Goal: Information Seeking & Learning: Learn about a topic

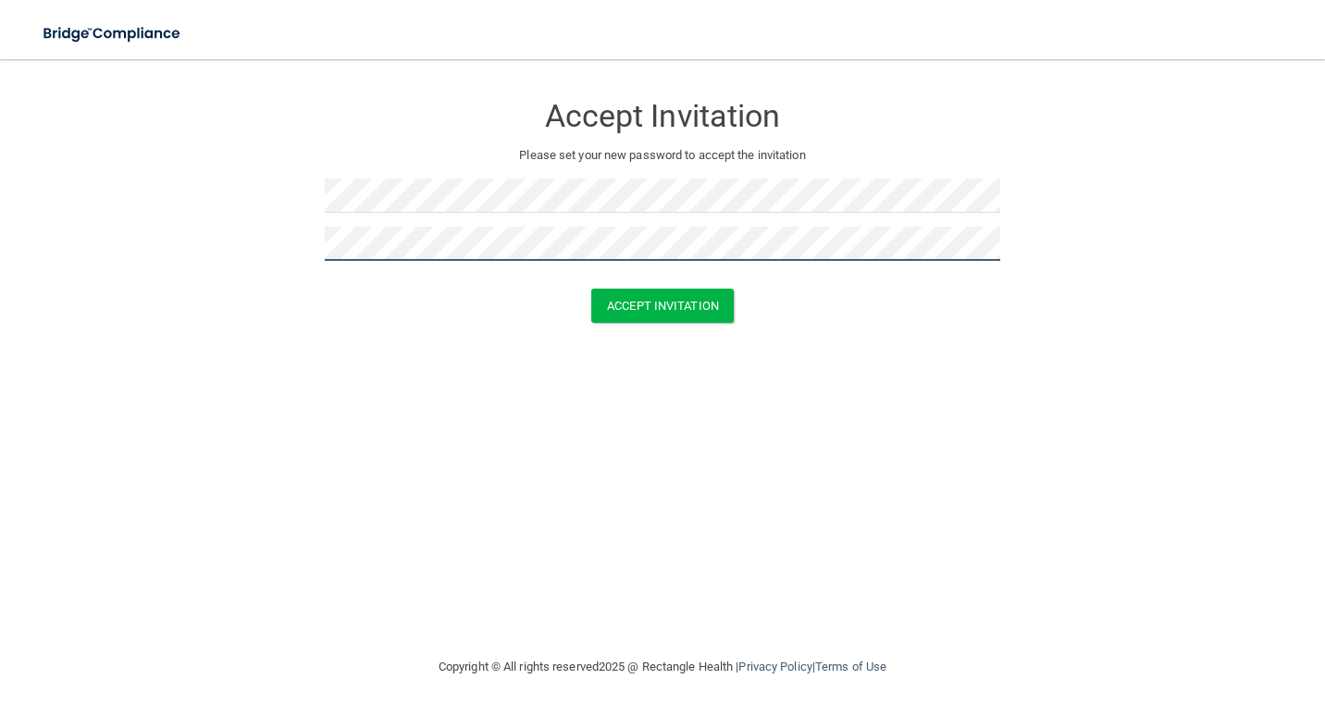
click at [591, 289] on button "Accept Invitation" at bounding box center [662, 306] width 143 height 34
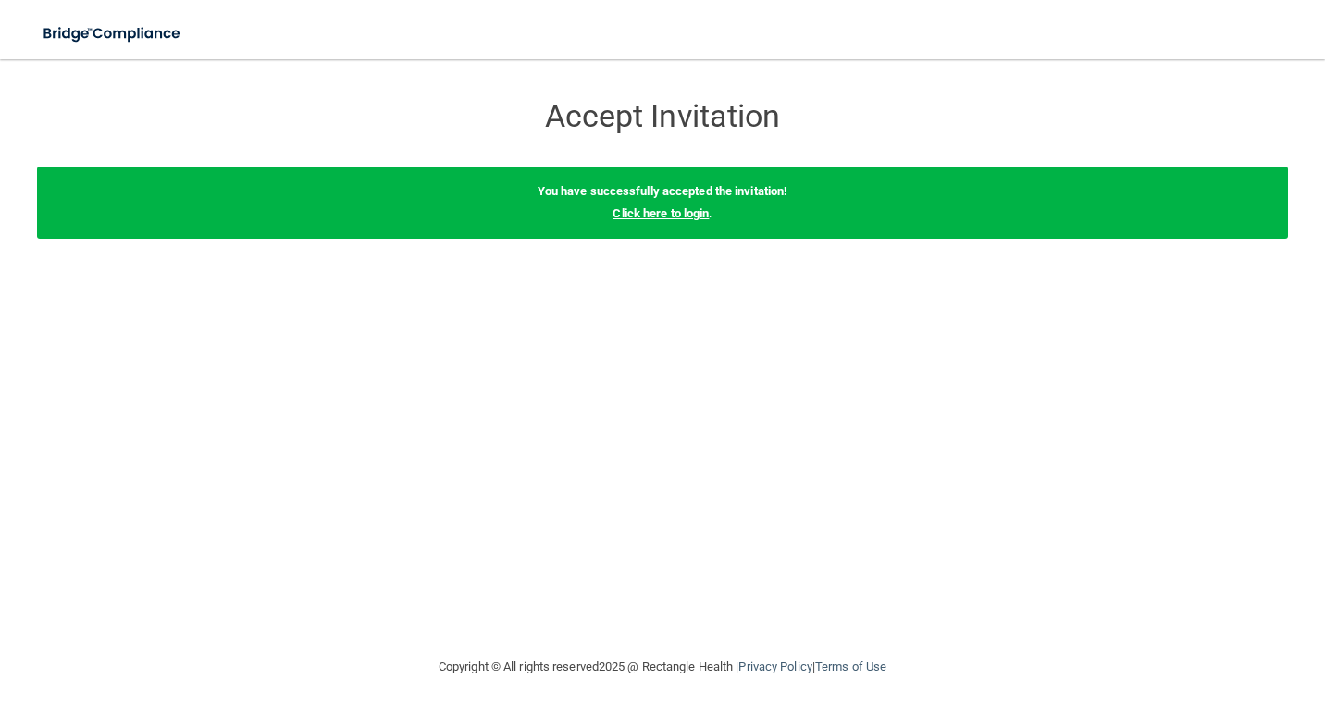
click at [680, 218] on link "Click here to login" at bounding box center [661, 213] width 96 height 14
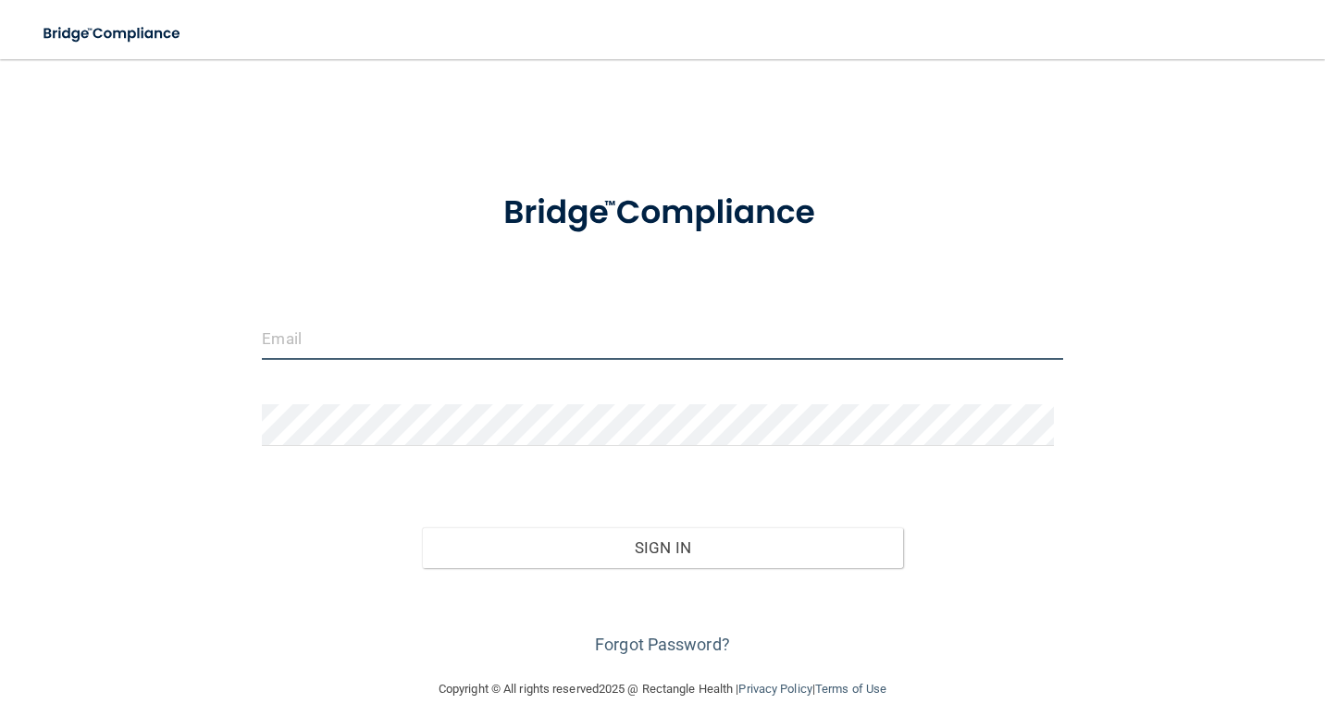
click at [419, 330] on input "email" at bounding box center [662, 339] width 801 height 42
type input "[EMAIL_ADDRESS][DOMAIN_NAME]"
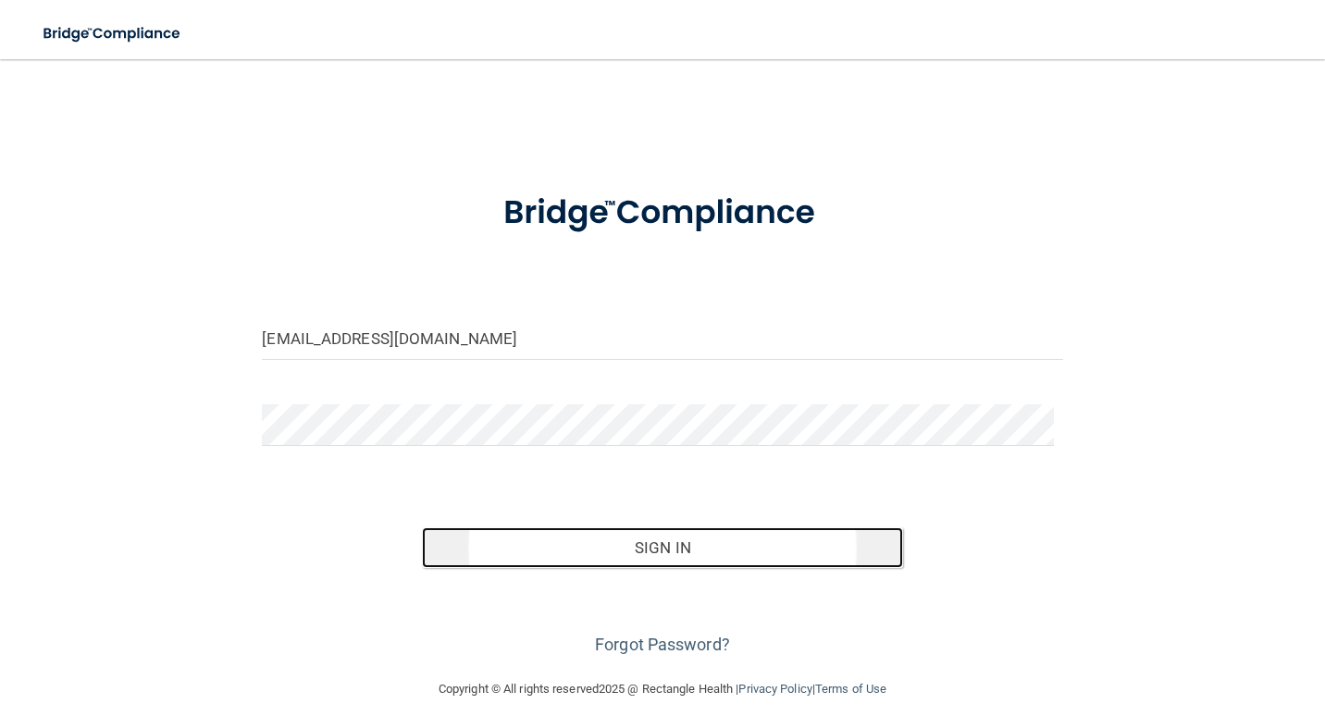
click at [673, 553] on button "Sign In" at bounding box center [662, 548] width 480 height 41
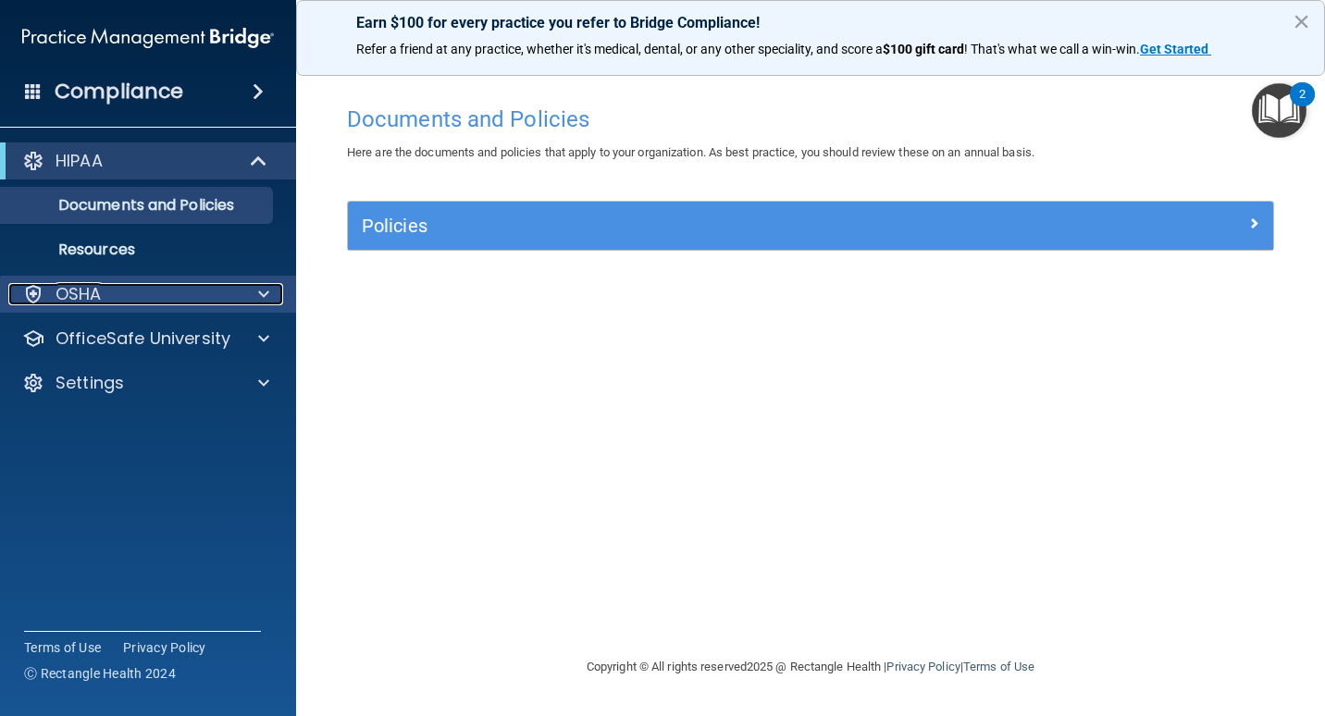
click at [219, 299] on div "OSHA" at bounding box center [123, 294] width 230 height 22
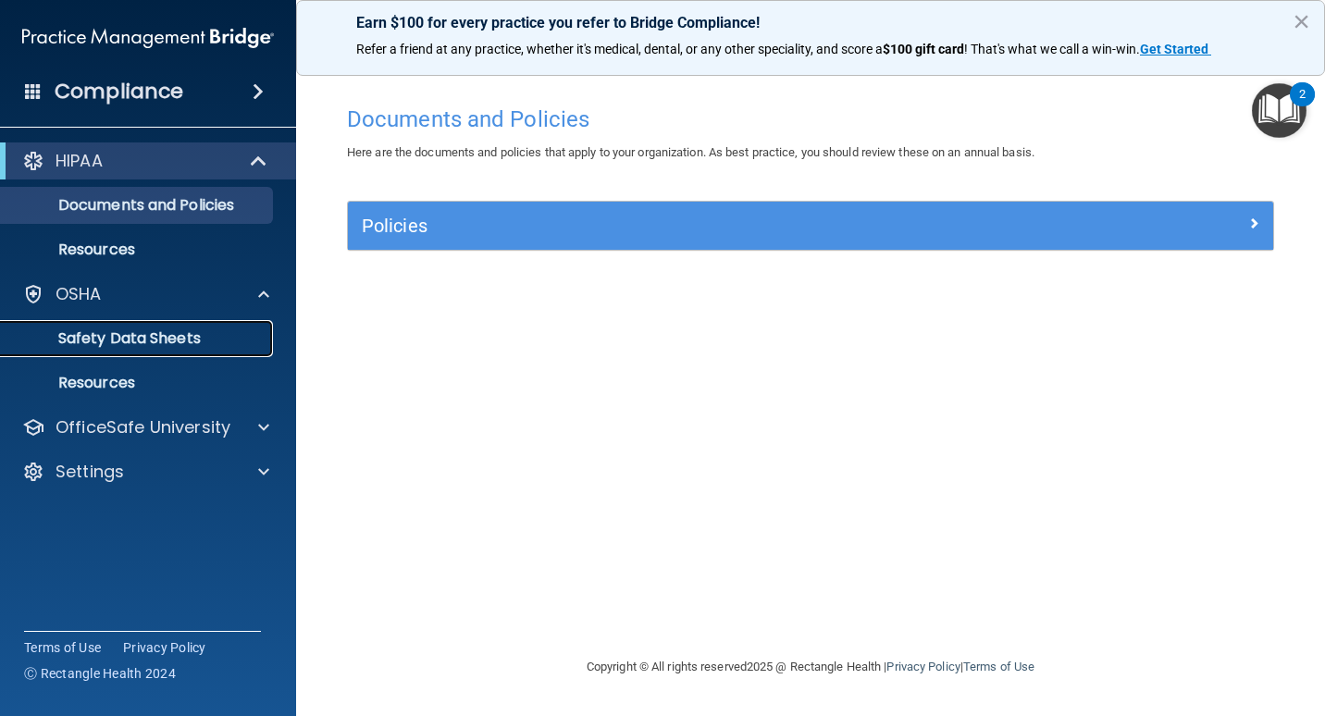
click at [180, 347] on p "Safety Data Sheets" at bounding box center [138, 339] width 253 height 19
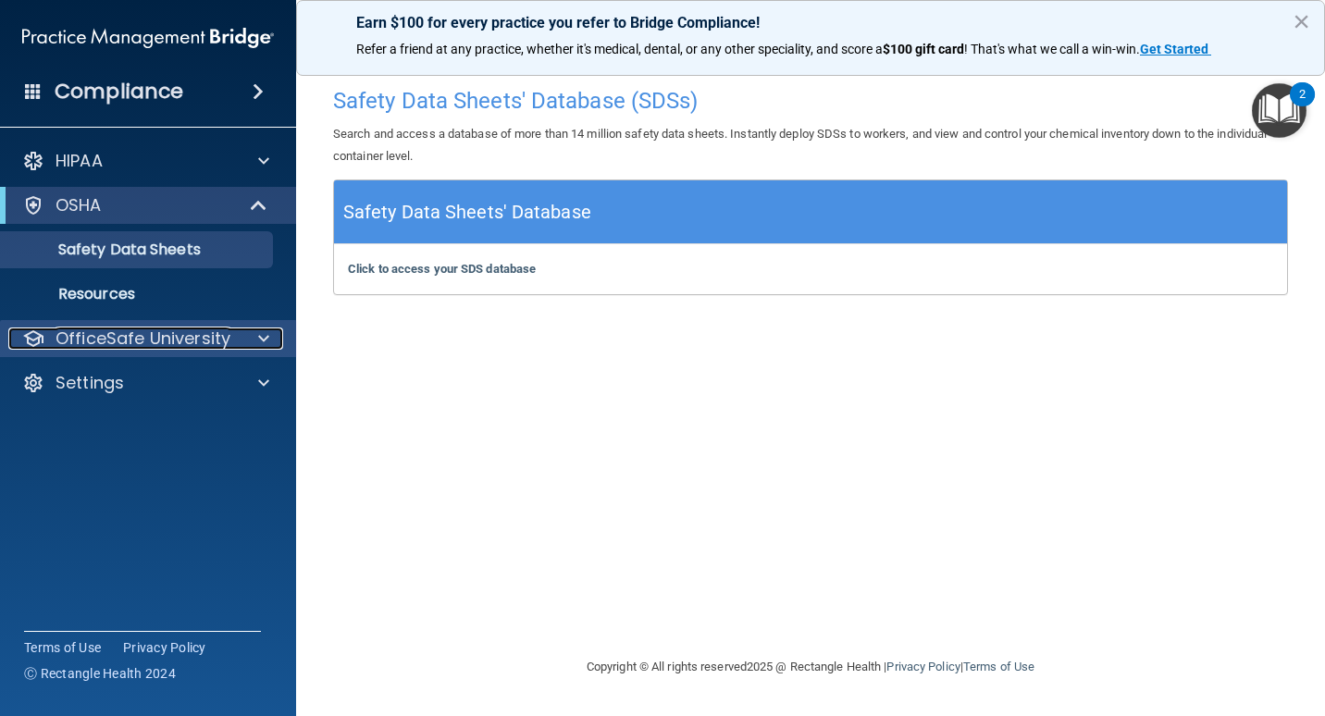
click at [170, 339] on p "OfficeSafe University" at bounding box center [143, 339] width 175 height 22
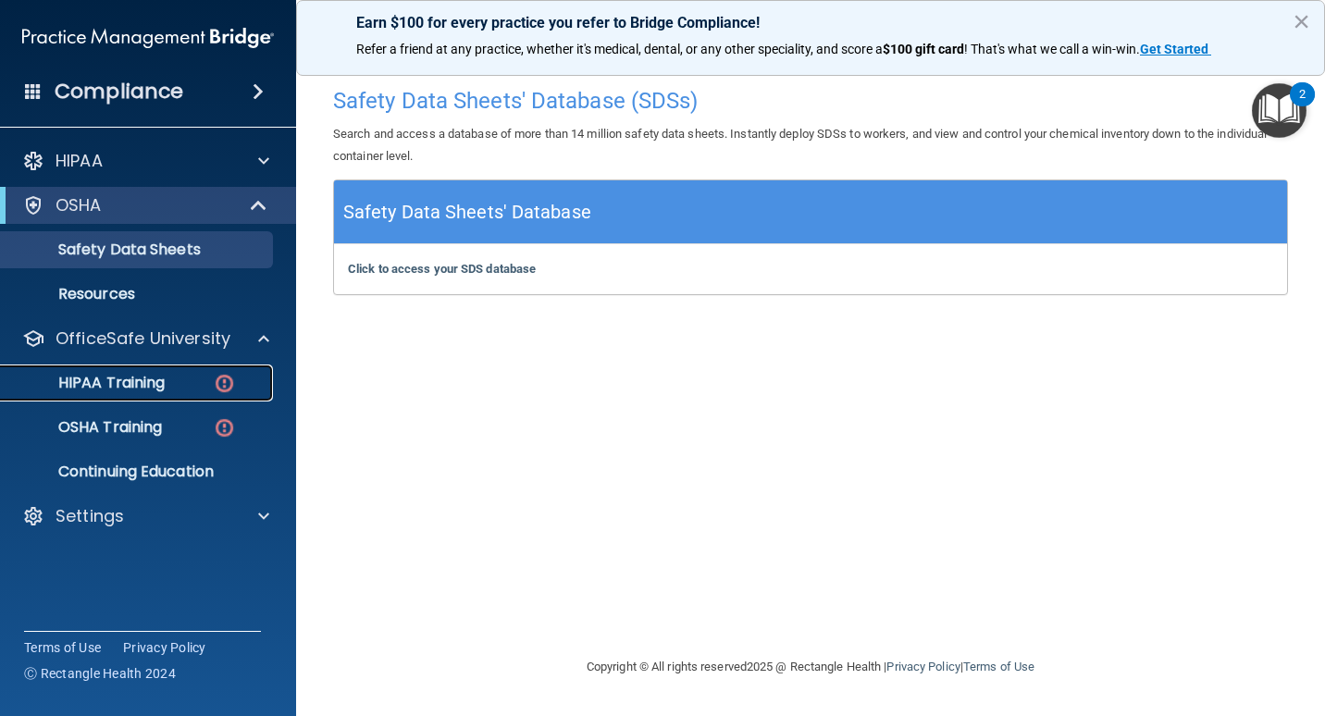
click at [163, 394] on link "HIPAA Training" at bounding box center [127, 383] width 292 height 37
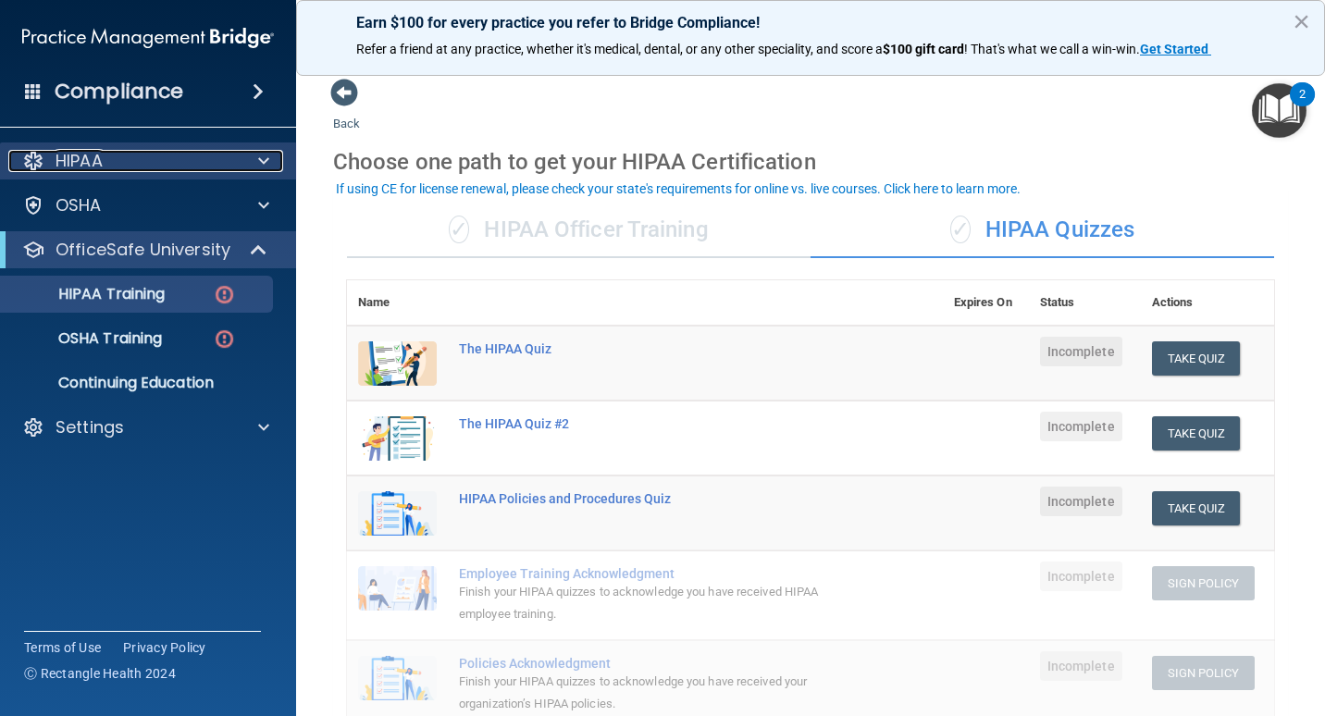
click at [106, 168] on div "HIPAA" at bounding box center [123, 161] width 230 height 22
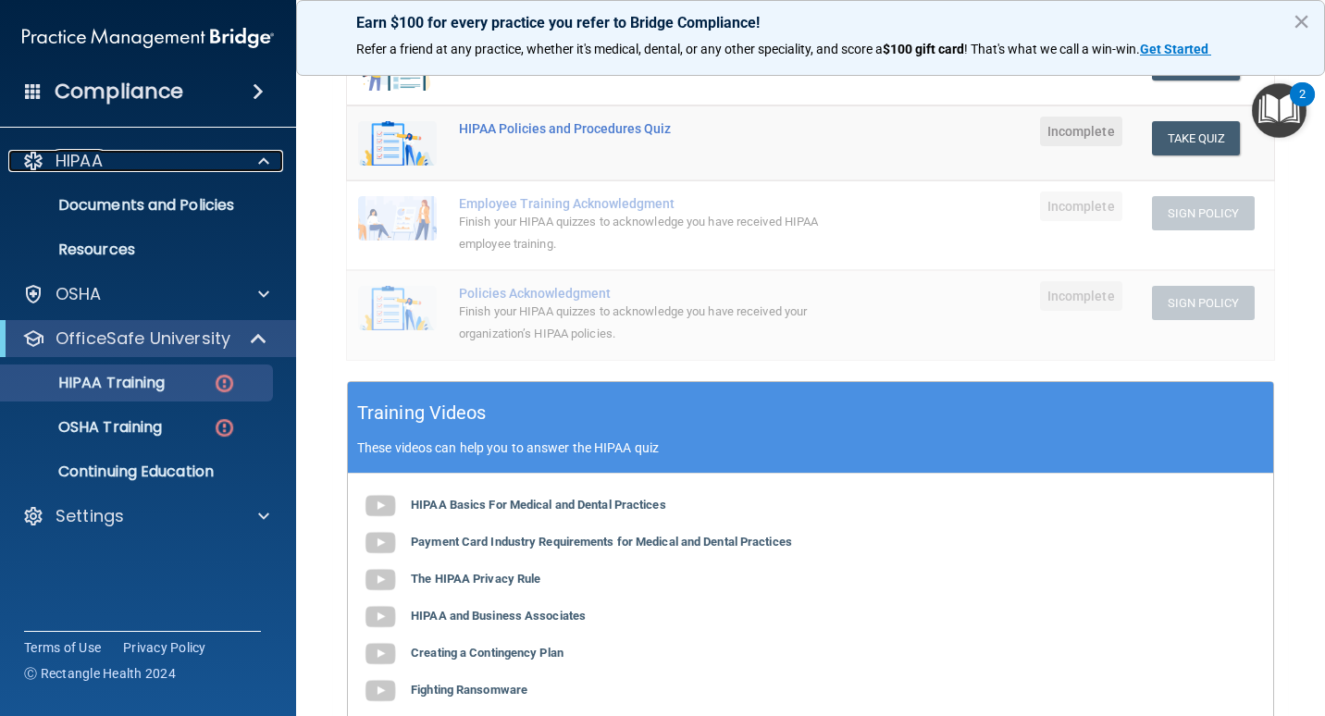
scroll to position [612, 0]
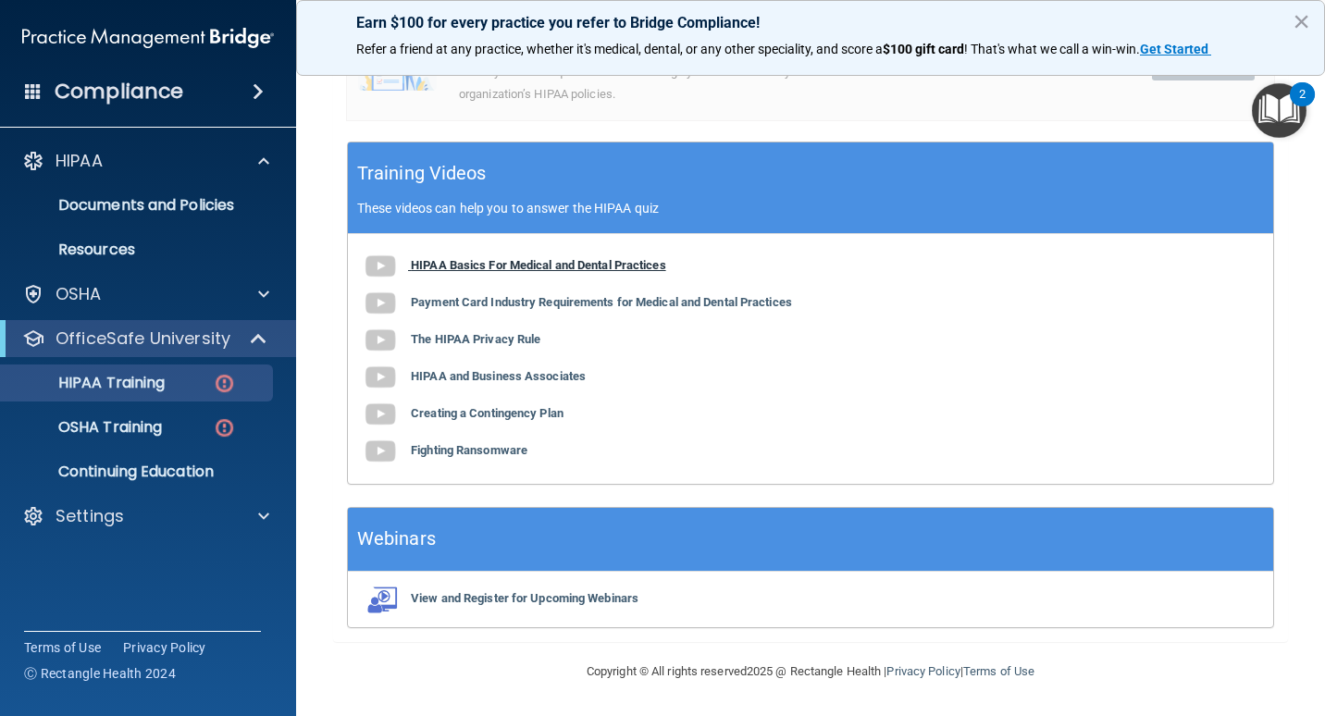
click at [472, 263] on b "HIPAA Basics For Medical and Dental Practices" at bounding box center [538, 265] width 255 height 14
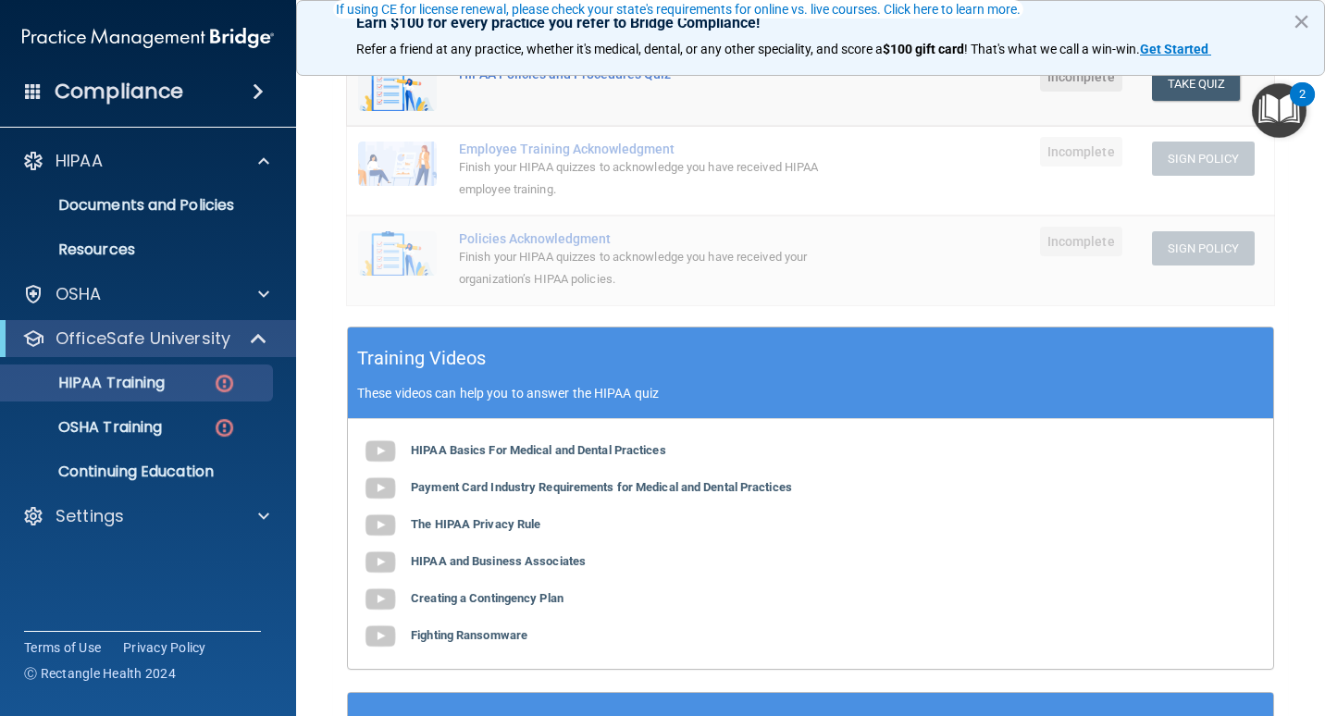
scroll to position [427, 0]
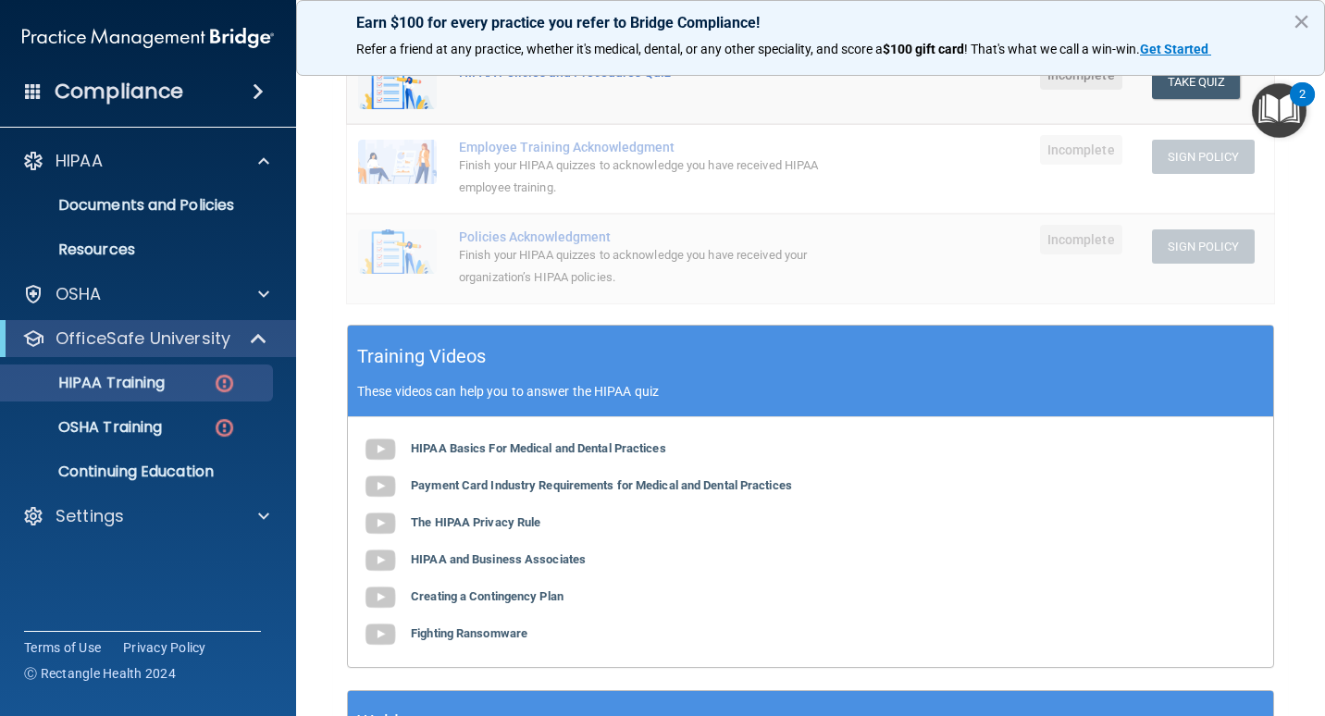
click at [535, 495] on div "HIPAA Basics For Medical and Dental Practices Payment Card Industry Requirement…" at bounding box center [811, 542] width 926 height 250
click at [535, 492] on b "Payment Card Industry Requirements for Medical and Dental Practices" at bounding box center [601, 486] width 381 height 14
click at [486, 525] on b "The HIPAA Privacy Rule" at bounding box center [476, 523] width 130 height 14
click at [525, 566] on b "HIPAA and Business Associates" at bounding box center [498, 560] width 175 height 14
click at [539, 602] on b "Creating a Contingency Plan" at bounding box center [487, 597] width 153 height 14
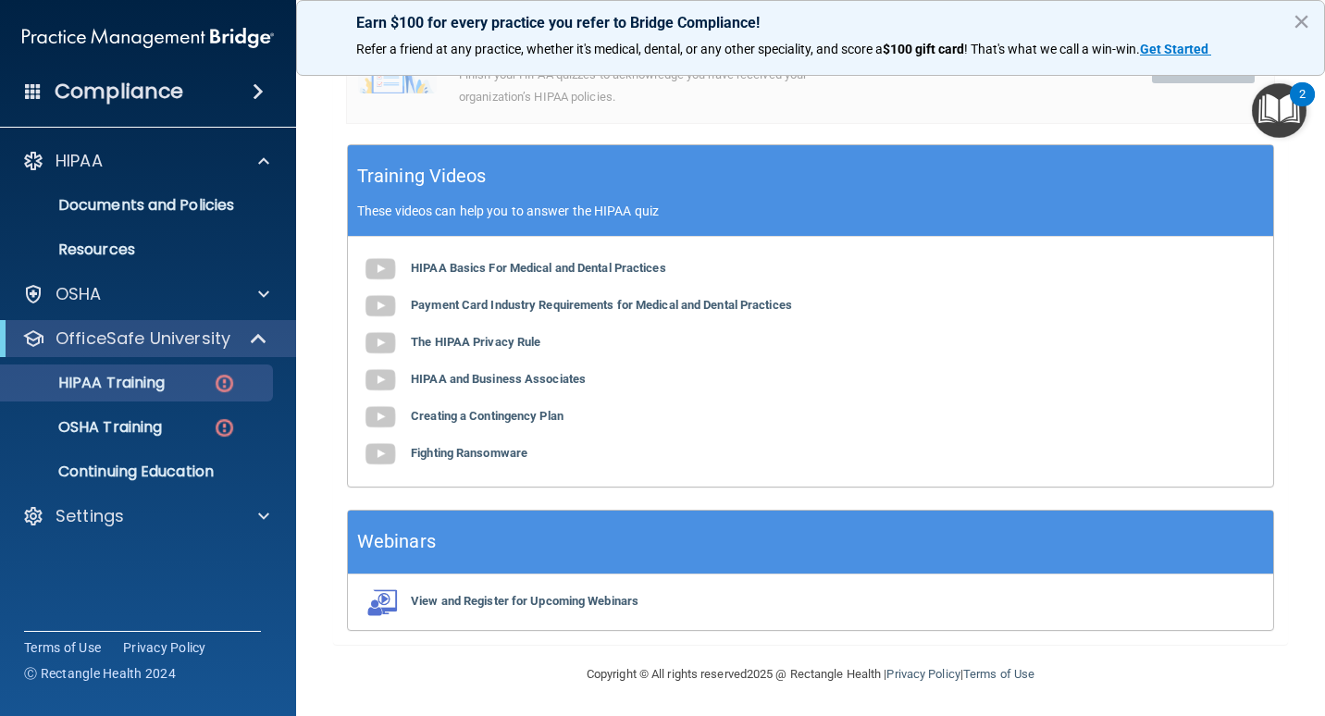
scroll to position [612, 0]
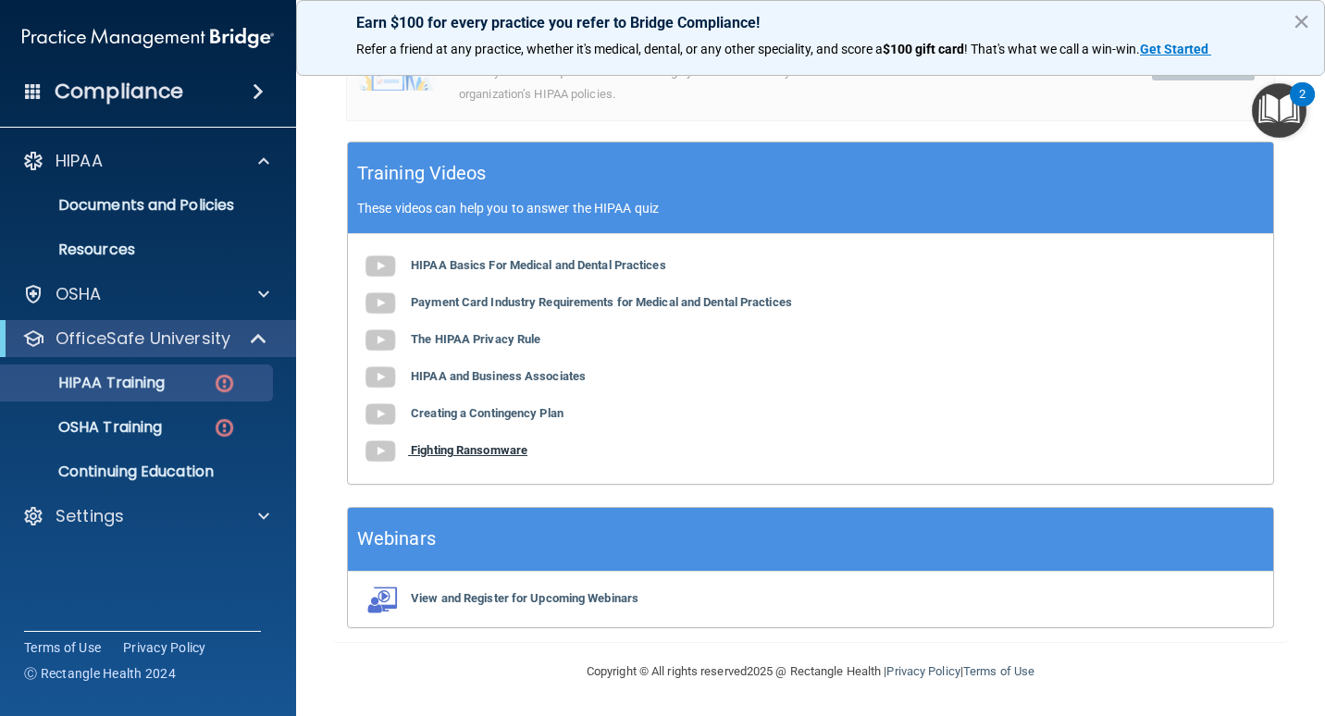
click at [496, 455] on b "Fighting Ransomware" at bounding box center [469, 450] width 117 height 14
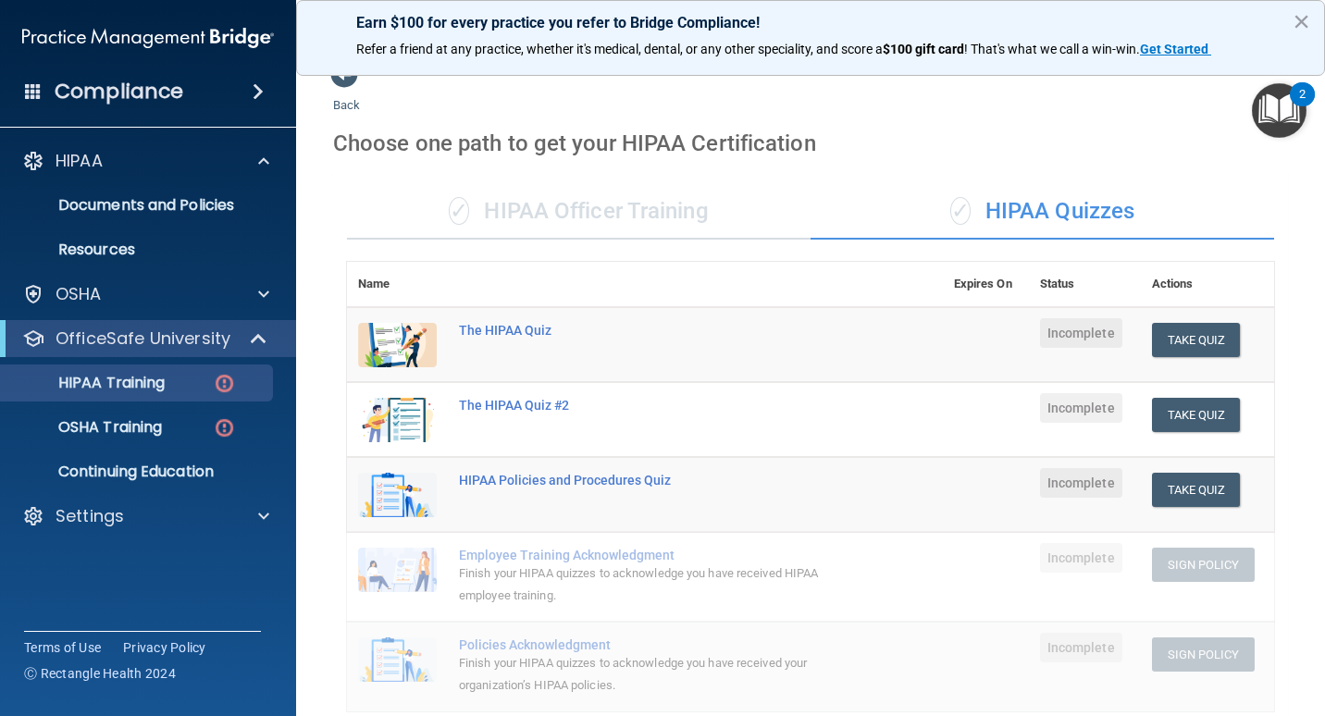
scroll to position [0, 0]
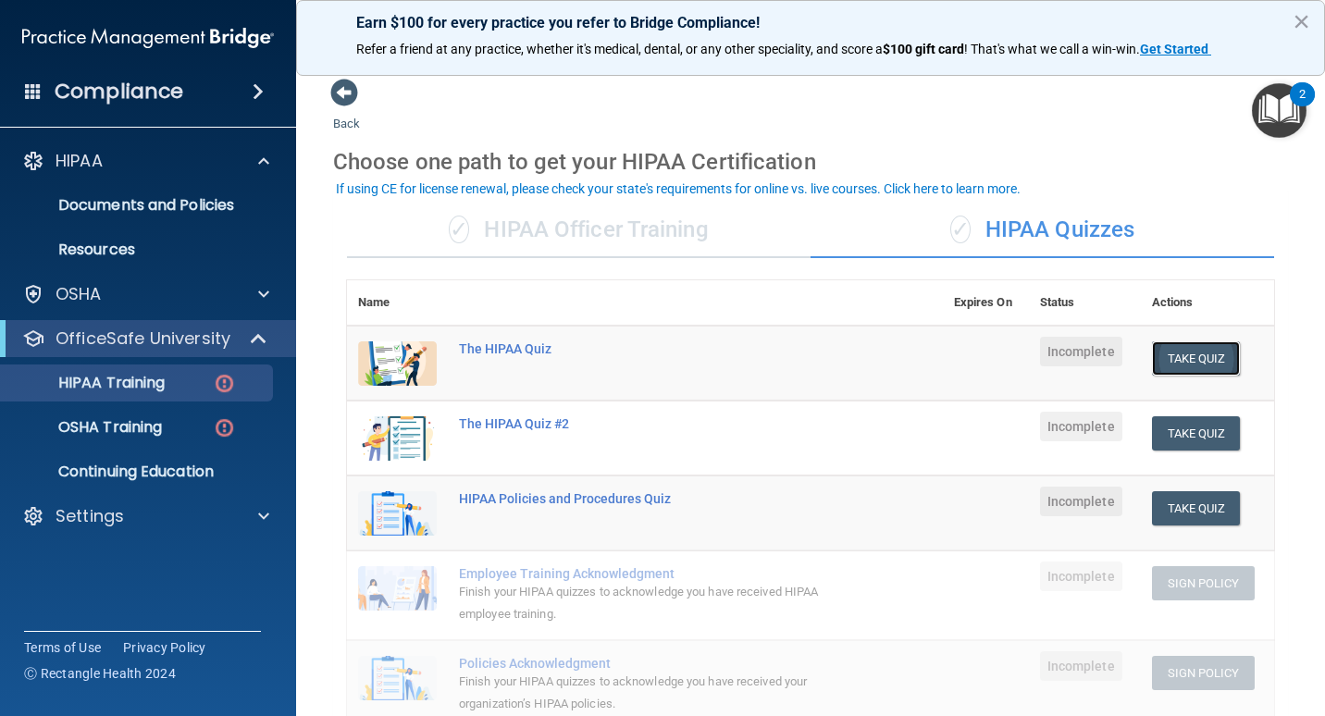
click at [1191, 363] on button "Take Quiz" at bounding box center [1196, 359] width 89 height 34
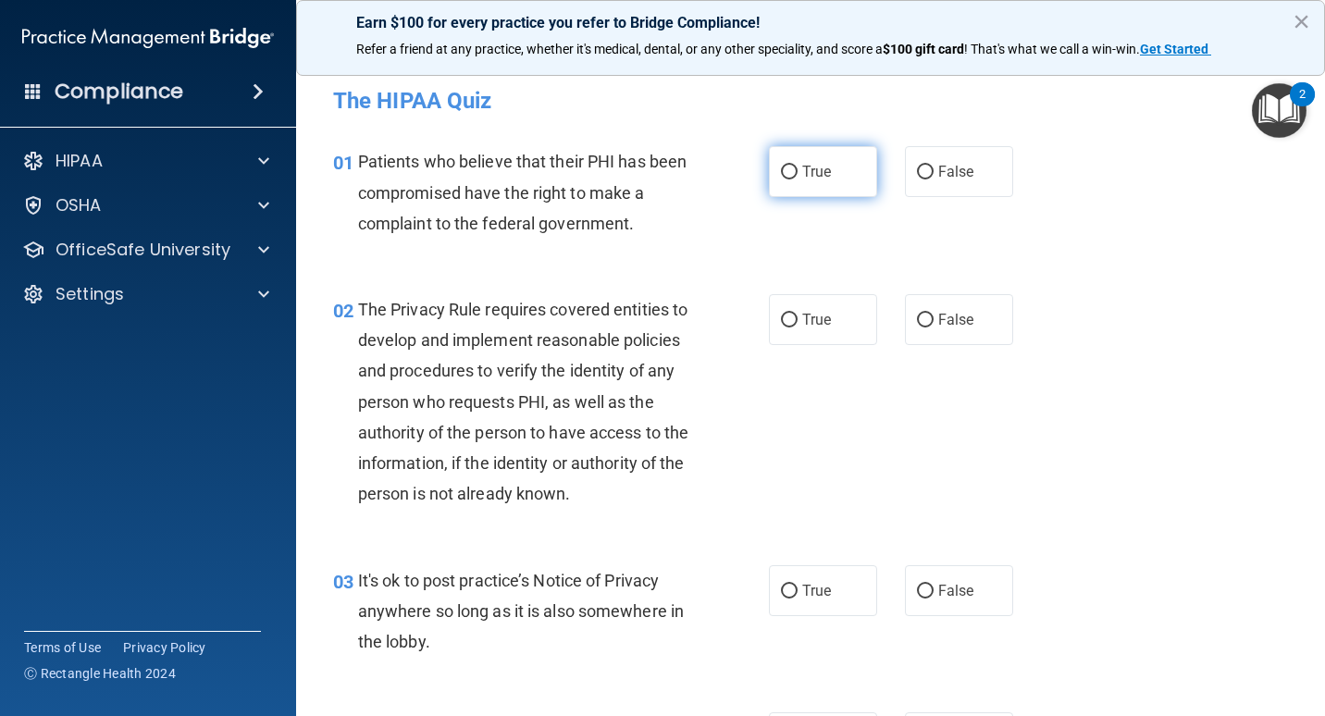
click at [793, 181] on label "True" at bounding box center [823, 171] width 108 height 51
click at [793, 180] on input "True" at bounding box center [789, 173] width 17 height 14
radio input "true"
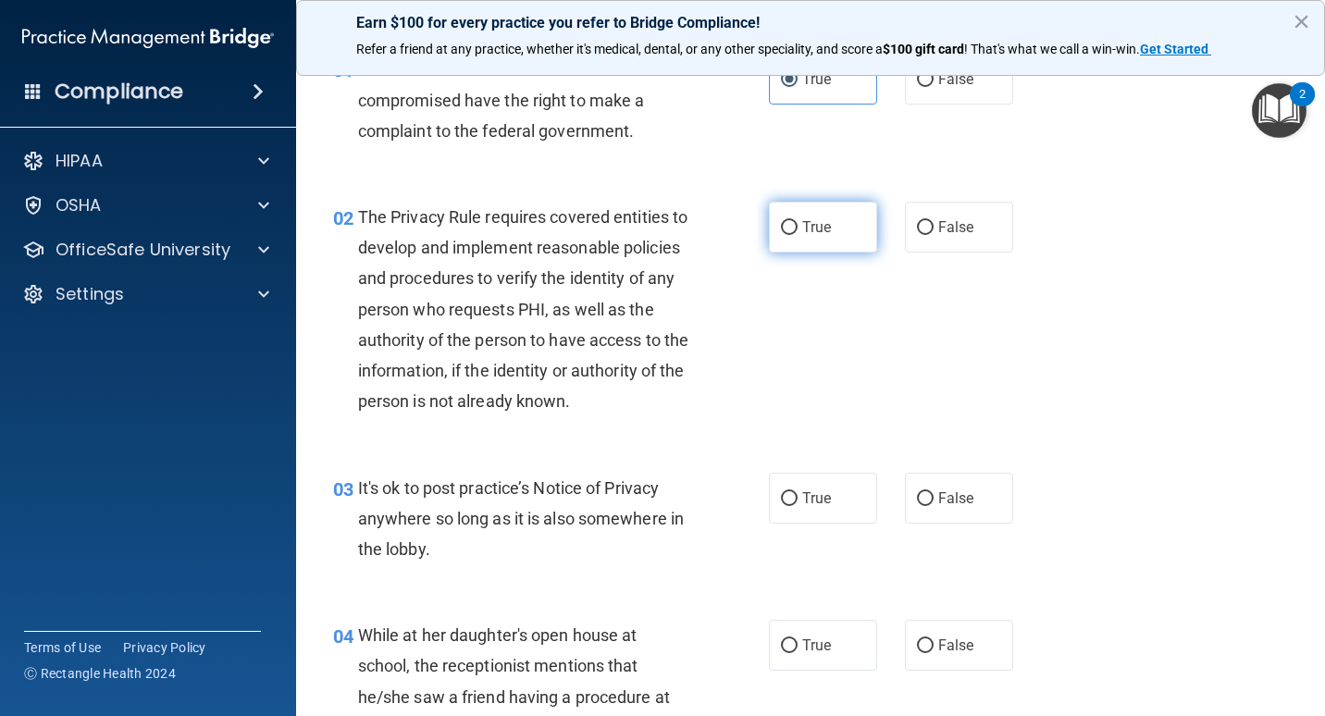
click at [828, 232] on label "True" at bounding box center [823, 227] width 108 height 51
click at [798, 232] on input "True" at bounding box center [789, 228] width 17 height 14
radio input "true"
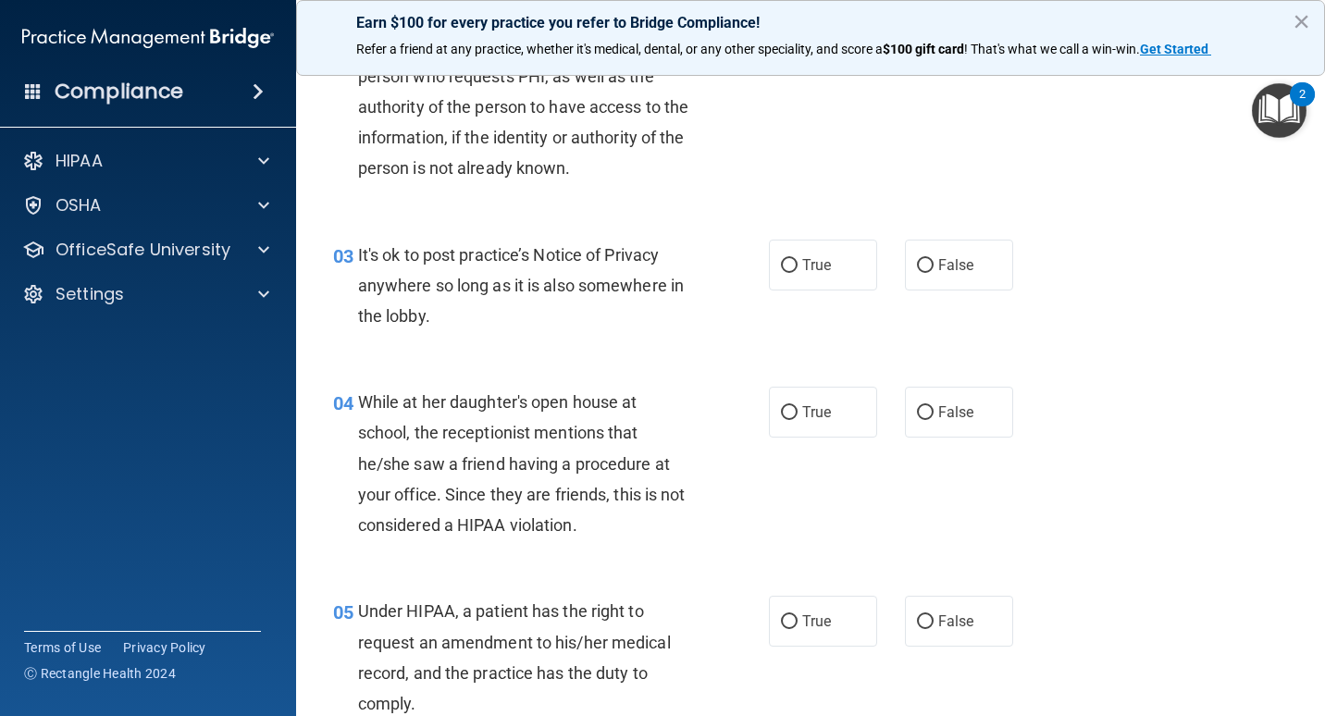
scroll to position [278, 0]
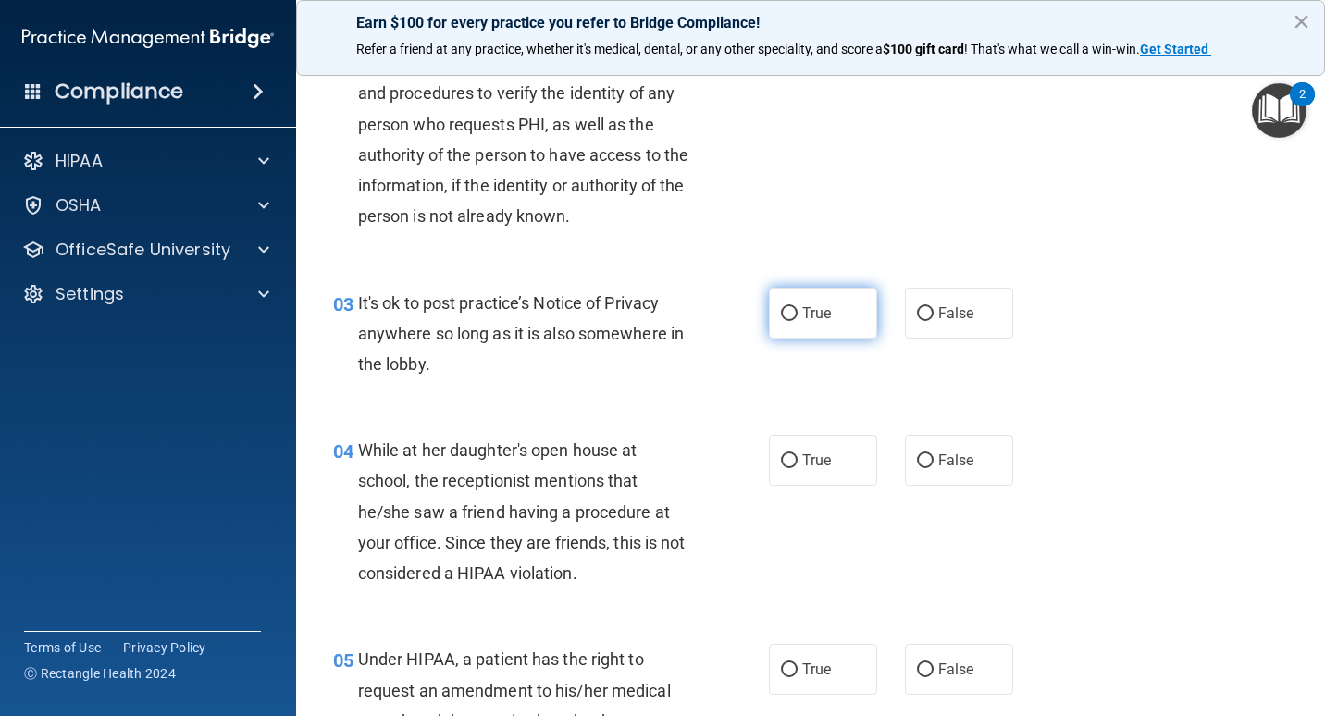
click at [804, 322] on span "True" at bounding box center [817, 314] width 29 height 18
click at [798, 321] on input "True" at bounding box center [789, 314] width 17 height 14
radio input "true"
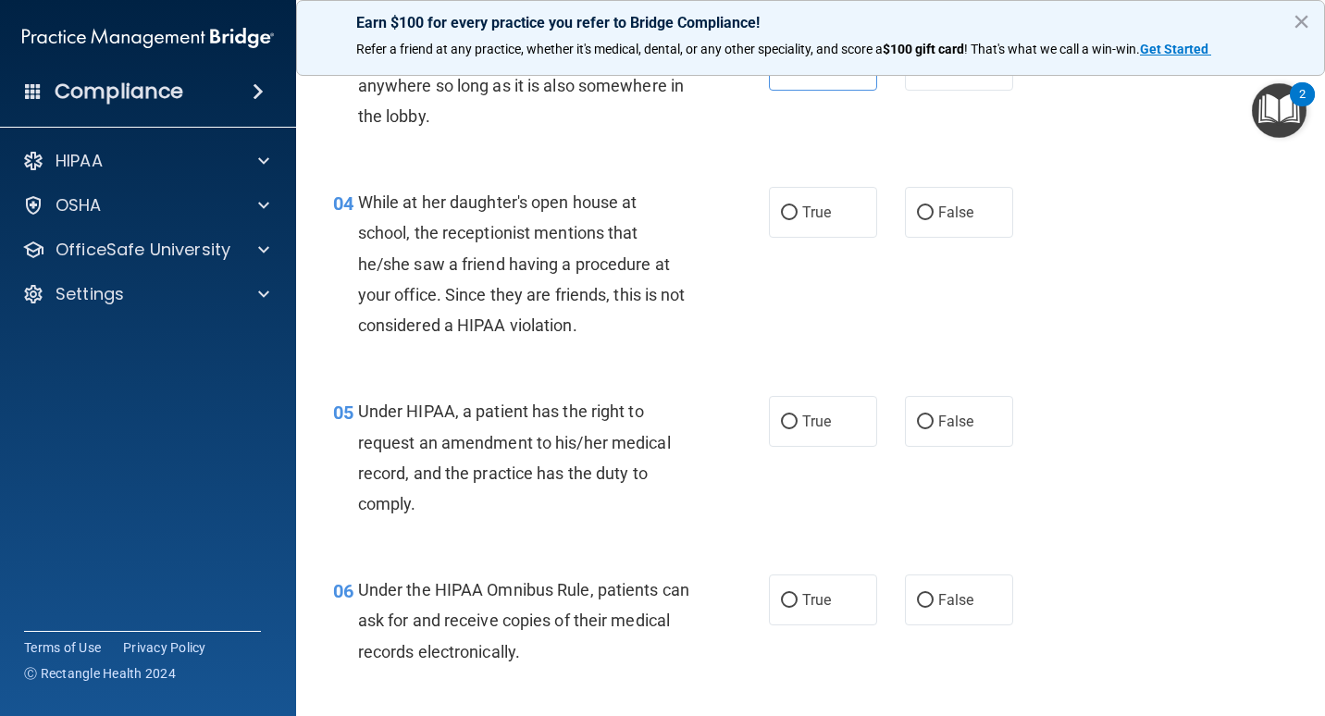
scroll to position [555, 0]
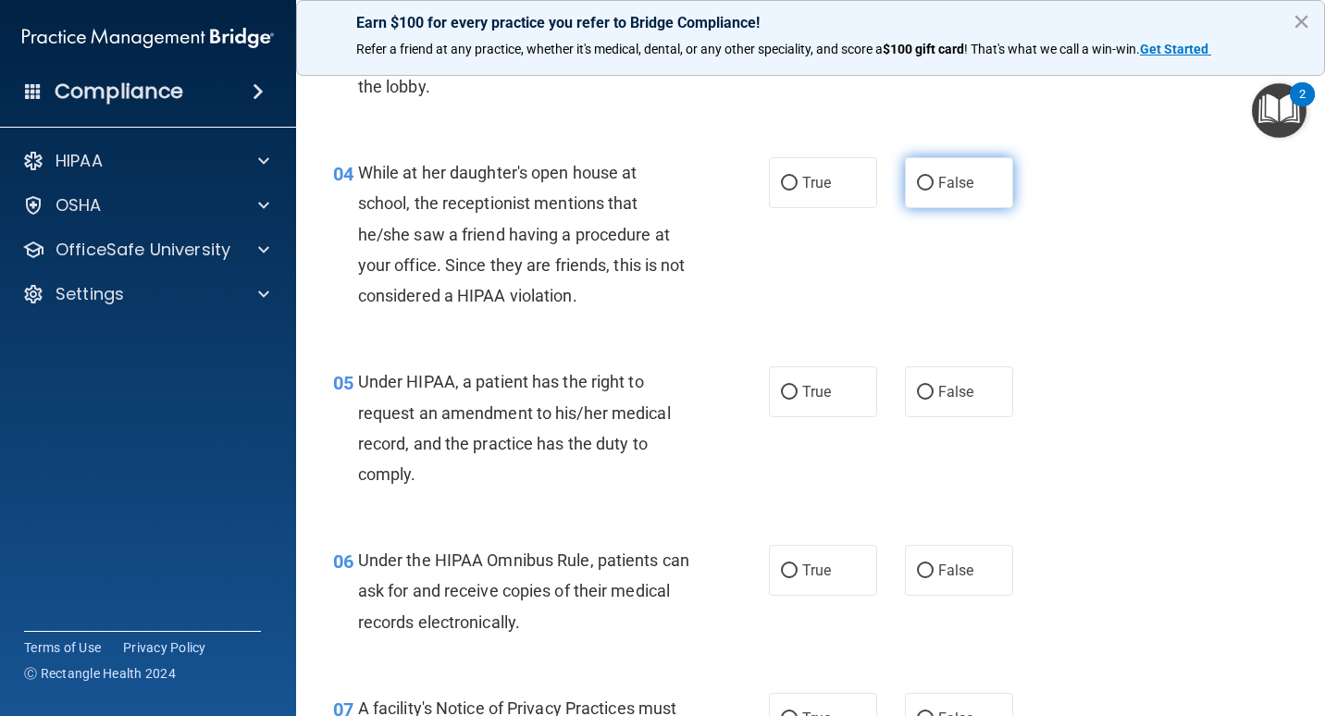
click at [915, 208] on label "False" at bounding box center [959, 182] width 108 height 51
click at [917, 191] on input "False" at bounding box center [925, 184] width 17 height 14
radio input "true"
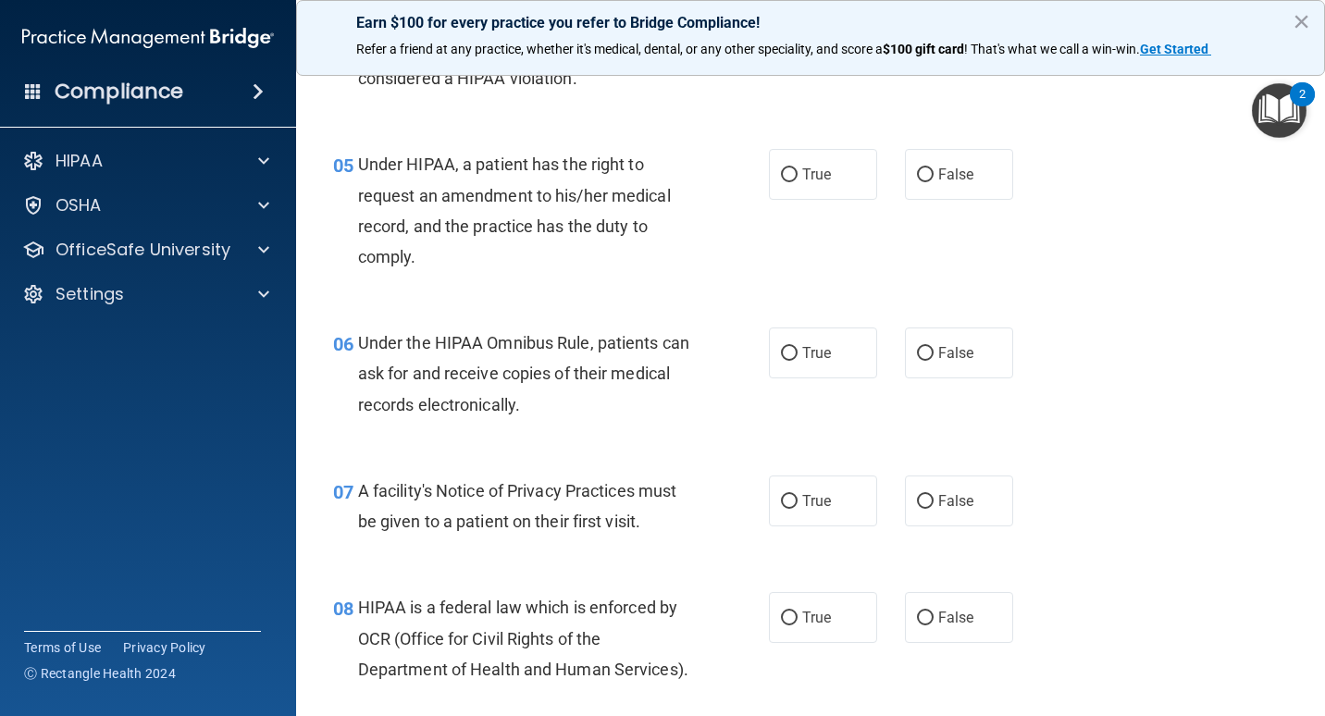
scroll to position [740, 0]
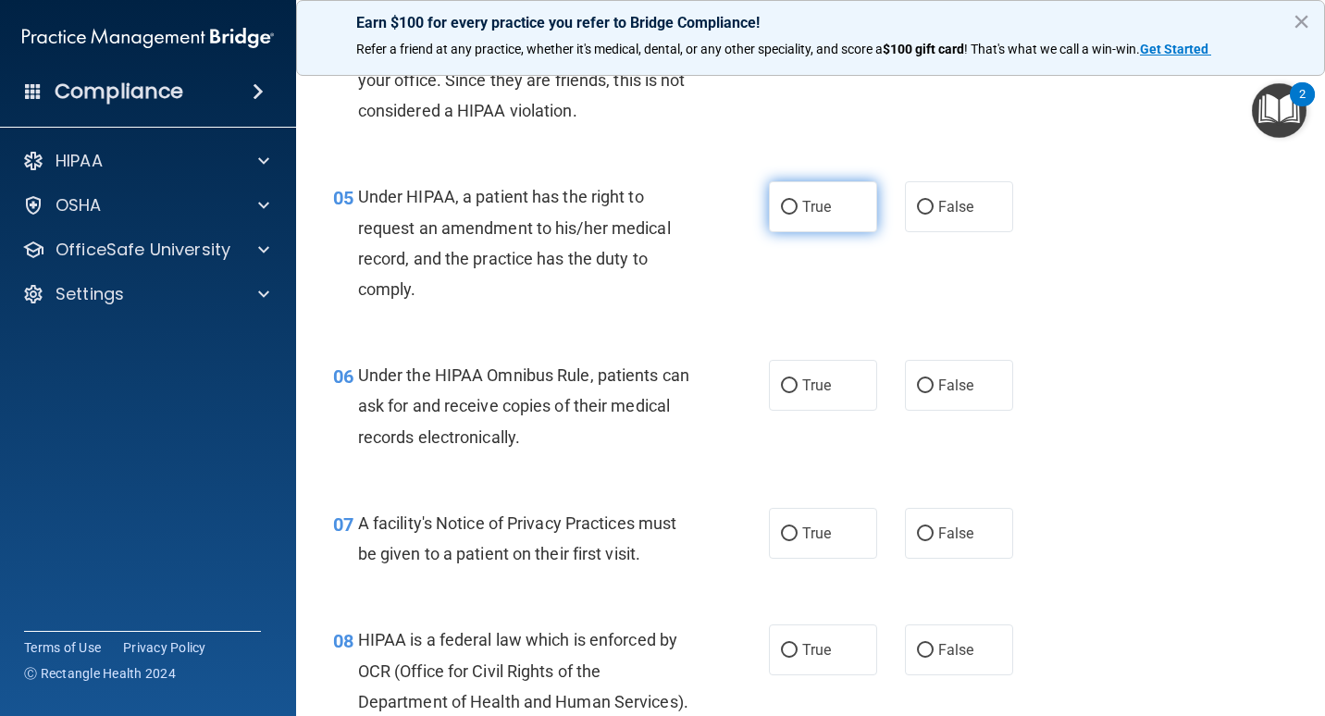
click at [788, 215] on input "True" at bounding box center [789, 208] width 17 height 14
radio input "true"
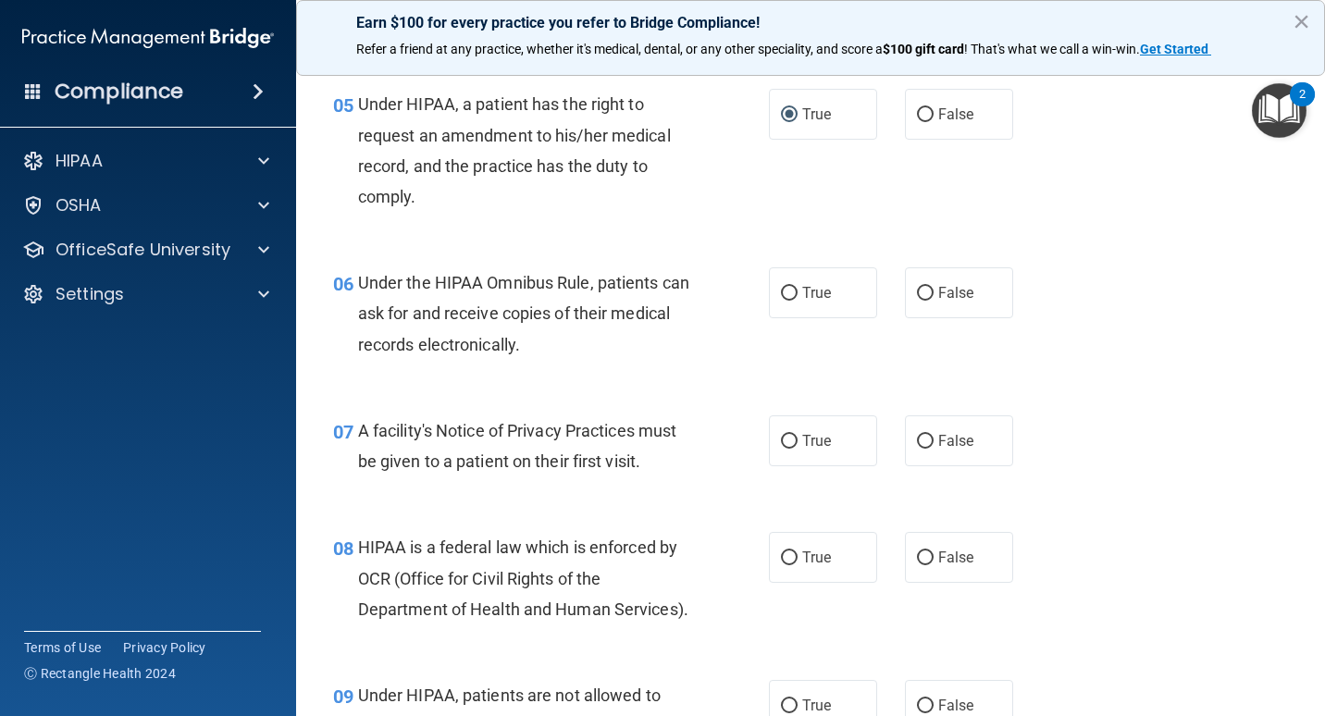
scroll to position [926, 0]
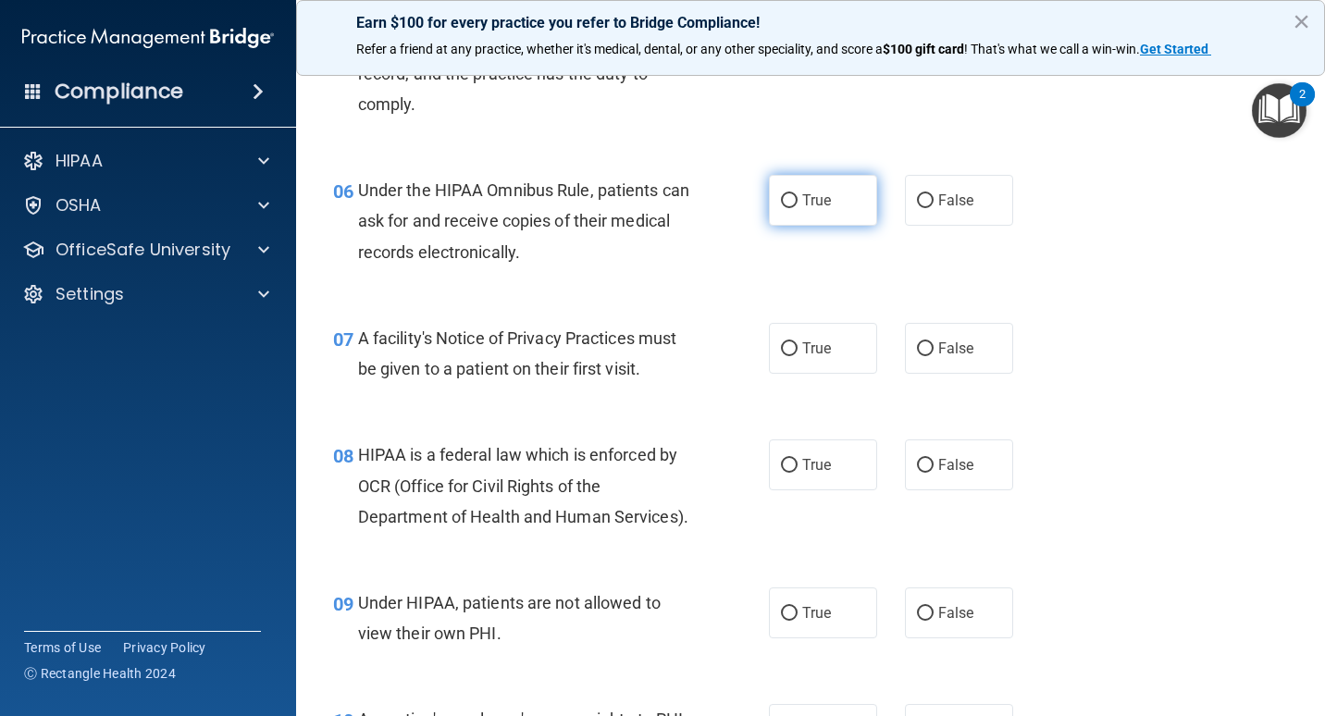
click at [800, 226] on label "True" at bounding box center [823, 200] width 108 height 51
click at [798, 208] on input "True" at bounding box center [789, 201] width 17 height 14
radio input "true"
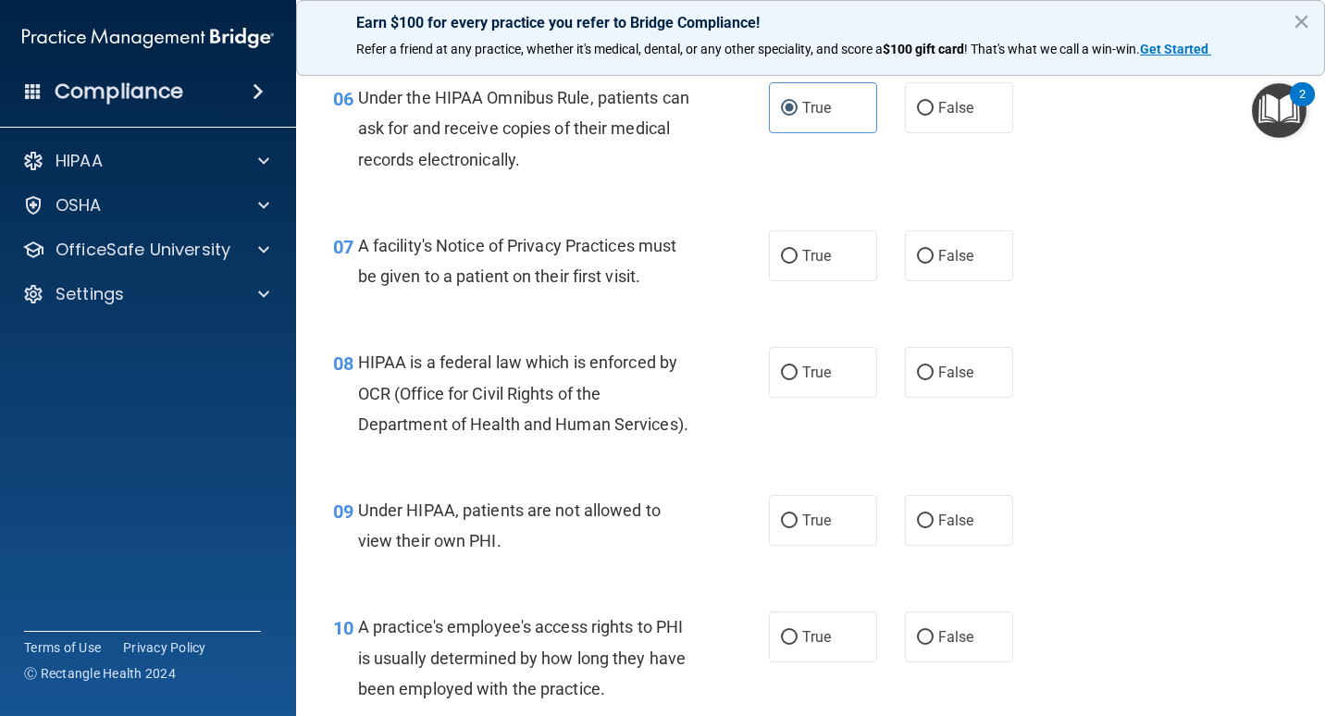
scroll to position [1111, 0]
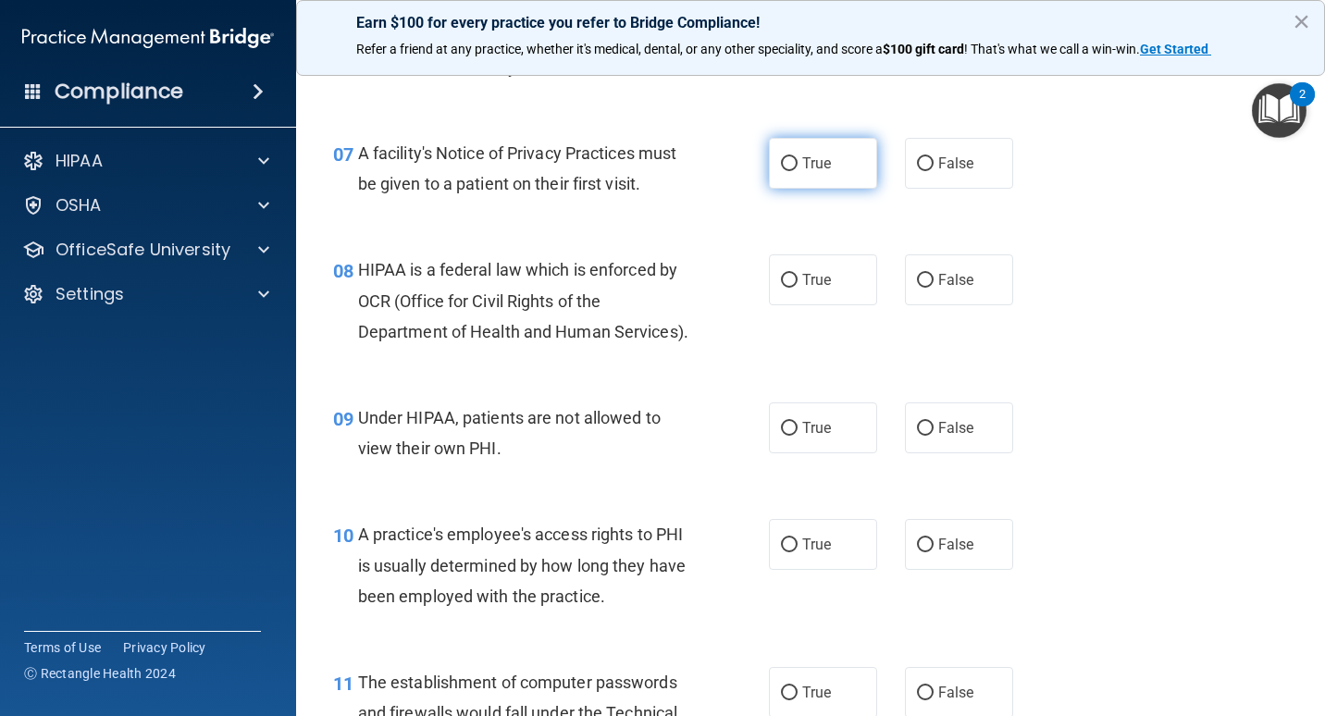
click at [804, 189] on label "True" at bounding box center [823, 163] width 108 height 51
click at [798, 171] on input "True" at bounding box center [789, 164] width 17 height 14
radio input "true"
click at [953, 189] on label "False" at bounding box center [959, 163] width 108 height 51
click at [934, 171] on input "False" at bounding box center [925, 164] width 17 height 14
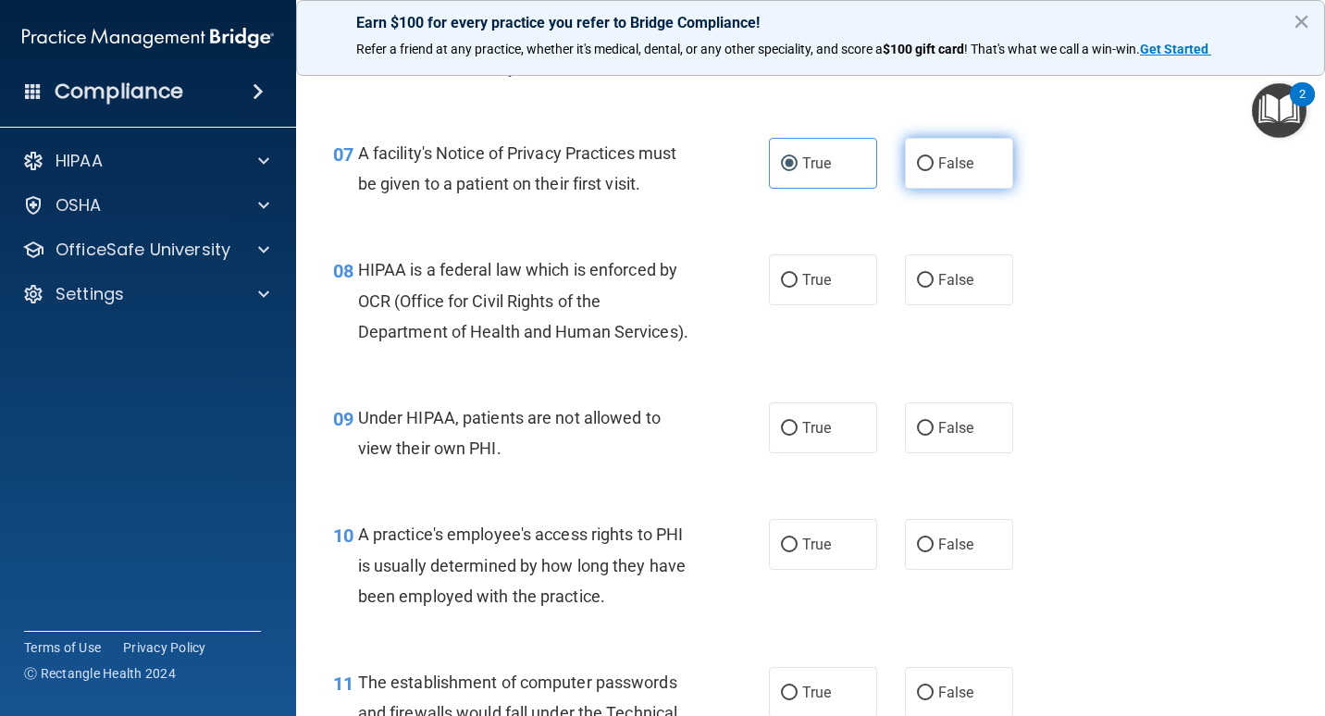
radio input "true"
click at [826, 189] on label "True" at bounding box center [823, 163] width 108 height 51
click at [798, 171] on input "True" at bounding box center [789, 164] width 17 height 14
radio input "true"
radio input "false"
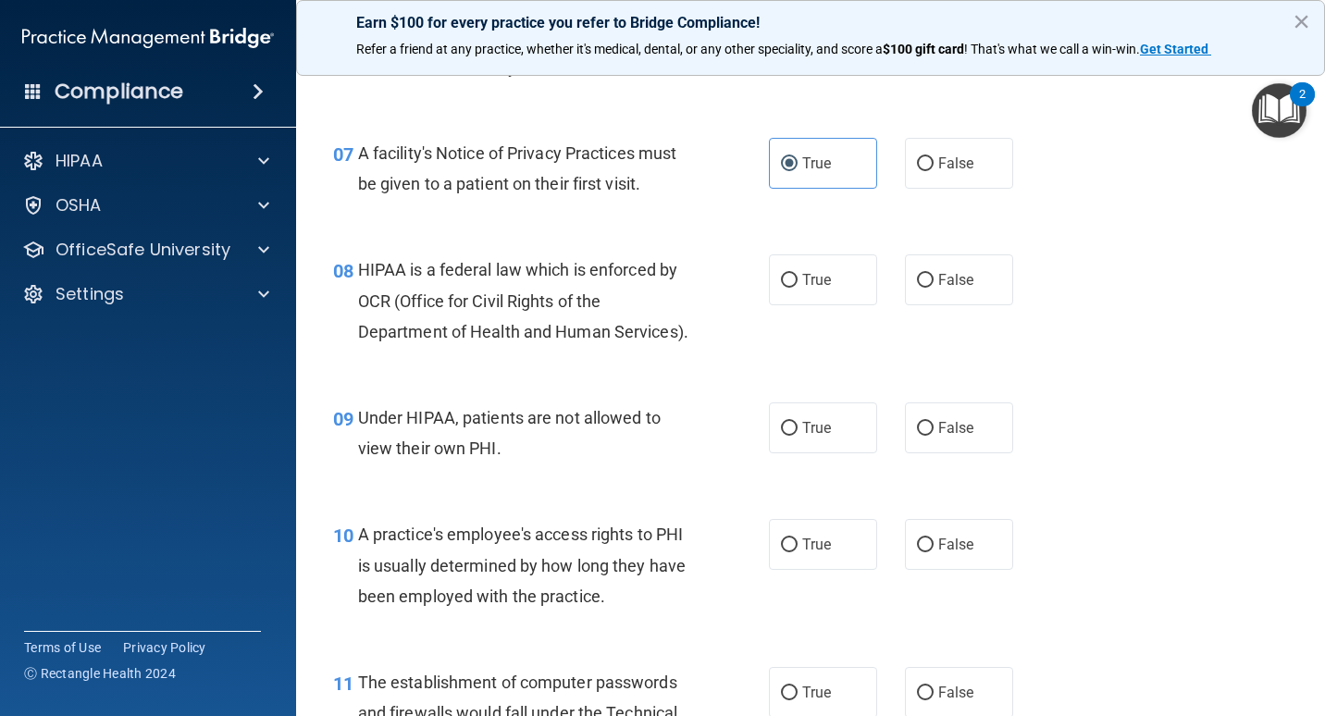
scroll to position [1203, 0]
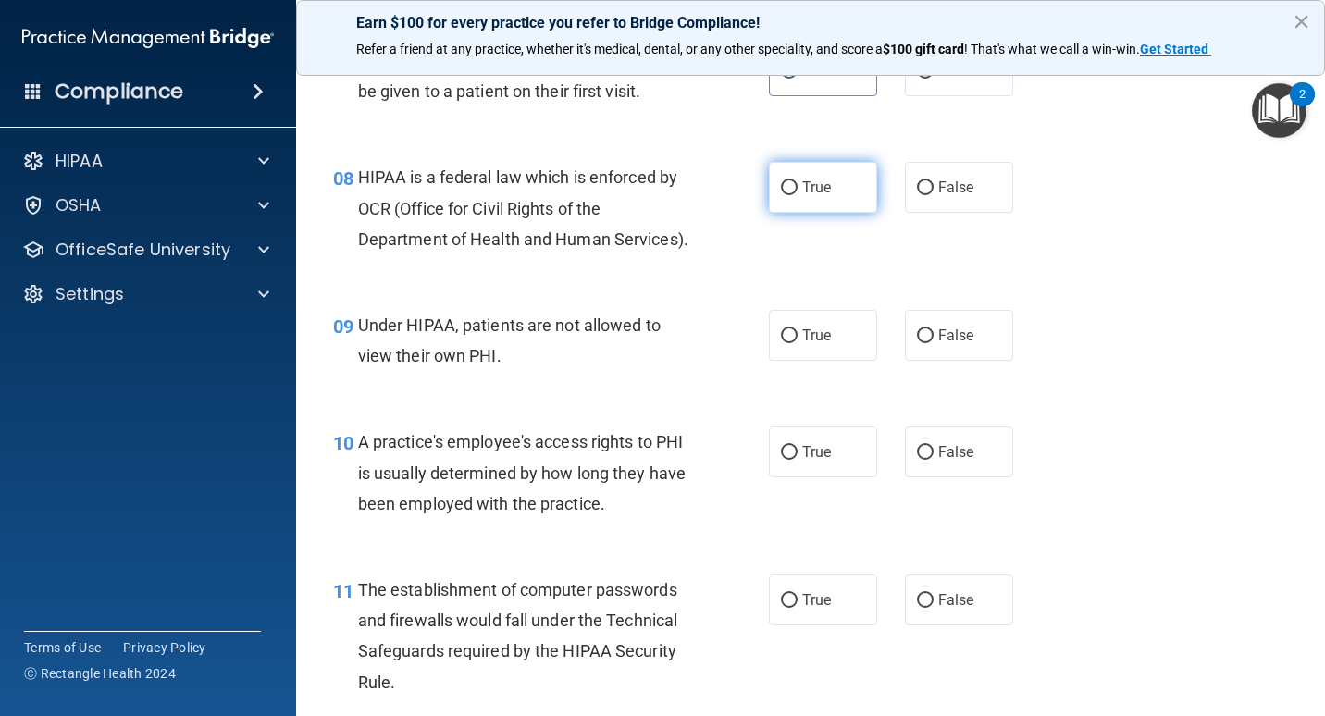
click at [810, 196] on span "True" at bounding box center [817, 188] width 29 height 18
click at [798, 195] on input "True" at bounding box center [789, 188] width 17 height 14
radio input "true"
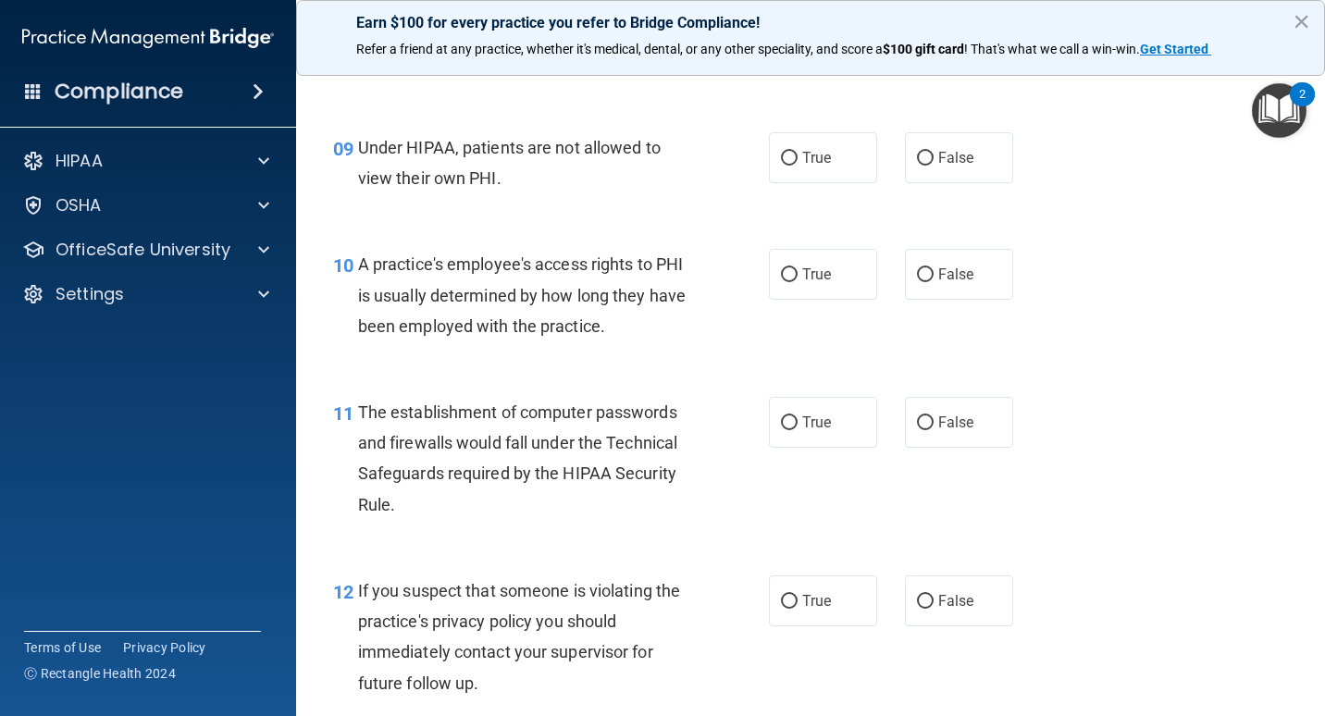
scroll to position [1388, 0]
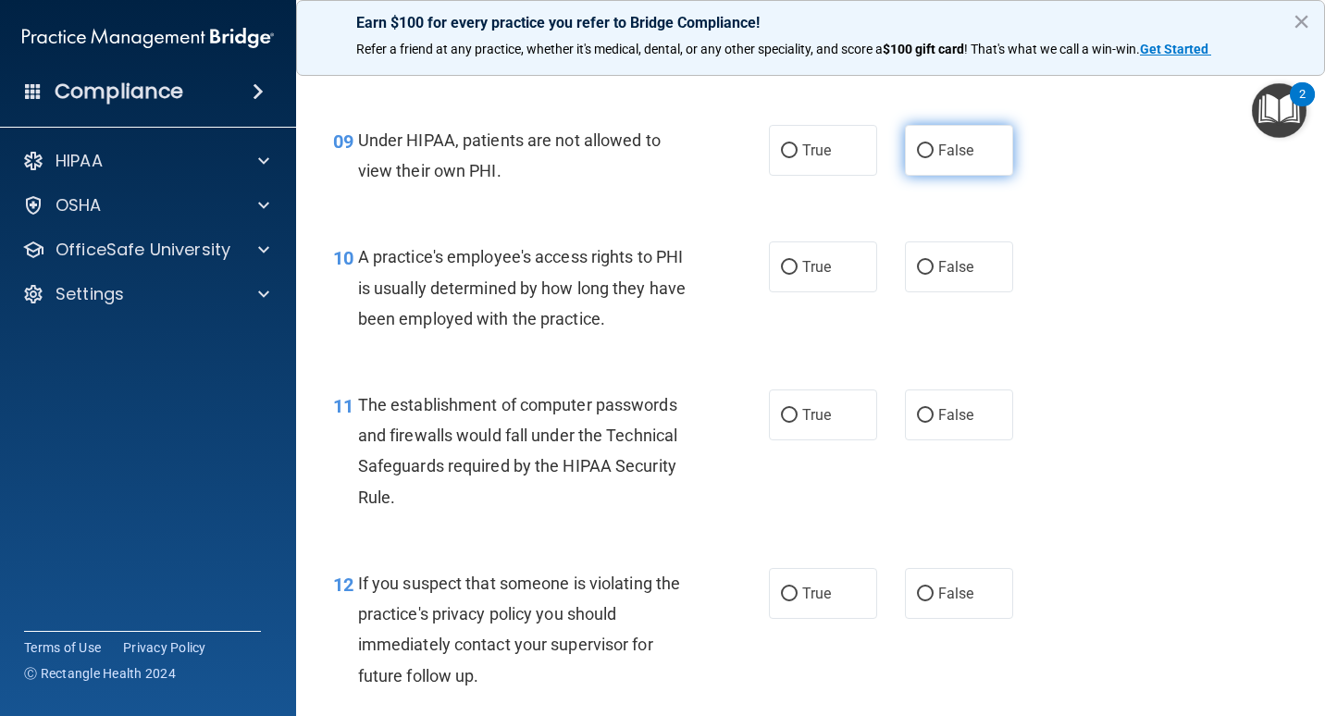
click at [939, 159] on span "False" at bounding box center [957, 151] width 36 height 18
click at [934, 158] on input "False" at bounding box center [925, 151] width 17 height 14
radio input "true"
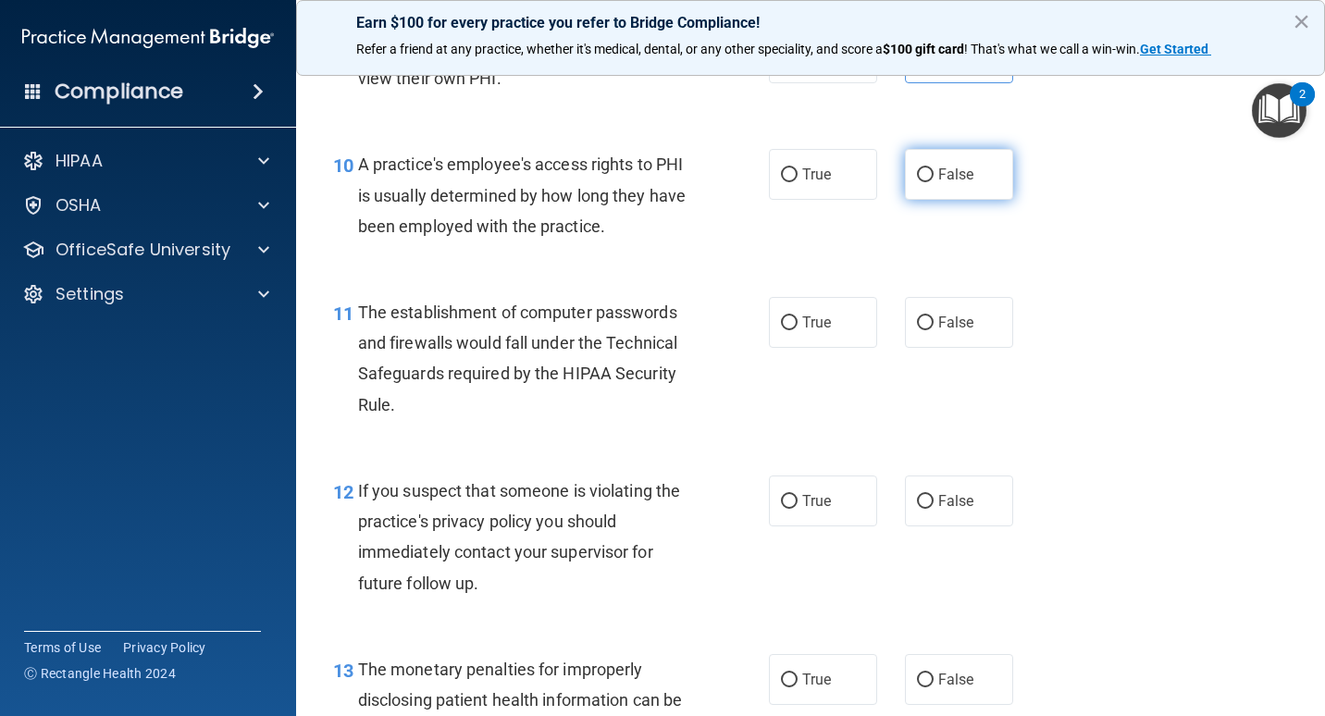
click at [919, 182] on input "False" at bounding box center [925, 175] width 17 height 14
radio input "true"
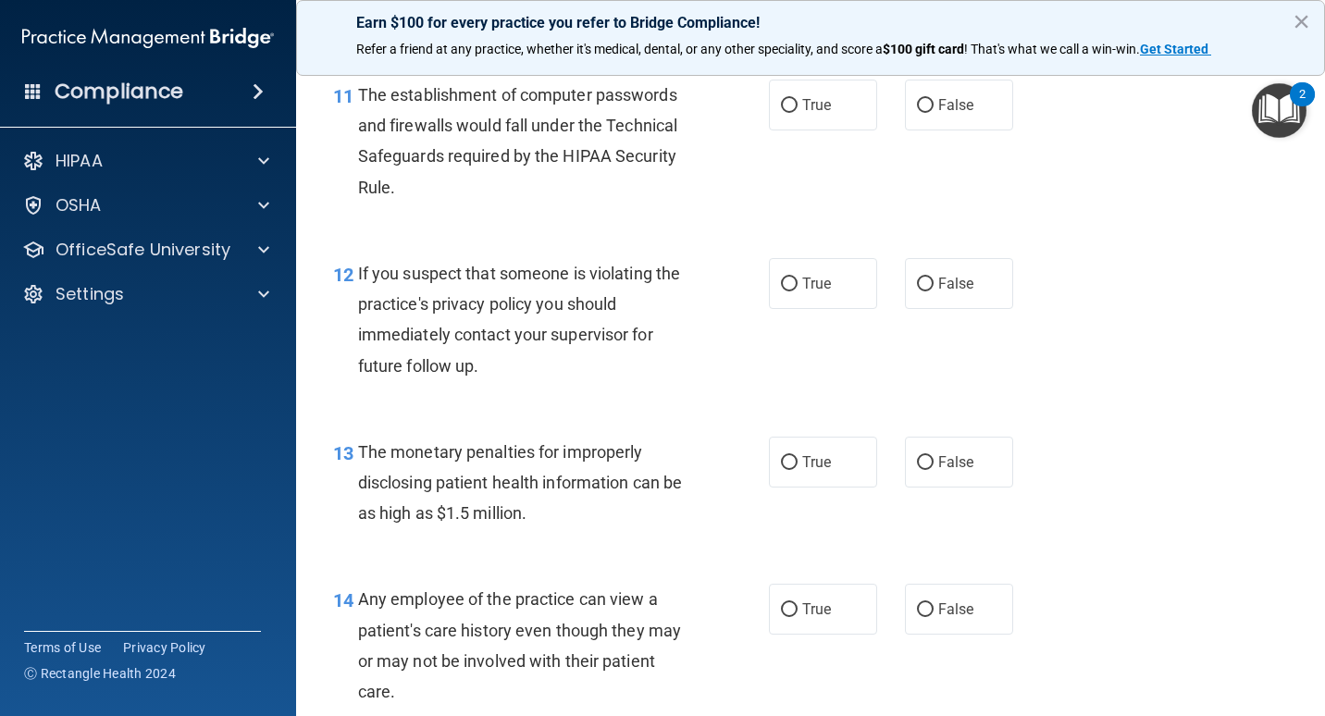
scroll to position [1666, 0]
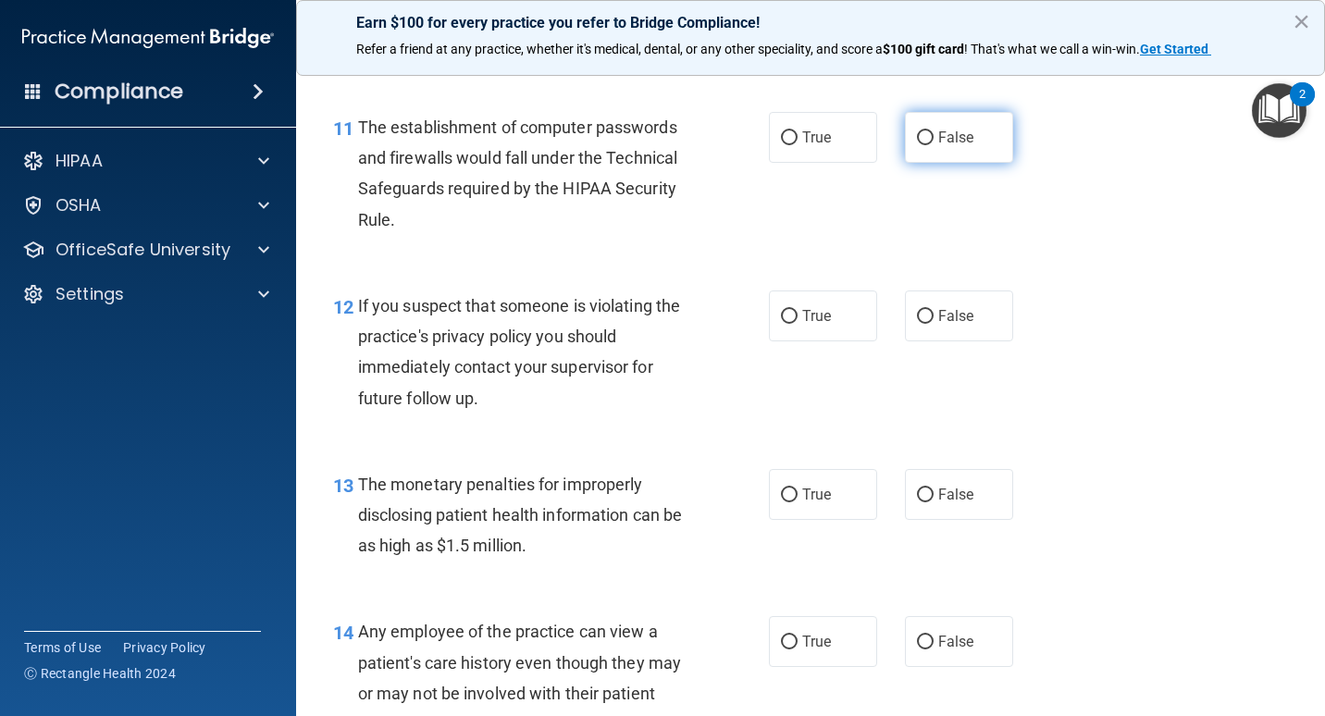
click at [925, 145] on input "False" at bounding box center [925, 138] width 17 height 14
radio input "true"
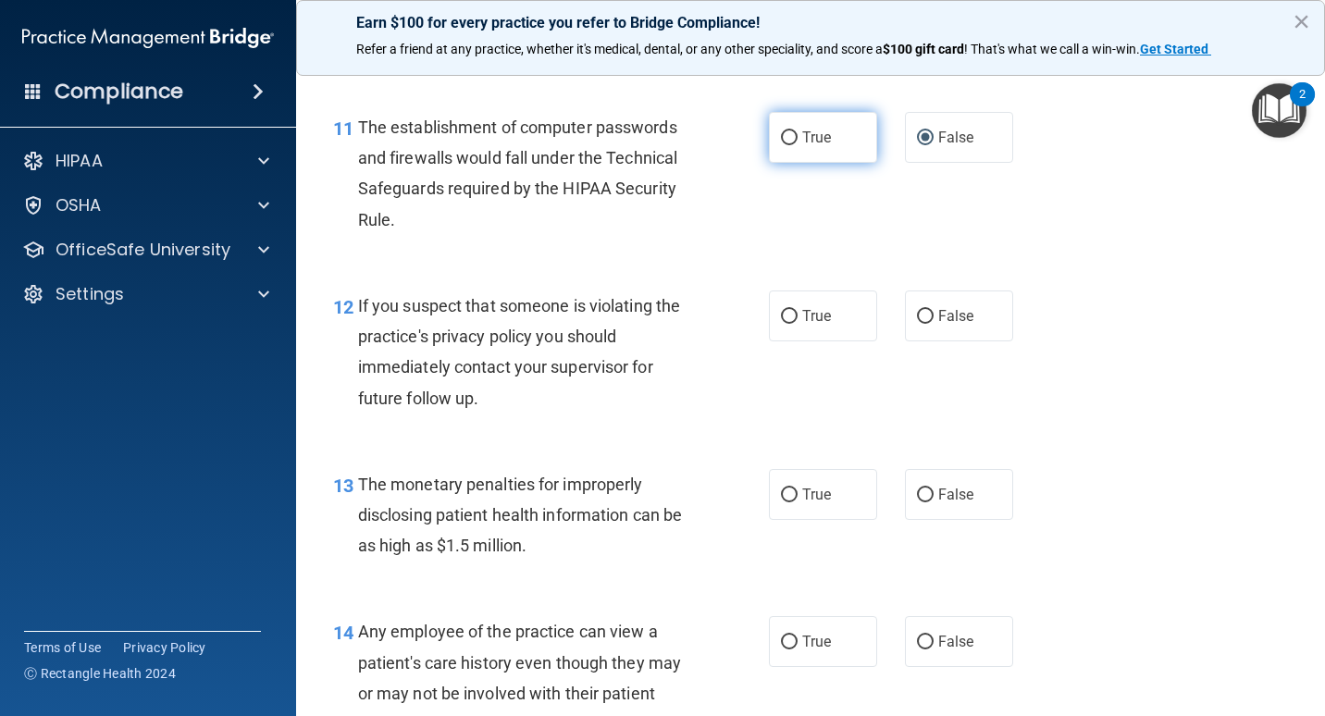
click at [816, 146] on span "True" at bounding box center [817, 138] width 29 height 18
click at [798, 145] on input "True" at bounding box center [789, 138] width 17 height 14
radio input "true"
radio input "false"
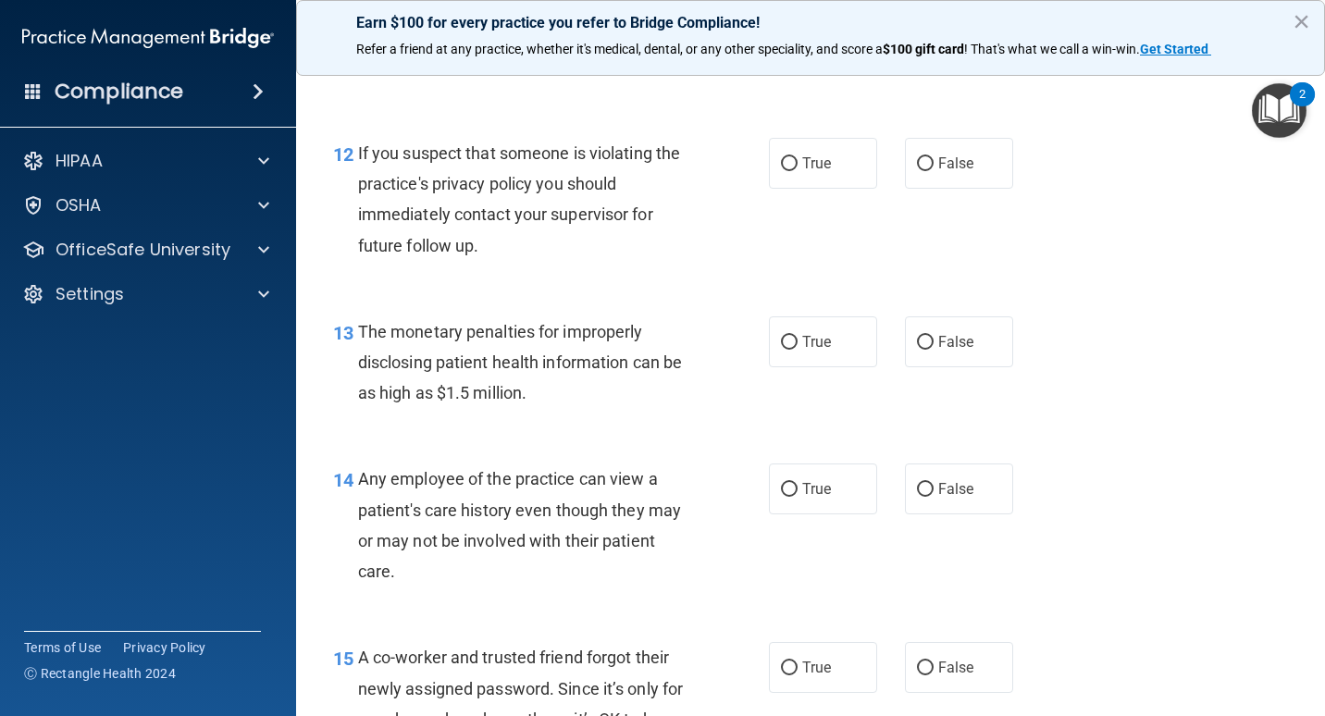
scroll to position [1851, 0]
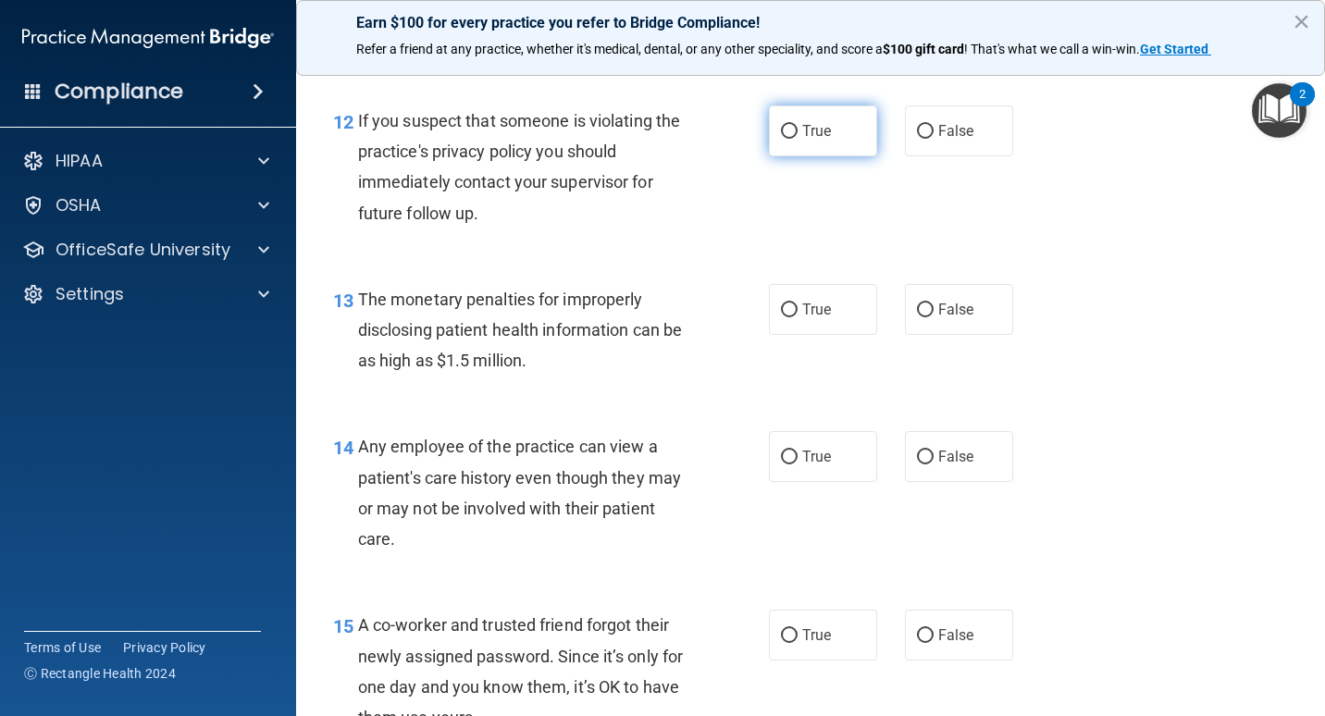
click at [793, 156] on label "True" at bounding box center [823, 131] width 108 height 51
click at [793, 139] on input "True" at bounding box center [789, 132] width 17 height 14
radio input "true"
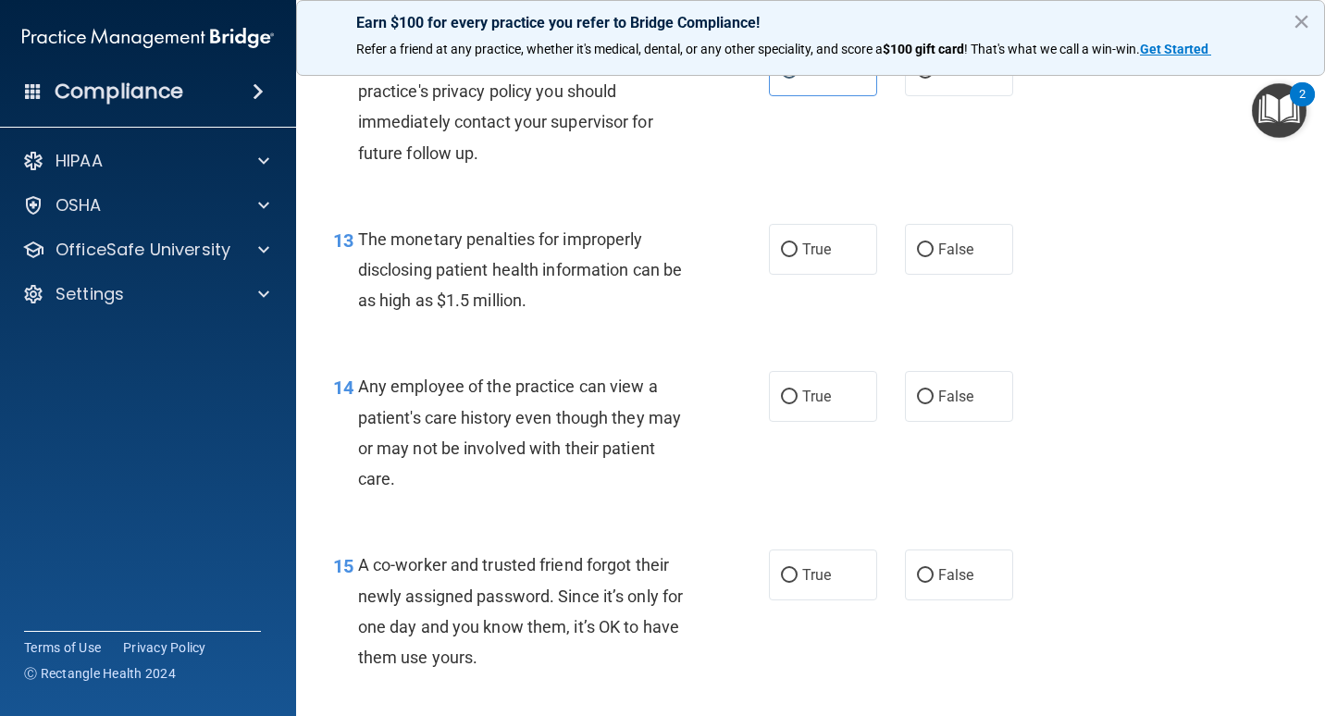
scroll to position [1944, 0]
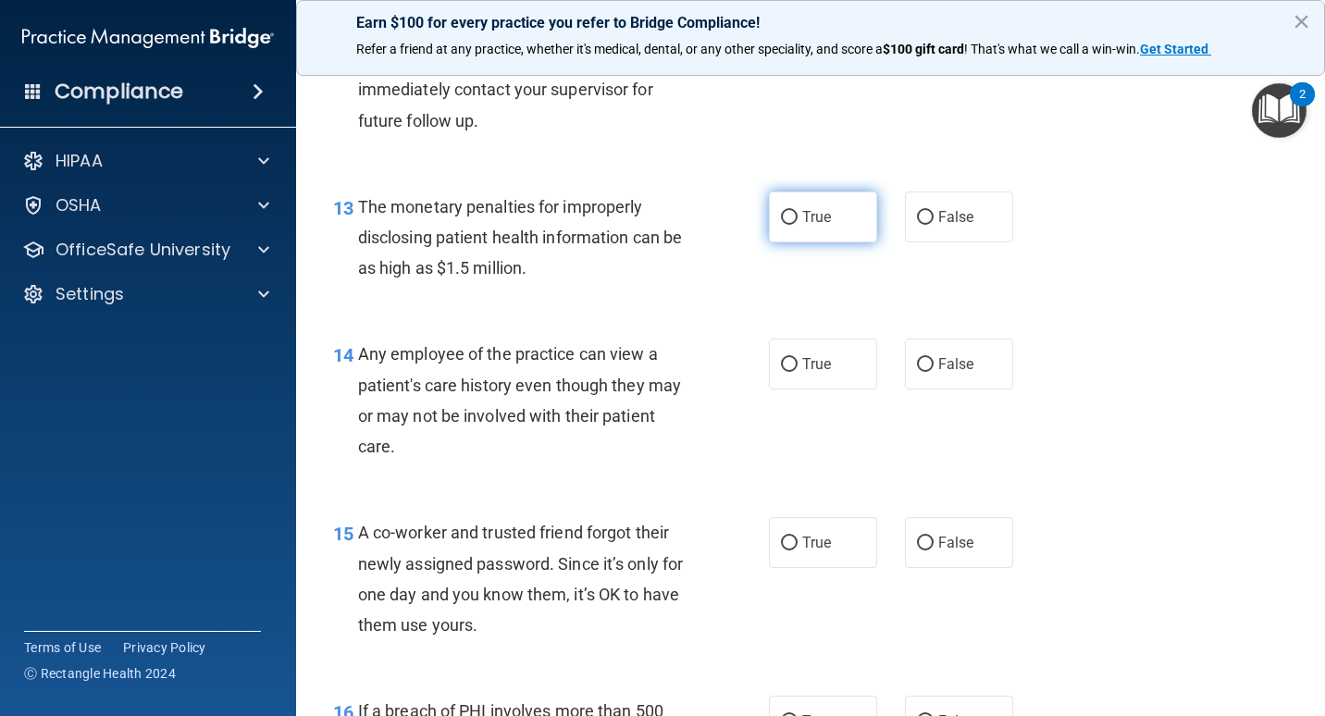
click at [780, 243] on label "True" at bounding box center [823, 217] width 108 height 51
click at [781, 225] on input "True" at bounding box center [789, 218] width 17 height 14
radio input "true"
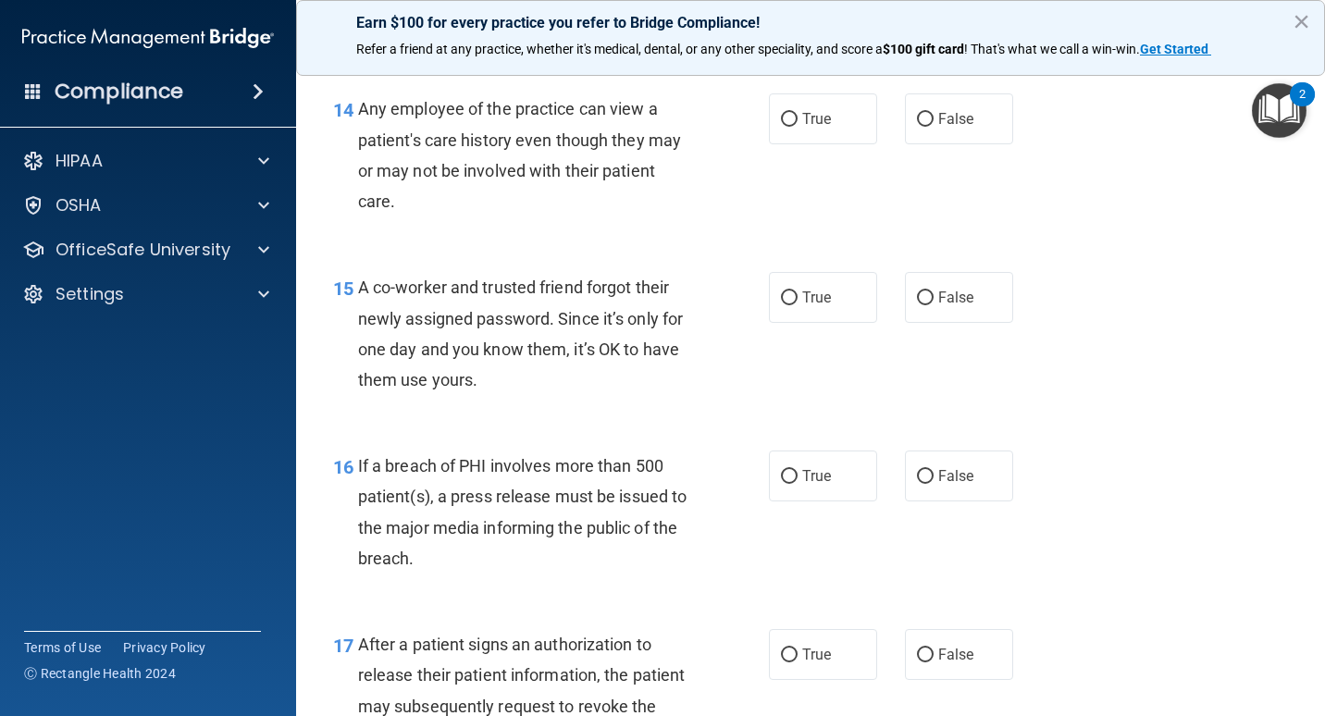
scroll to position [2221, 0]
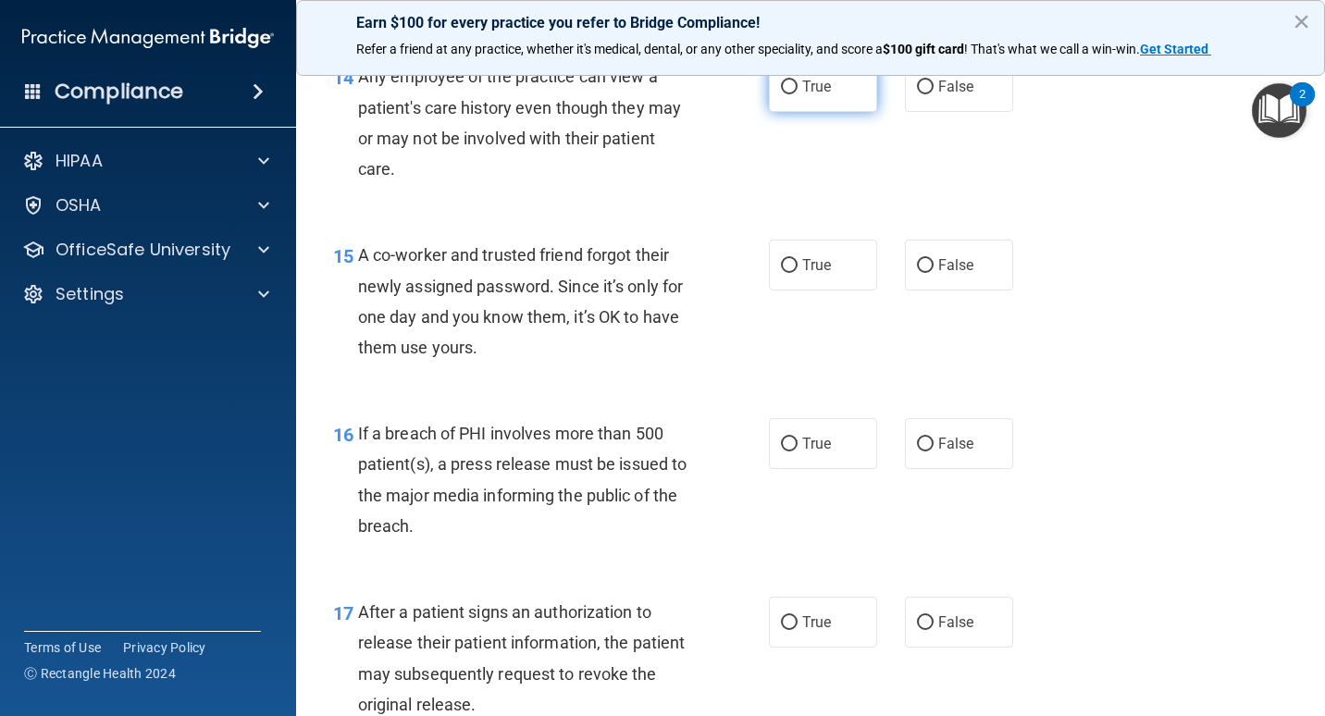
click at [815, 112] on label "True" at bounding box center [823, 86] width 108 height 51
click at [798, 94] on input "True" at bounding box center [789, 88] width 17 height 14
radio input "true"
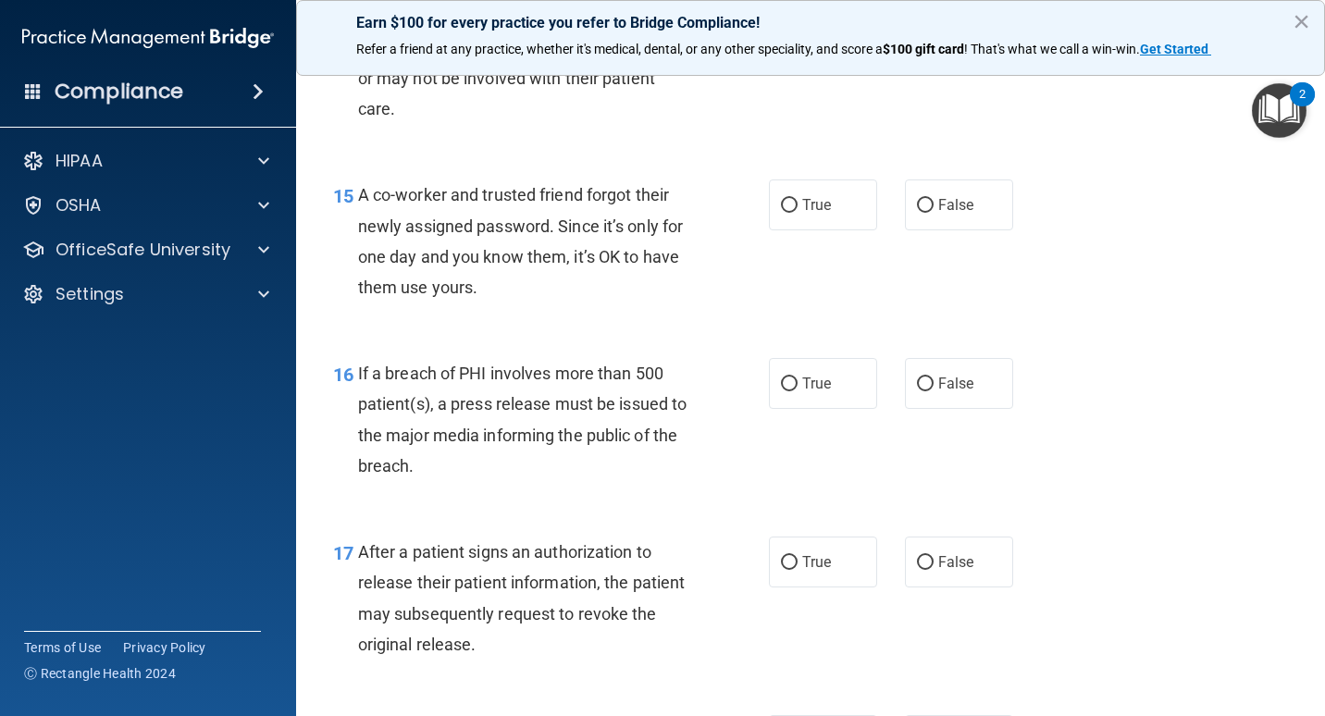
scroll to position [2314, 0]
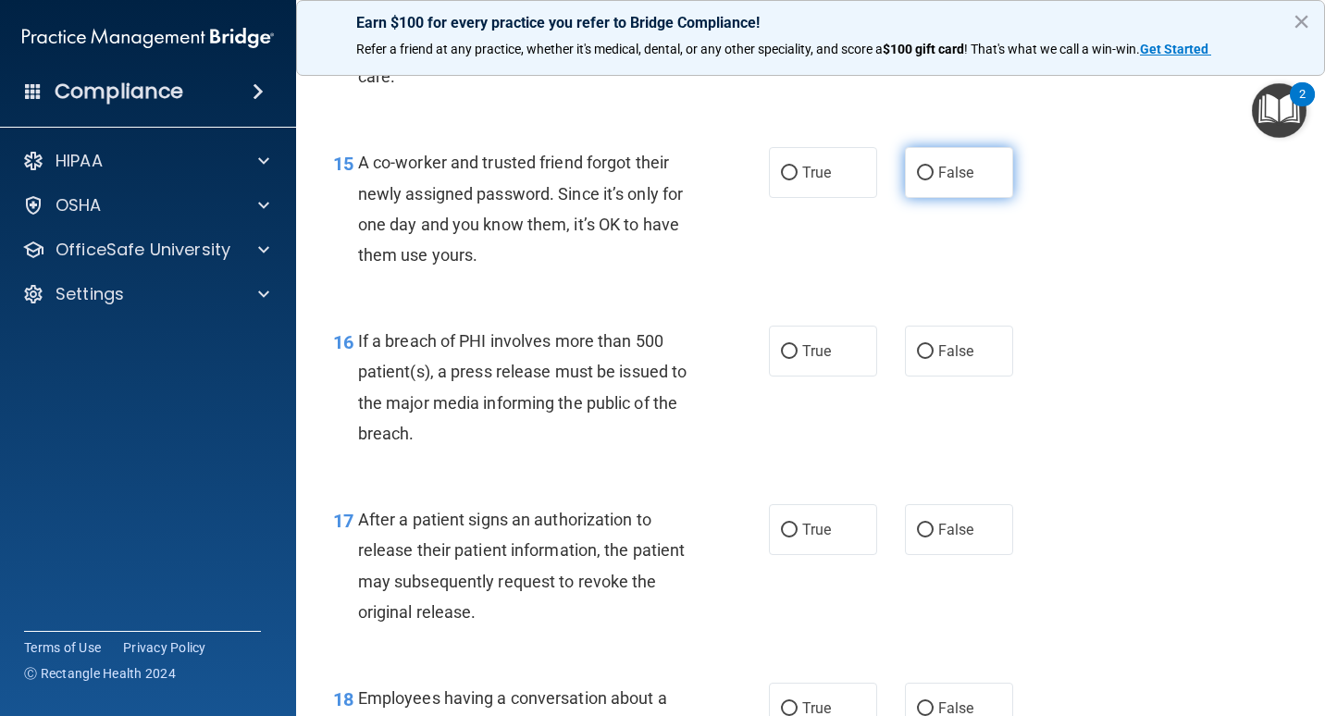
click at [970, 198] on label "False" at bounding box center [959, 172] width 108 height 51
click at [934, 180] on input "False" at bounding box center [925, 174] width 17 height 14
radio input "true"
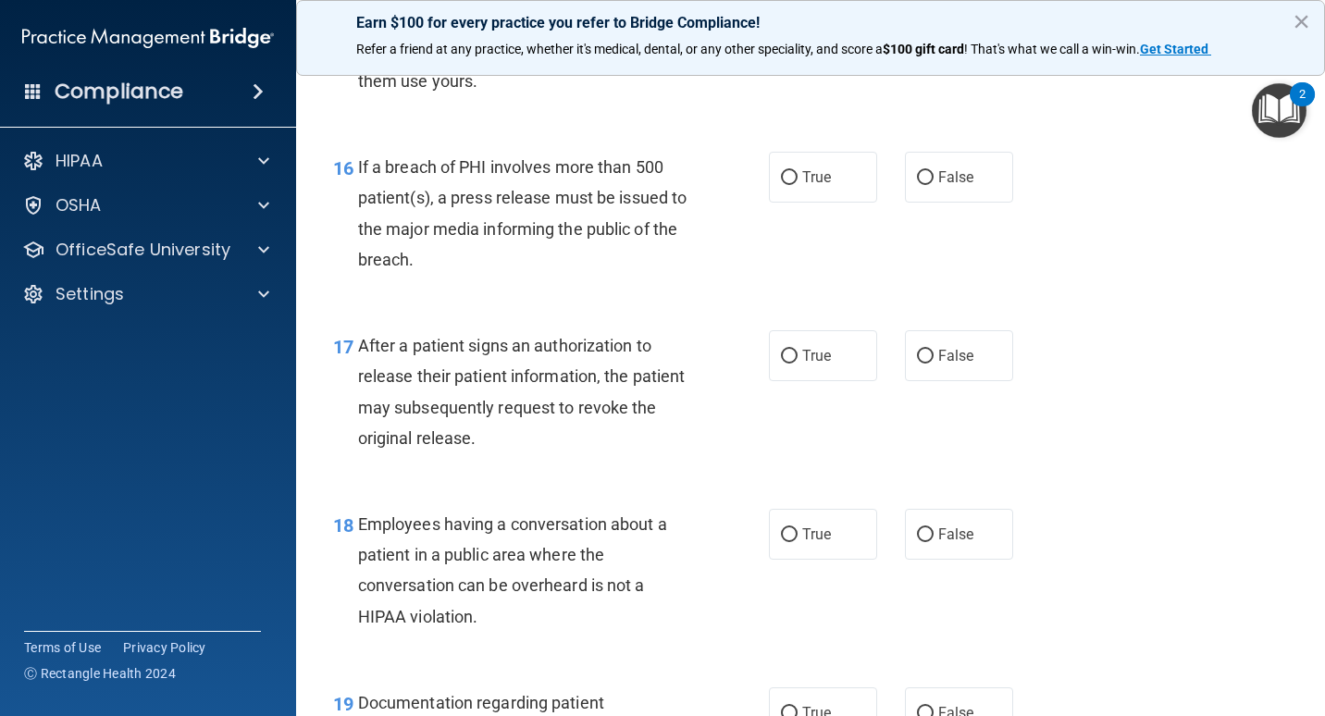
scroll to position [2499, 0]
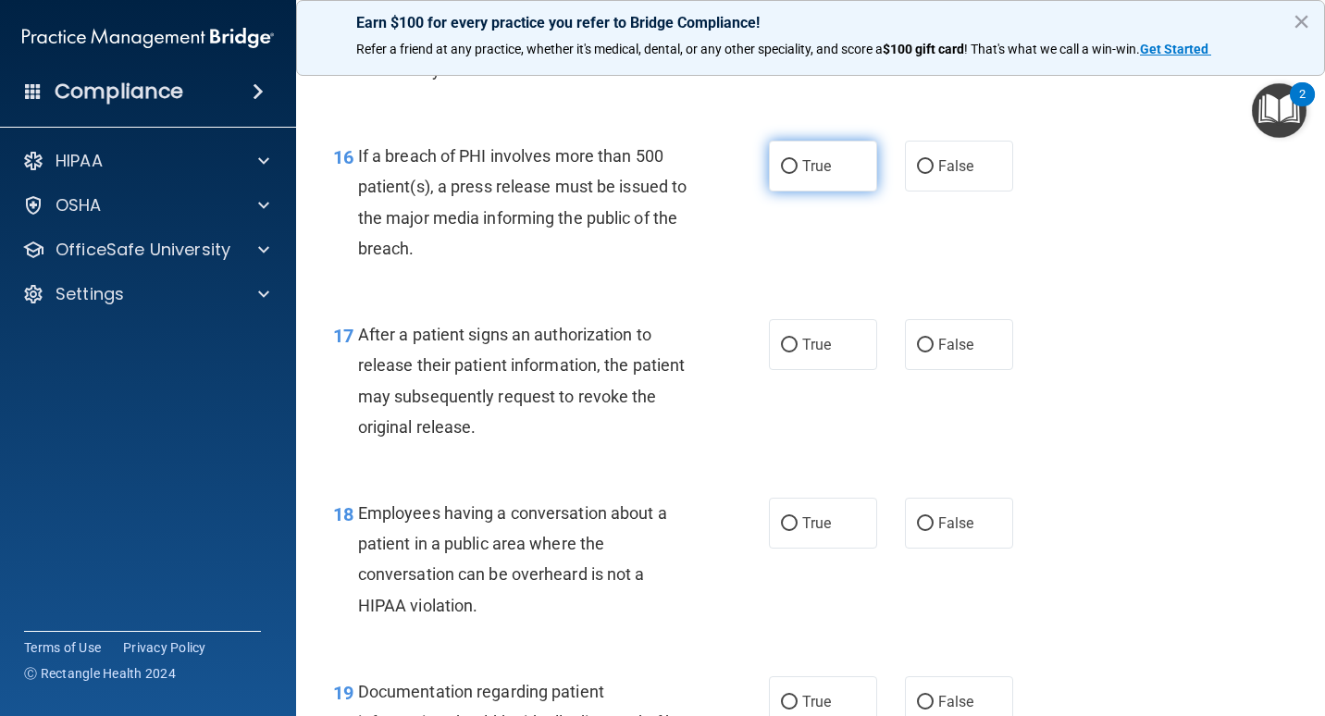
click at [817, 192] on label "True" at bounding box center [823, 166] width 108 height 51
click at [798, 174] on input "True" at bounding box center [789, 167] width 17 height 14
radio input "true"
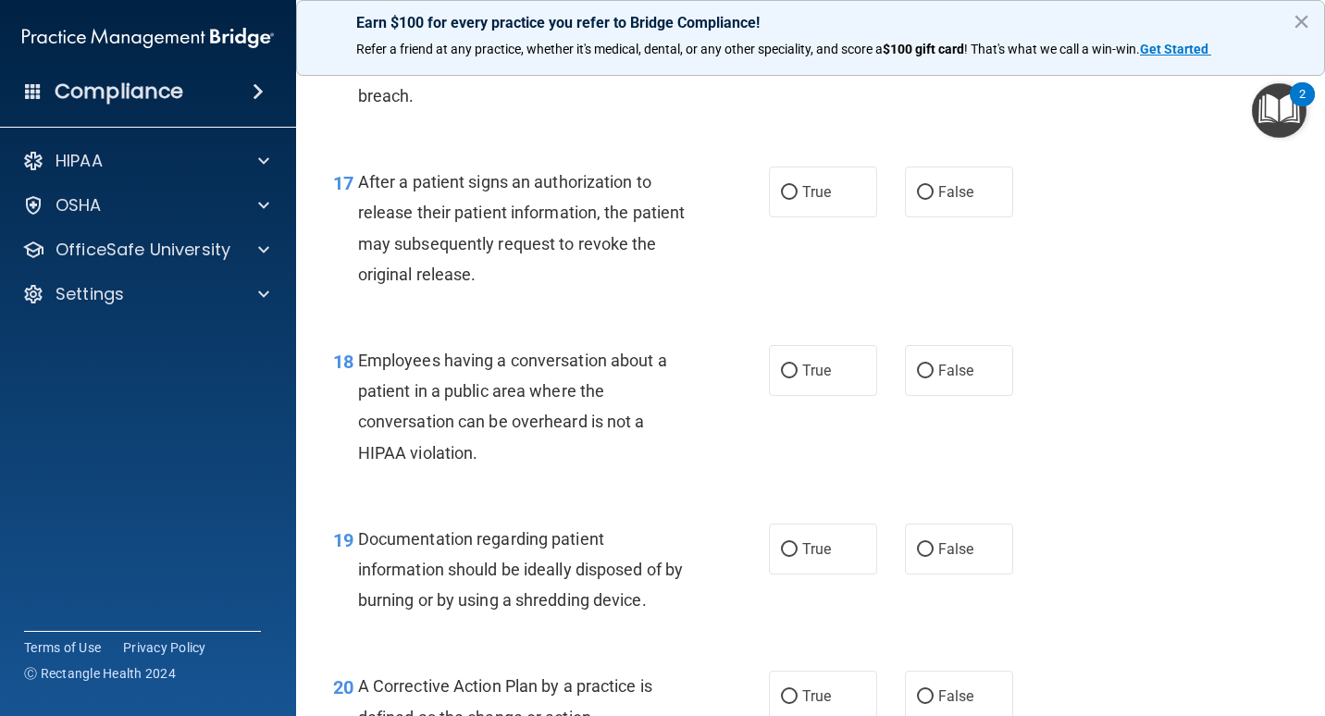
scroll to position [2684, 0]
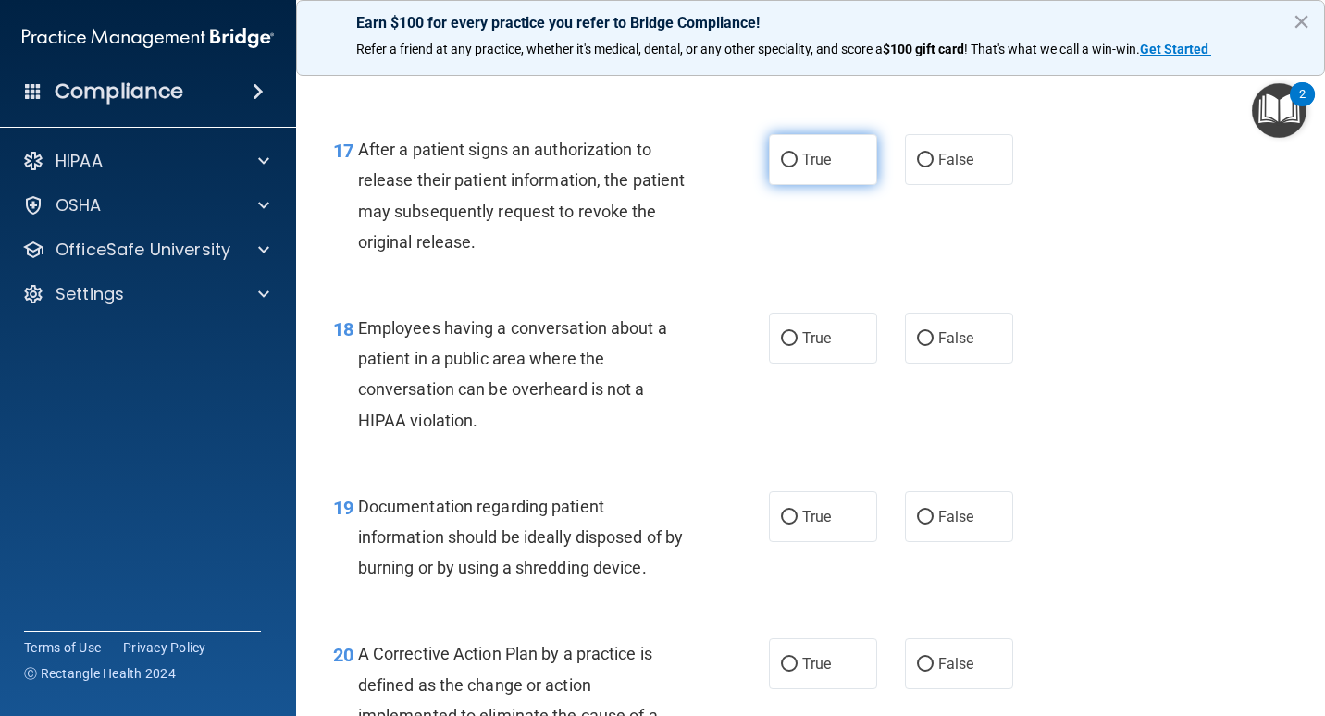
click at [815, 185] on label "True" at bounding box center [823, 159] width 108 height 51
click at [798, 168] on input "True" at bounding box center [789, 161] width 17 height 14
radio input "true"
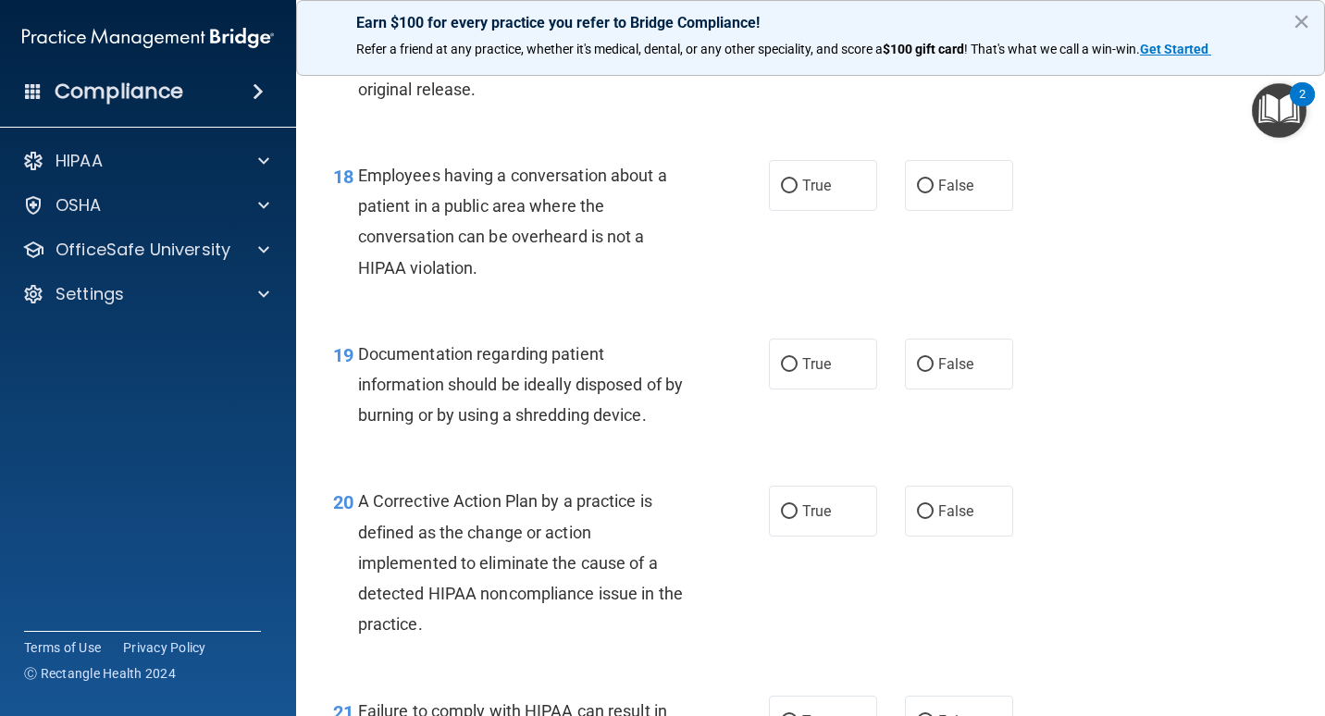
scroll to position [2869, 0]
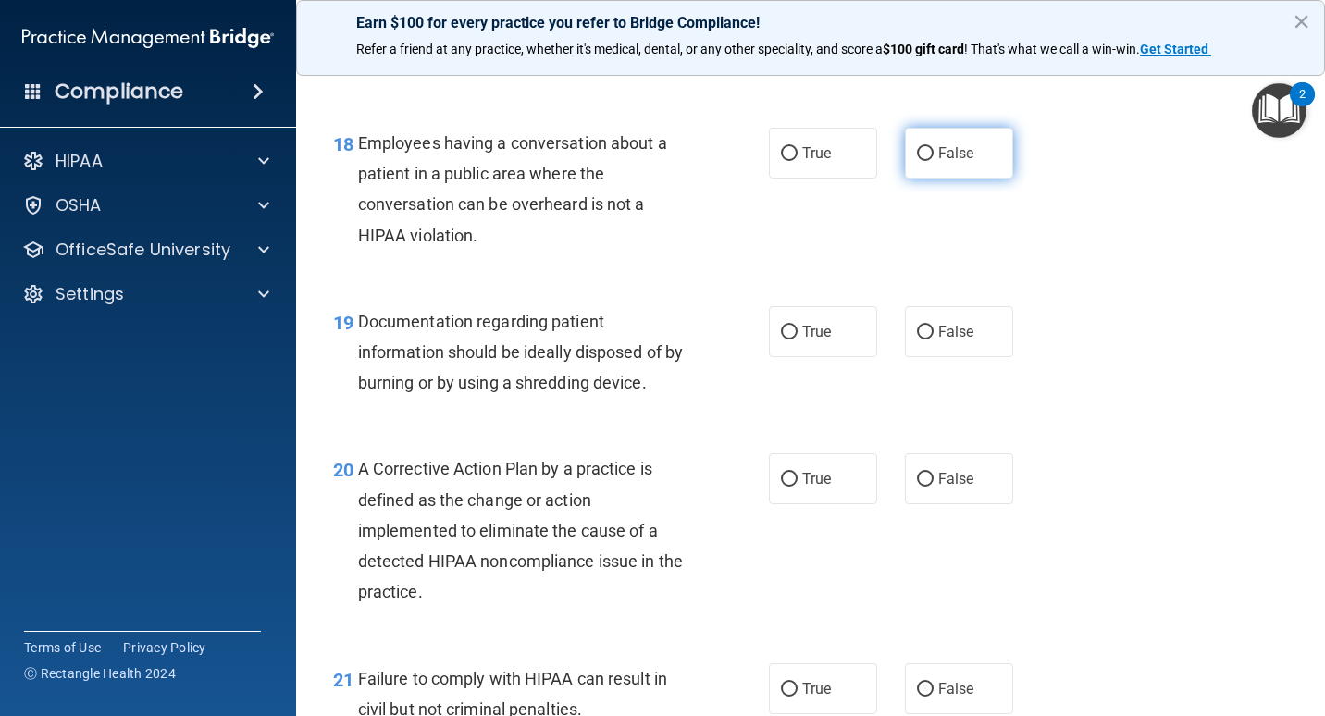
click at [905, 179] on label "False" at bounding box center [959, 153] width 108 height 51
click at [917, 161] on input "False" at bounding box center [925, 154] width 17 height 14
radio input "true"
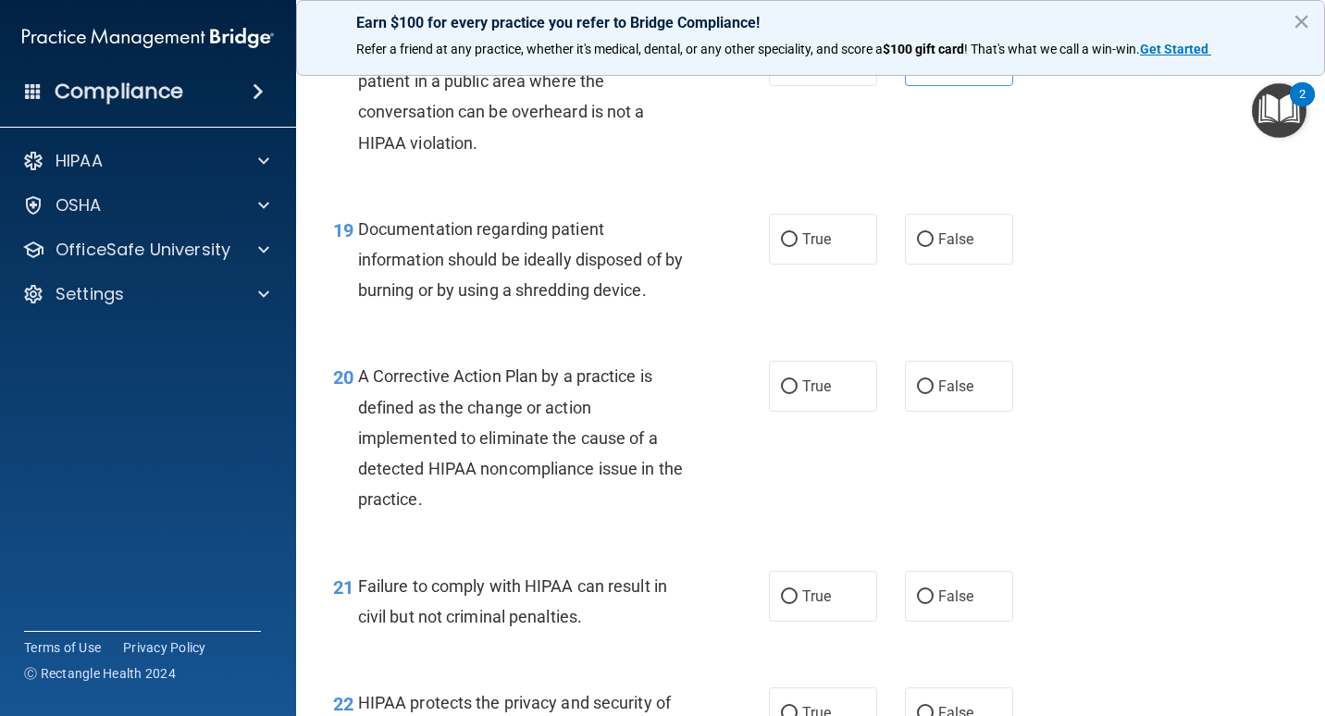
scroll to position [3055, 0]
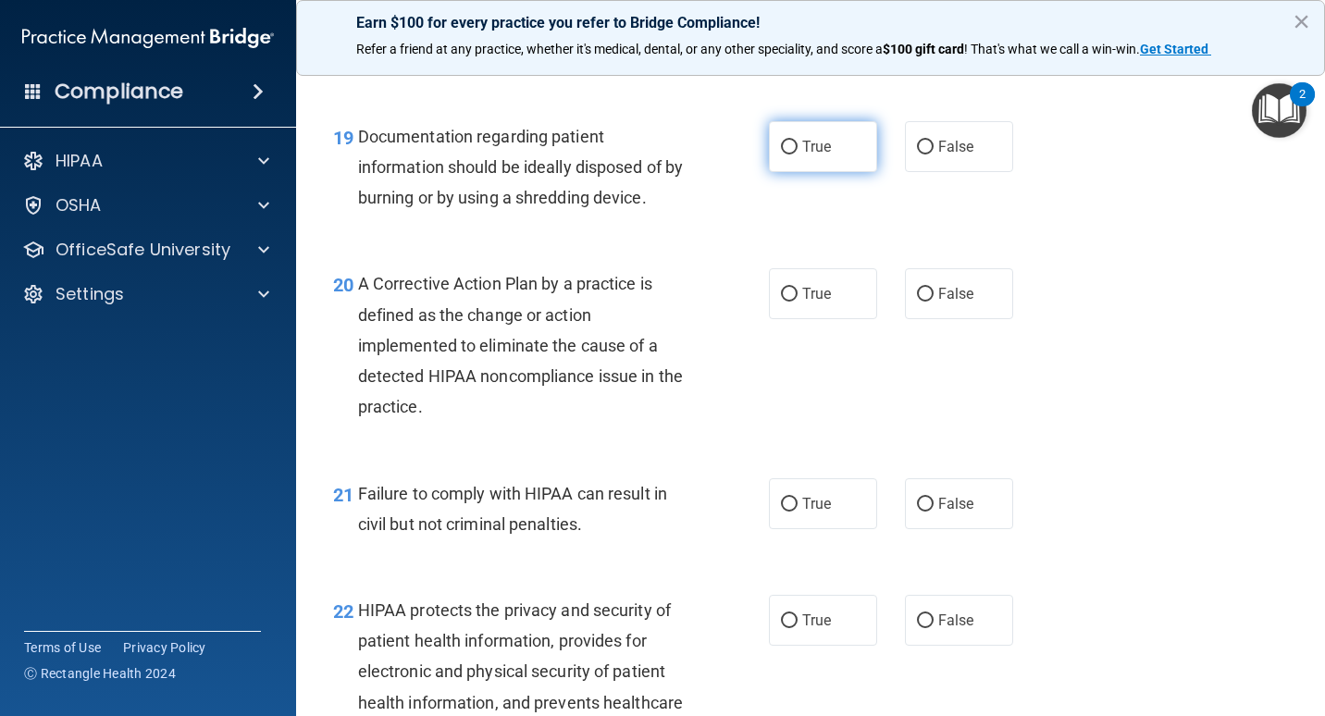
click at [790, 155] on input "True" at bounding box center [789, 148] width 17 height 14
radio input "true"
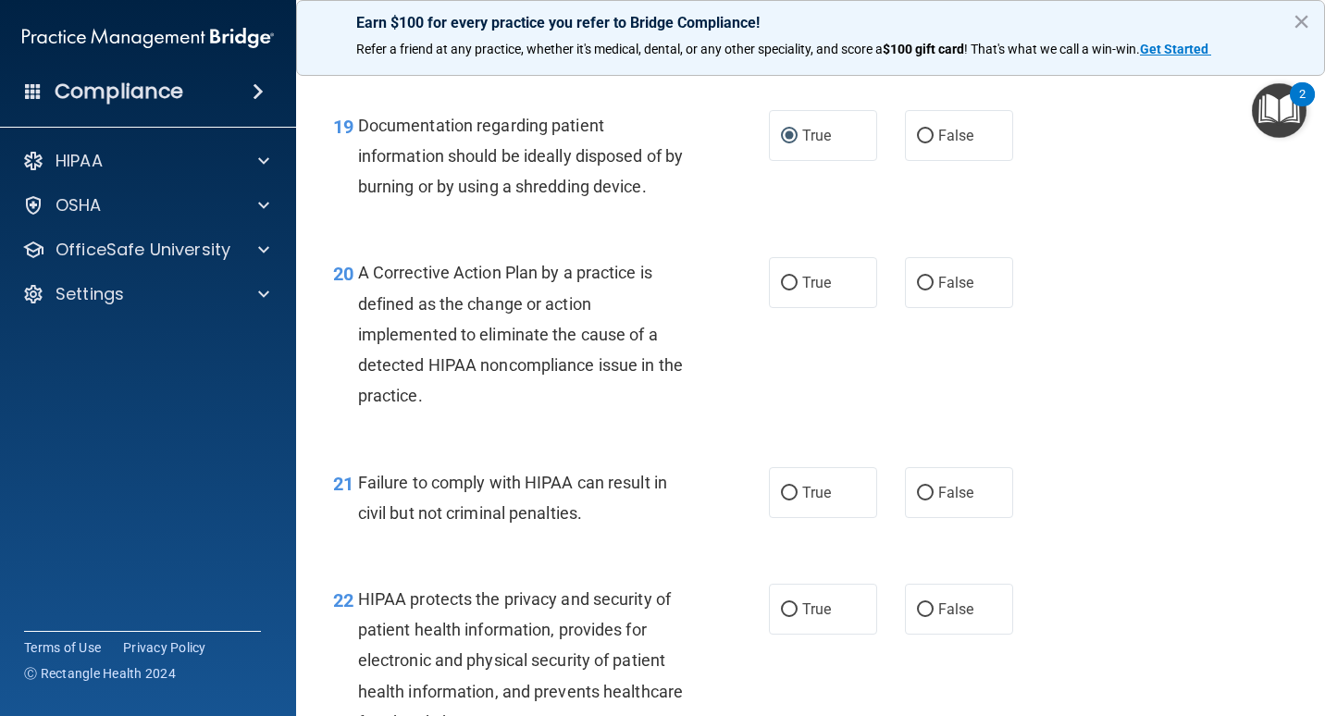
scroll to position [3094, 0]
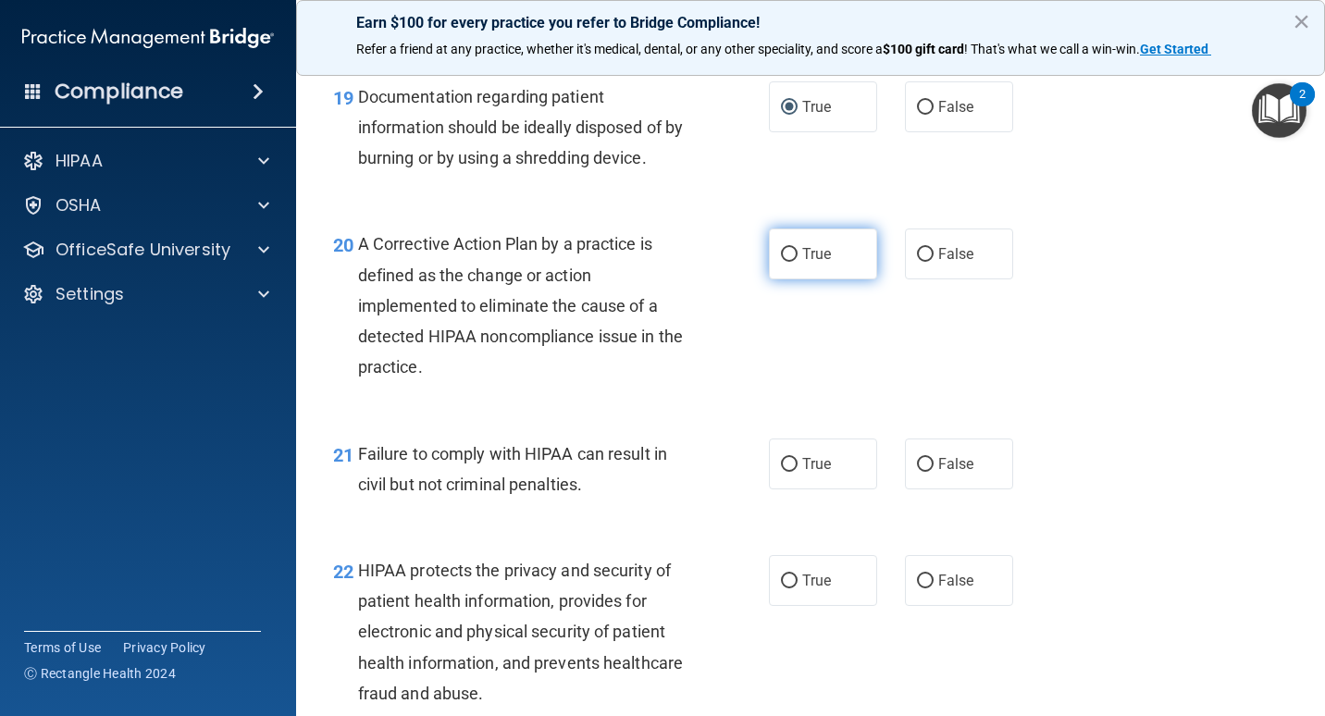
click at [787, 262] on input "True" at bounding box center [789, 255] width 17 height 14
radio input "true"
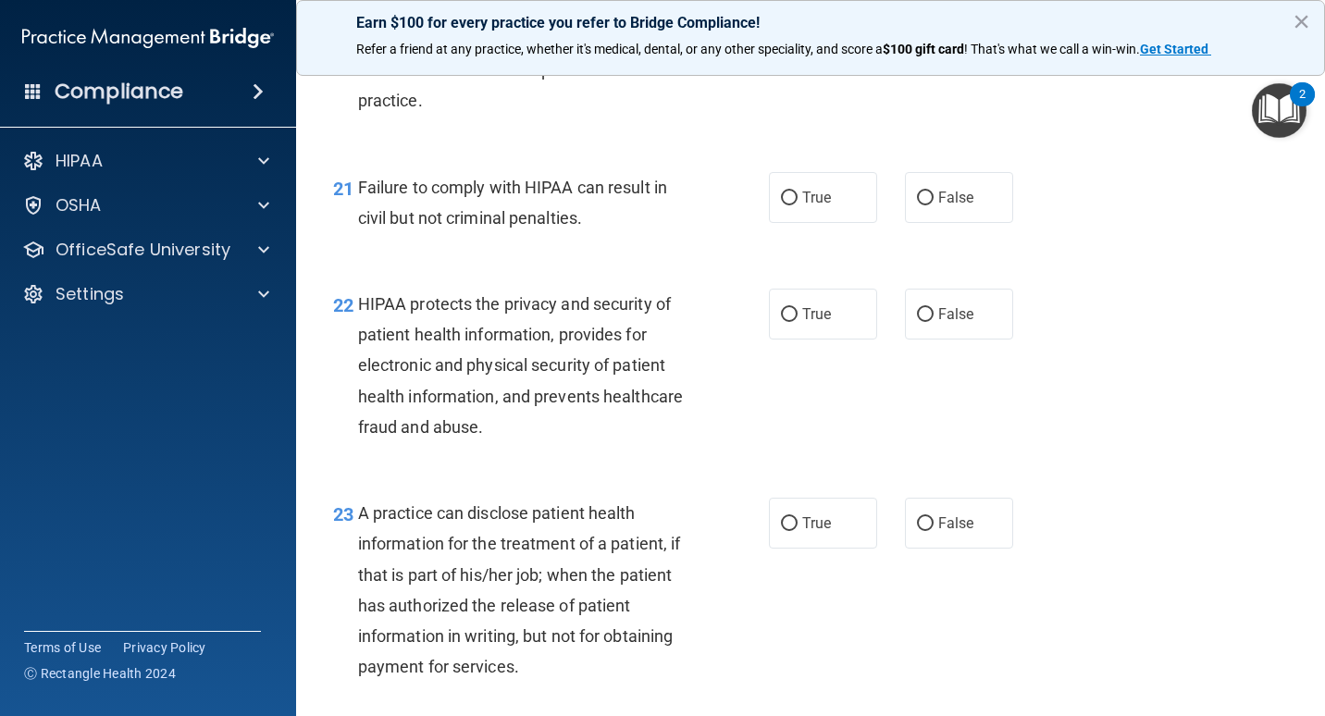
scroll to position [3372, 0]
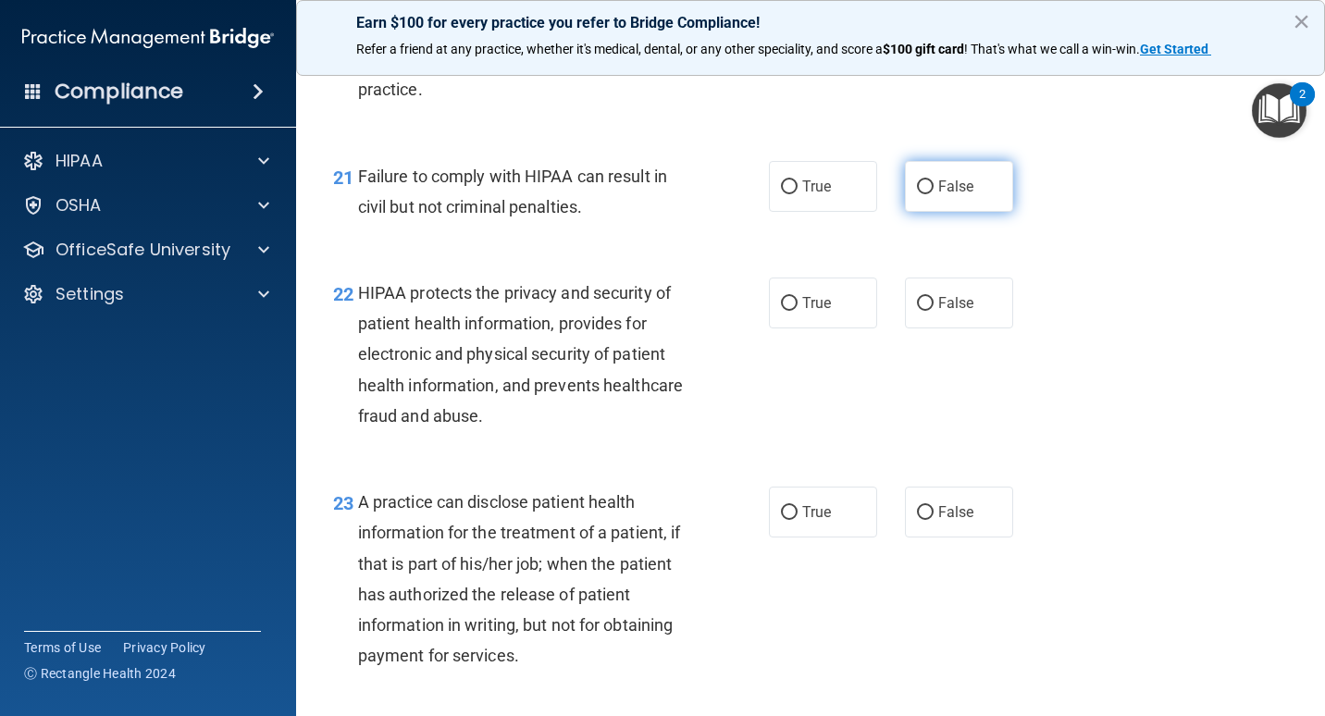
click at [939, 212] on label "False" at bounding box center [959, 186] width 108 height 51
click at [934, 194] on input "False" at bounding box center [925, 187] width 17 height 14
radio input "true"
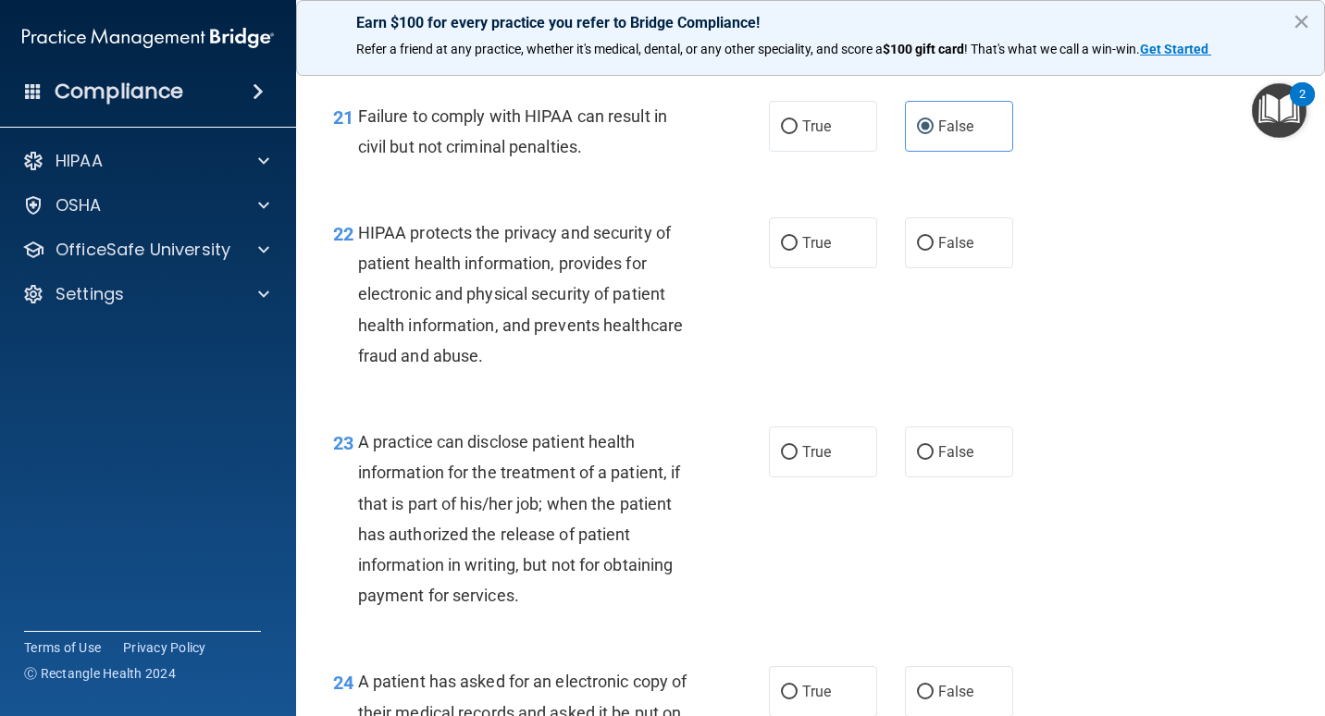
scroll to position [3465, 0]
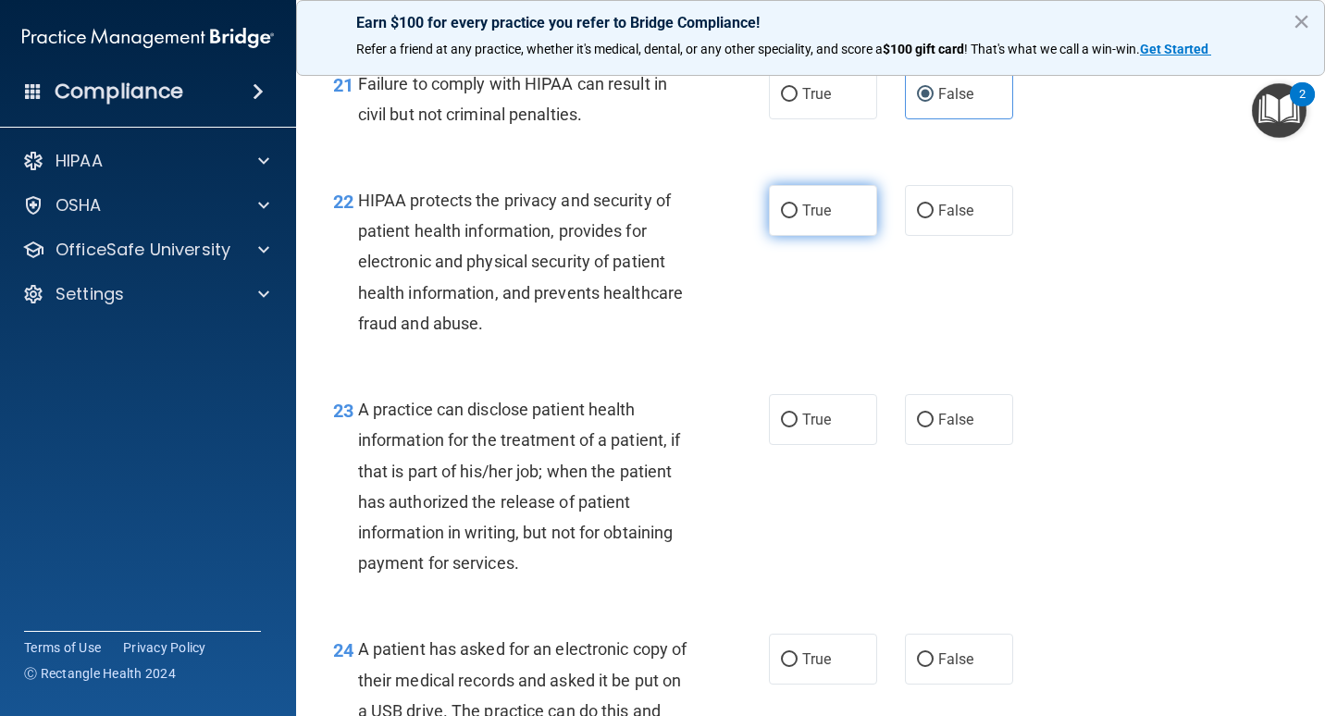
click at [773, 236] on label "True" at bounding box center [823, 210] width 108 height 51
click at [781, 218] on input "True" at bounding box center [789, 212] width 17 height 14
radio input "true"
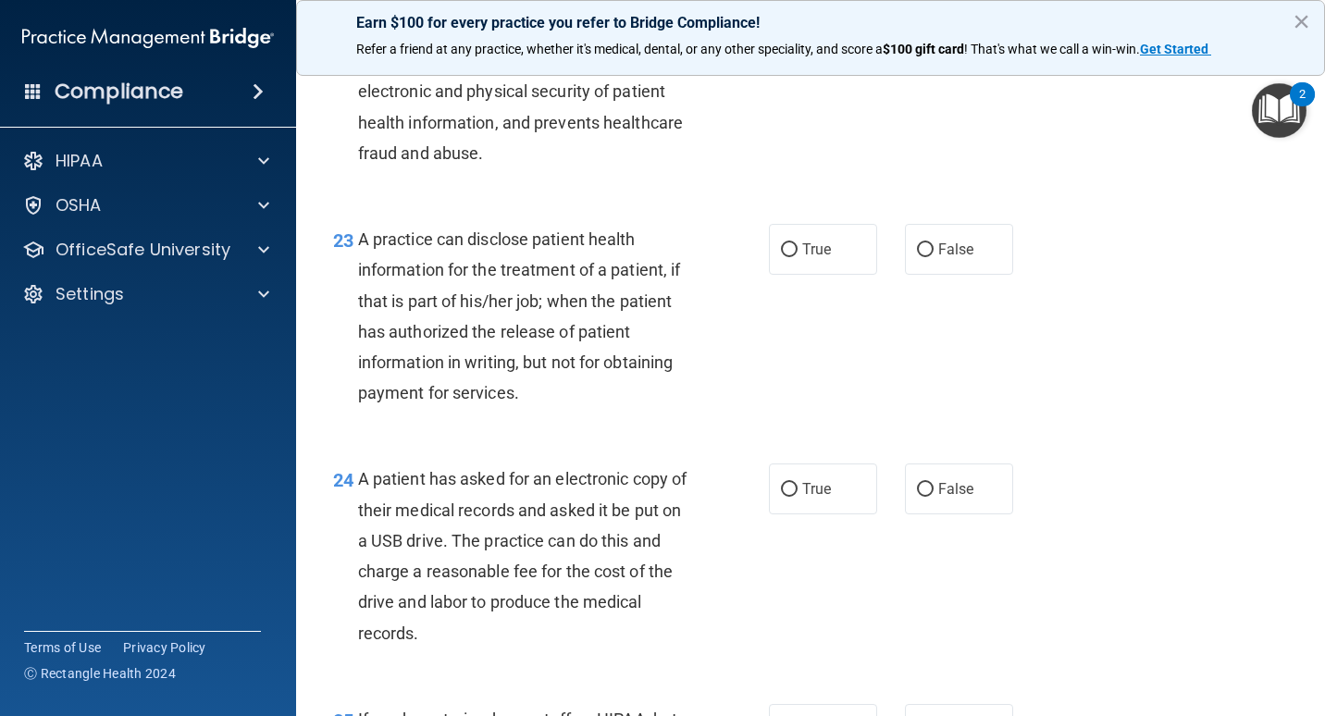
scroll to position [3742, 0]
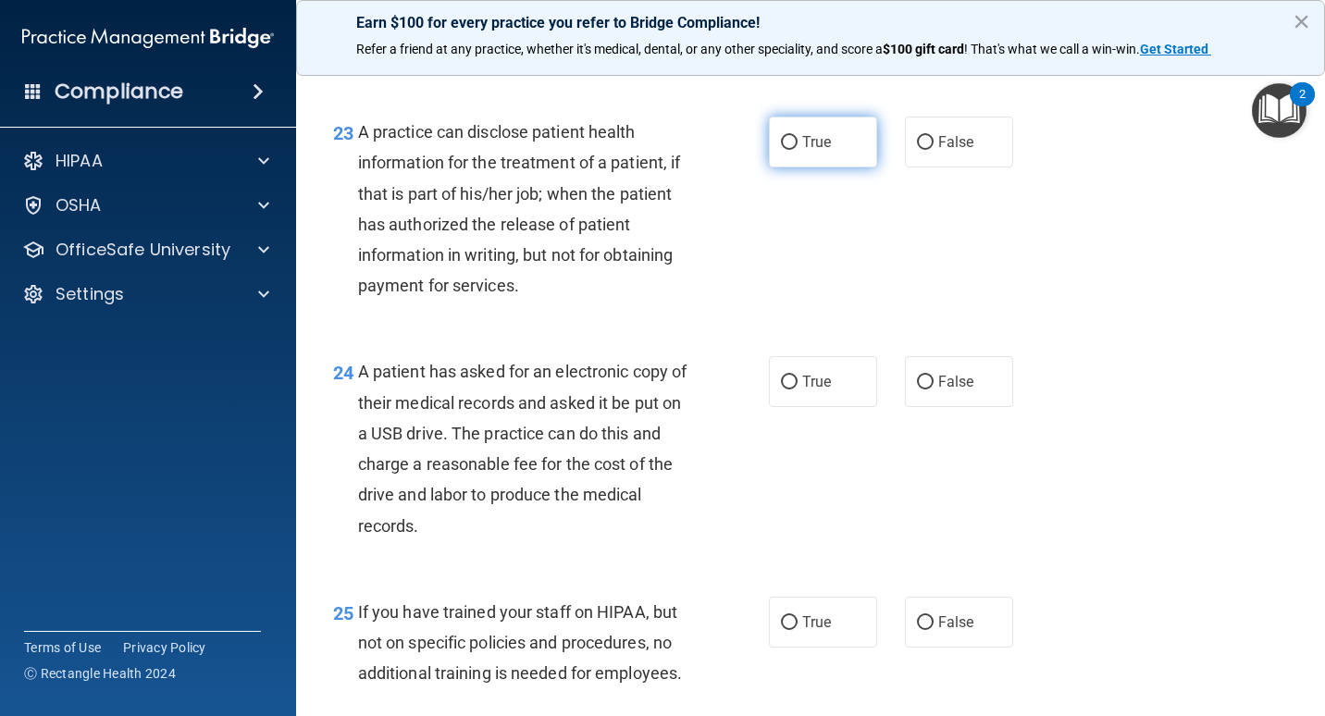
click at [788, 150] on input "True" at bounding box center [789, 143] width 17 height 14
radio input "true"
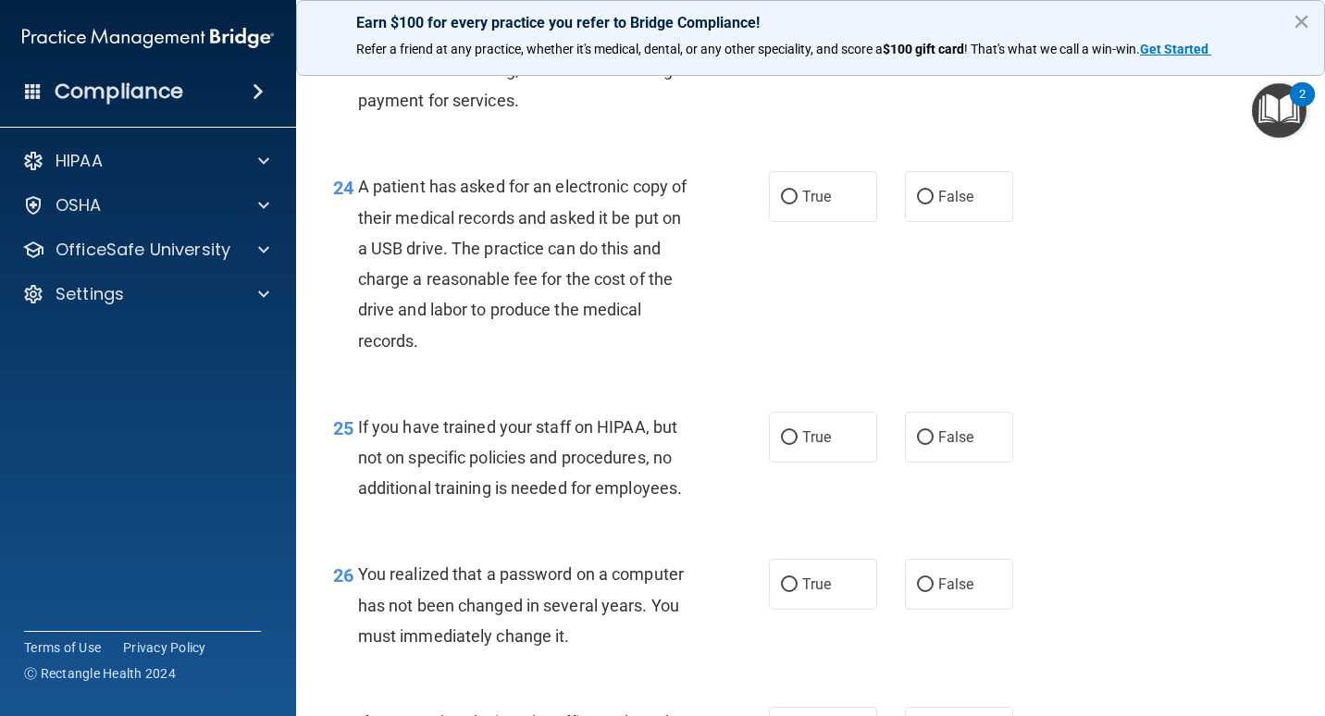
scroll to position [4020, 0]
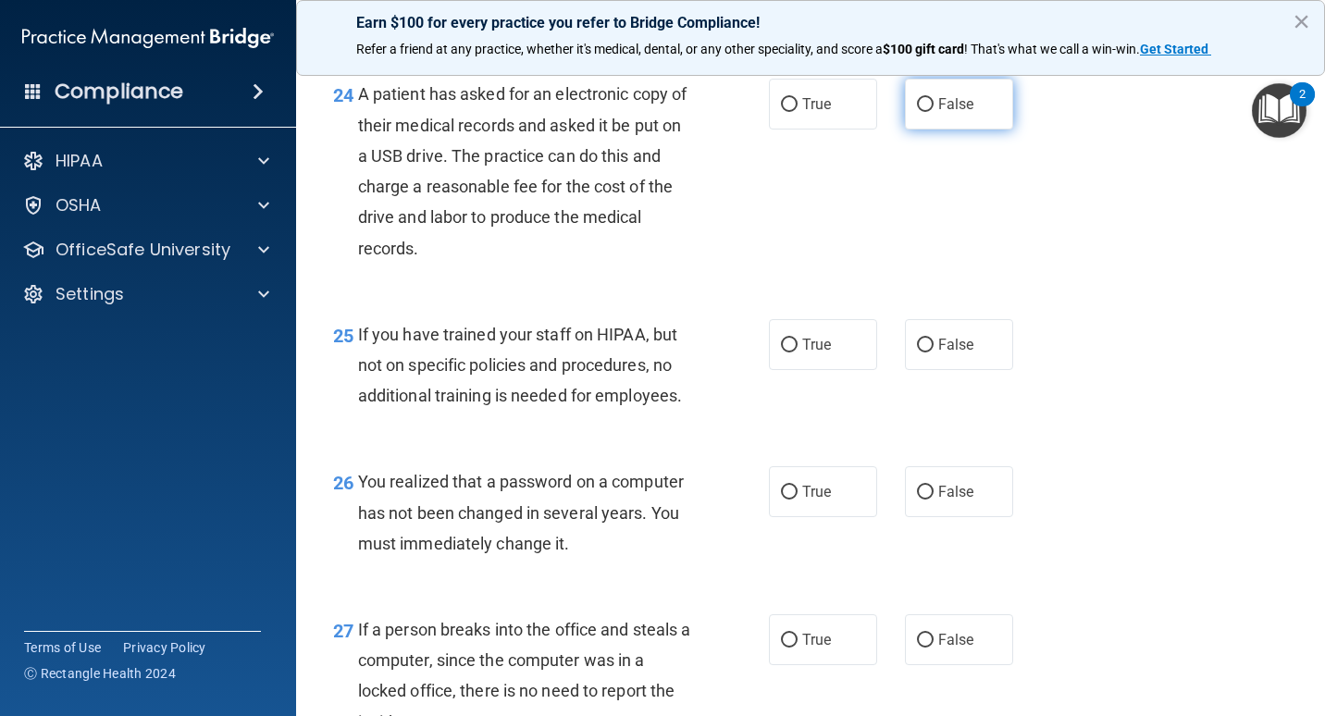
click at [934, 130] on label "False" at bounding box center [959, 104] width 108 height 51
click at [934, 112] on input "False" at bounding box center [925, 105] width 17 height 14
radio input "true"
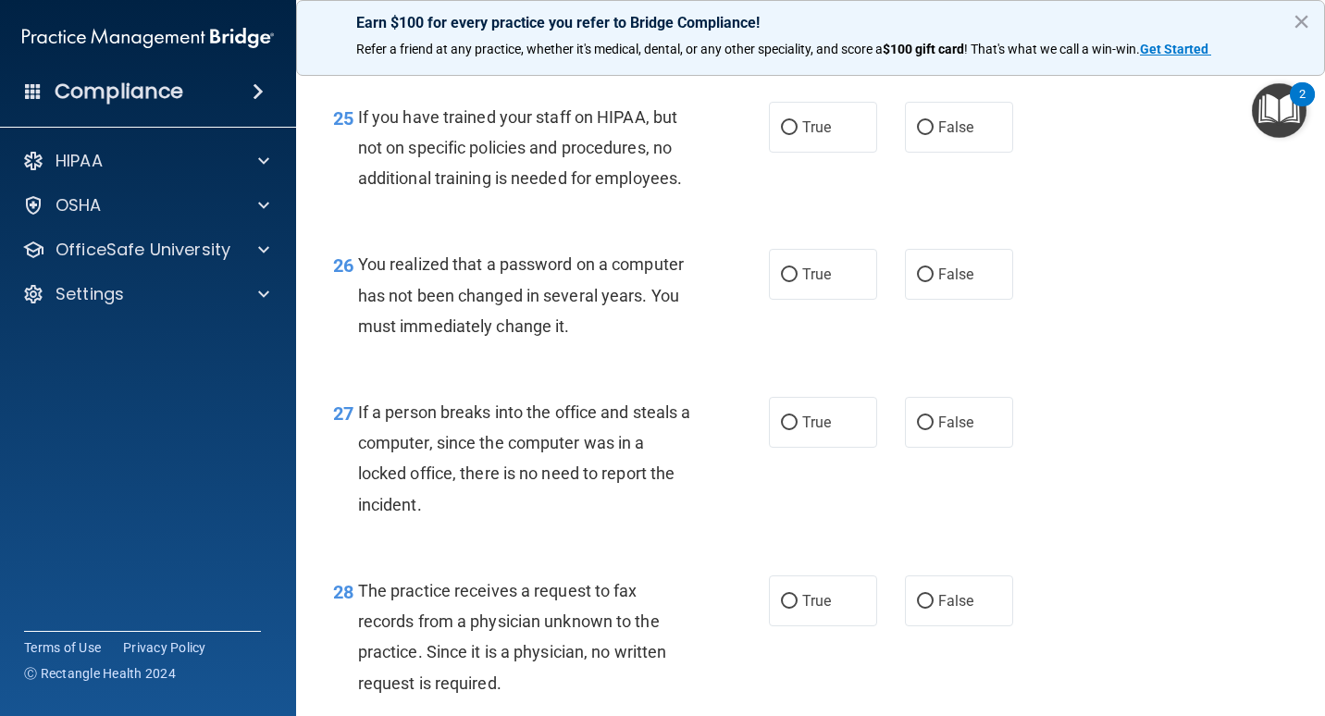
scroll to position [4205, 0]
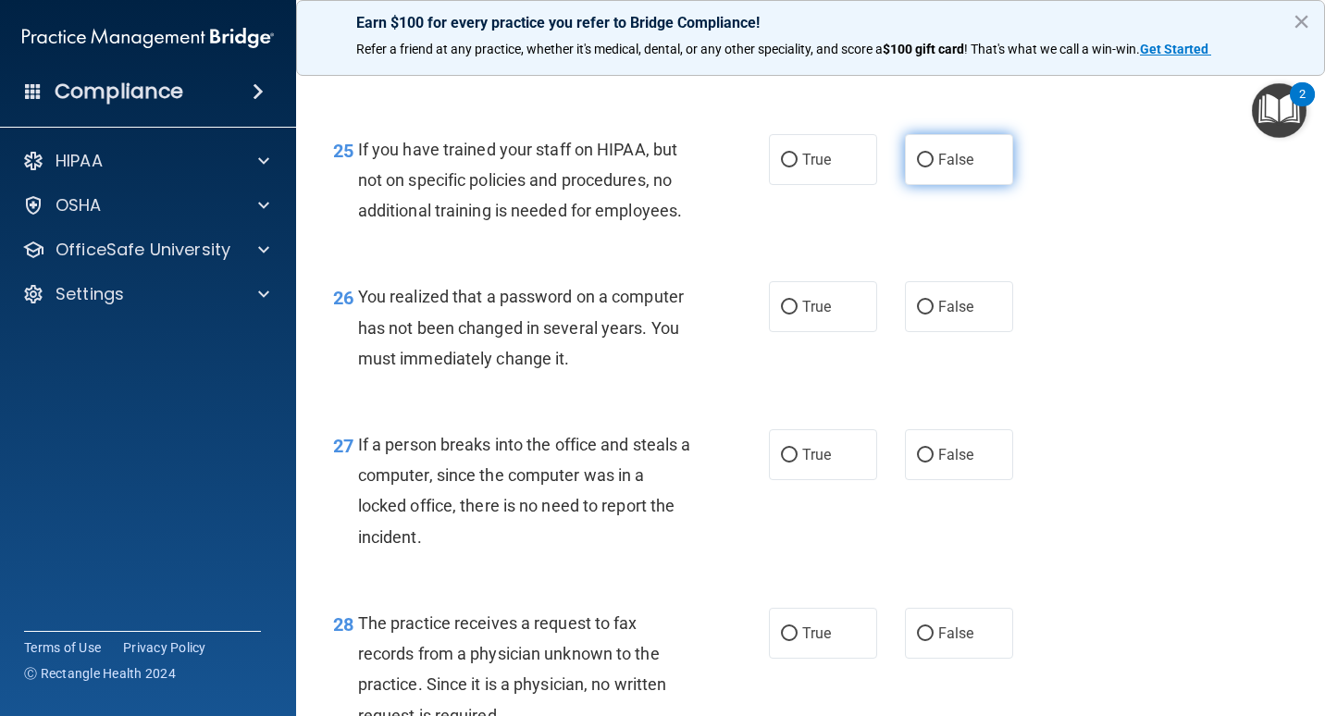
click at [917, 185] on label "False" at bounding box center [959, 159] width 108 height 51
click at [917, 168] on input "False" at bounding box center [925, 161] width 17 height 14
radio input "true"
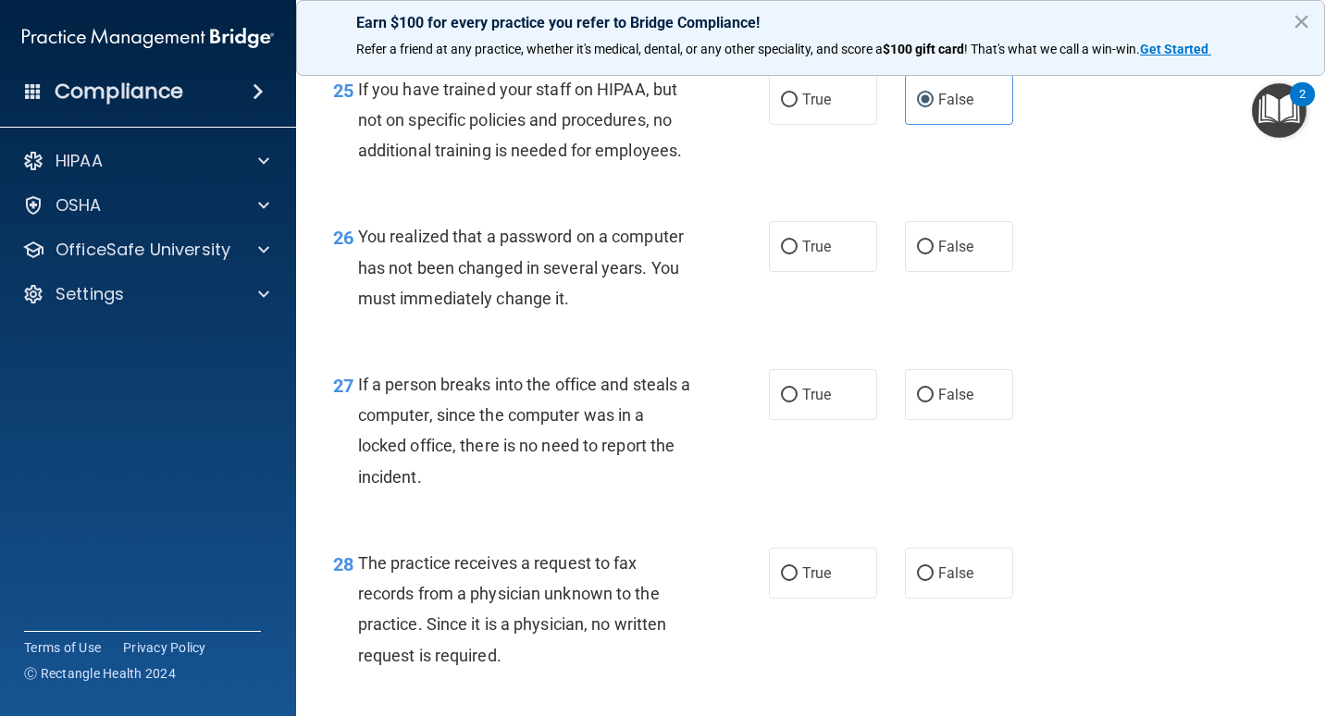
scroll to position [4298, 0]
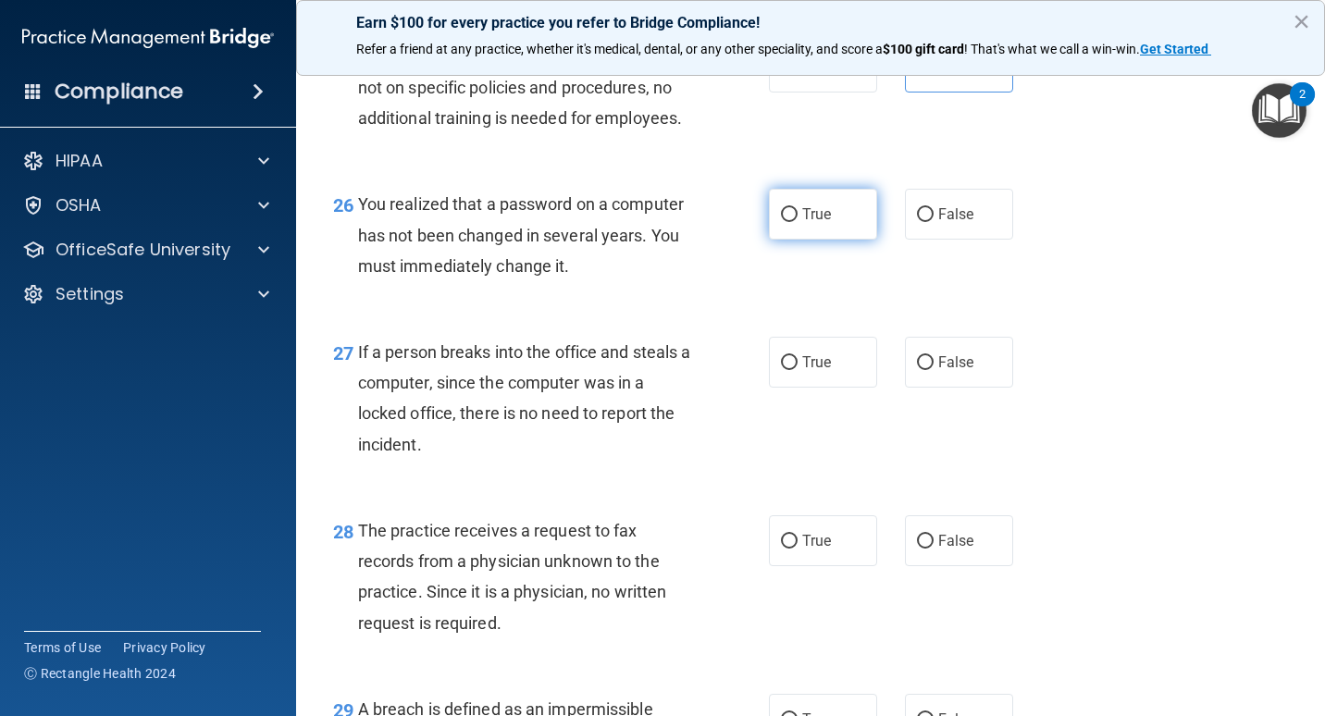
click at [806, 240] on label "True" at bounding box center [823, 214] width 108 height 51
click at [798, 222] on input "True" at bounding box center [789, 215] width 17 height 14
radio input "true"
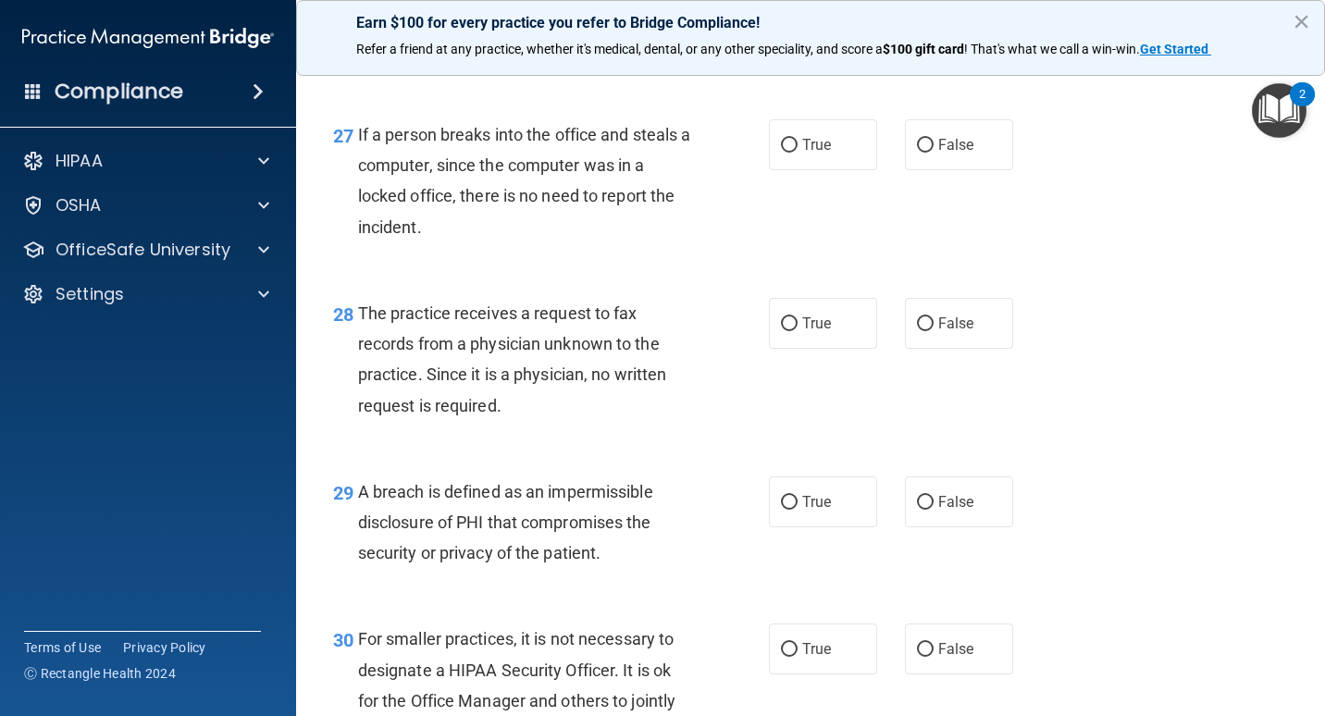
scroll to position [4483, 0]
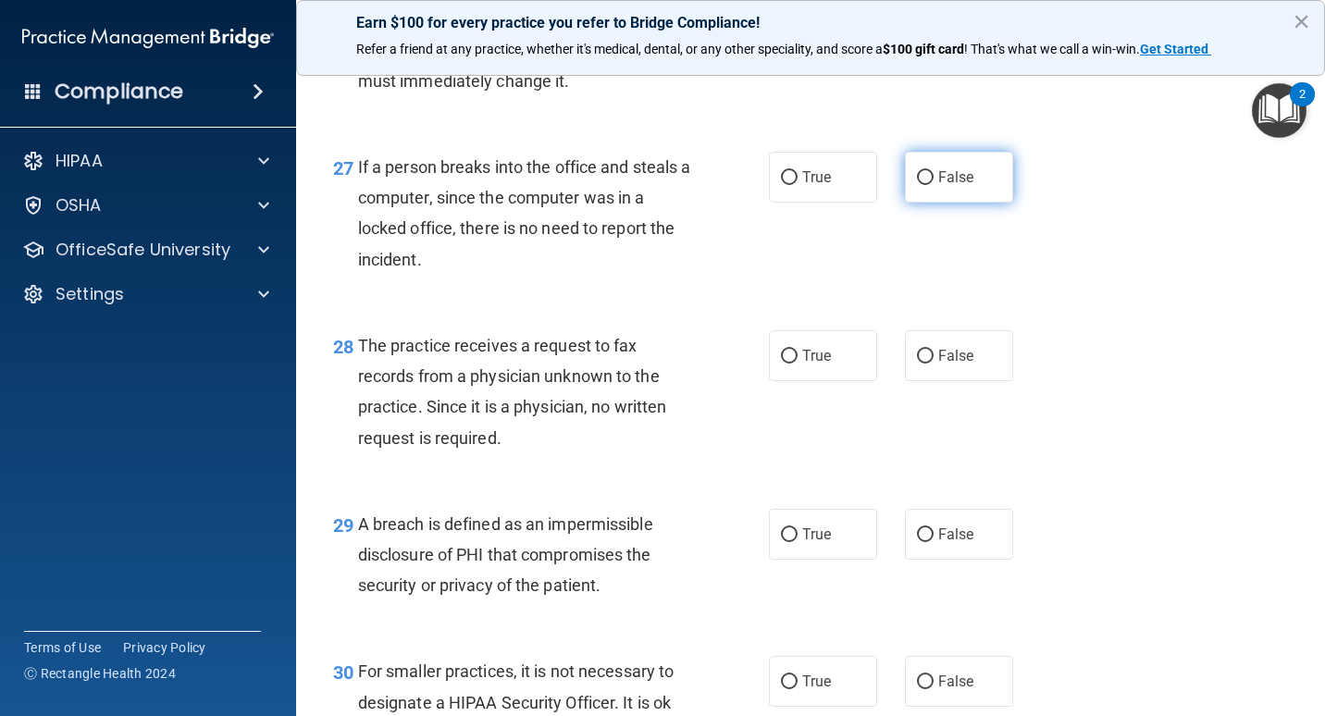
click at [928, 203] on label "False" at bounding box center [959, 177] width 108 height 51
click at [928, 185] on input "False" at bounding box center [925, 178] width 17 height 14
radio input "true"
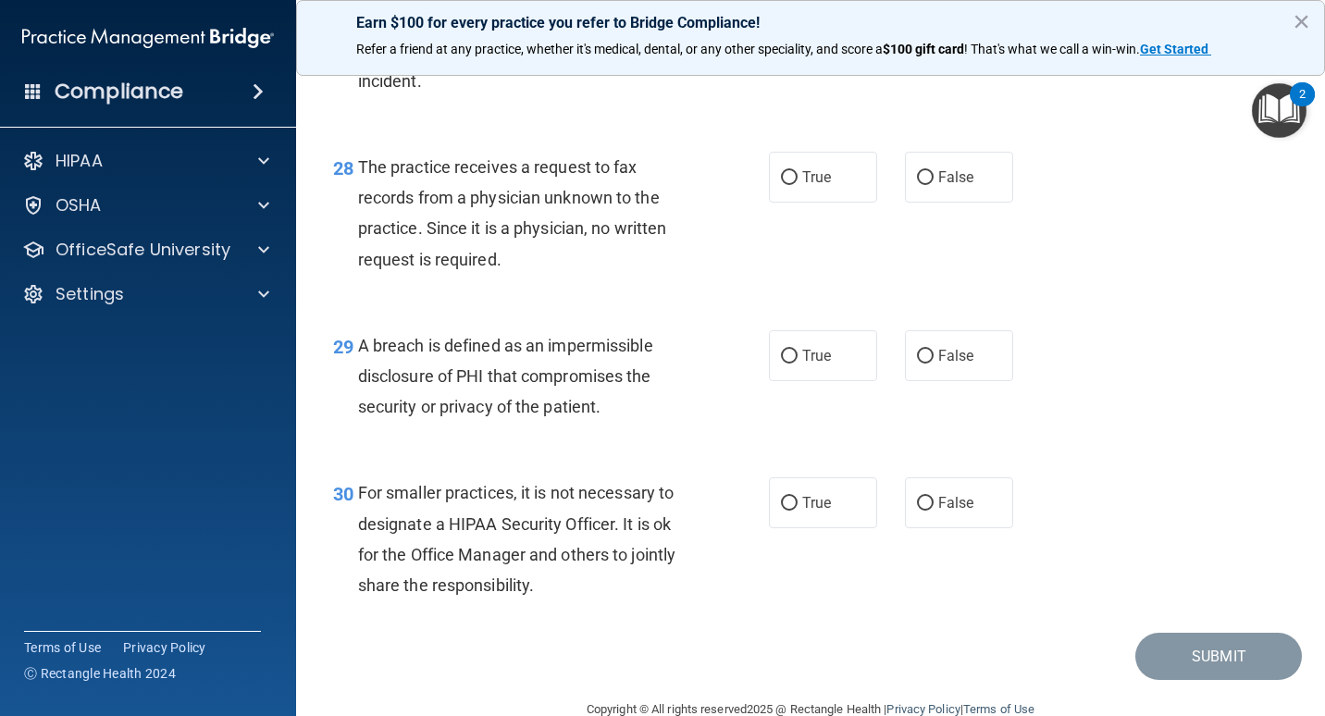
scroll to position [4668, 0]
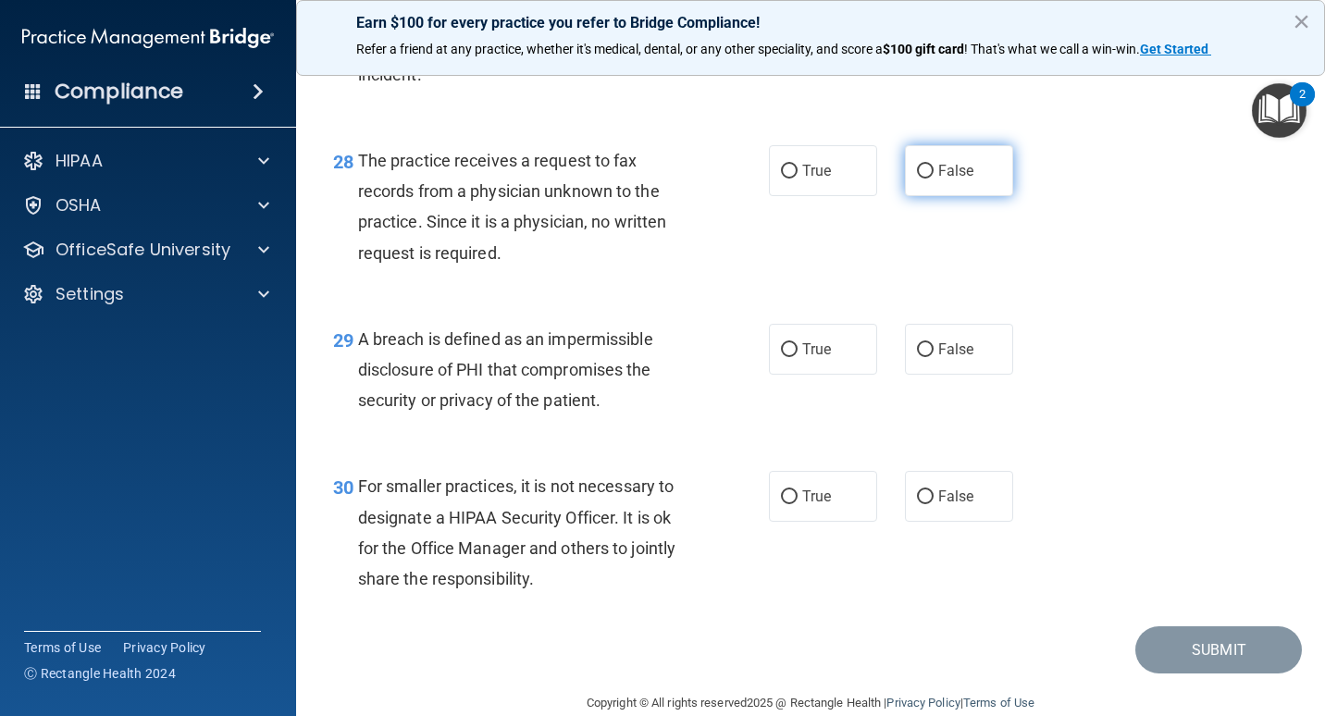
click at [915, 196] on label "False" at bounding box center [959, 170] width 108 height 51
click at [917, 179] on input "False" at bounding box center [925, 172] width 17 height 14
radio input "true"
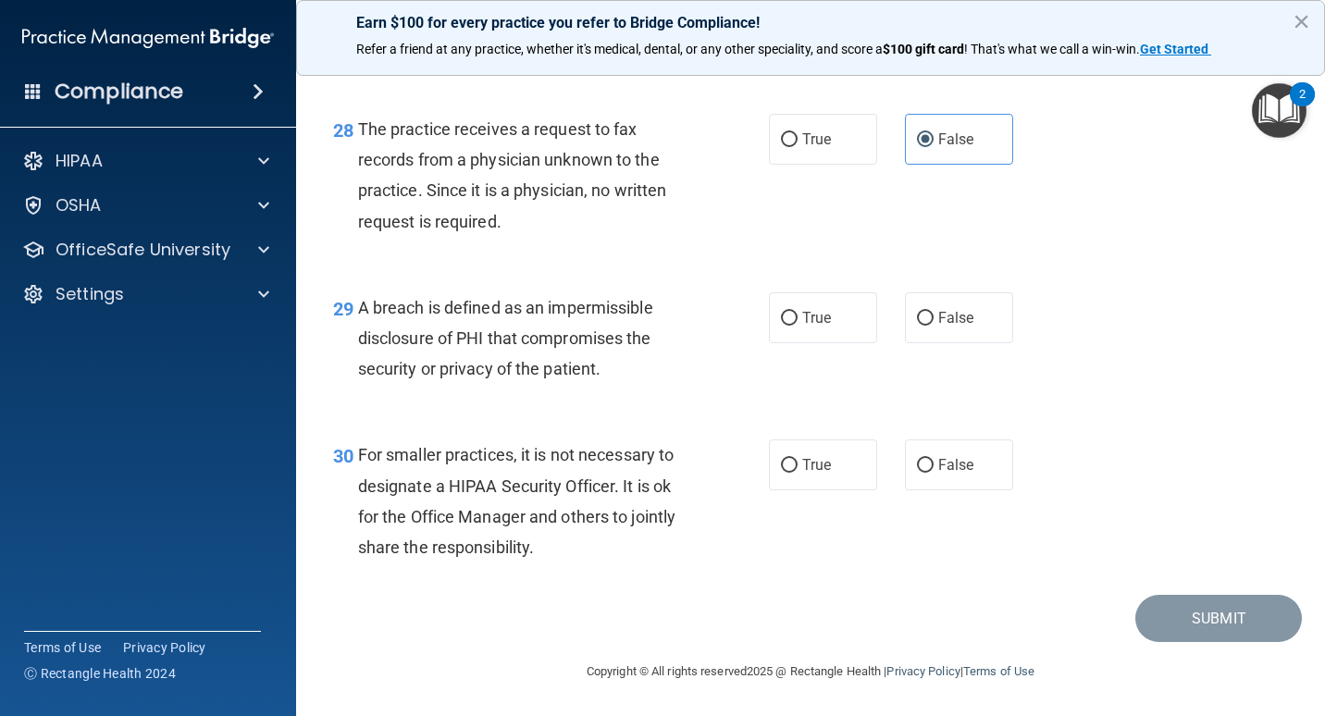
scroll to position [4760, 0]
click at [821, 320] on span "True" at bounding box center [817, 318] width 29 height 18
click at [798, 320] on input "True" at bounding box center [789, 319] width 17 height 14
radio input "true"
click at [824, 456] on label "True" at bounding box center [823, 465] width 108 height 51
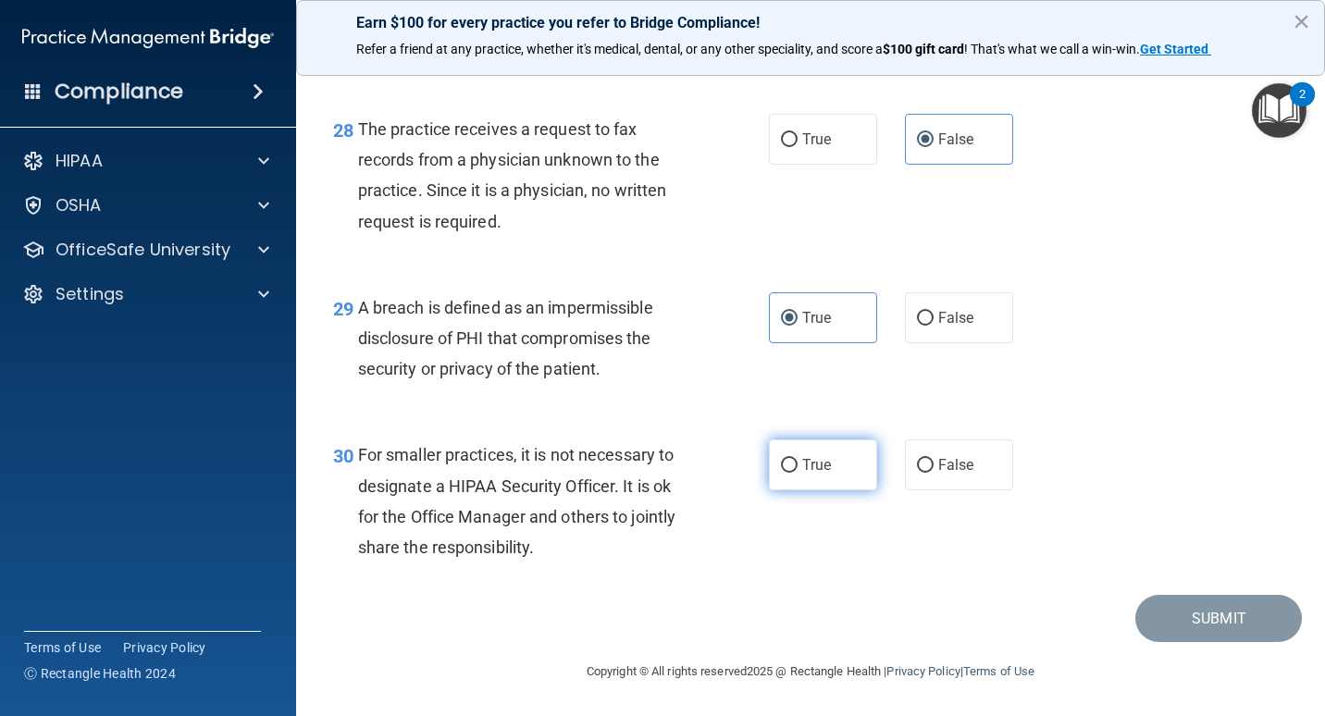
click at [798, 459] on input "True" at bounding box center [789, 466] width 17 height 14
radio input "true"
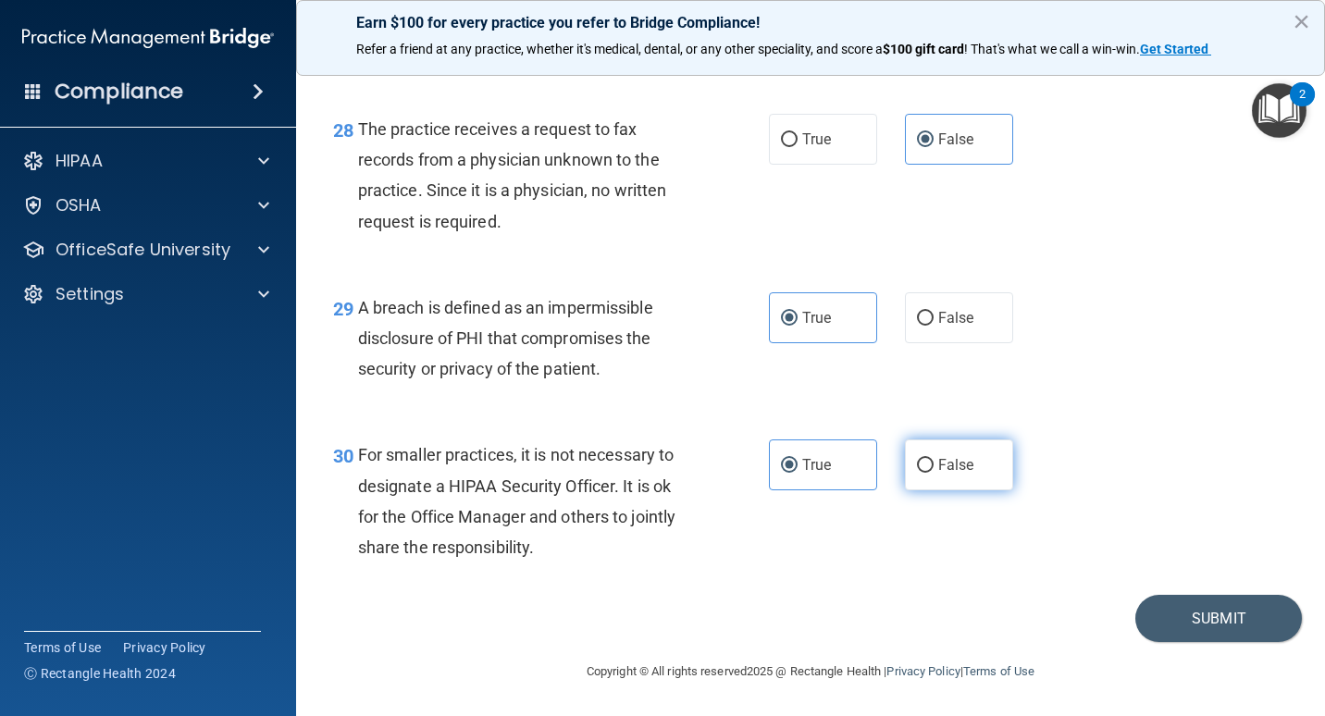
click at [917, 467] on input "False" at bounding box center [925, 466] width 17 height 14
radio input "true"
radio input "false"
click at [1192, 630] on button "Submit" at bounding box center [1219, 618] width 167 height 47
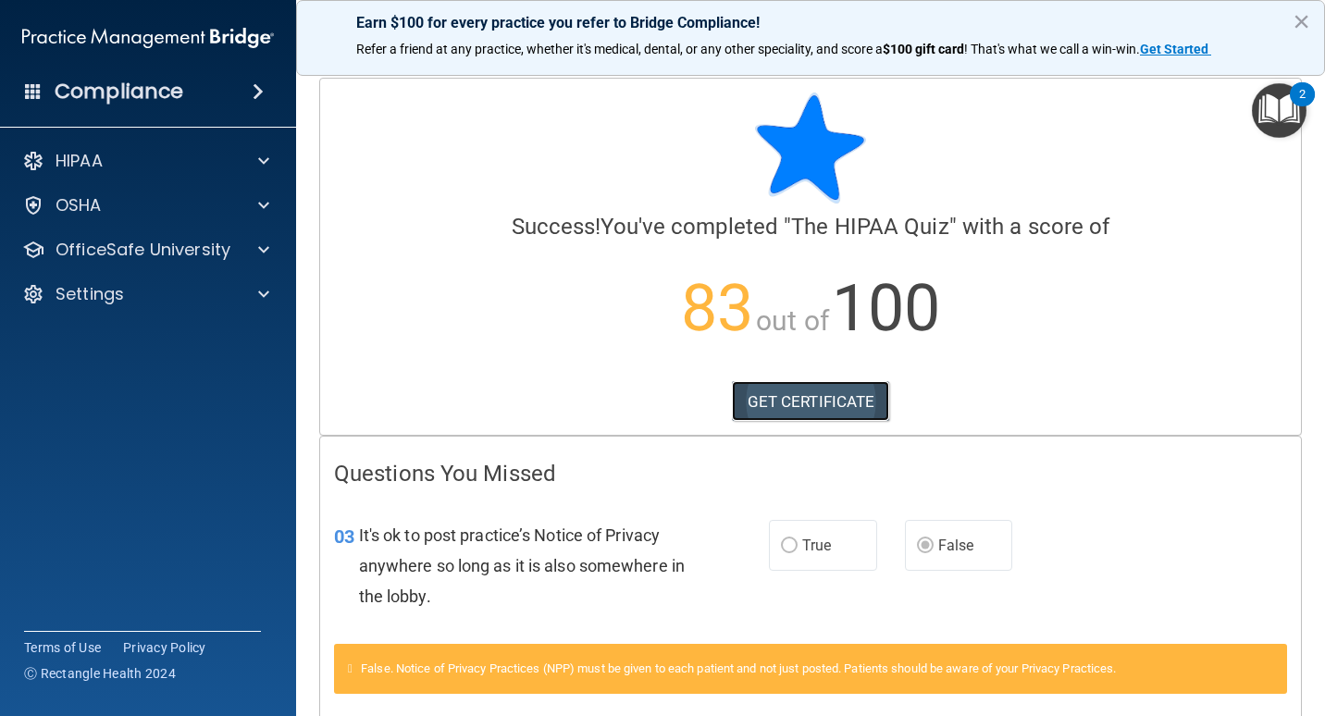
click at [822, 412] on link "GET CERTIFICATE" at bounding box center [811, 401] width 158 height 41
click at [152, 173] on div "HIPAA" at bounding box center [148, 161] width 297 height 37
click at [254, 167] on div at bounding box center [261, 161] width 46 height 22
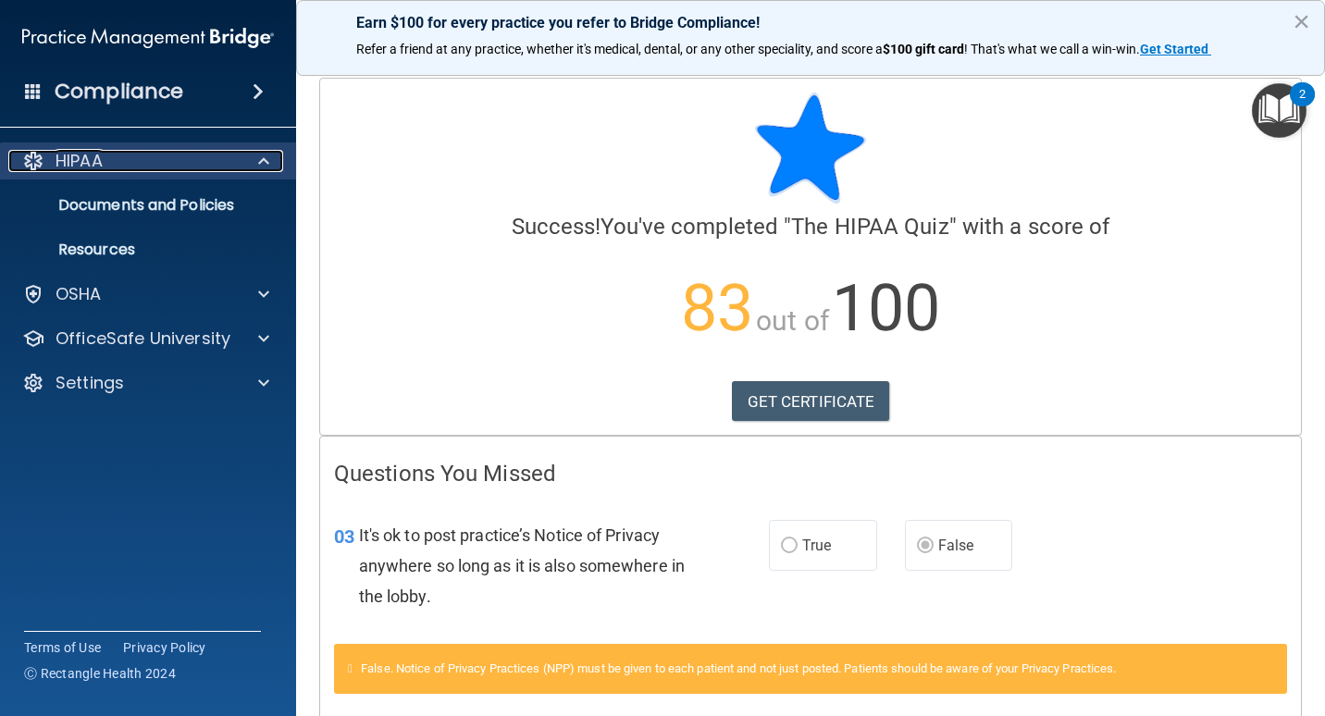
click at [259, 166] on span at bounding box center [263, 161] width 11 height 22
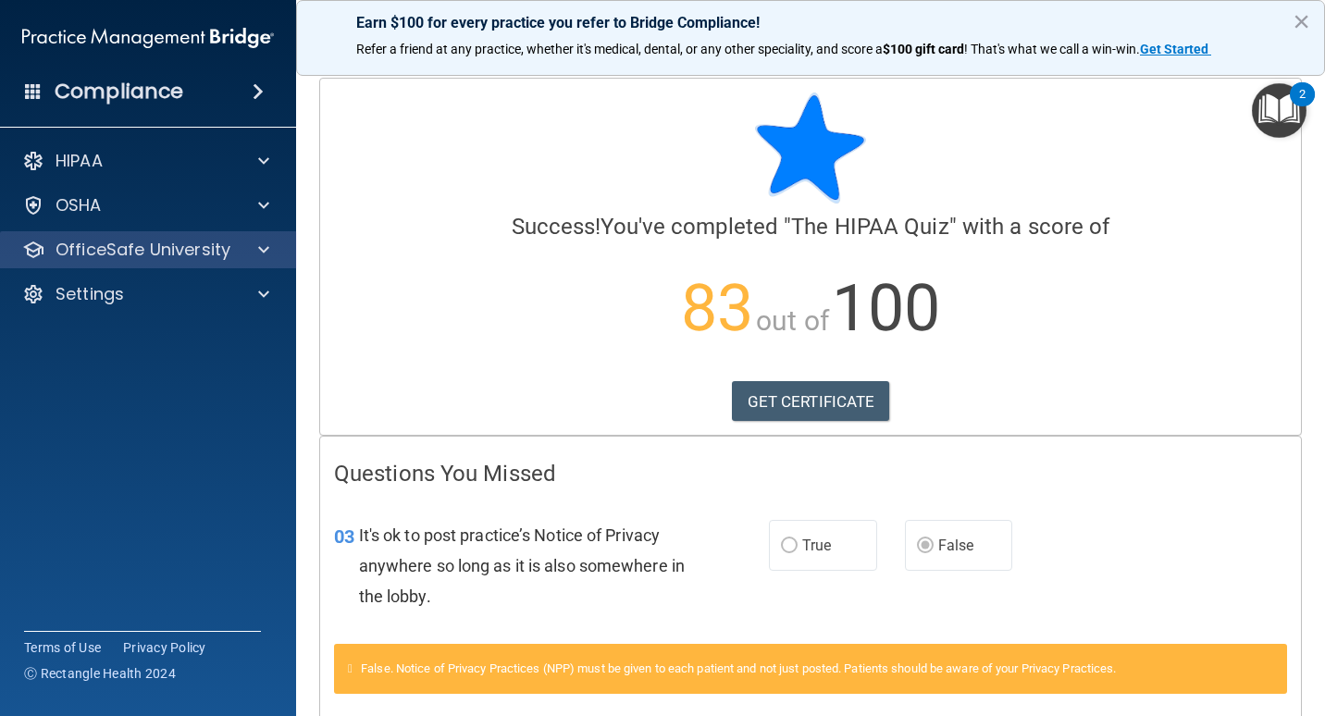
click at [264, 261] on div "OfficeSafe University" at bounding box center [148, 249] width 297 height 37
click at [271, 253] on div at bounding box center [261, 250] width 46 height 22
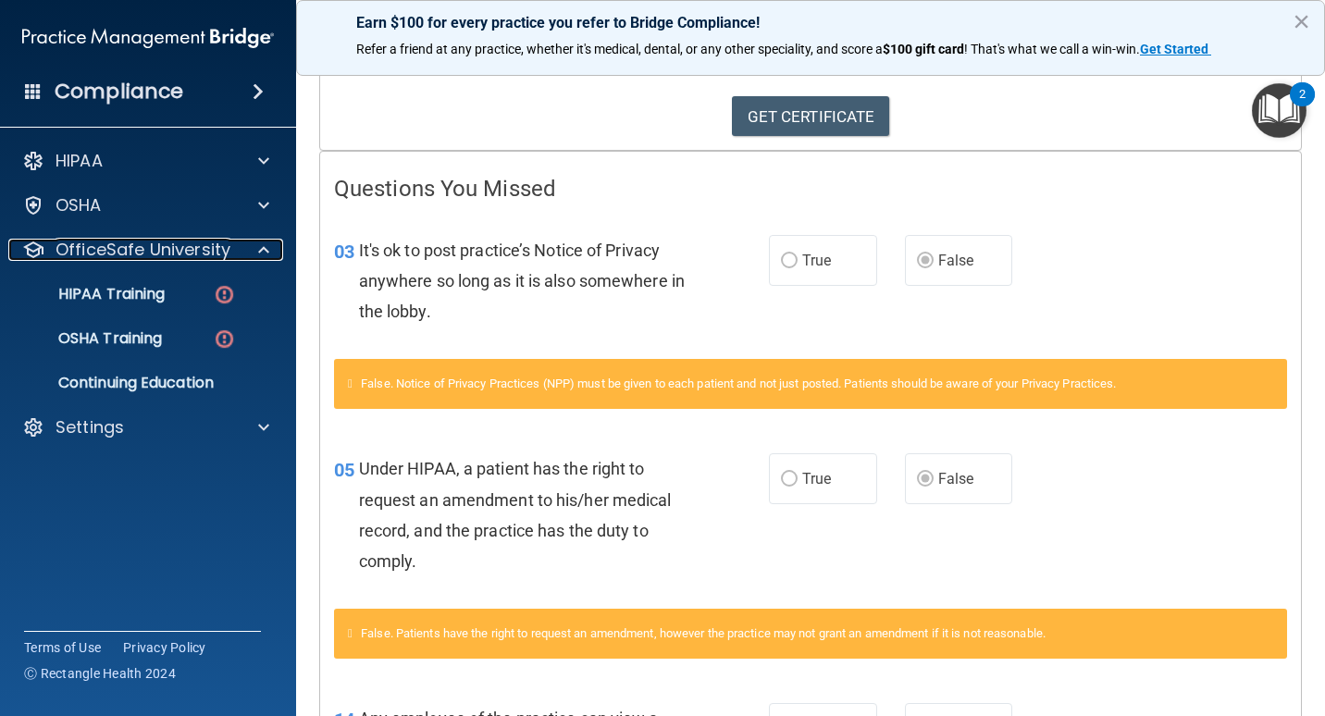
scroll to position [463, 0]
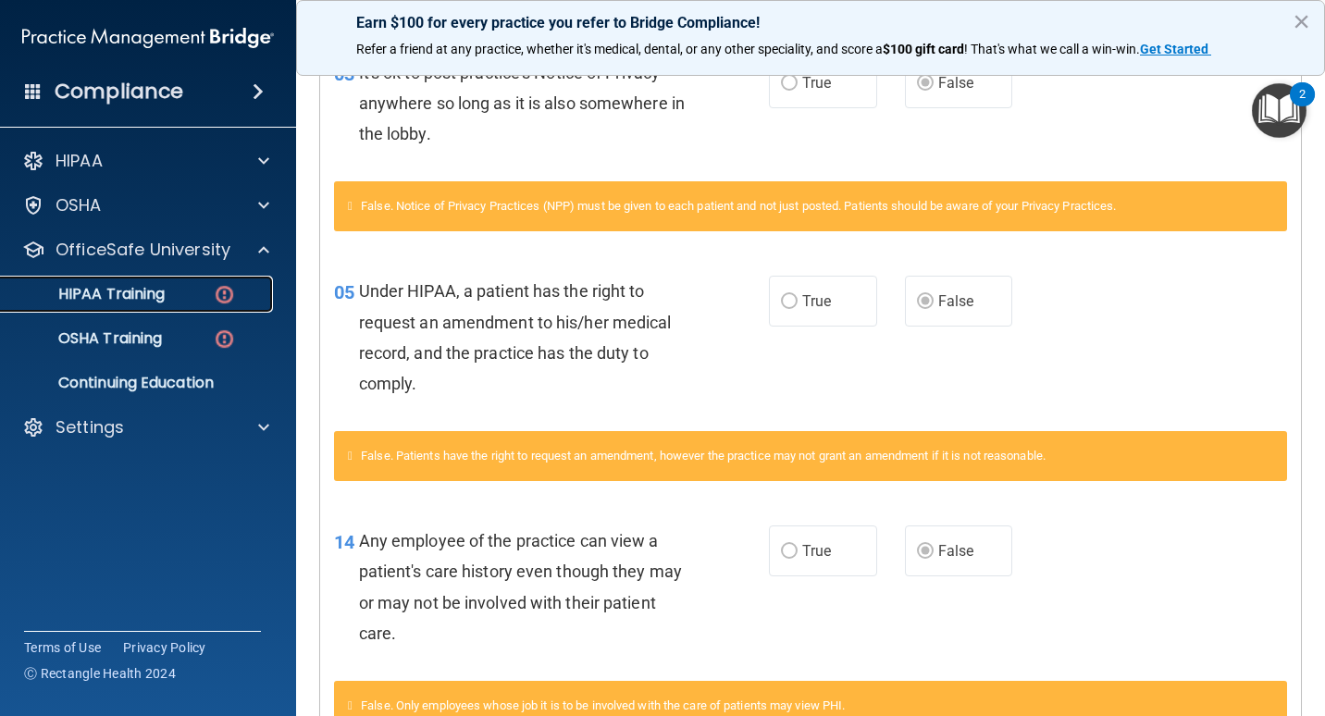
click at [159, 295] on p "HIPAA Training" at bounding box center [88, 294] width 153 height 19
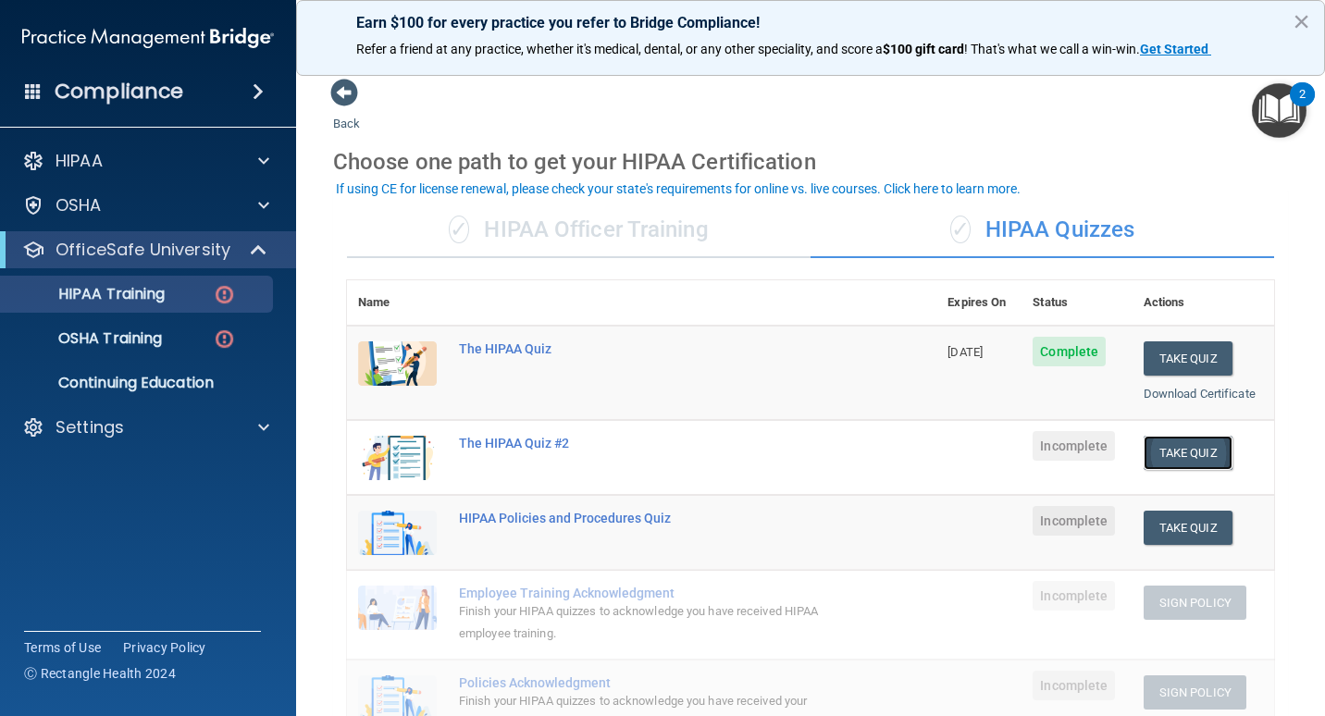
click at [1153, 451] on button "Take Quiz" at bounding box center [1188, 453] width 89 height 34
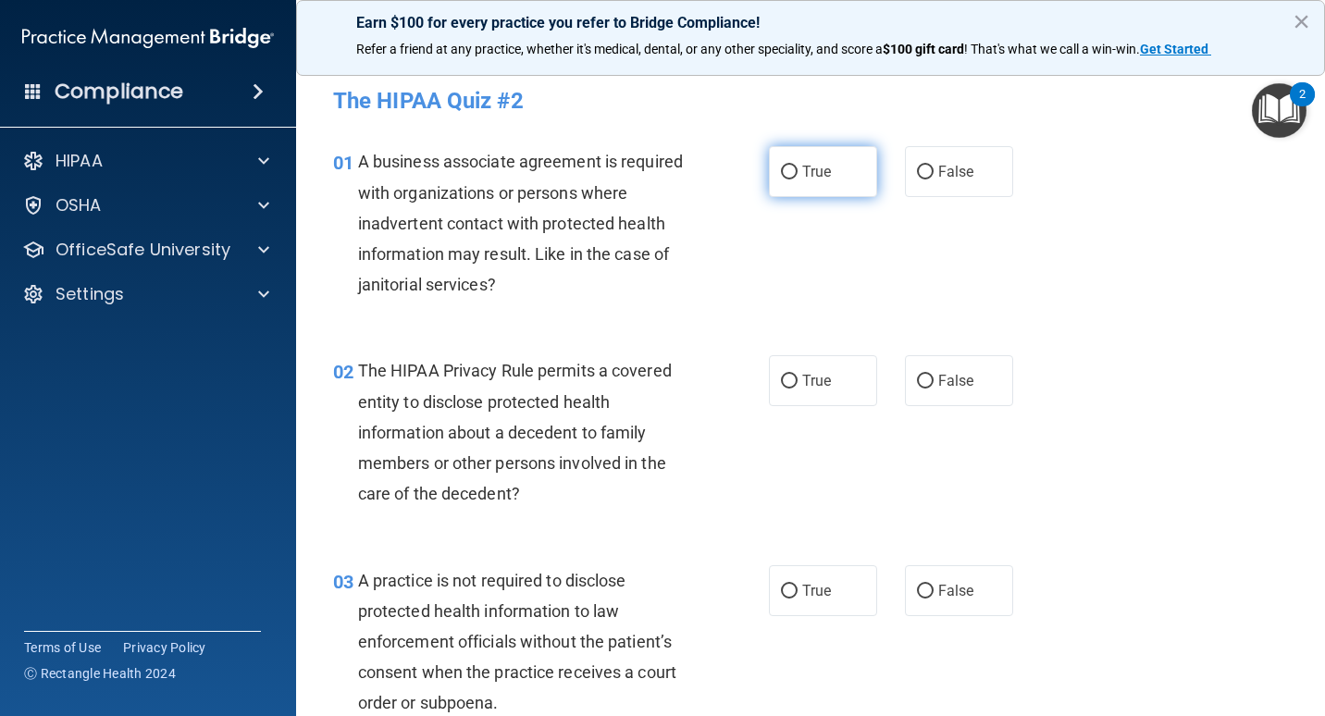
click at [826, 178] on label "True" at bounding box center [823, 171] width 108 height 51
click at [798, 178] on input "True" at bounding box center [789, 173] width 17 height 14
radio input "true"
click at [969, 178] on label "False" at bounding box center [959, 171] width 108 height 51
click at [934, 178] on input "False" at bounding box center [925, 173] width 17 height 14
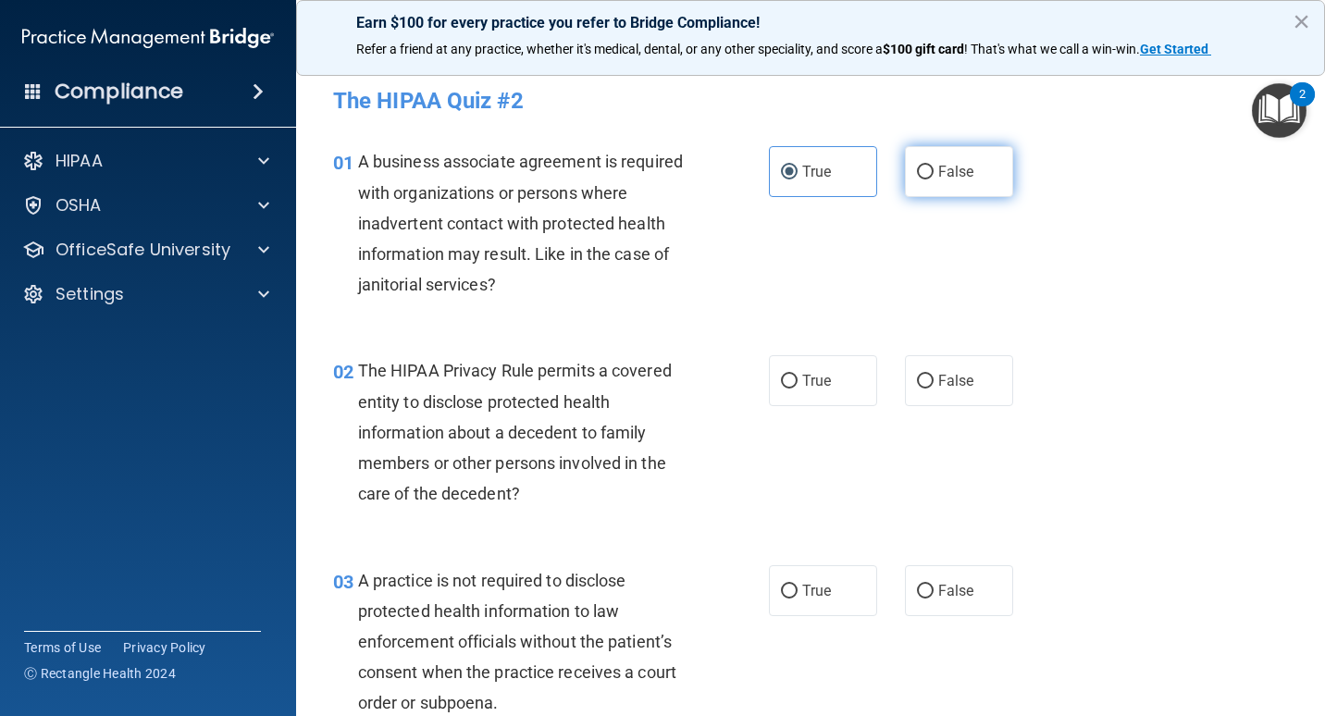
radio input "true"
radio input "false"
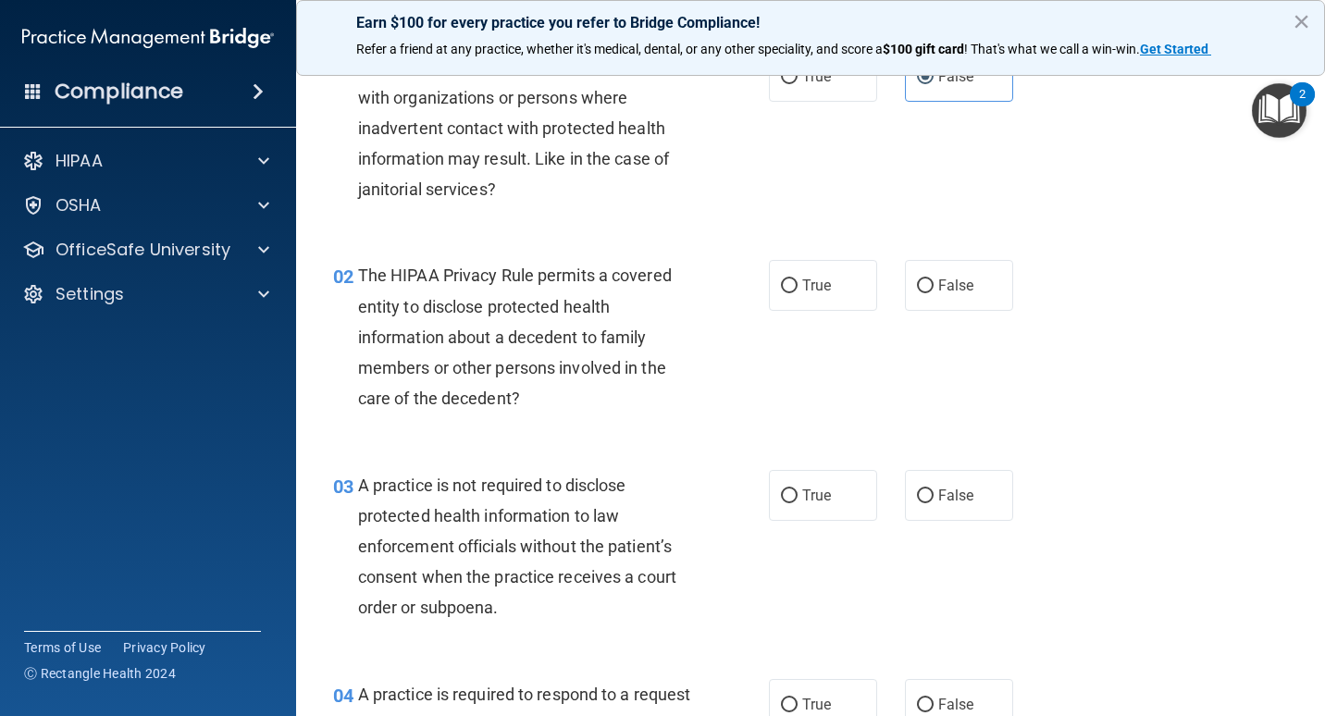
scroll to position [71, 0]
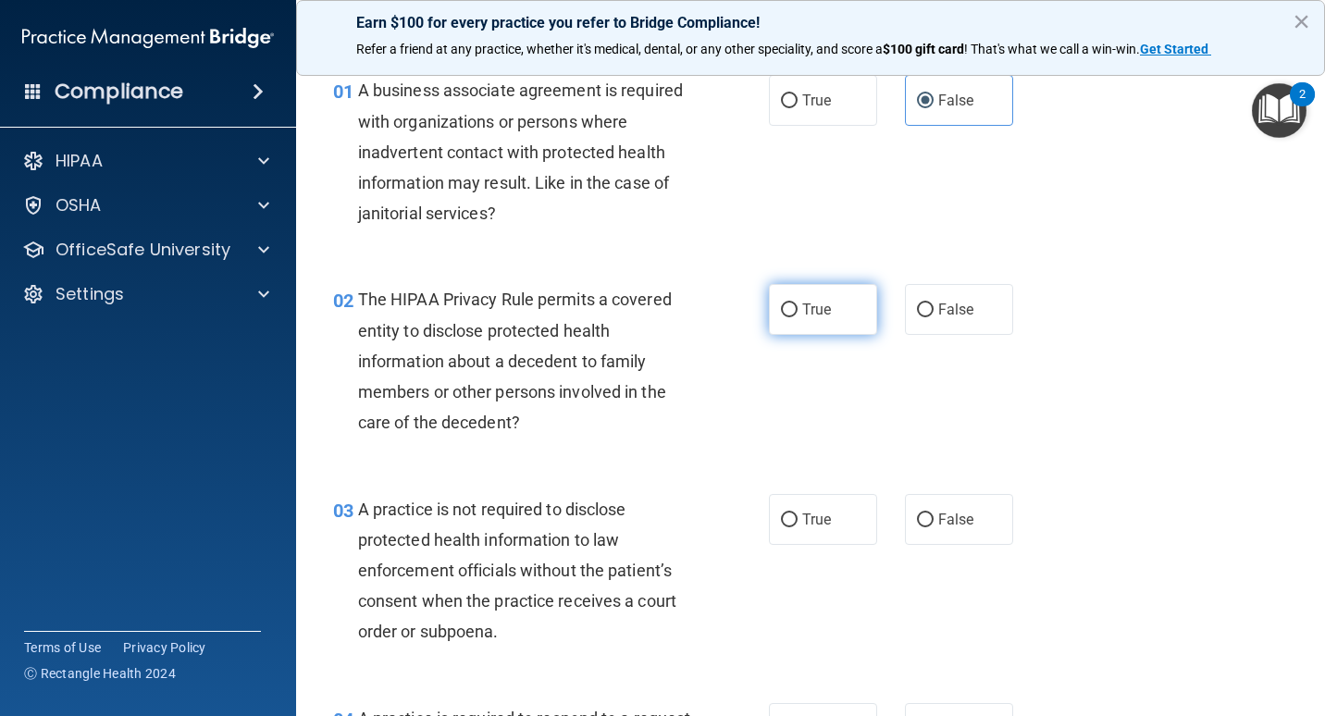
click at [795, 316] on label "True" at bounding box center [823, 309] width 108 height 51
click at [795, 316] on input "True" at bounding box center [789, 311] width 17 height 14
radio input "true"
click at [948, 316] on span "False" at bounding box center [957, 310] width 36 height 18
click at [934, 316] on input "False" at bounding box center [925, 311] width 17 height 14
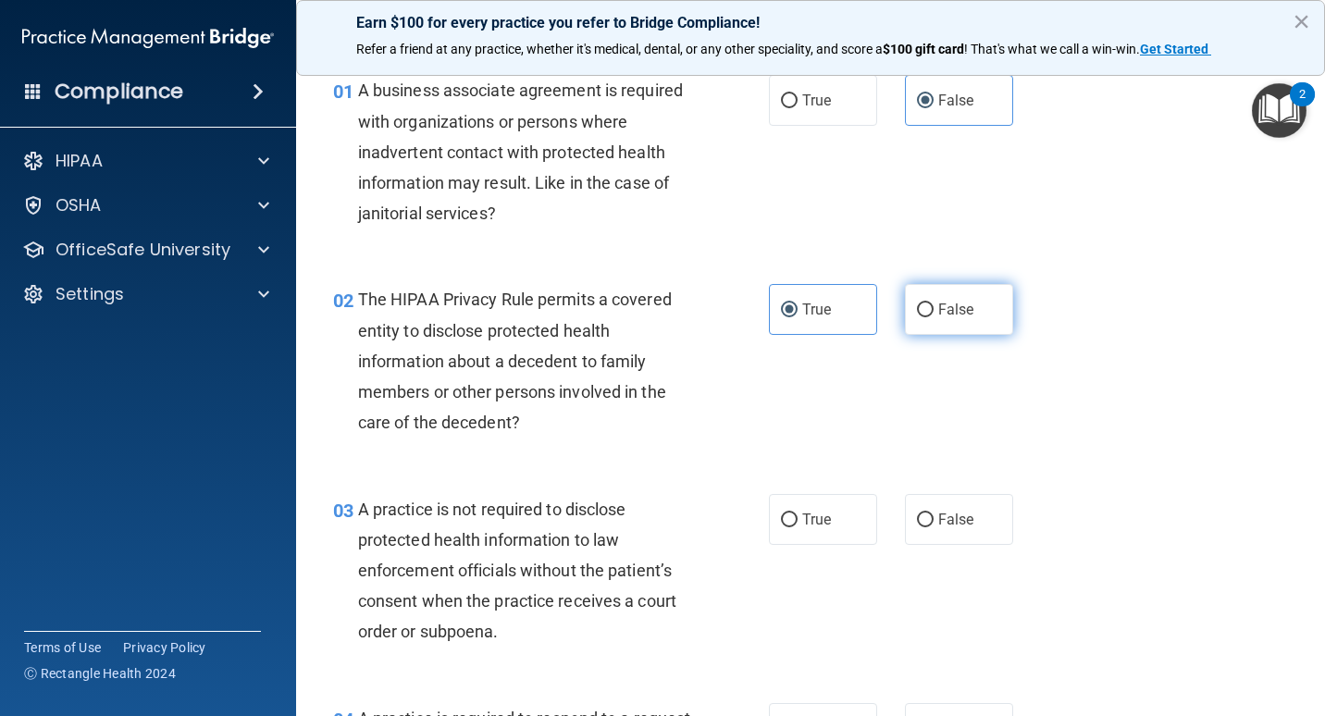
radio input "true"
click at [789, 298] on label "True" at bounding box center [823, 309] width 108 height 51
click at [789, 304] on input "True" at bounding box center [789, 311] width 17 height 14
radio input "true"
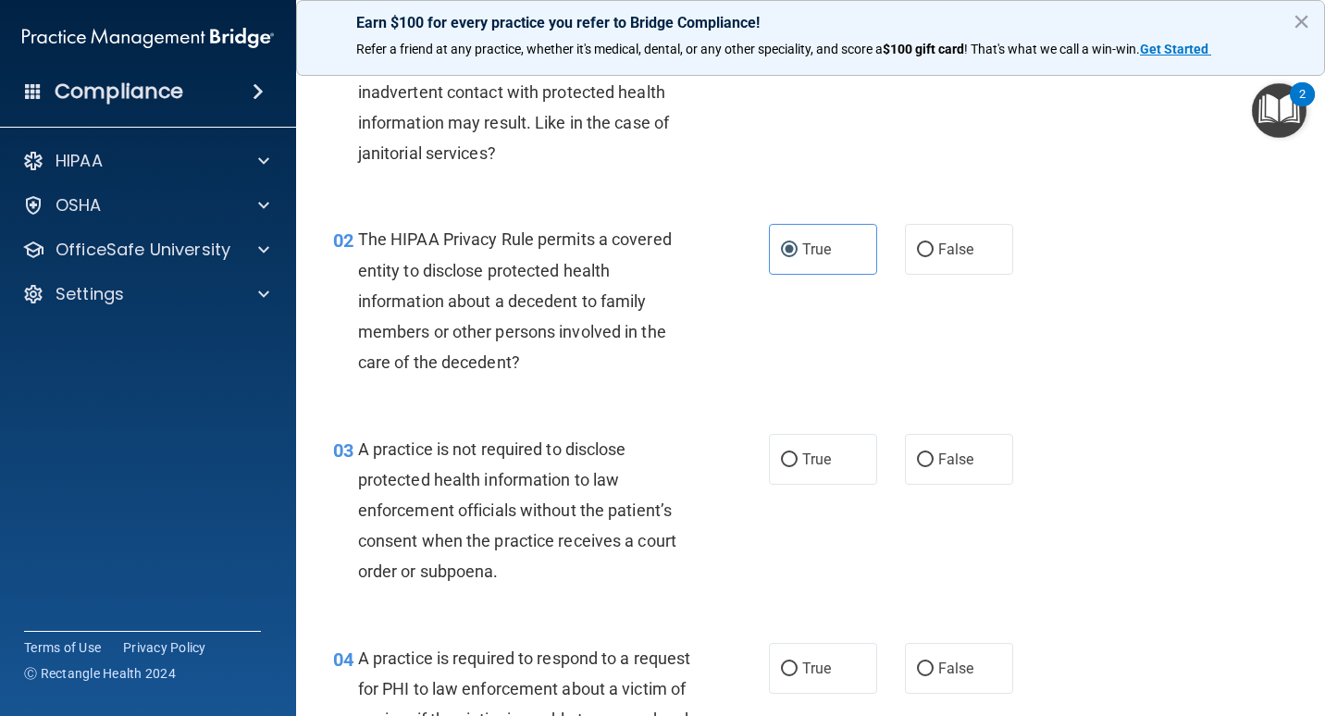
scroll to position [164, 0]
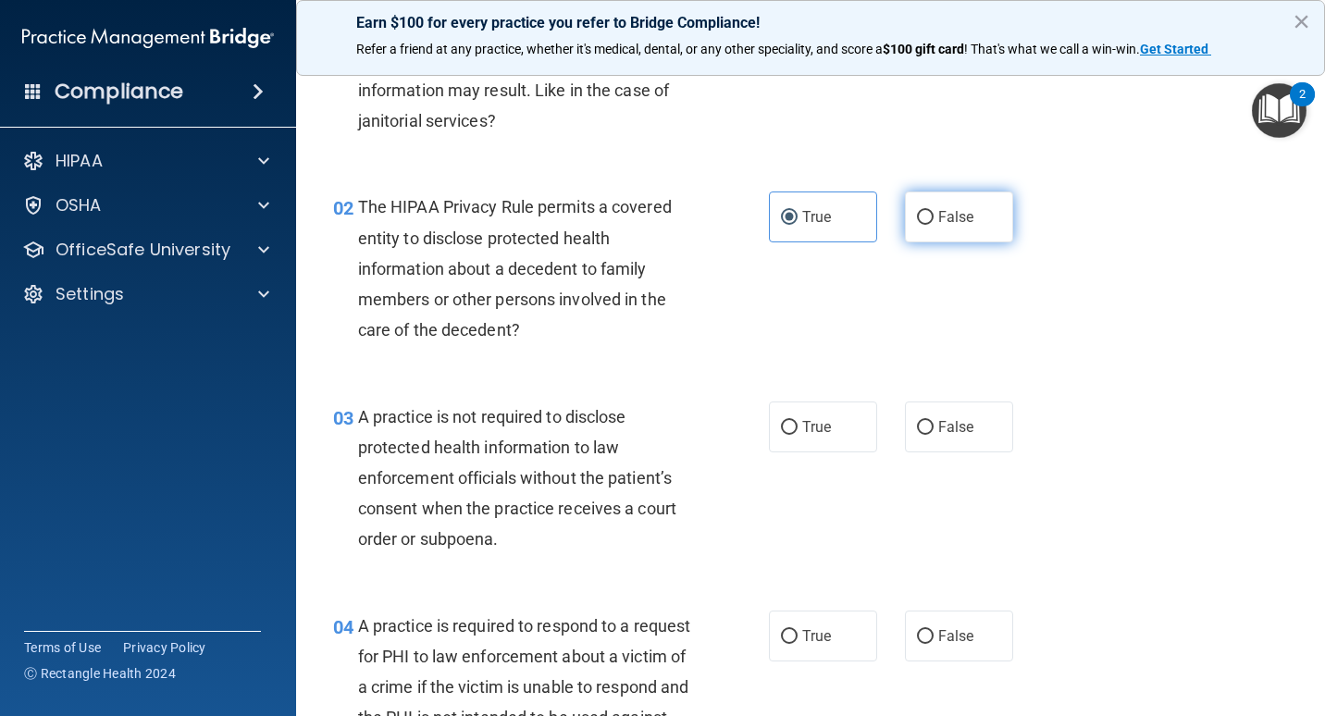
click at [928, 229] on label "False" at bounding box center [959, 217] width 108 height 51
click at [928, 225] on input "False" at bounding box center [925, 218] width 17 height 14
radio input "true"
click at [827, 230] on label "True" at bounding box center [823, 217] width 108 height 51
click at [798, 225] on input "True" at bounding box center [789, 218] width 17 height 14
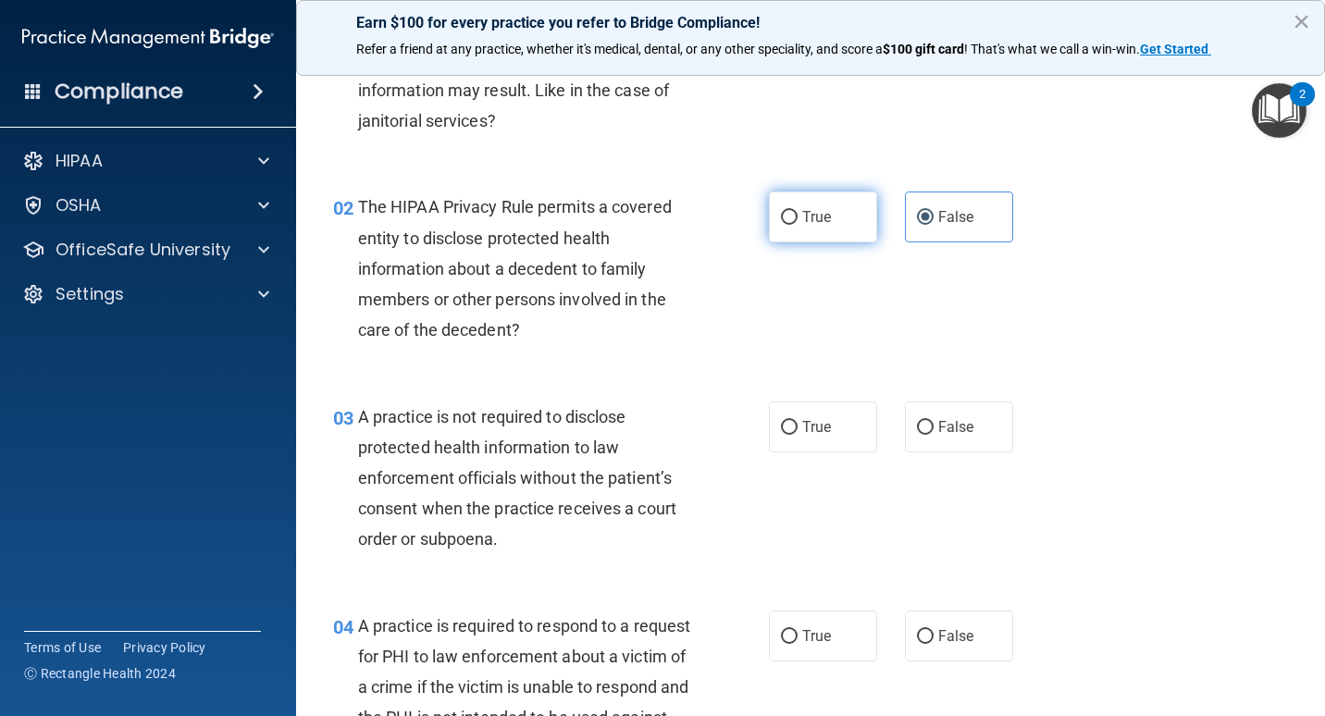
radio input "true"
radio input "false"
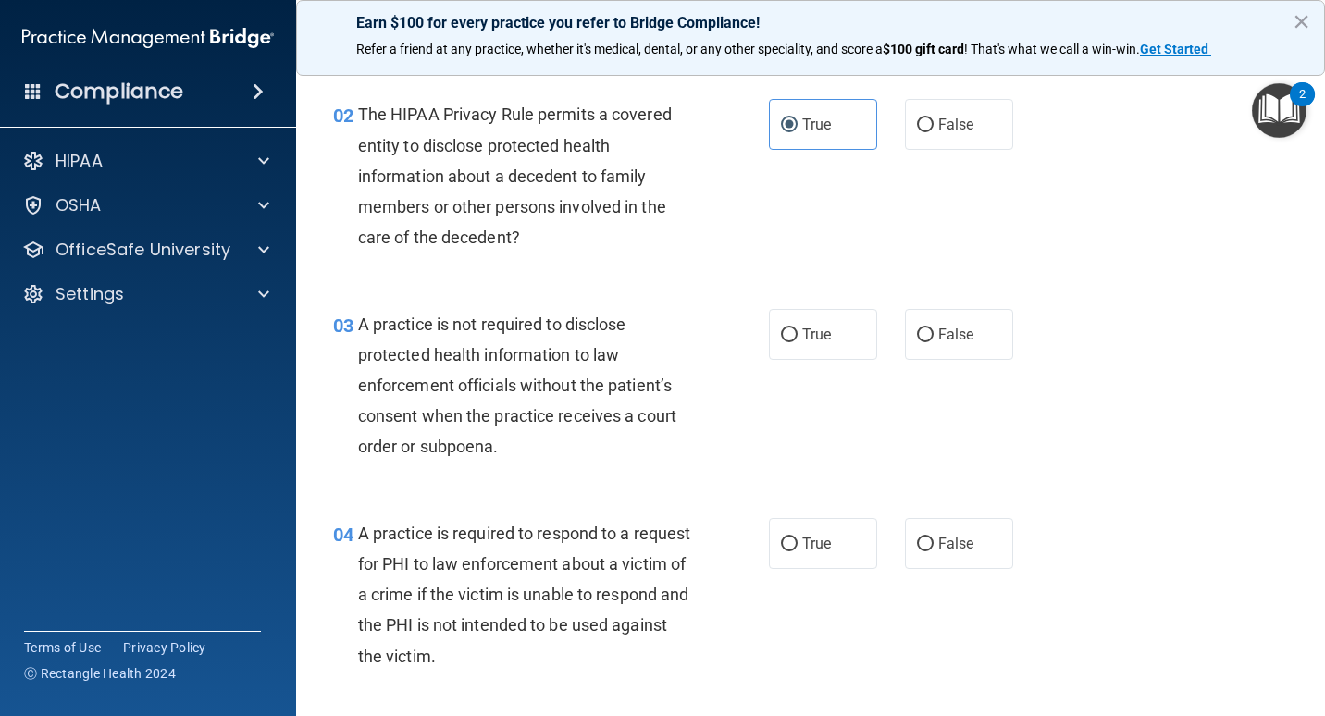
scroll to position [349, 0]
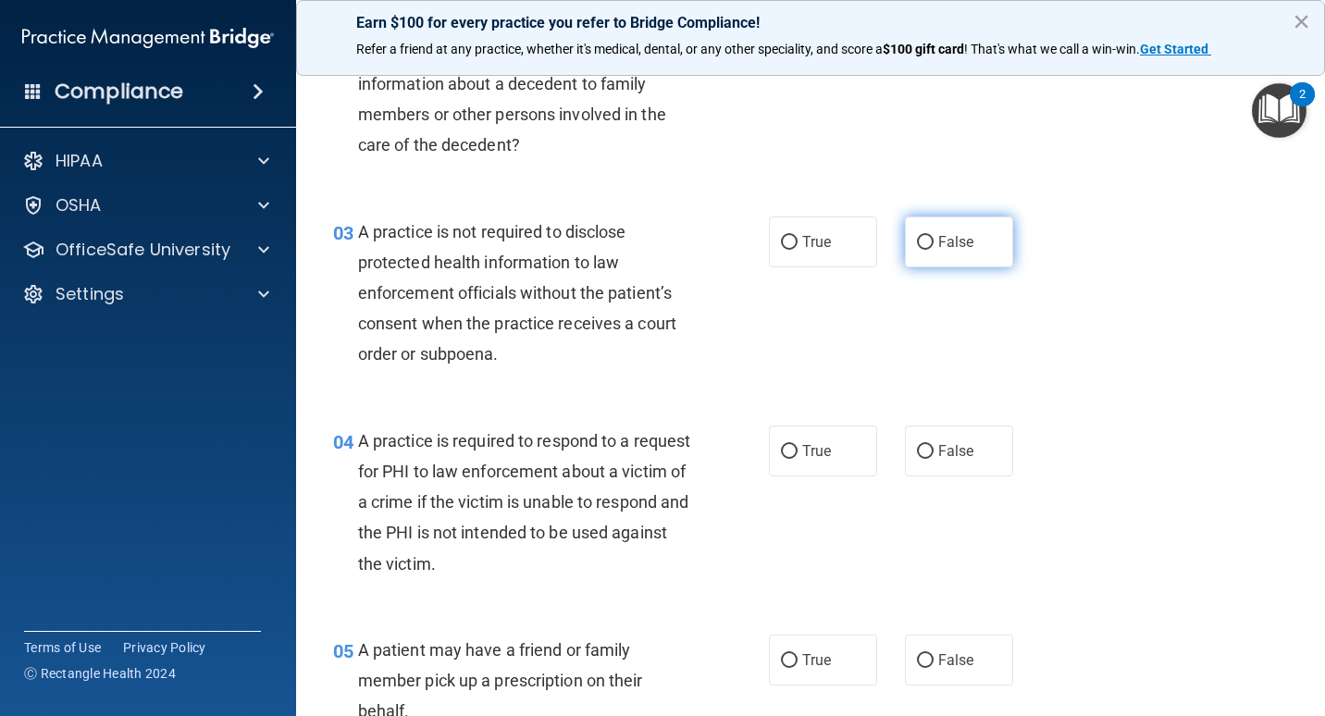
click at [923, 237] on input "False" at bounding box center [925, 243] width 17 height 14
radio input "true"
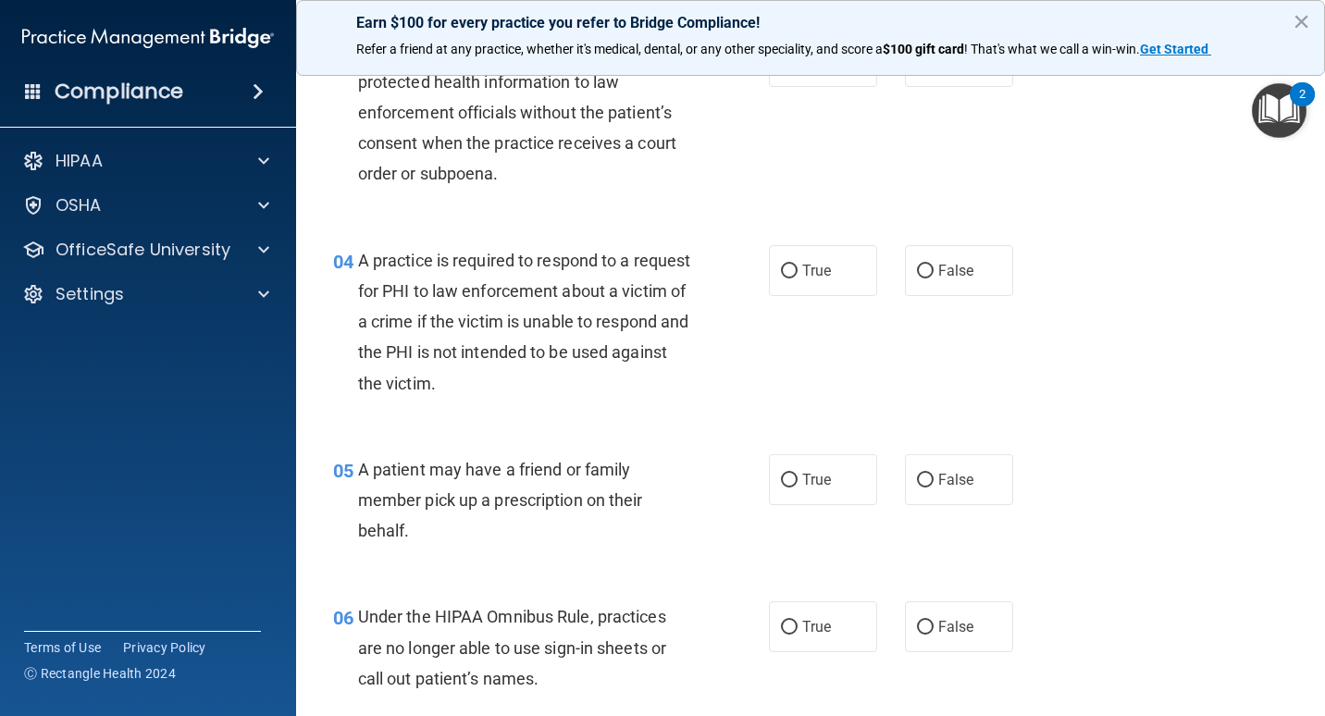
scroll to position [534, 0]
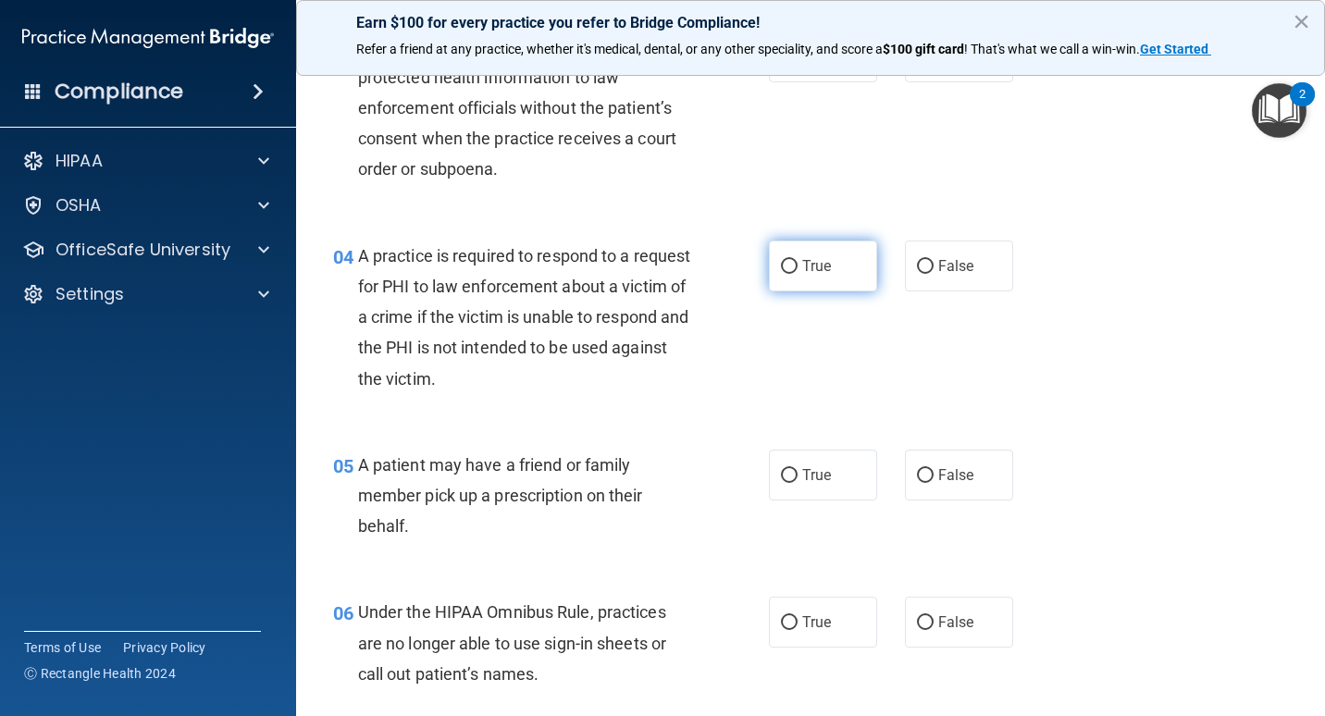
click at [799, 282] on label "True" at bounding box center [823, 266] width 108 height 51
click at [798, 274] on input "True" at bounding box center [789, 267] width 17 height 14
radio input "true"
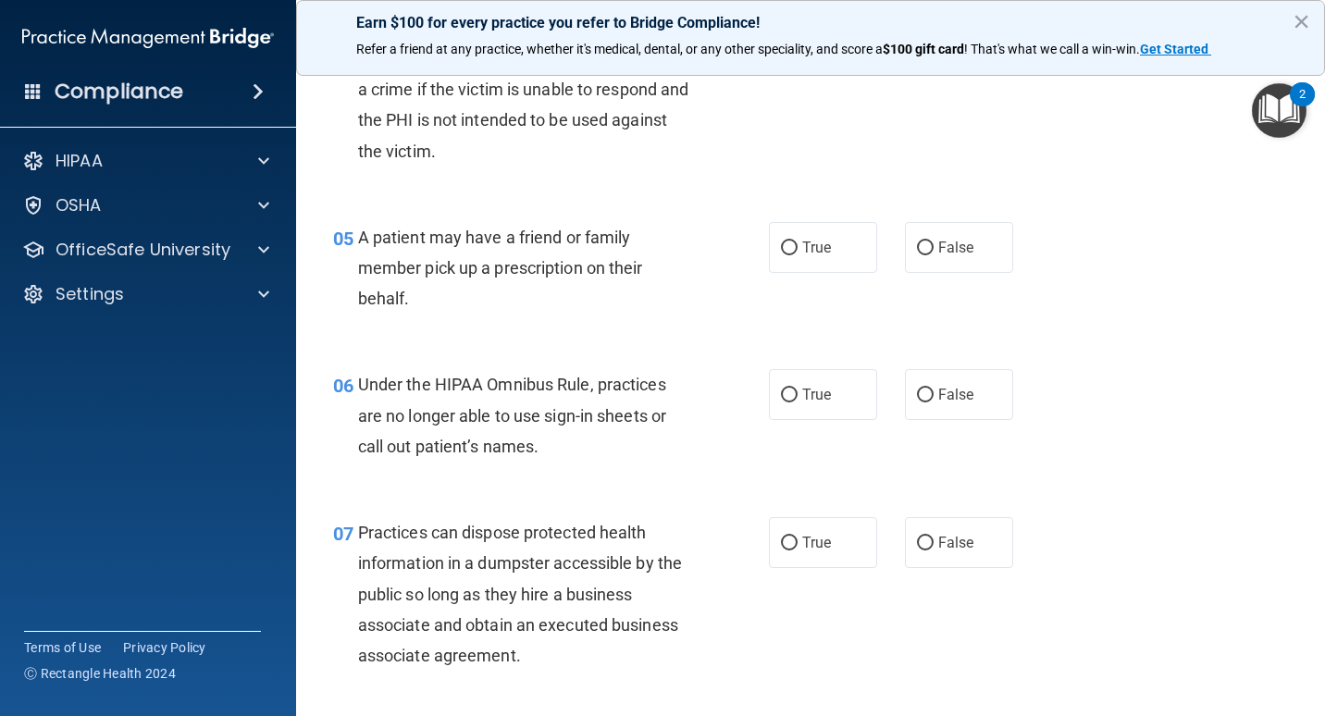
scroll to position [812, 0]
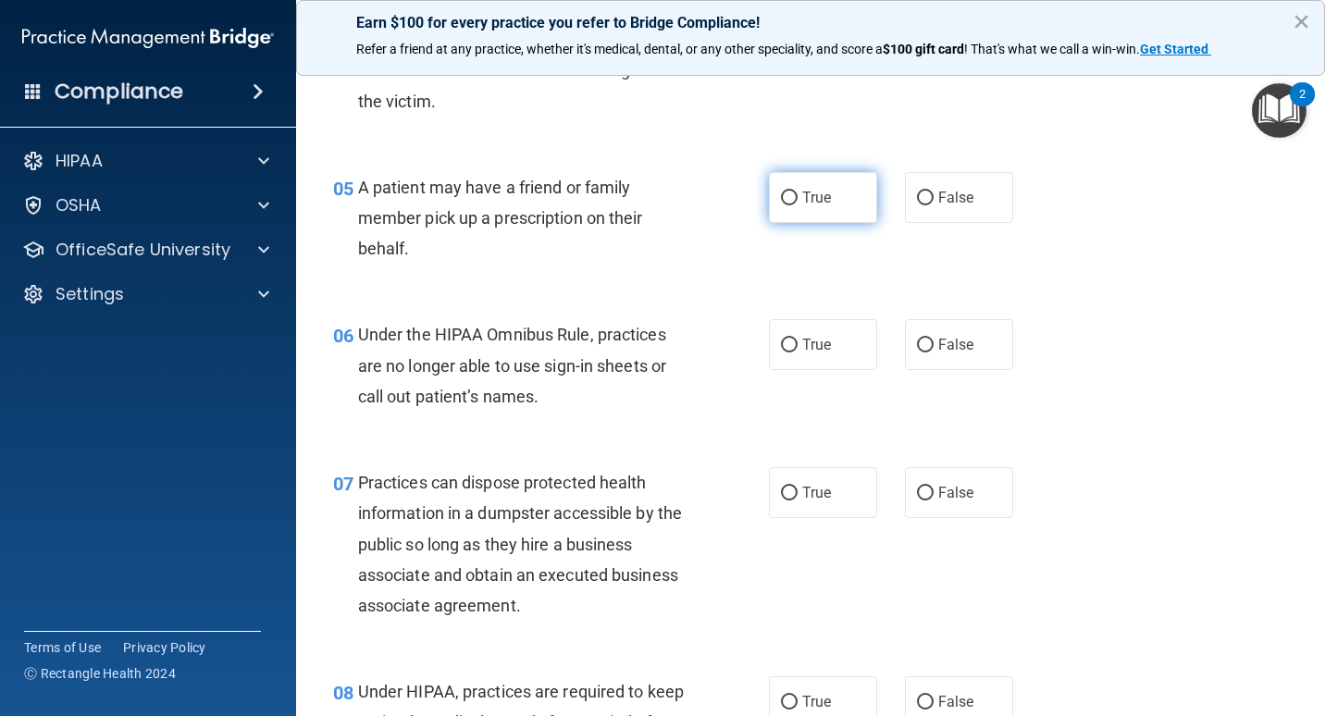
click at [809, 216] on label "True" at bounding box center [823, 197] width 108 height 51
click at [798, 205] on input "True" at bounding box center [789, 199] width 17 height 14
radio input "true"
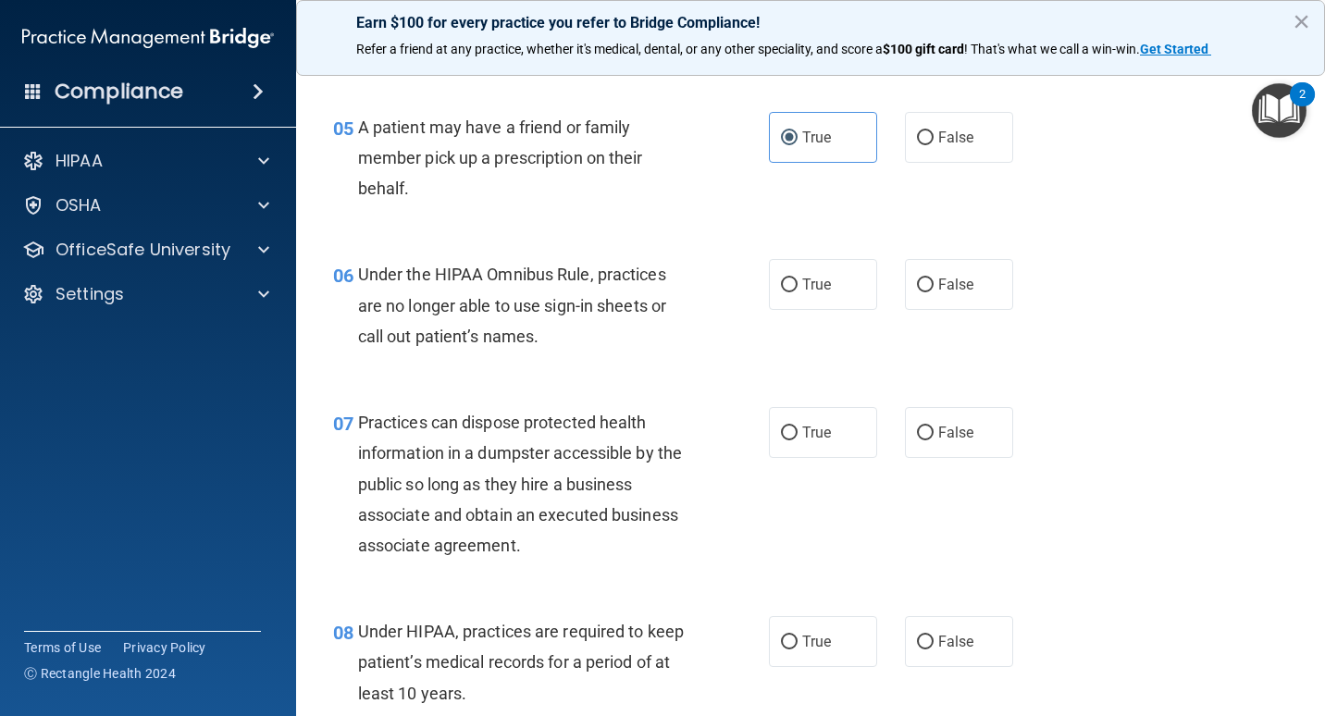
scroll to position [904, 0]
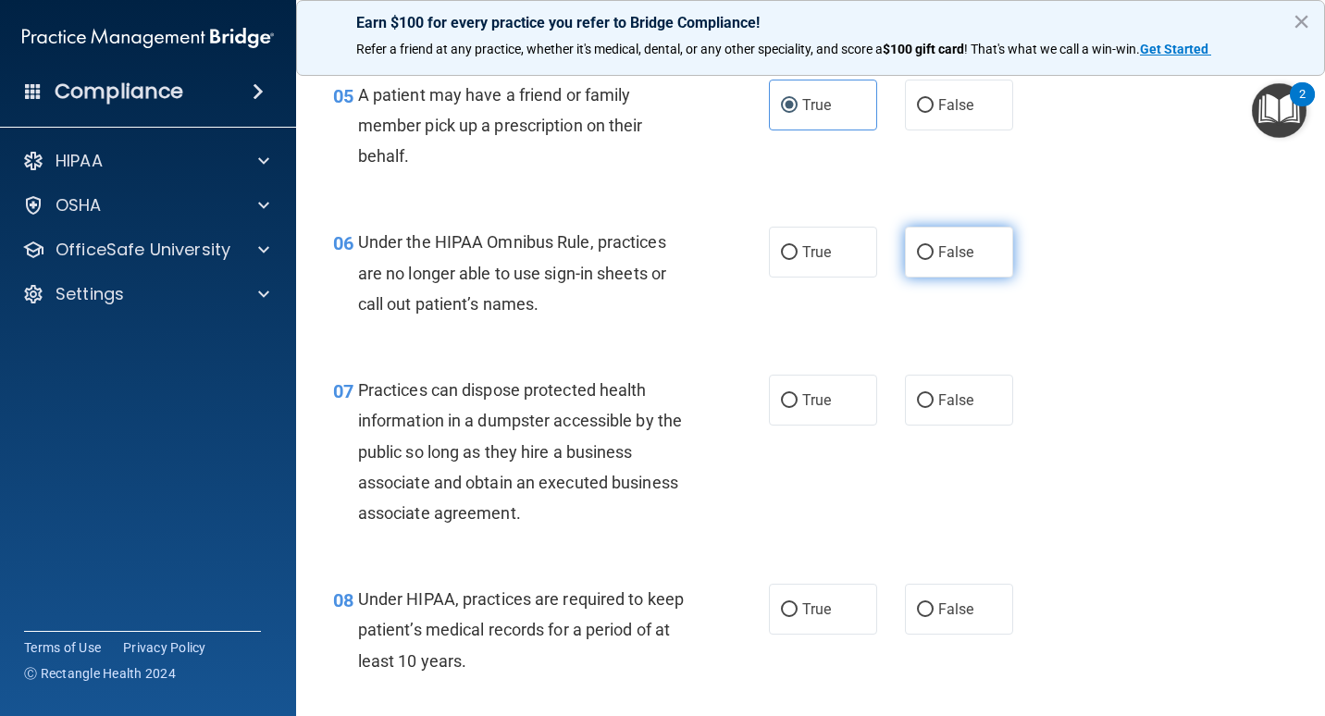
click at [917, 254] on input "False" at bounding box center [925, 253] width 17 height 14
radio input "true"
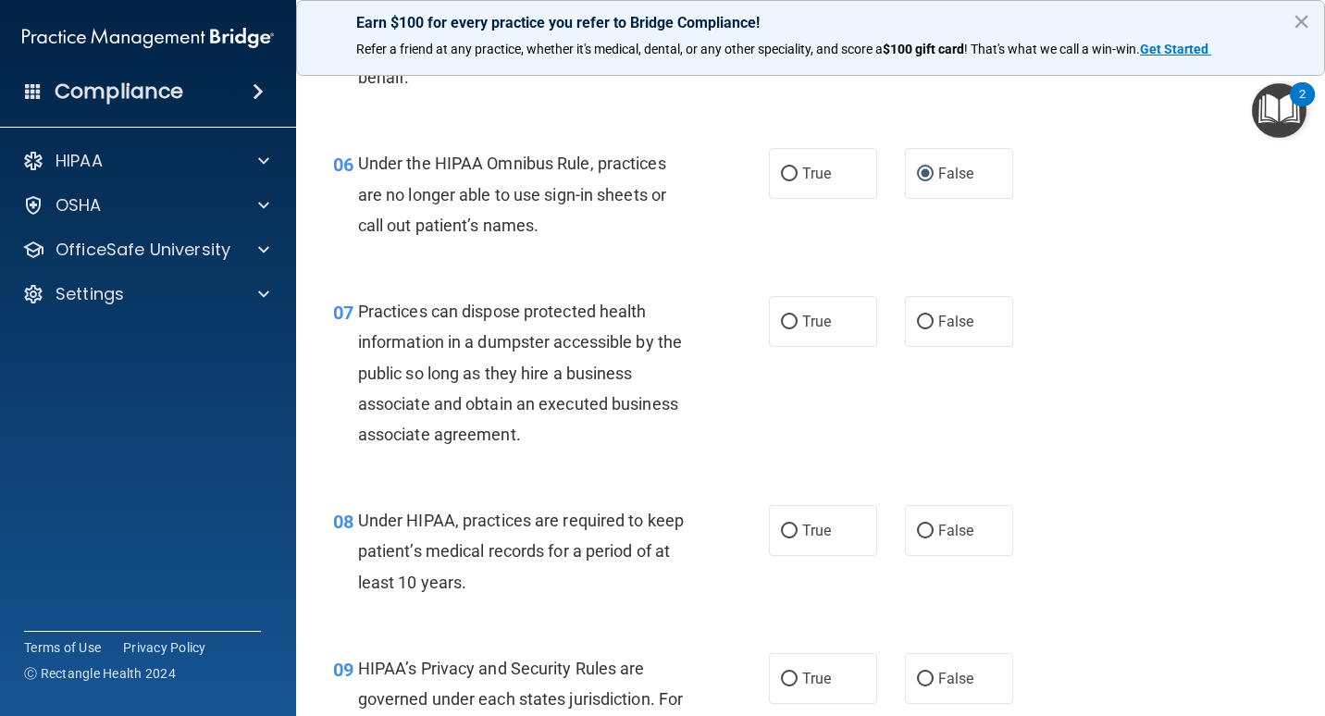
scroll to position [1089, 0]
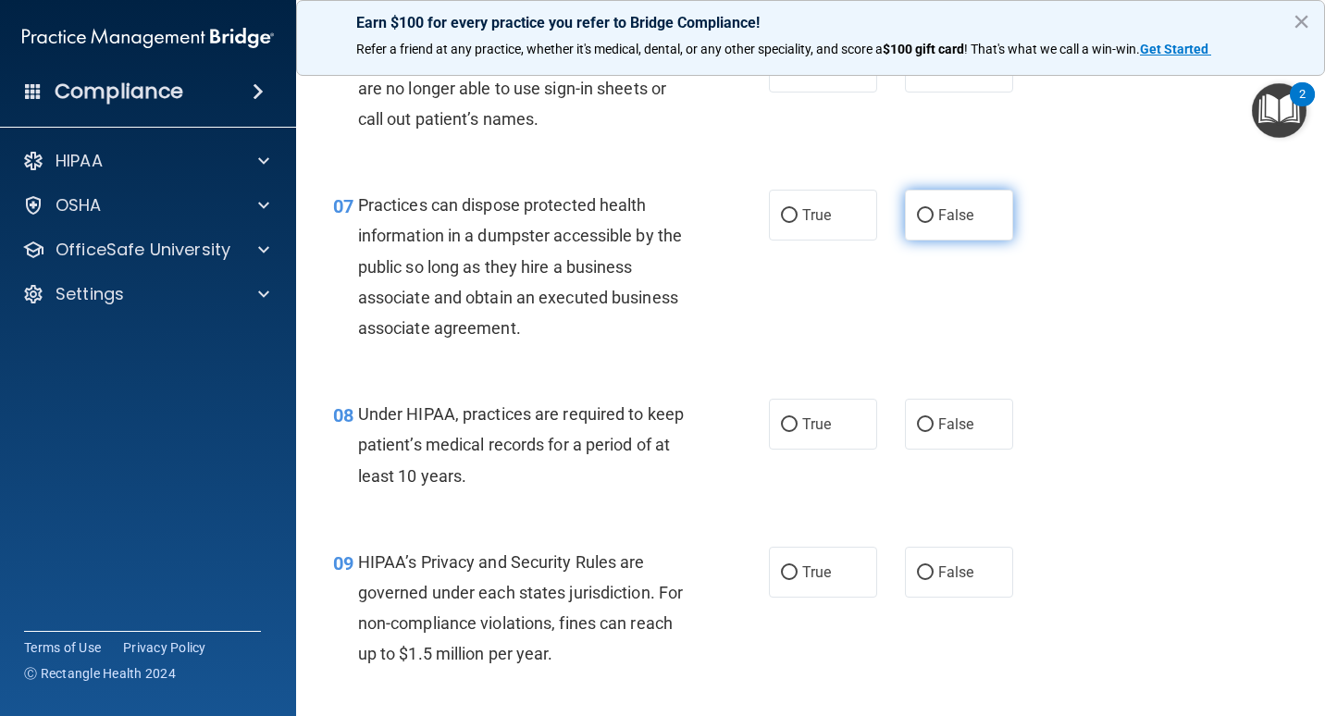
click at [942, 214] on span "False" at bounding box center [957, 215] width 36 height 18
click at [934, 214] on input "False" at bounding box center [925, 216] width 17 height 14
radio input "true"
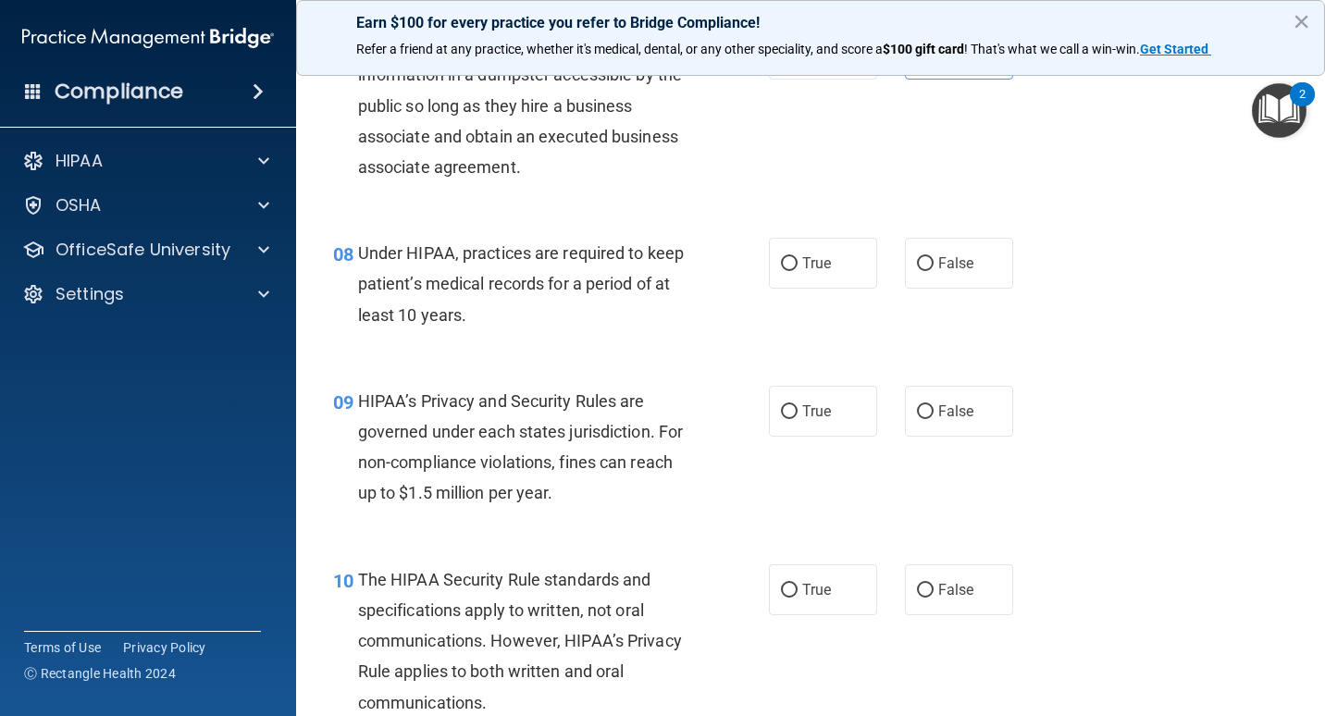
scroll to position [1275, 0]
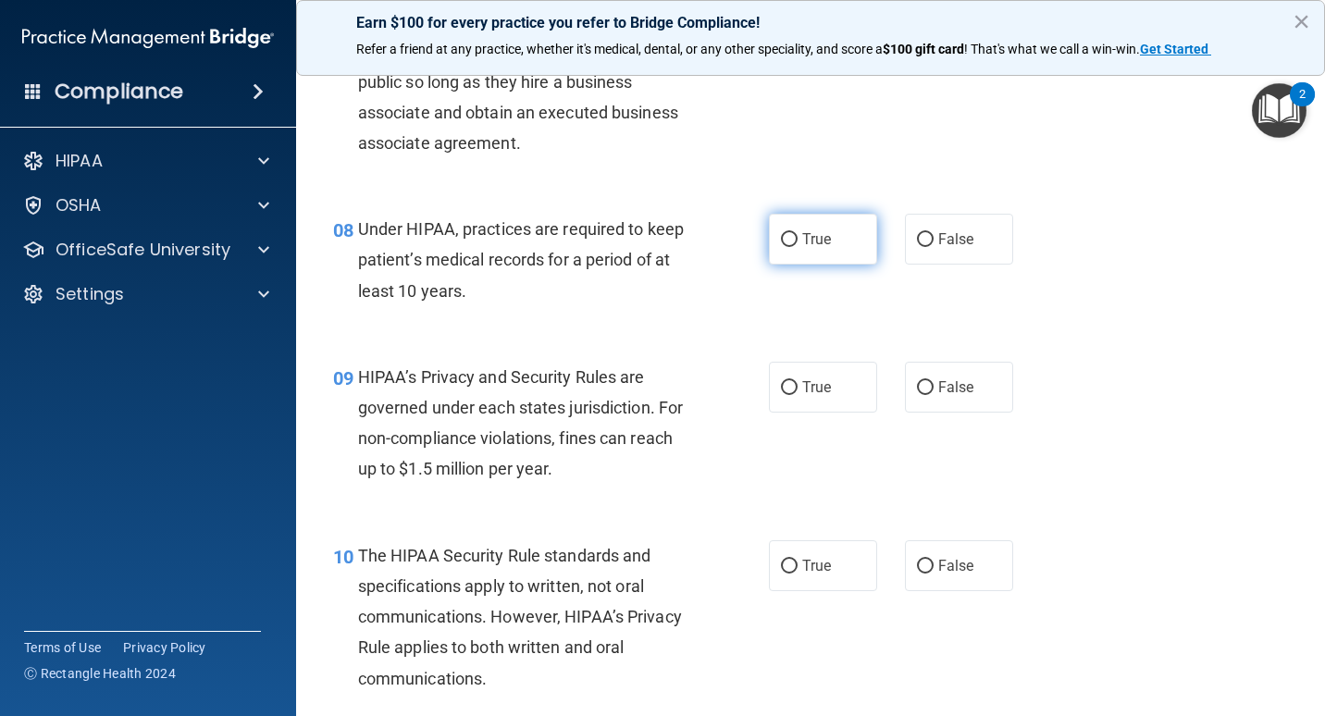
click at [794, 251] on label "True" at bounding box center [823, 239] width 108 height 51
click at [794, 247] on input "True" at bounding box center [789, 240] width 17 height 14
radio input "true"
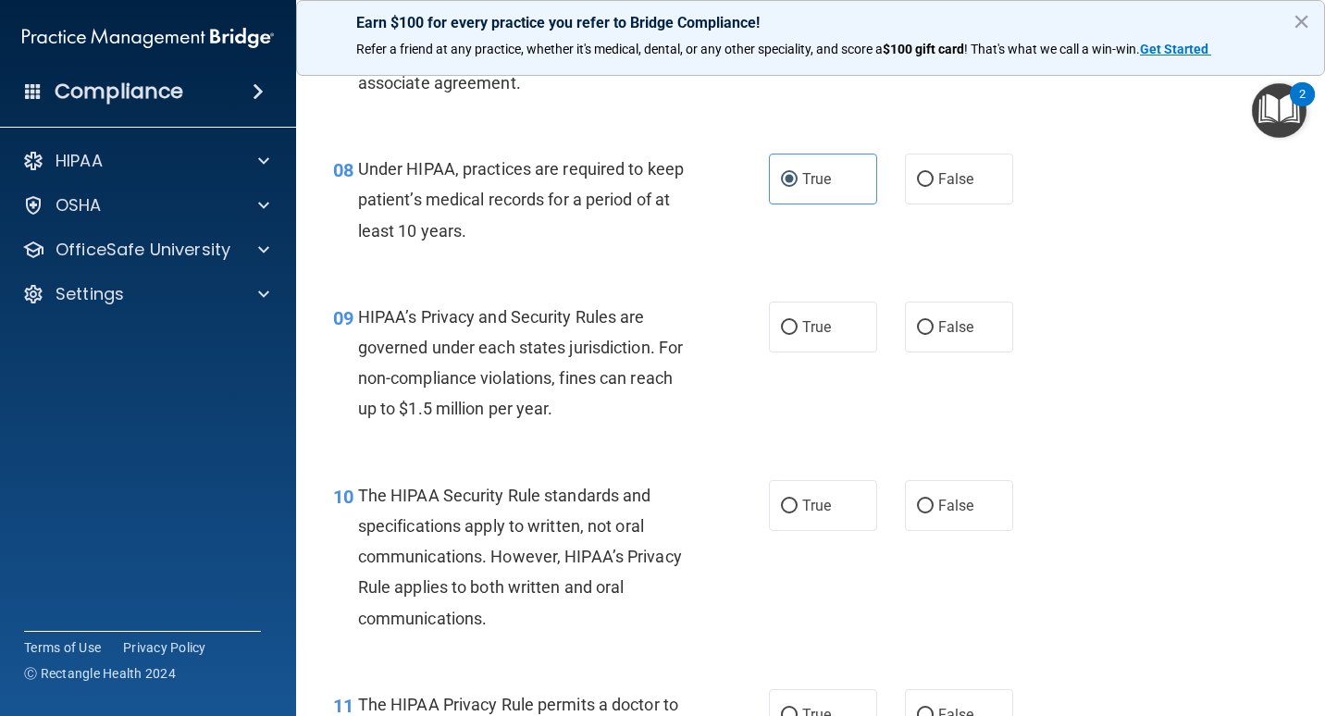
scroll to position [1367, 0]
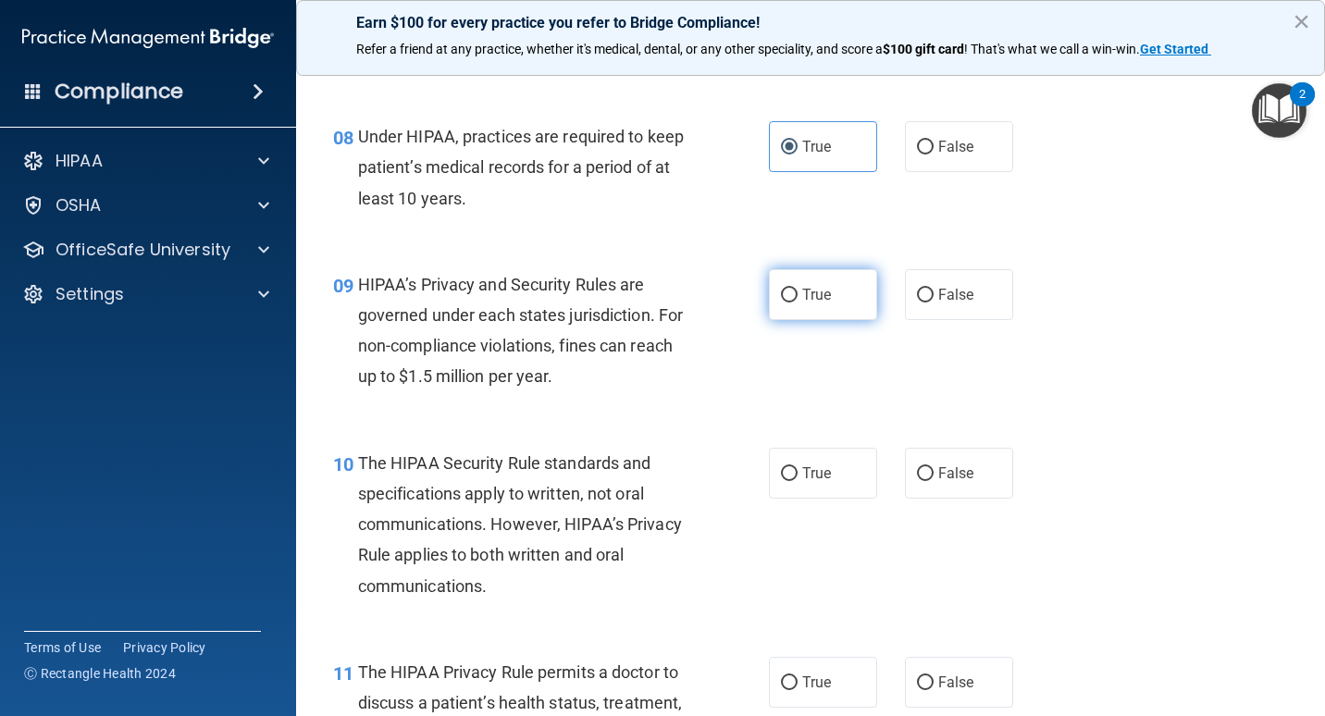
click at [803, 296] on span "True" at bounding box center [817, 295] width 29 height 18
click at [798, 296] on input "True" at bounding box center [789, 296] width 17 height 14
radio input "true"
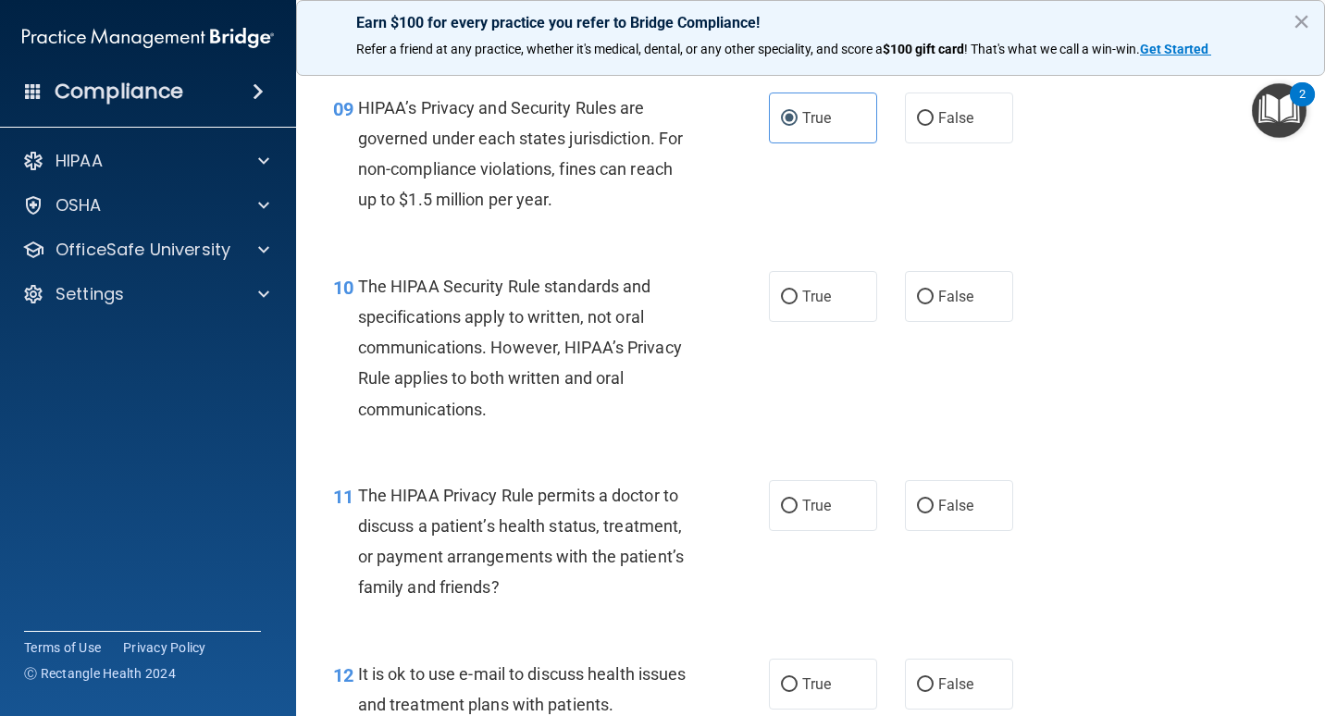
scroll to position [1552, 0]
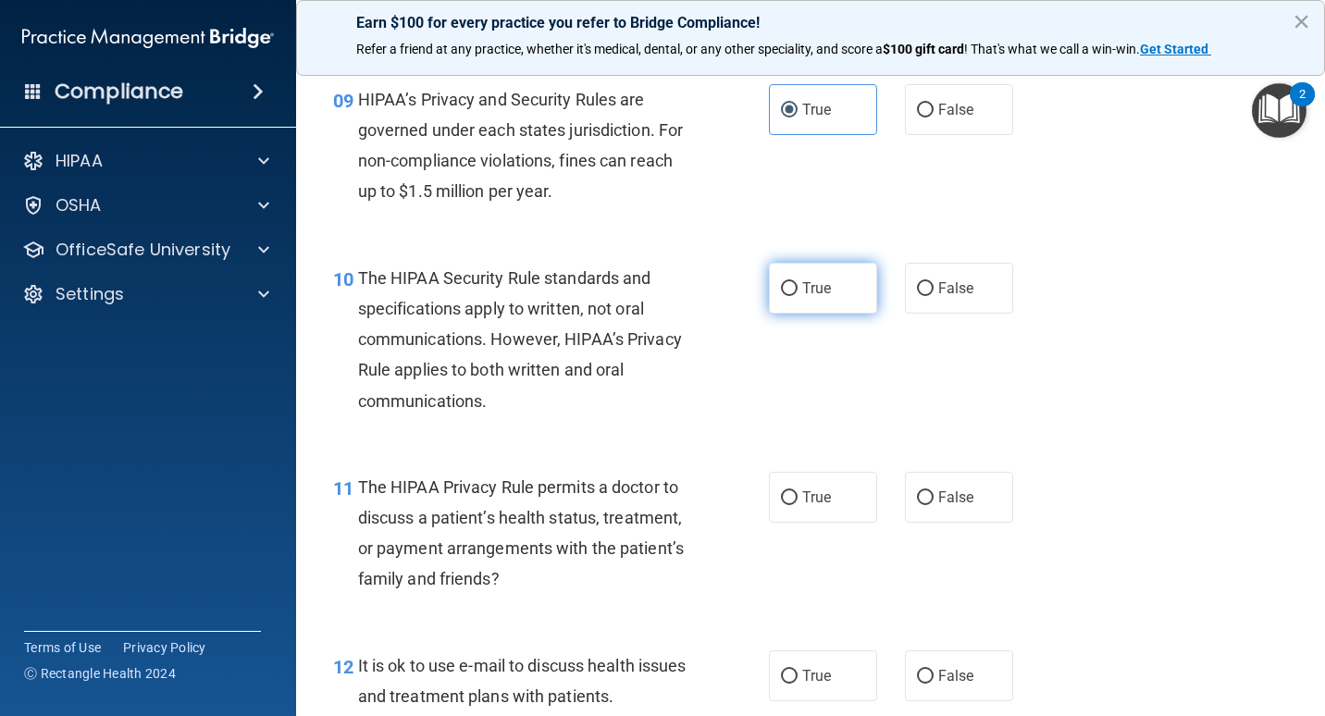
click at [813, 289] on span "True" at bounding box center [817, 289] width 29 height 18
click at [798, 289] on input "True" at bounding box center [789, 289] width 17 height 14
radio input "true"
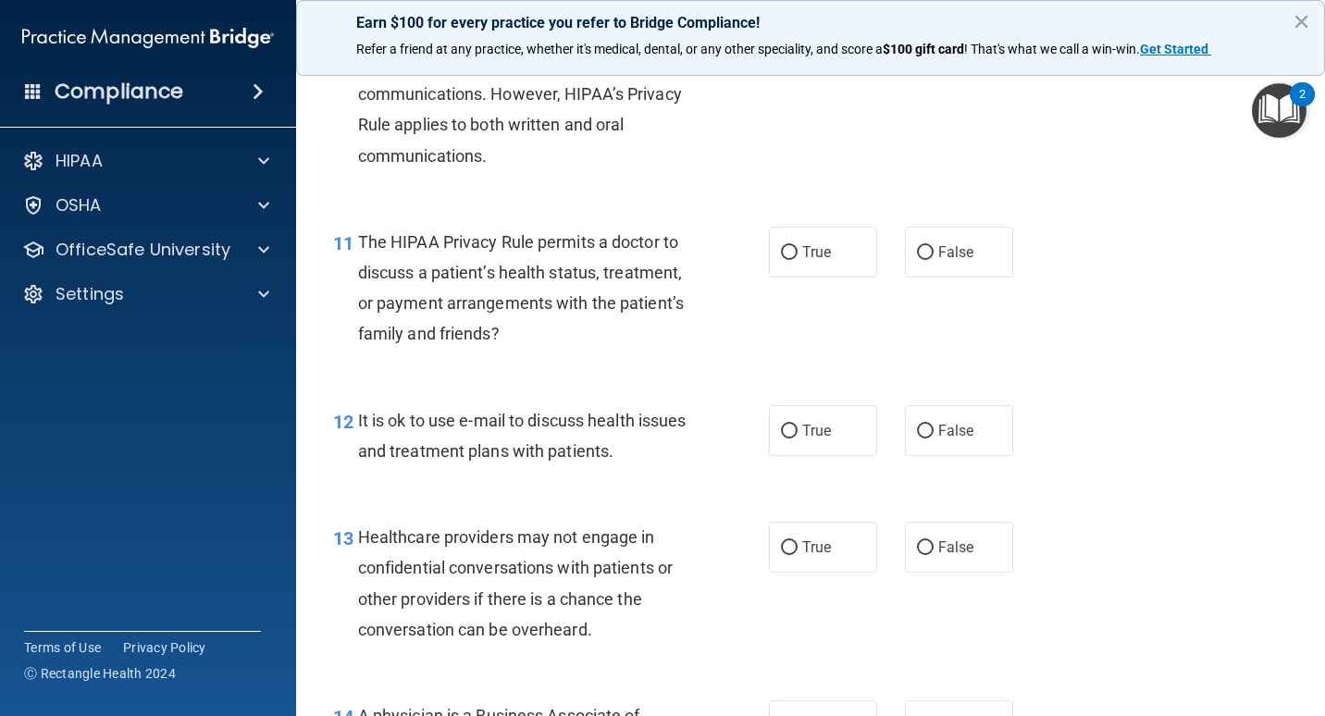
scroll to position [1830, 0]
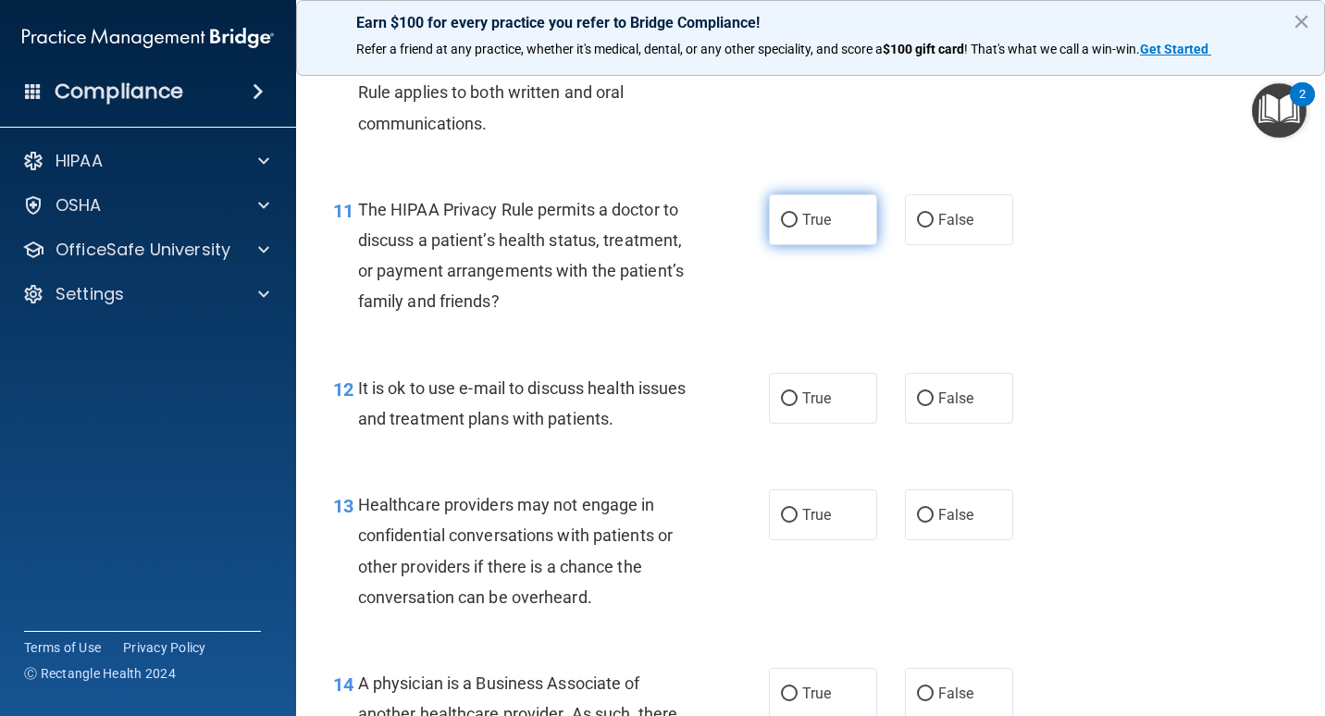
click at [847, 215] on label "True" at bounding box center [823, 219] width 108 height 51
click at [798, 215] on input "True" at bounding box center [789, 221] width 17 height 14
radio input "true"
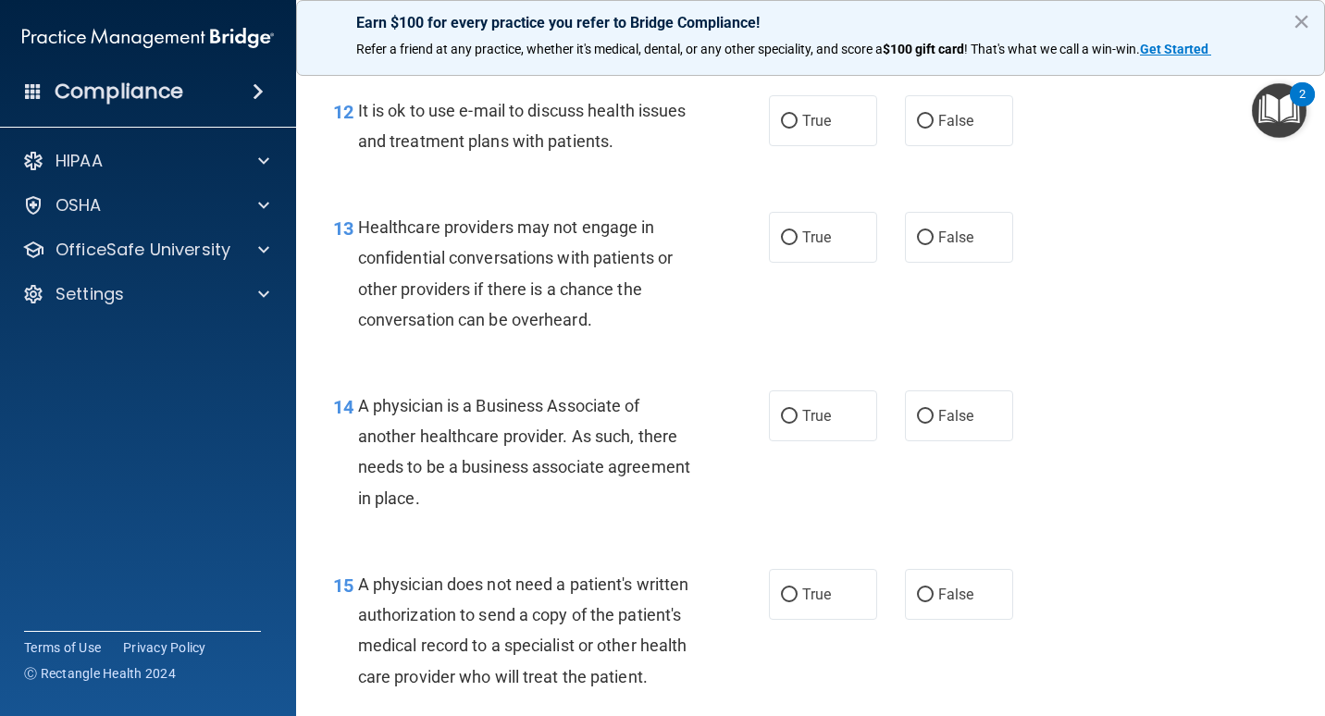
scroll to position [2015, 0]
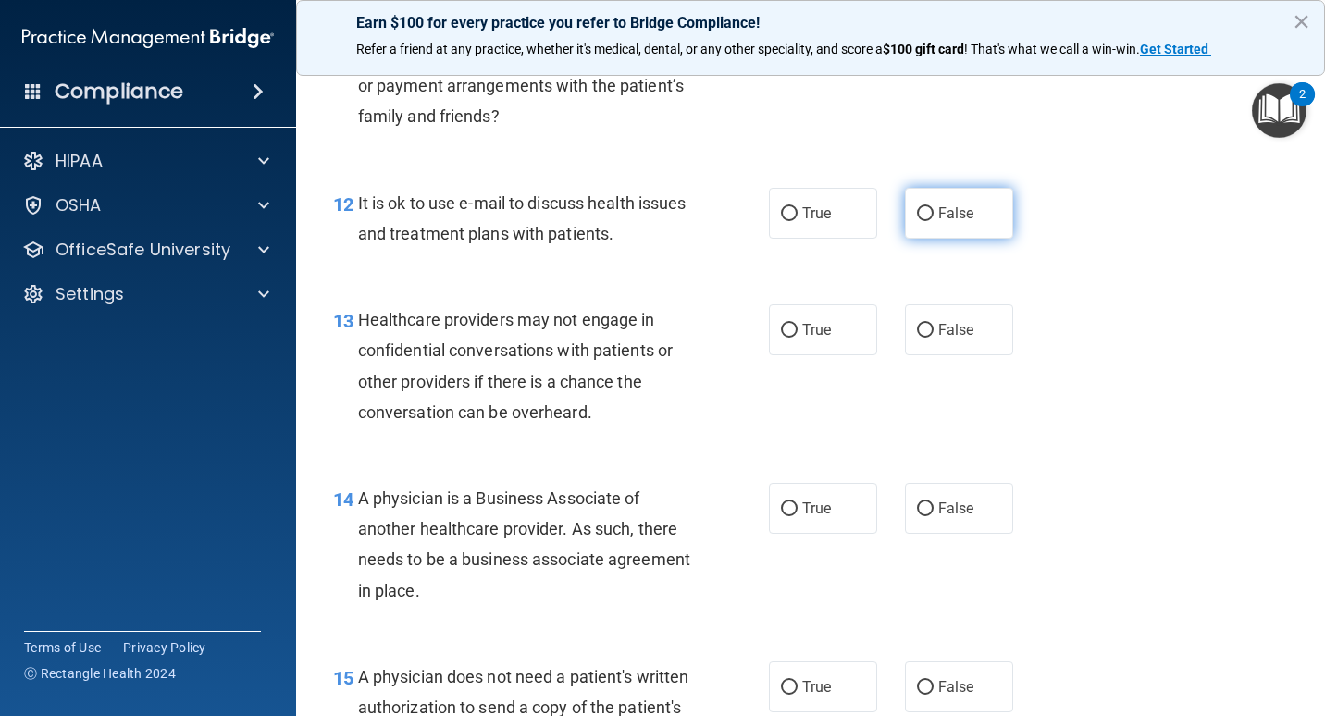
click at [906, 226] on label "False" at bounding box center [959, 213] width 108 height 51
click at [917, 221] on input "False" at bounding box center [925, 214] width 17 height 14
radio input "true"
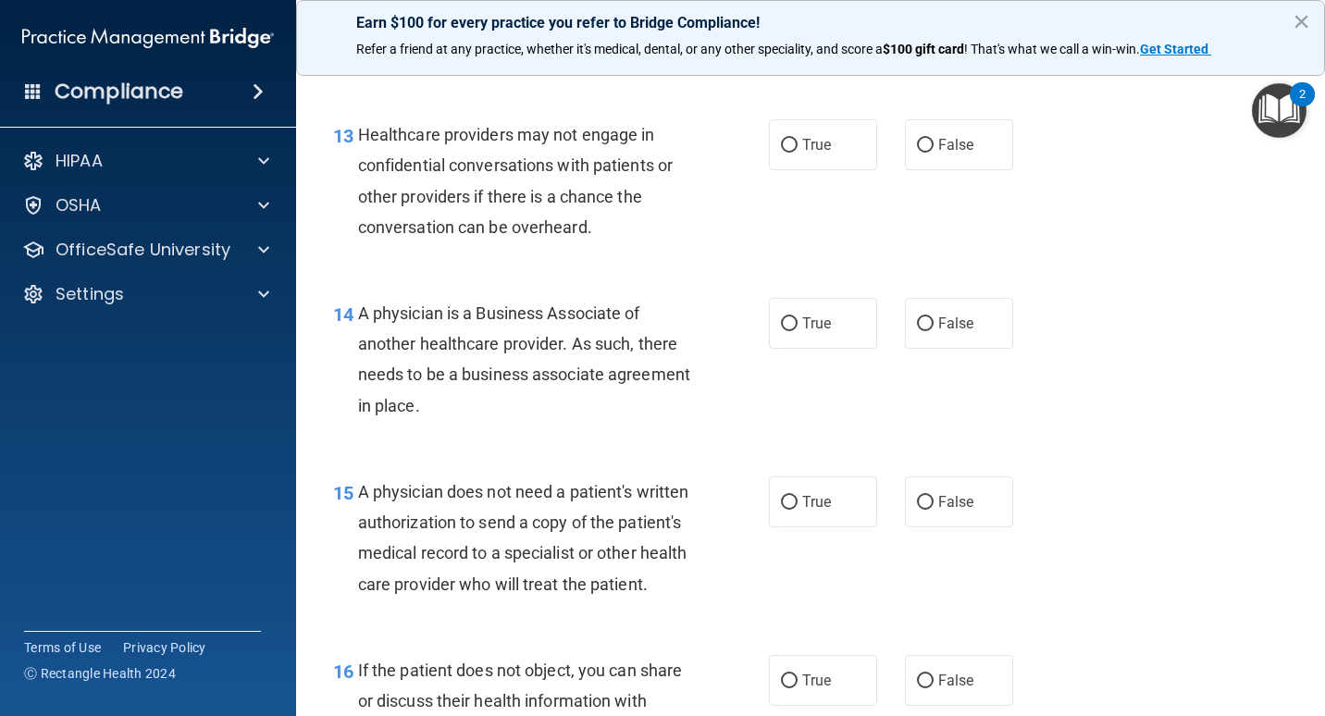
scroll to position [2108, 0]
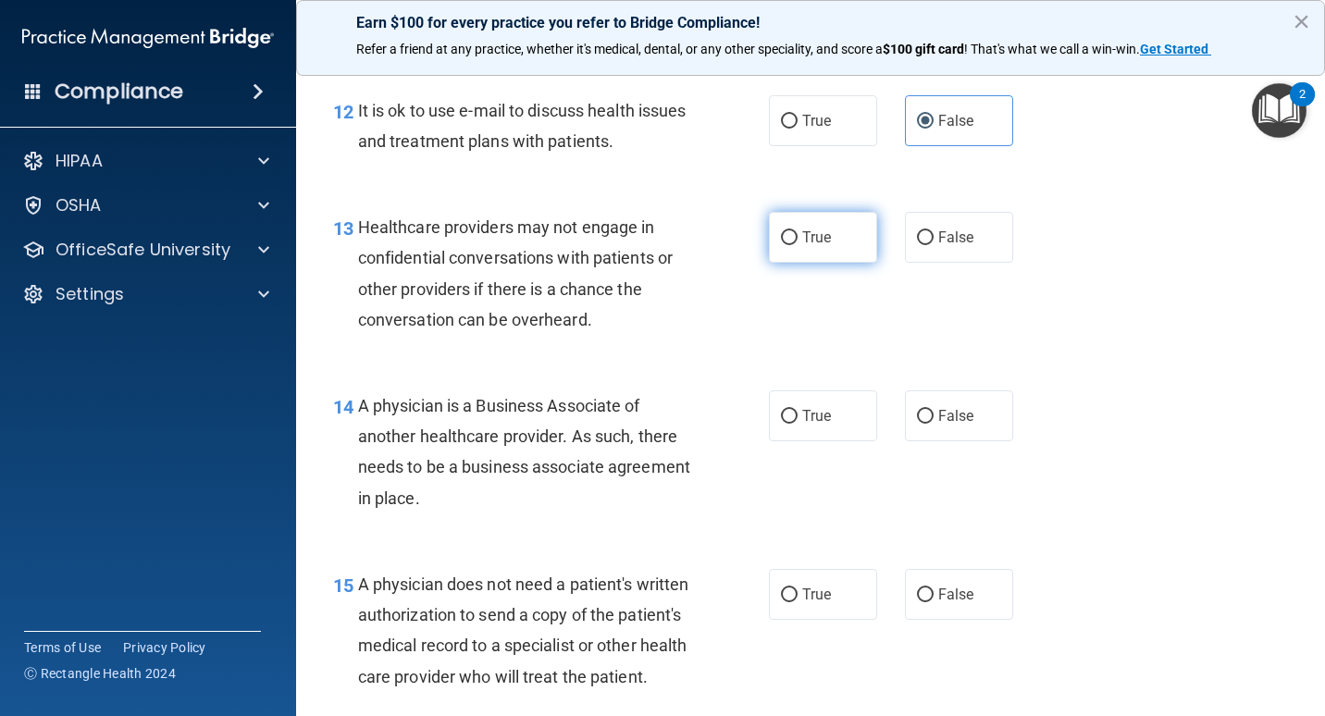
click at [790, 245] on input "True" at bounding box center [789, 238] width 17 height 14
radio input "true"
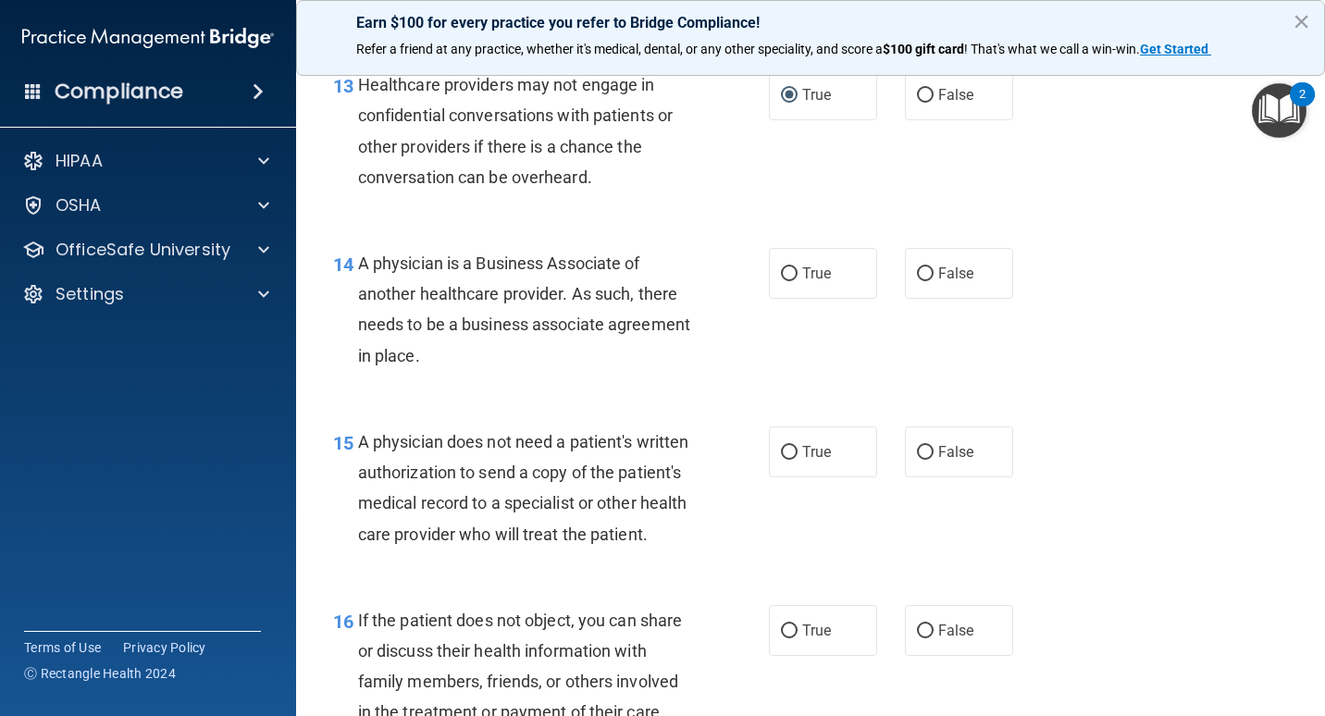
scroll to position [2293, 0]
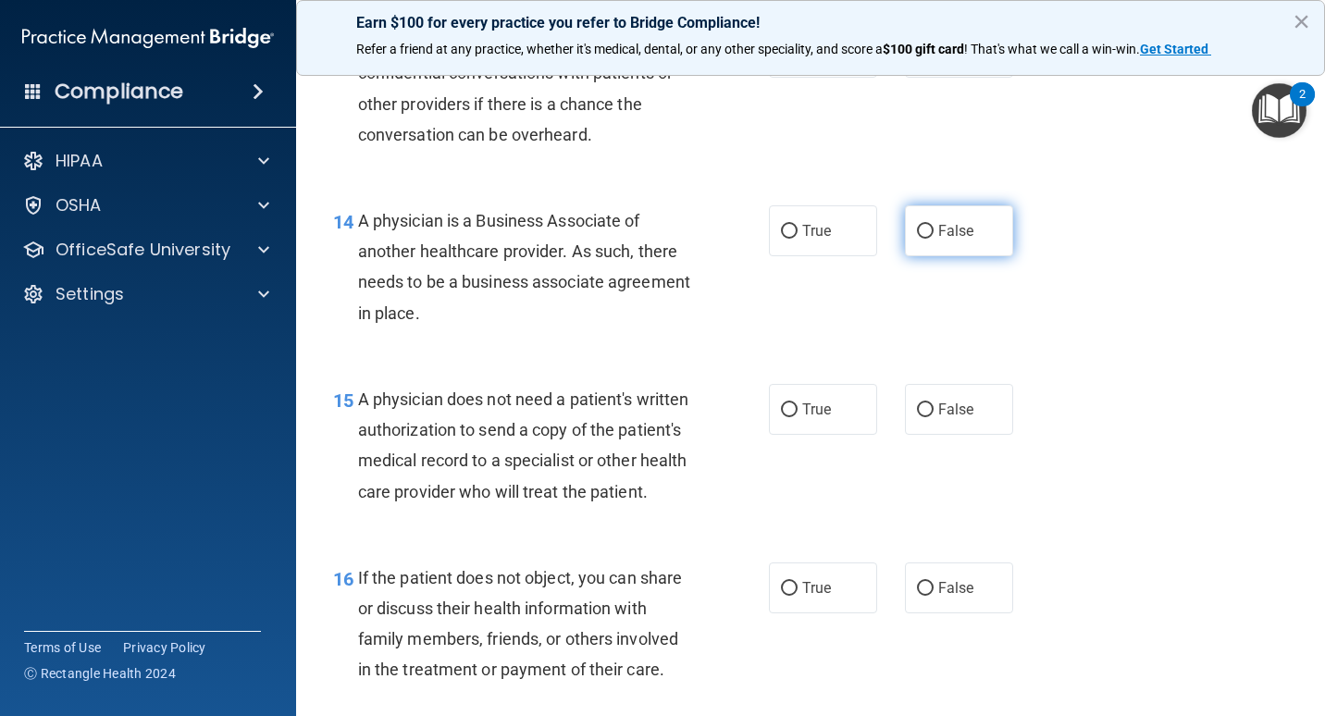
click at [929, 255] on label "False" at bounding box center [959, 230] width 108 height 51
click at [929, 239] on input "False" at bounding box center [925, 232] width 17 height 14
radio input "true"
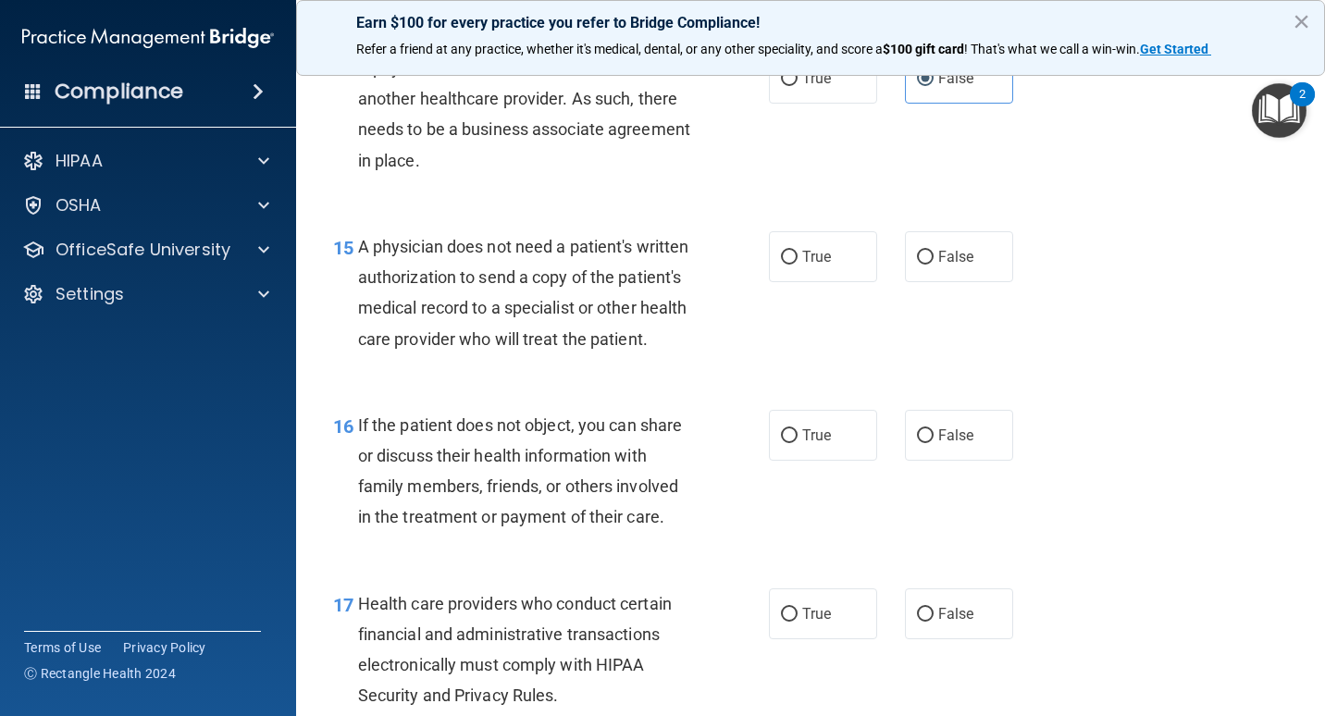
scroll to position [2478, 0]
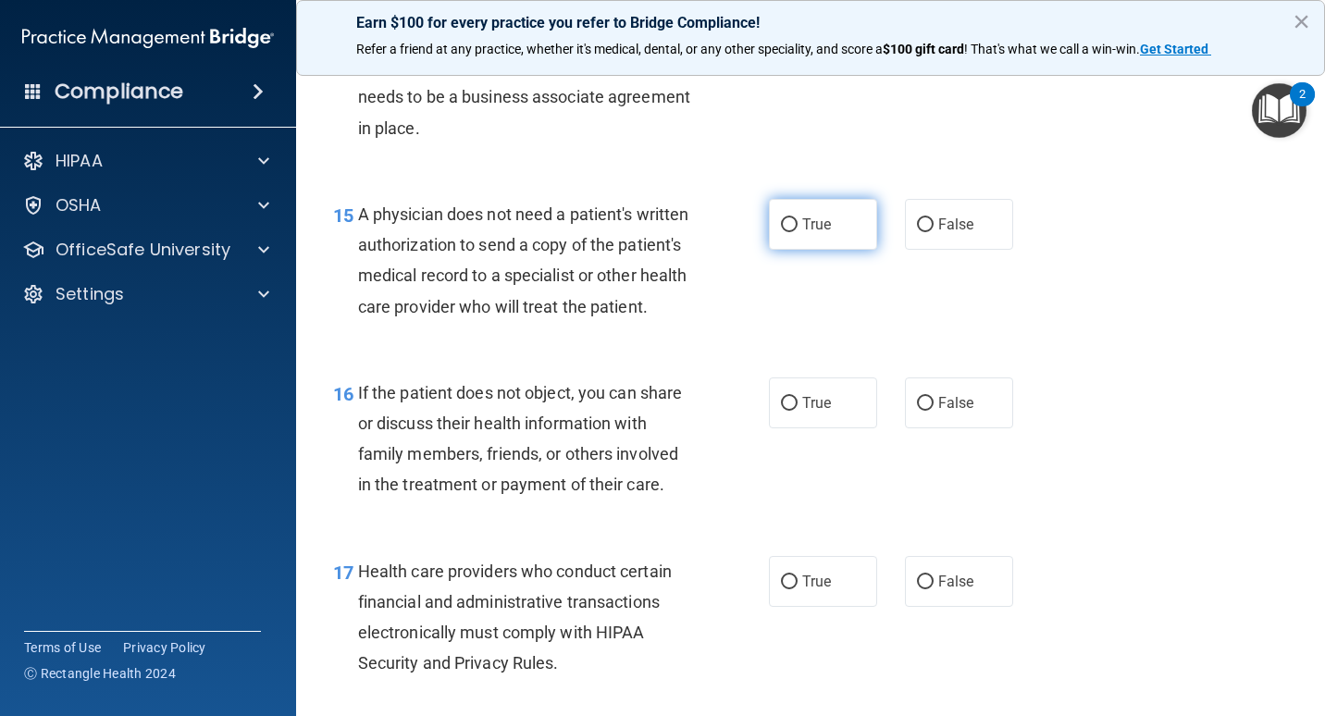
click at [812, 235] on label "True" at bounding box center [823, 224] width 108 height 51
click at [798, 232] on input "True" at bounding box center [789, 225] width 17 height 14
radio input "true"
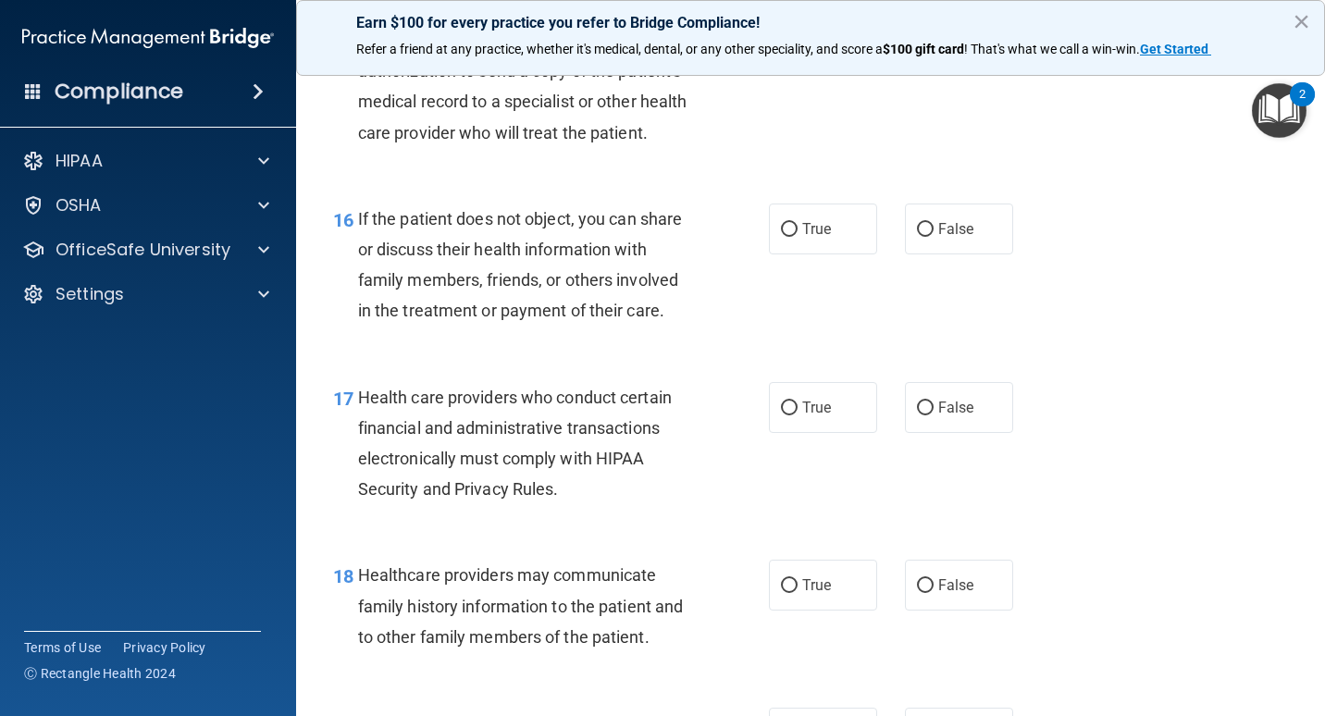
scroll to position [2663, 0]
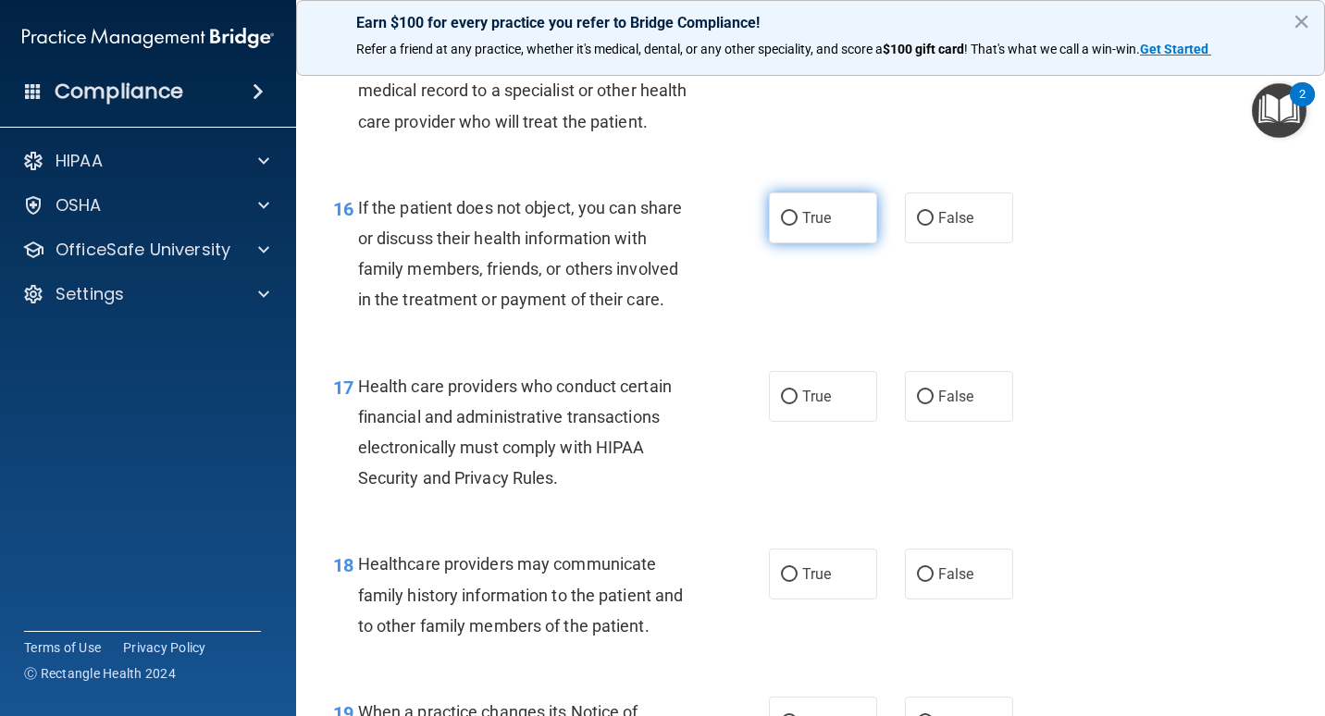
click at [803, 227] on span "True" at bounding box center [817, 218] width 29 height 18
click at [798, 226] on input "True" at bounding box center [789, 219] width 17 height 14
radio input "true"
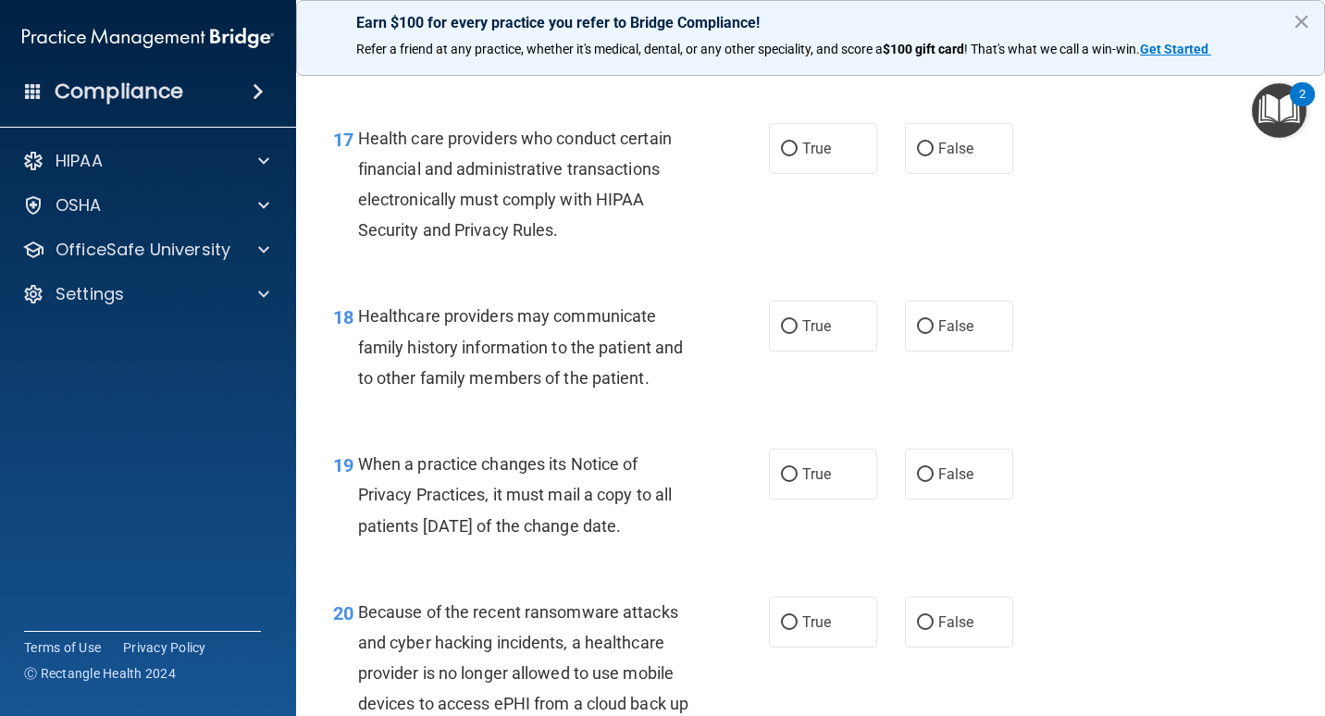
scroll to position [2941, 0]
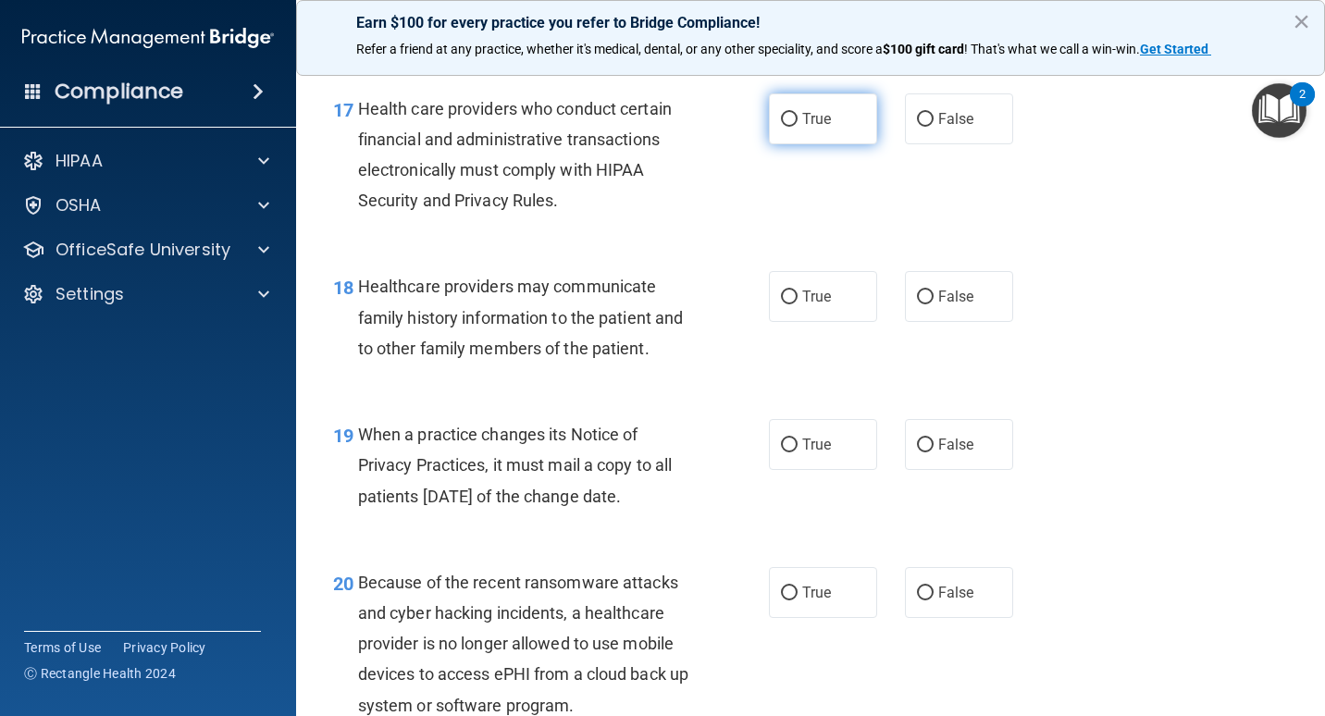
click at [842, 144] on label "True" at bounding box center [823, 118] width 108 height 51
click at [798, 127] on input "True" at bounding box center [789, 120] width 17 height 14
radio input "true"
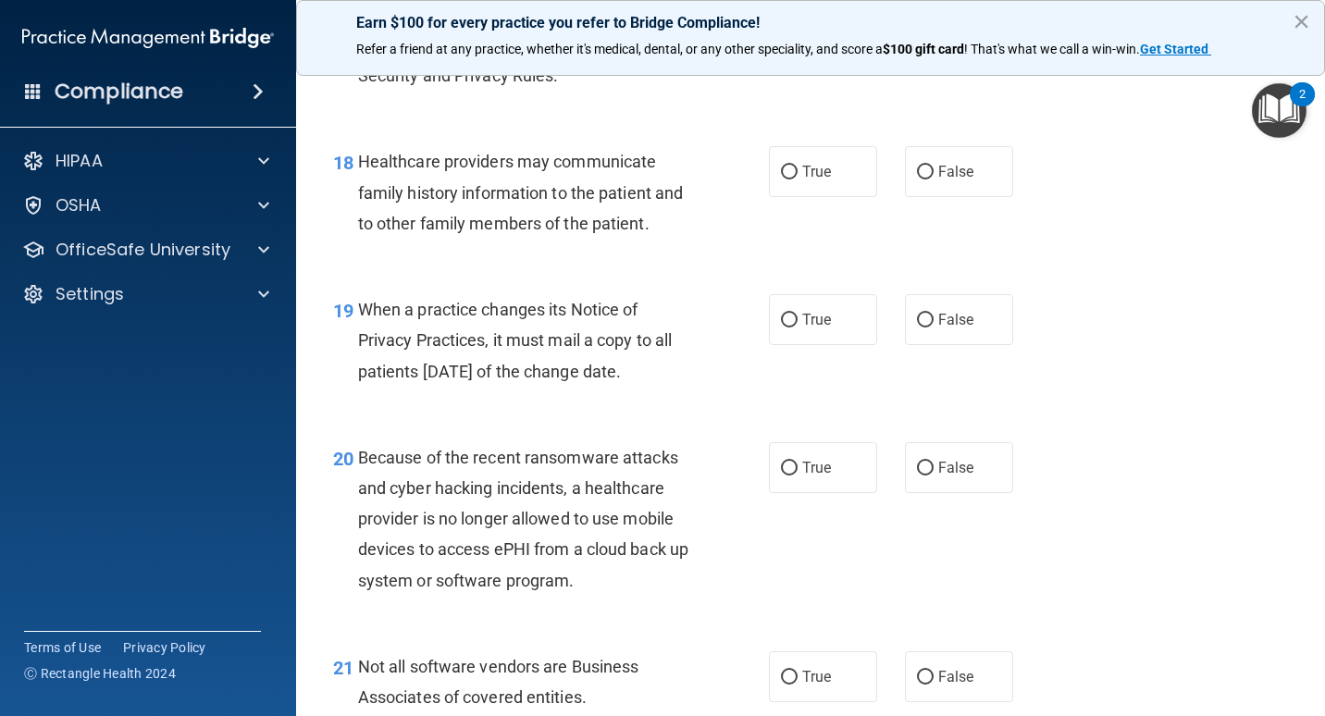
scroll to position [3033, 0]
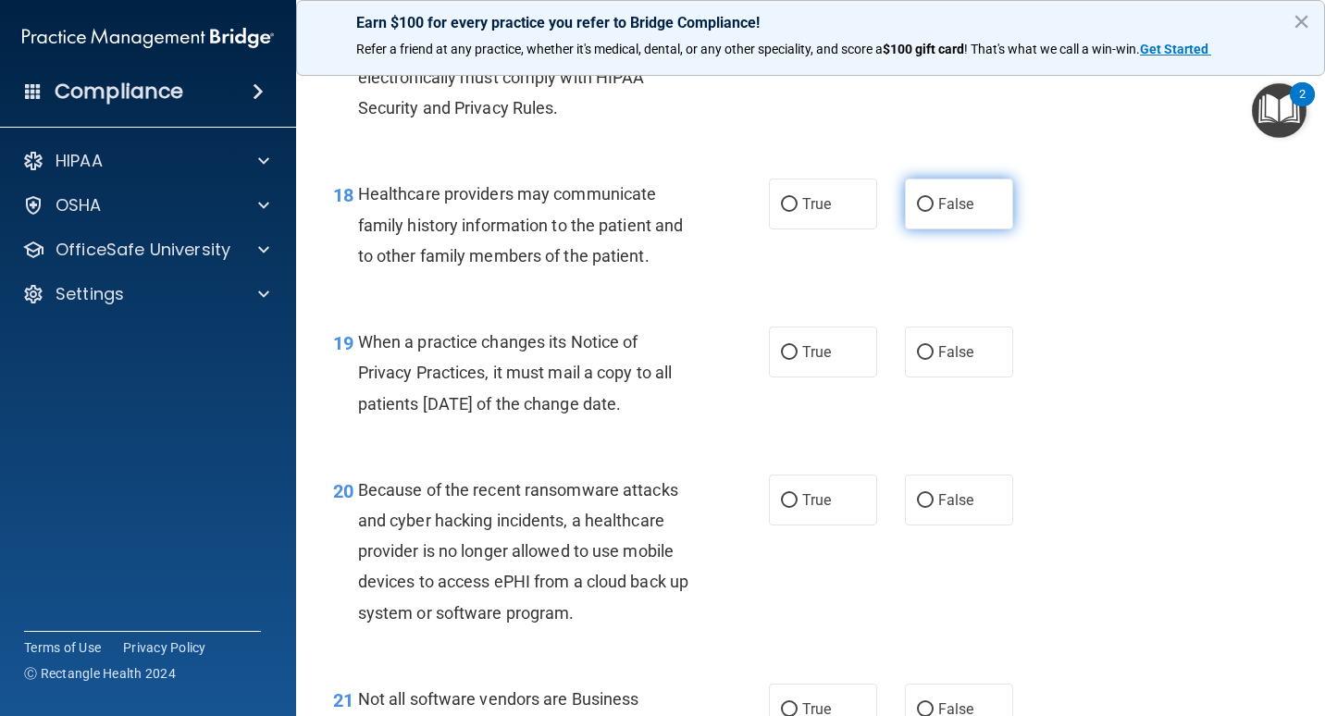
click at [960, 230] on label "False" at bounding box center [959, 204] width 108 height 51
click at [934, 212] on input "False" at bounding box center [925, 205] width 17 height 14
radio input "true"
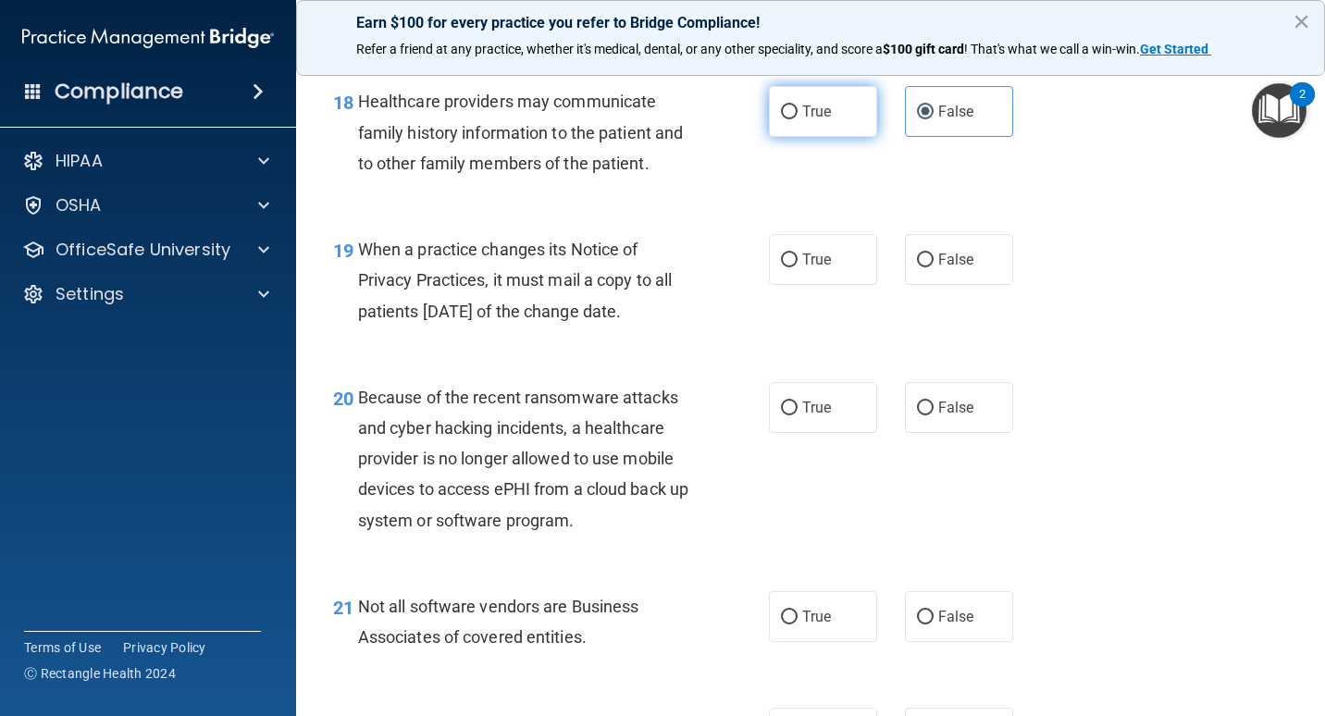
click at [790, 137] on label "True" at bounding box center [823, 111] width 108 height 51
click at [790, 119] on input "True" at bounding box center [789, 113] width 17 height 14
radio input "true"
radio input "false"
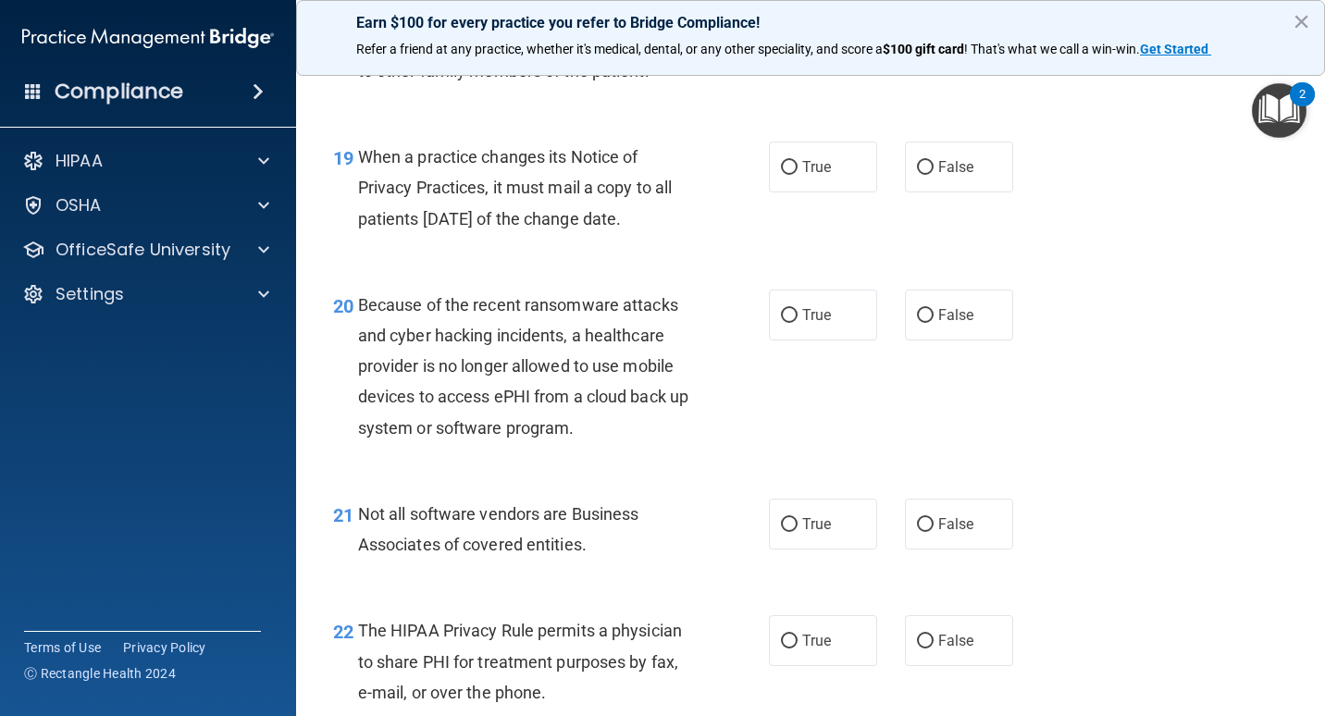
scroll to position [3311, 0]
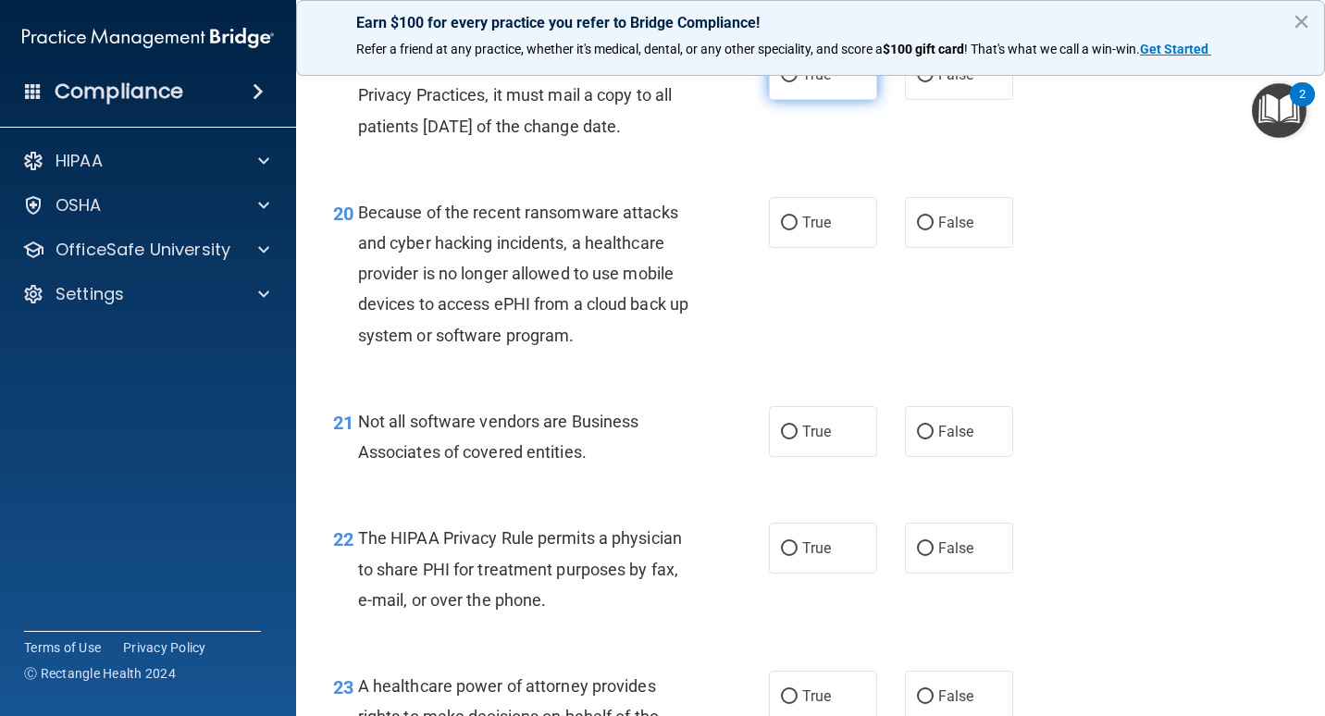
click at [792, 100] on label "True" at bounding box center [823, 74] width 108 height 51
click at [792, 82] on input "True" at bounding box center [789, 75] width 17 height 14
radio input "true"
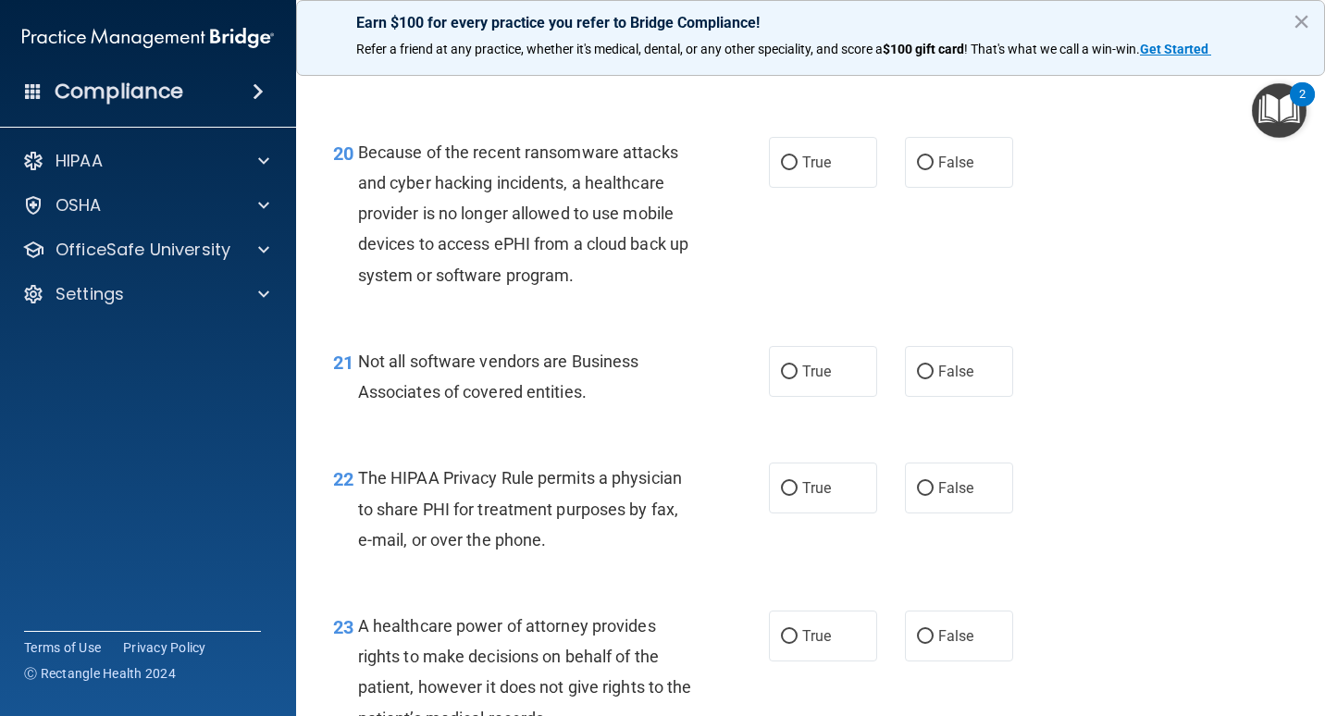
scroll to position [3403, 0]
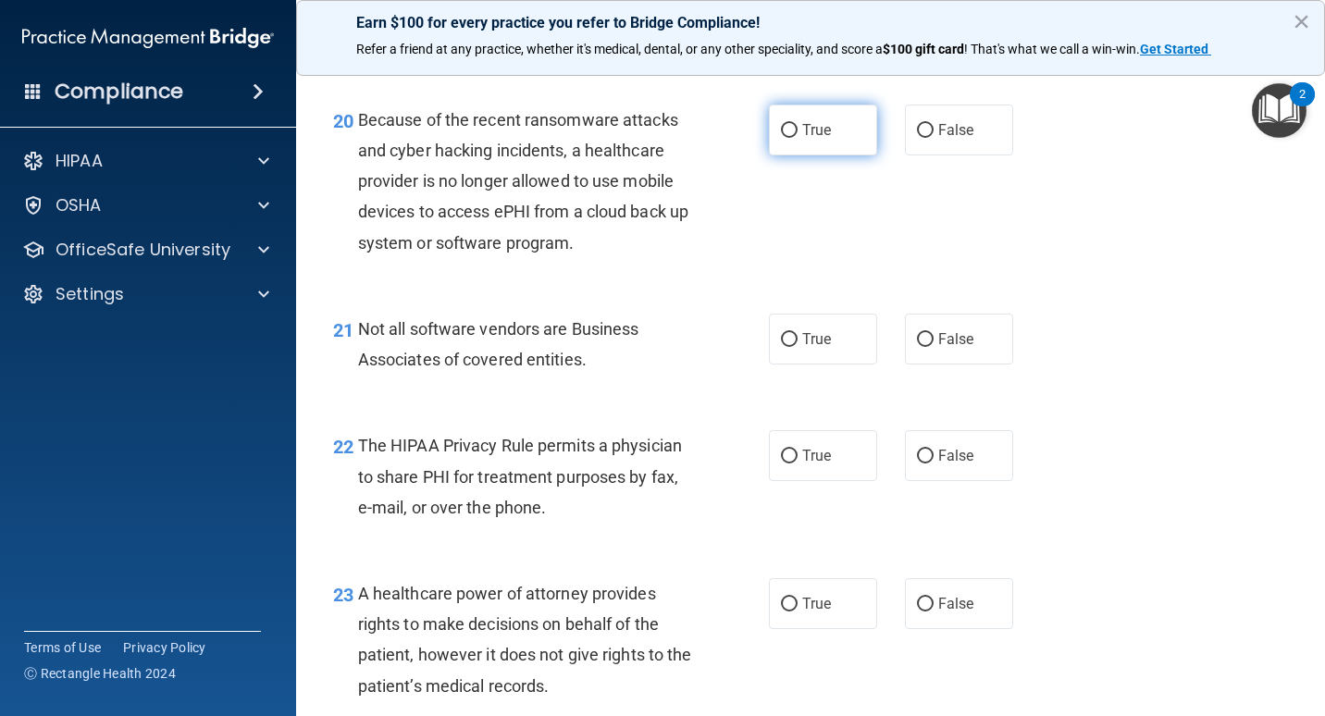
click at [801, 150] on label "True" at bounding box center [823, 130] width 108 height 51
click at [798, 138] on input "True" at bounding box center [789, 131] width 17 height 14
radio input "true"
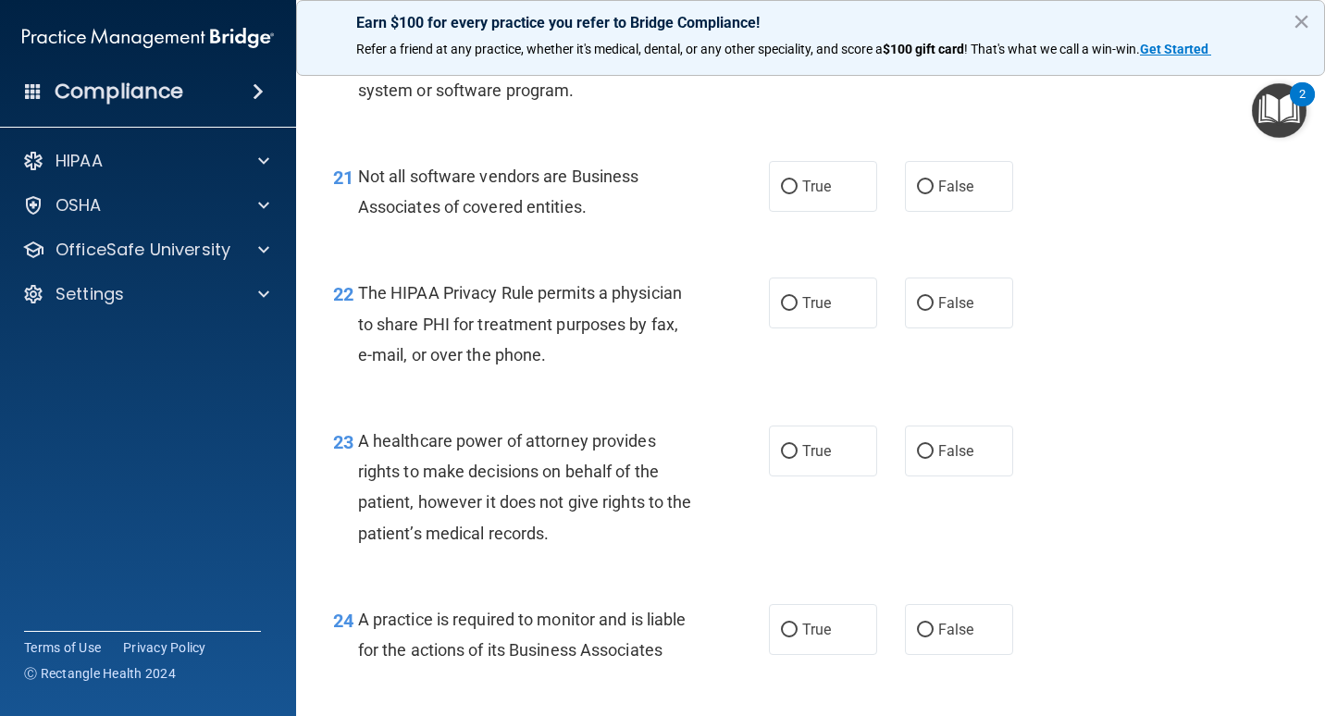
scroll to position [3589, 0]
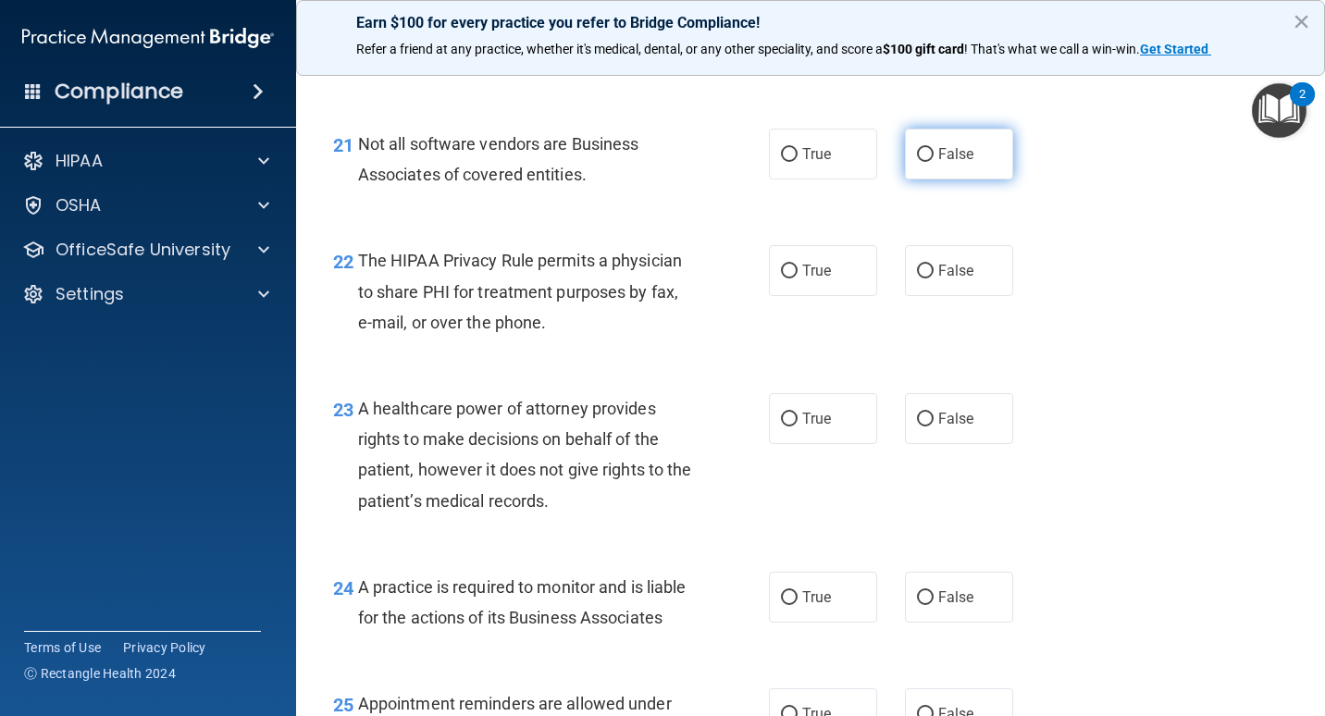
click at [915, 180] on label "False" at bounding box center [959, 154] width 108 height 51
click at [917, 162] on input "False" at bounding box center [925, 155] width 17 height 14
radio input "true"
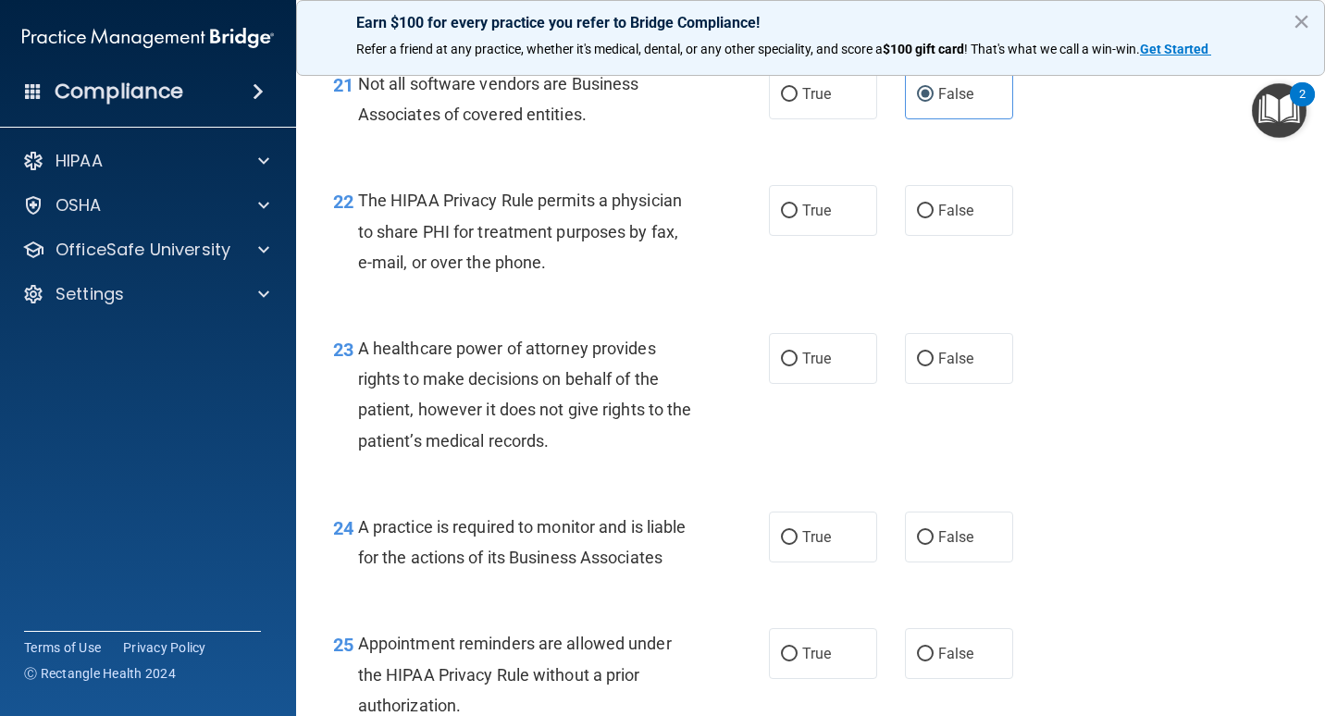
scroll to position [3681, 0]
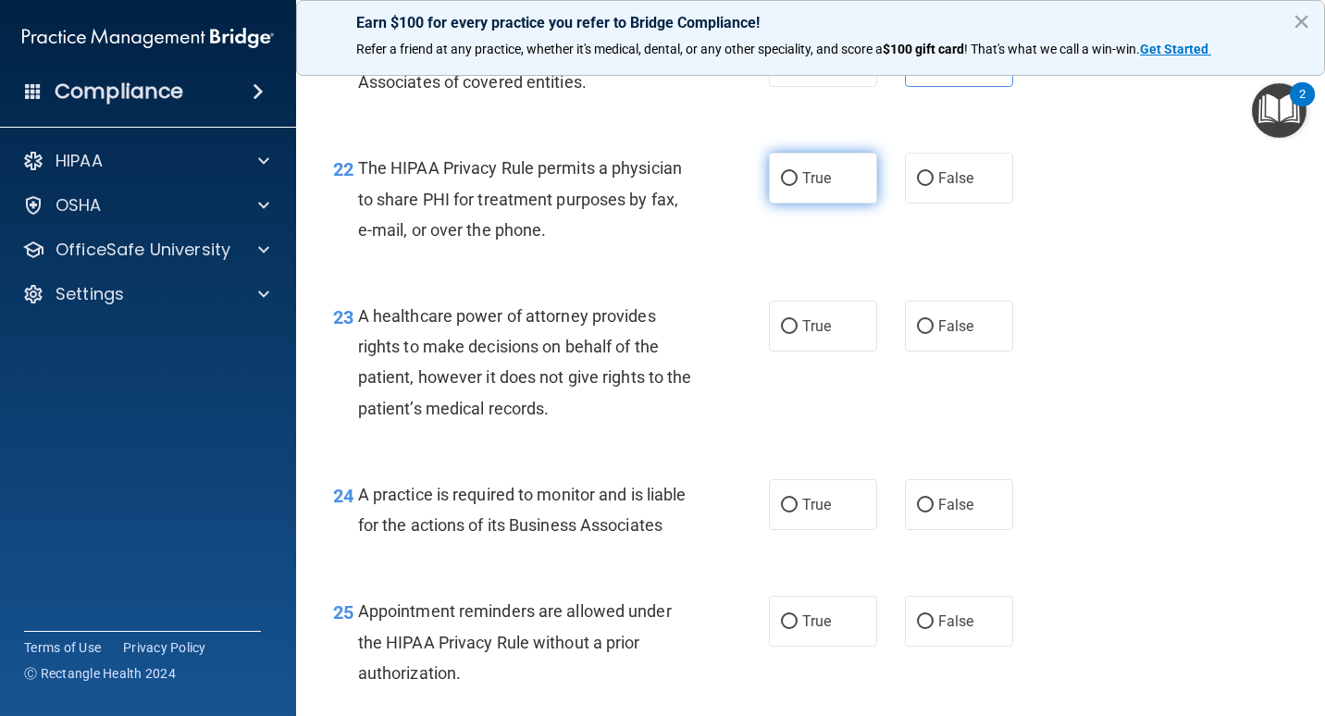
click at [803, 187] on span "True" at bounding box center [817, 178] width 29 height 18
click at [798, 186] on input "True" at bounding box center [789, 179] width 17 height 14
radio input "true"
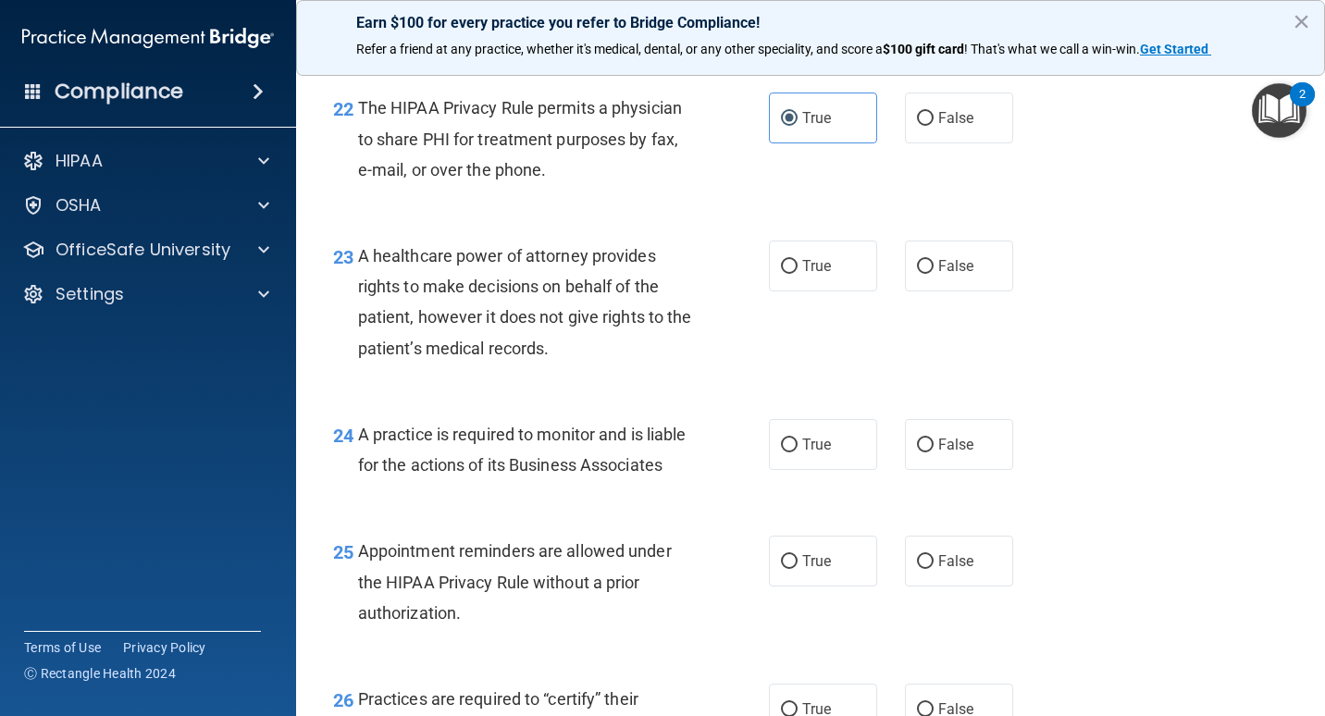
scroll to position [3774, 0]
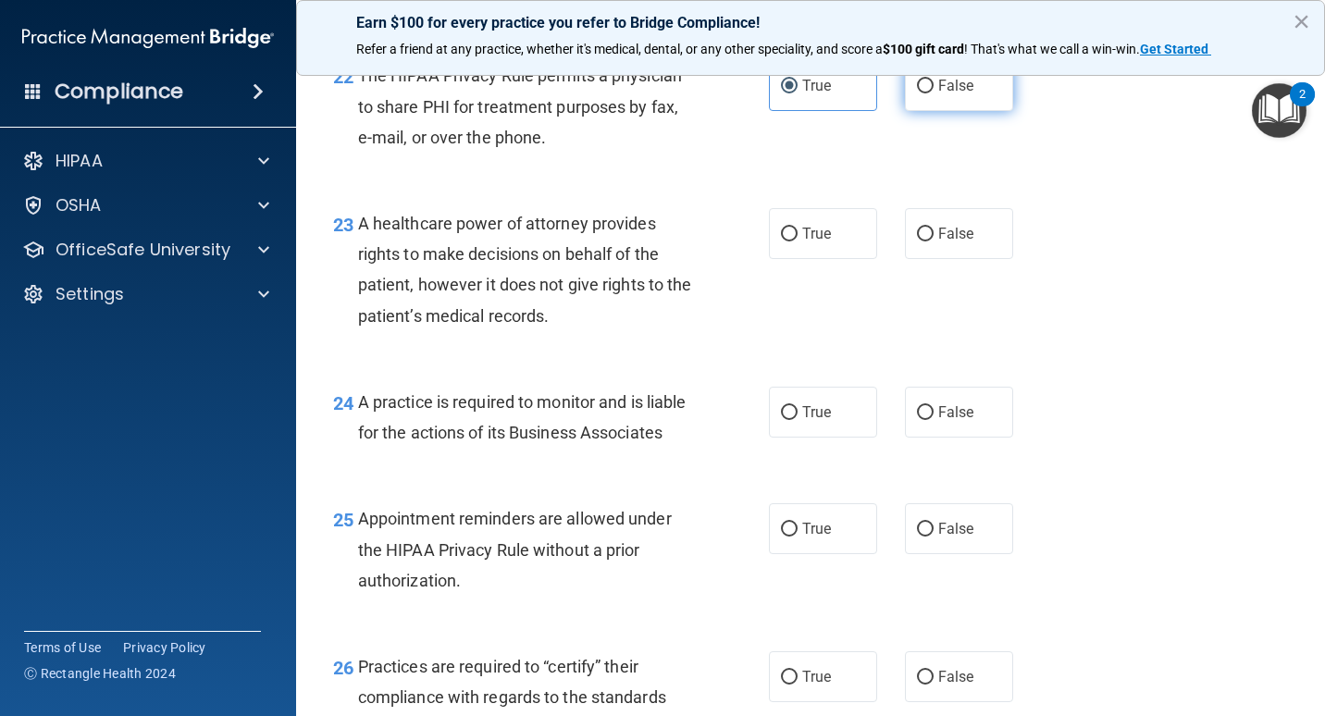
click at [920, 111] on label "False" at bounding box center [959, 85] width 108 height 51
click at [920, 93] on input "False" at bounding box center [925, 87] width 17 height 14
radio input "true"
click at [855, 111] on label "True" at bounding box center [823, 85] width 108 height 51
click at [798, 93] on input "True" at bounding box center [789, 87] width 17 height 14
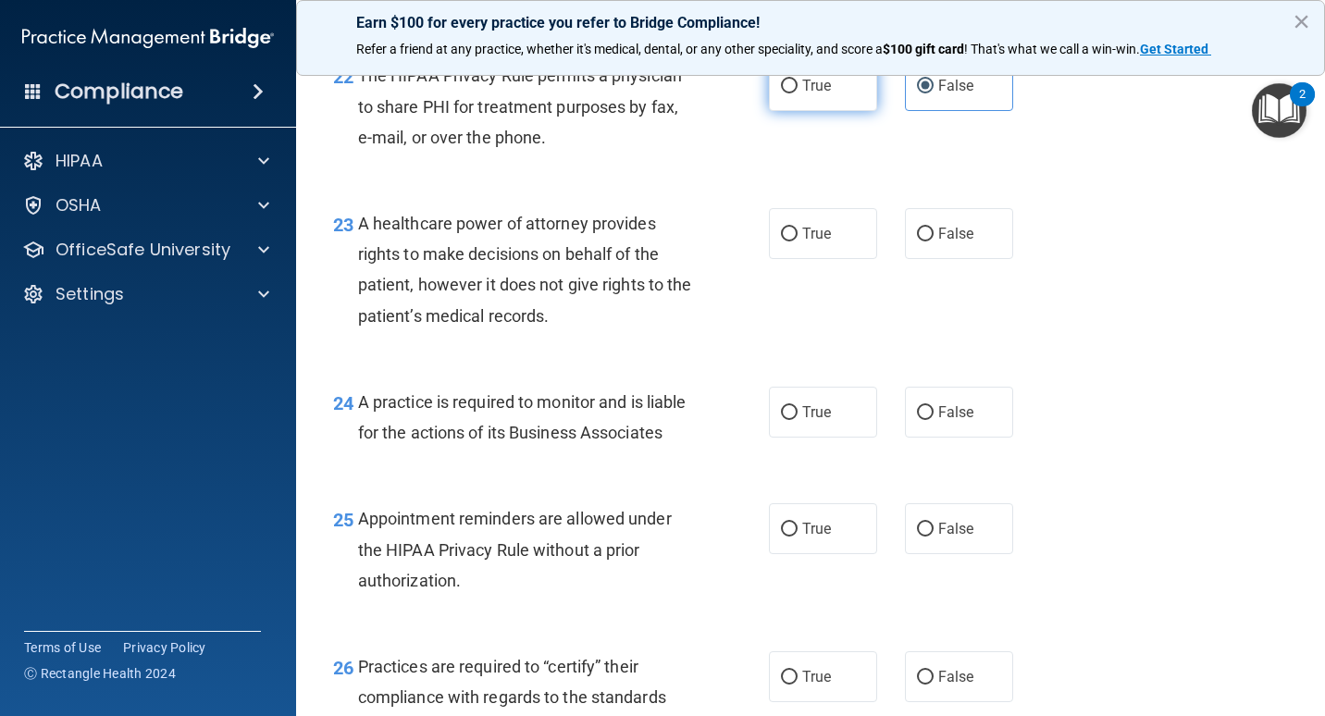
radio input "true"
radio input "false"
click at [912, 259] on label "False" at bounding box center [959, 233] width 108 height 51
click at [917, 242] on input "False" at bounding box center [925, 235] width 17 height 14
radio input "true"
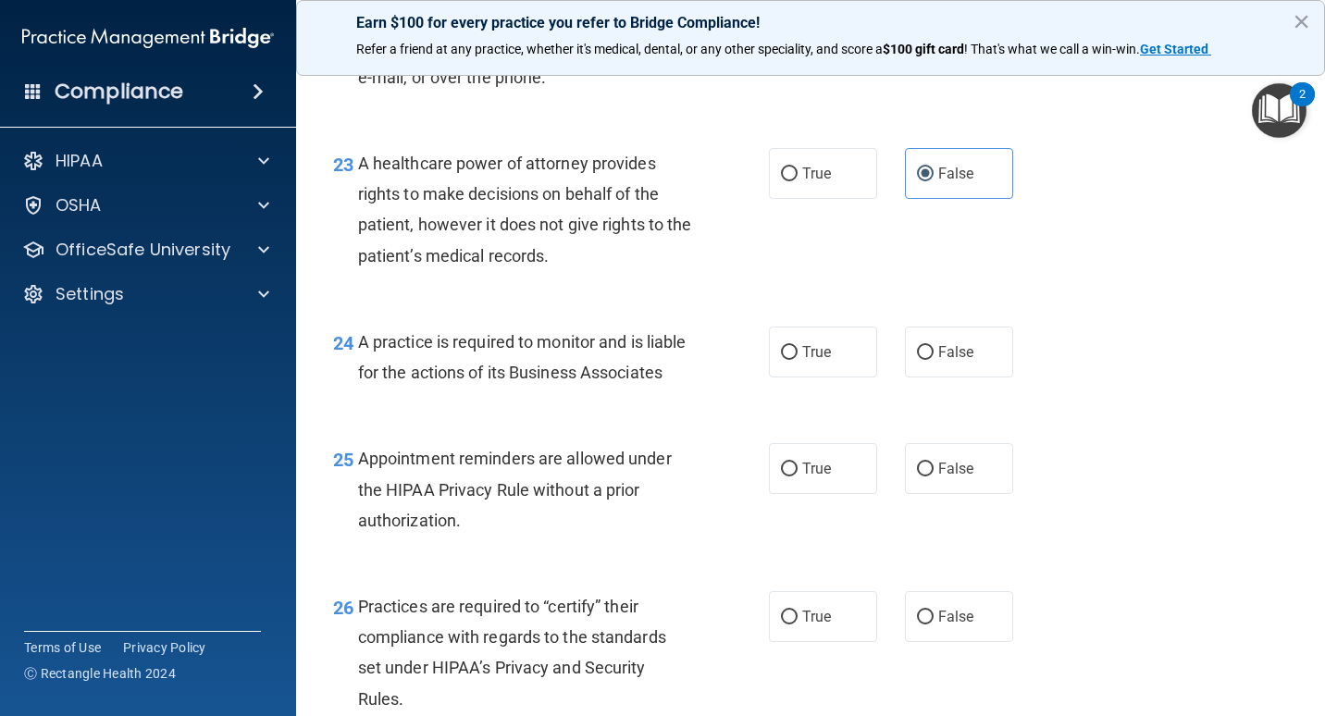
scroll to position [3866, 0]
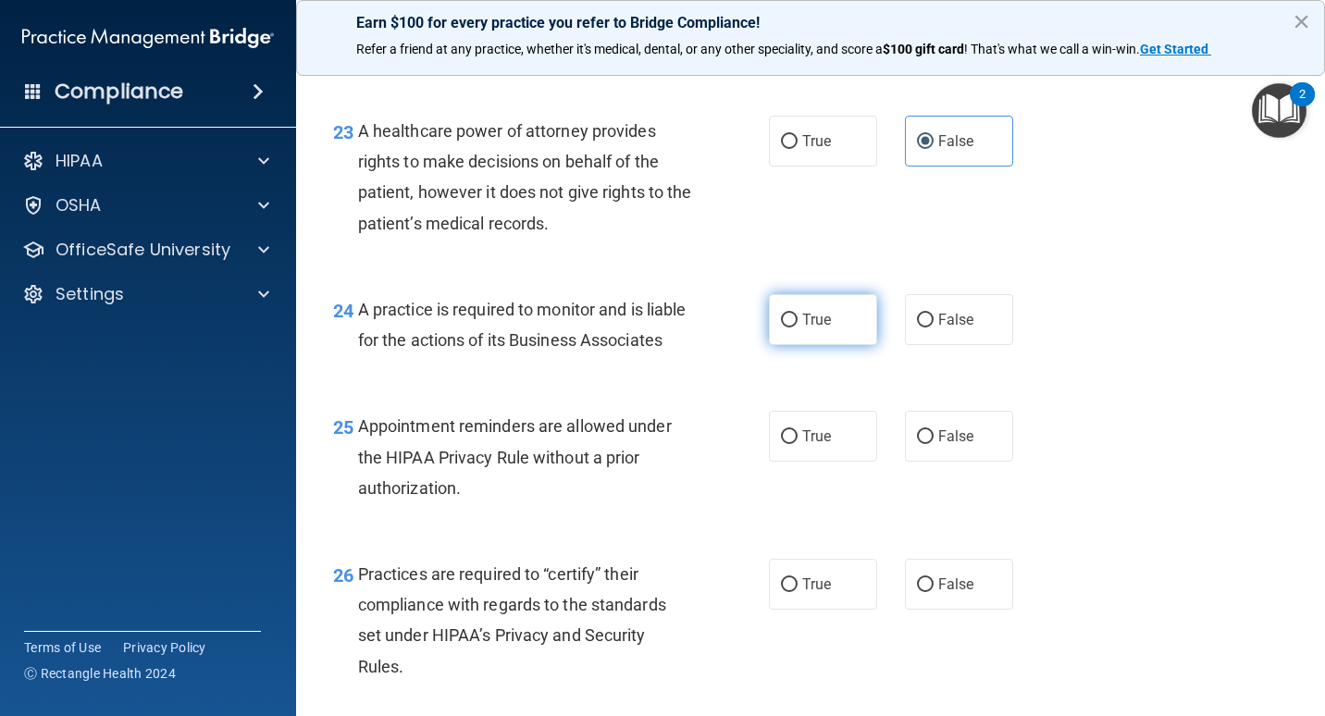
click at [813, 340] on label "True" at bounding box center [823, 319] width 108 height 51
click at [798, 328] on input "True" at bounding box center [789, 321] width 17 height 14
radio input "true"
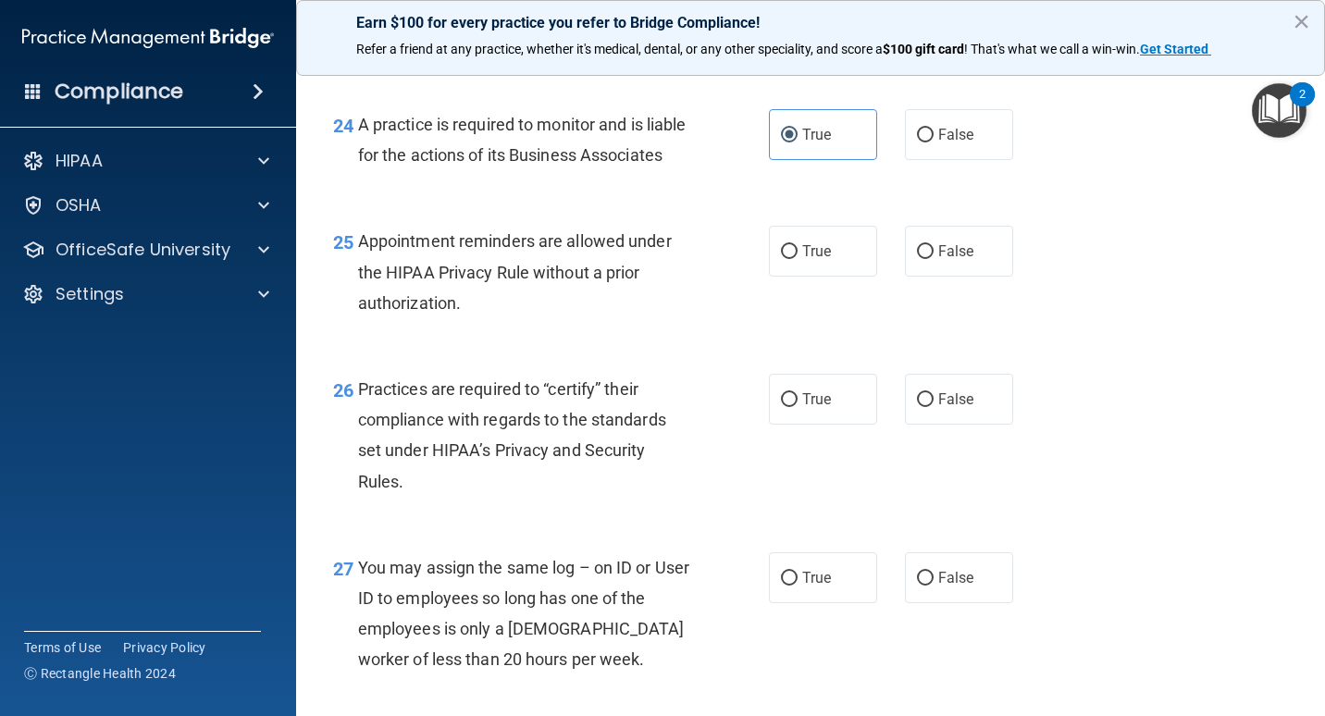
scroll to position [4144, 0]
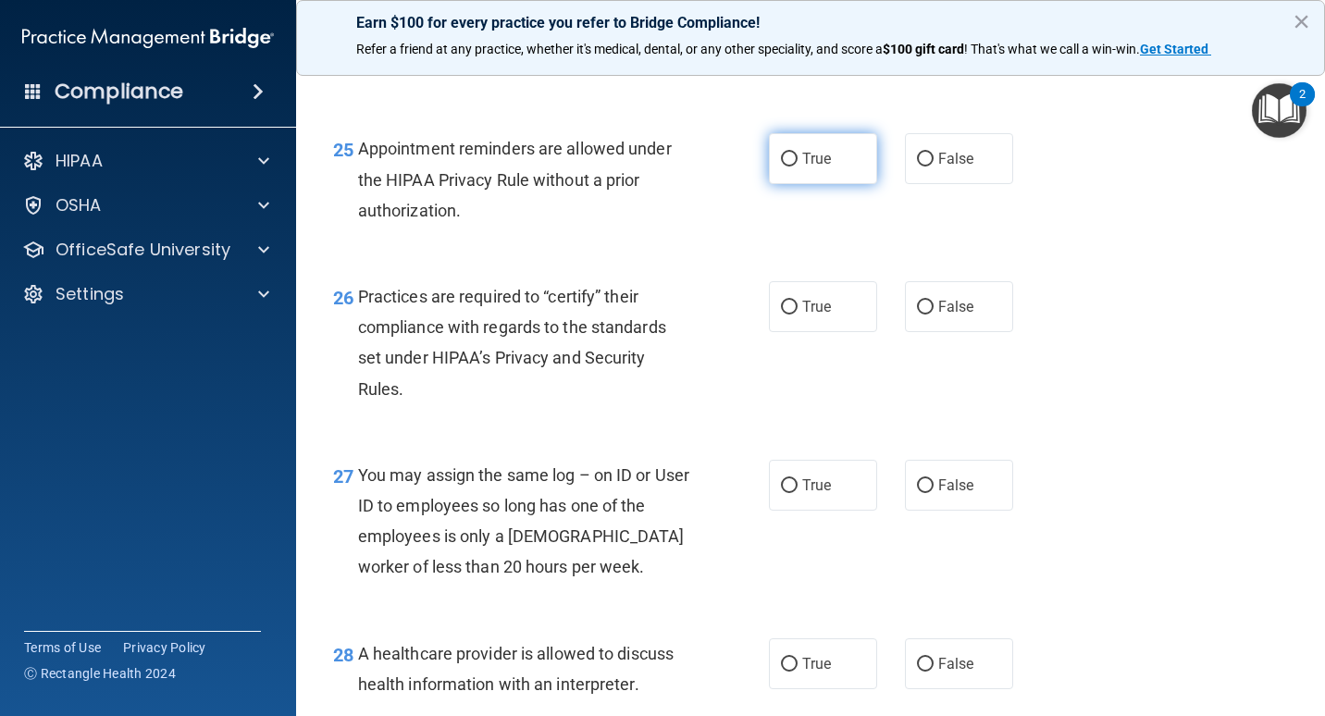
click at [799, 184] on label "True" at bounding box center [823, 158] width 108 height 51
click at [798, 167] on input "True" at bounding box center [789, 160] width 17 height 14
radio input "true"
click at [955, 184] on label "False" at bounding box center [959, 158] width 108 height 51
click at [934, 167] on input "False" at bounding box center [925, 160] width 17 height 14
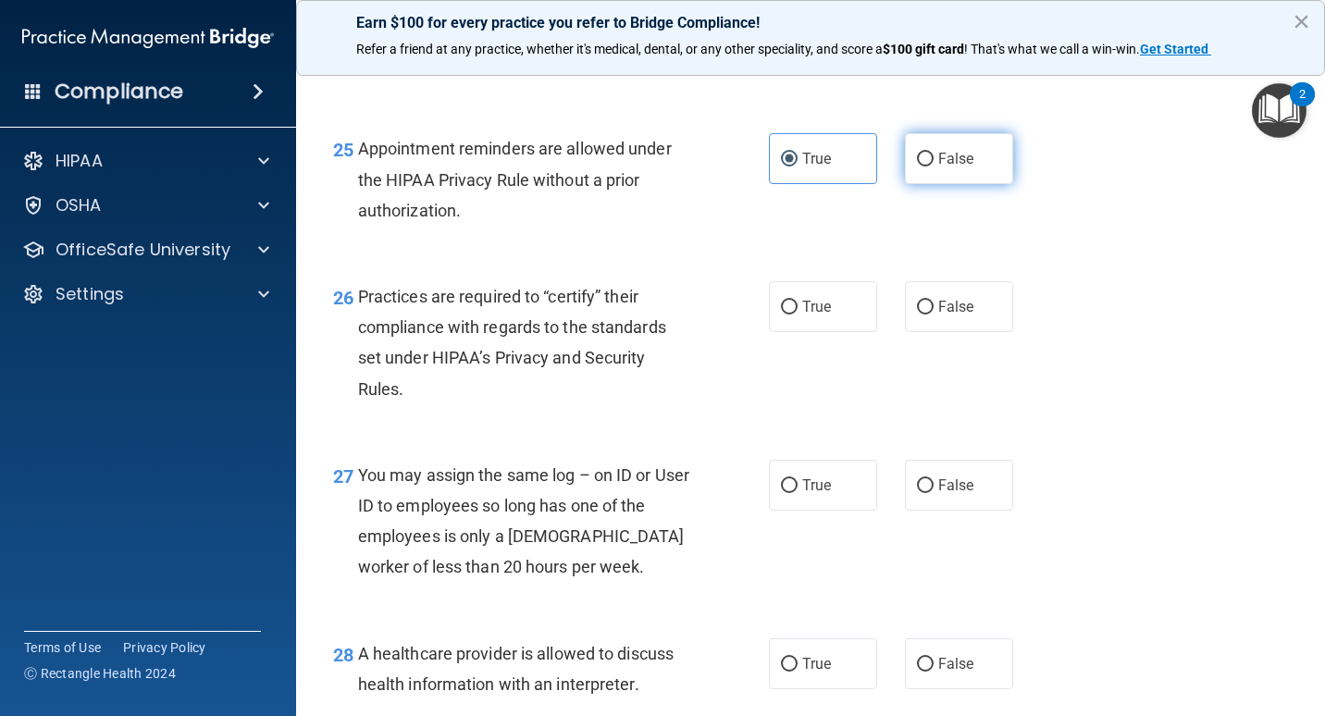
radio input "true"
click at [843, 184] on label "True" at bounding box center [823, 158] width 108 height 51
click at [798, 167] on input "True" at bounding box center [789, 160] width 17 height 14
radio input "true"
click at [949, 184] on label "False" at bounding box center [959, 158] width 108 height 51
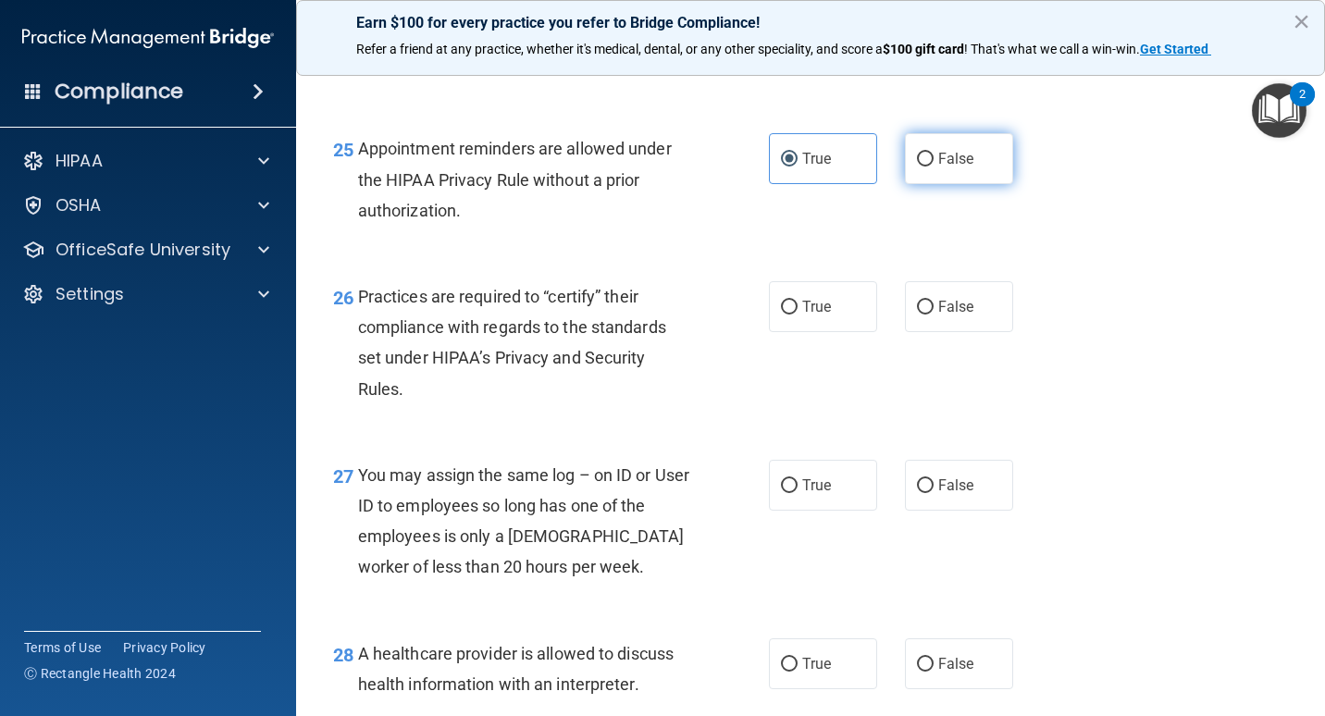
click at [934, 167] on input "False" at bounding box center [925, 160] width 17 height 14
radio input "true"
radio input "false"
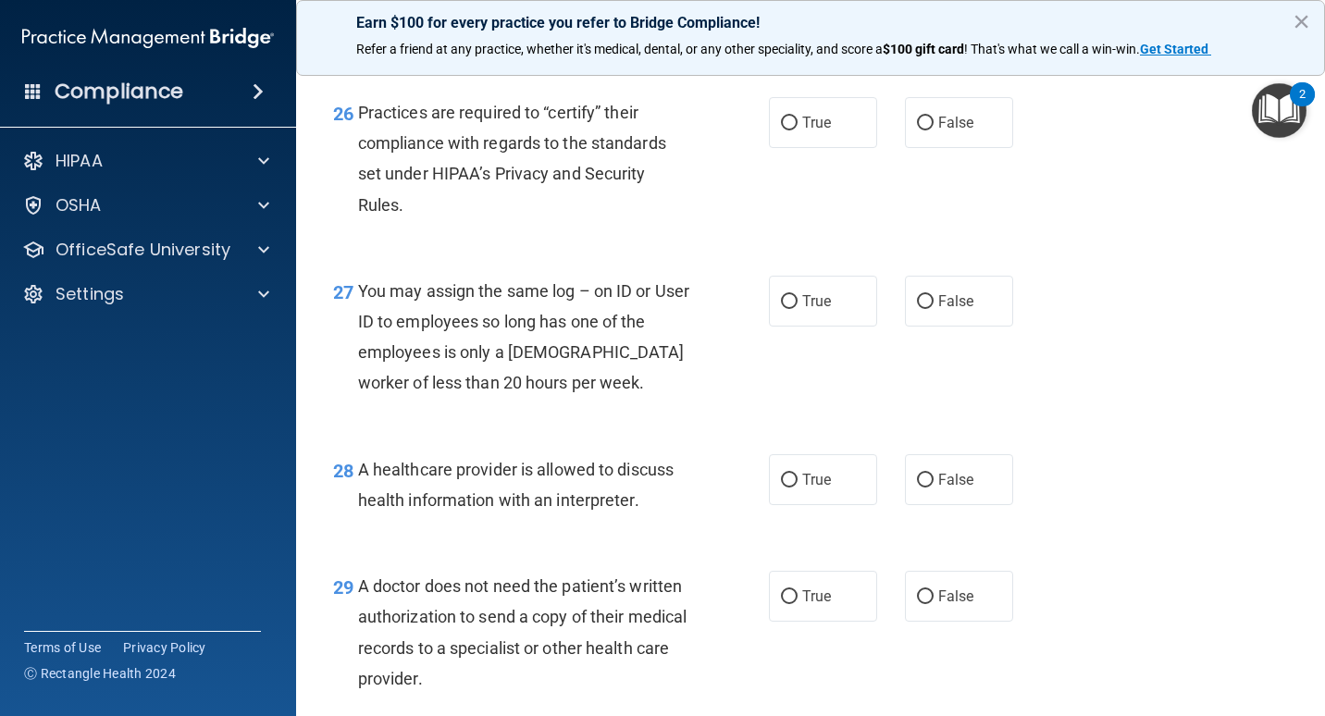
scroll to position [4329, 0]
click at [803, 131] on span "True" at bounding box center [817, 122] width 29 height 18
click at [798, 130] on input "True" at bounding box center [789, 123] width 17 height 14
radio input "true"
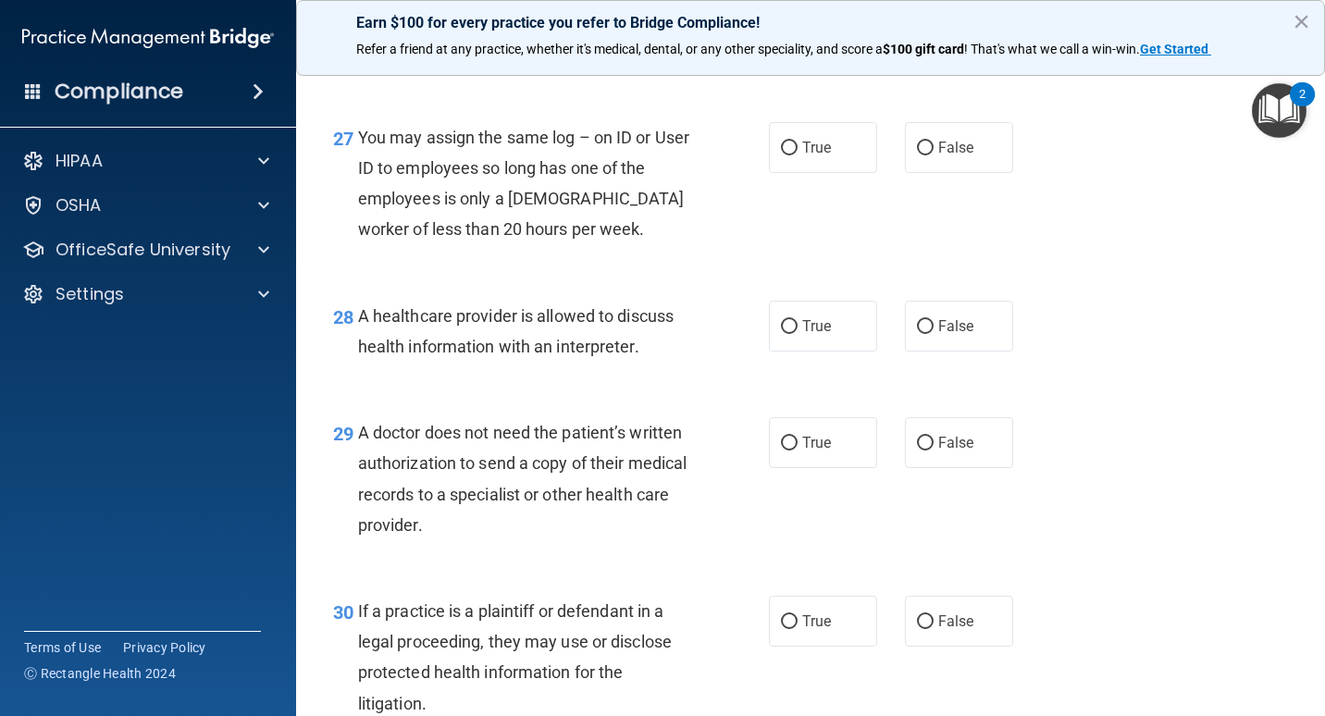
scroll to position [4514, 0]
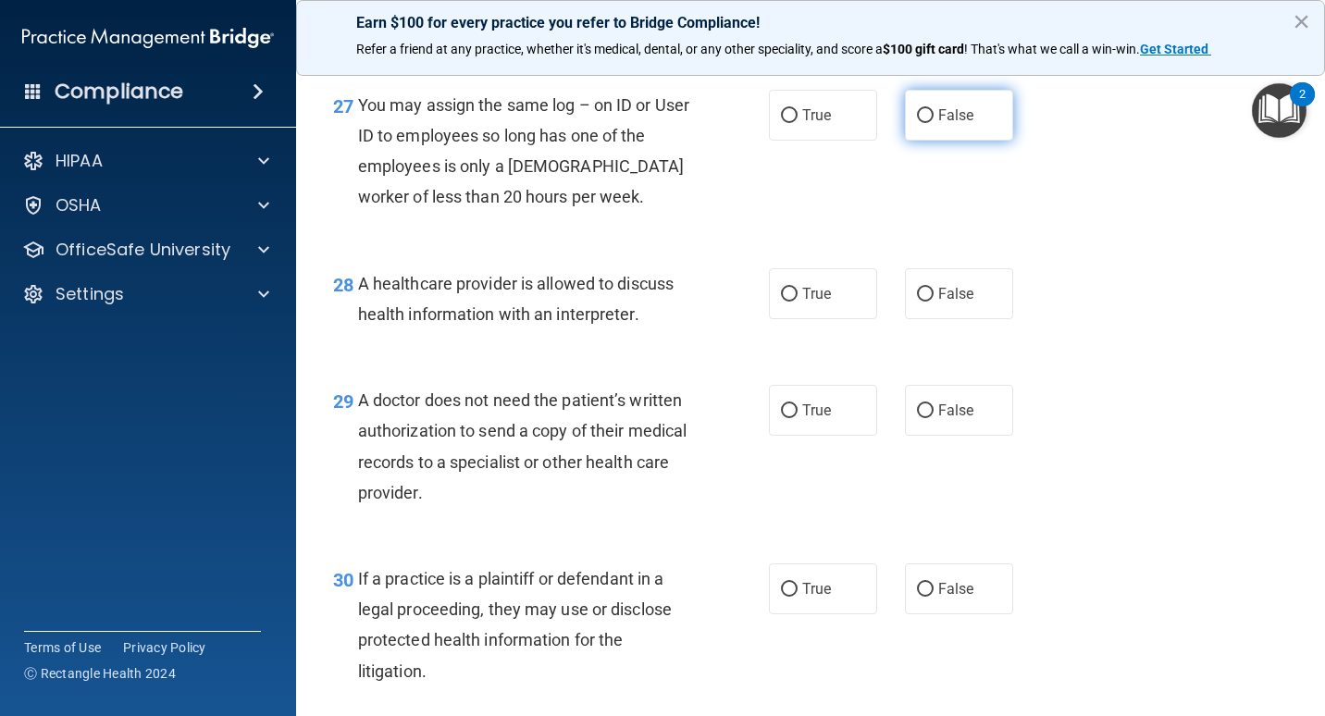
click at [977, 141] on label "False" at bounding box center [959, 115] width 108 height 51
click at [934, 123] on input "False" at bounding box center [925, 116] width 17 height 14
radio input "true"
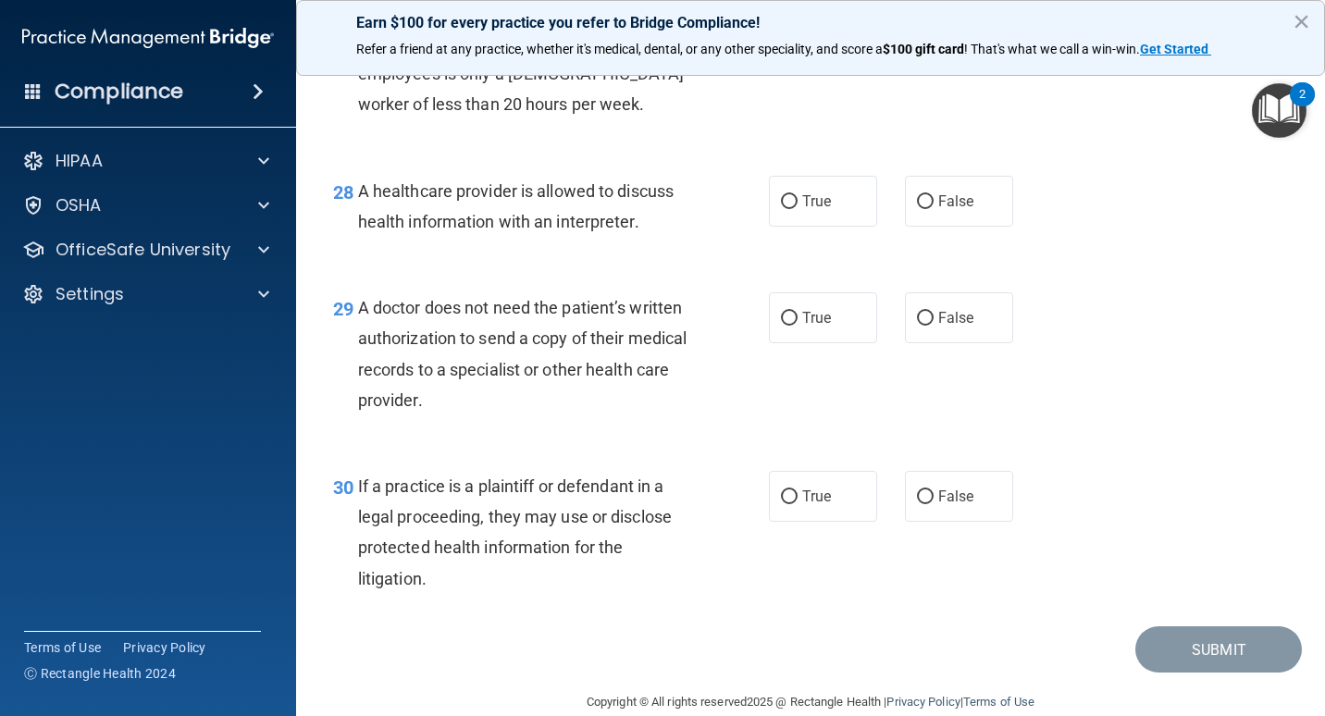
scroll to position [4699, 0]
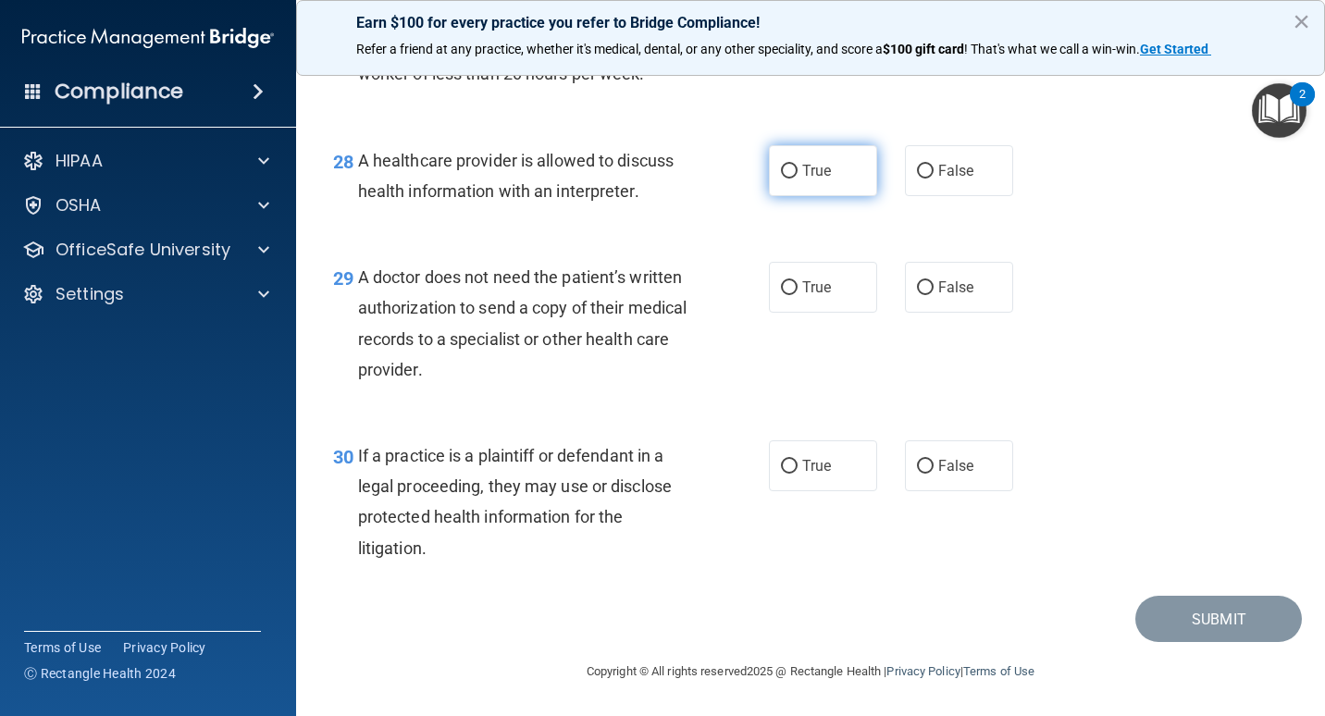
click at [844, 180] on label "True" at bounding box center [823, 170] width 108 height 51
click at [798, 179] on input "True" at bounding box center [789, 172] width 17 height 14
radio input "true"
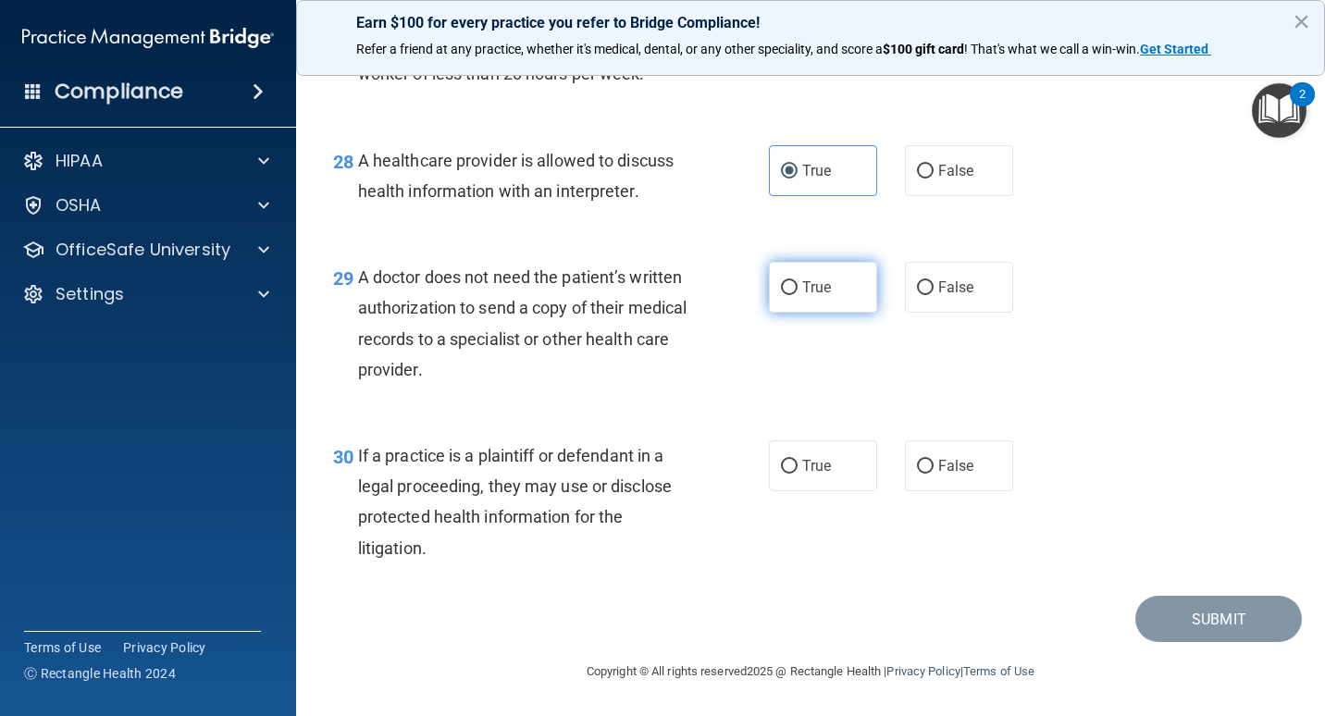
click at [816, 285] on span "True" at bounding box center [817, 288] width 29 height 18
click at [798, 285] on input "True" at bounding box center [789, 288] width 17 height 14
radio input "true"
click at [905, 469] on label "False" at bounding box center [959, 466] width 108 height 51
click at [917, 469] on input "False" at bounding box center [925, 467] width 17 height 14
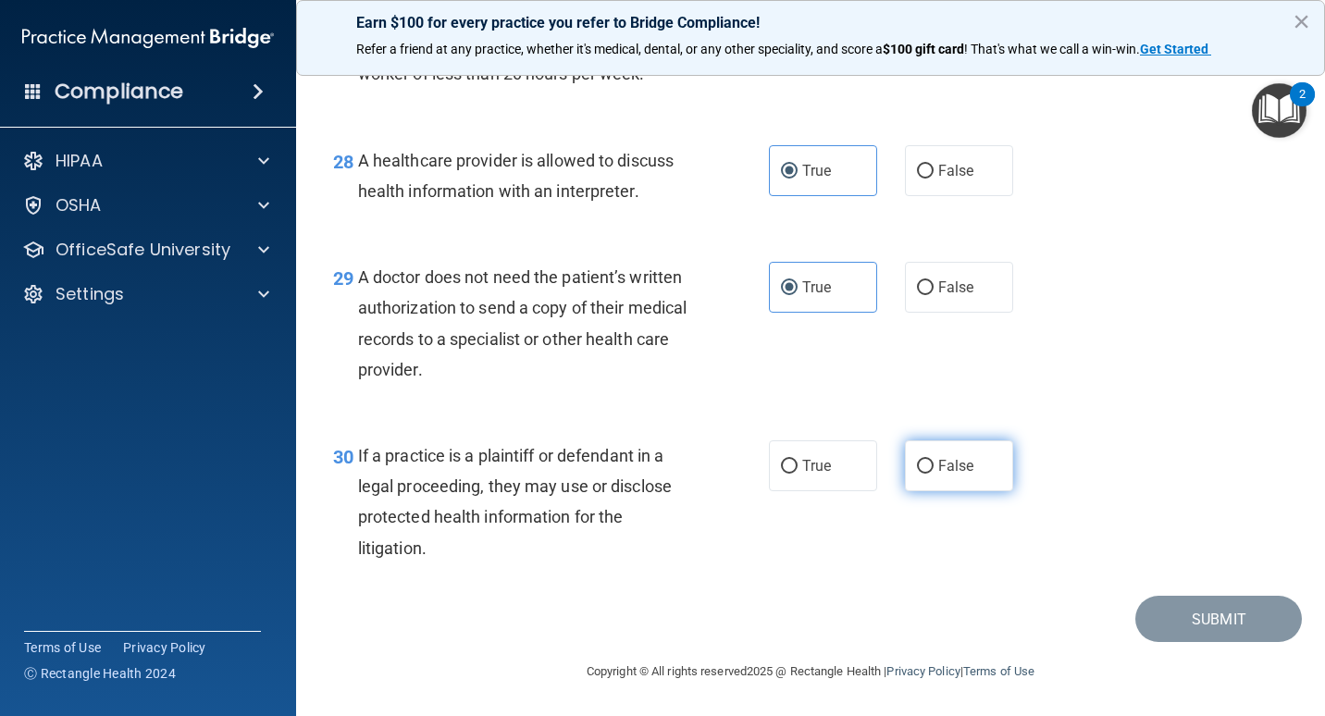
radio input "true"
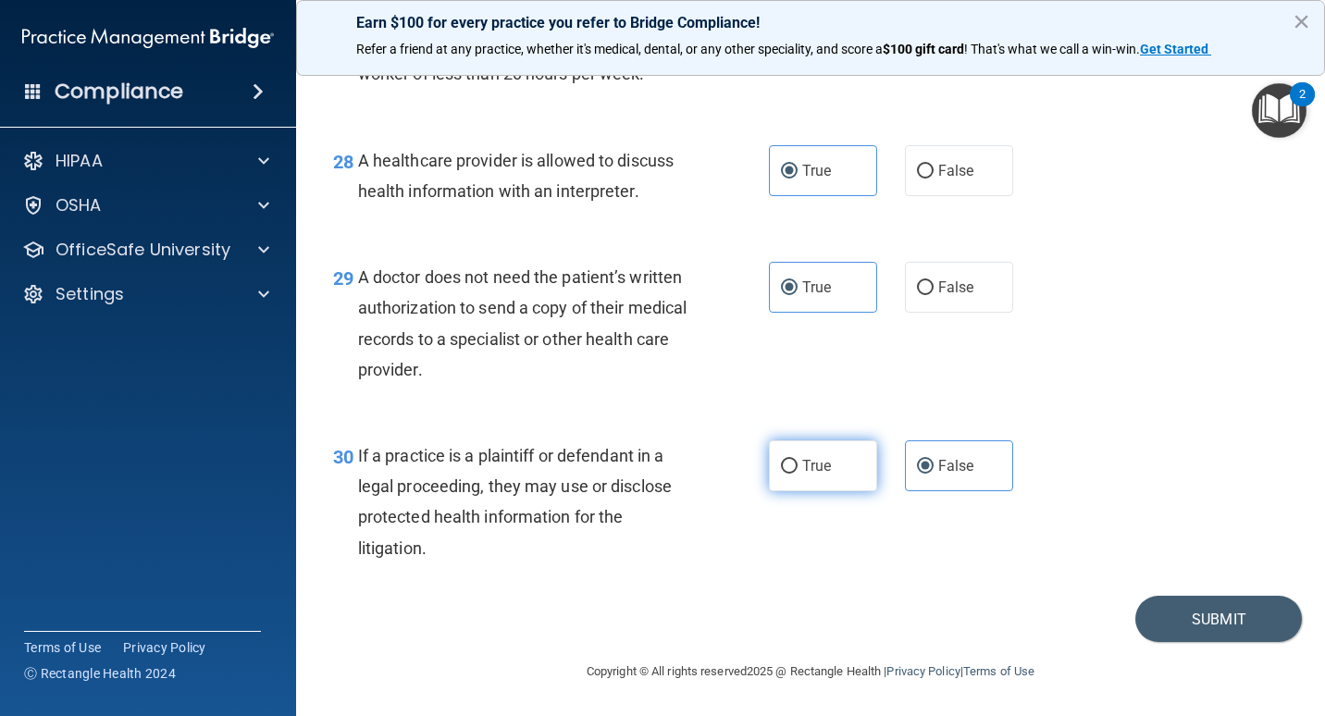
click at [808, 476] on label "True" at bounding box center [823, 466] width 108 height 51
click at [798, 474] on input "True" at bounding box center [789, 467] width 17 height 14
radio input "true"
radio input "false"
click at [1139, 608] on button "Submit" at bounding box center [1219, 619] width 167 height 47
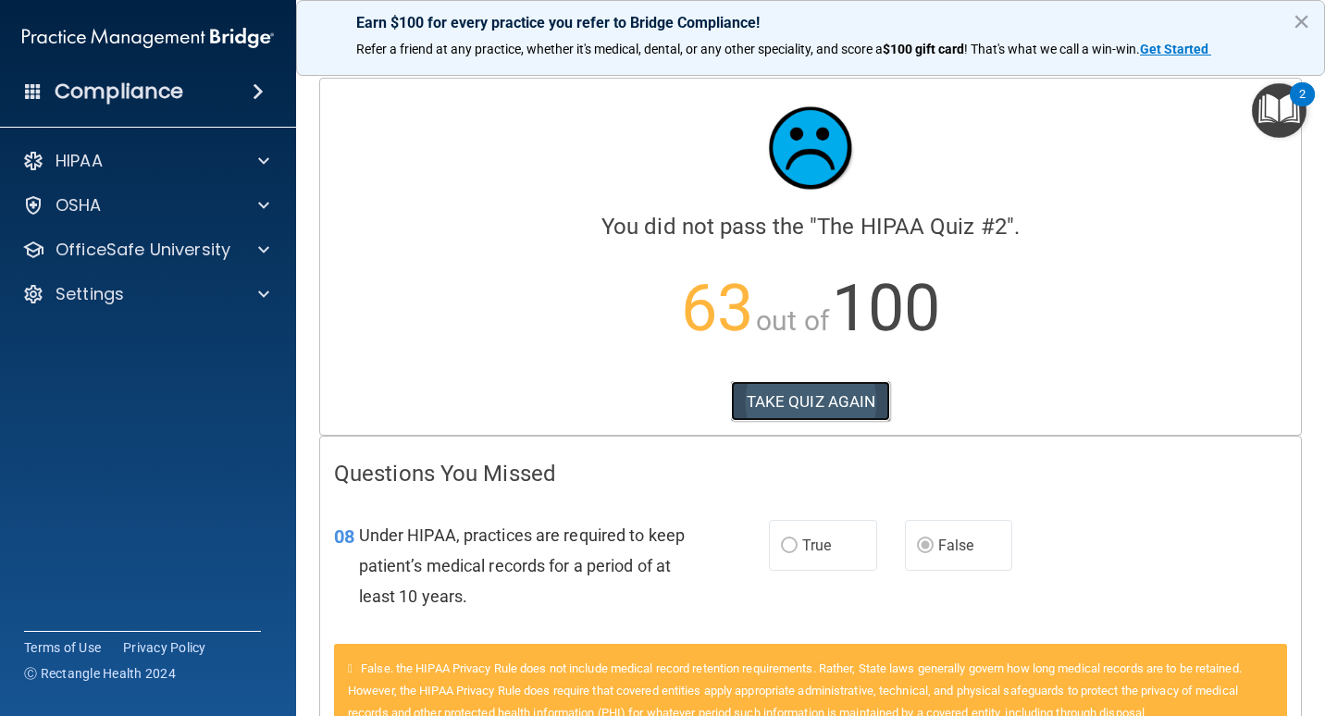
click at [794, 389] on button "TAKE QUIZ AGAIN" at bounding box center [811, 401] width 160 height 41
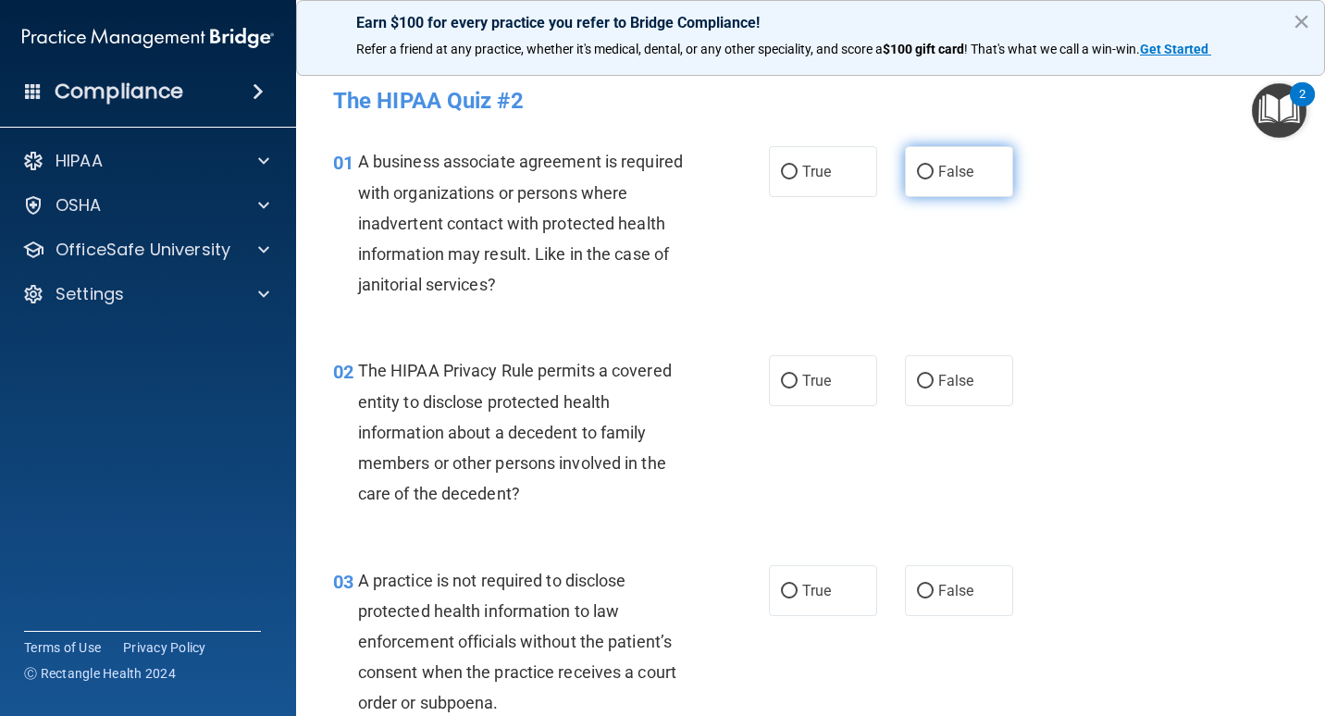
click at [968, 170] on label "False" at bounding box center [959, 171] width 108 height 51
click at [934, 170] on input "False" at bounding box center [925, 173] width 17 height 14
radio input "true"
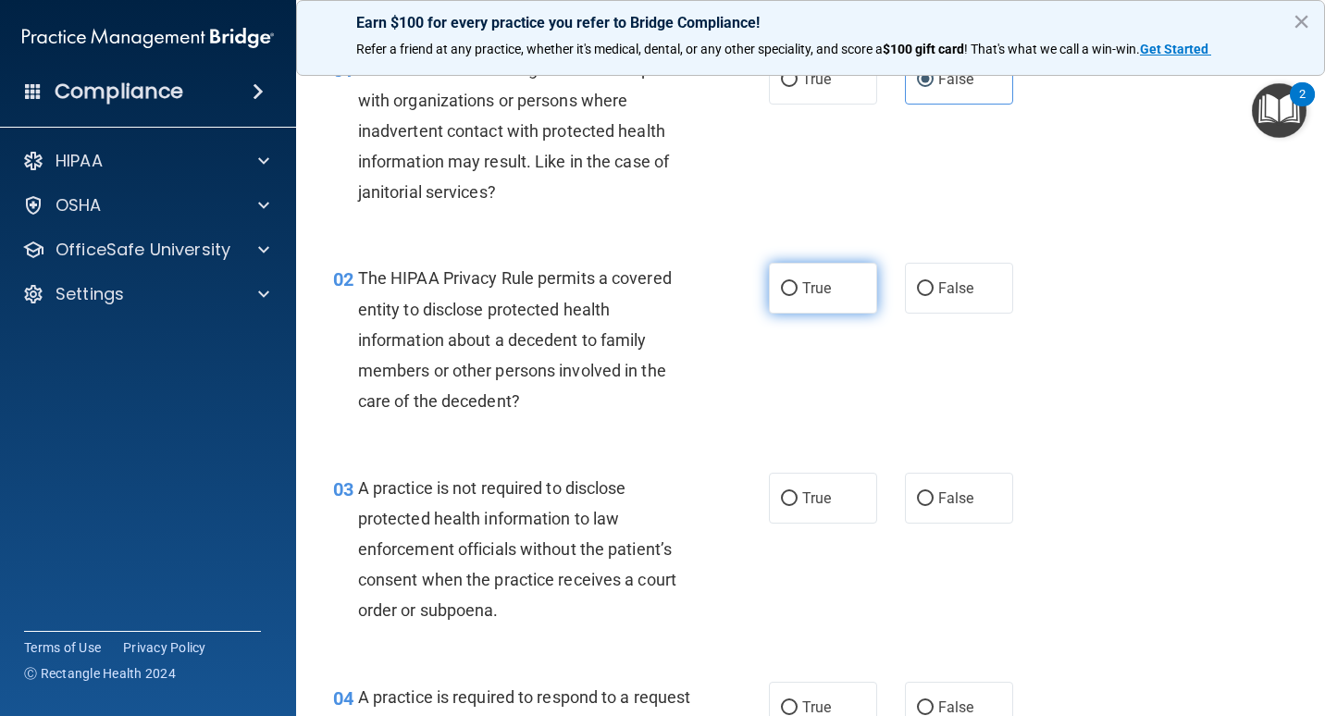
click at [806, 296] on span "True" at bounding box center [817, 289] width 29 height 18
click at [798, 296] on input "True" at bounding box center [789, 289] width 17 height 14
radio input "true"
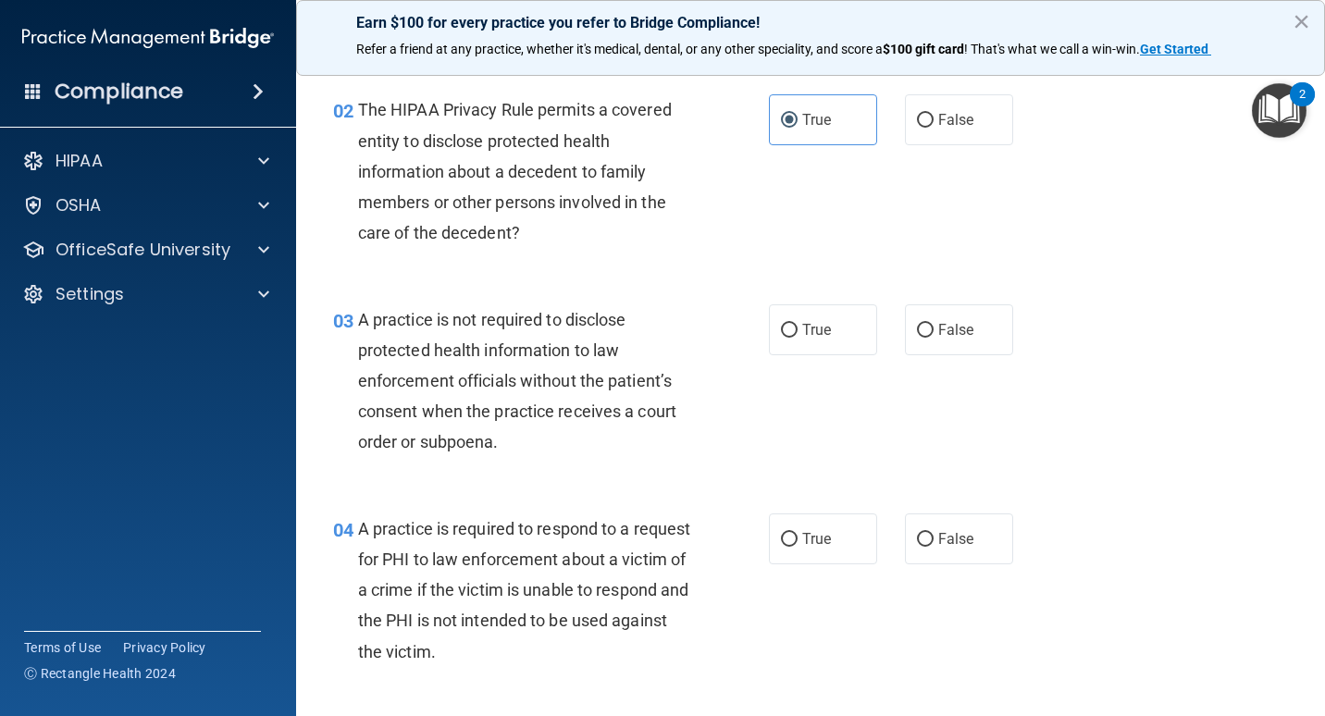
scroll to position [278, 0]
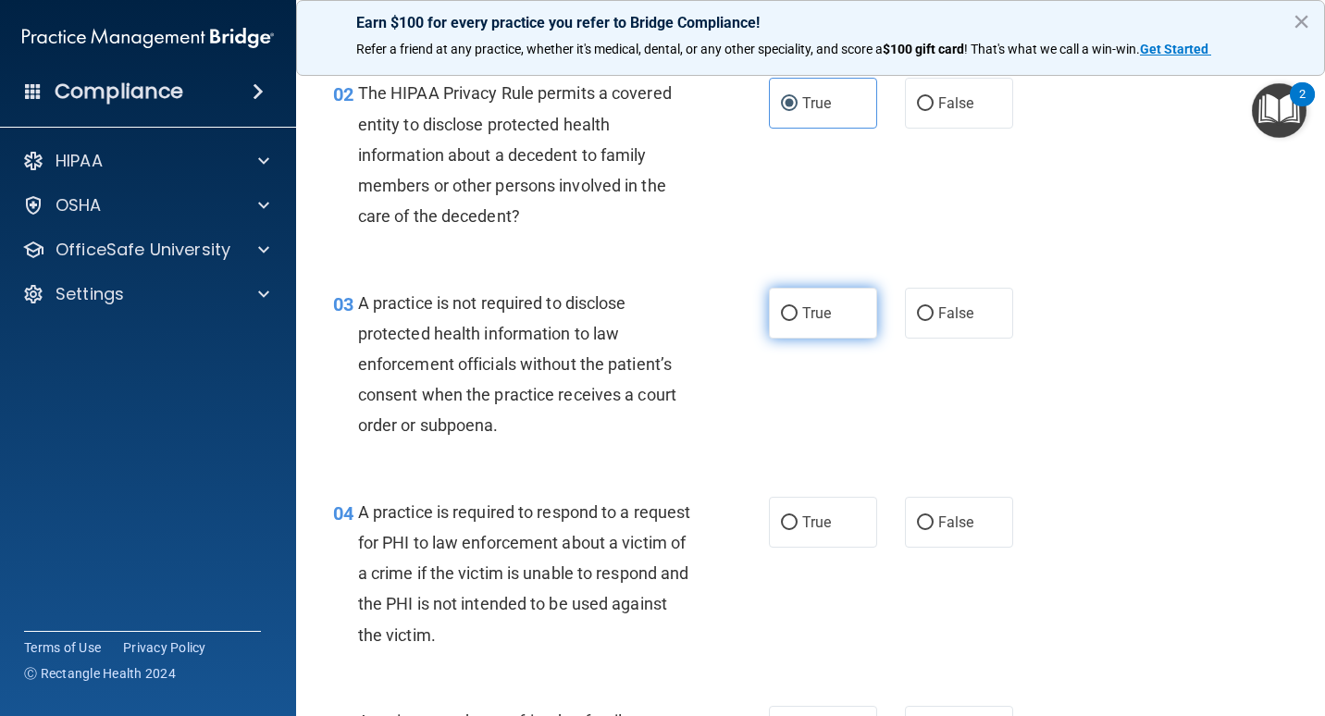
click at [822, 305] on span "True" at bounding box center [817, 314] width 29 height 18
click at [798, 307] on input "True" at bounding box center [789, 314] width 17 height 14
radio input "true"
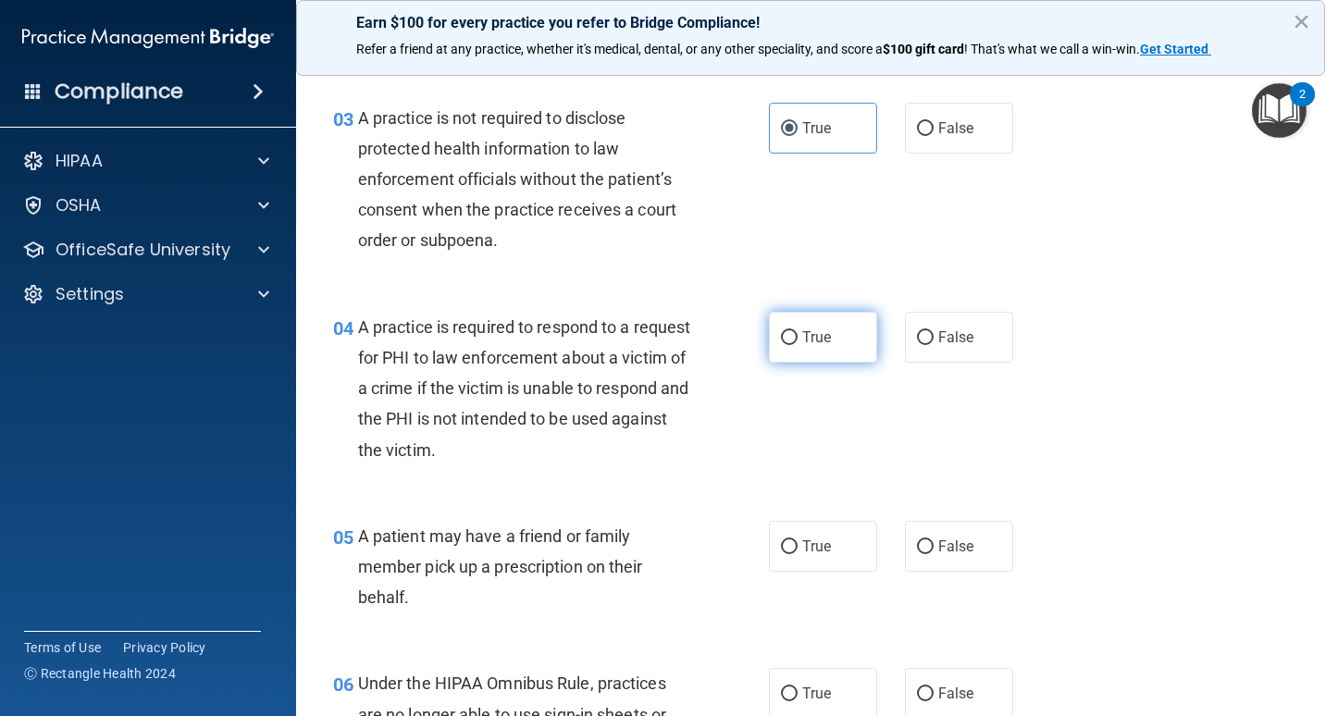
click at [803, 331] on span "True" at bounding box center [817, 338] width 29 height 18
click at [798, 331] on input "True" at bounding box center [789, 338] width 17 height 14
radio input "true"
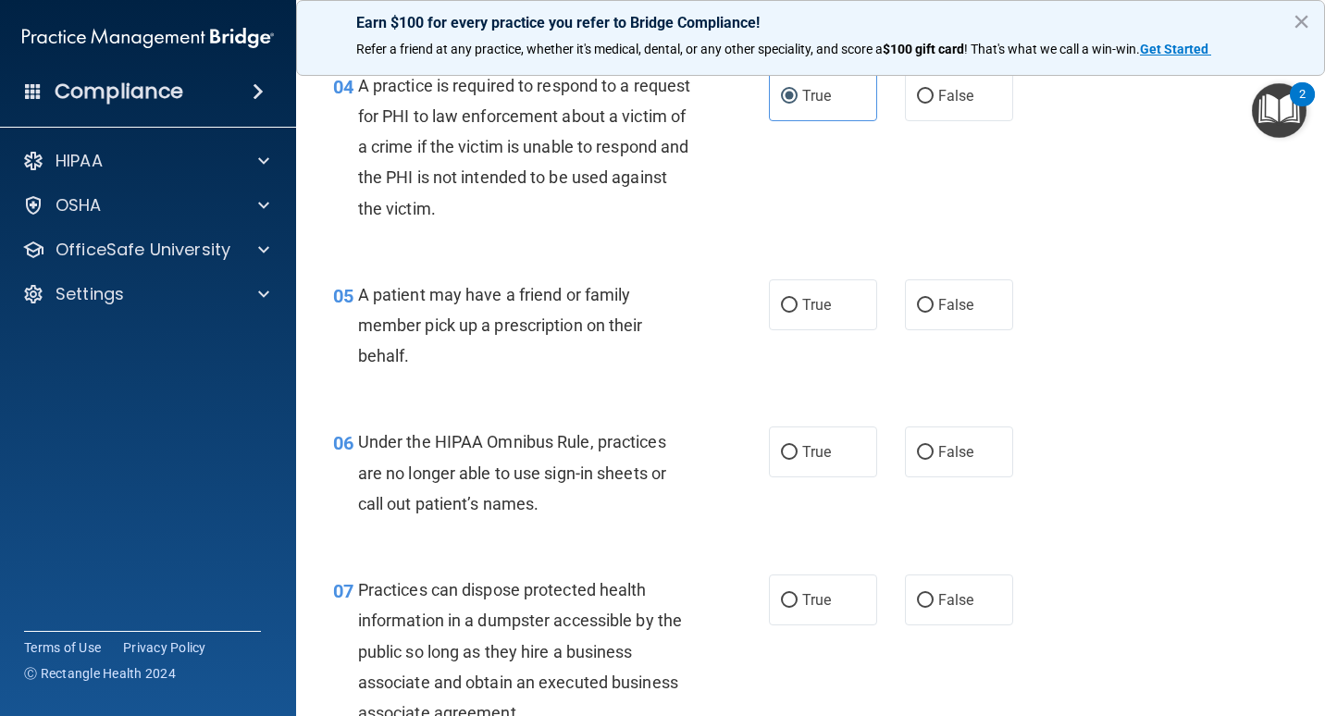
scroll to position [740, 0]
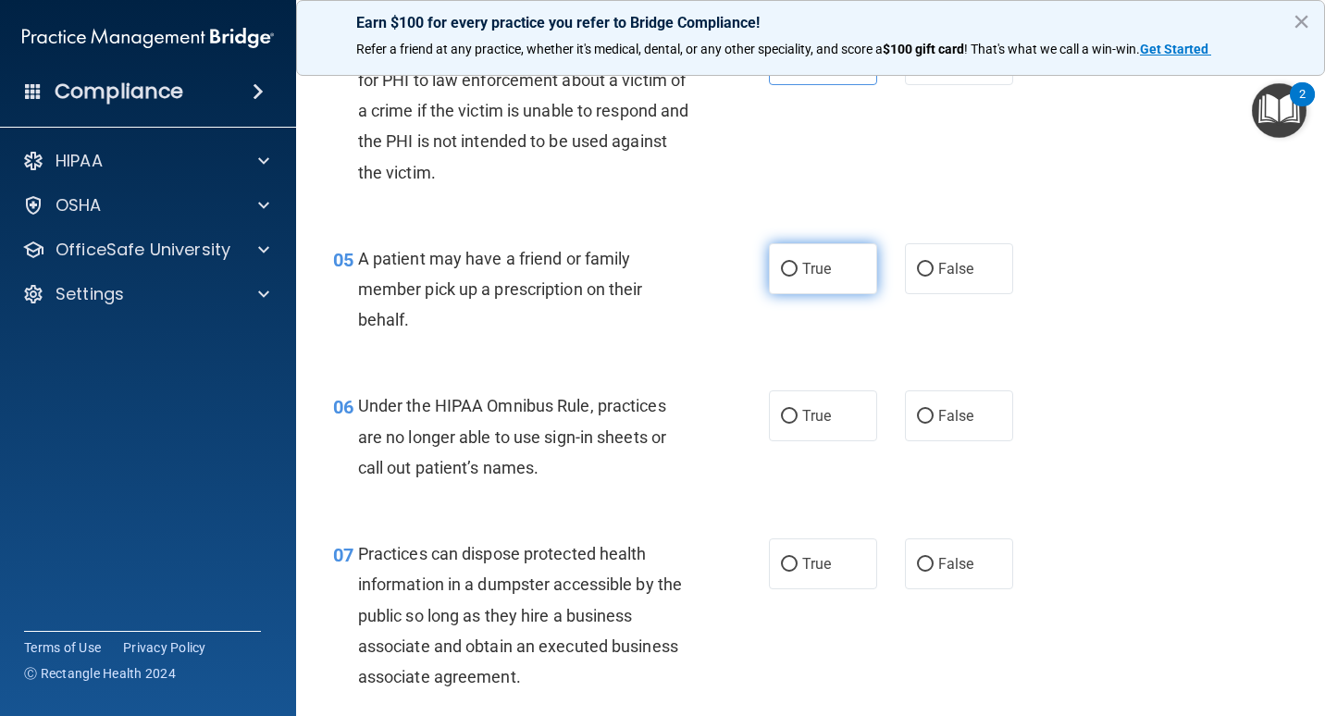
click at [803, 282] on label "True" at bounding box center [823, 268] width 108 height 51
click at [798, 277] on input "True" at bounding box center [789, 270] width 17 height 14
radio input "true"
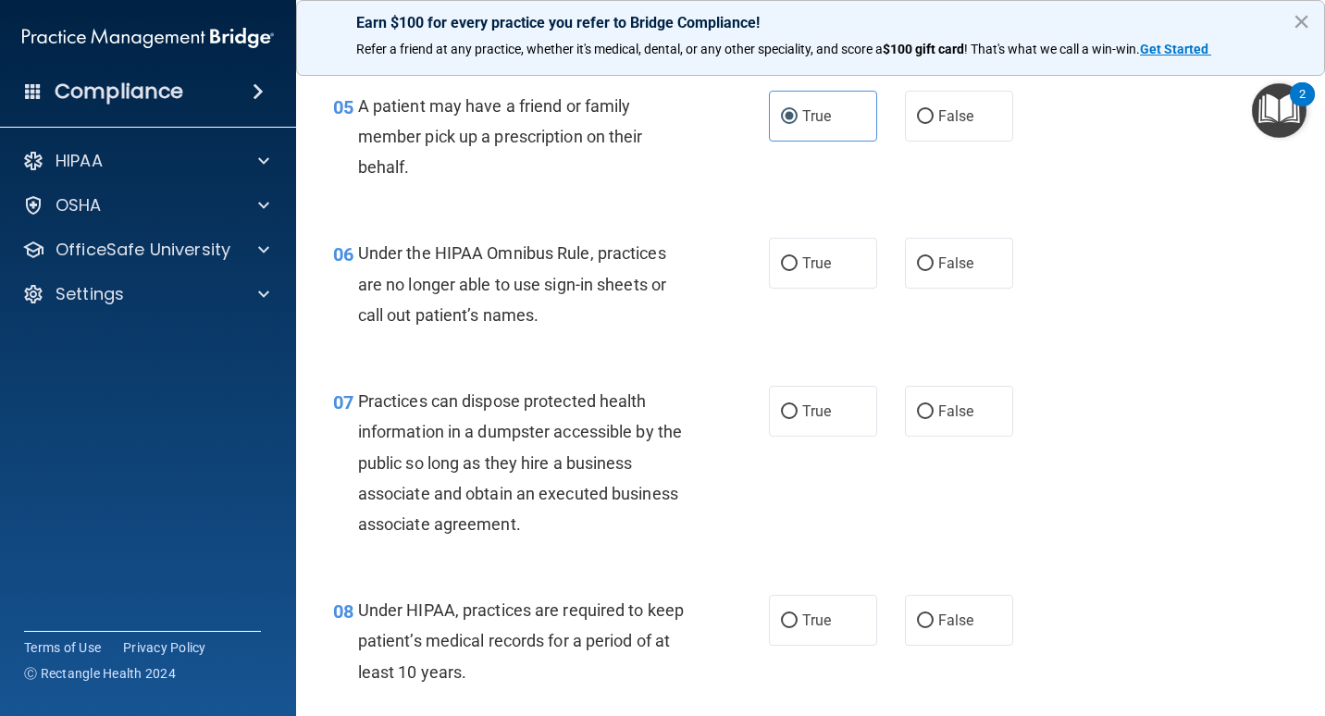
scroll to position [926, 0]
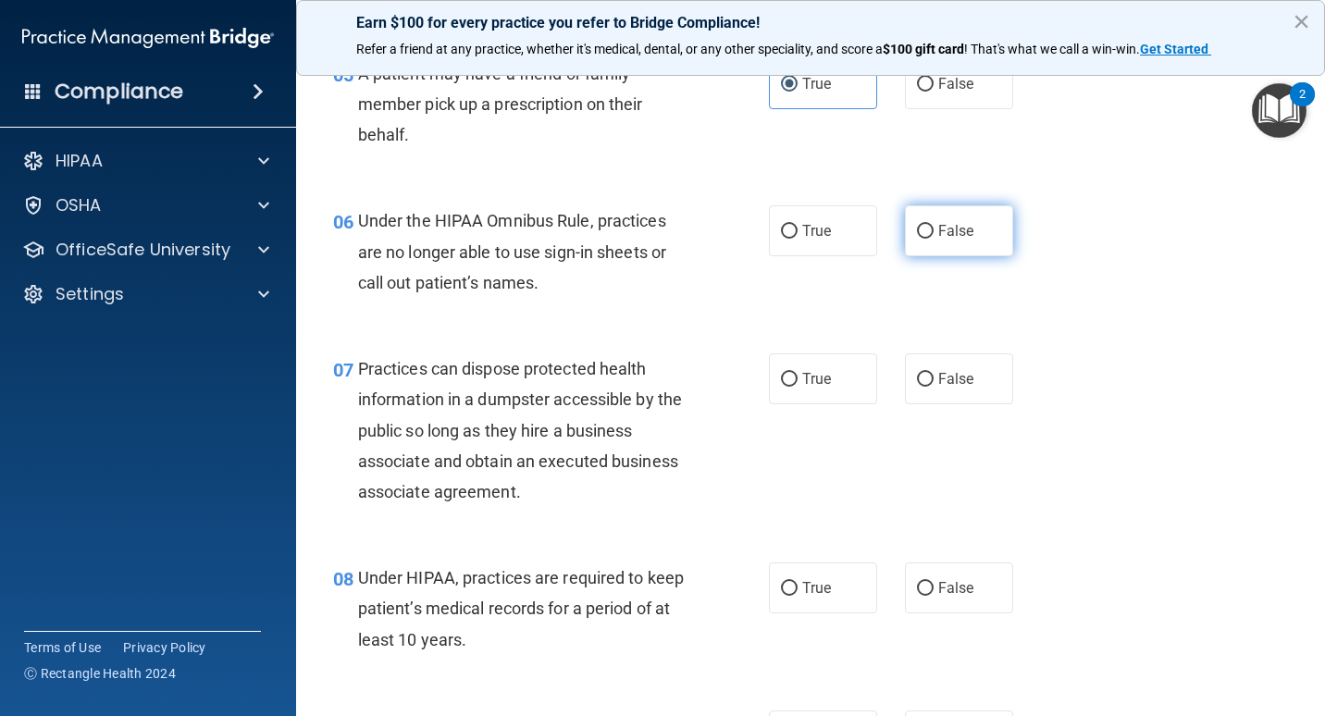
click at [939, 253] on label "False" at bounding box center [959, 230] width 108 height 51
click at [934, 239] on input "False" at bounding box center [925, 232] width 17 height 14
radio input "true"
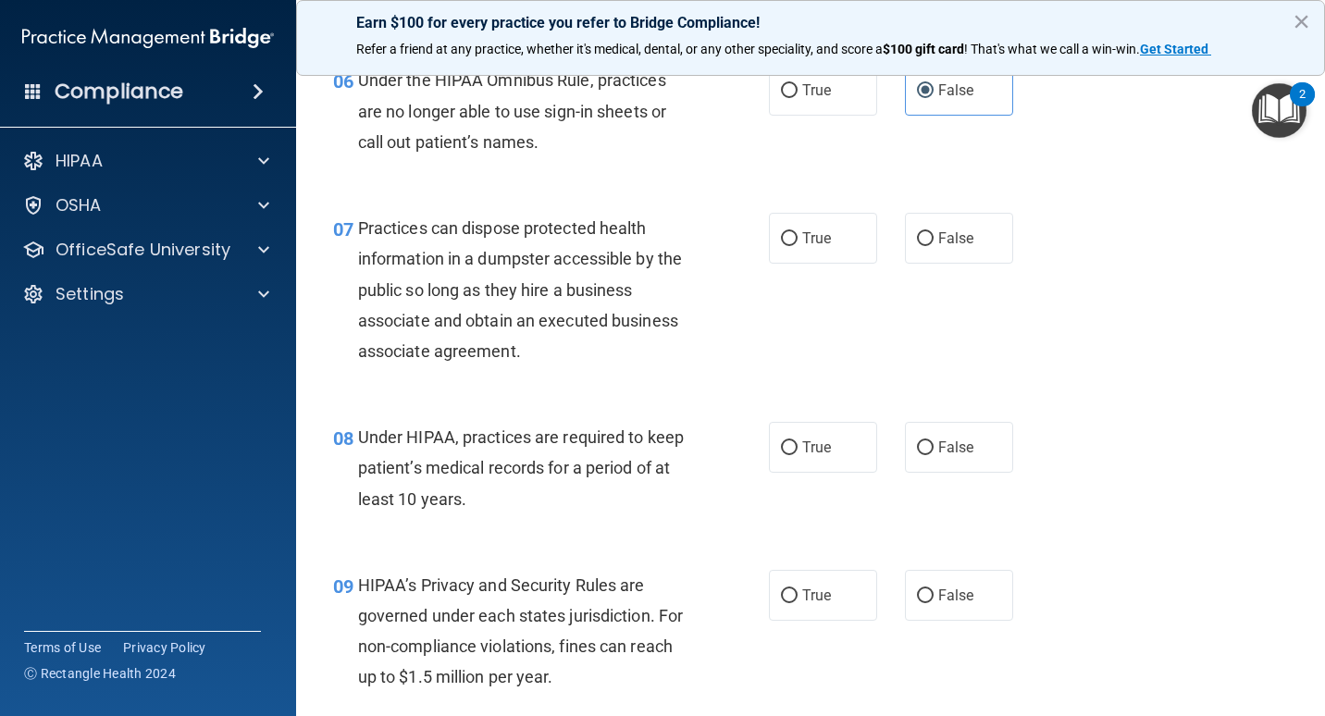
scroll to position [1111, 0]
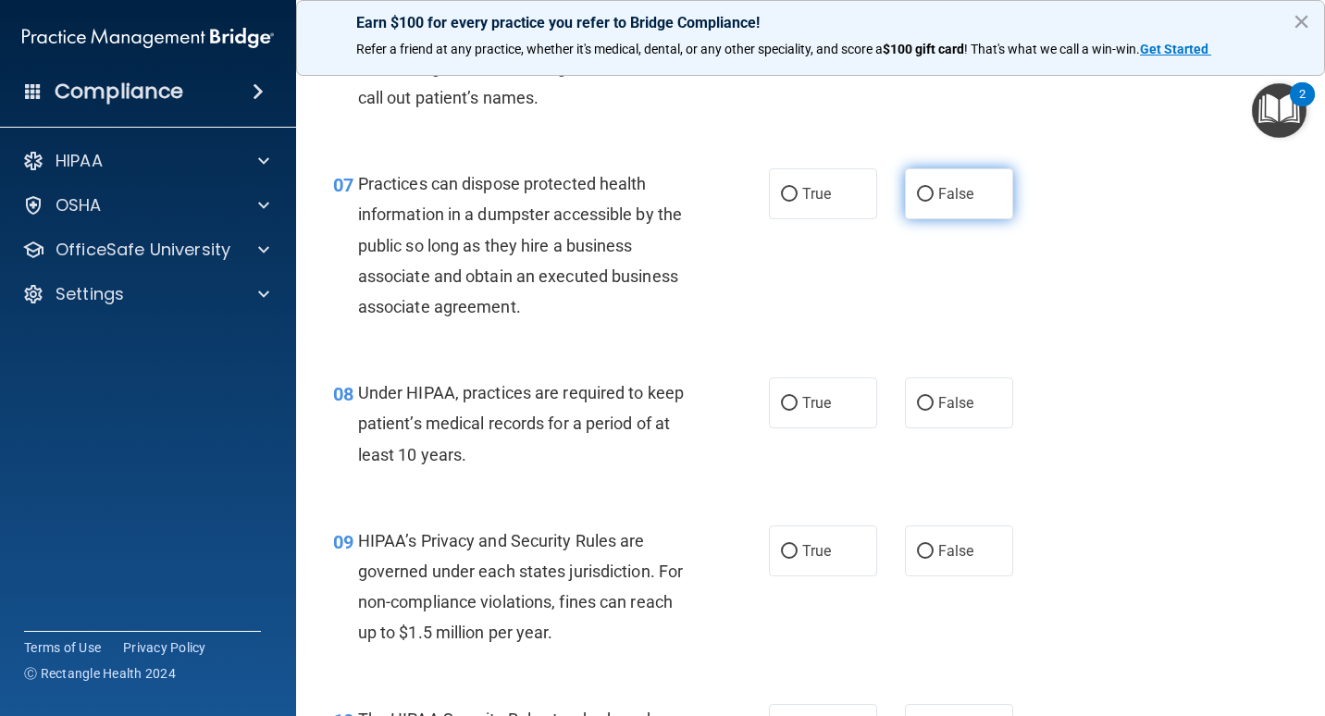
click at [925, 202] on input "False" at bounding box center [925, 195] width 17 height 14
radio input "true"
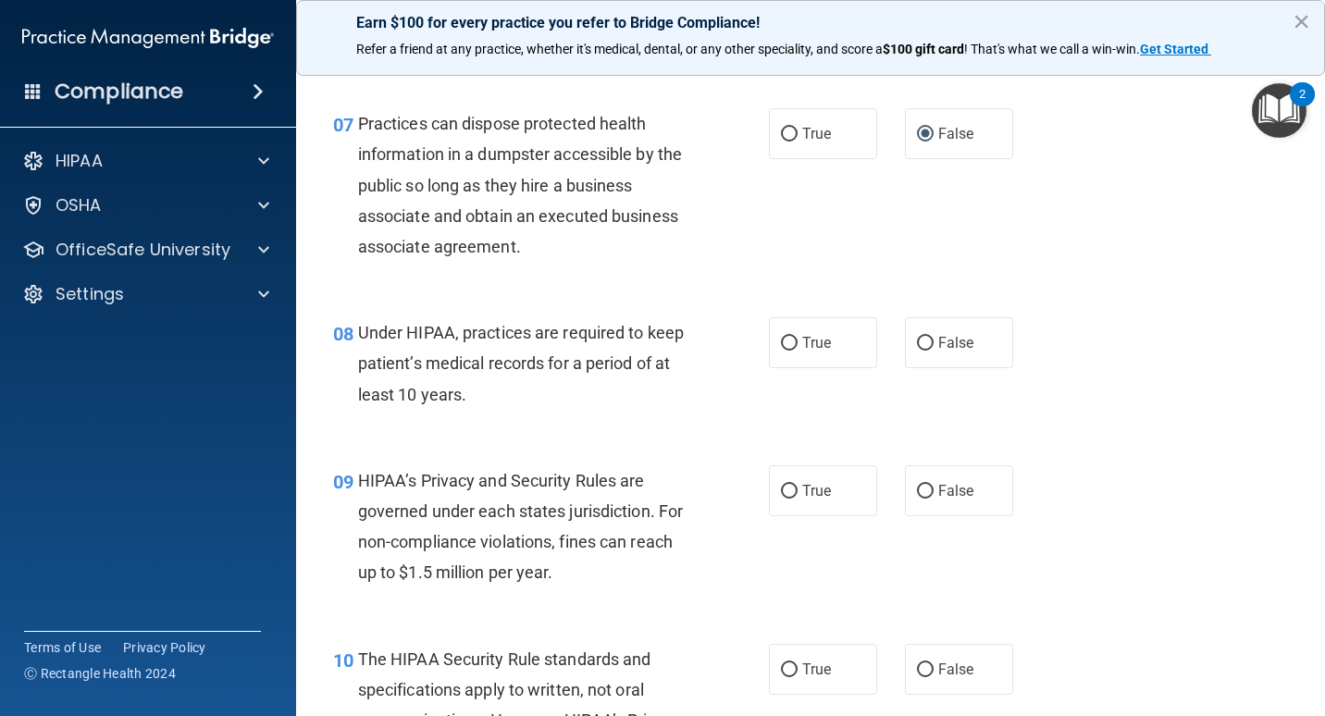
scroll to position [1203, 0]
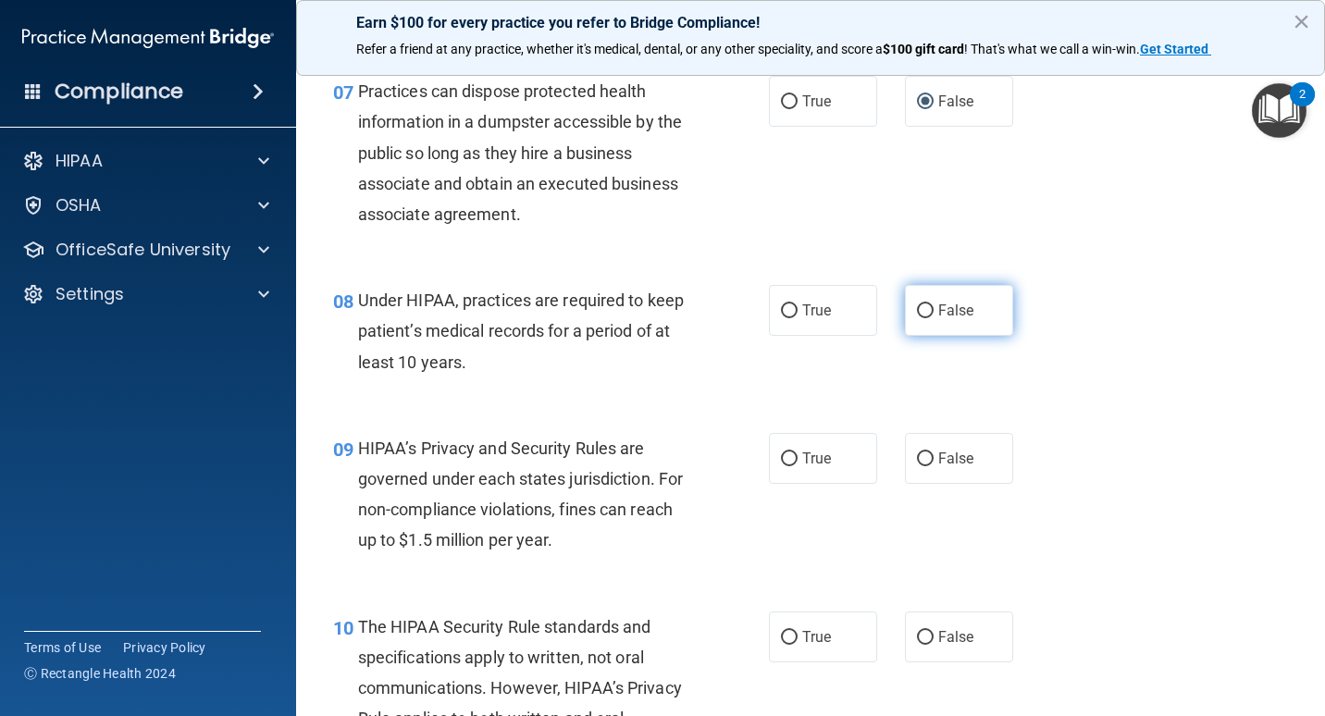
click at [917, 312] on input "False" at bounding box center [925, 312] width 17 height 14
radio input "true"
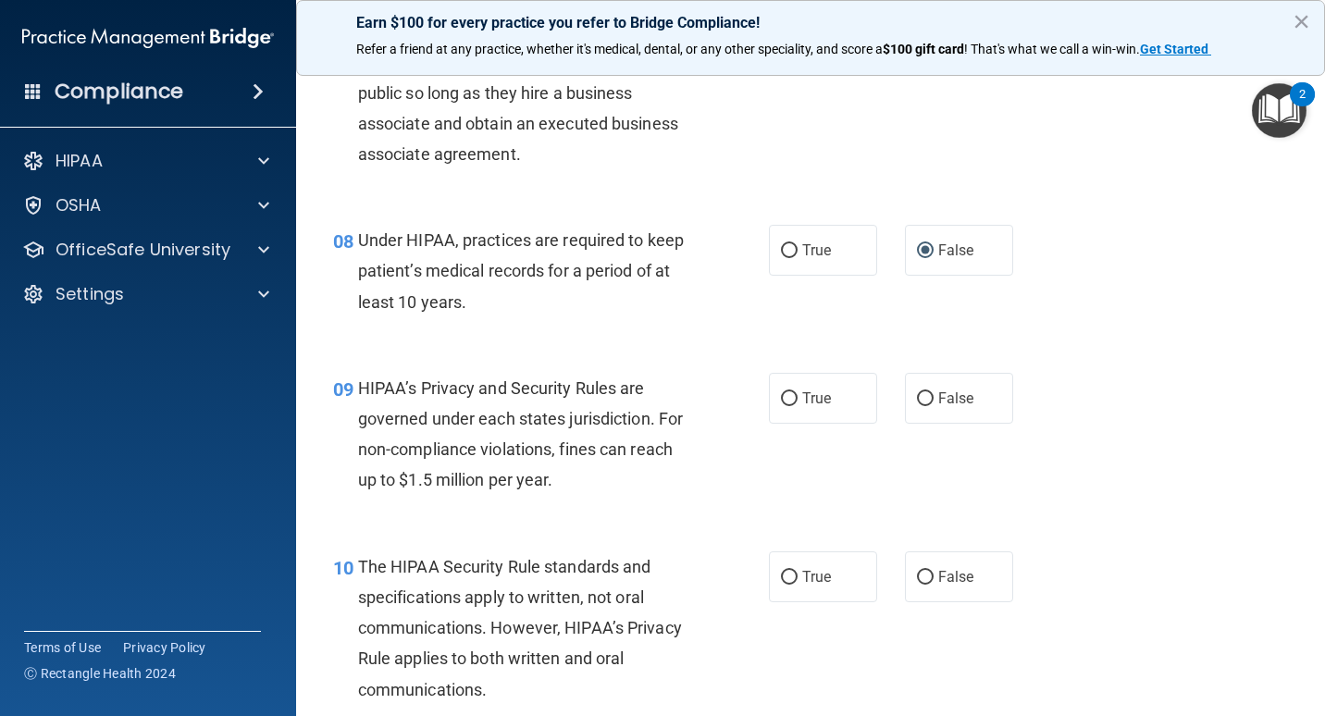
scroll to position [1296, 0]
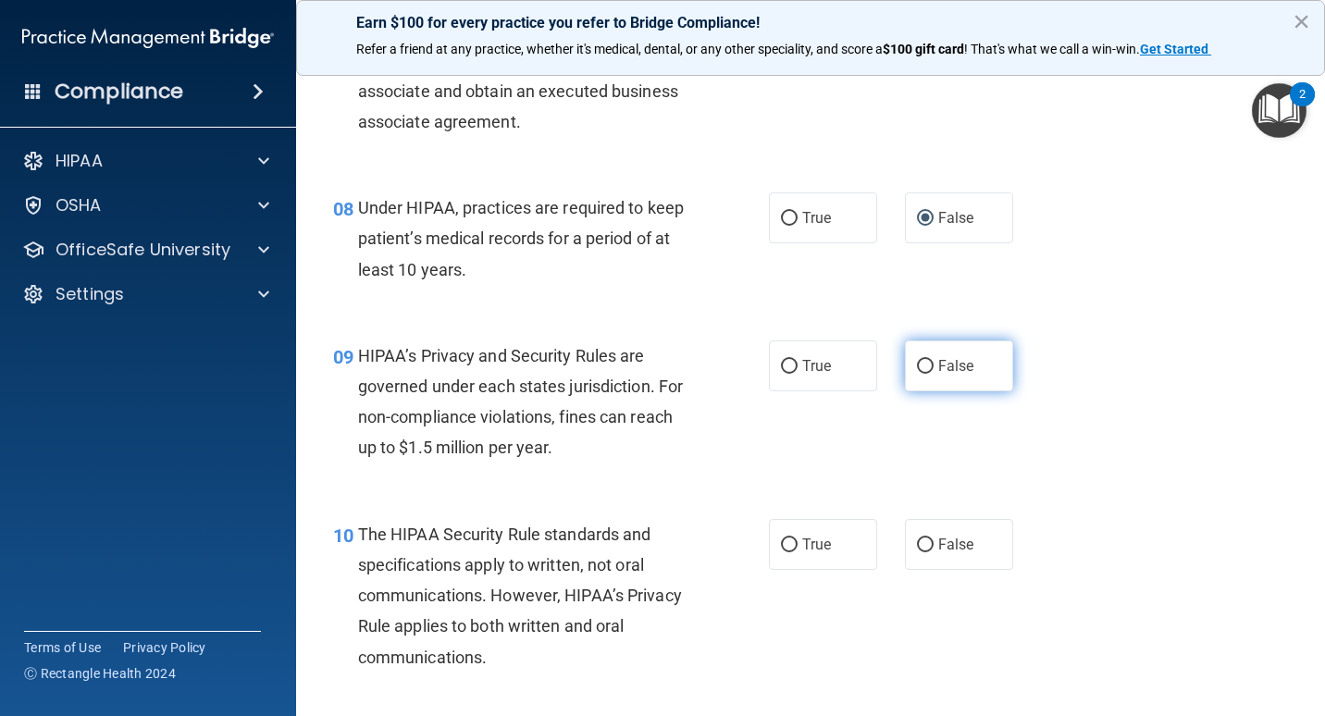
click at [925, 361] on input "False" at bounding box center [925, 367] width 17 height 14
radio input "true"
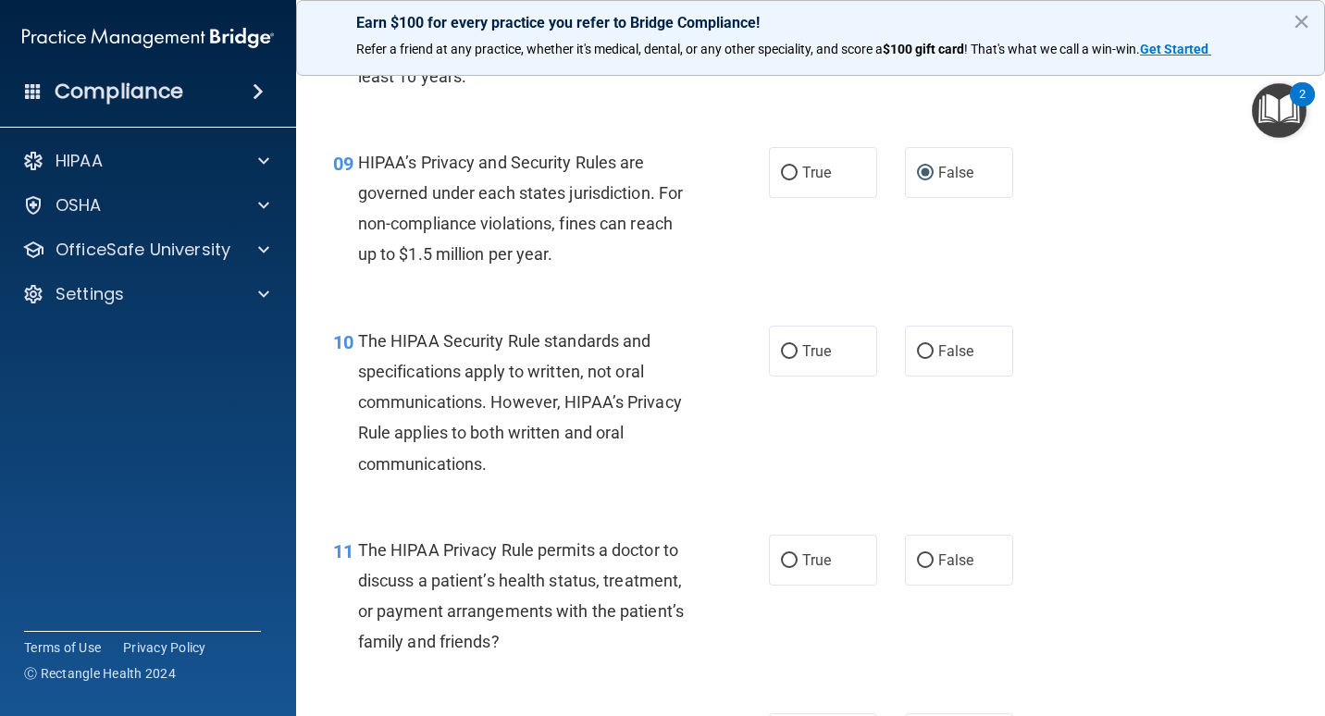
scroll to position [1574, 0]
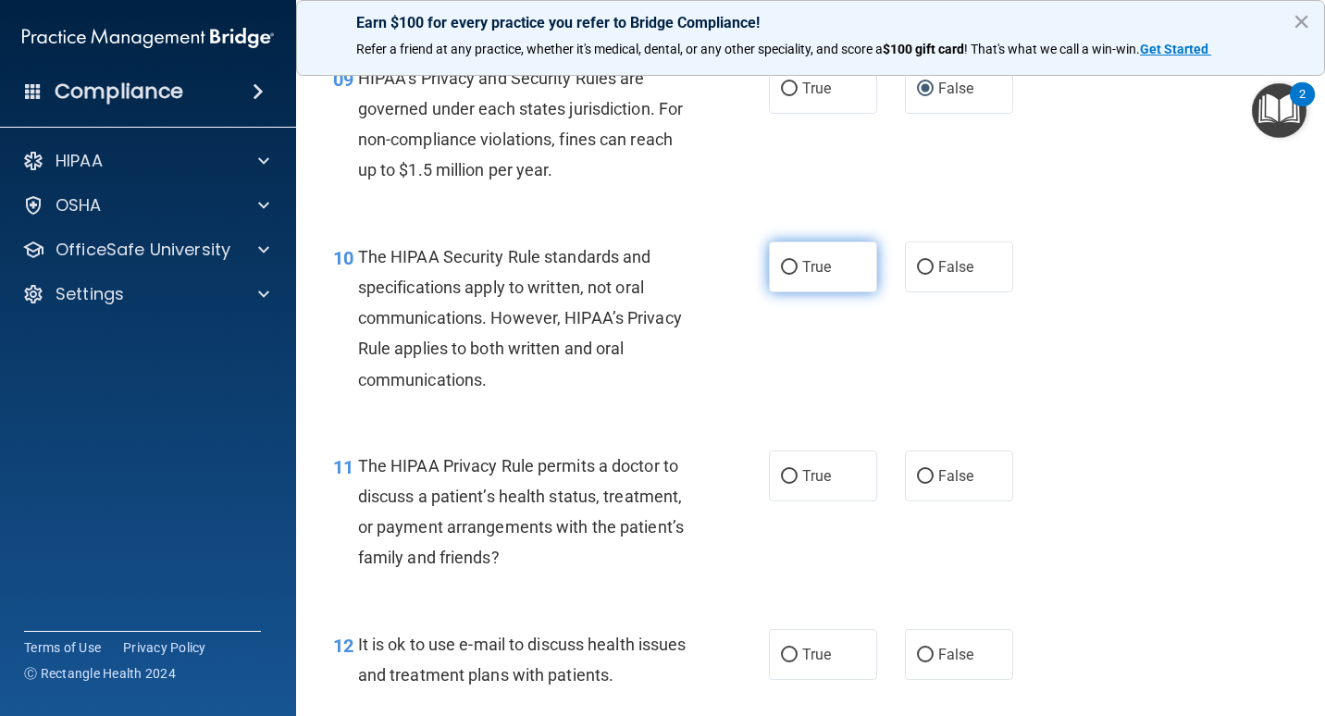
click at [794, 268] on label "True" at bounding box center [823, 267] width 108 height 51
click at [794, 268] on input "True" at bounding box center [789, 268] width 17 height 14
radio input "true"
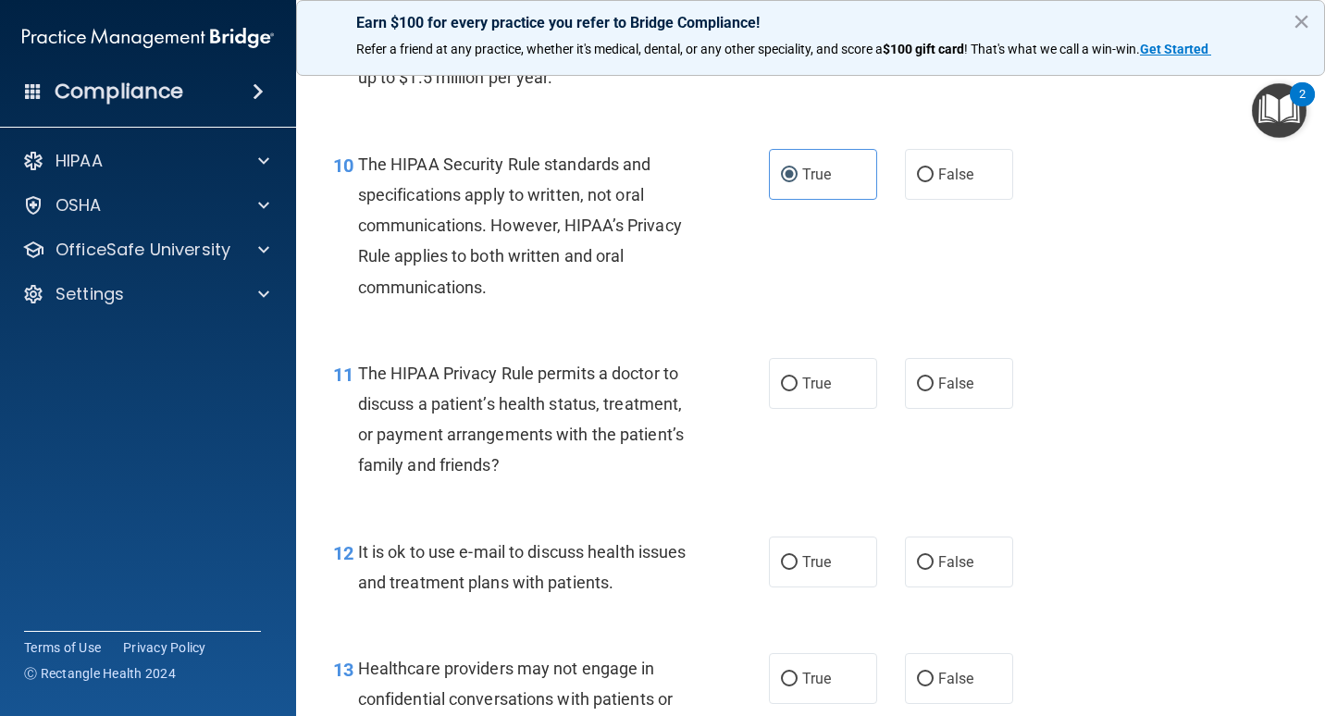
scroll to position [1759, 0]
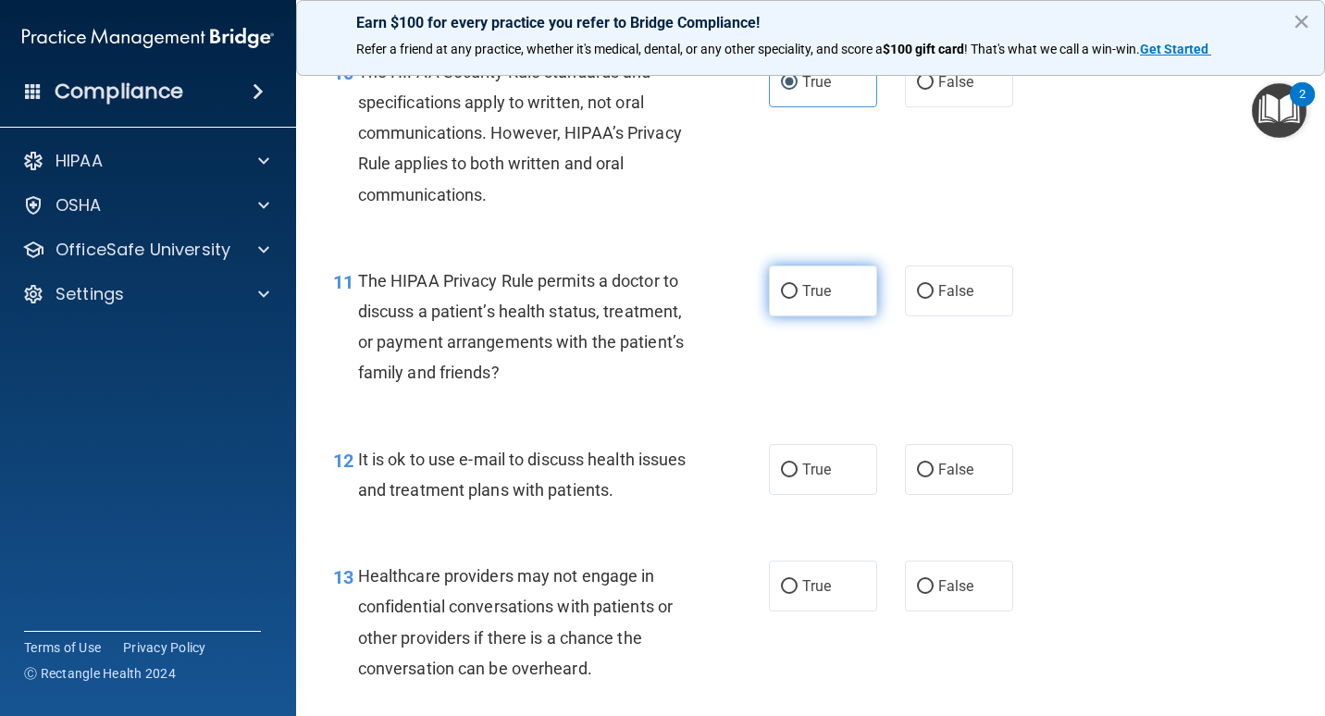
click at [808, 278] on label "True" at bounding box center [823, 291] width 108 height 51
click at [798, 285] on input "True" at bounding box center [789, 292] width 17 height 14
radio input "true"
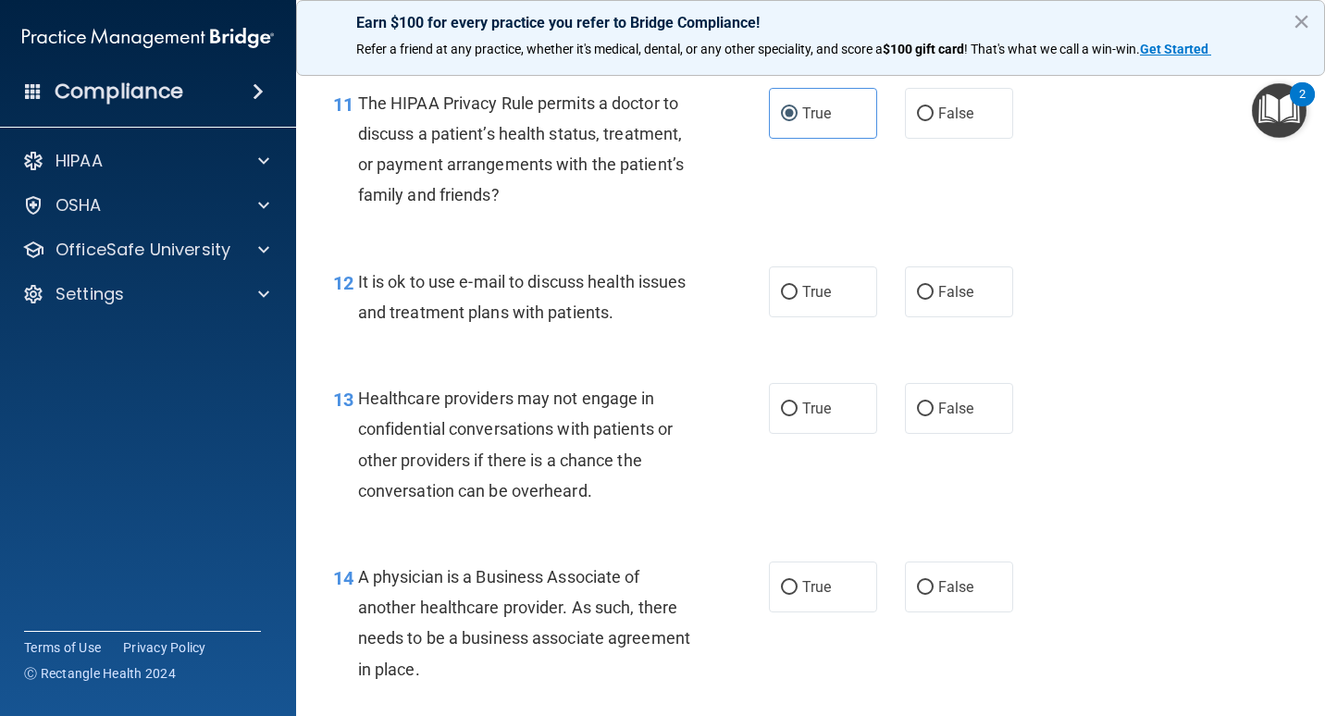
scroll to position [1944, 0]
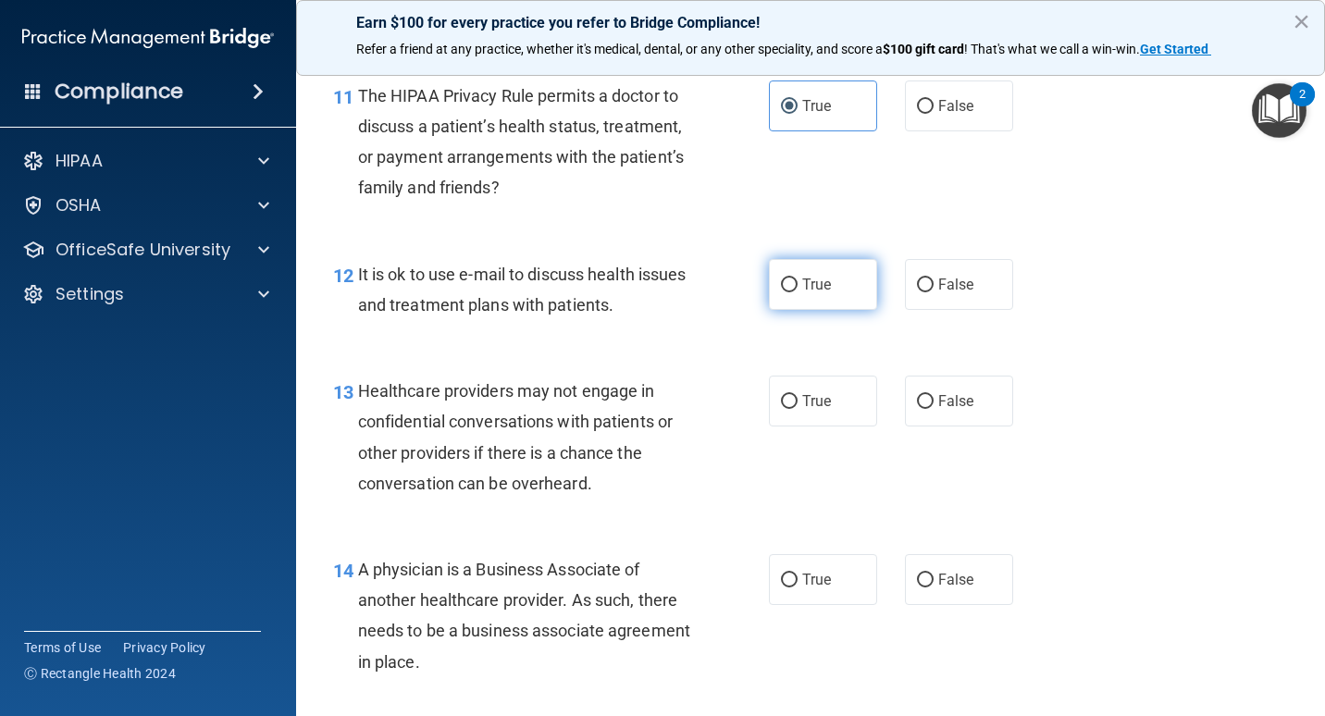
click at [802, 271] on label "True" at bounding box center [823, 284] width 108 height 51
click at [798, 279] on input "True" at bounding box center [789, 286] width 17 height 14
radio input "true"
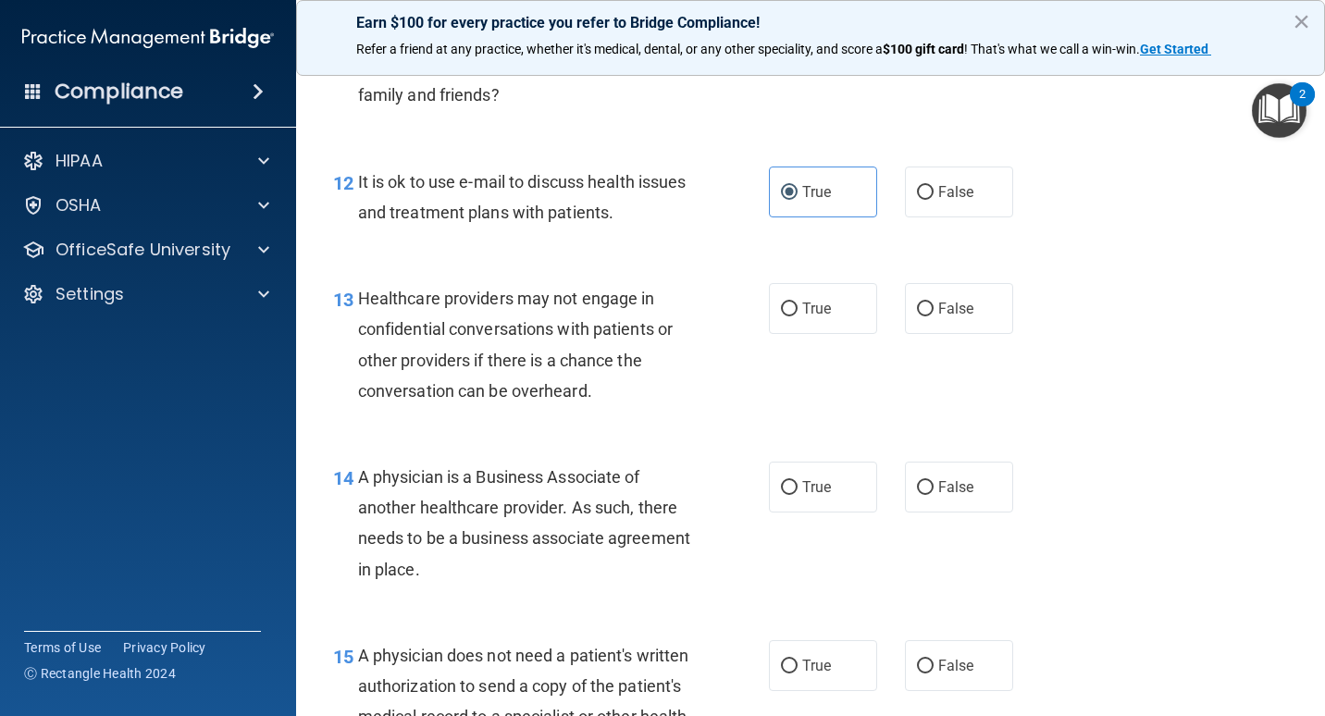
scroll to position [2129, 0]
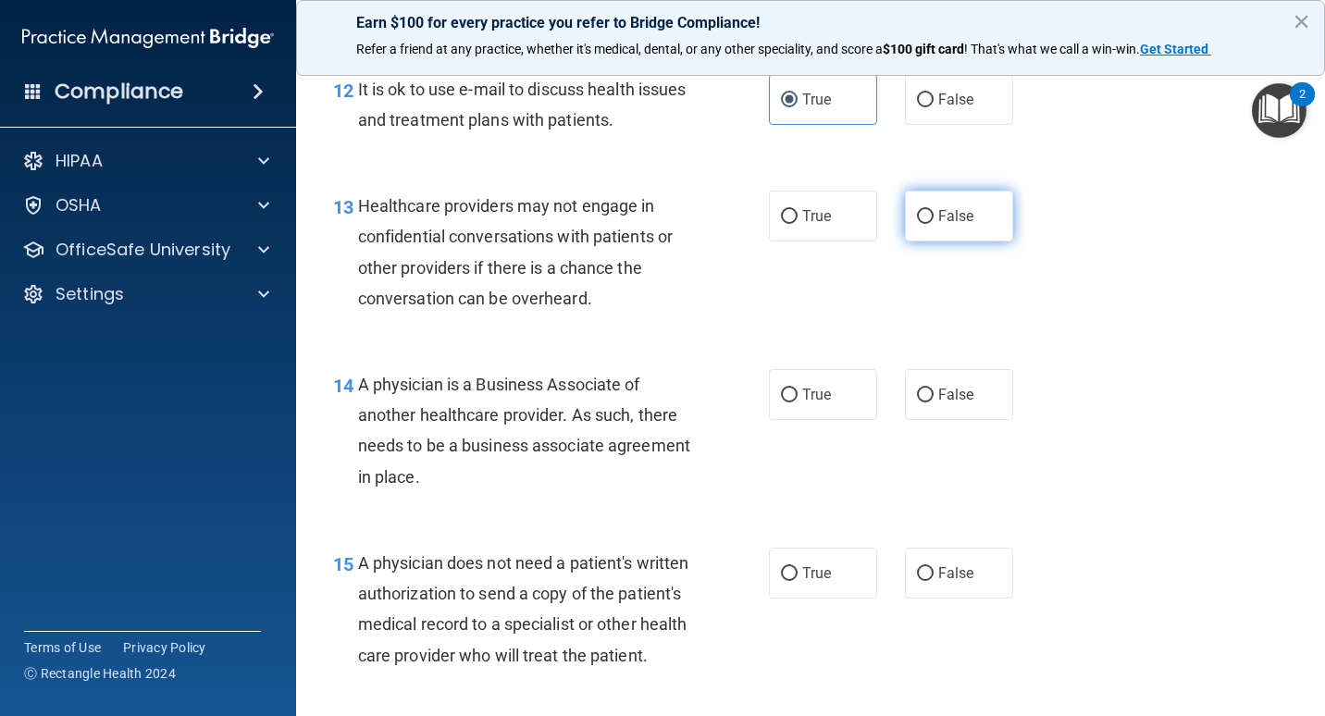
click at [929, 214] on label "False" at bounding box center [959, 216] width 108 height 51
click at [929, 214] on input "False" at bounding box center [925, 217] width 17 height 14
radio input "true"
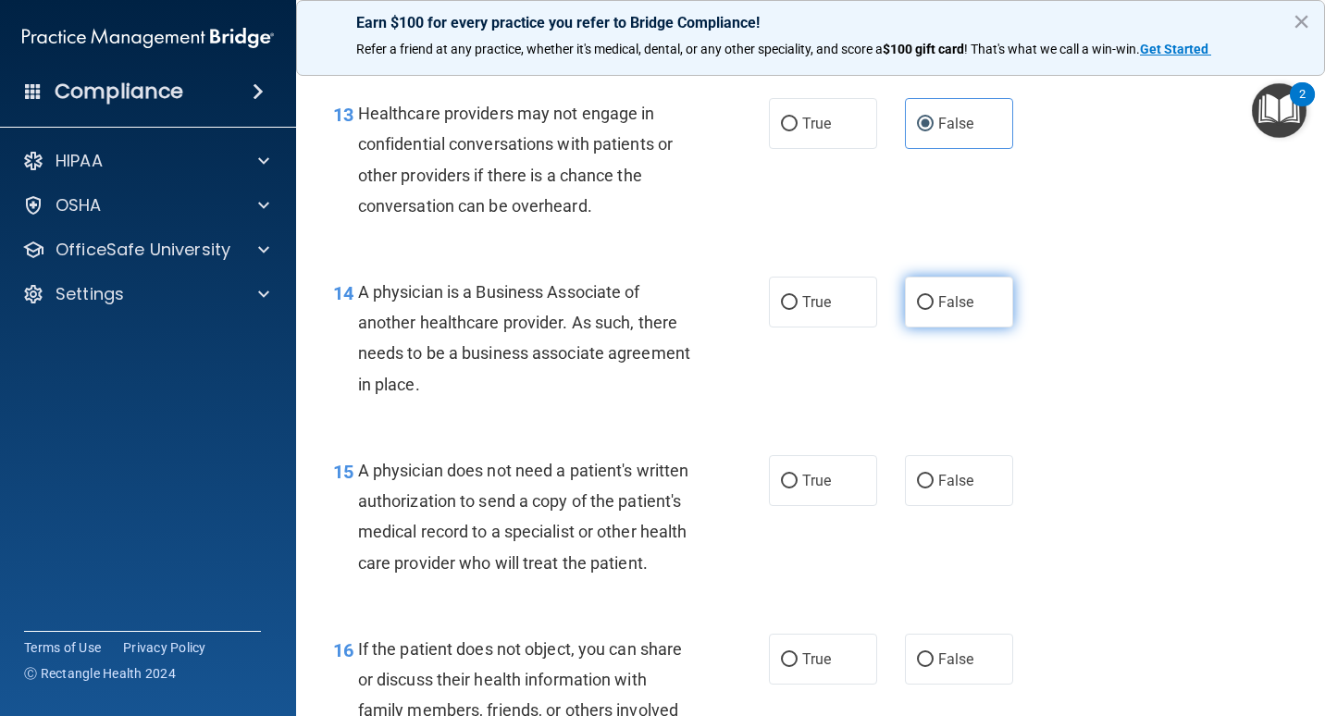
click at [952, 305] on span "False" at bounding box center [957, 302] width 36 height 18
click at [934, 305] on input "False" at bounding box center [925, 303] width 17 height 14
radio input "true"
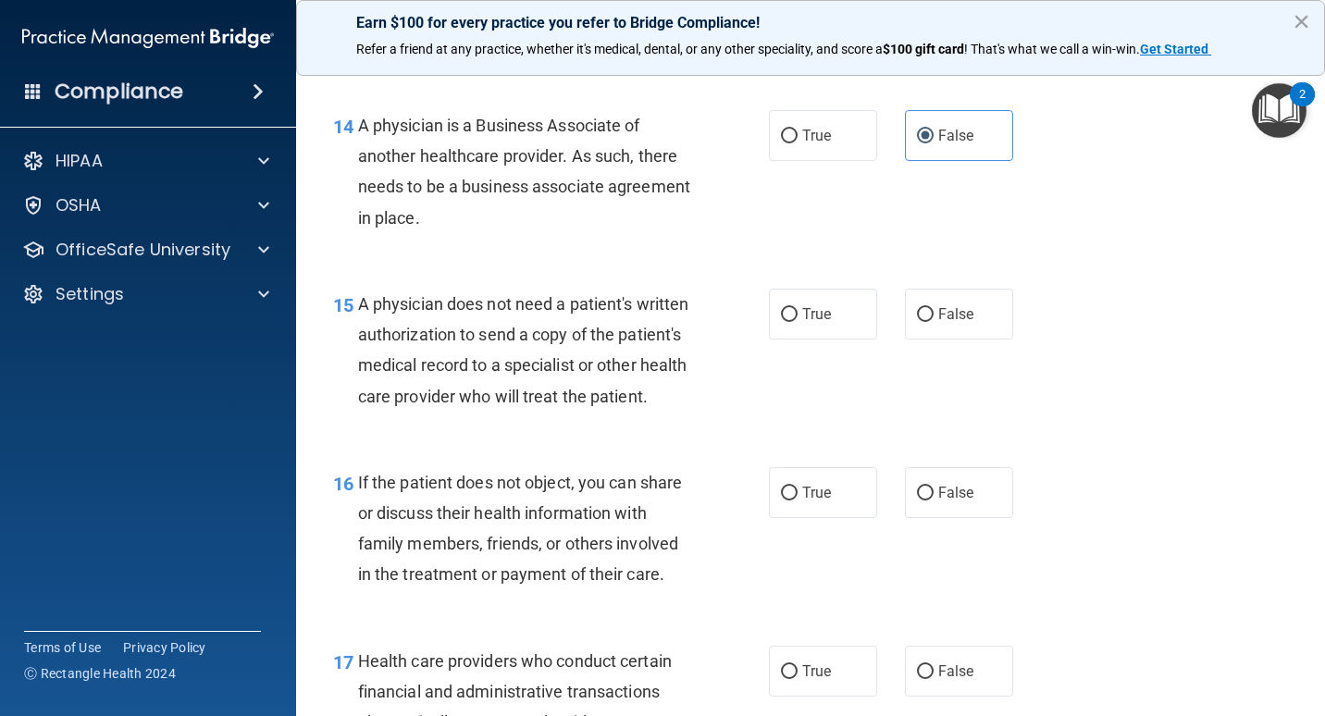
scroll to position [2407, 0]
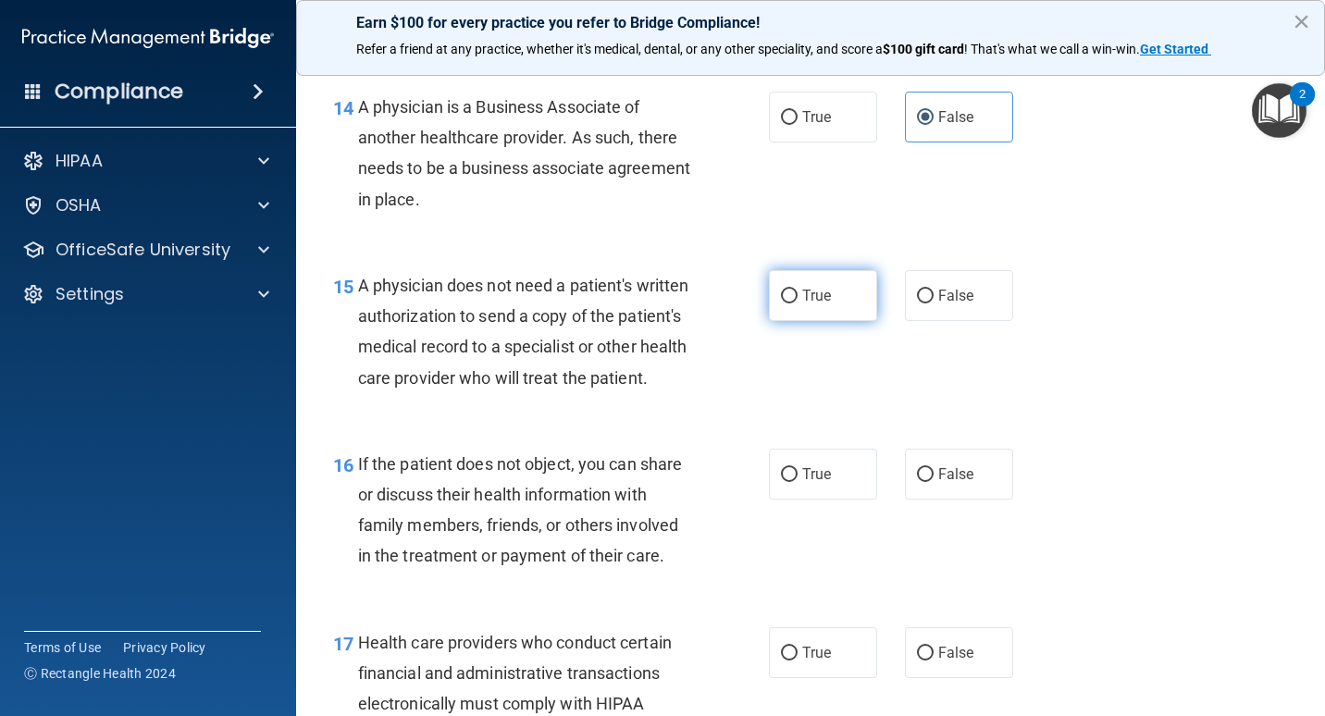
click at [784, 282] on label "True" at bounding box center [823, 295] width 108 height 51
click at [784, 290] on input "True" at bounding box center [789, 297] width 17 height 14
radio input "true"
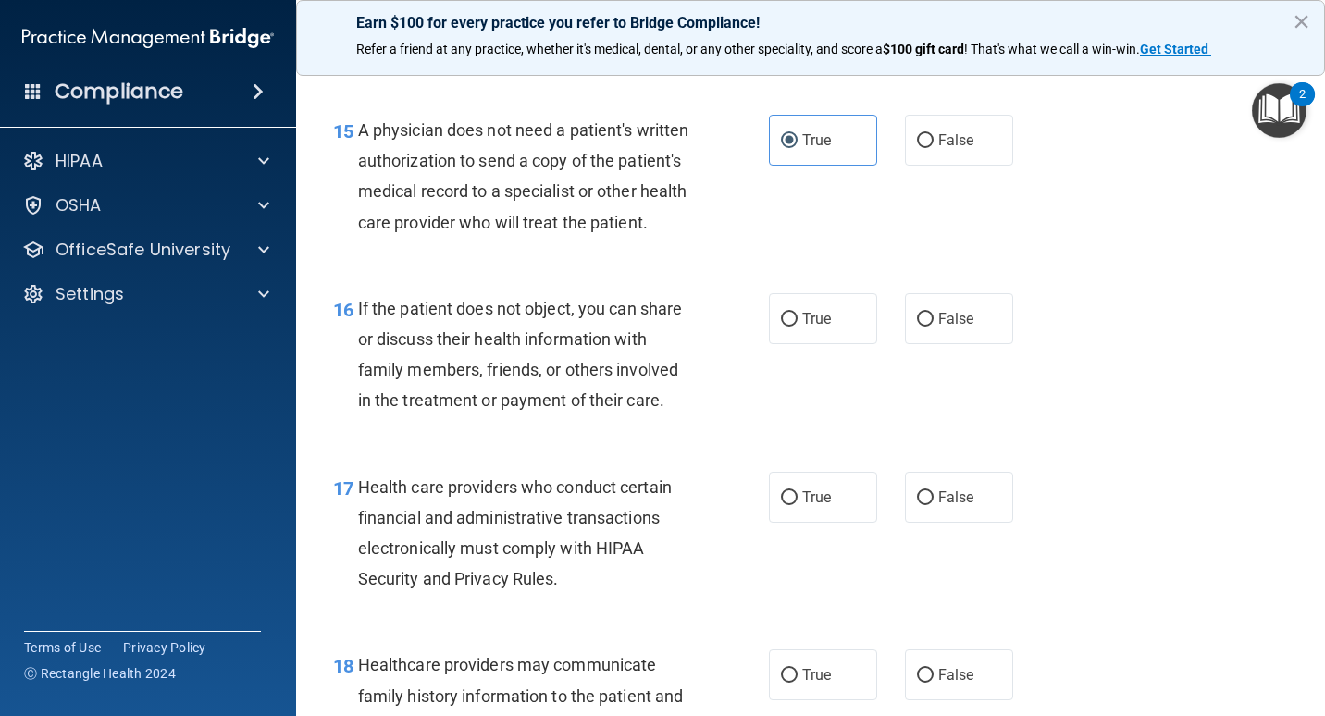
scroll to position [2592, 0]
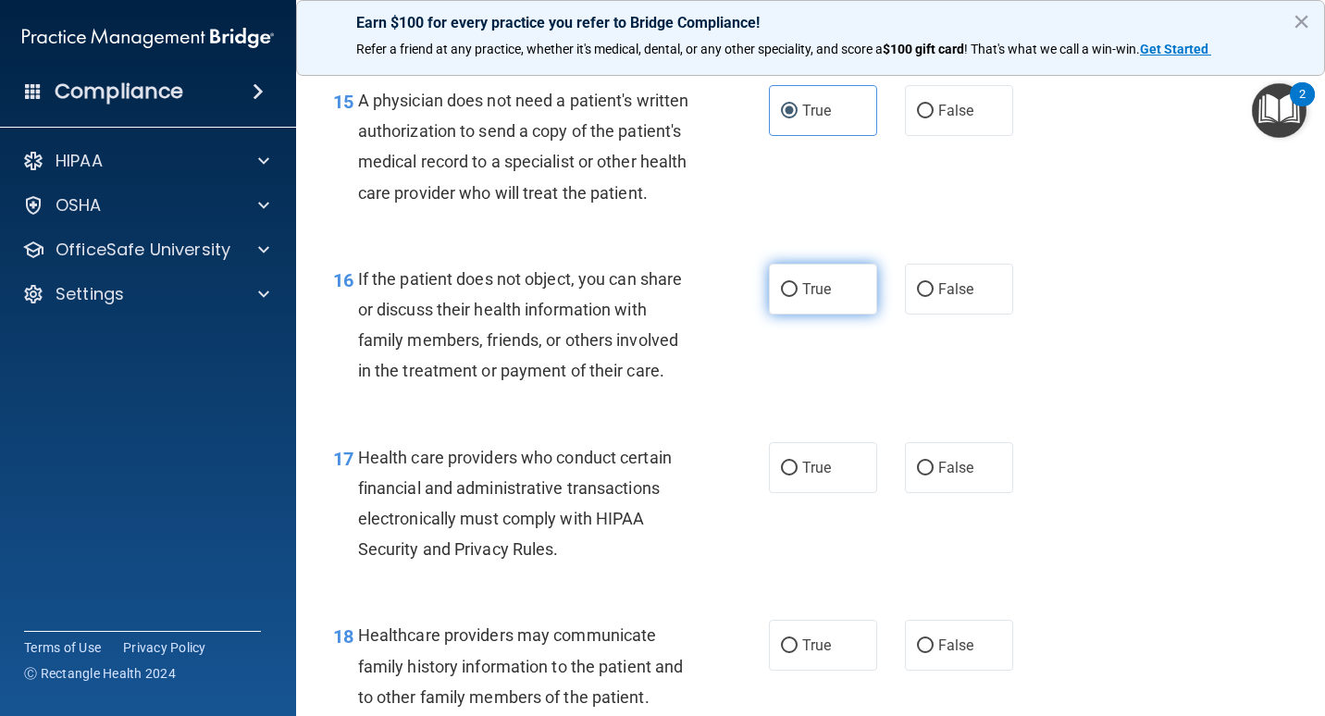
click at [781, 305] on label "True" at bounding box center [823, 289] width 108 height 51
click at [781, 297] on input "True" at bounding box center [789, 290] width 17 height 14
radio input "true"
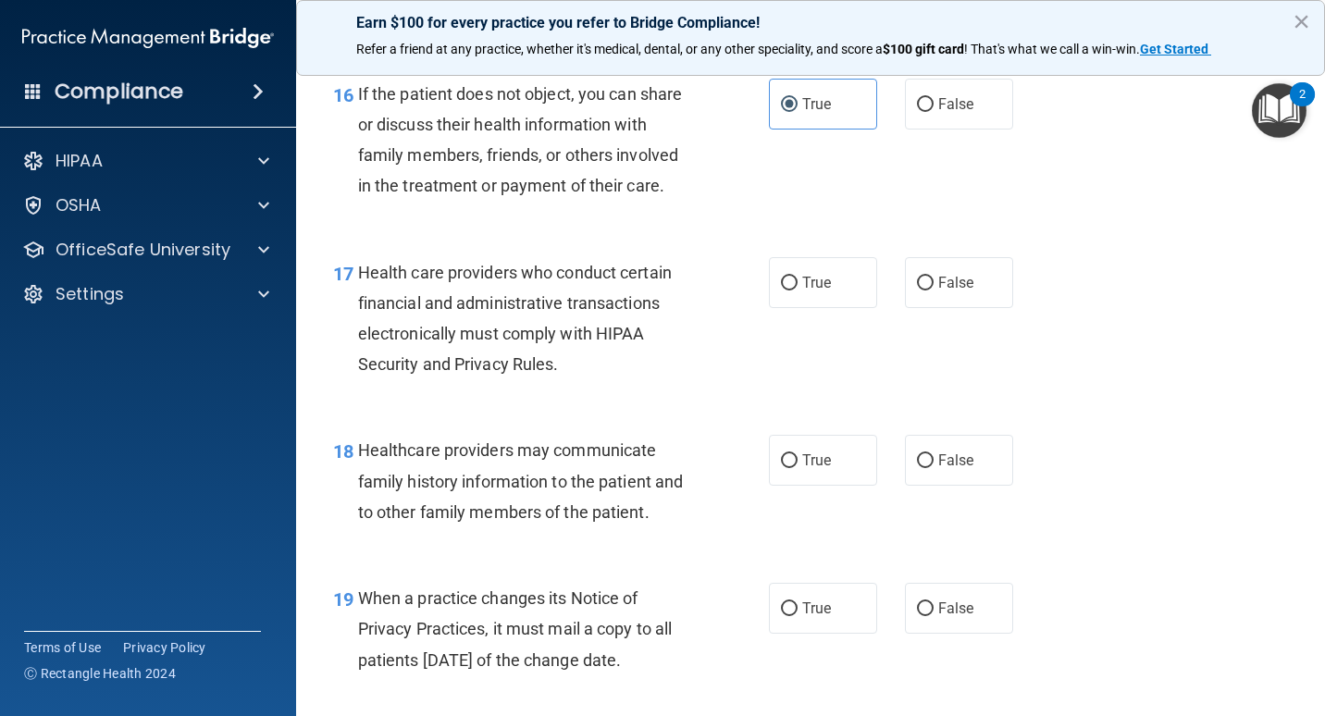
scroll to position [2869, 0]
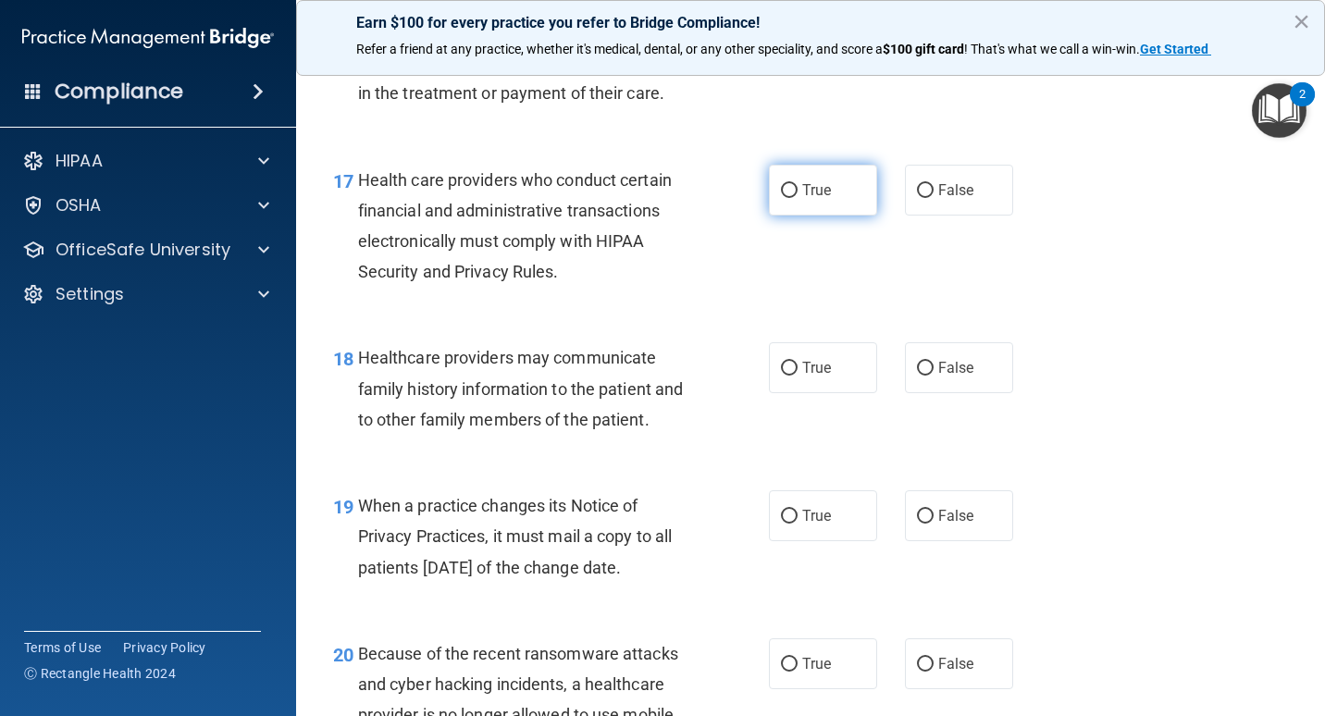
click at [810, 199] on span "True" at bounding box center [817, 190] width 29 height 18
click at [798, 198] on input "True" at bounding box center [789, 191] width 17 height 14
radio input "true"
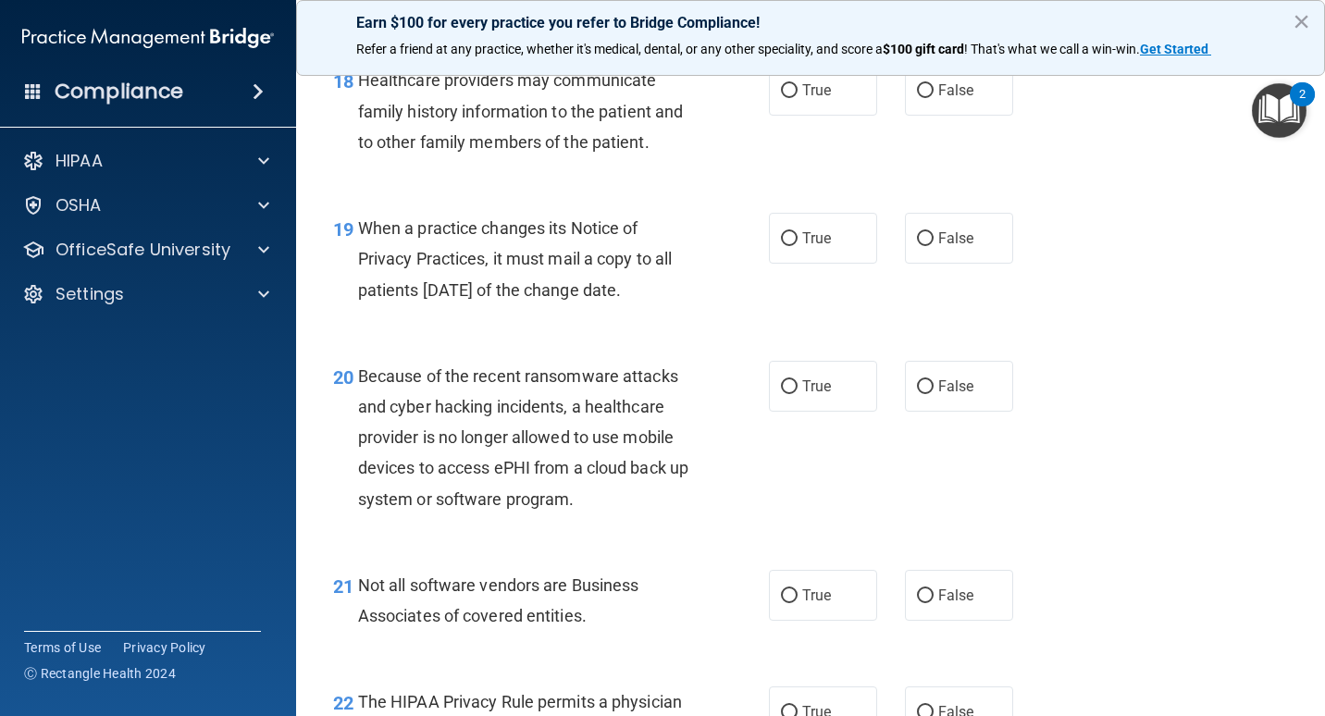
scroll to position [3055, 0]
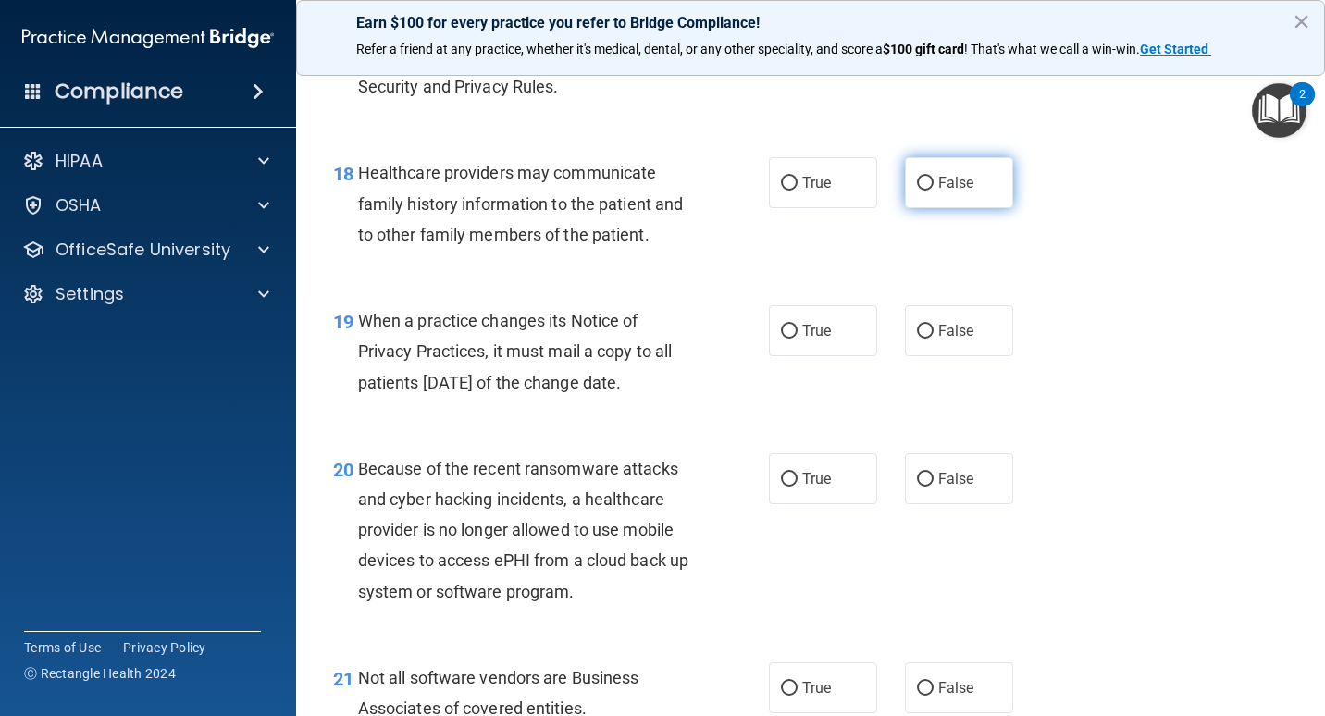
click at [913, 208] on label "False" at bounding box center [959, 182] width 108 height 51
click at [917, 191] on input "False" at bounding box center [925, 184] width 17 height 14
radio input "true"
click at [839, 208] on label "True" at bounding box center [823, 182] width 108 height 51
click at [798, 191] on input "True" at bounding box center [789, 184] width 17 height 14
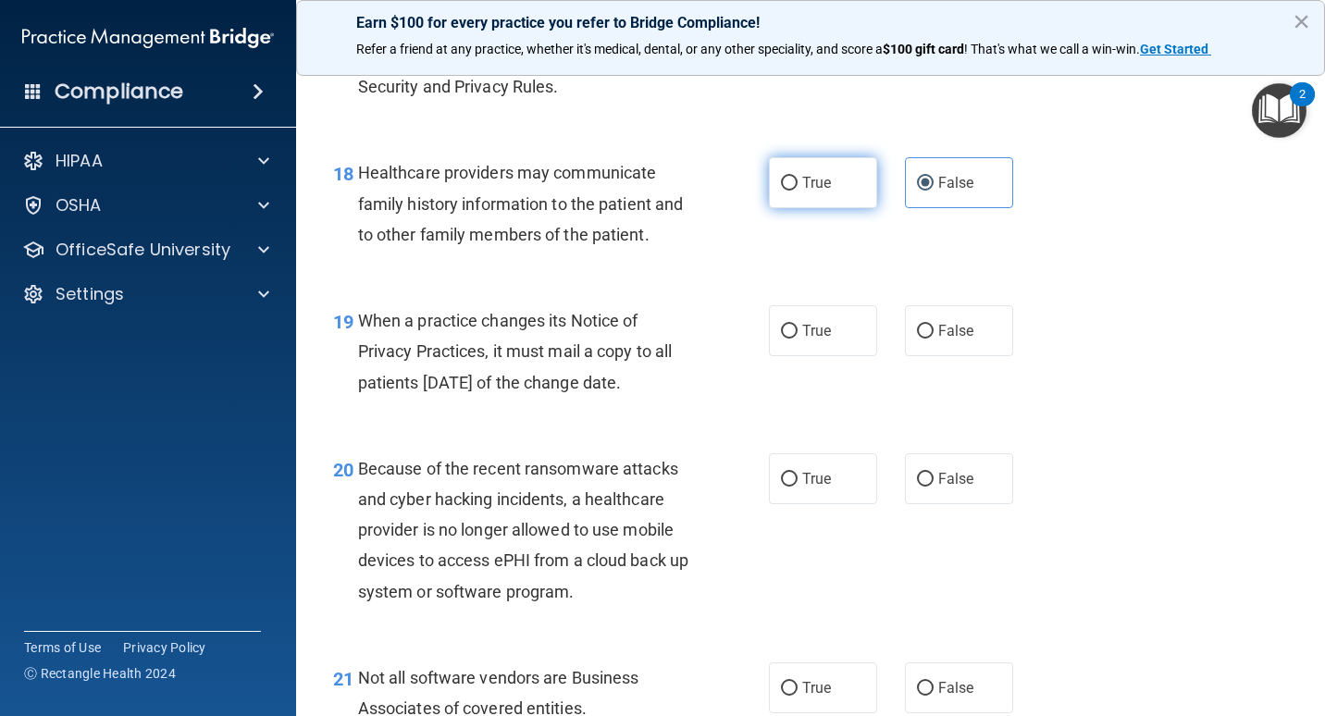
radio input "true"
radio input "false"
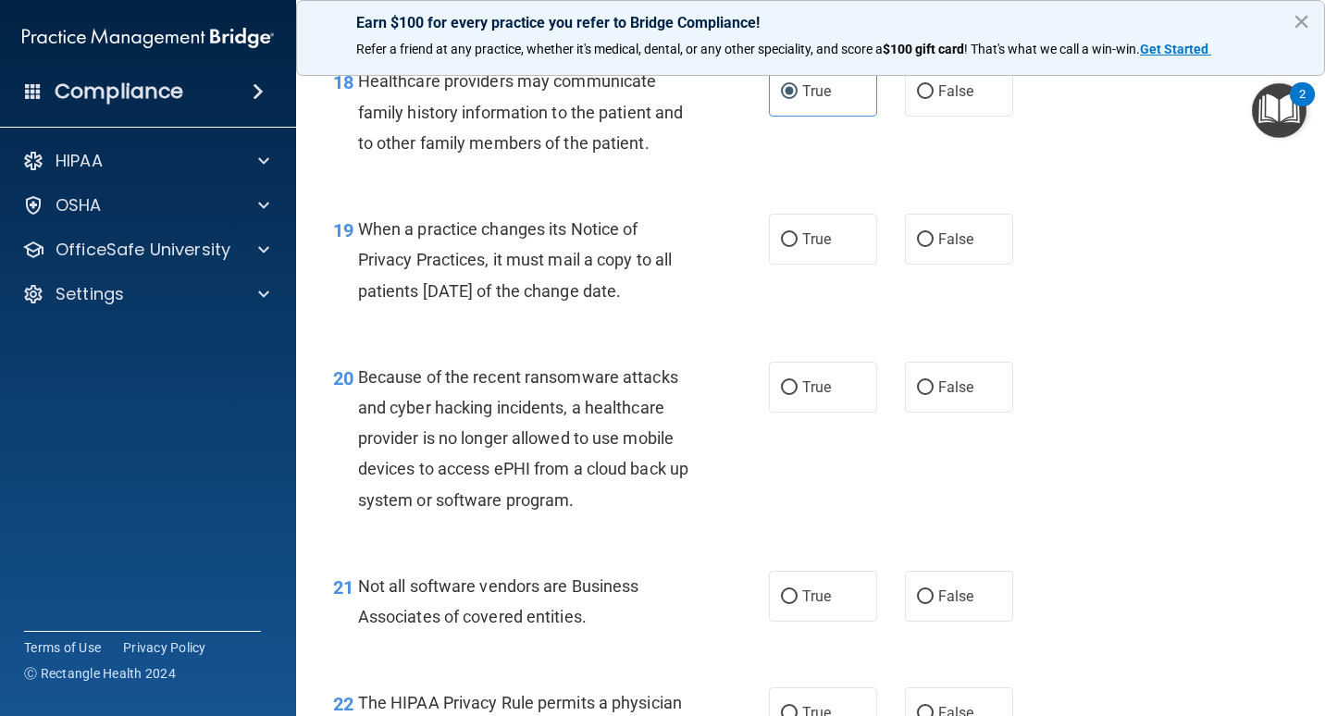
scroll to position [3147, 0]
click at [939, 247] on span "False" at bounding box center [957, 239] width 36 height 18
click at [931, 246] on input "False" at bounding box center [925, 239] width 17 height 14
radio input "true"
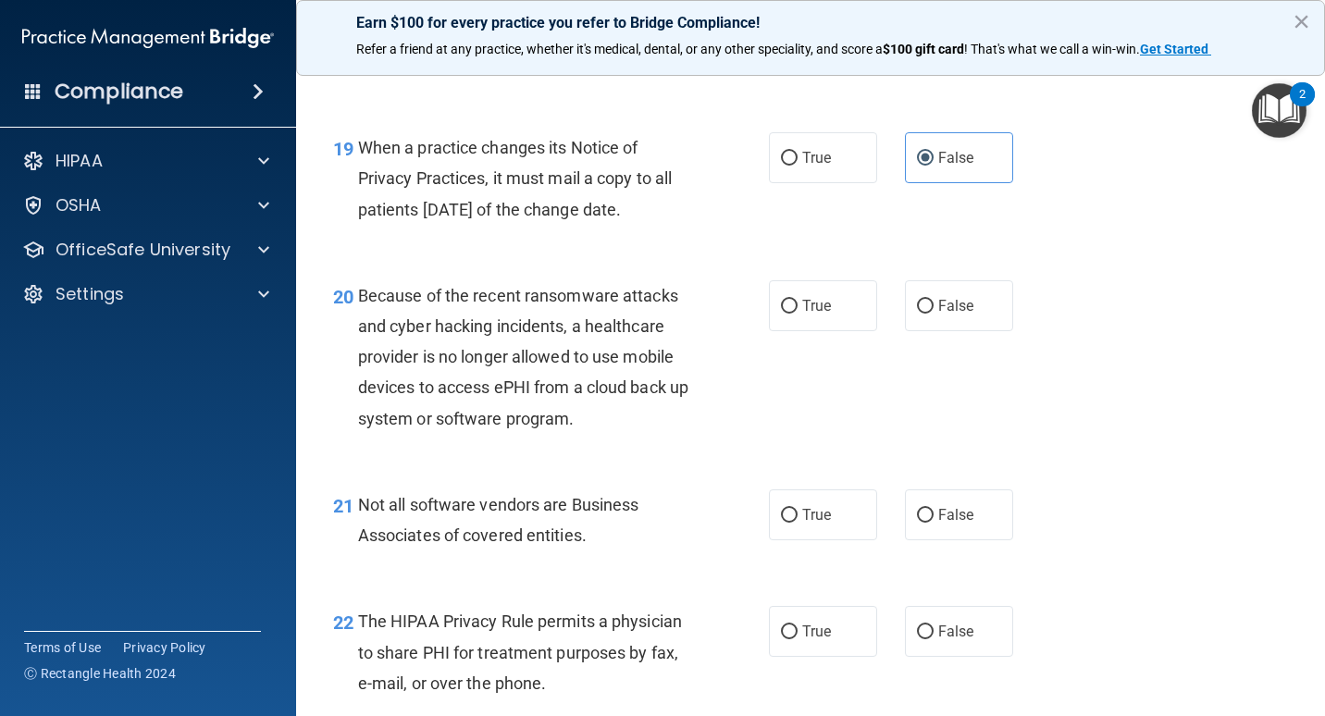
scroll to position [3332, 0]
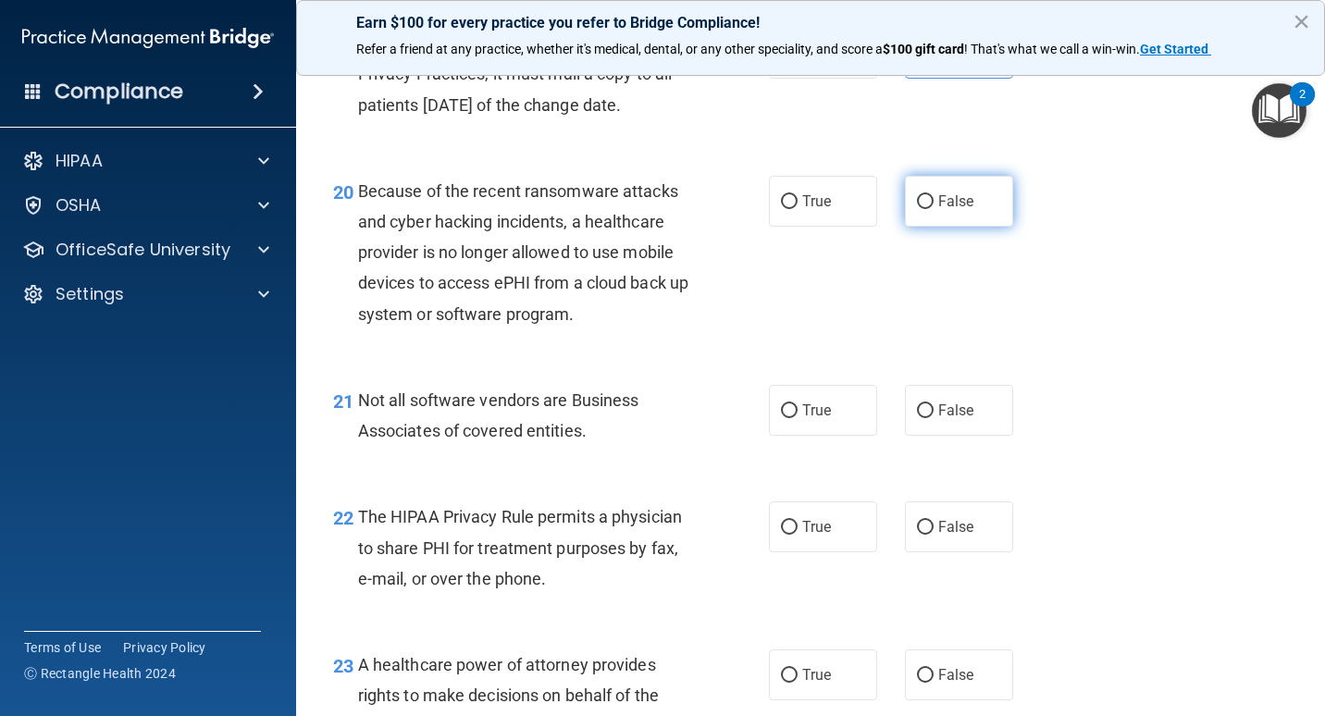
click at [932, 227] on label "False" at bounding box center [959, 201] width 108 height 51
click at [932, 209] on input "False" at bounding box center [925, 202] width 17 height 14
radio input "true"
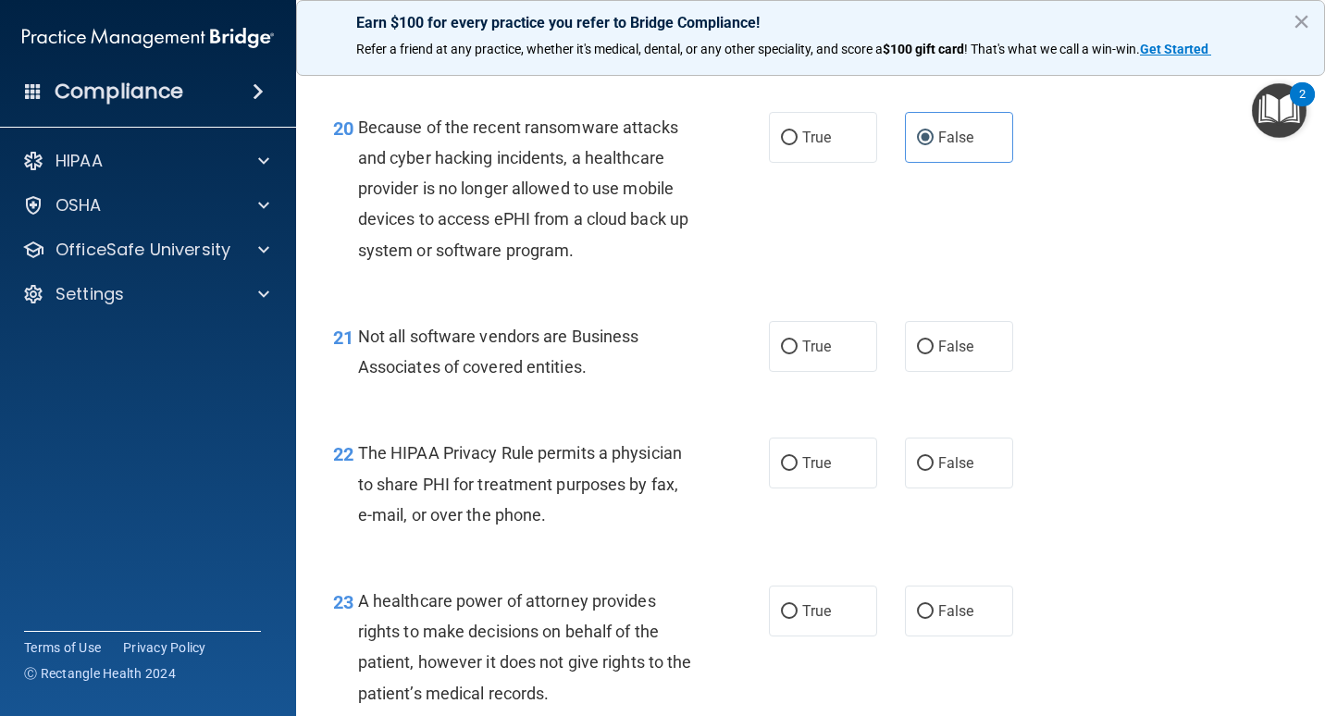
scroll to position [3517, 0]
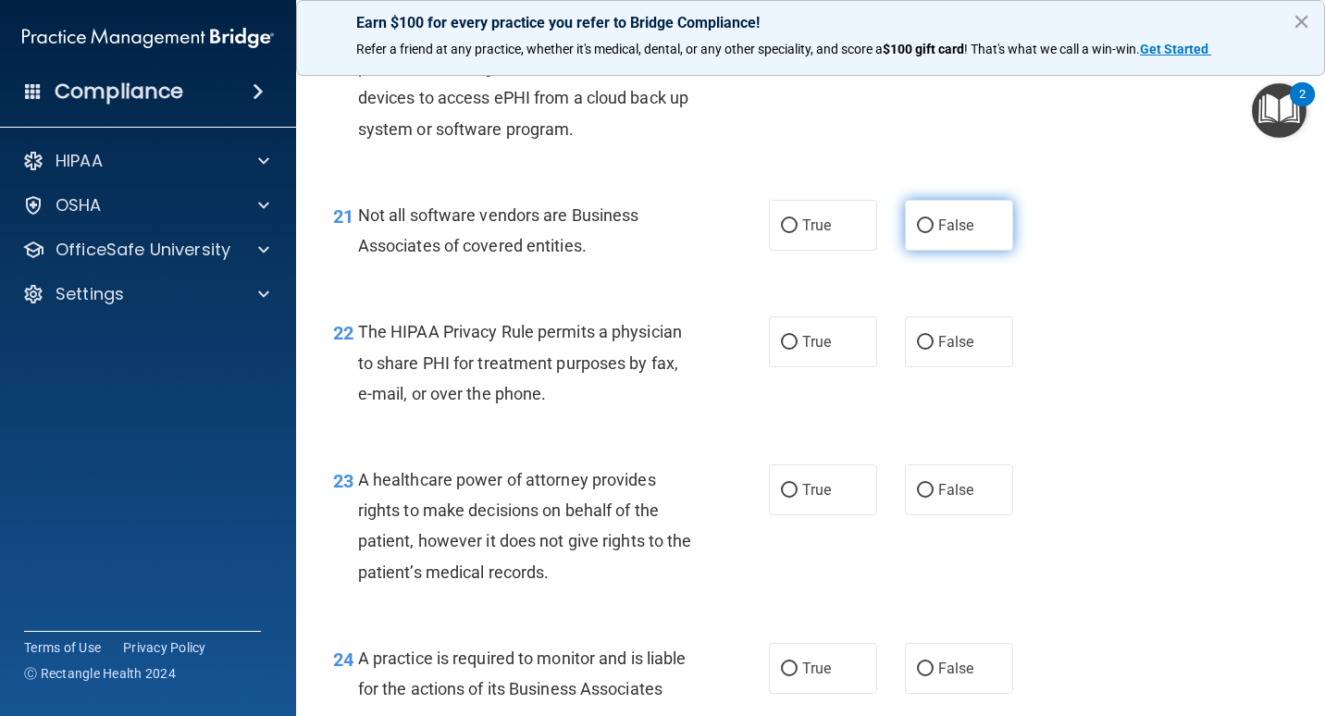
click at [929, 251] on label "False" at bounding box center [959, 225] width 108 height 51
click at [929, 233] on input "False" at bounding box center [925, 226] width 17 height 14
radio input "true"
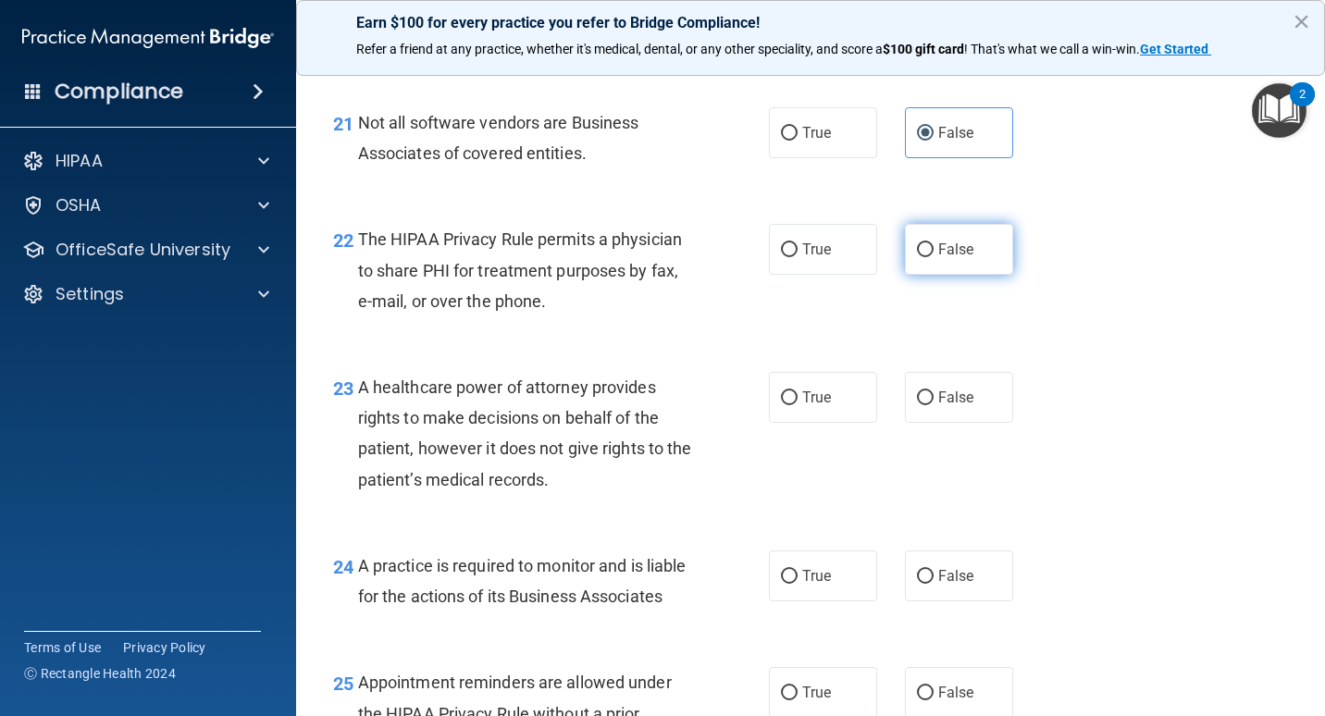
click at [917, 257] on input "False" at bounding box center [925, 250] width 17 height 14
radio input "true"
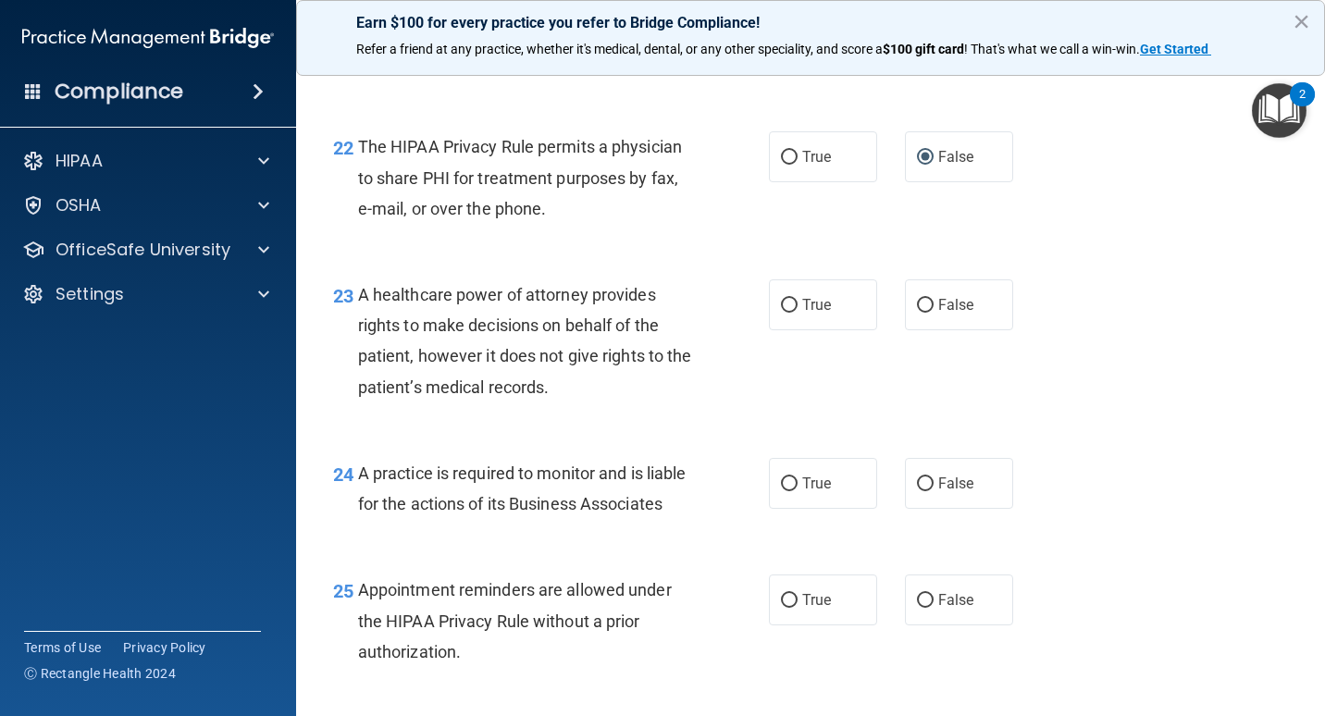
scroll to position [3795, 0]
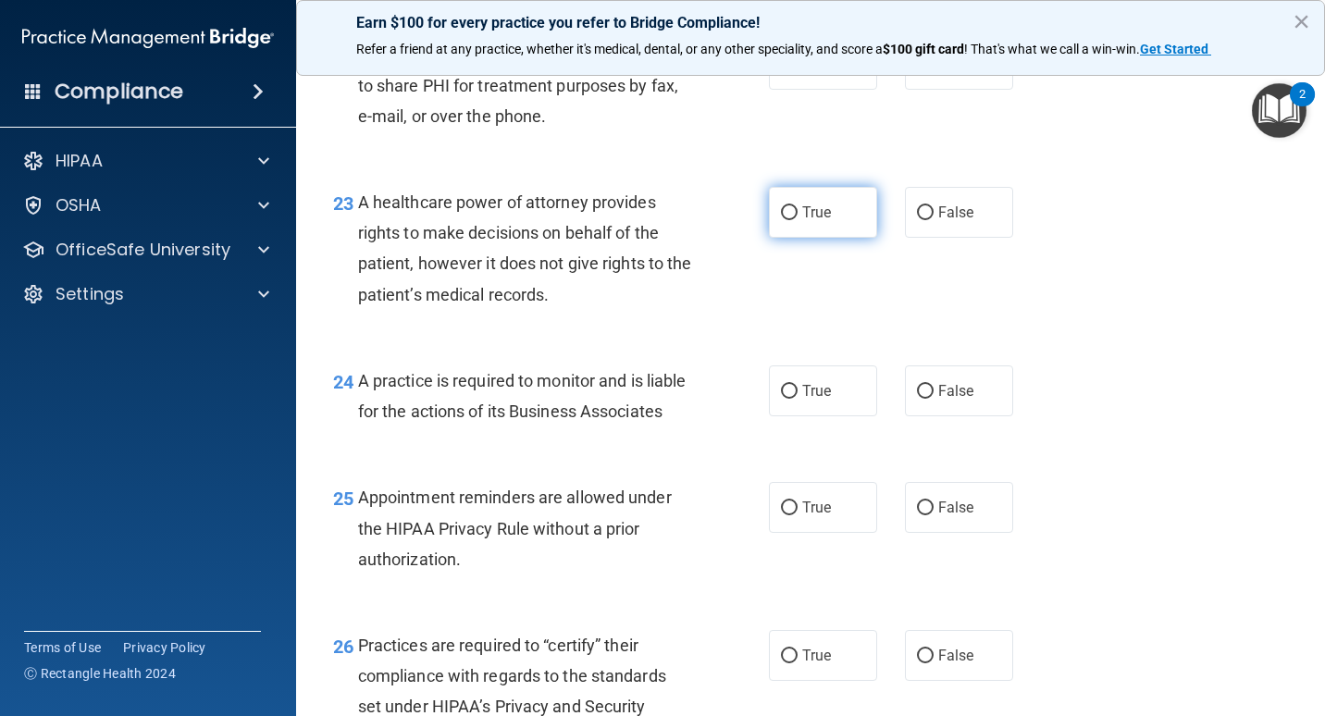
click at [790, 220] on input "True" at bounding box center [789, 213] width 17 height 14
radio input "true"
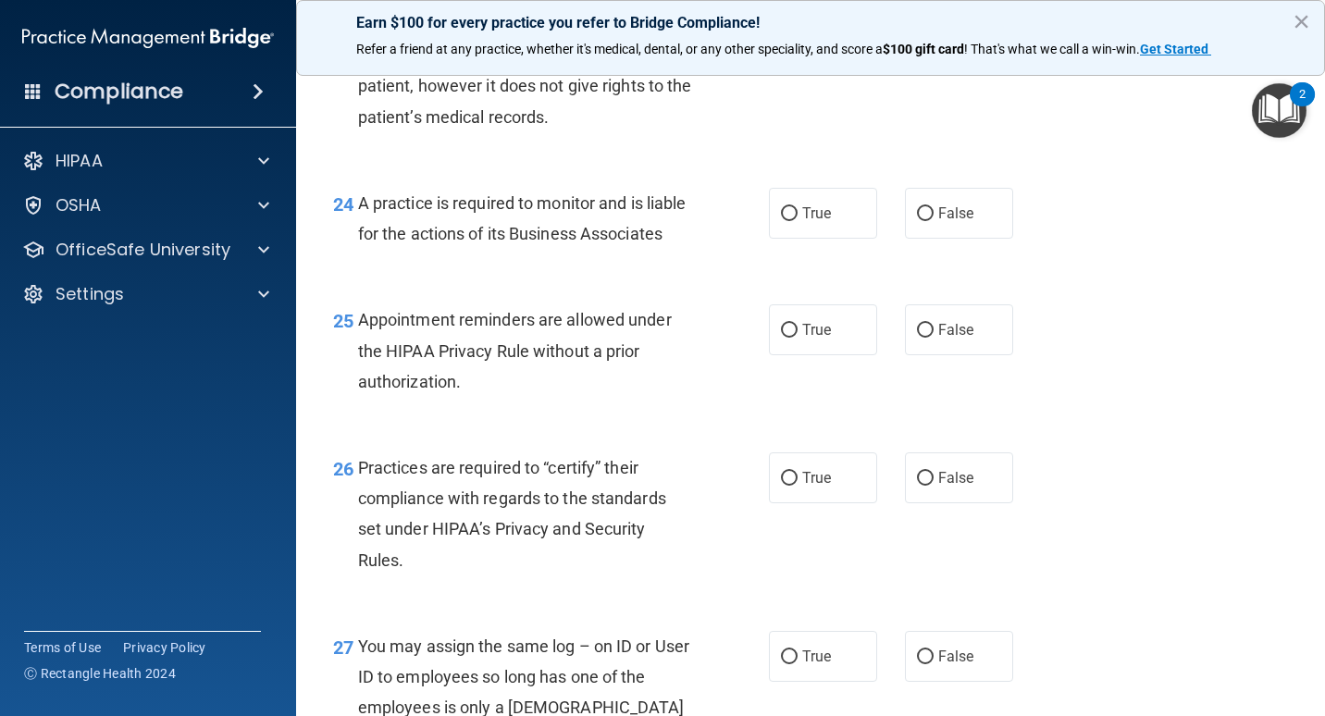
scroll to position [3980, 0]
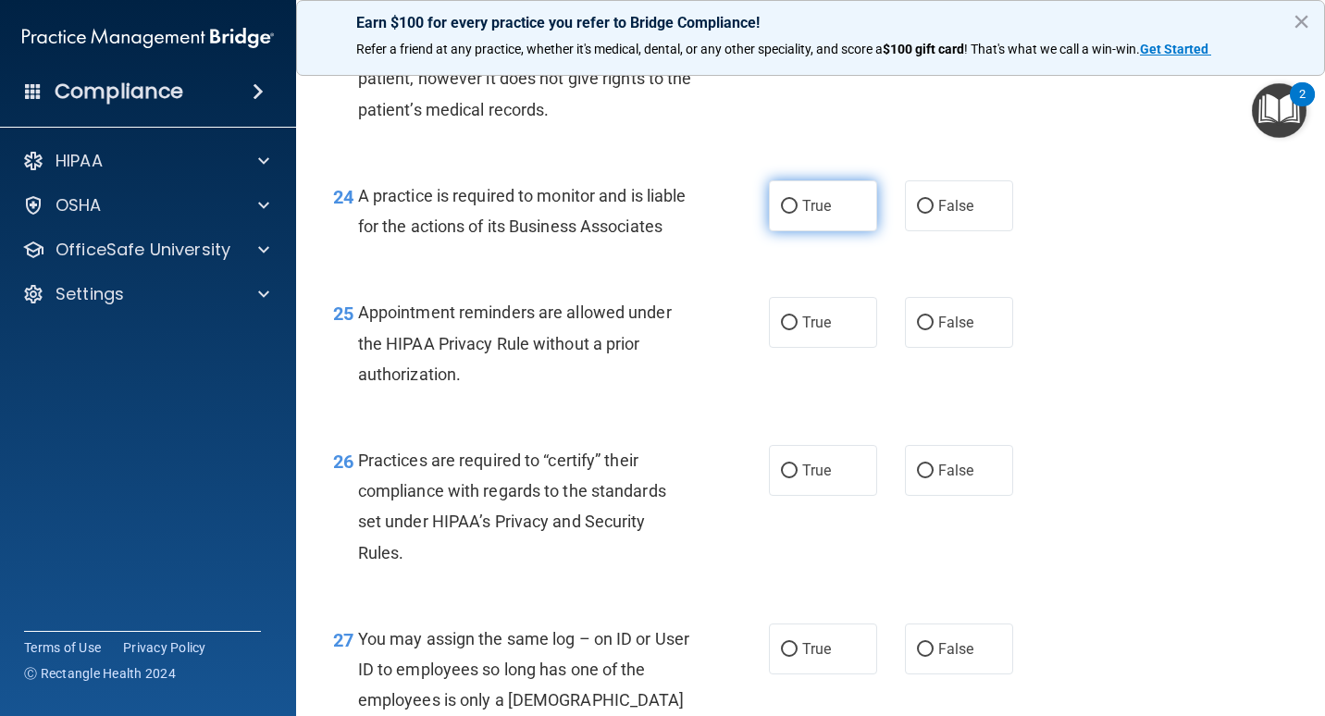
click at [815, 215] on span "True" at bounding box center [817, 206] width 29 height 18
click at [798, 214] on input "True" at bounding box center [789, 207] width 17 height 14
radio input "true"
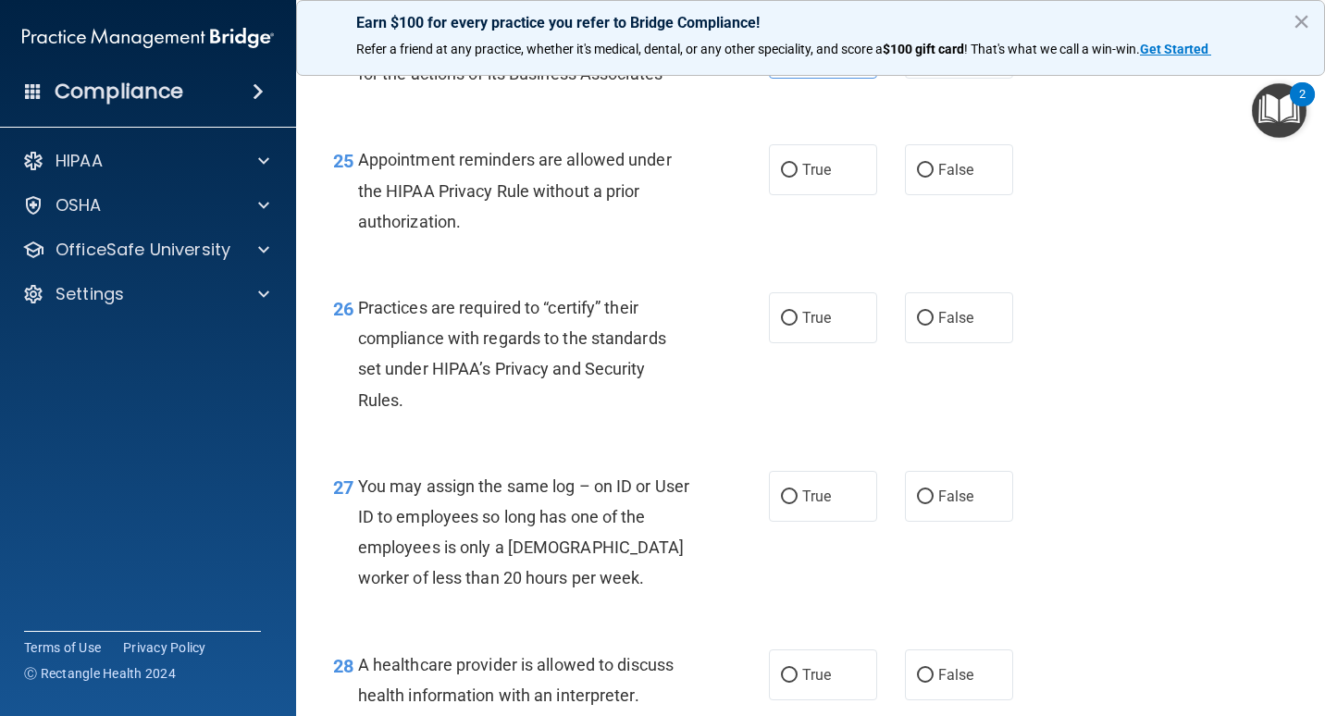
scroll to position [4165, 0]
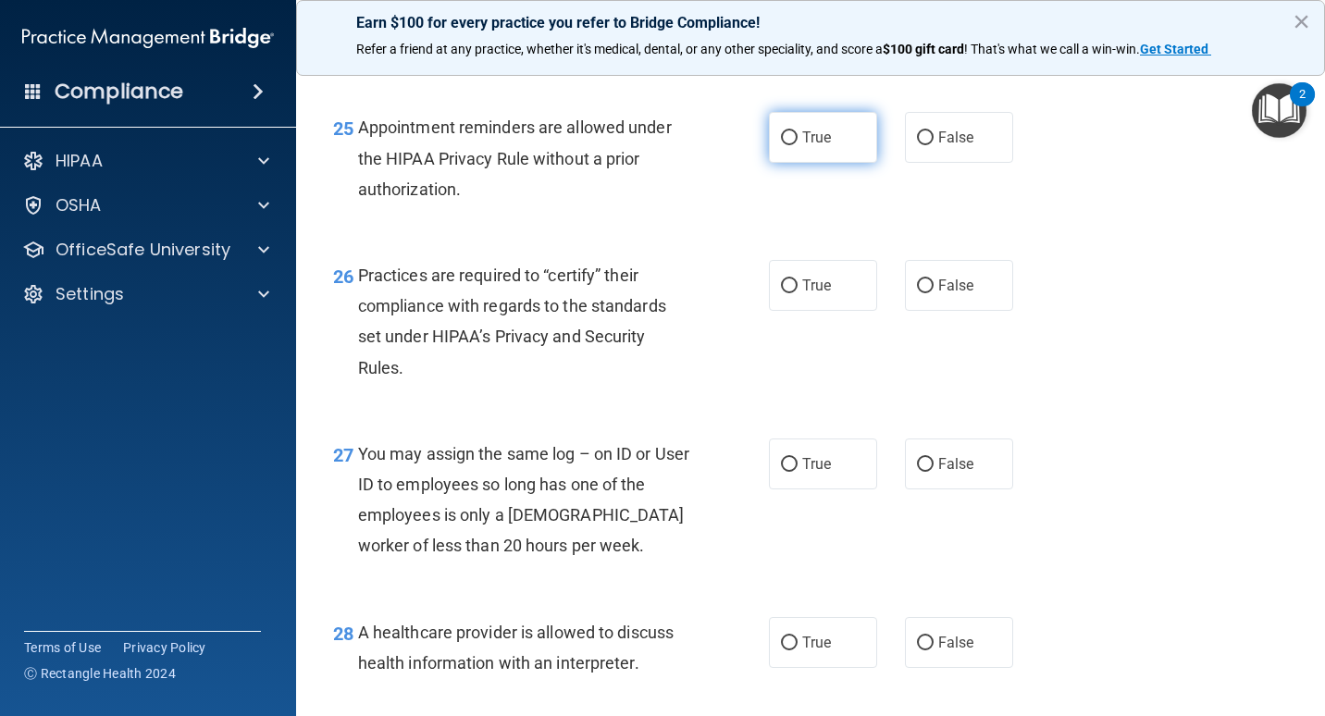
click at [795, 163] on label "True" at bounding box center [823, 137] width 108 height 51
click at [795, 145] on input "True" at bounding box center [789, 138] width 17 height 14
radio input "true"
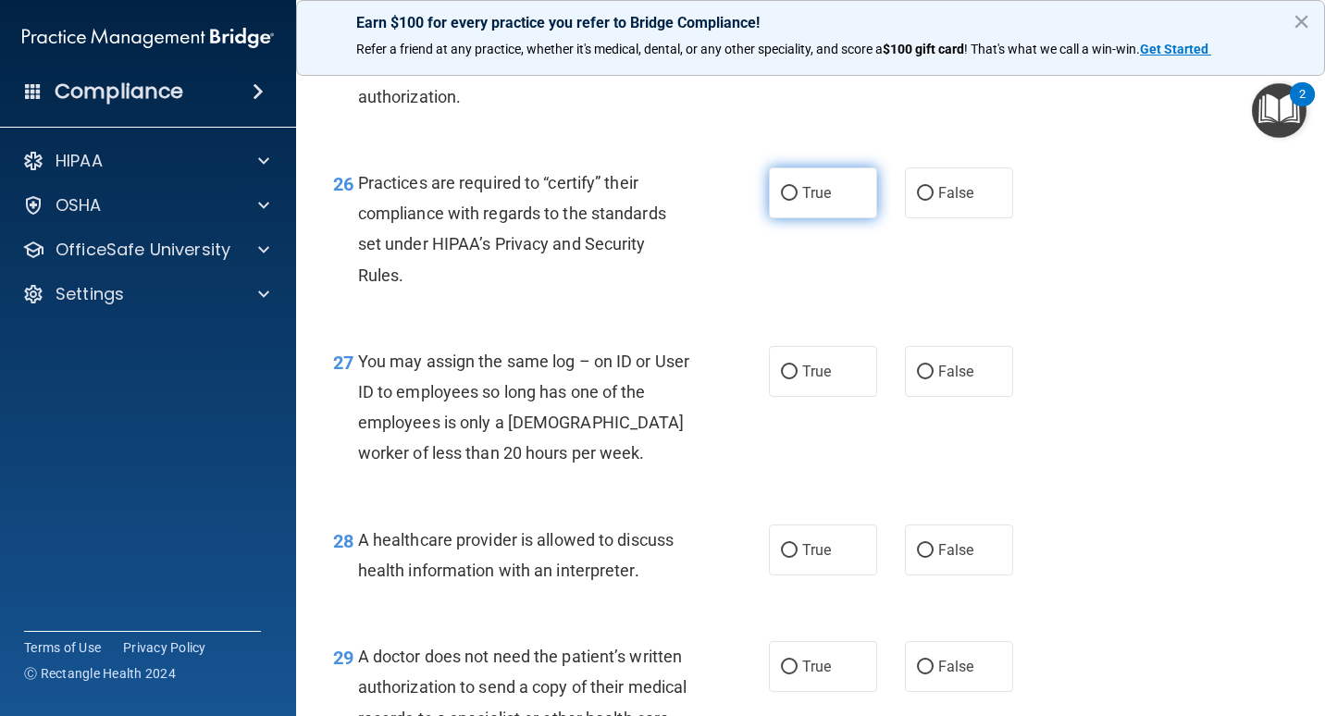
click at [818, 202] on span "True" at bounding box center [817, 193] width 29 height 18
click at [798, 201] on input "True" at bounding box center [789, 194] width 17 height 14
radio input "true"
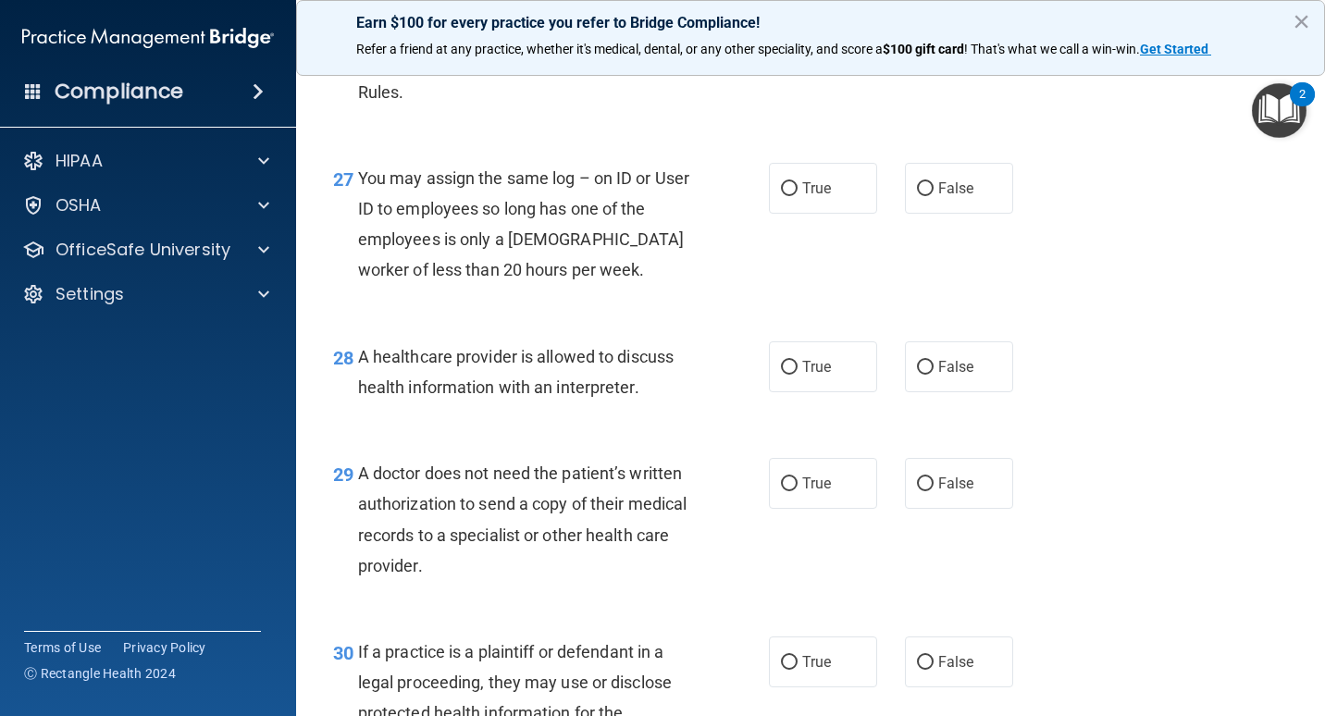
scroll to position [4443, 0]
click at [940, 212] on label "False" at bounding box center [959, 186] width 108 height 51
click at [934, 194] on input "False" at bounding box center [925, 187] width 17 height 14
radio input "true"
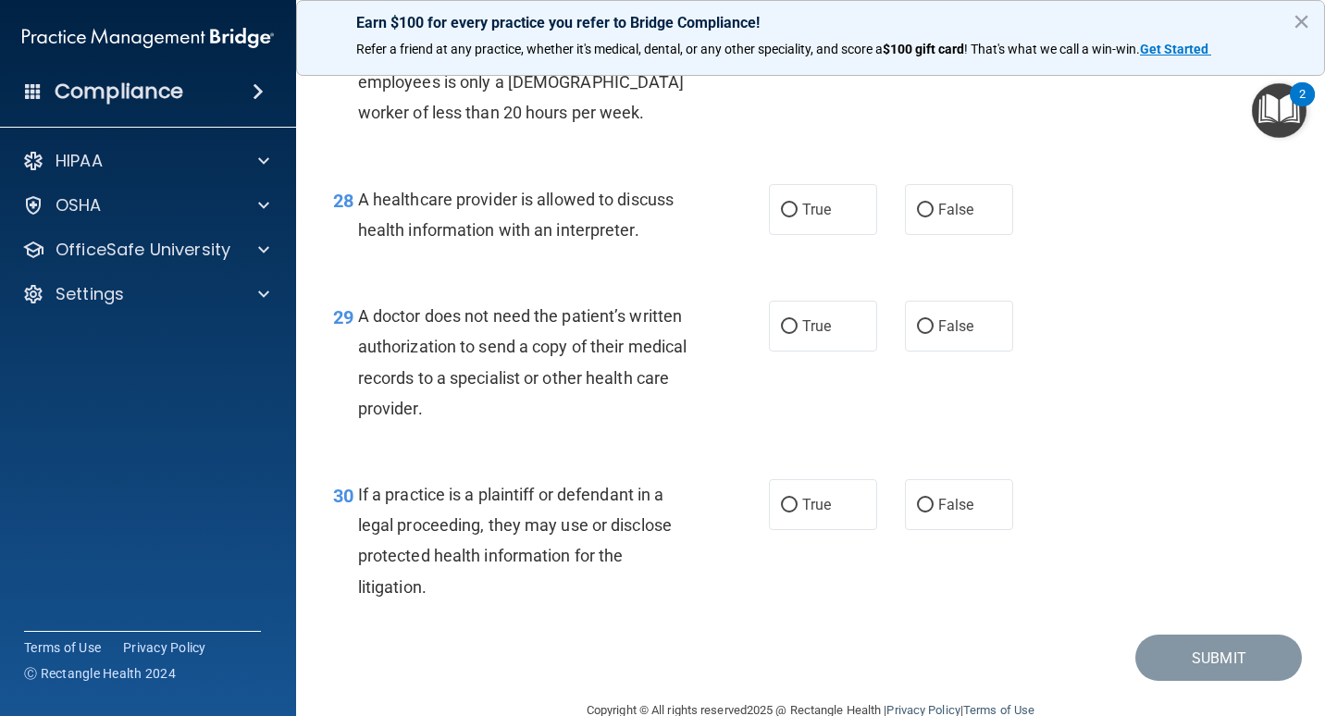
scroll to position [4628, 0]
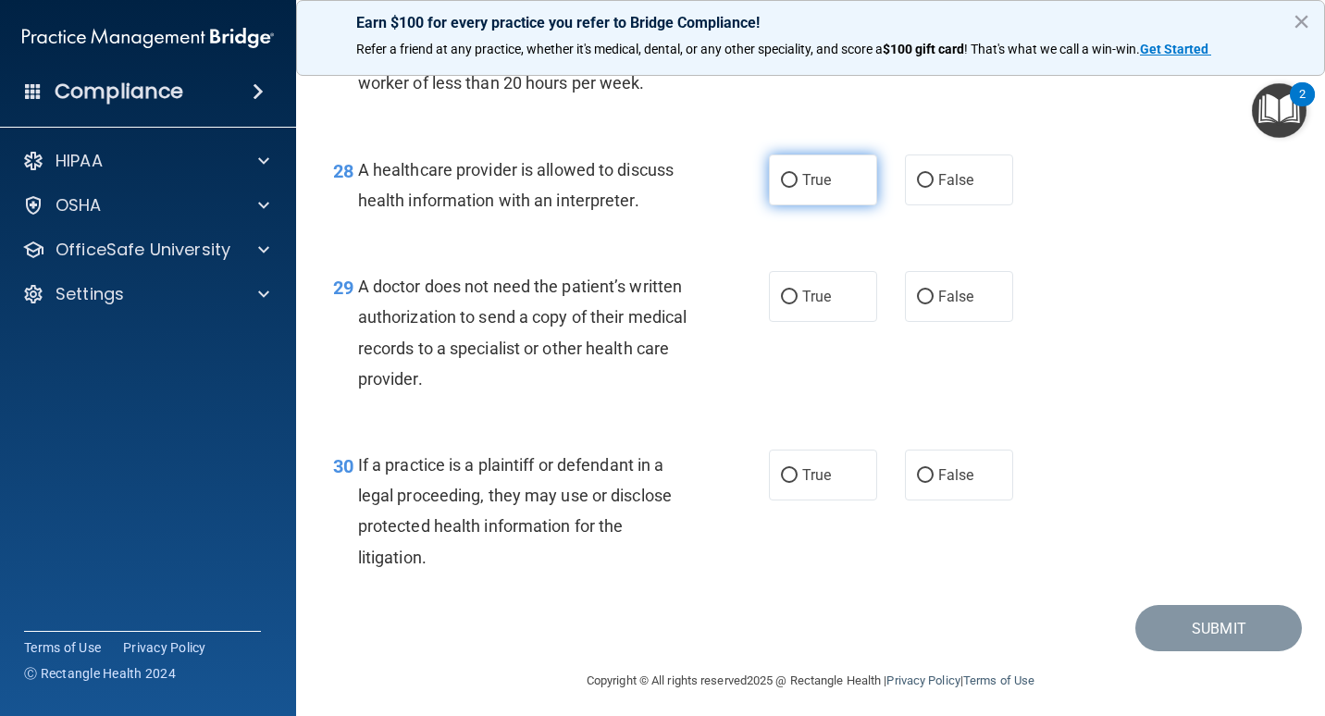
click at [806, 189] on span "True" at bounding box center [817, 180] width 29 height 18
click at [798, 188] on input "True" at bounding box center [789, 181] width 17 height 14
radio input "true"
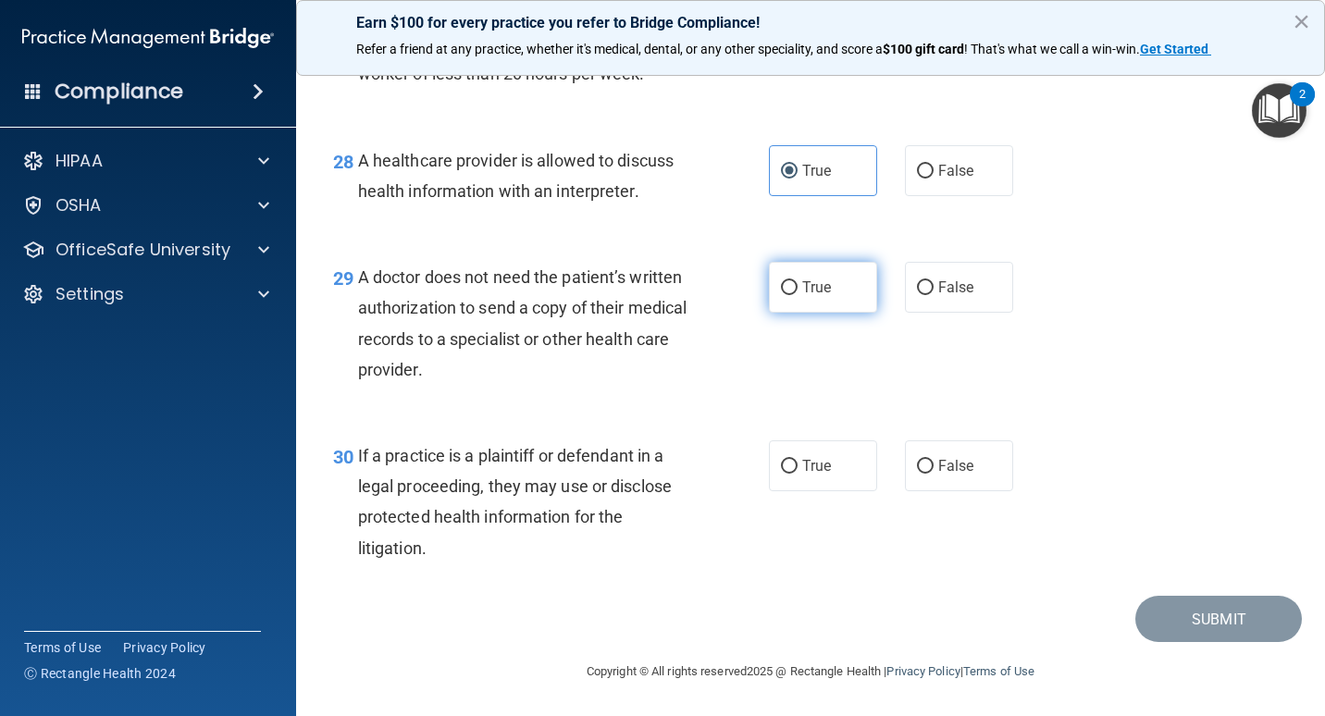
click at [802, 273] on label "True" at bounding box center [823, 287] width 108 height 51
click at [798, 281] on input "True" at bounding box center [789, 288] width 17 height 14
radio input "true"
click at [816, 478] on label "True" at bounding box center [823, 466] width 108 height 51
click at [798, 474] on input "True" at bounding box center [789, 467] width 17 height 14
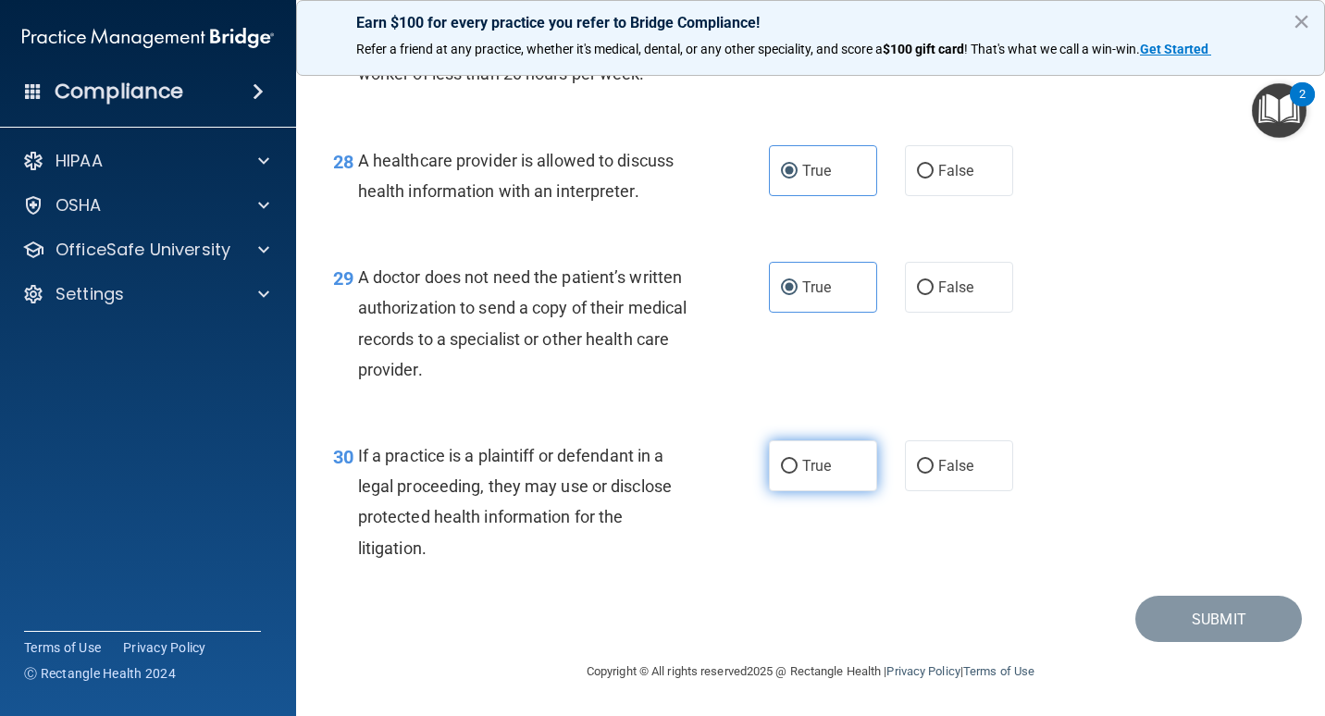
radio input "true"
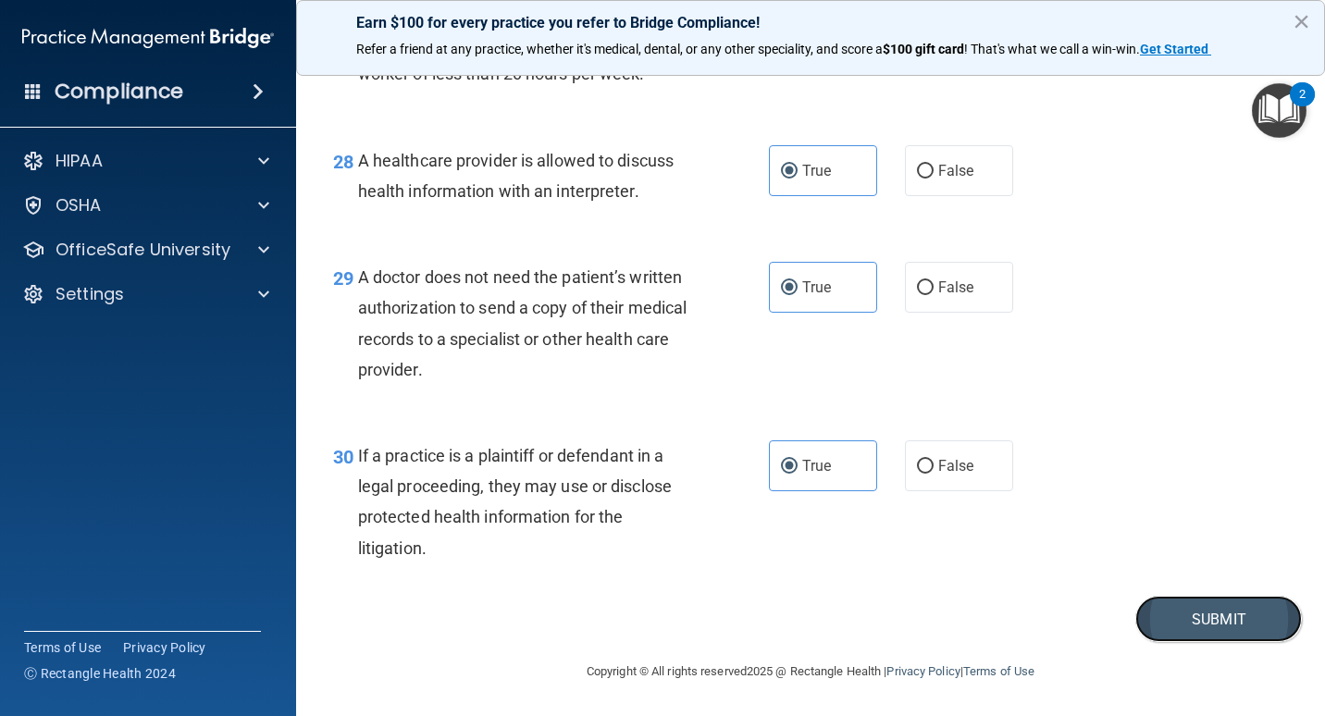
click at [1194, 618] on button "Submit" at bounding box center [1219, 619] width 167 height 47
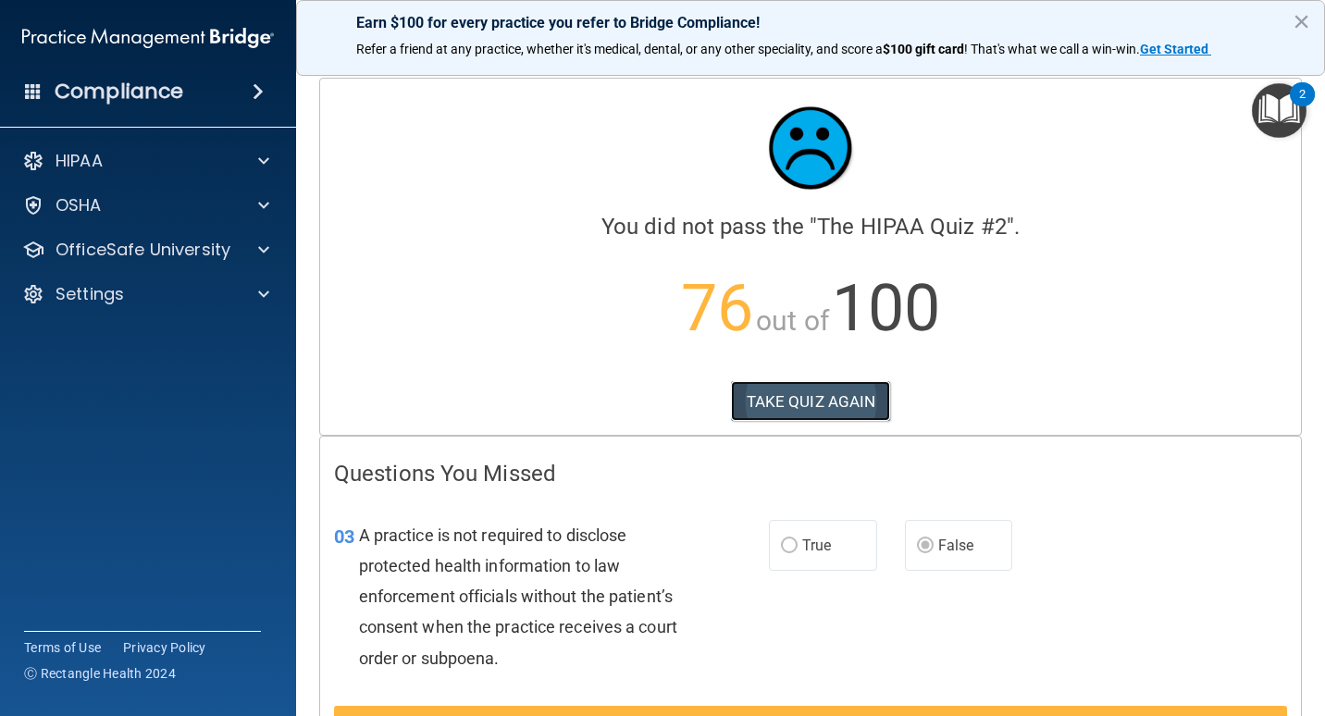
click at [823, 403] on button "TAKE QUIZ AGAIN" at bounding box center [811, 401] width 160 height 41
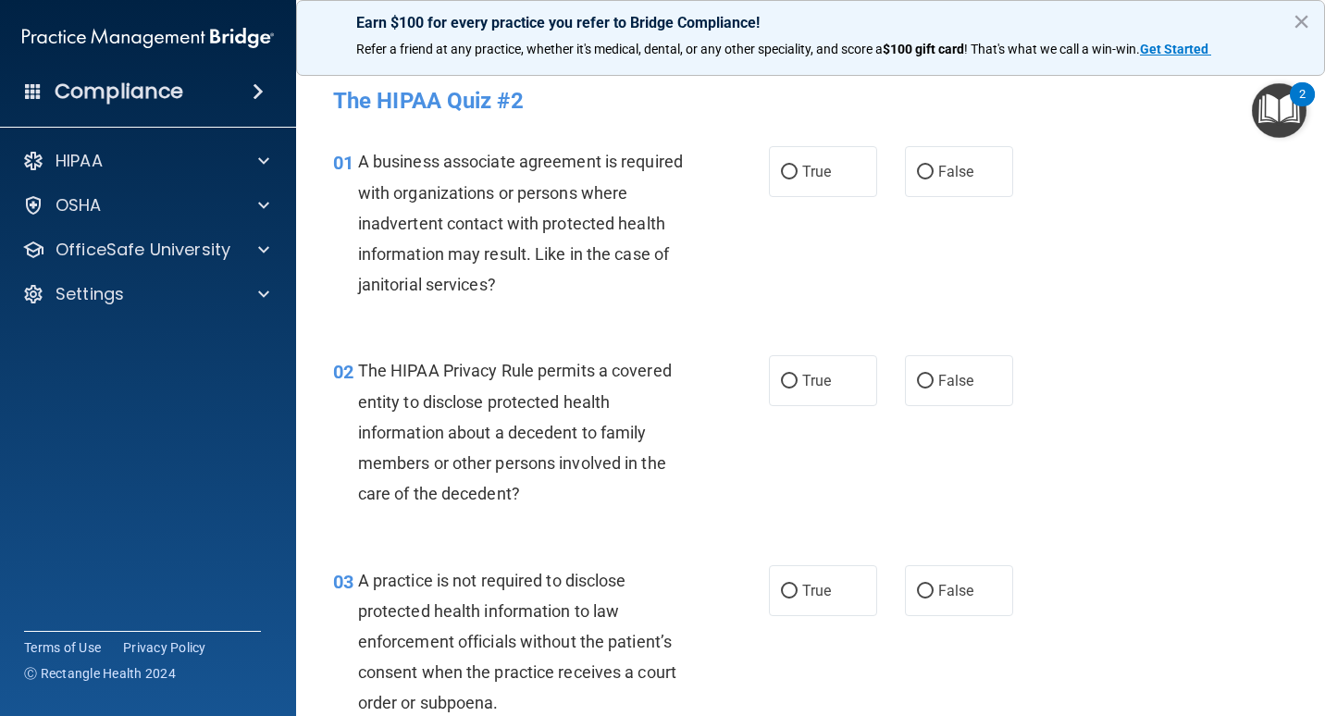
drag, startPoint x: 931, startPoint y: 195, endPoint x: 778, endPoint y: 138, distance: 163.2
click at [929, 195] on label "False" at bounding box center [959, 171] width 108 height 51
click at [929, 180] on input "False" at bounding box center [925, 173] width 17 height 14
radio input "true"
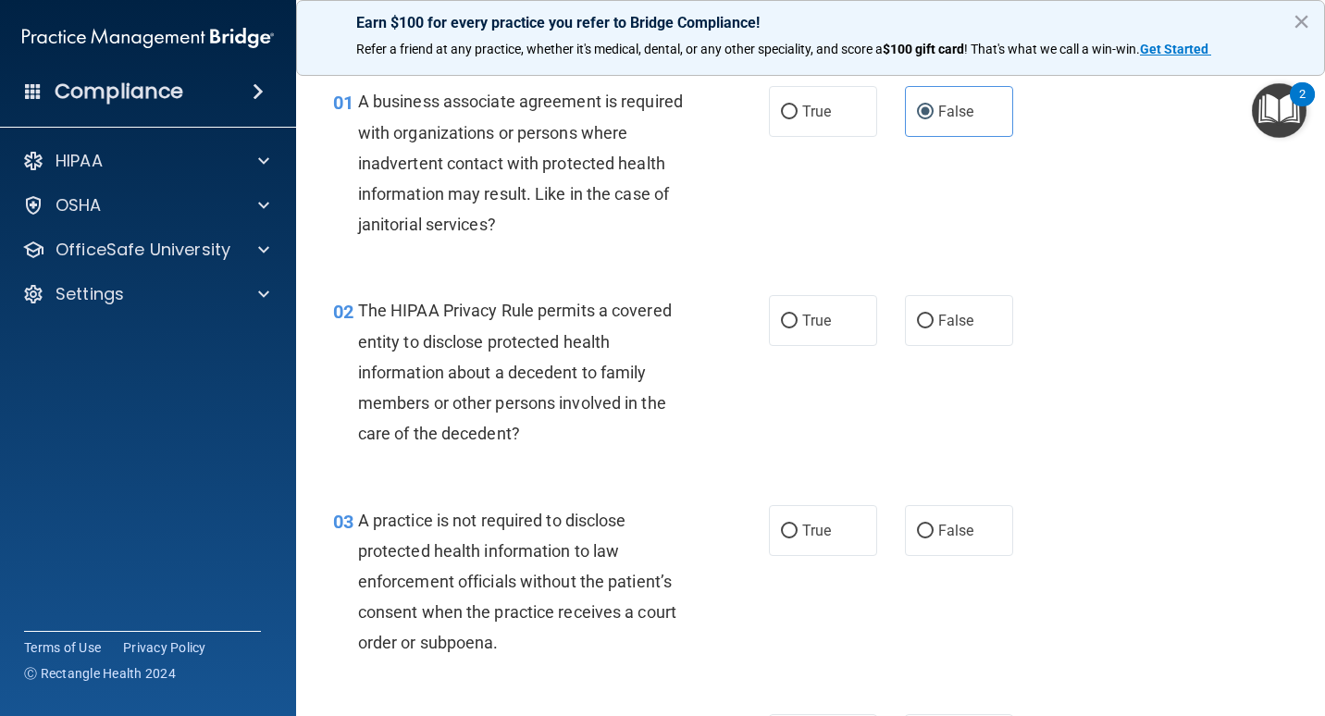
scroll to position [93, 0]
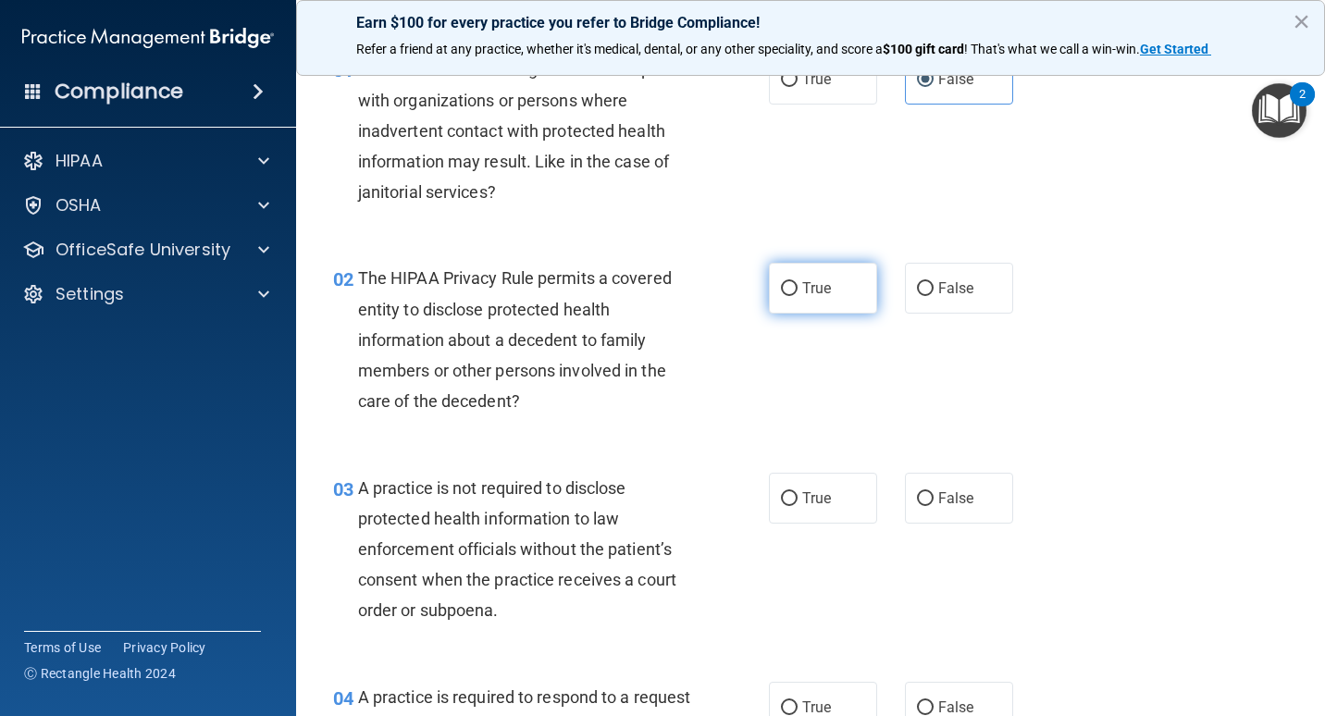
click at [811, 284] on span "True" at bounding box center [817, 289] width 29 height 18
click at [798, 284] on input "True" at bounding box center [789, 289] width 17 height 14
radio input "true"
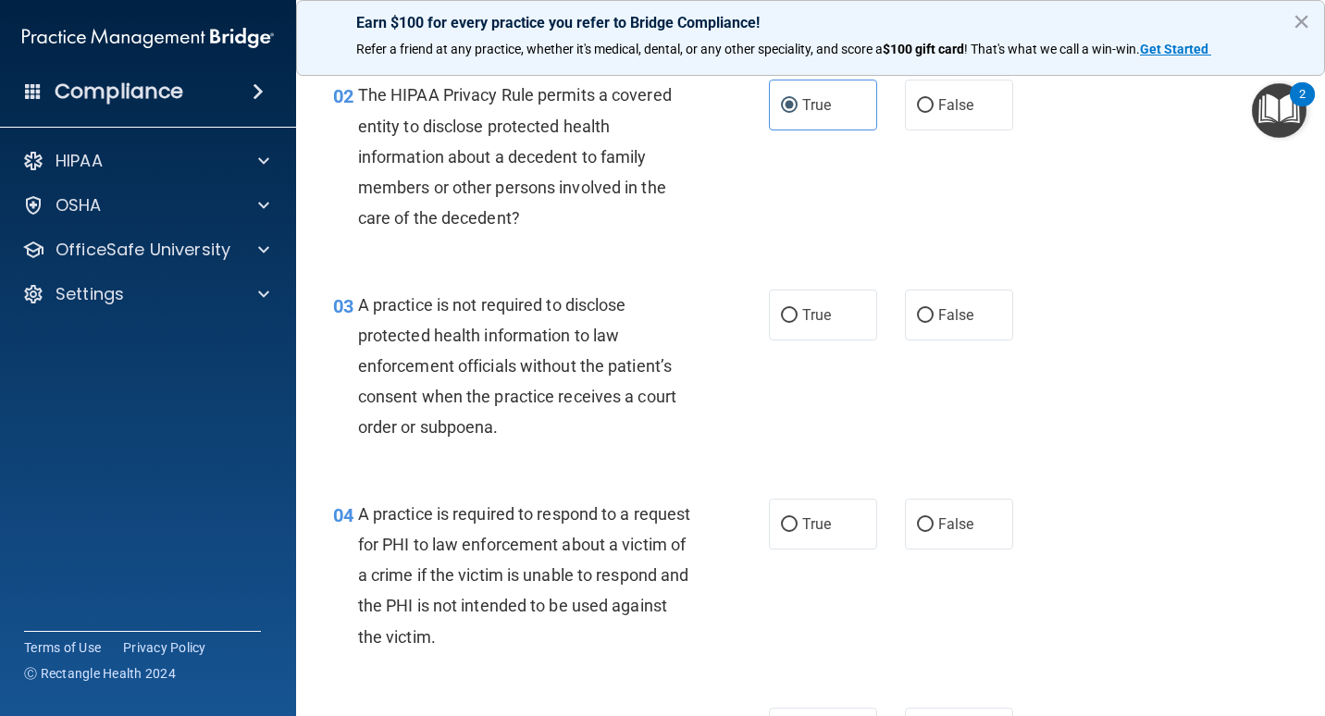
scroll to position [278, 0]
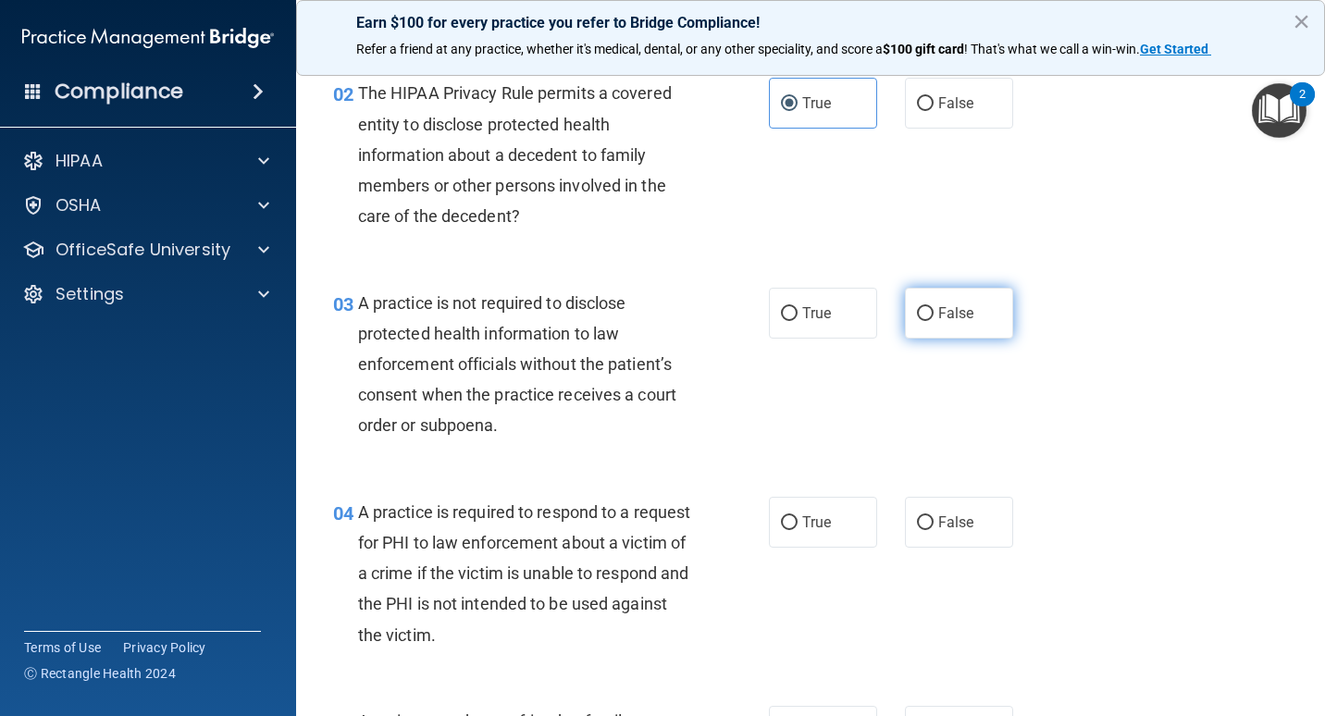
click at [917, 311] on input "False" at bounding box center [925, 314] width 17 height 14
radio input "true"
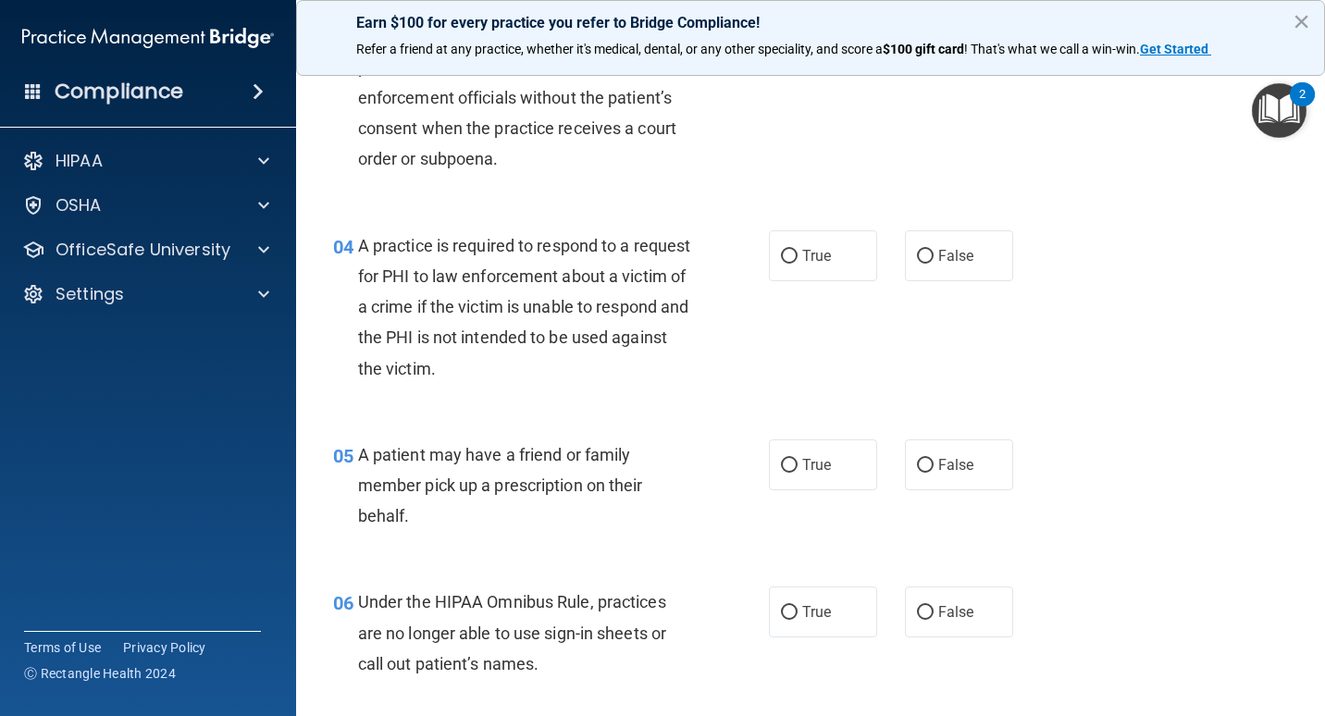
scroll to position [555, 0]
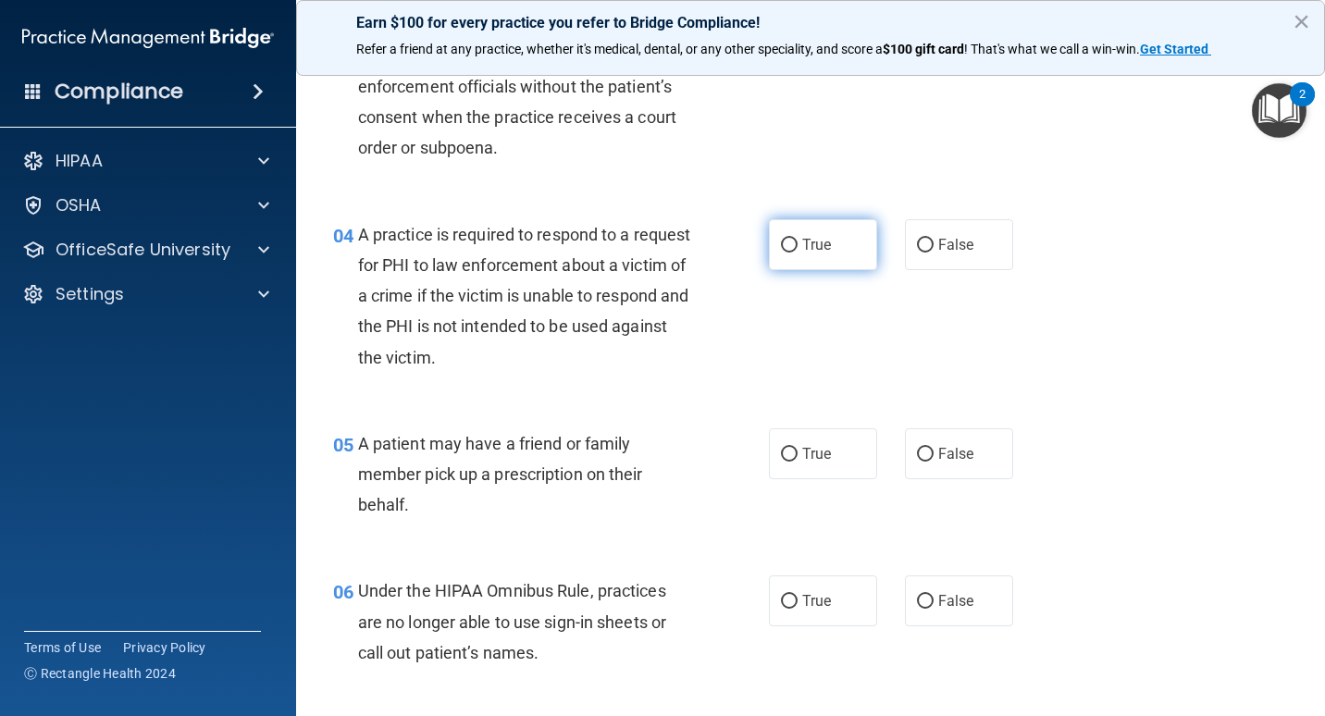
click at [823, 252] on span "True" at bounding box center [817, 245] width 29 height 18
click at [798, 252] on input "True" at bounding box center [789, 246] width 17 height 14
radio input "true"
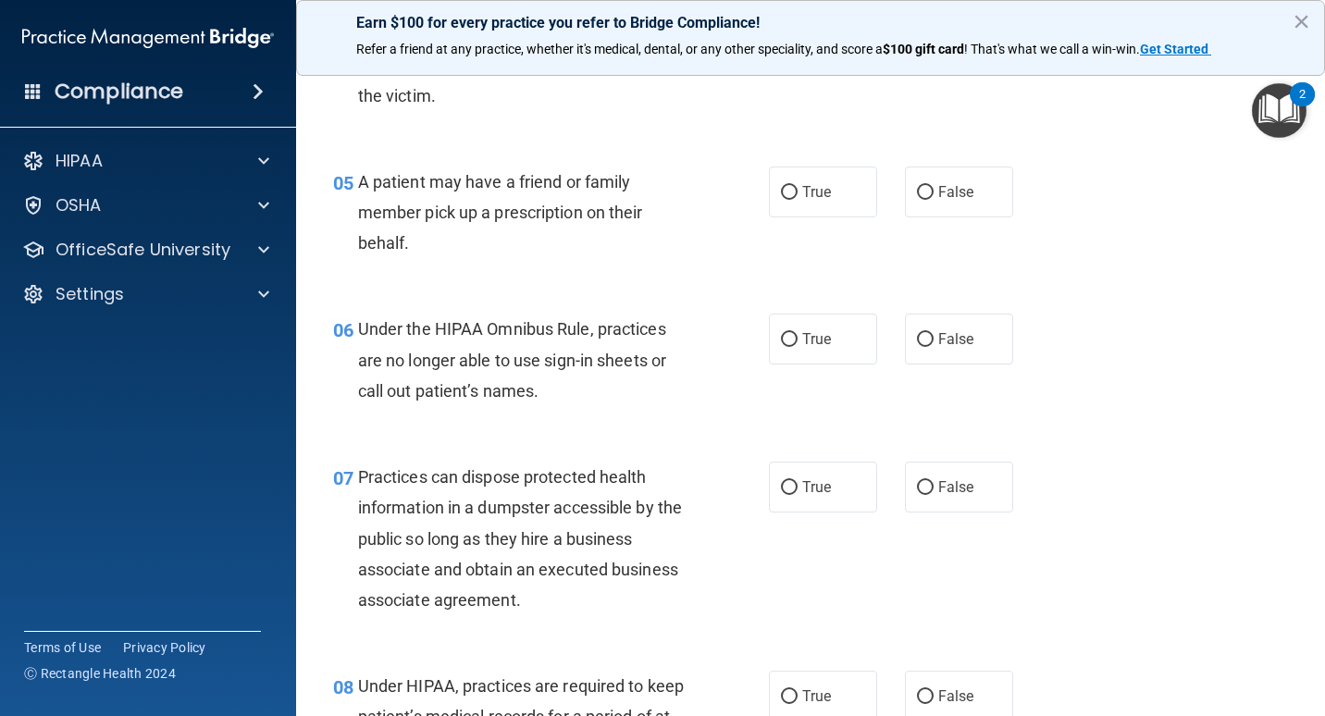
scroll to position [833, 0]
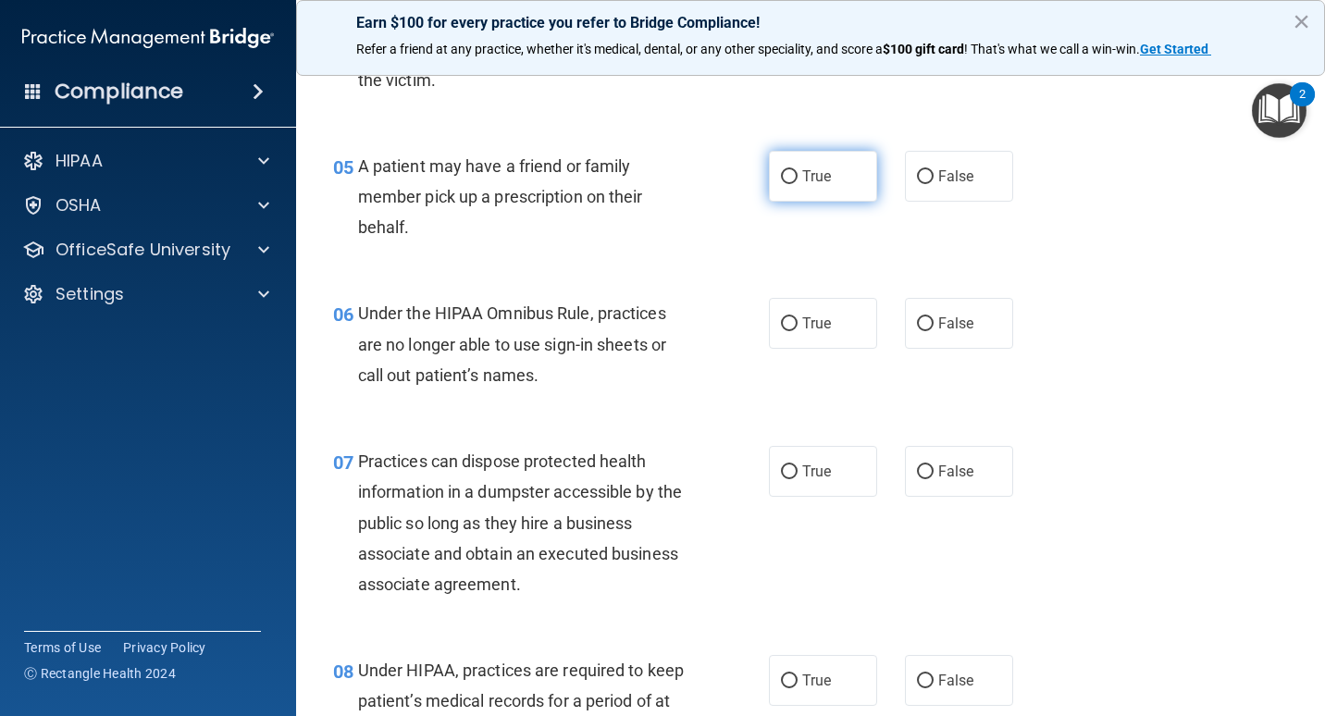
click at [821, 174] on span "True" at bounding box center [817, 177] width 29 height 18
click at [798, 174] on input "True" at bounding box center [789, 177] width 17 height 14
radio input "true"
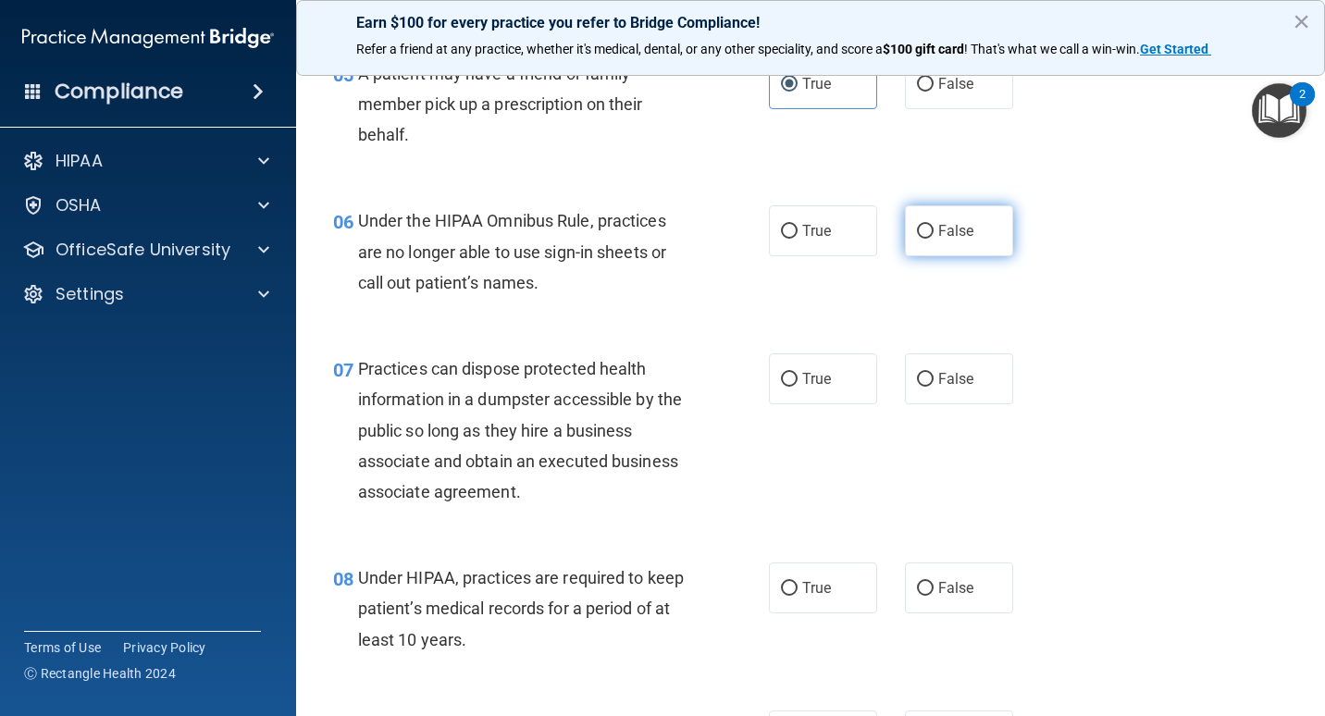
click at [942, 226] on span "False" at bounding box center [957, 231] width 36 height 18
click at [934, 226] on input "False" at bounding box center [925, 232] width 17 height 14
radio input "true"
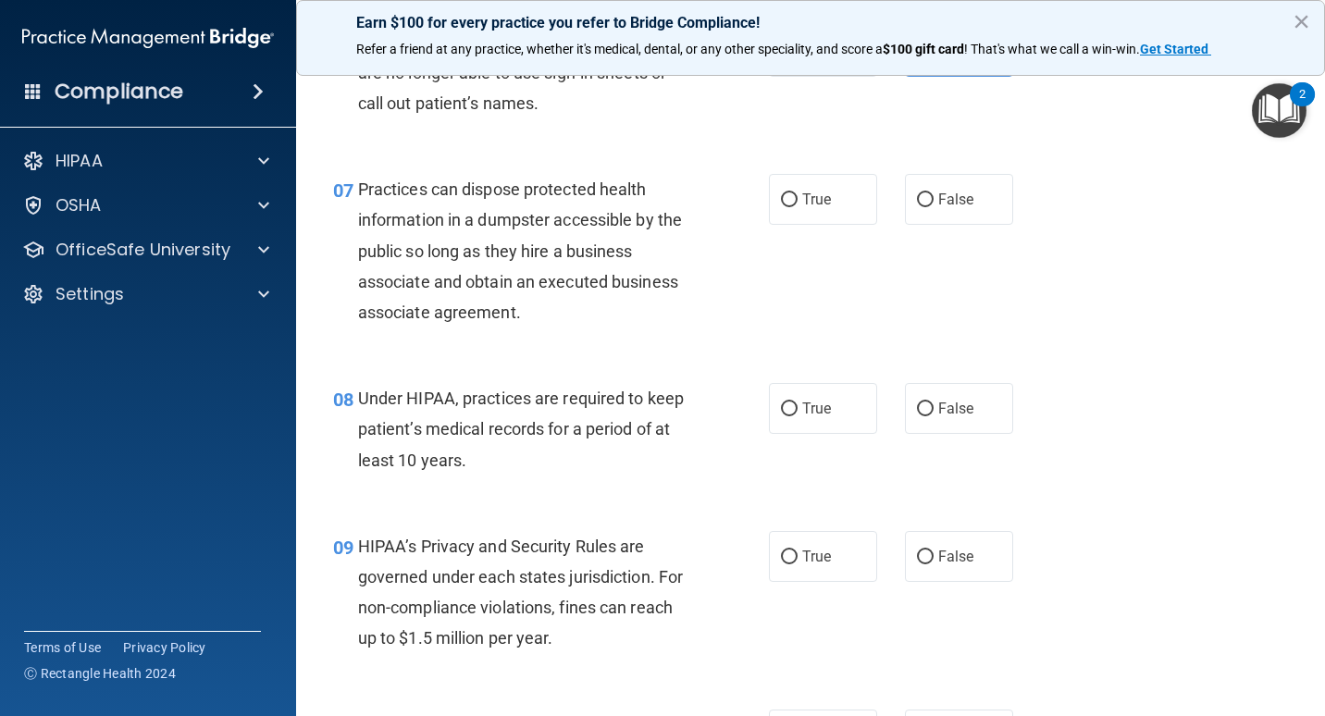
scroll to position [1111, 0]
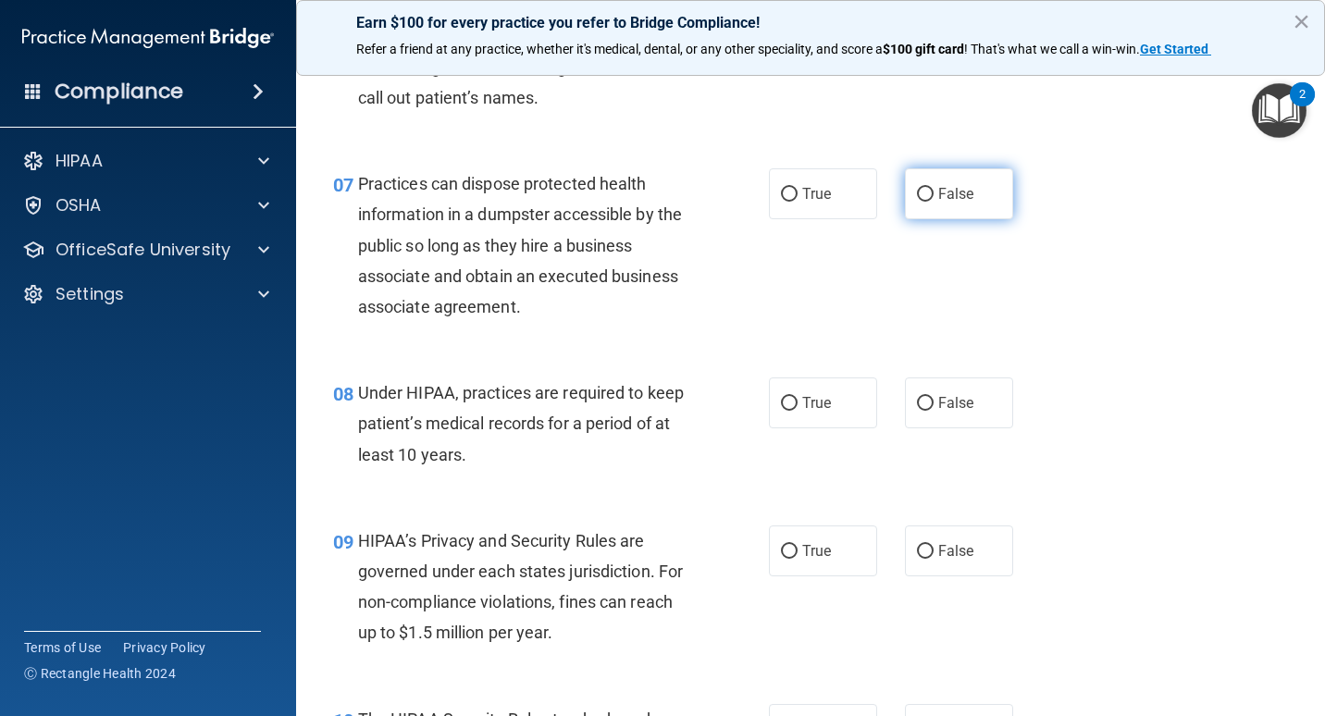
click at [927, 210] on label "False" at bounding box center [959, 193] width 108 height 51
click at [927, 202] on input "False" at bounding box center [925, 195] width 17 height 14
radio input "true"
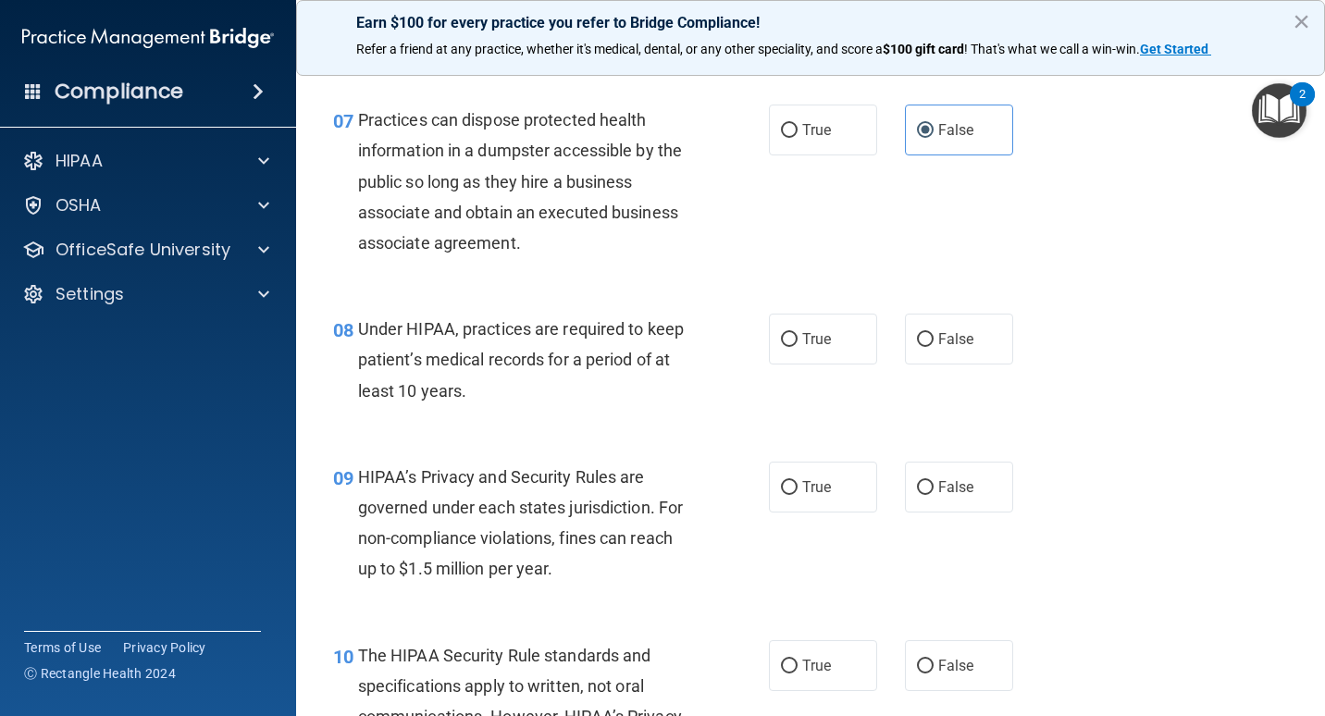
scroll to position [1296, 0]
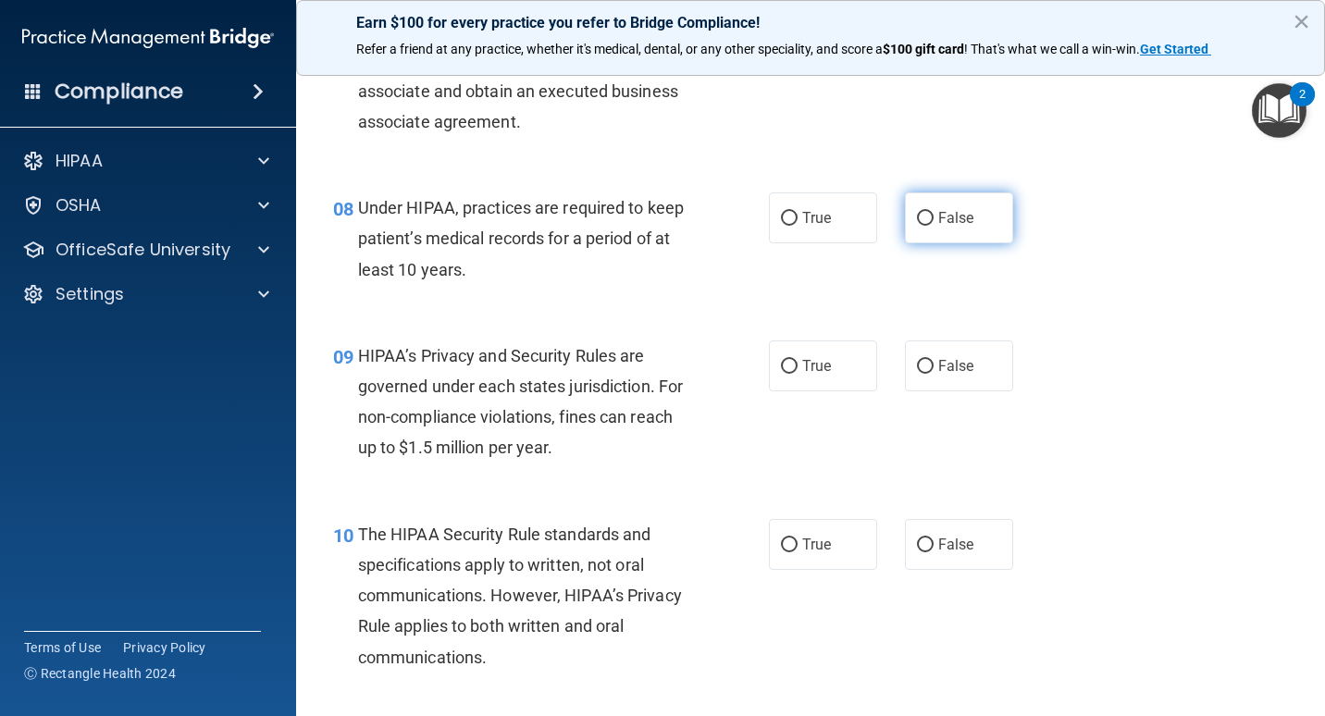
click at [915, 227] on label "False" at bounding box center [959, 218] width 108 height 51
click at [917, 226] on input "False" at bounding box center [925, 219] width 17 height 14
radio input "true"
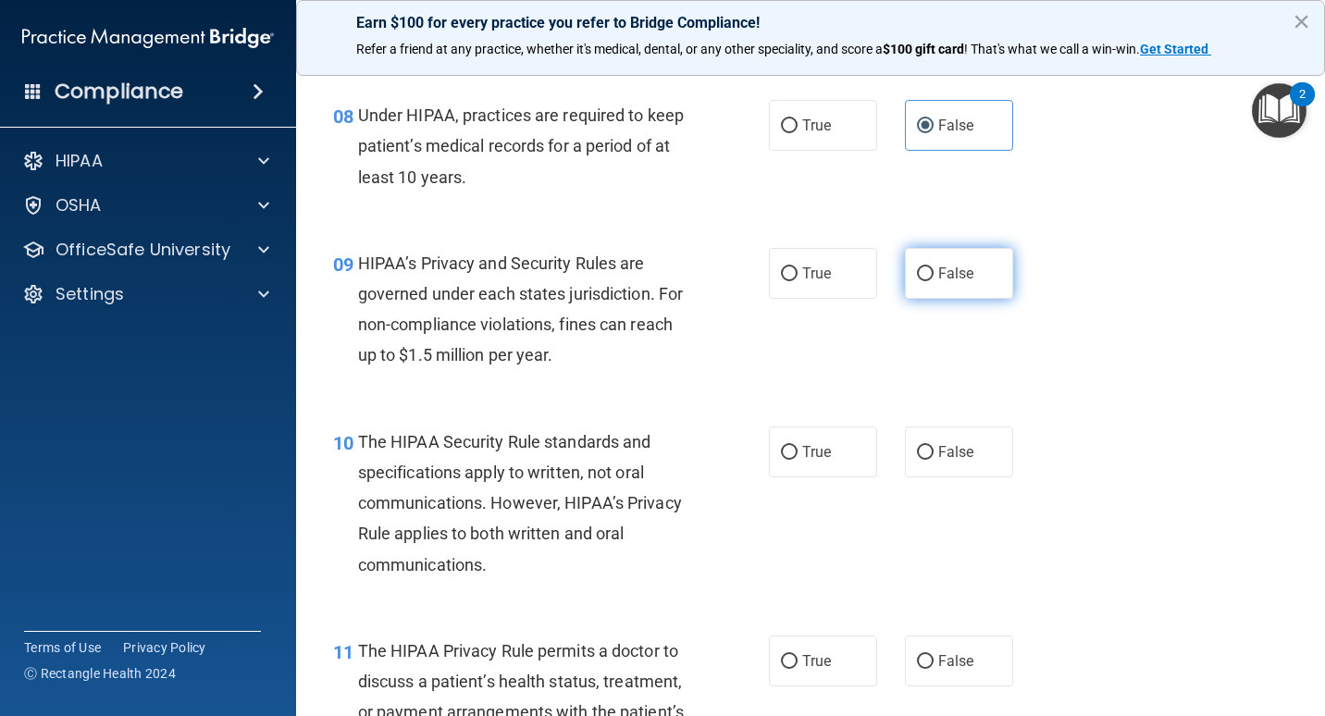
click at [917, 280] on input "False" at bounding box center [925, 275] width 17 height 14
radio input "true"
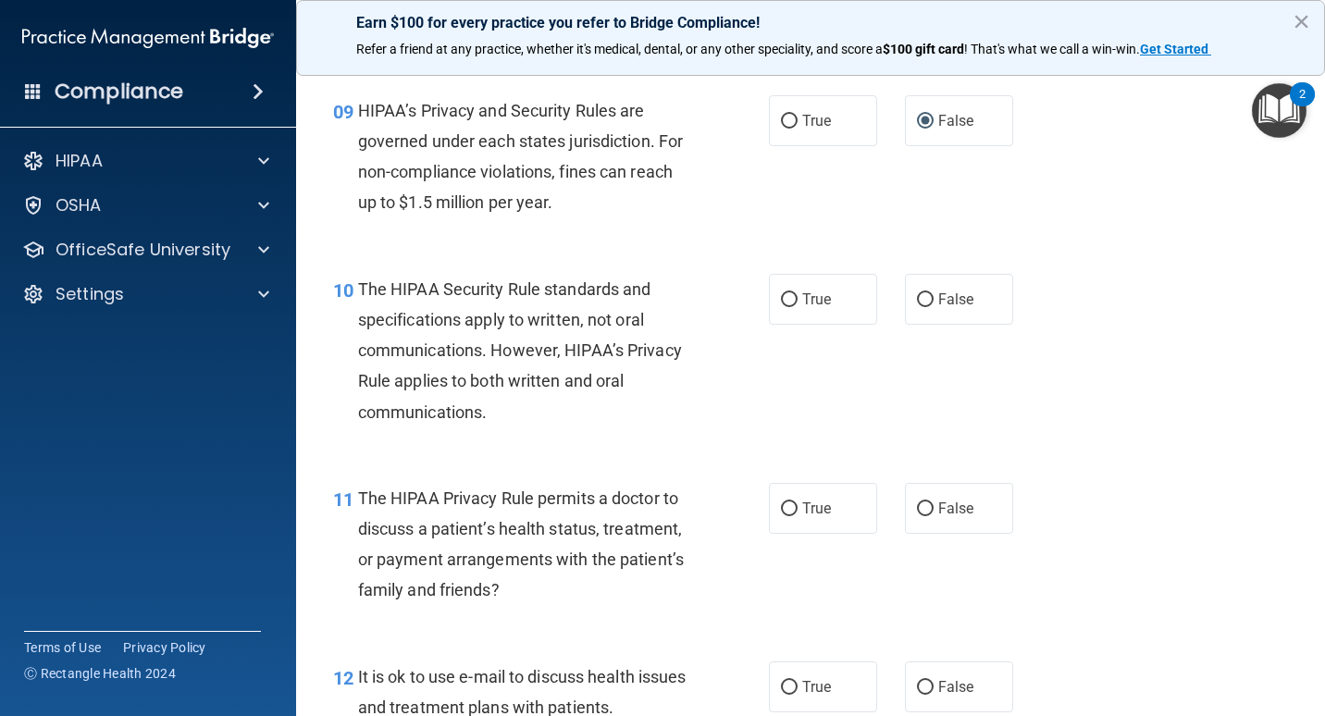
scroll to position [1574, 0]
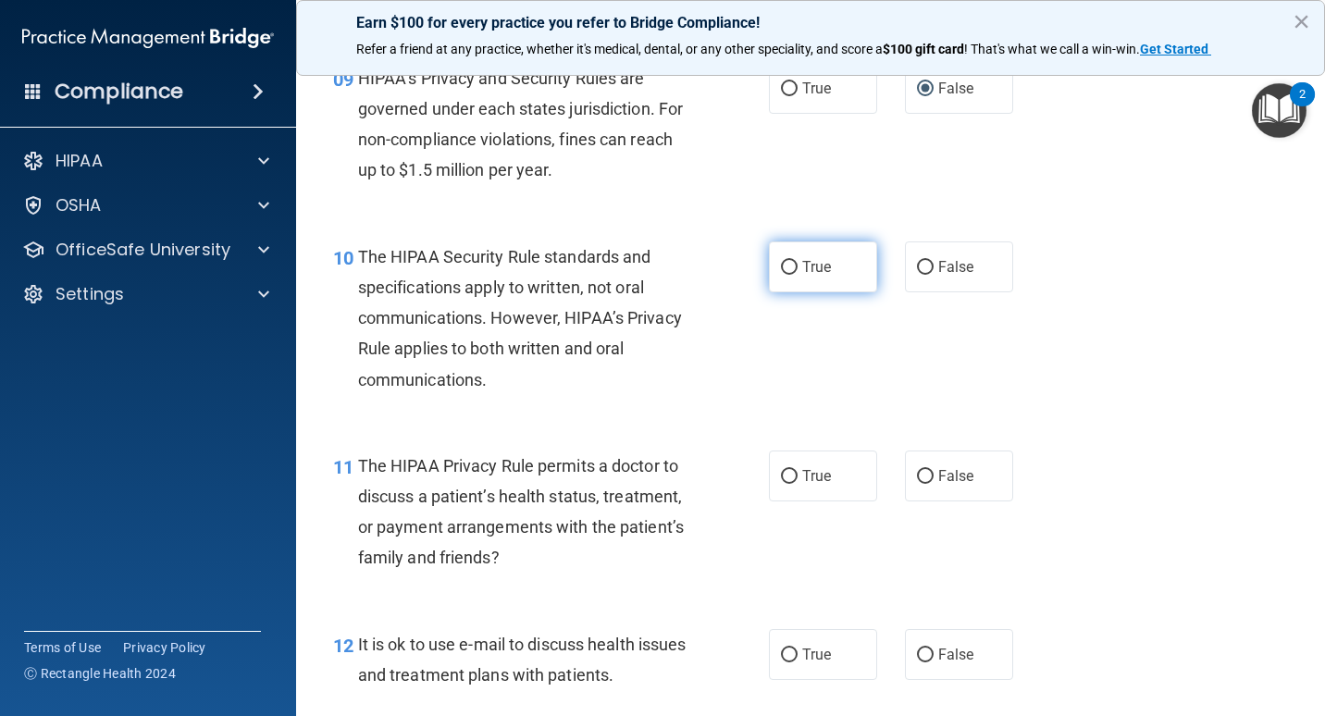
click at [792, 267] on label "True" at bounding box center [823, 267] width 108 height 51
click at [792, 267] on input "True" at bounding box center [789, 268] width 17 height 14
radio input "true"
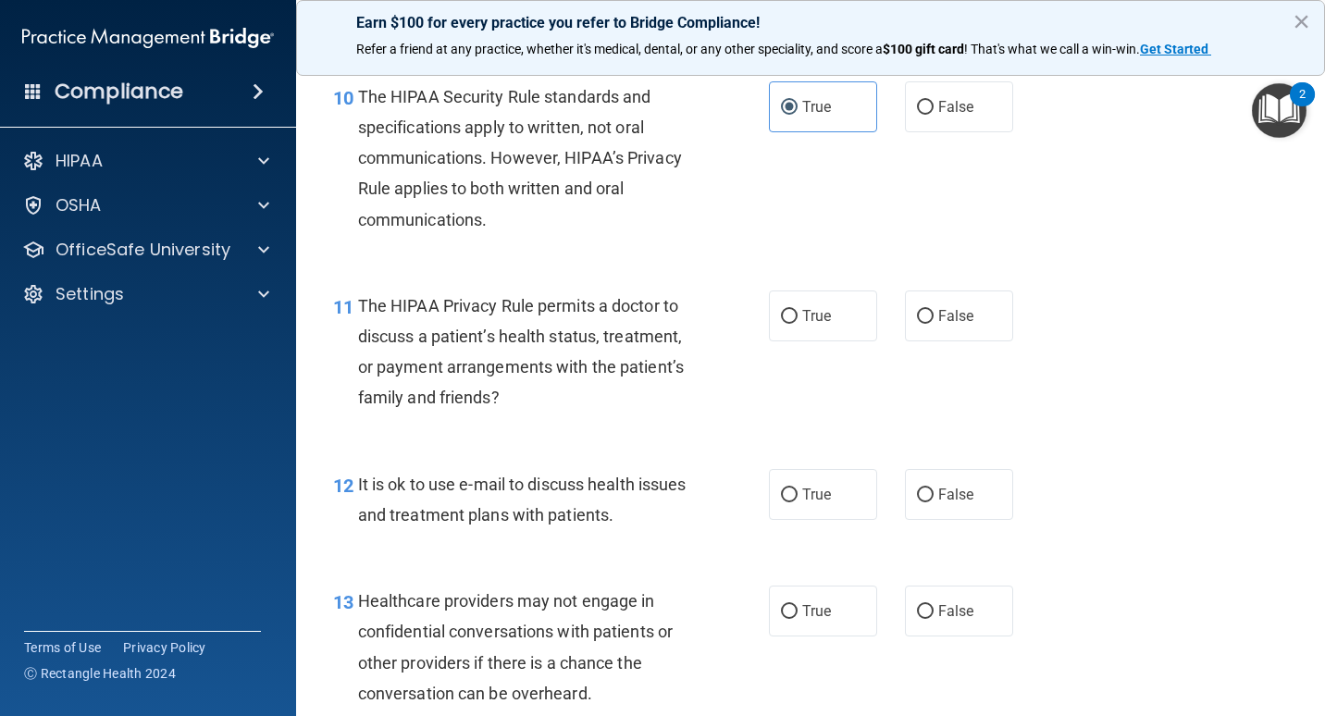
scroll to position [1759, 0]
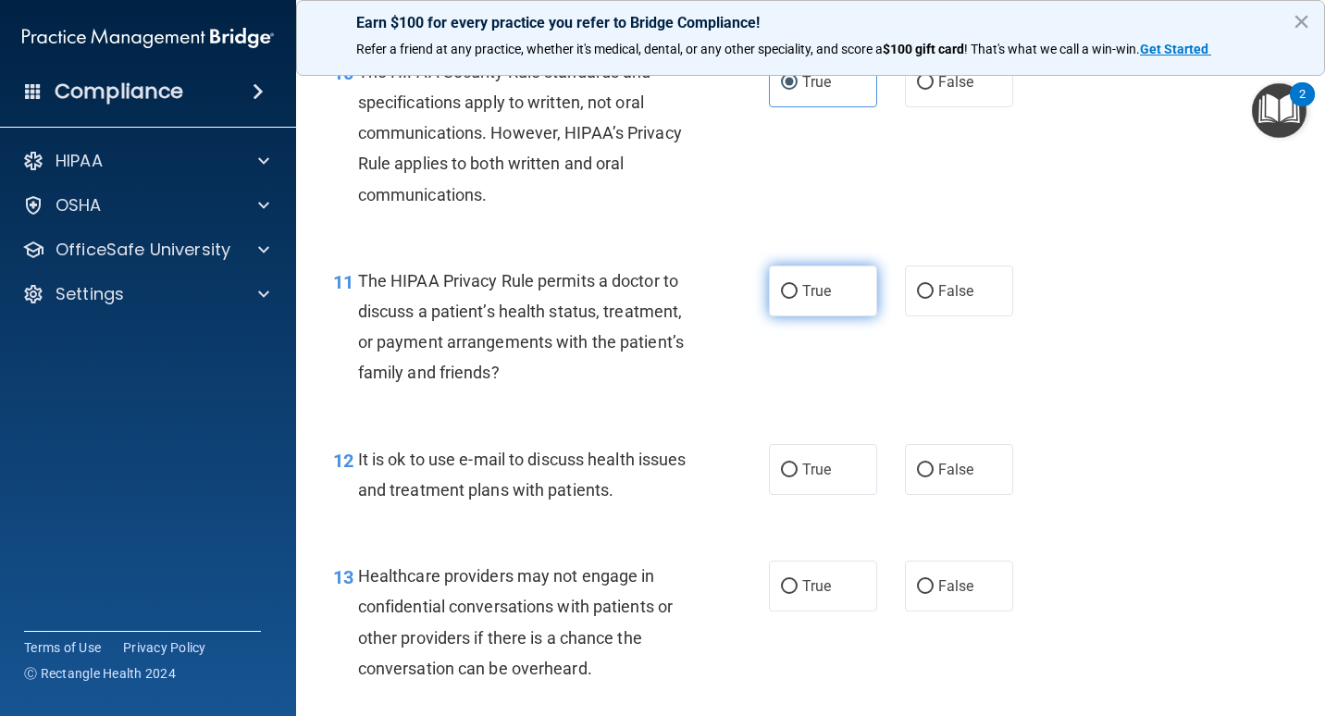
click at [789, 286] on input "True" at bounding box center [789, 292] width 17 height 14
radio input "true"
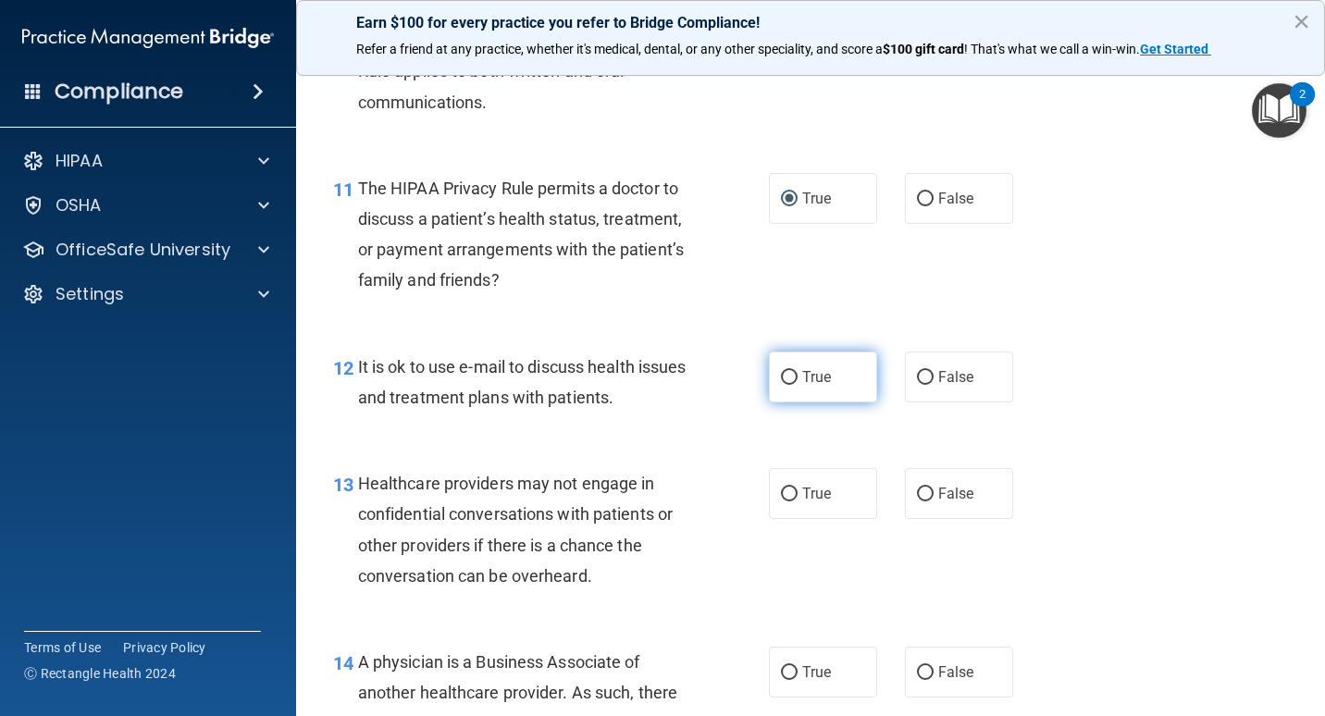
click at [808, 381] on span "True" at bounding box center [817, 377] width 29 height 18
click at [798, 381] on input "True" at bounding box center [789, 378] width 17 height 14
radio input "true"
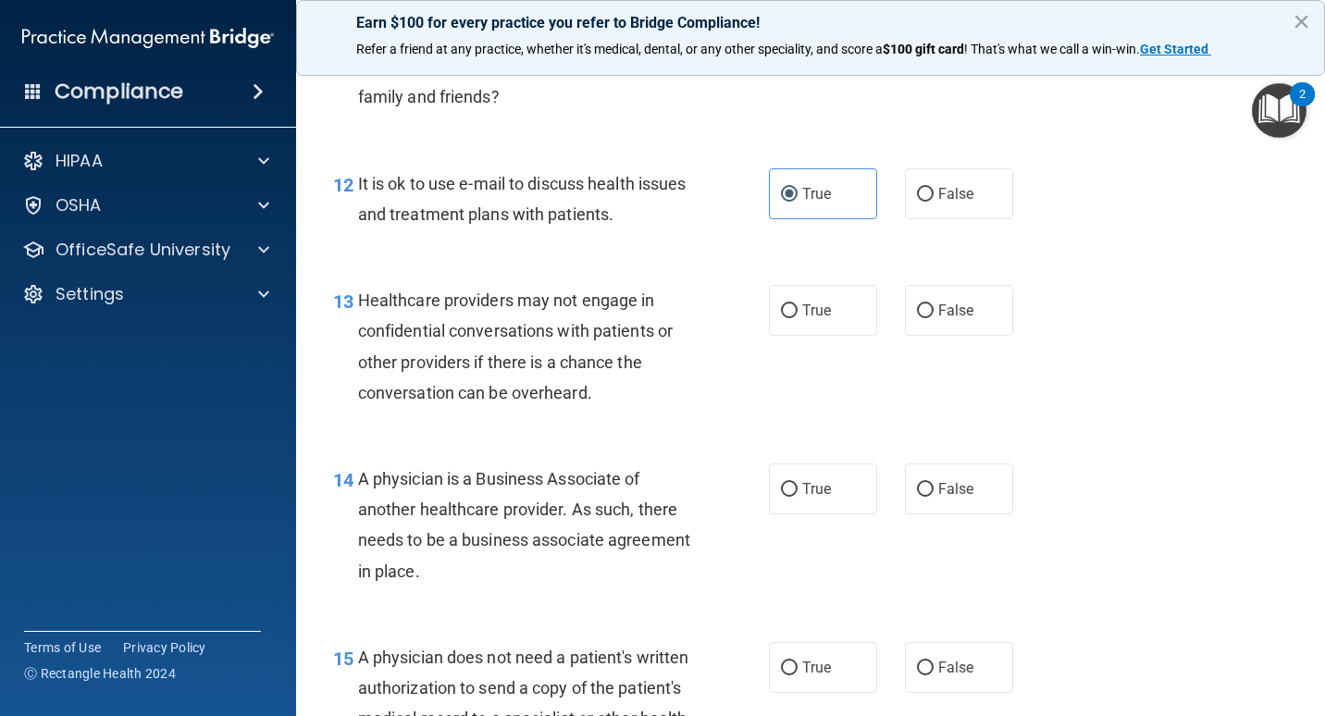
scroll to position [2036, 0]
click at [920, 313] on input "False" at bounding box center [925, 310] width 17 height 14
radio input "true"
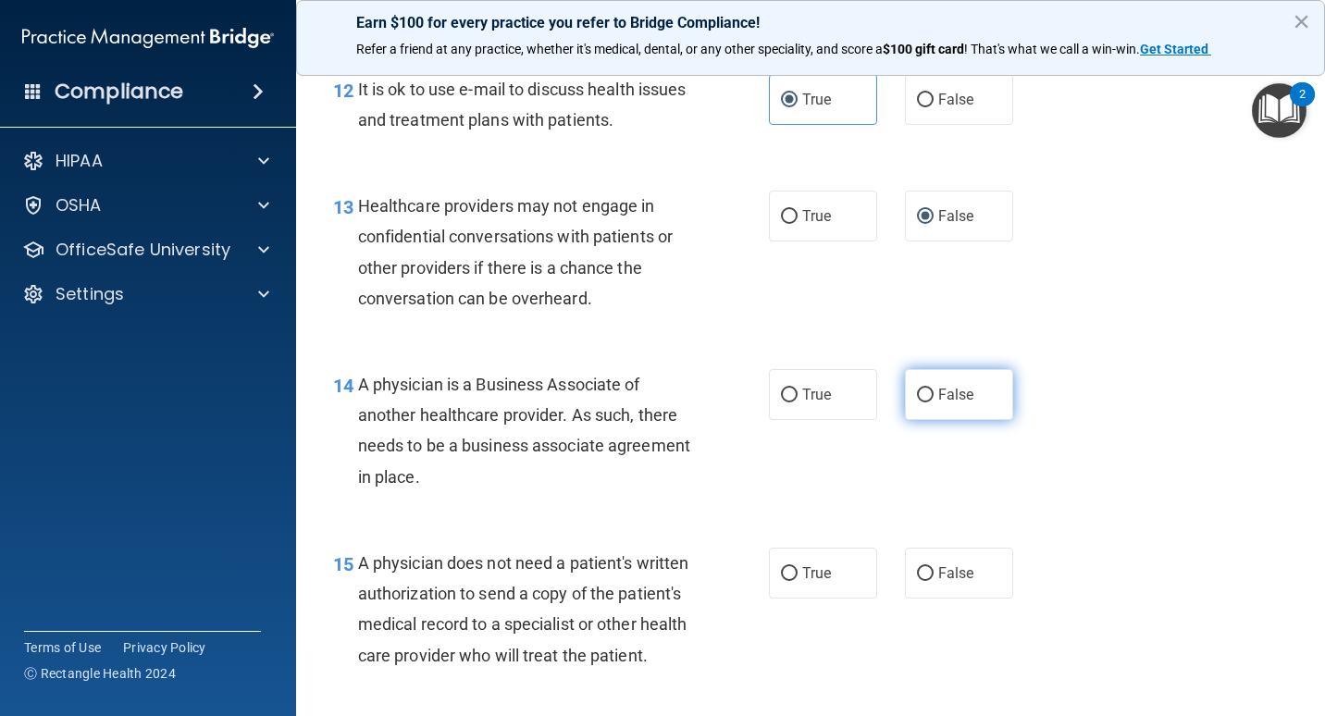
click at [954, 409] on label "False" at bounding box center [959, 394] width 108 height 51
click at [934, 403] on input "False" at bounding box center [925, 396] width 17 height 14
radio input "true"
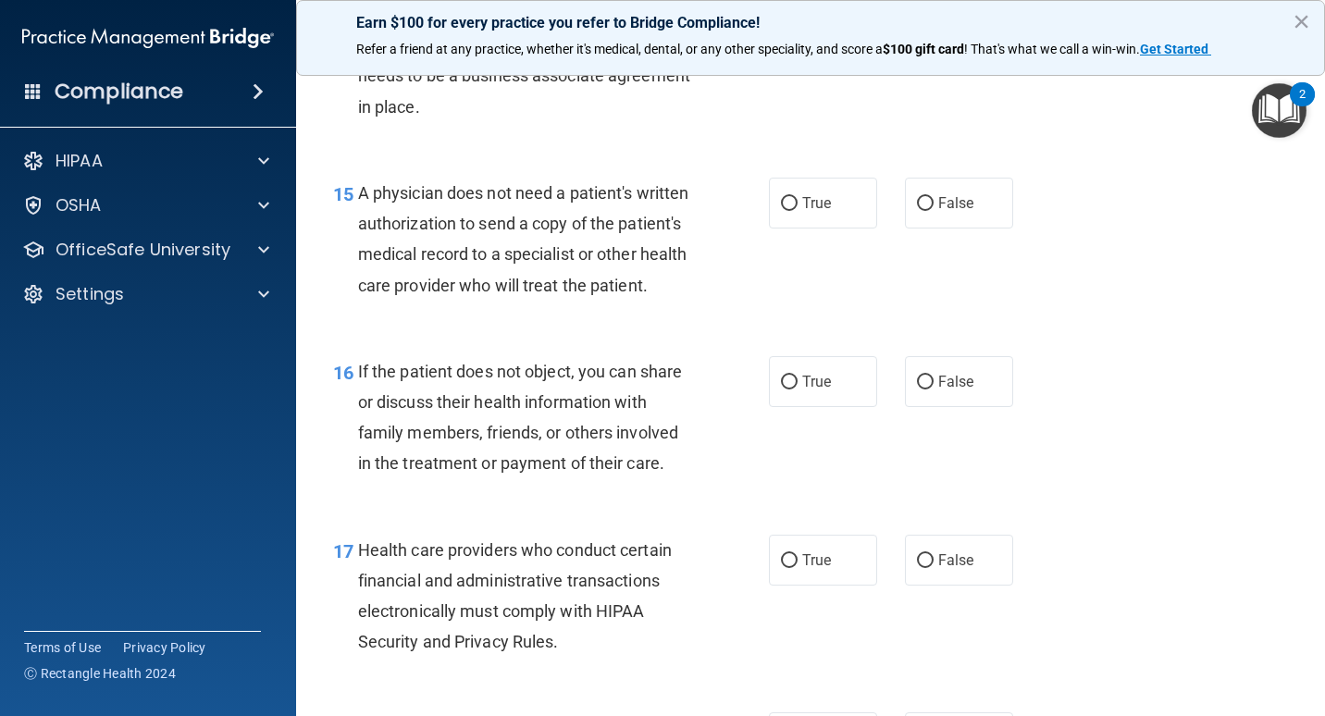
scroll to position [2407, 0]
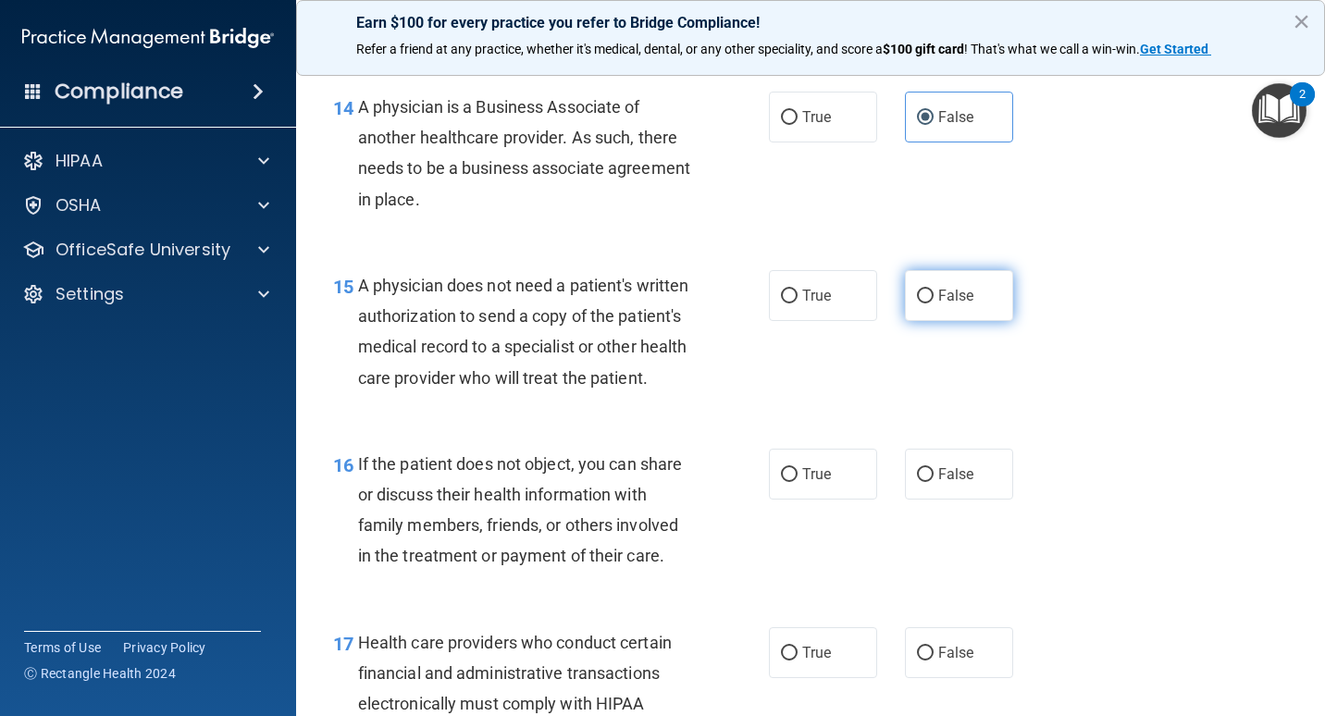
click at [921, 309] on label "False" at bounding box center [959, 295] width 108 height 51
click at [921, 304] on input "False" at bounding box center [925, 297] width 17 height 14
radio input "true"
click at [826, 300] on label "True" at bounding box center [823, 295] width 108 height 51
click at [798, 300] on input "True" at bounding box center [789, 297] width 17 height 14
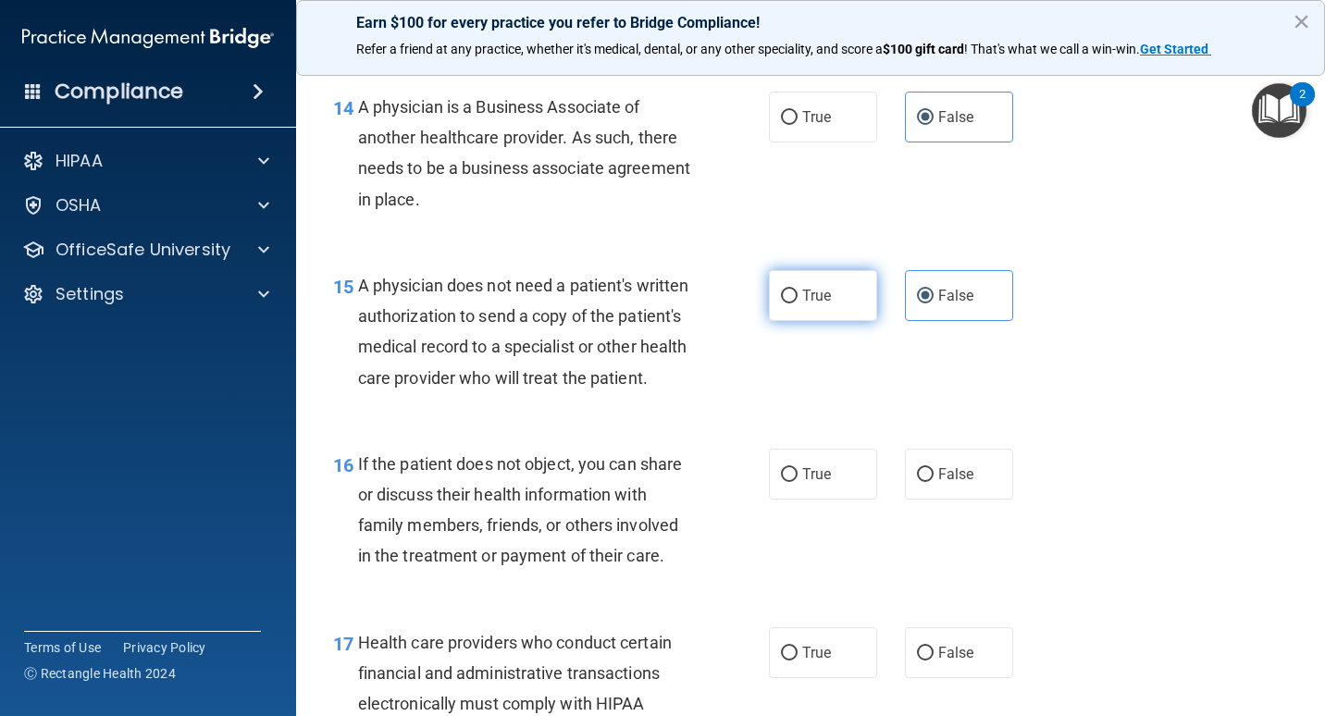
radio input "true"
radio input "false"
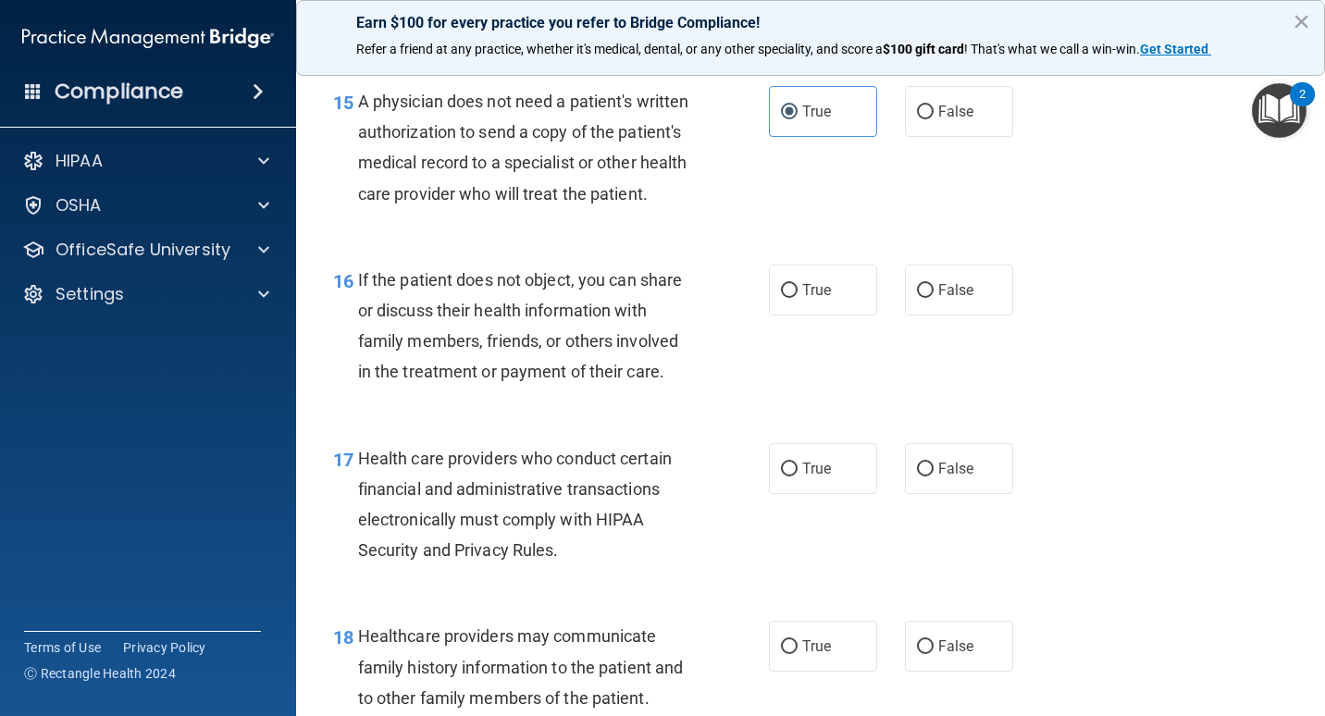
scroll to position [2592, 0]
click at [831, 313] on label "True" at bounding box center [823, 289] width 108 height 51
click at [798, 297] on input "True" at bounding box center [789, 290] width 17 height 14
radio input "true"
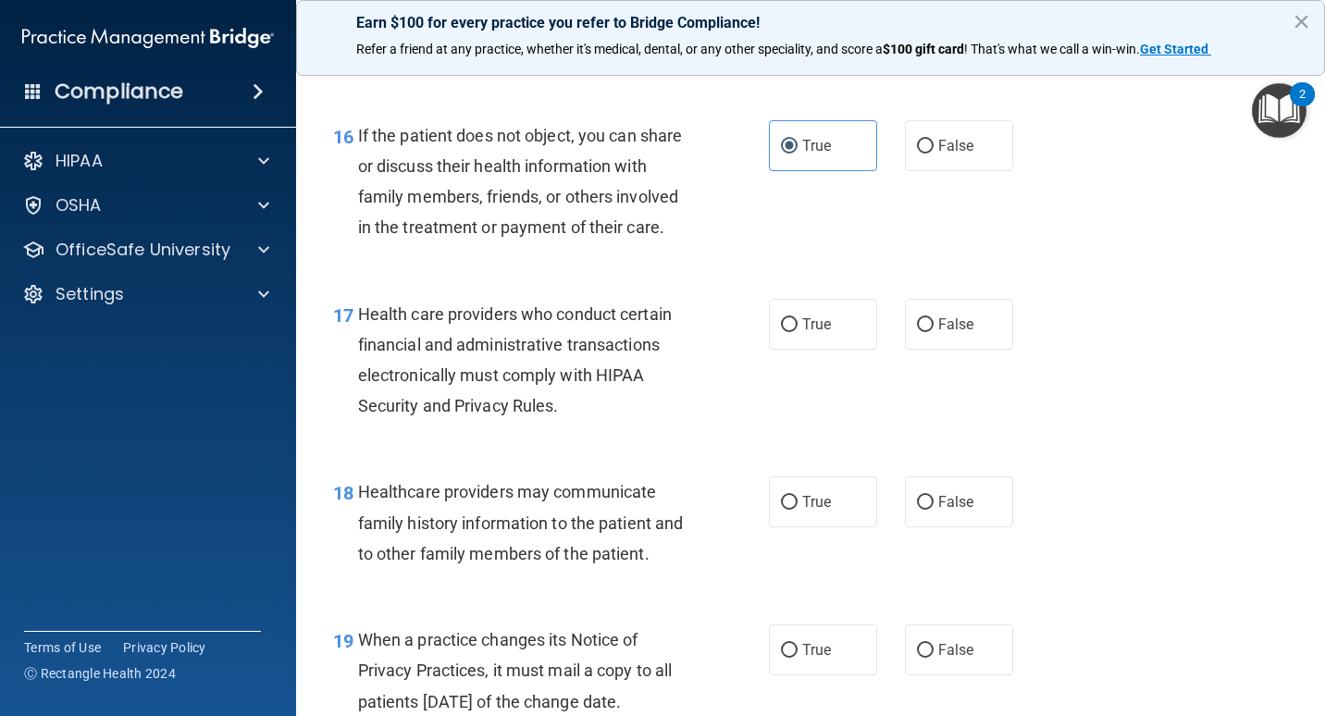
scroll to position [2777, 0]
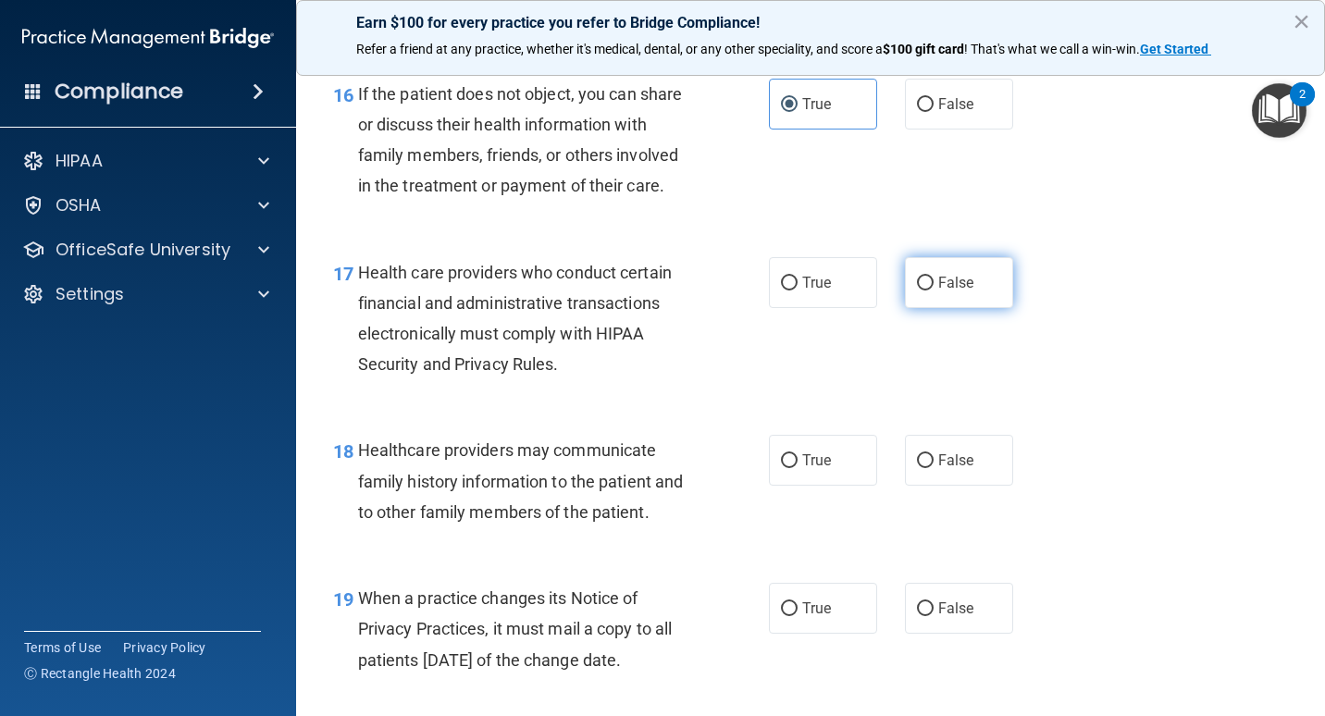
click at [956, 292] on span "False" at bounding box center [957, 283] width 36 height 18
click at [934, 291] on input "False" at bounding box center [925, 284] width 17 height 14
radio input "true"
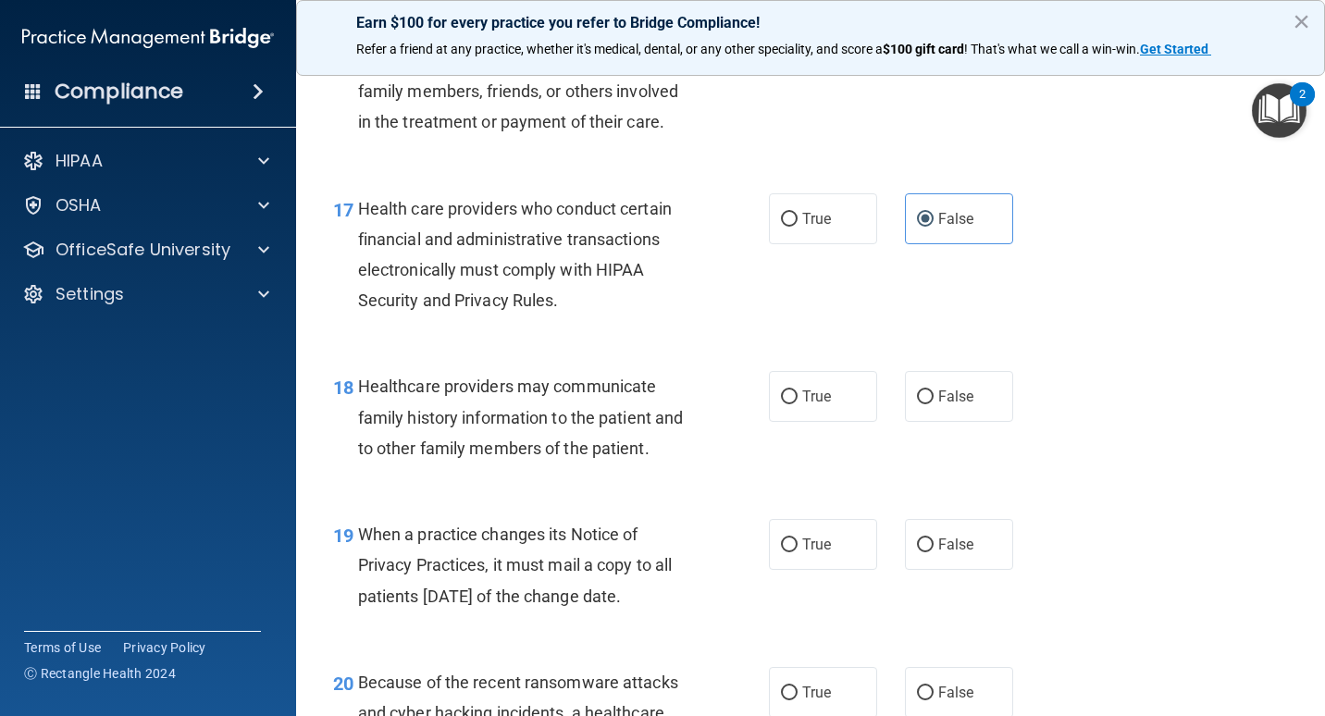
scroll to position [2848, 0]
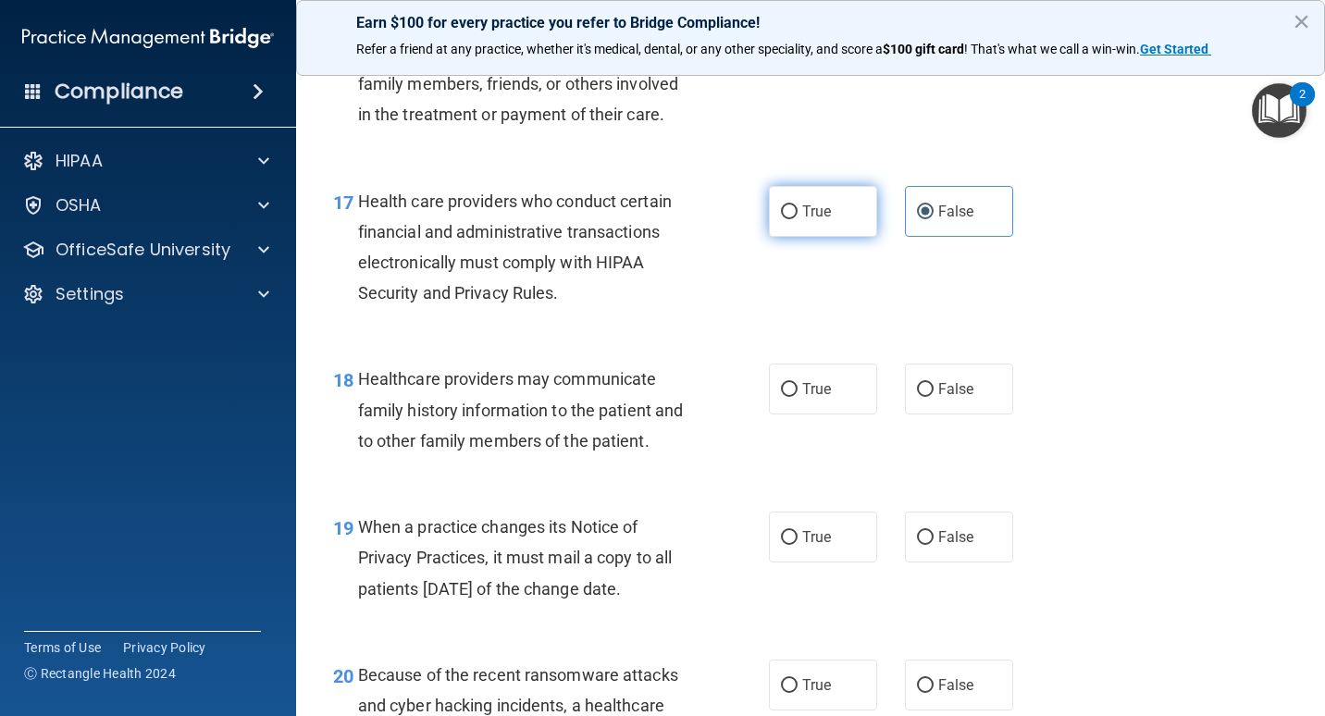
click at [781, 219] on input "True" at bounding box center [789, 212] width 17 height 14
radio input "true"
radio input "false"
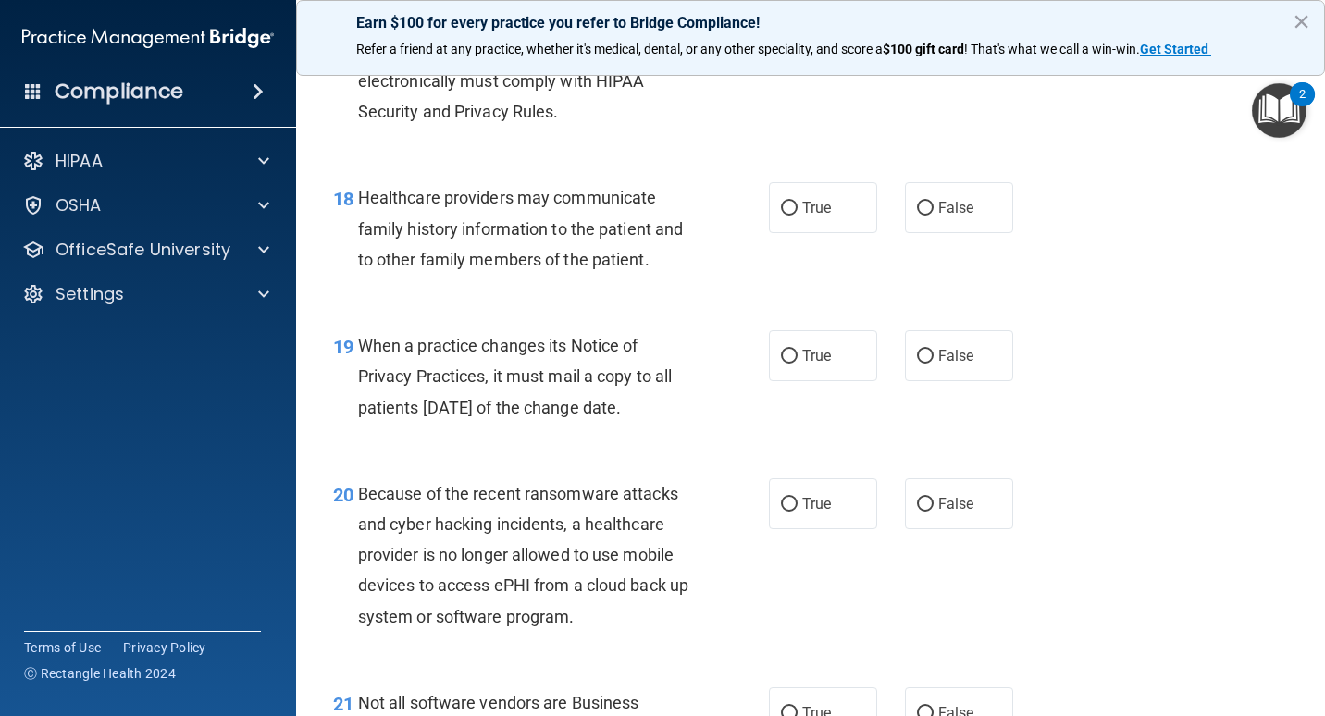
scroll to position [3033, 0]
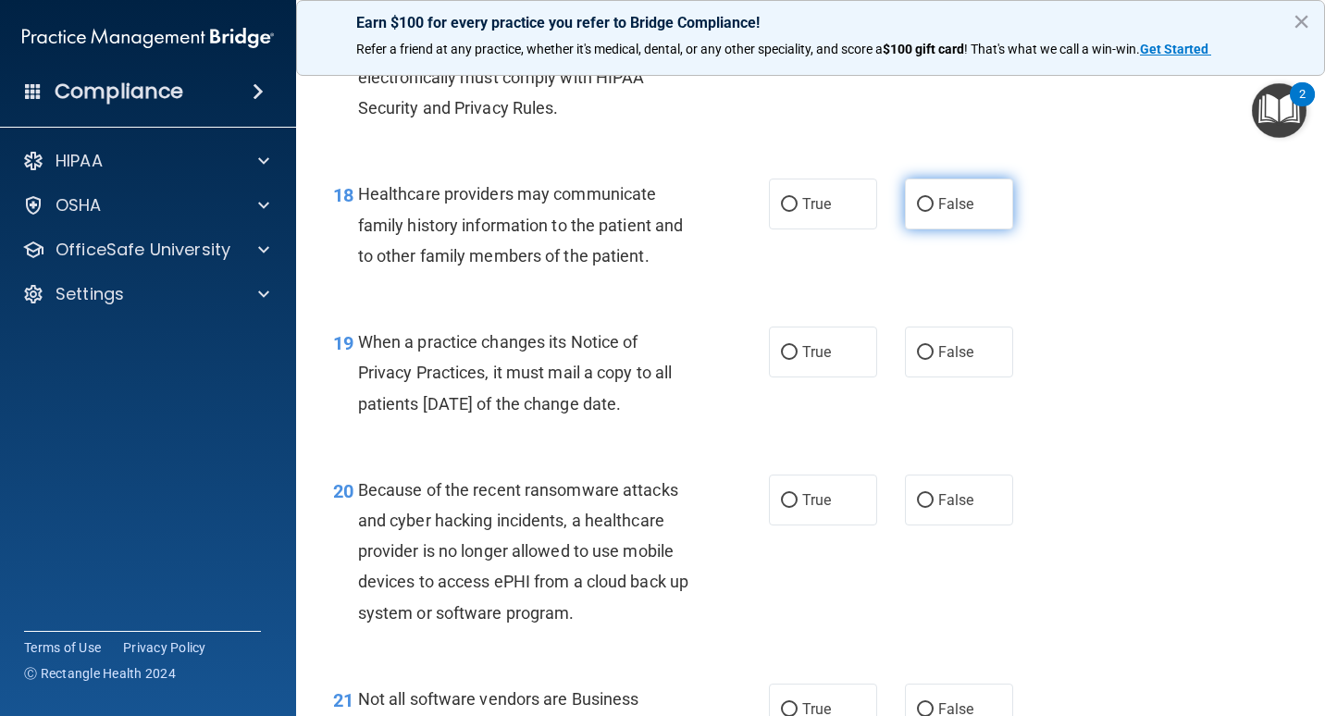
click at [929, 230] on label "False" at bounding box center [959, 204] width 108 height 51
click at [929, 212] on input "False" at bounding box center [925, 205] width 17 height 14
radio input "true"
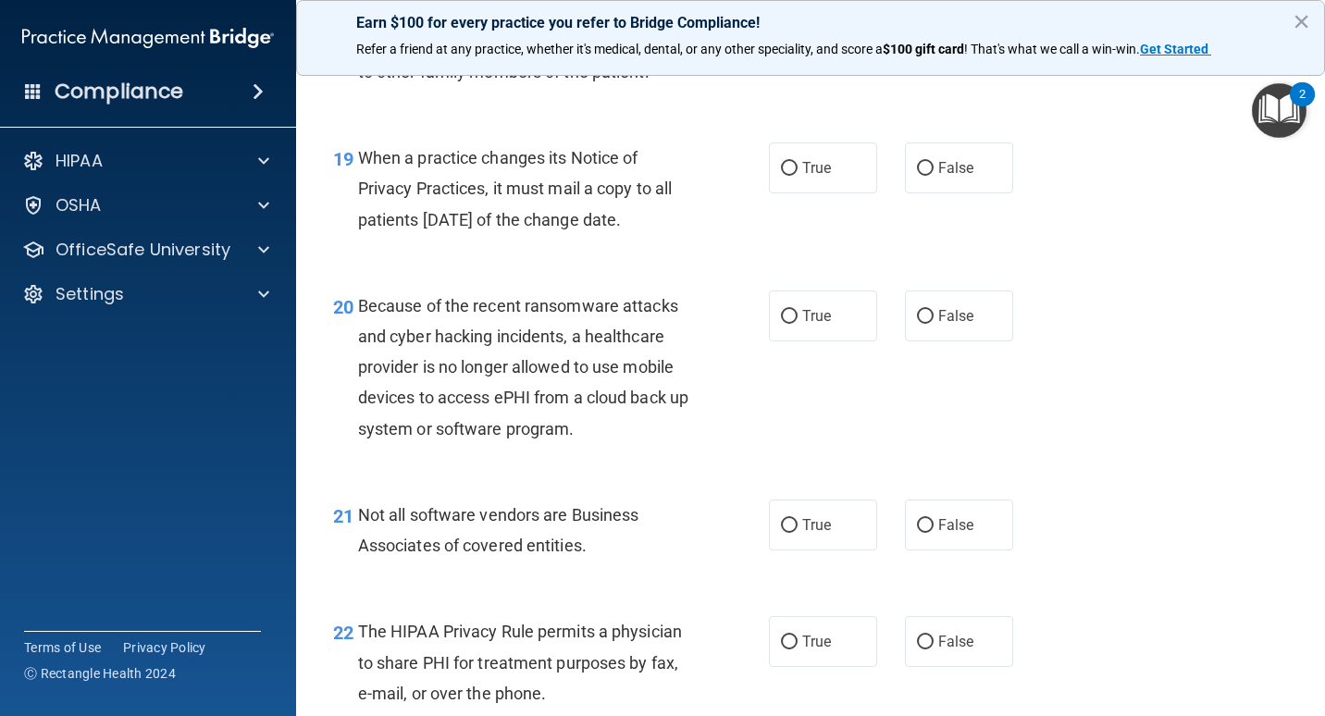
scroll to position [3218, 0]
click at [938, 193] on label "False" at bounding box center [959, 167] width 108 height 51
click at [934, 175] on input "False" at bounding box center [925, 168] width 17 height 14
radio input "true"
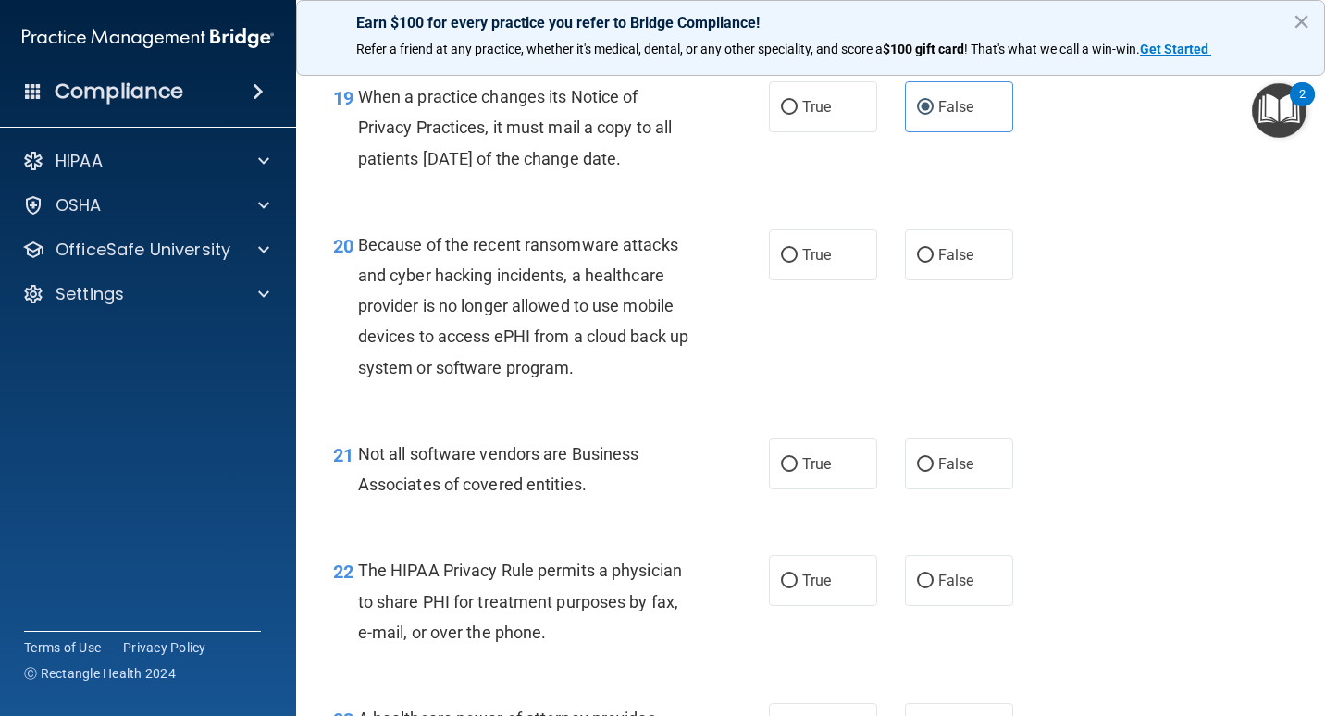
scroll to position [3311, 0]
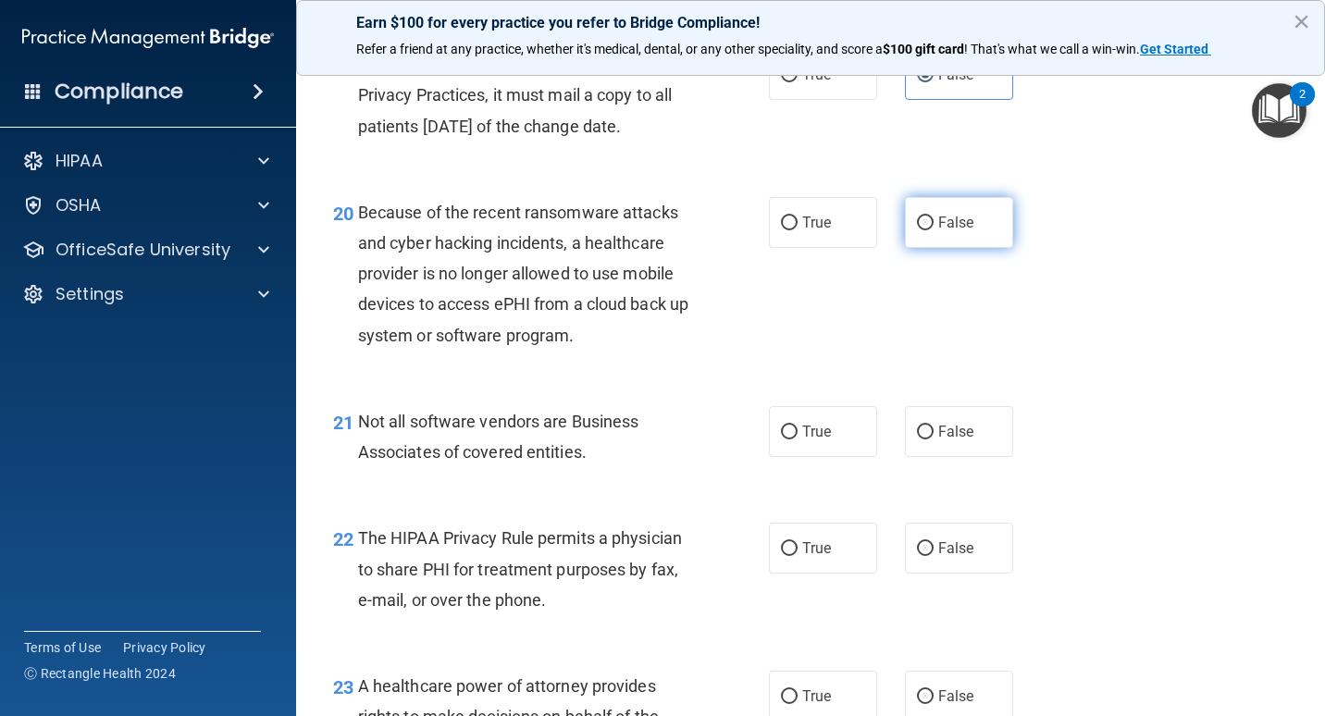
click at [924, 230] on input "False" at bounding box center [925, 224] width 17 height 14
radio input "true"
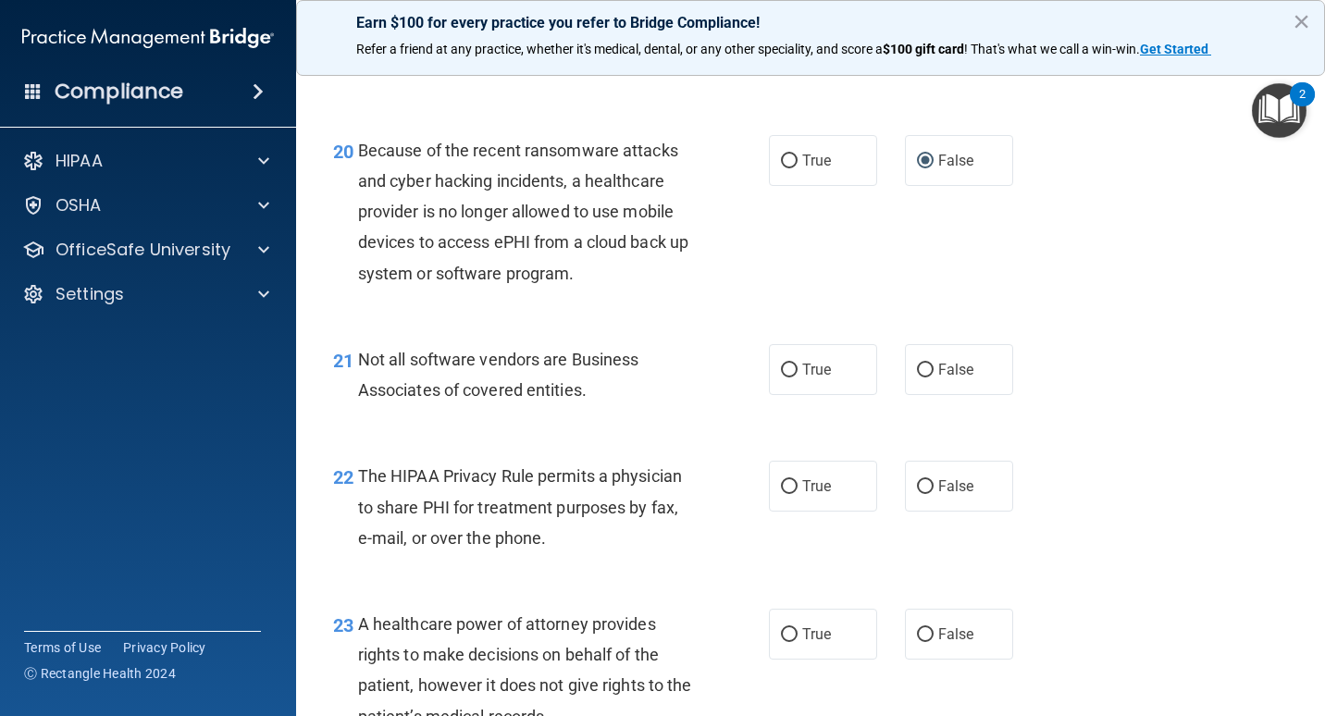
scroll to position [3496, 0]
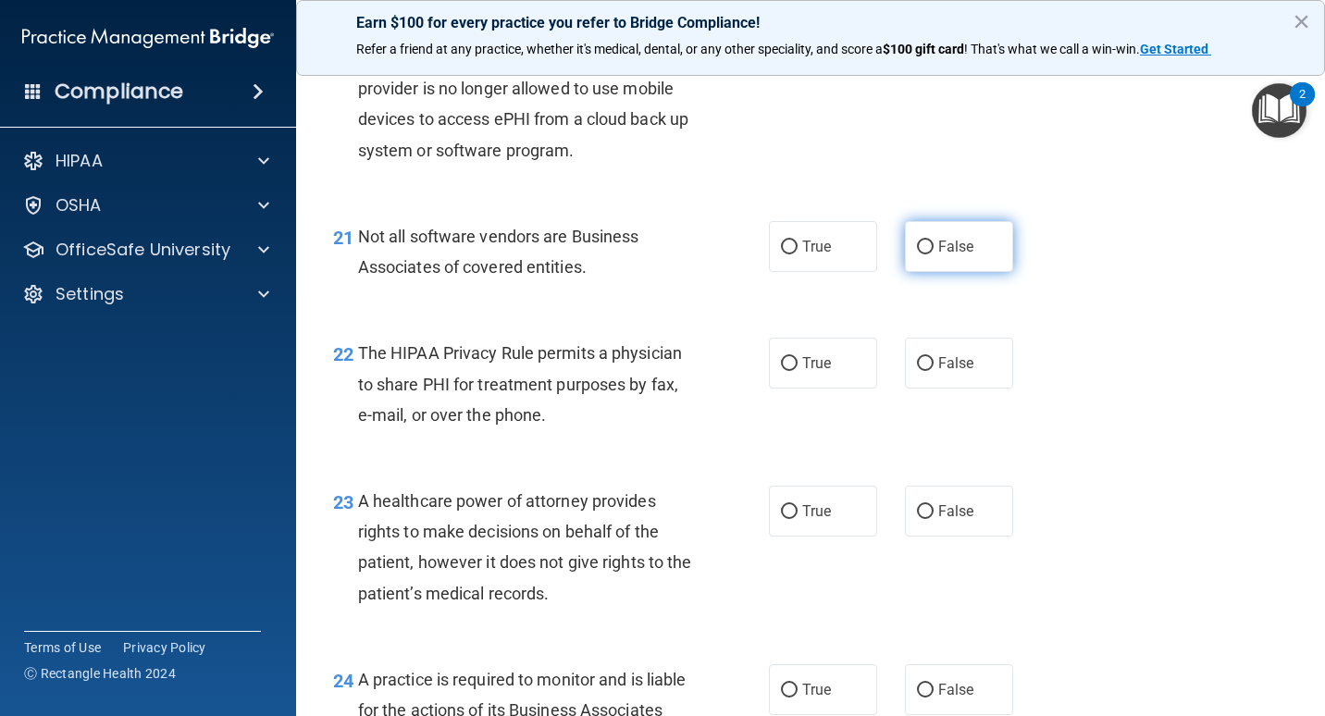
click at [917, 255] on input "False" at bounding box center [925, 248] width 17 height 14
radio input "true"
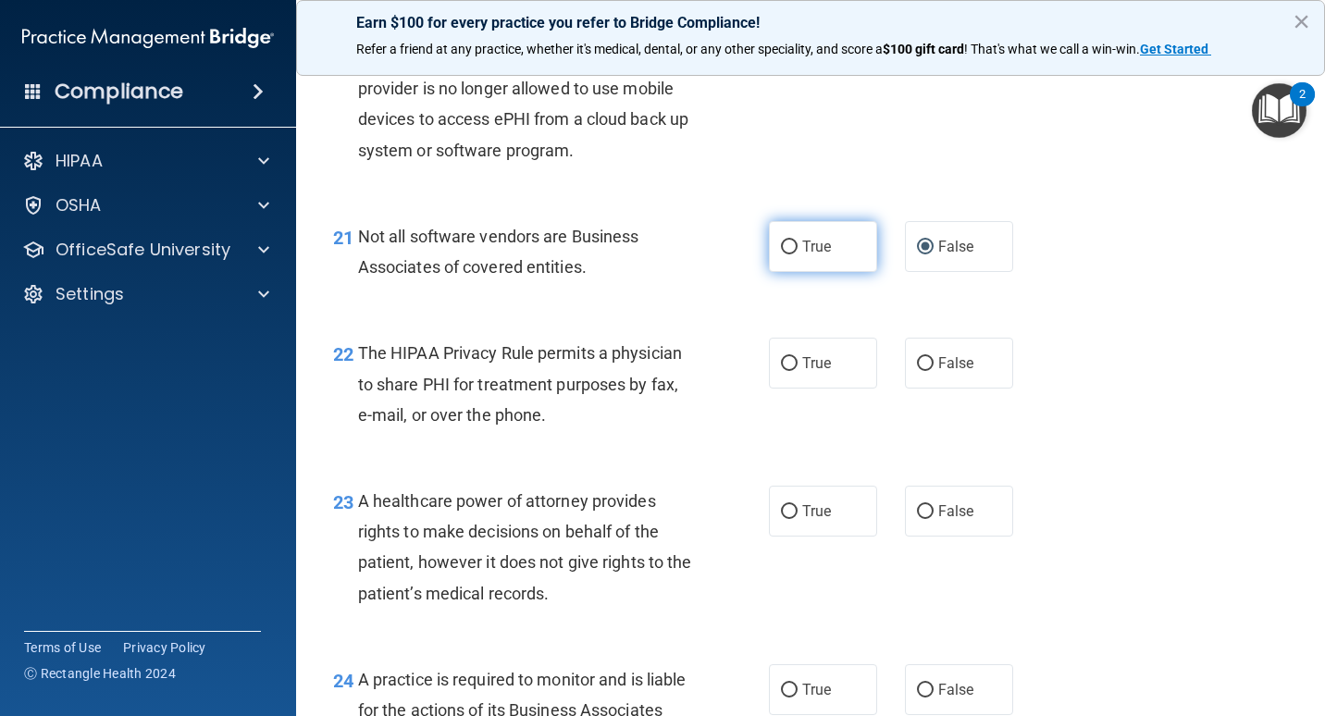
click at [821, 255] on span "True" at bounding box center [817, 247] width 29 height 18
click at [798, 255] on input "True" at bounding box center [789, 248] width 17 height 14
radio input "true"
click at [917, 255] on input "False" at bounding box center [925, 248] width 17 height 14
radio input "true"
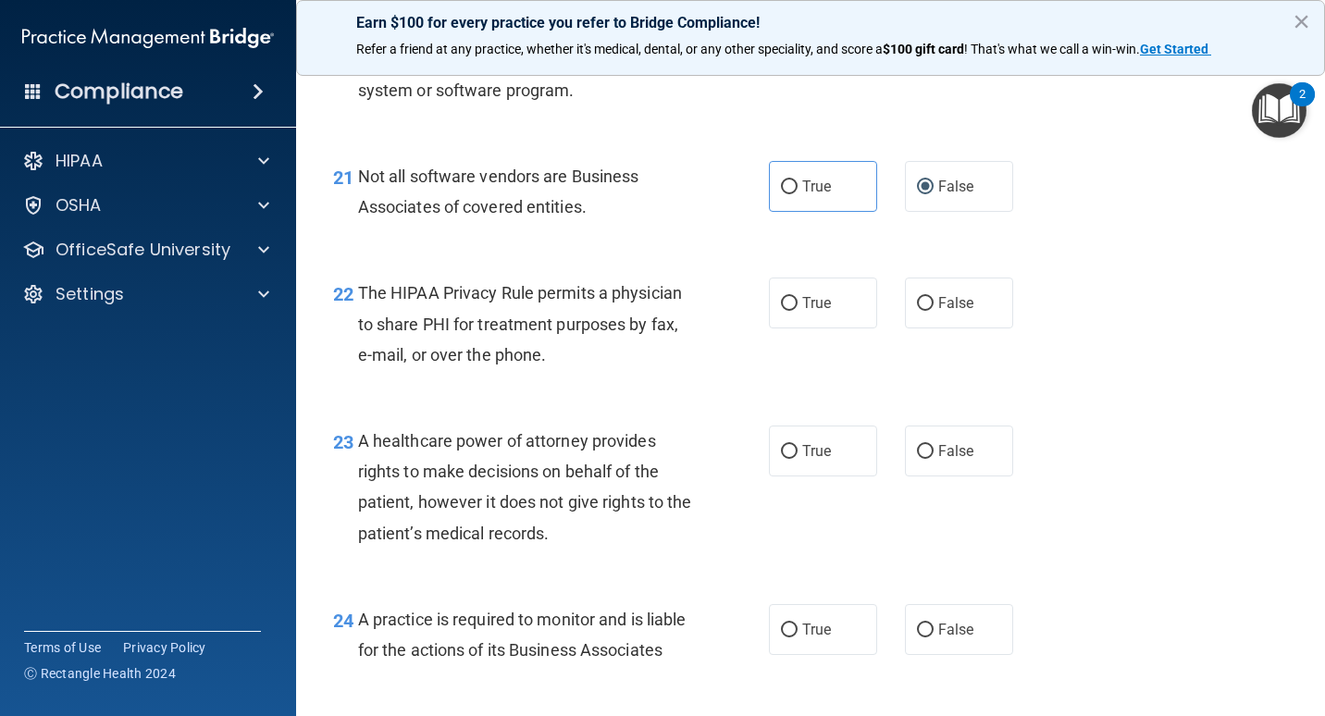
scroll to position [3589, 0]
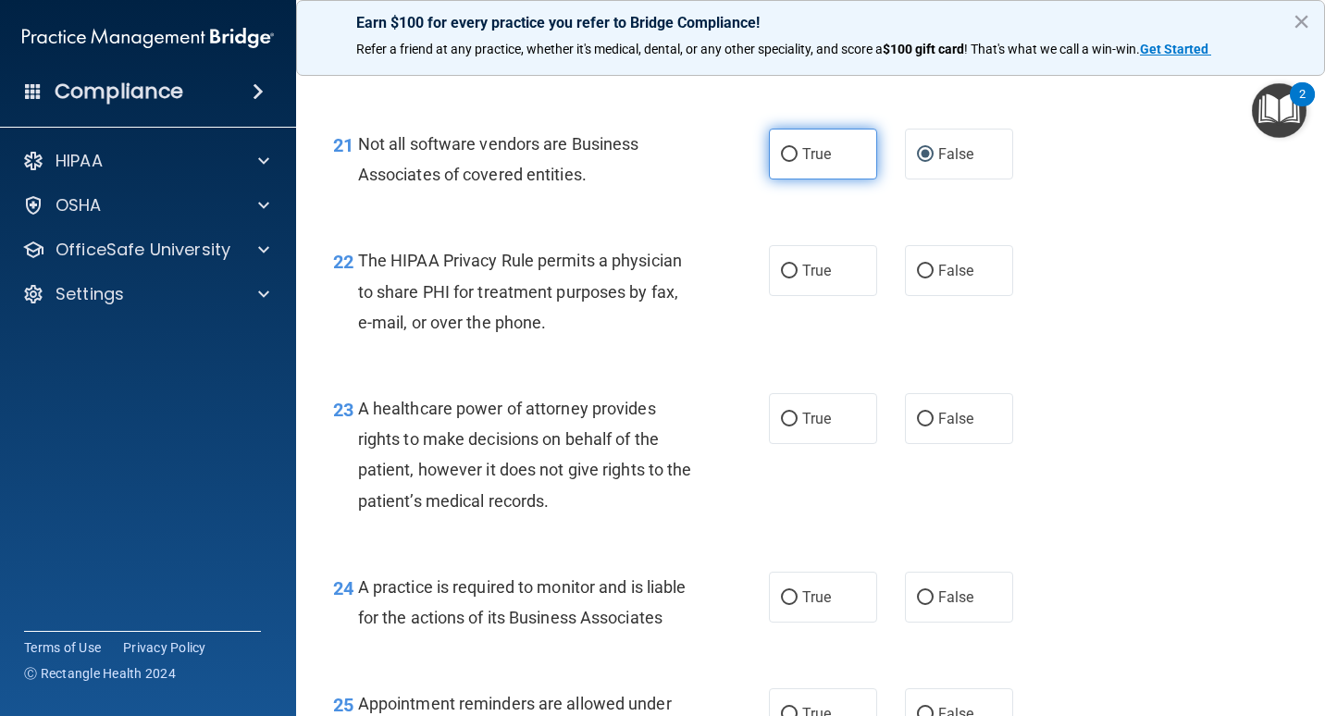
click at [833, 180] on label "True" at bounding box center [823, 154] width 108 height 51
click at [798, 162] on input "True" at bounding box center [789, 155] width 17 height 14
radio input "true"
radio input "false"
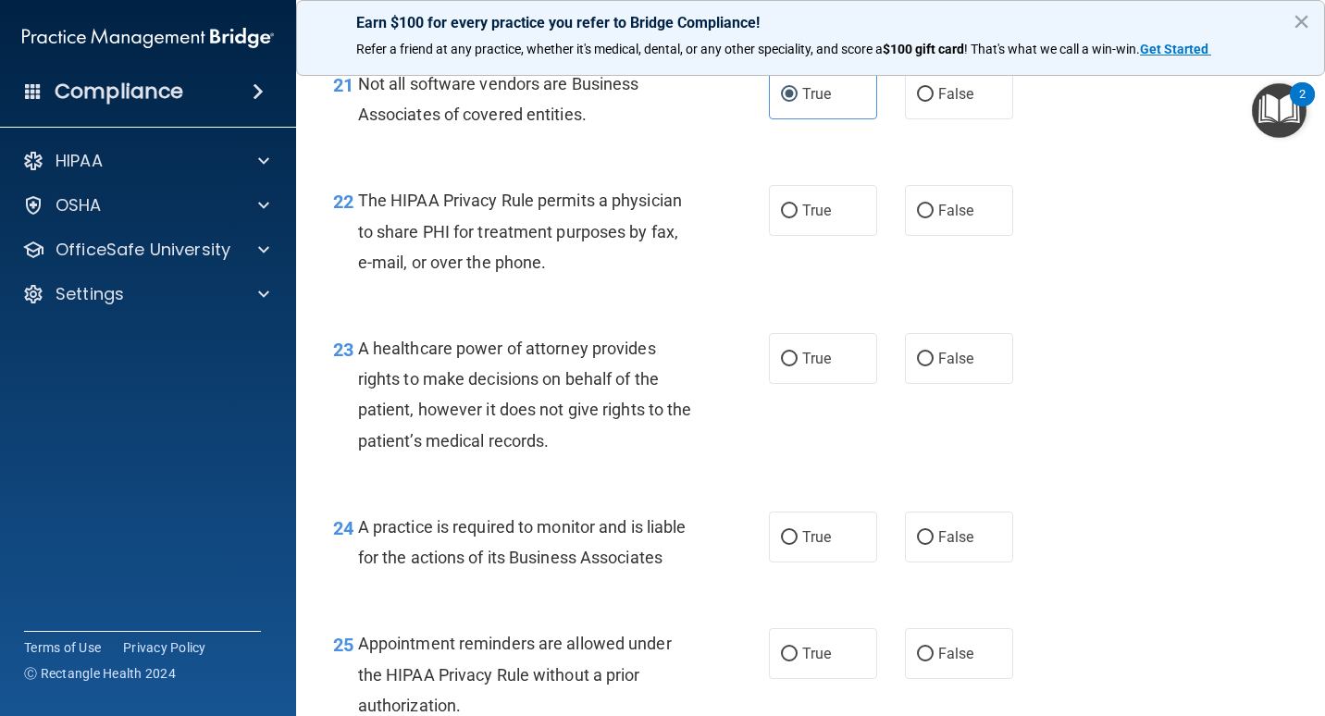
scroll to position [3681, 0]
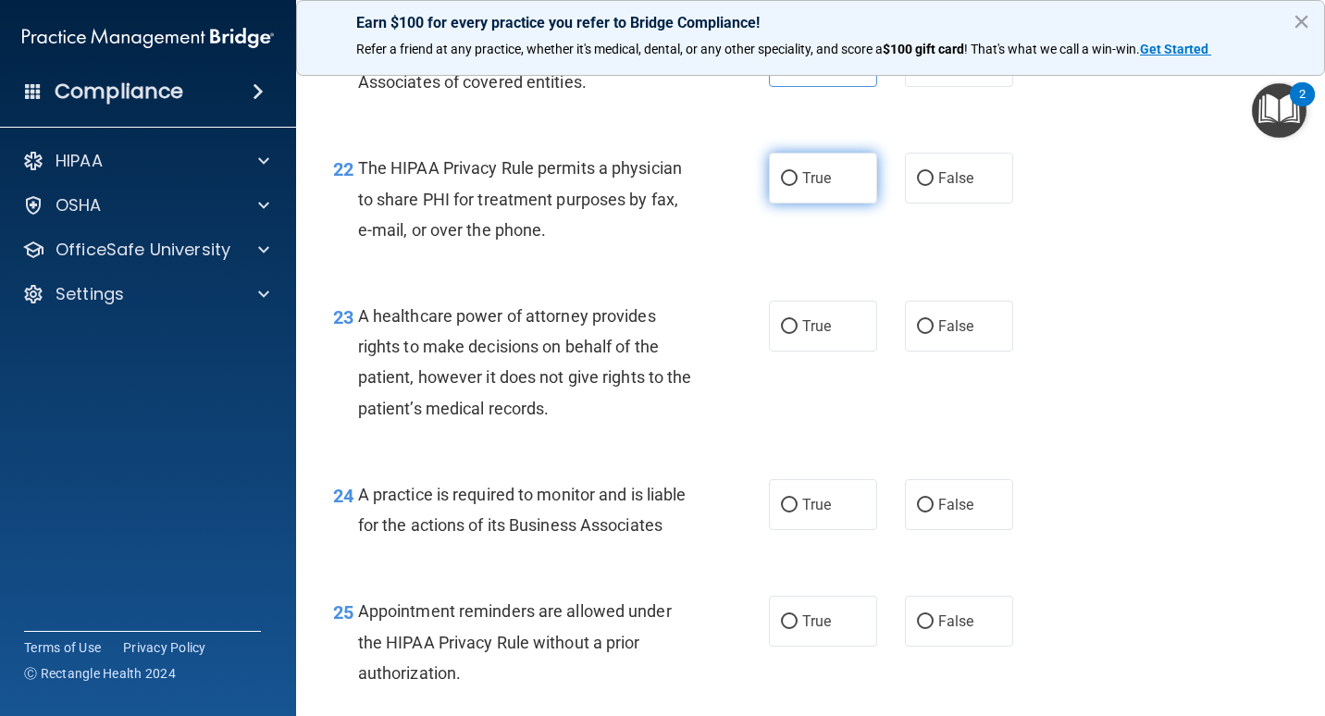
click at [794, 199] on label "True" at bounding box center [823, 178] width 108 height 51
click at [794, 186] on input "True" at bounding box center [789, 179] width 17 height 14
radio input "true"
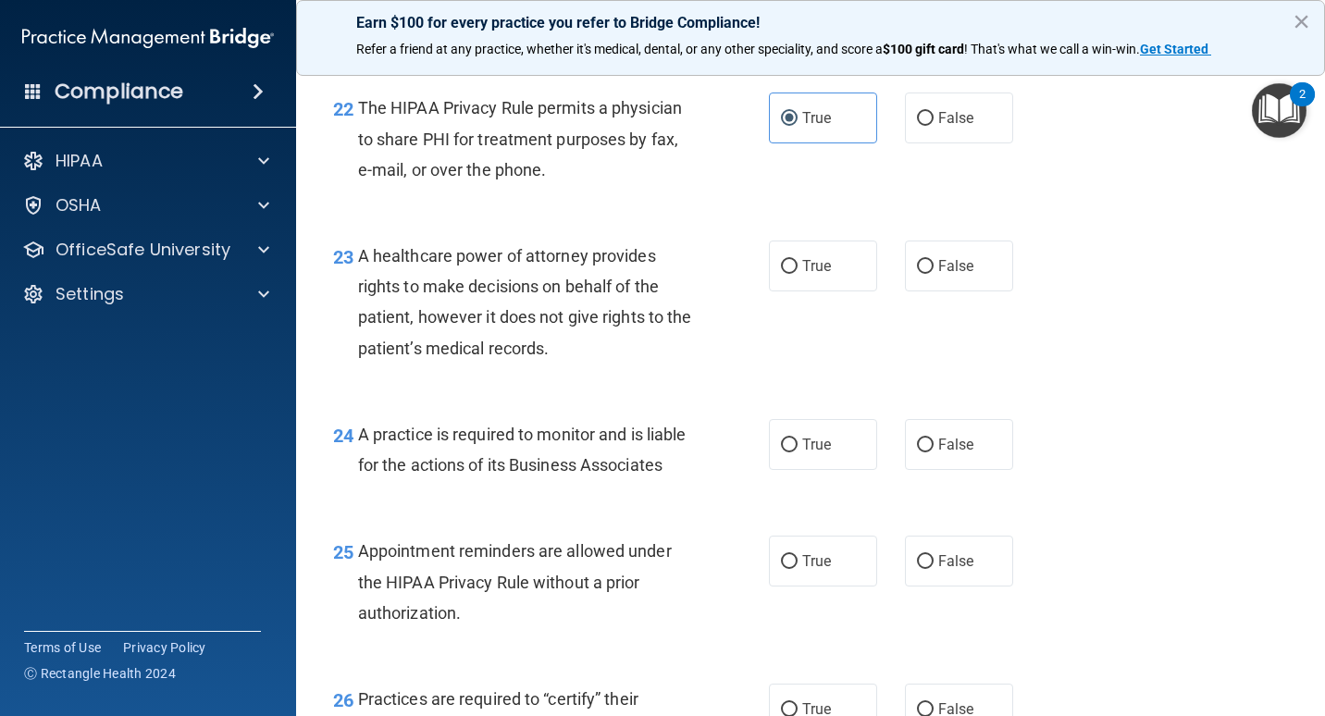
scroll to position [3774, 0]
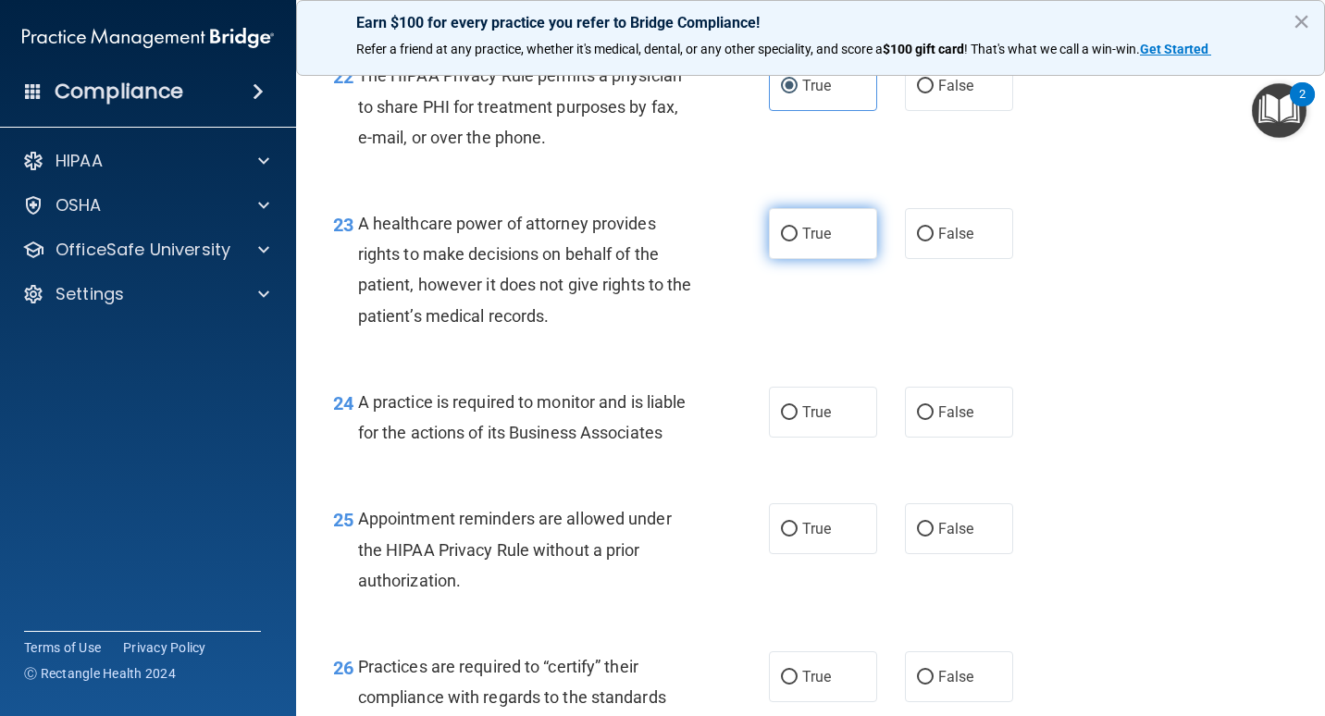
click at [788, 242] on input "True" at bounding box center [789, 235] width 17 height 14
radio input "true"
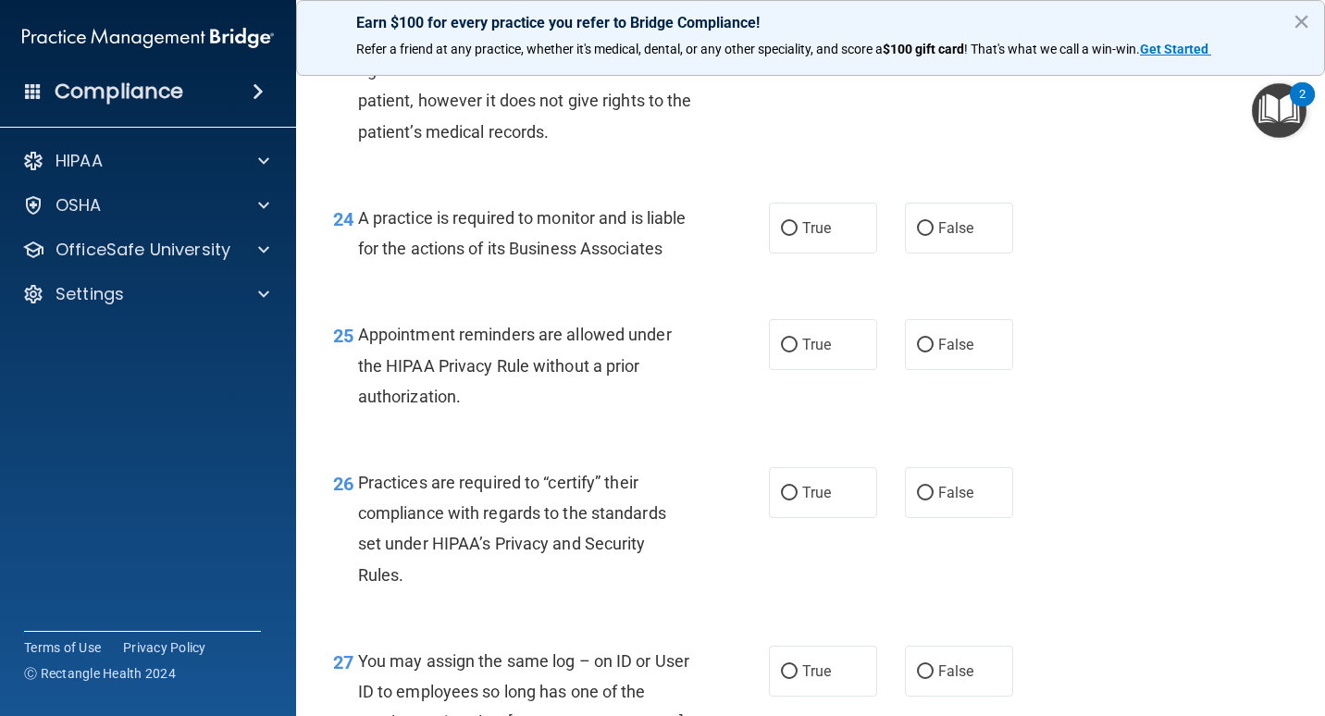
scroll to position [3959, 0]
click at [917, 235] on input "False" at bounding box center [925, 228] width 17 height 14
radio input "true"
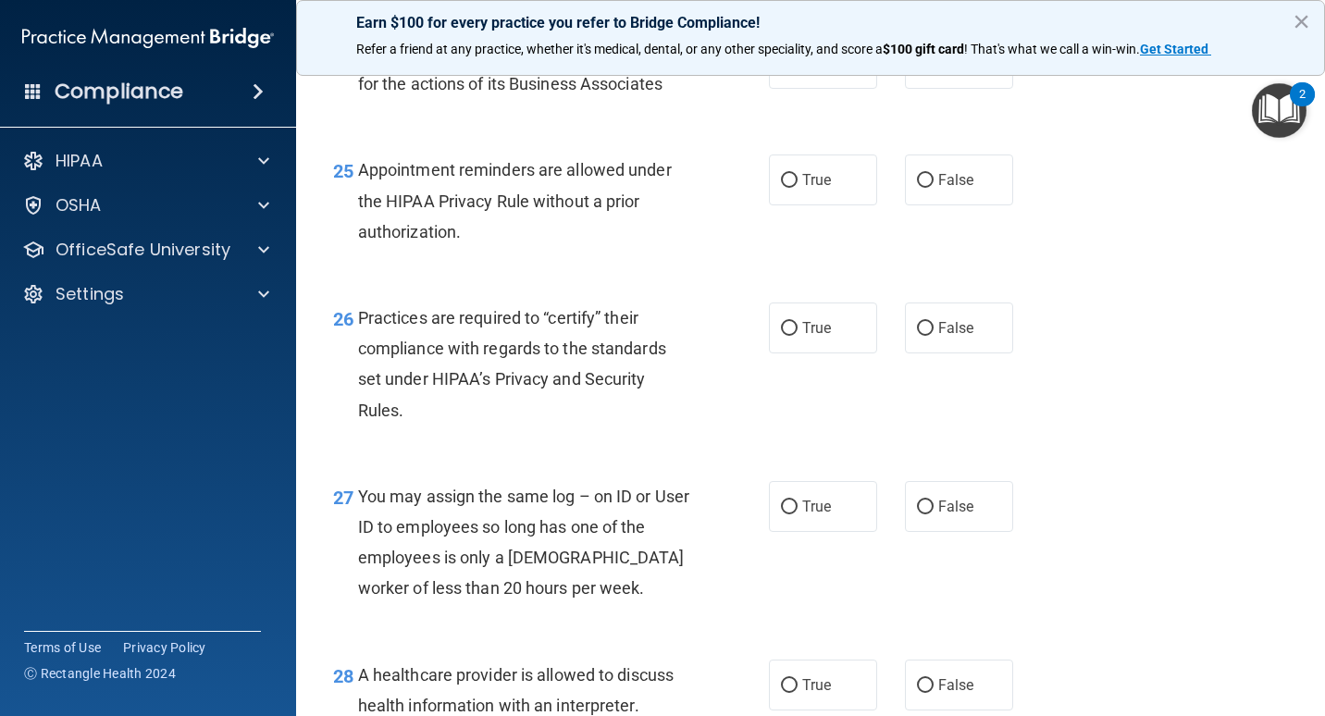
scroll to position [4144, 0]
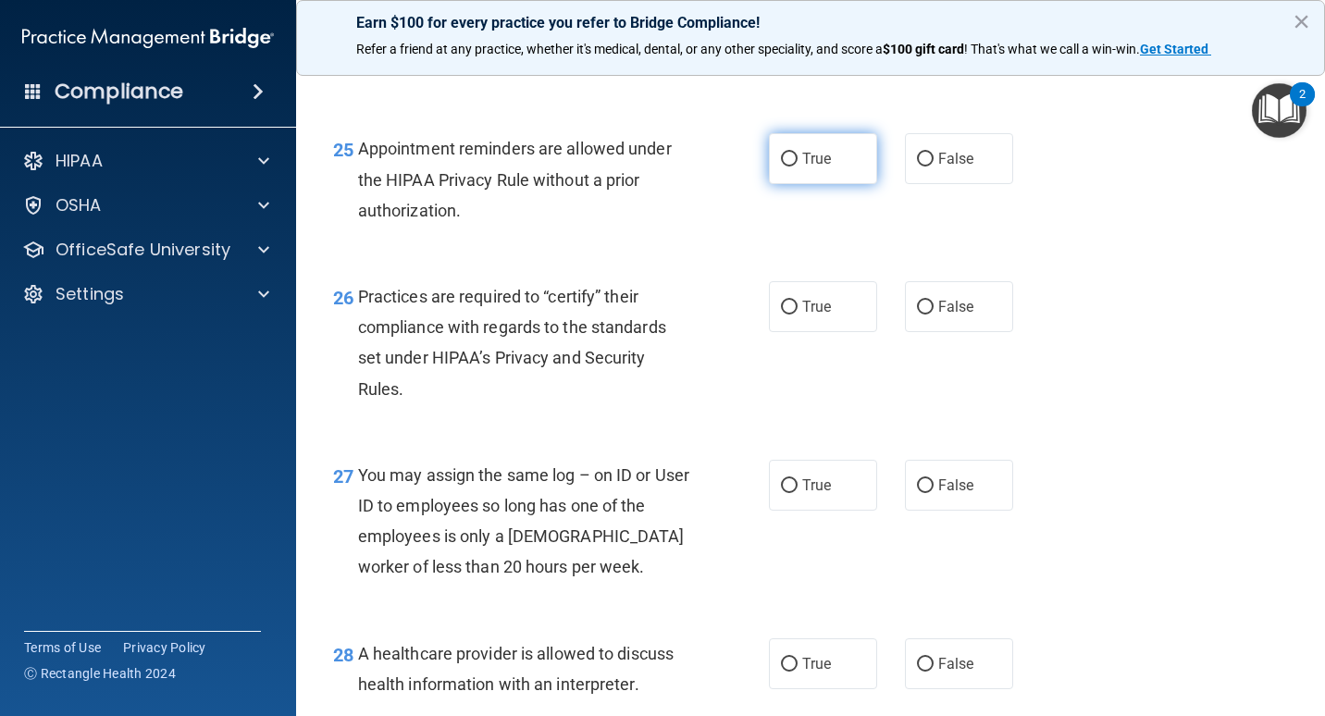
click at [799, 184] on label "True" at bounding box center [823, 158] width 108 height 51
click at [798, 167] on input "True" at bounding box center [789, 160] width 17 height 14
radio input "true"
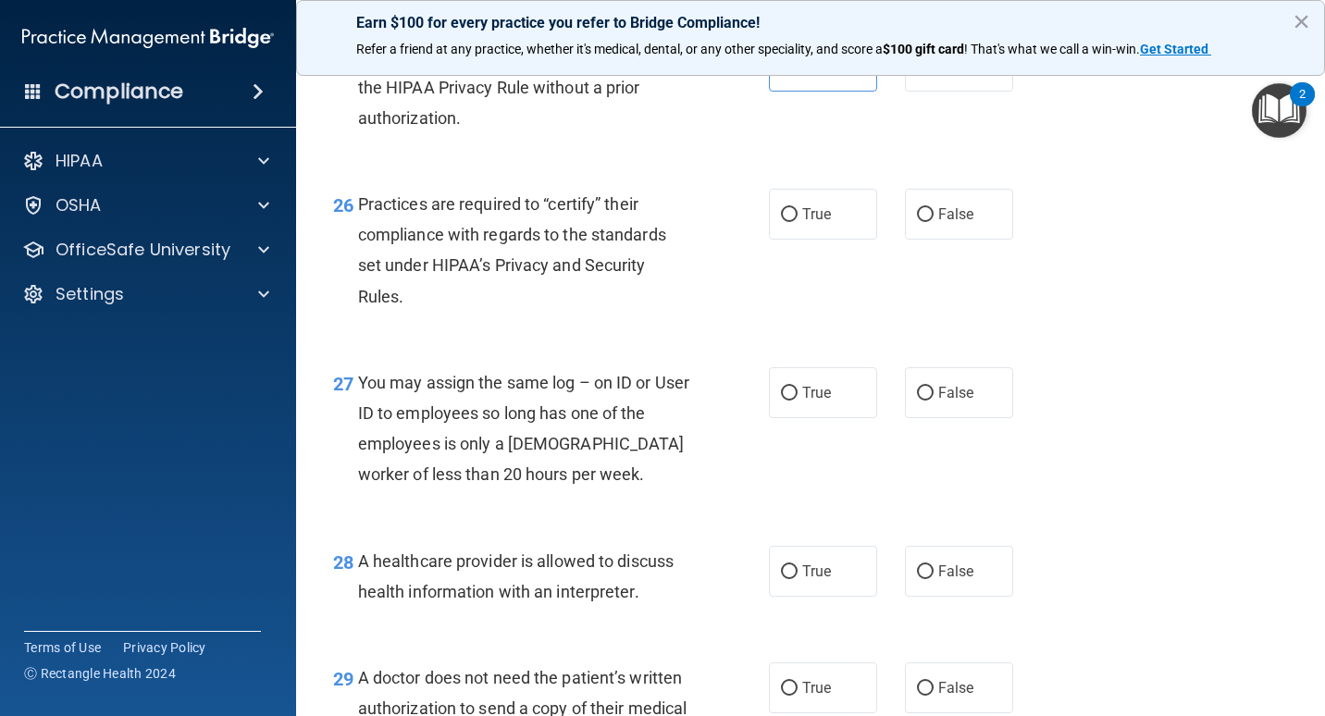
scroll to position [4329, 0]
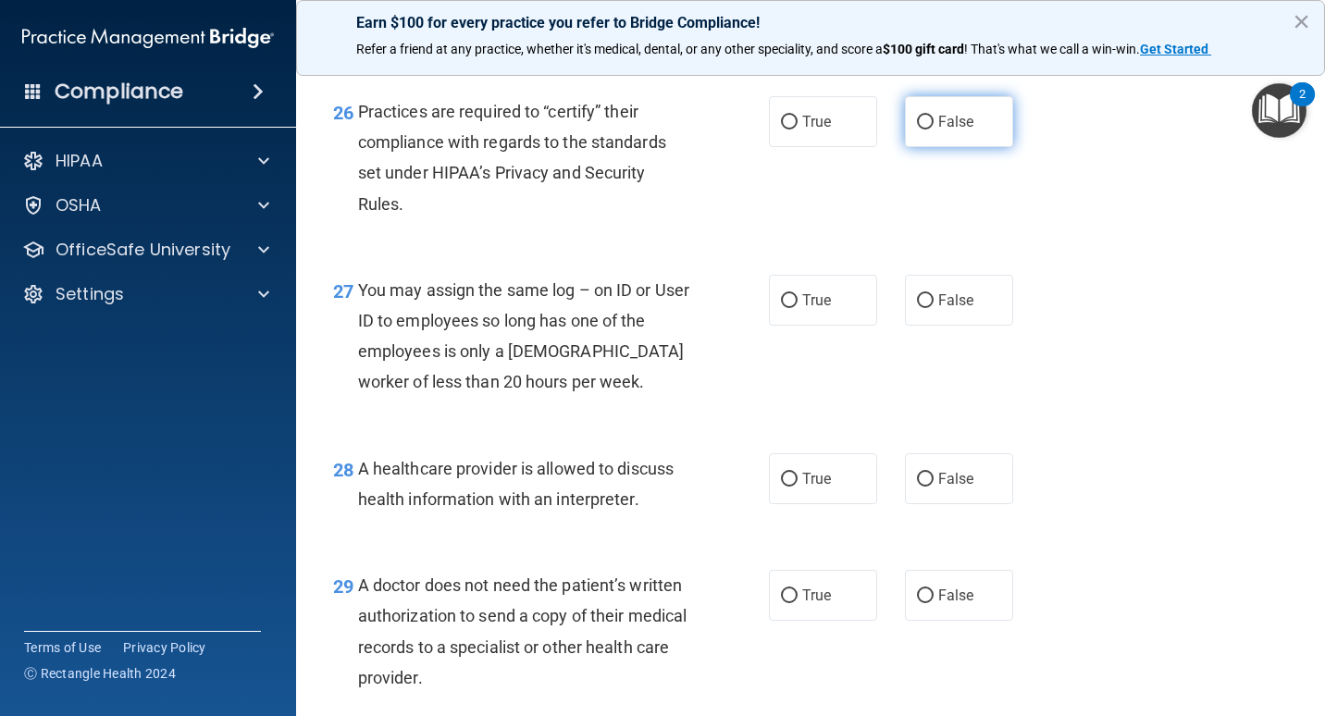
click at [949, 147] on label "False" at bounding box center [959, 121] width 108 height 51
click at [934, 130] on input "False" at bounding box center [925, 123] width 17 height 14
radio input "true"
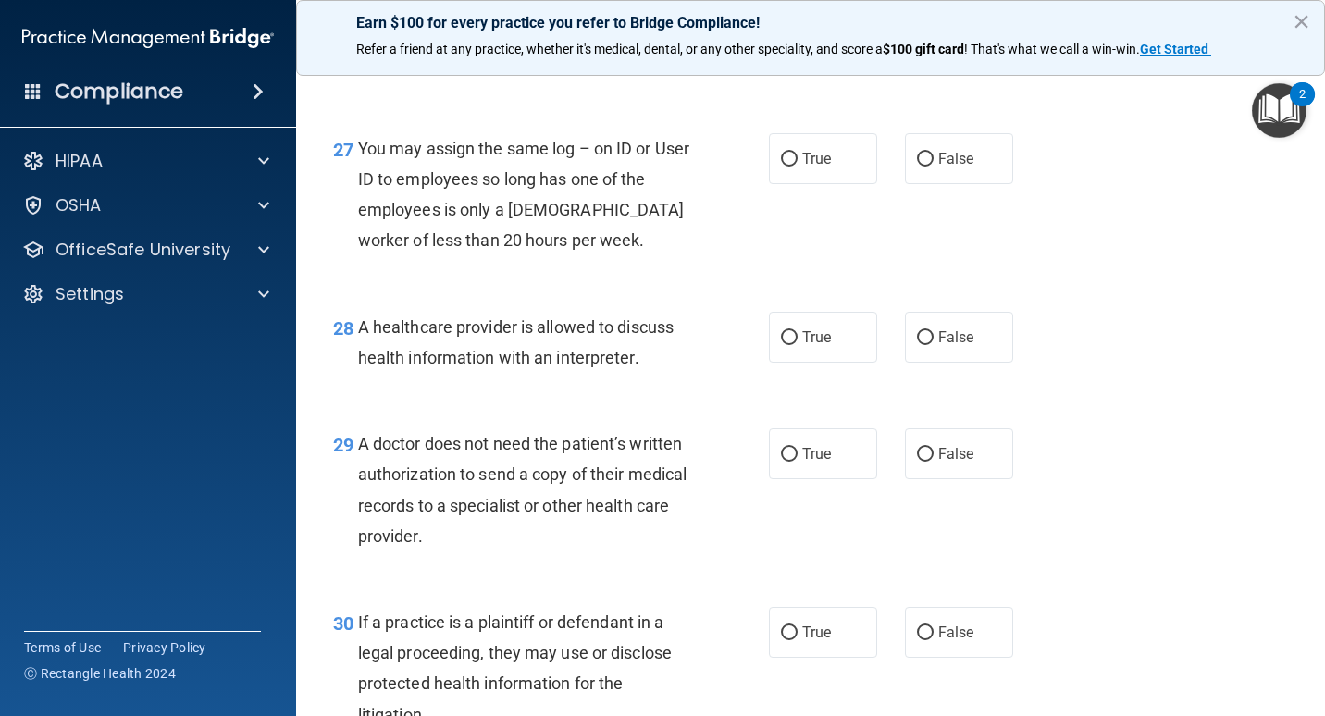
scroll to position [4514, 0]
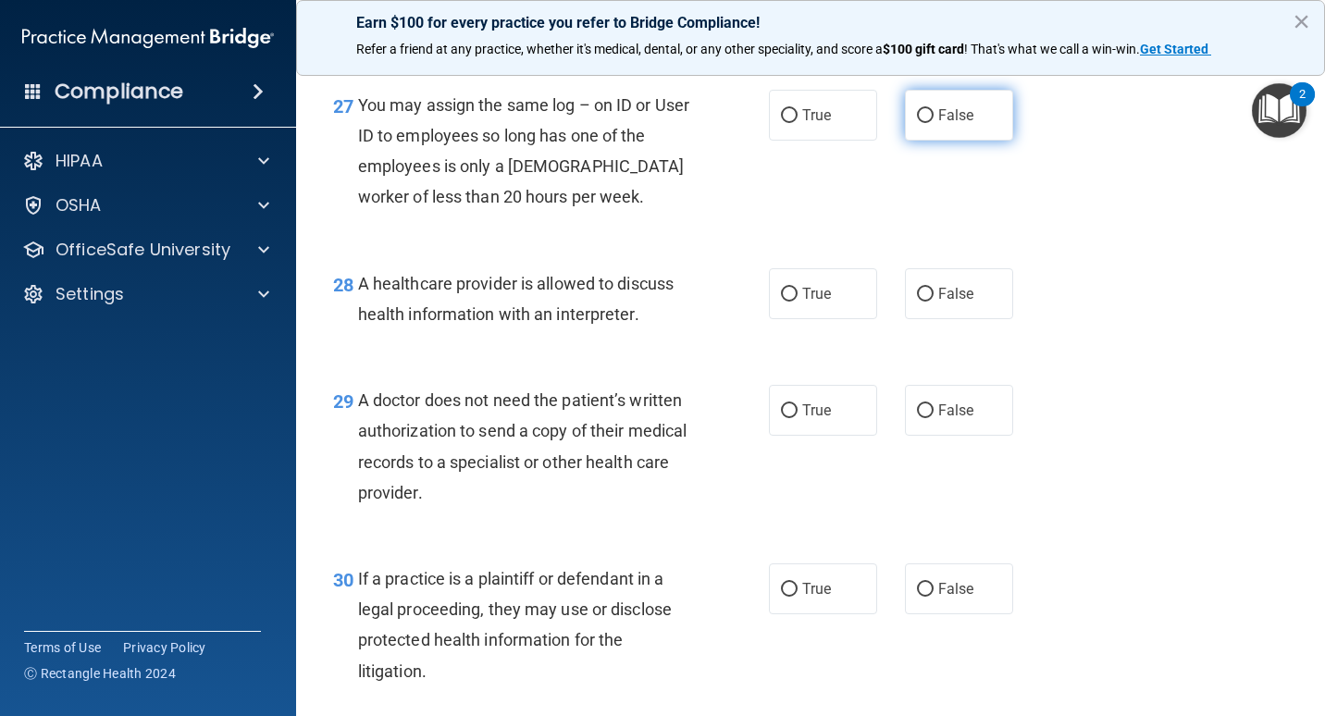
click at [931, 141] on label "False" at bounding box center [959, 115] width 108 height 51
click at [931, 123] on input "False" at bounding box center [925, 116] width 17 height 14
radio input "true"
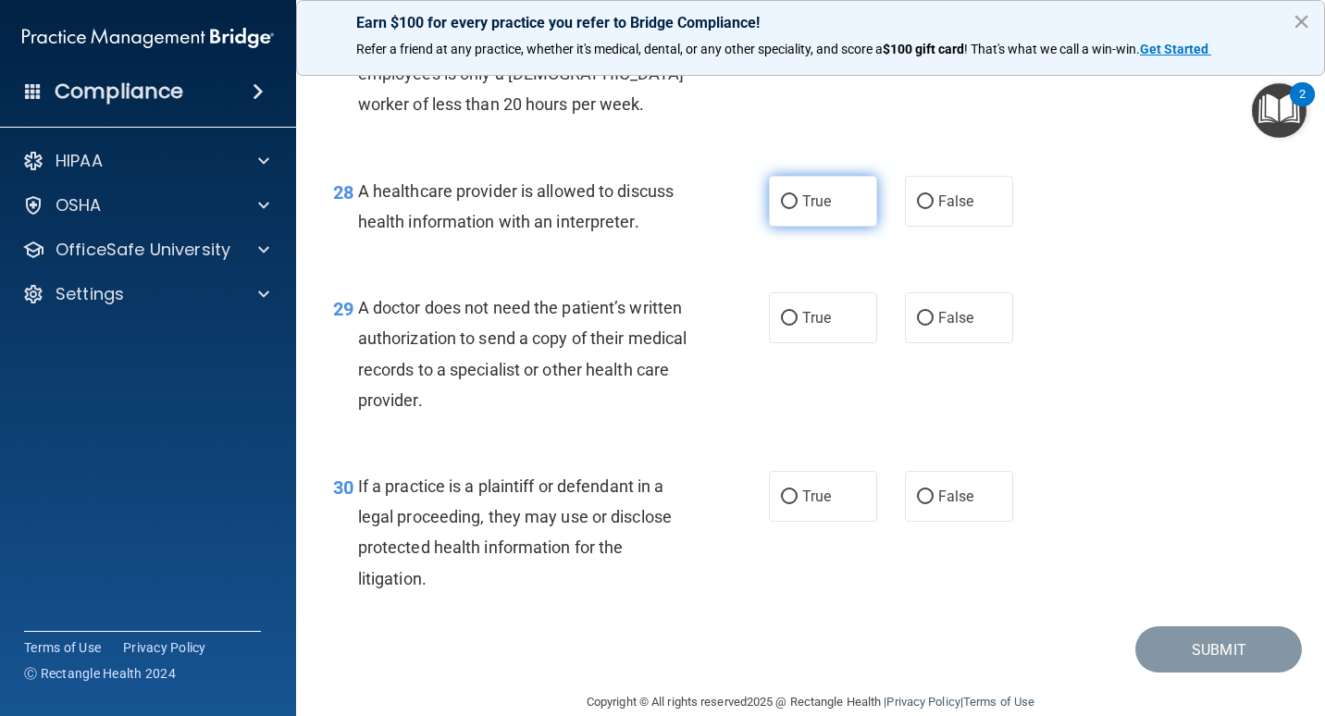
click at [823, 227] on label "True" at bounding box center [823, 201] width 108 height 51
click at [798, 209] on input "True" at bounding box center [789, 202] width 17 height 14
radio input "true"
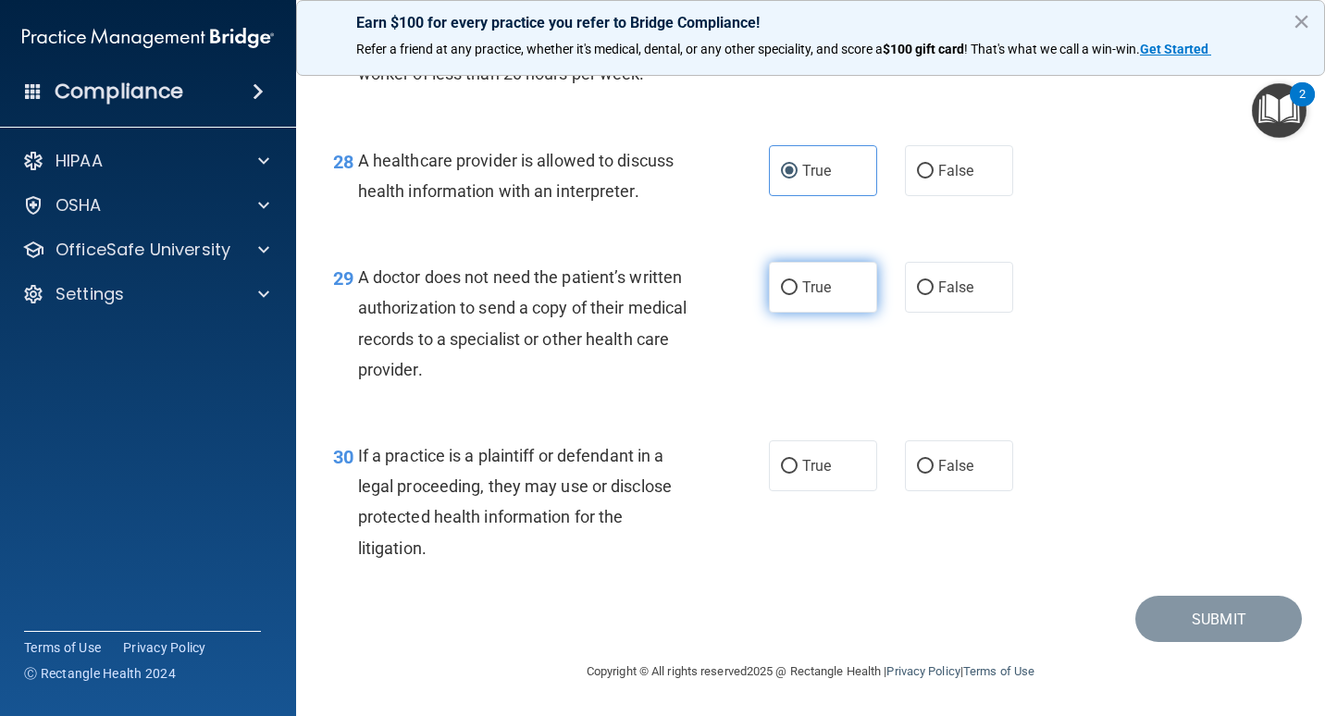
click at [803, 281] on span "True" at bounding box center [817, 288] width 29 height 18
click at [798, 281] on input "True" at bounding box center [789, 288] width 17 height 14
radio input "true"
click at [788, 472] on input "True" at bounding box center [789, 467] width 17 height 14
radio input "true"
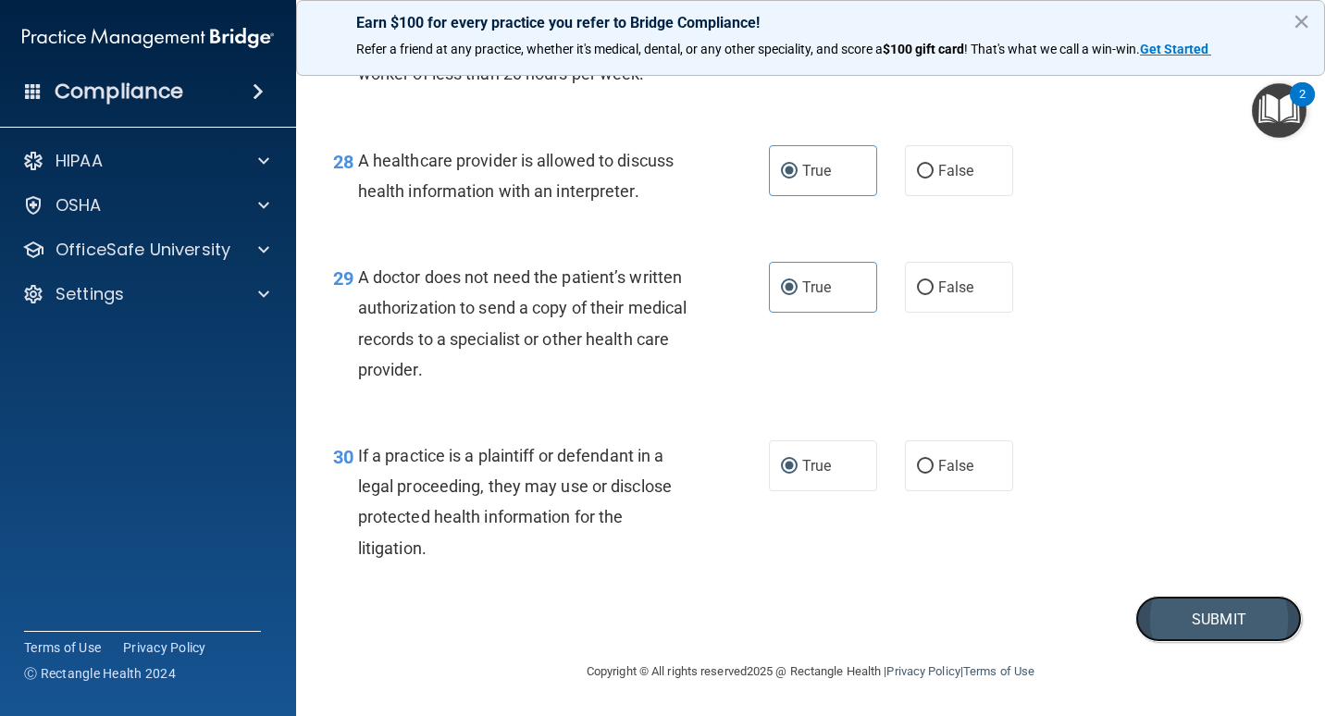
click at [1201, 637] on button "Submit" at bounding box center [1219, 619] width 167 height 47
click at [1199, 604] on button "Submit" at bounding box center [1219, 619] width 167 height 47
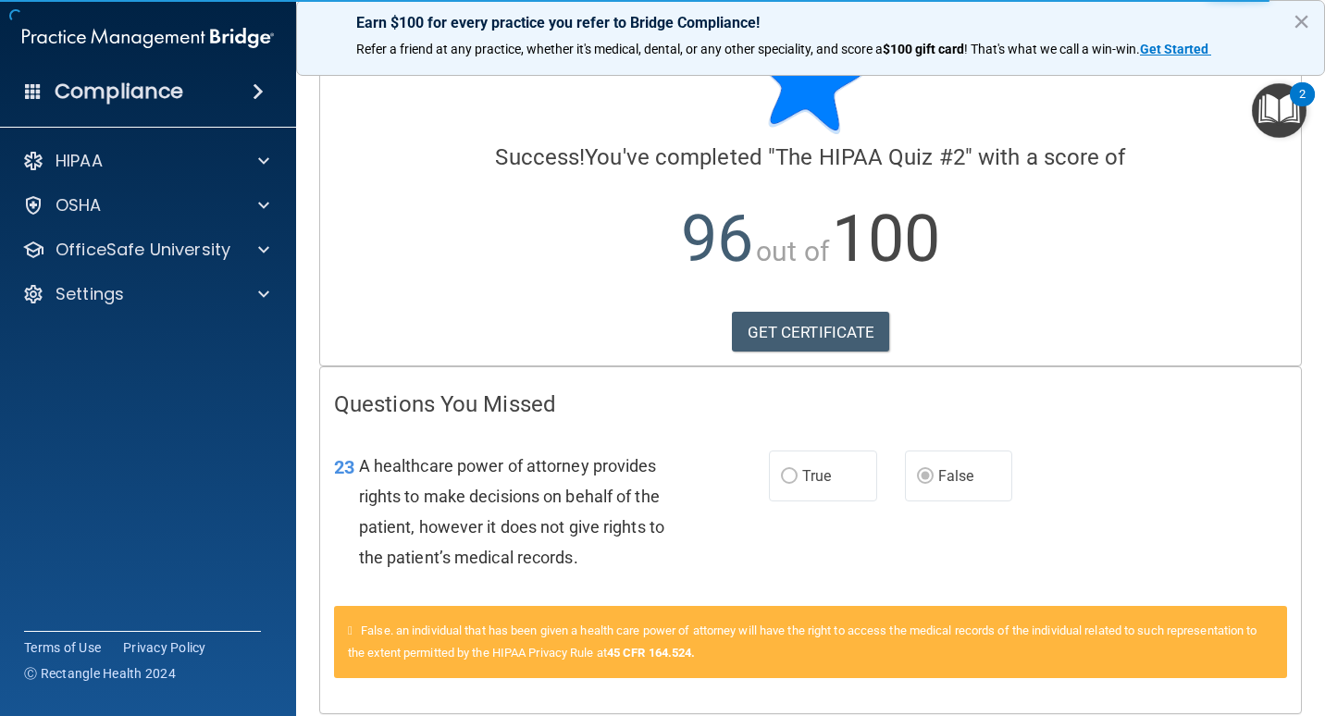
scroll to position [142, 0]
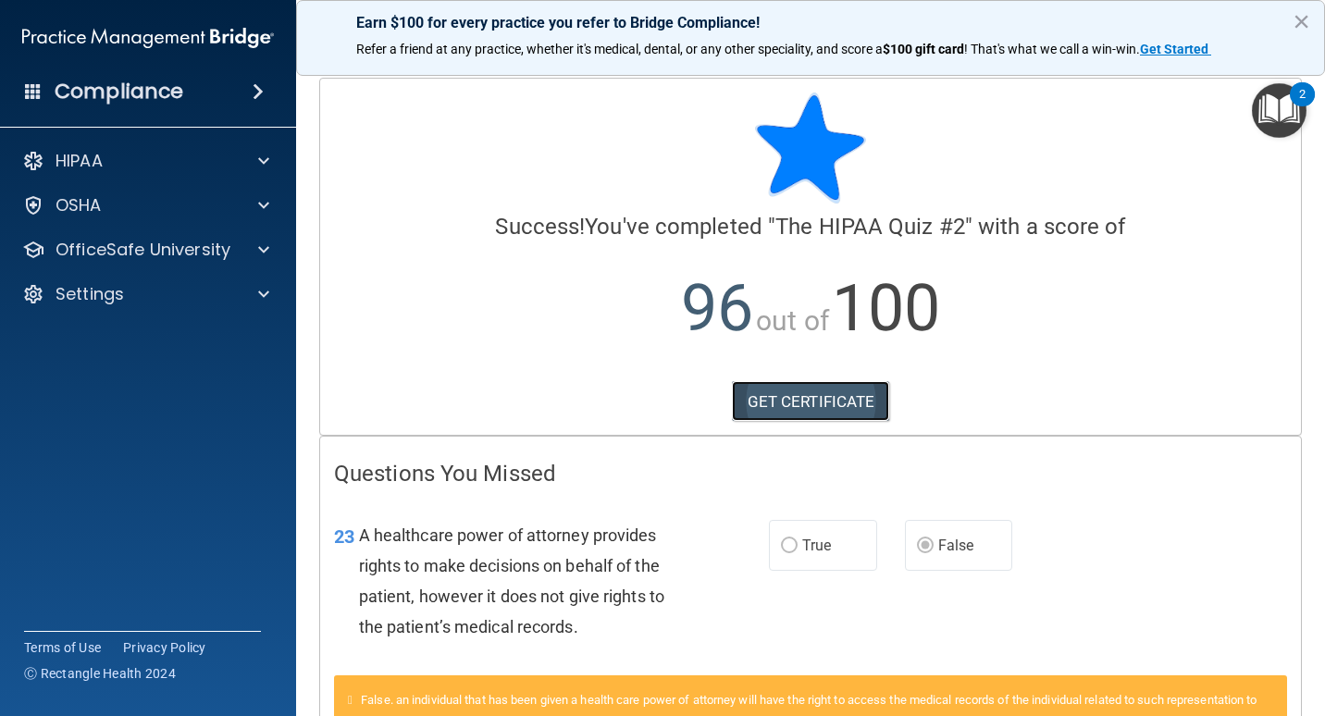
click at [812, 396] on link "GET CERTIFICATE" at bounding box center [811, 401] width 158 height 41
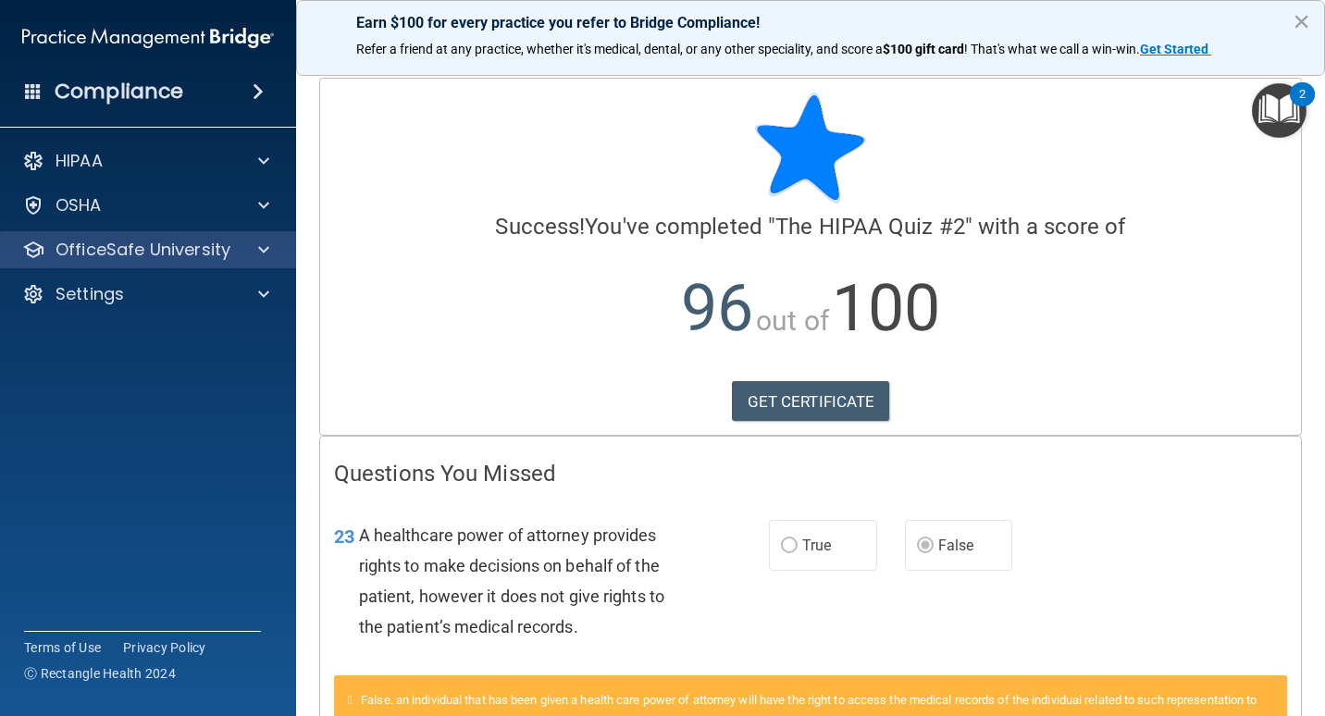
click at [276, 265] on div "OfficeSafe University" at bounding box center [148, 249] width 297 height 37
click at [270, 243] on div at bounding box center [261, 250] width 46 height 22
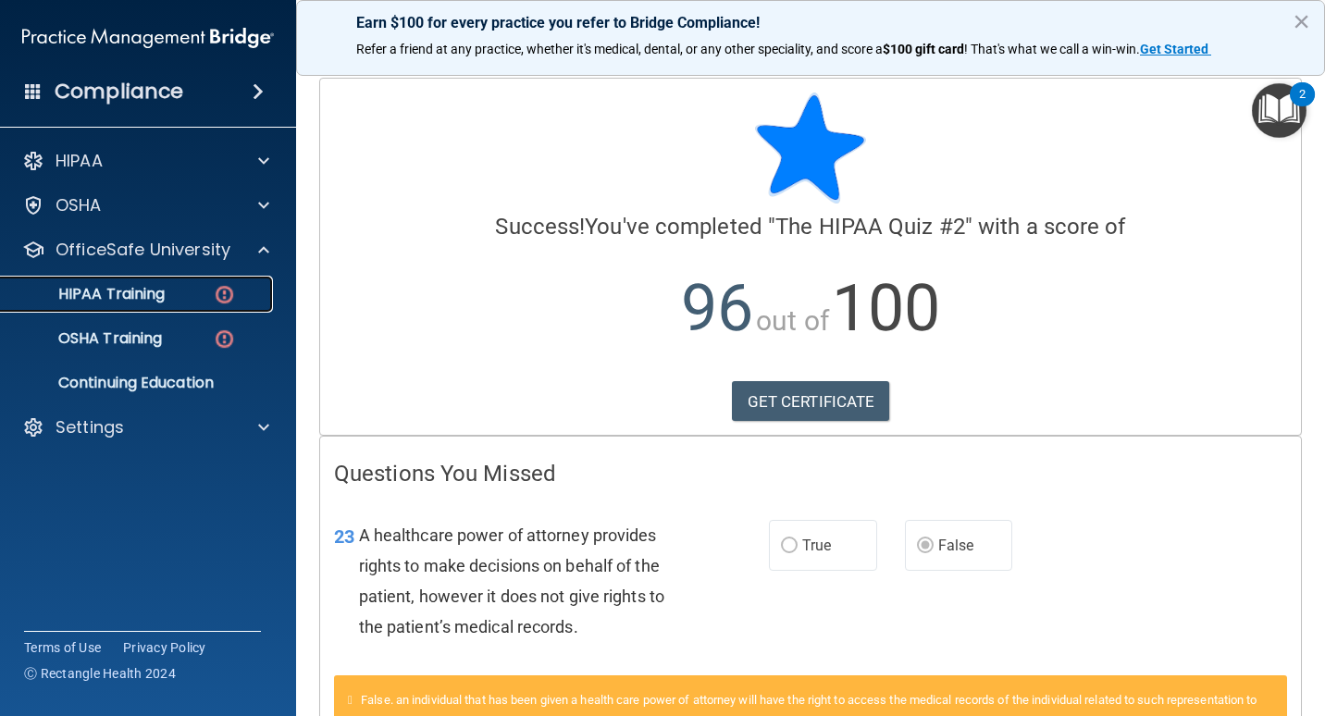
click at [178, 309] on link "HIPAA Training" at bounding box center [127, 294] width 292 height 37
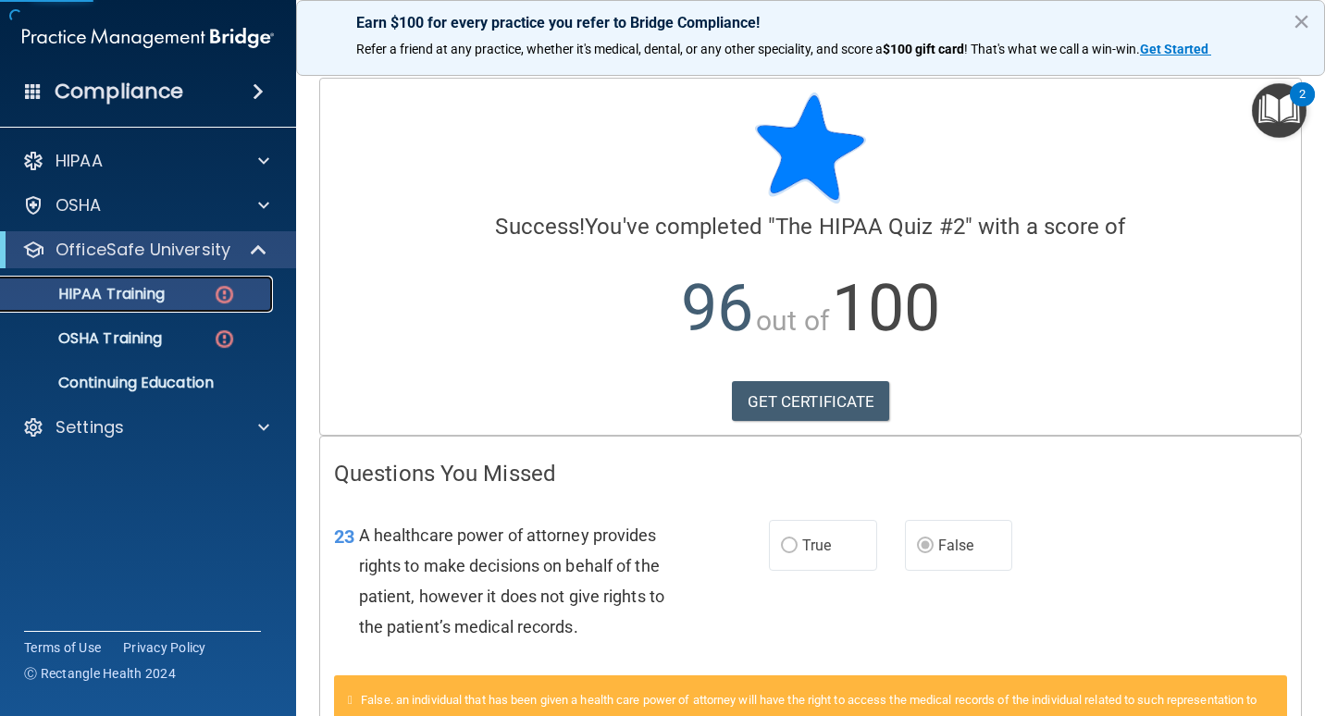
click at [180, 300] on div "HIPAA Training" at bounding box center [138, 294] width 253 height 19
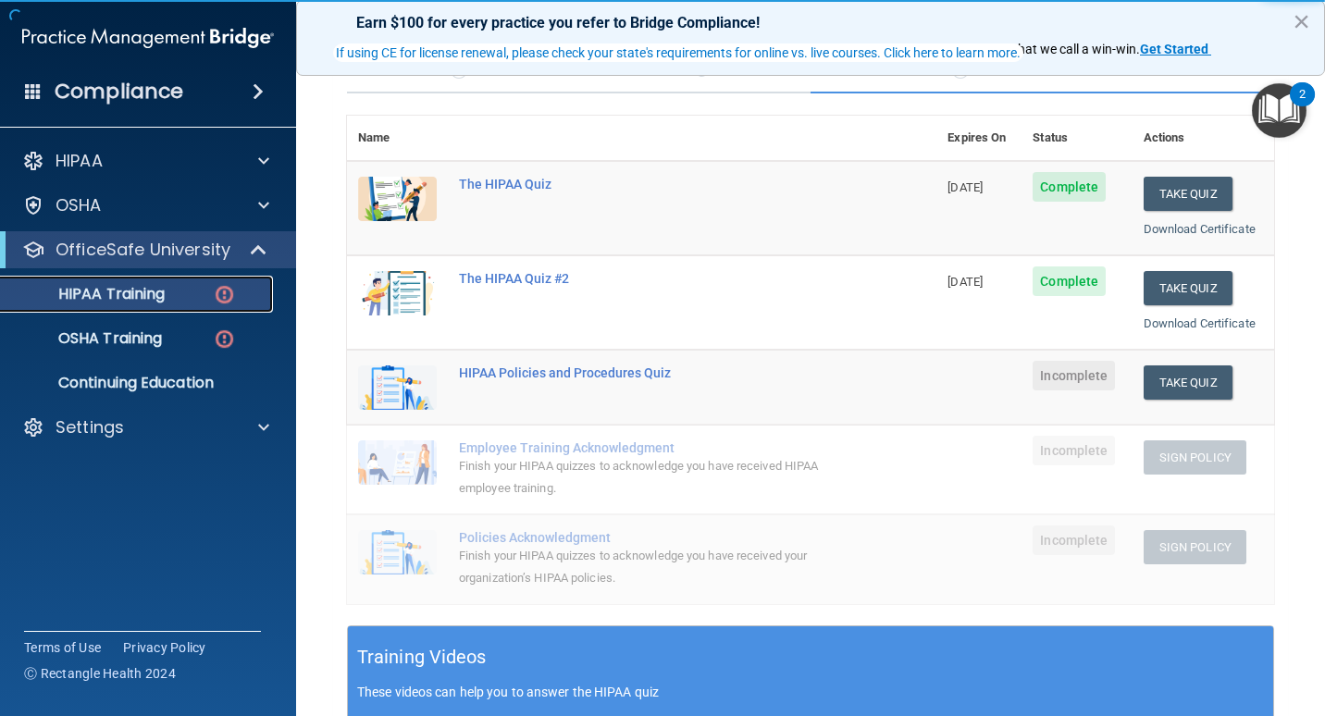
scroll to position [185, 0]
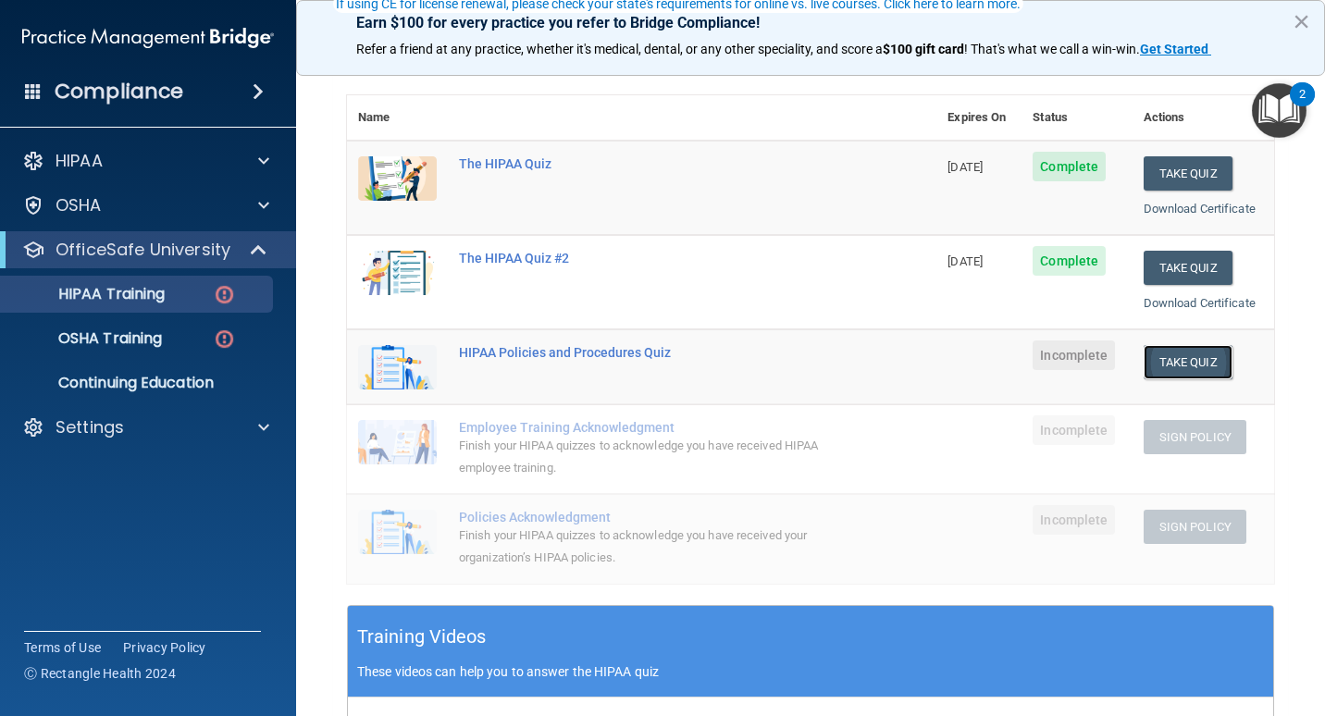
click at [1202, 354] on button "Take Quiz" at bounding box center [1188, 362] width 89 height 34
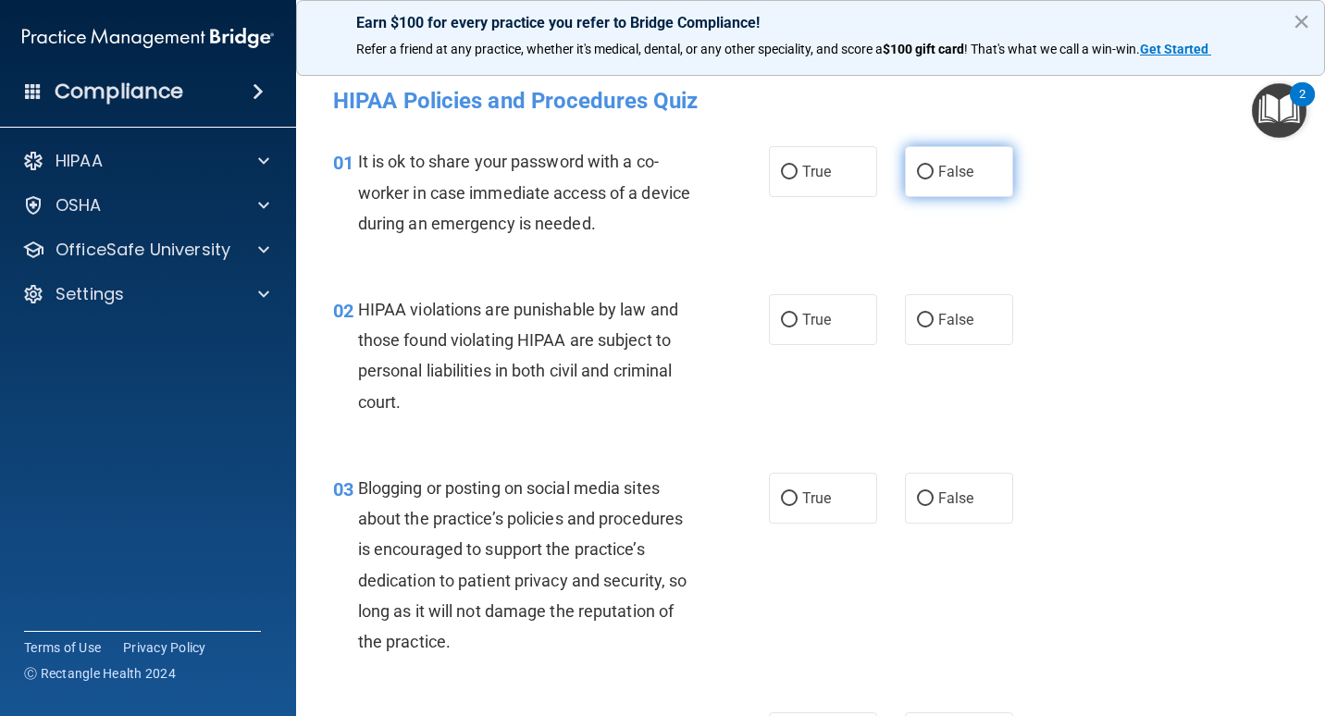
click at [976, 170] on label "False" at bounding box center [959, 171] width 108 height 51
click at [934, 170] on input "False" at bounding box center [925, 173] width 17 height 14
radio input "true"
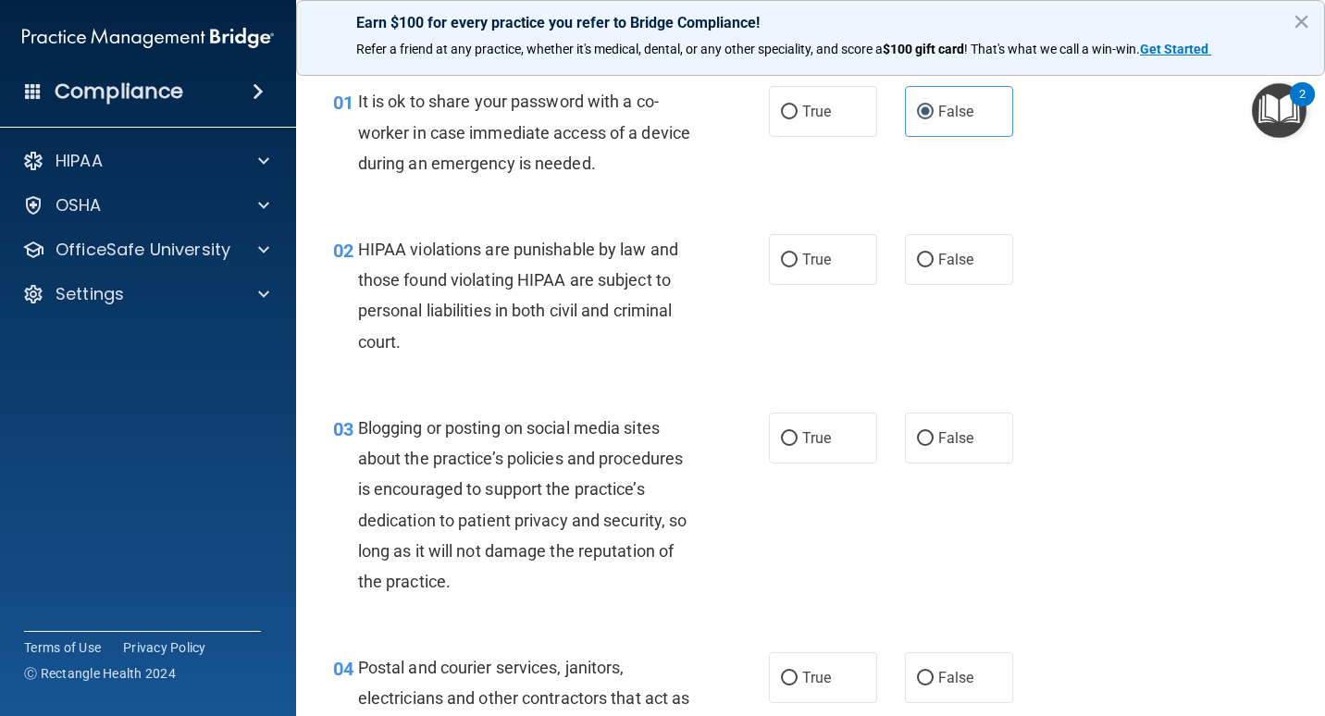
scroll to position [93, 0]
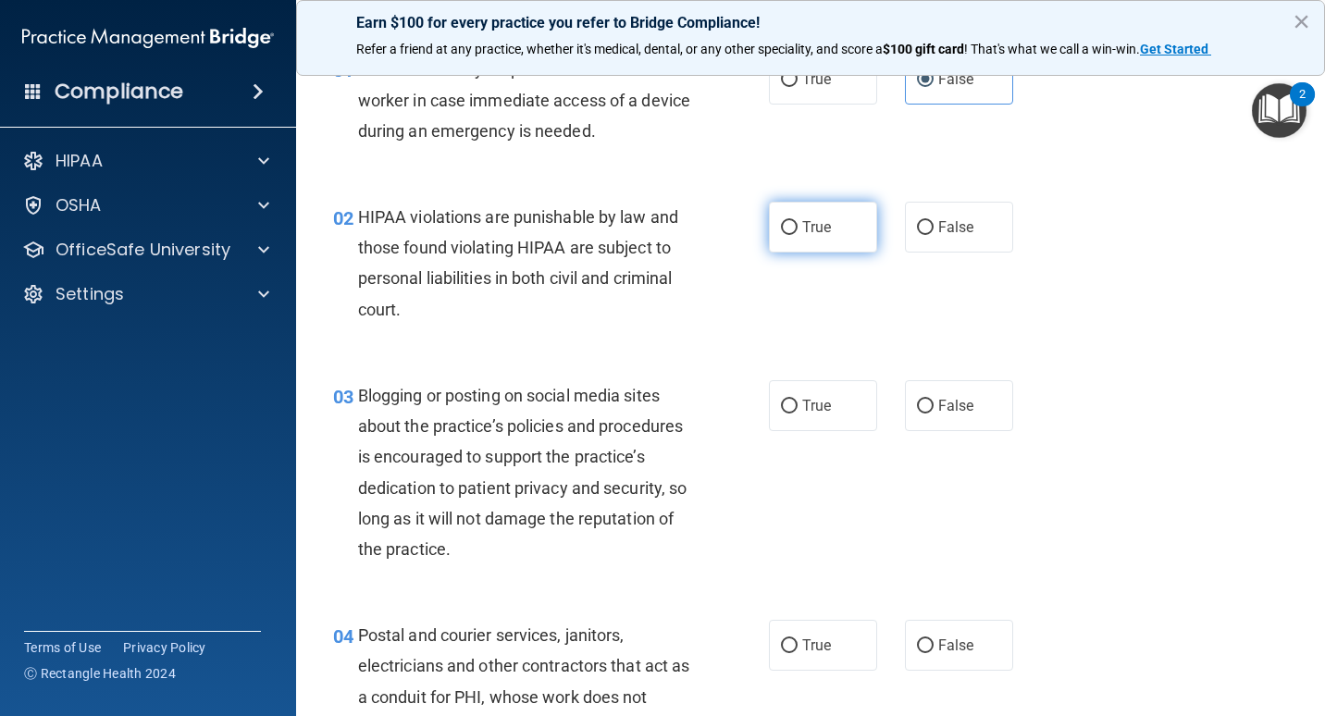
click at [805, 233] on span "True" at bounding box center [817, 227] width 29 height 18
click at [798, 233] on input "True" at bounding box center [789, 228] width 17 height 14
radio input "true"
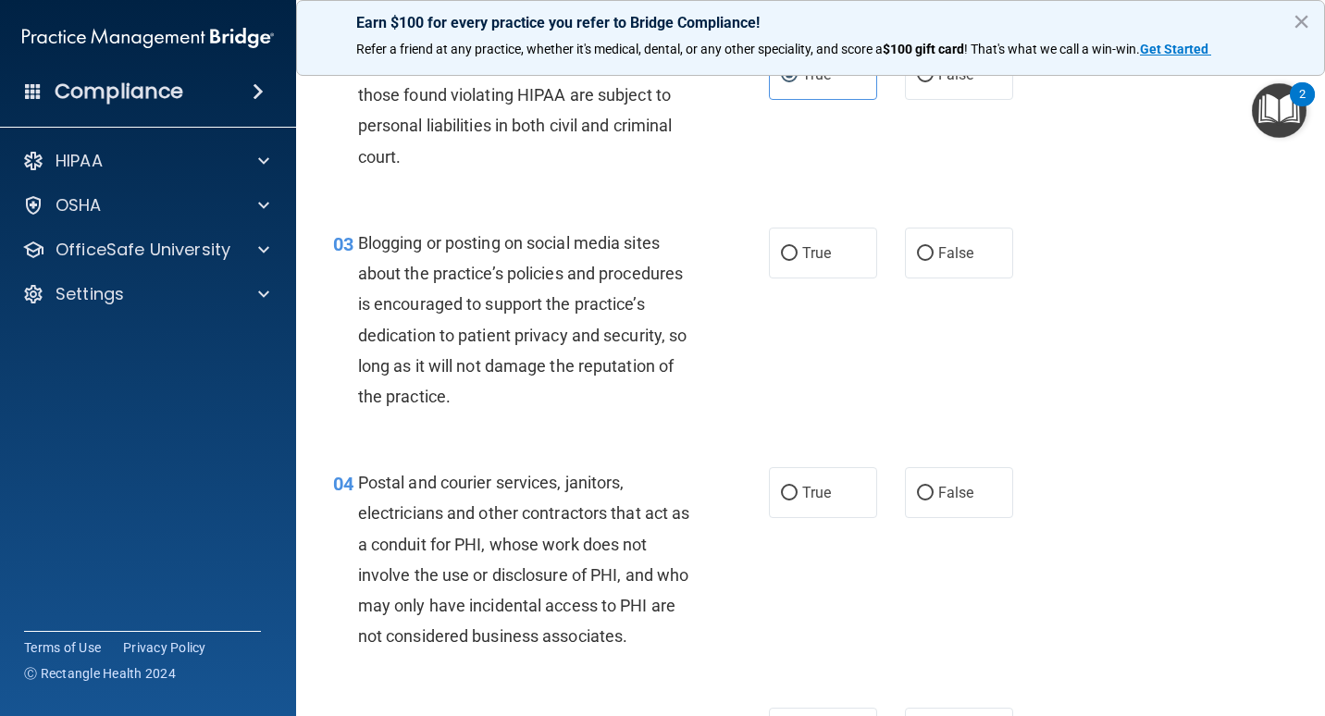
scroll to position [278, 0]
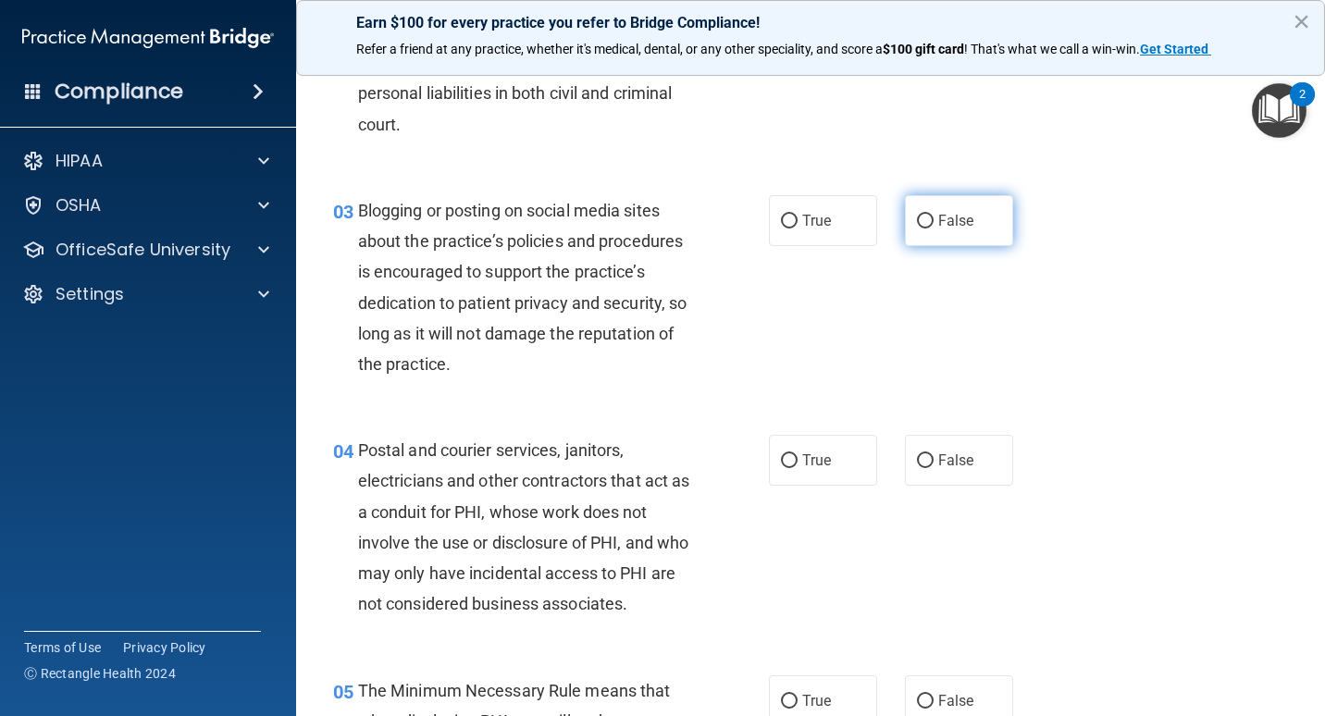
click at [918, 225] on input "False" at bounding box center [925, 222] width 17 height 14
radio input "true"
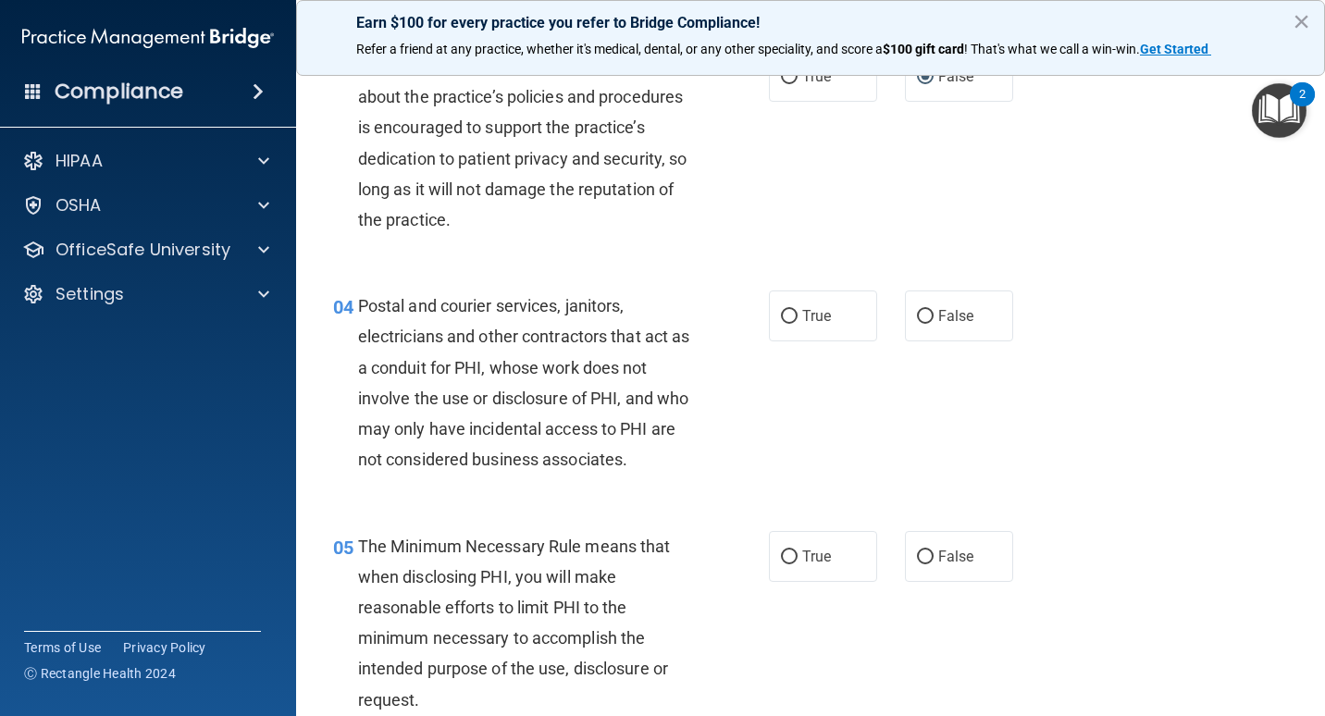
scroll to position [463, 0]
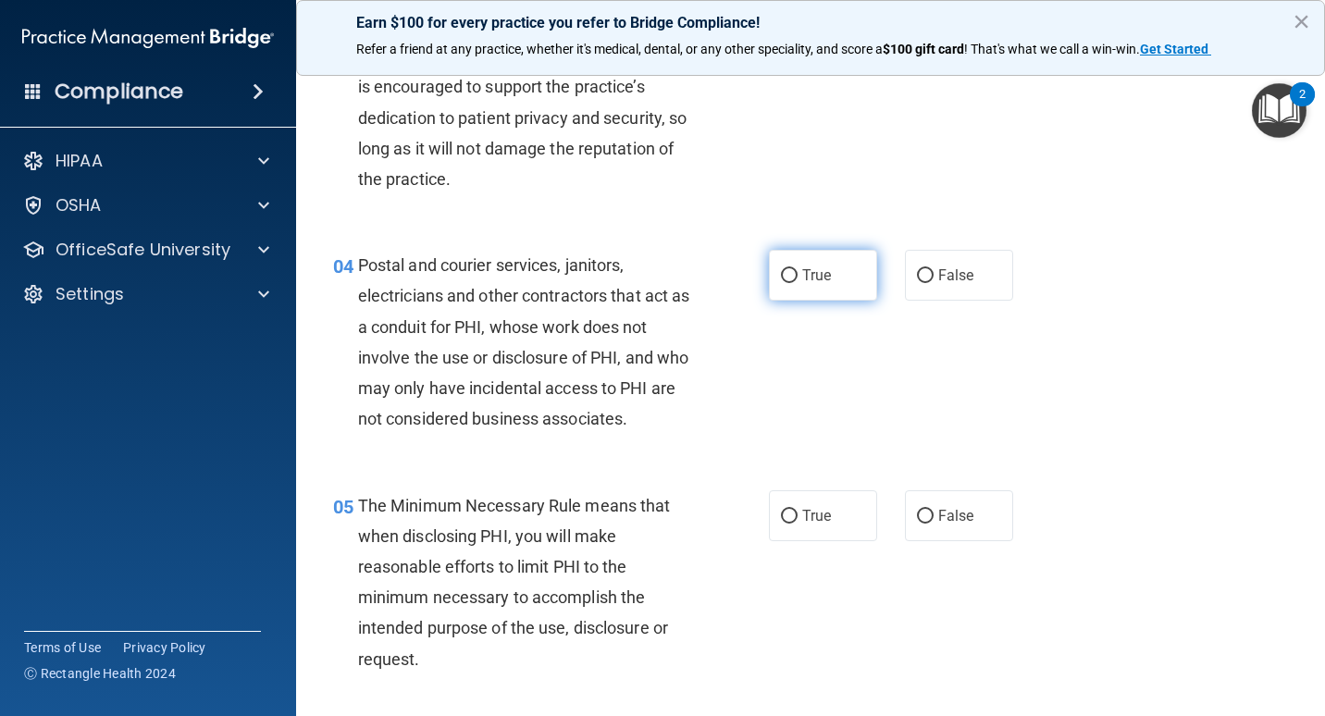
click at [786, 270] on input "True" at bounding box center [789, 276] width 17 height 14
radio input "true"
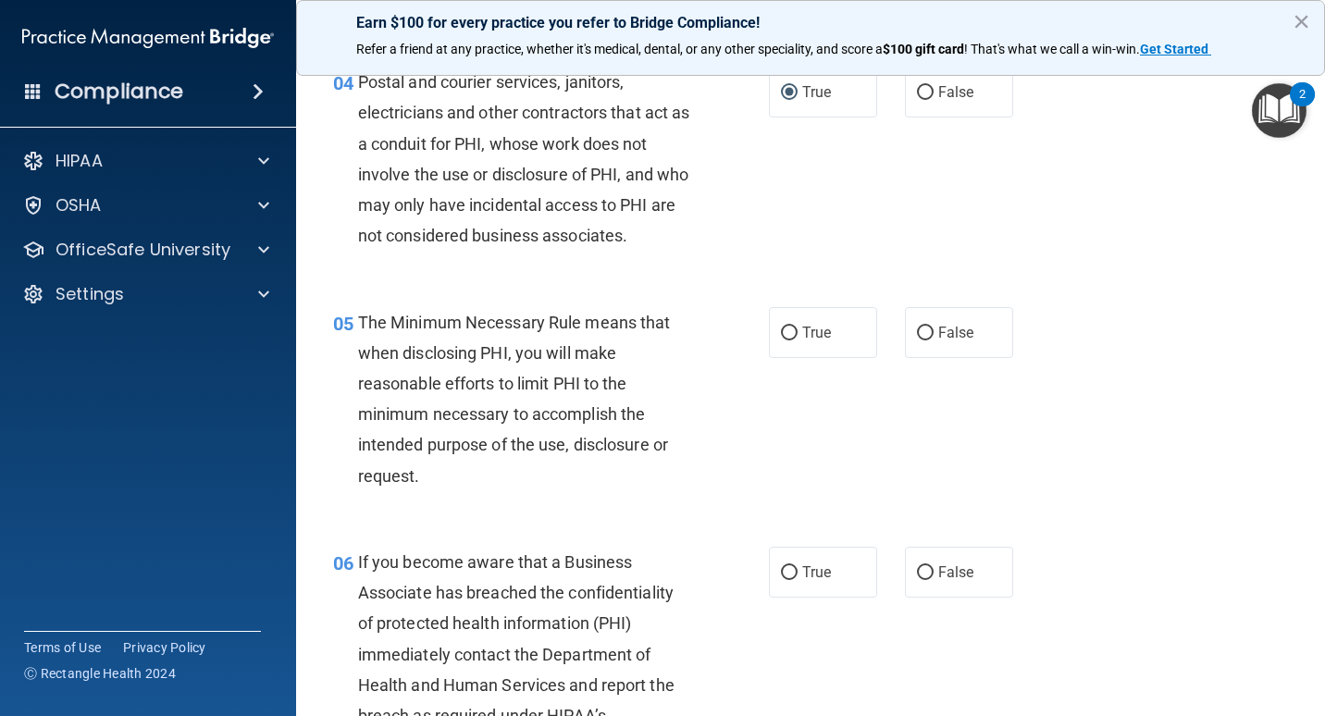
scroll to position [648, 0]
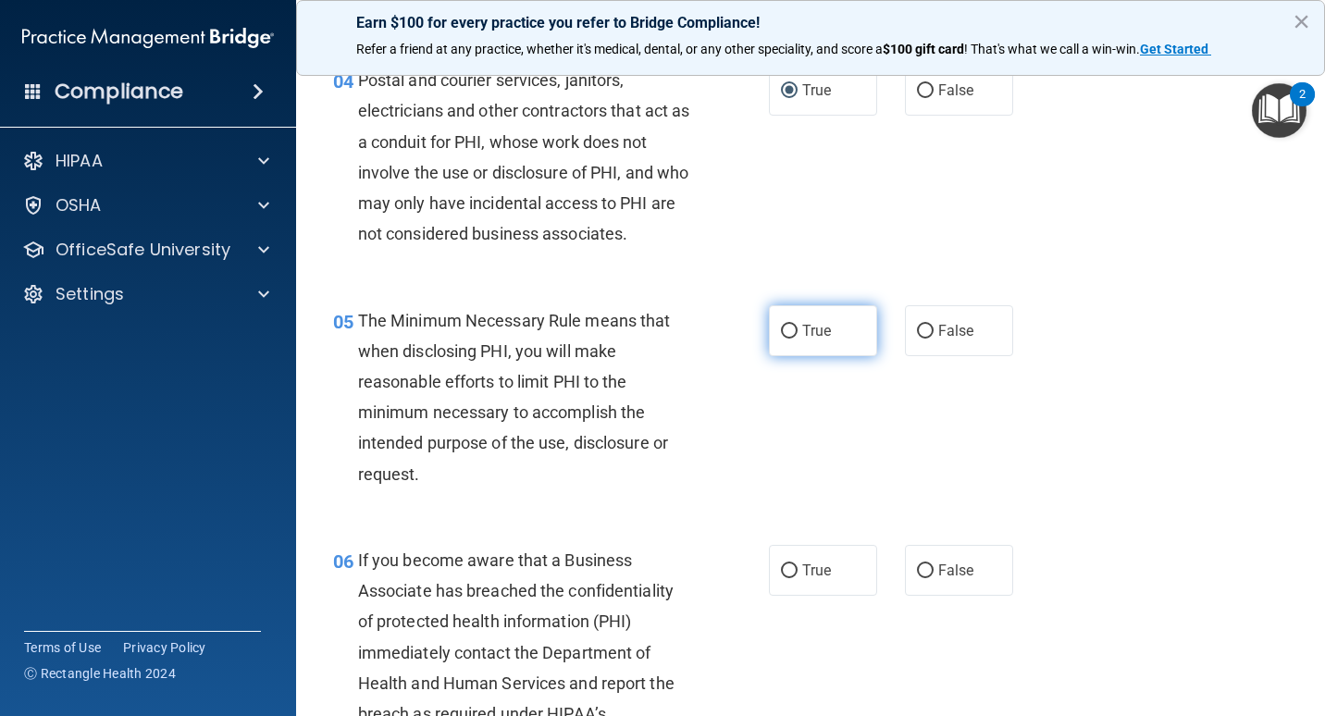
click at [815, 314] on label "True" at bounding box center [823, 330] width 108 height 51
click at [798, 325] on input "True" at bounding box center [789, 332] width 17 height 14
radio input "true"
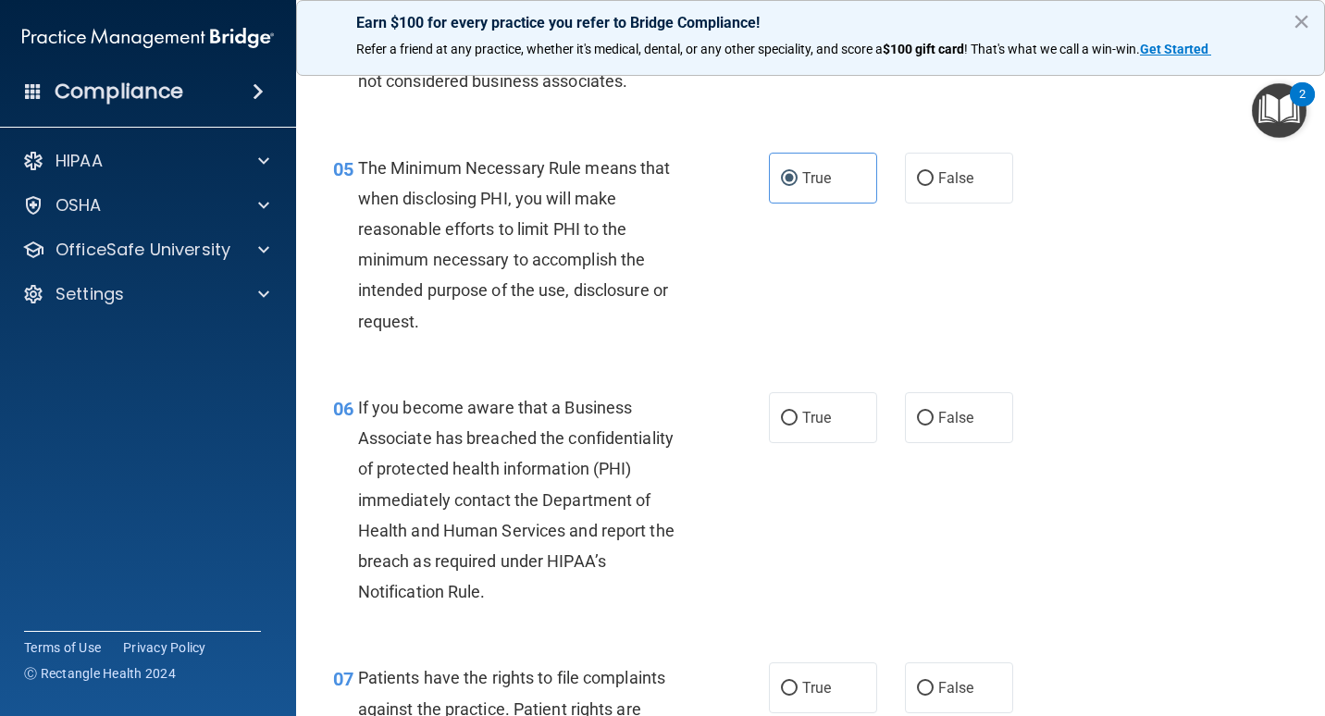
scroll to position [833, 0]
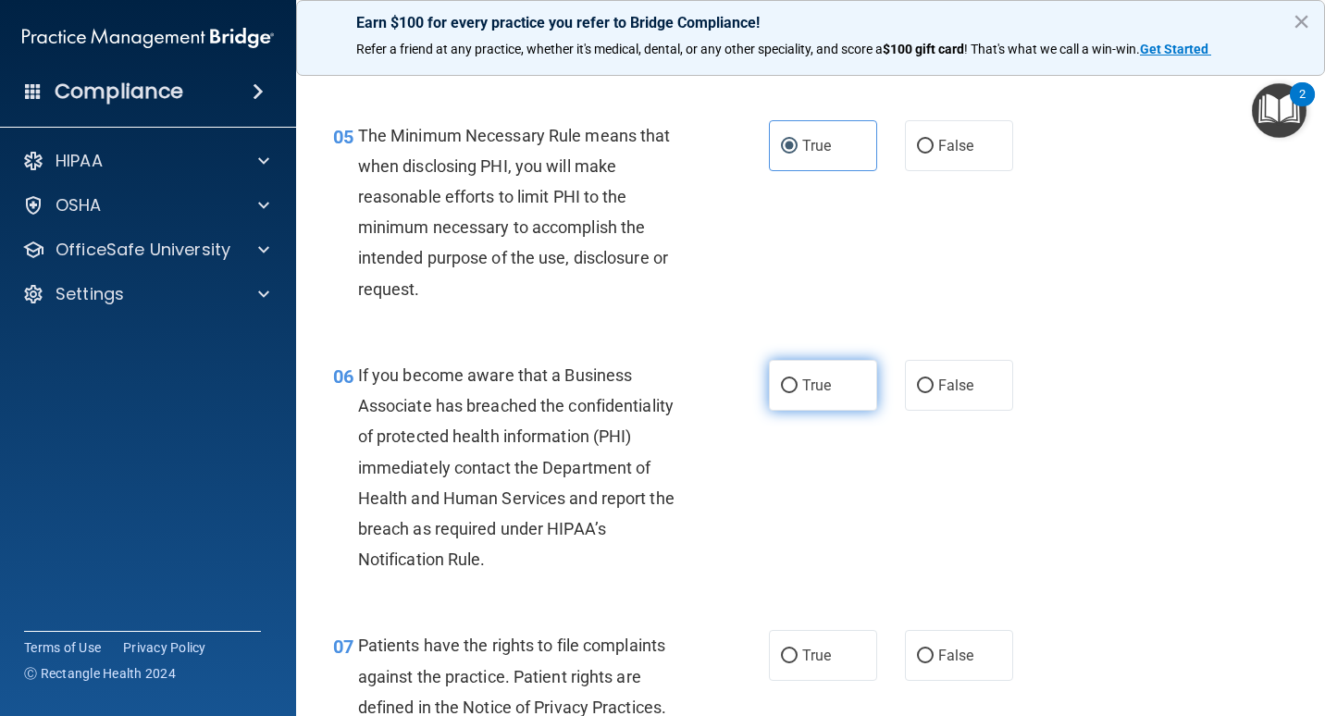
click at [802, 371] on label "True" at bounding box center [823, 385] width 108 height 51
click at [798, 380] on input "True" at bounding box center [789, 387] width 17 height 14
radio input "true"
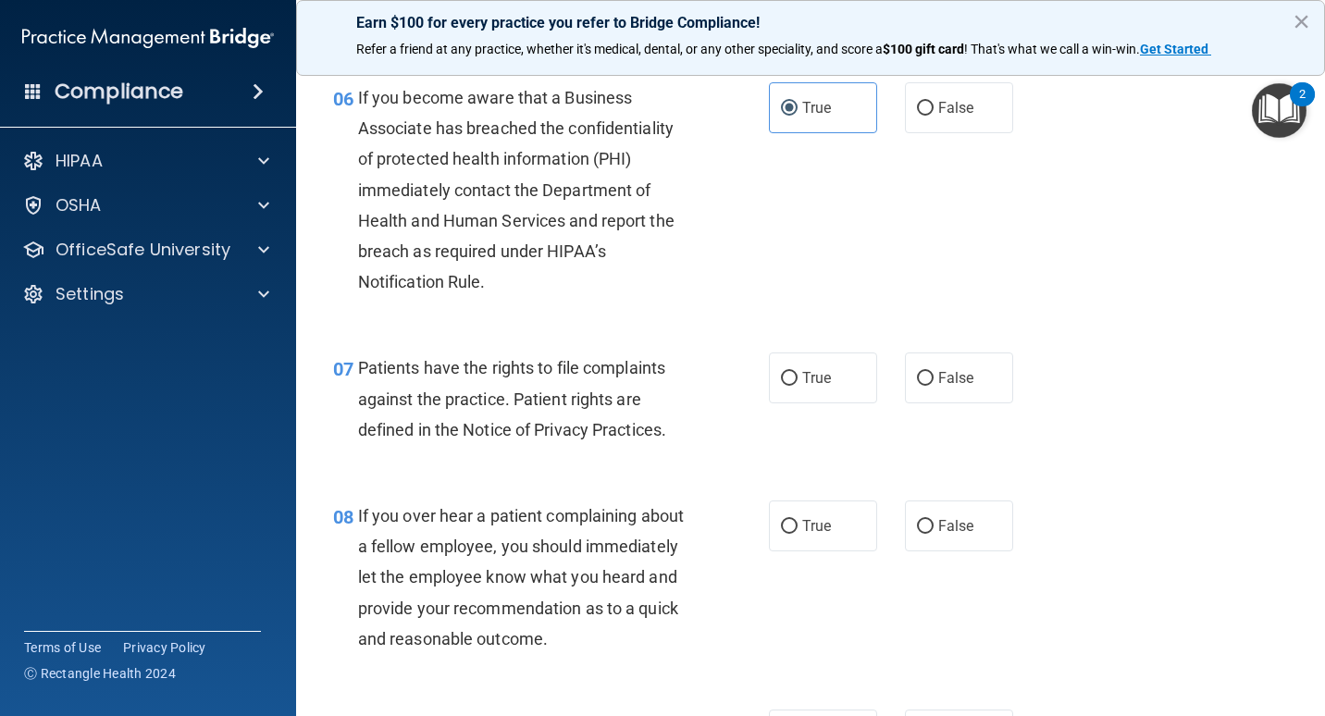
scroll to position [1203, 0]
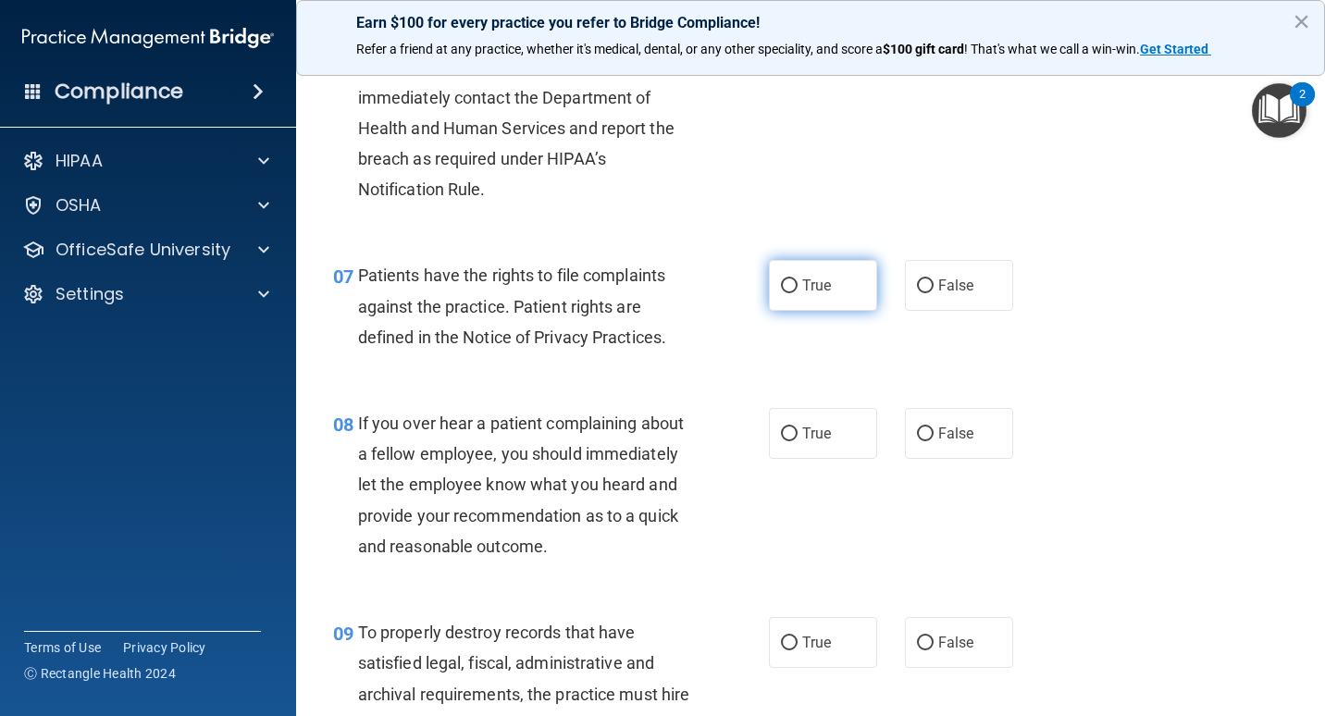
click at [813, 280] on span "True" at bounding box center [817, 286] width 29 height 18
click at [798, 280] on input "True" at bounding box center [789, 287] width 17 height 14
radio input "true"
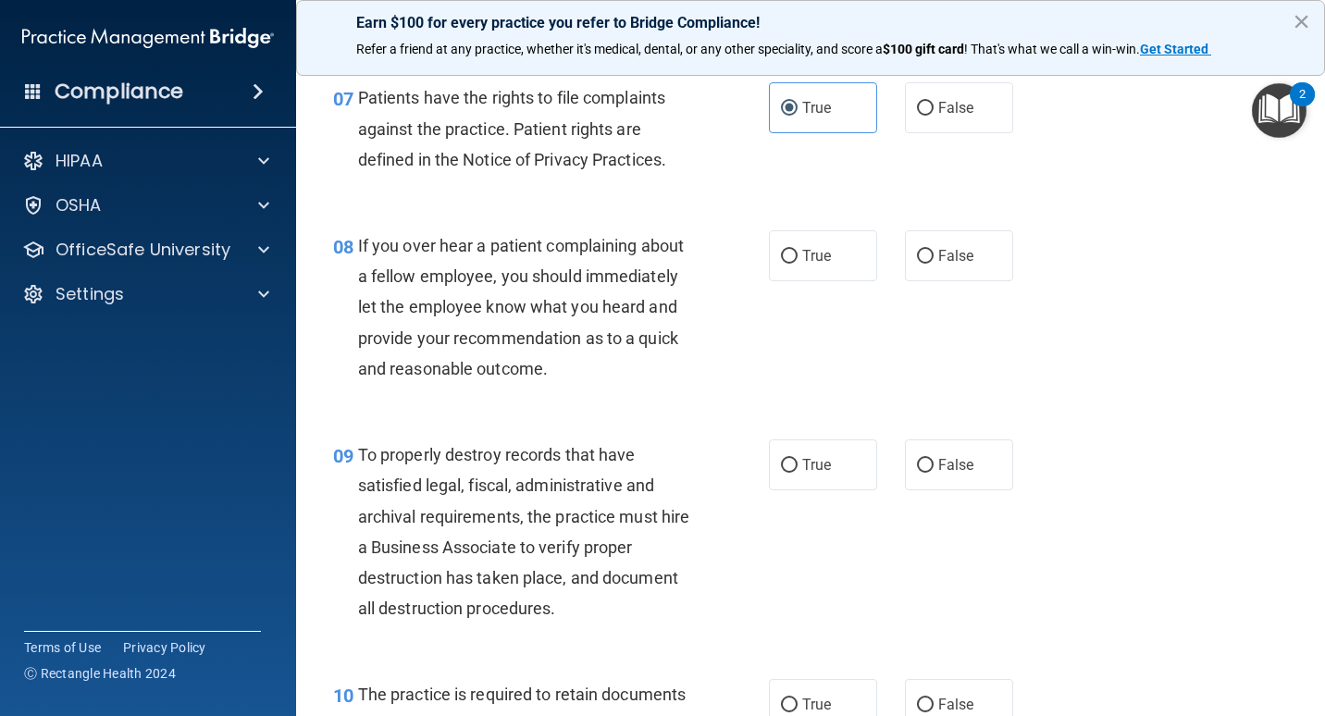
scroll to position [1388, 0]
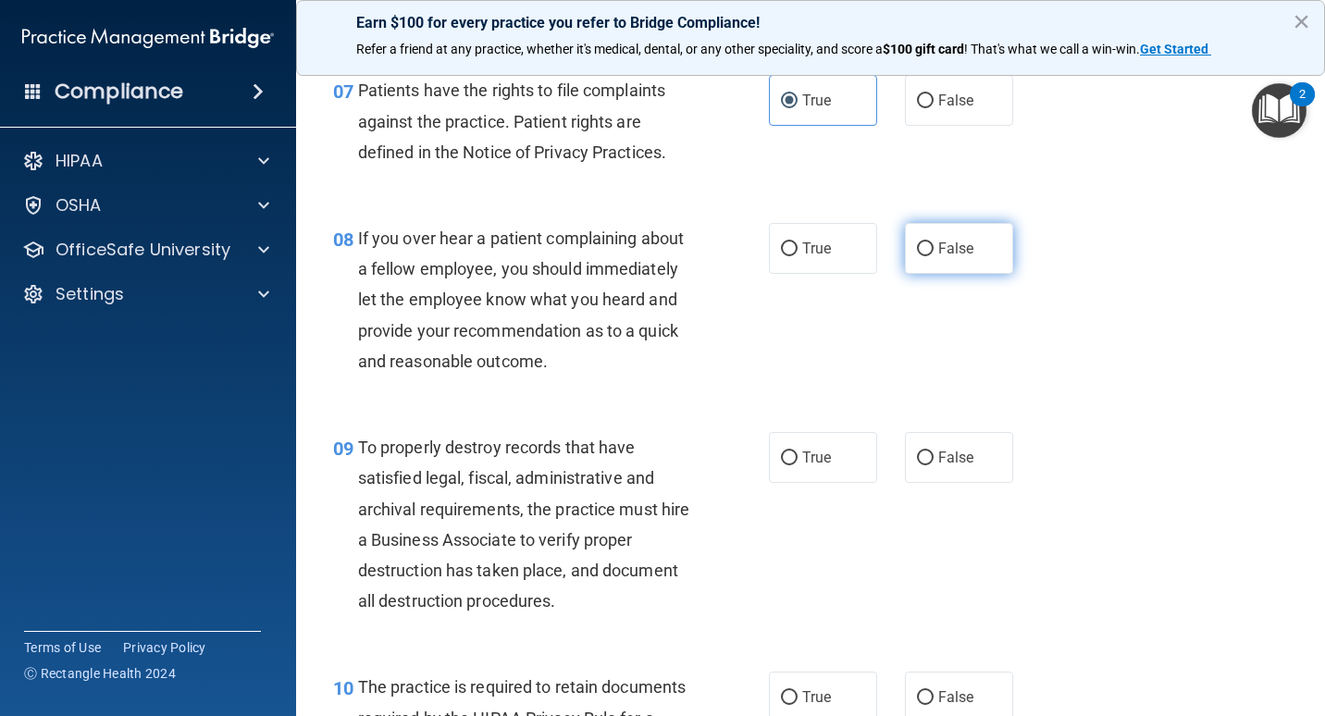
click at [946, 255] on span "False" at bounding box center [957, 249] width 36 height 18
click at [934, 255] on input "False" at bounding box center [925, 250] width 17 height 14
radio input "true"
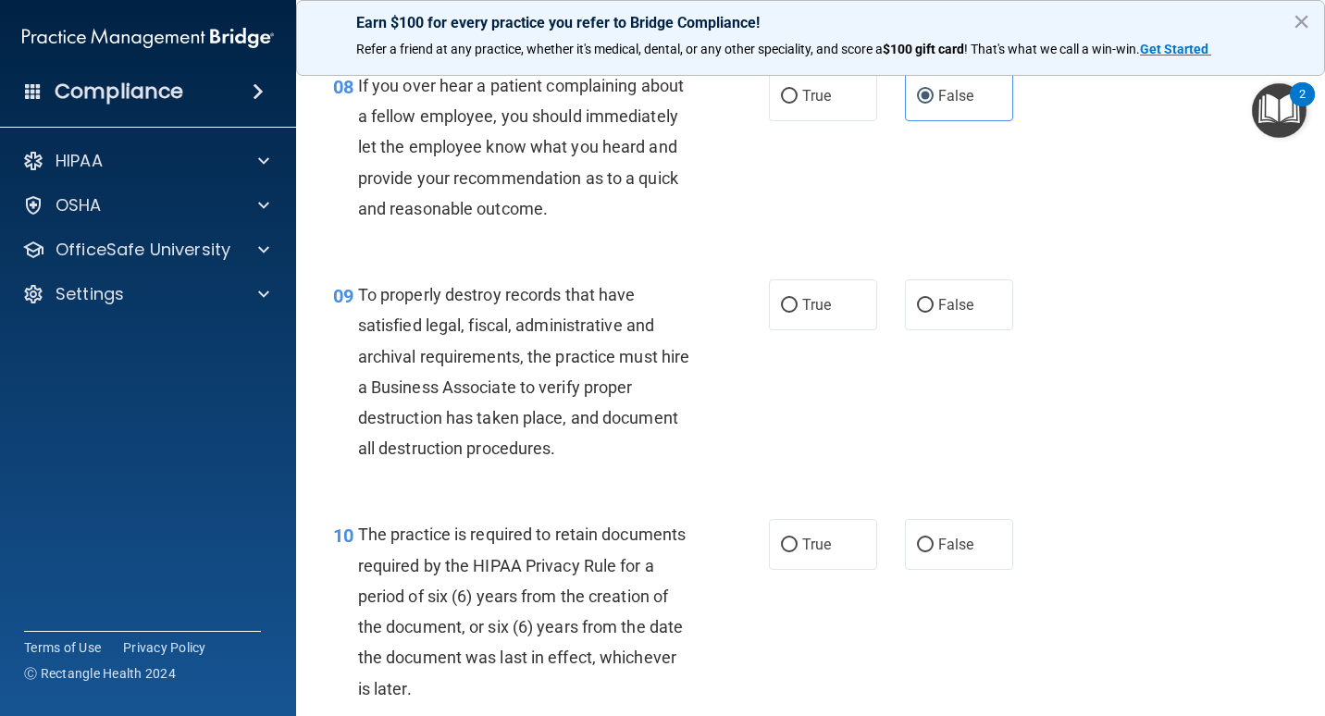
scroll to position [1574, 0]
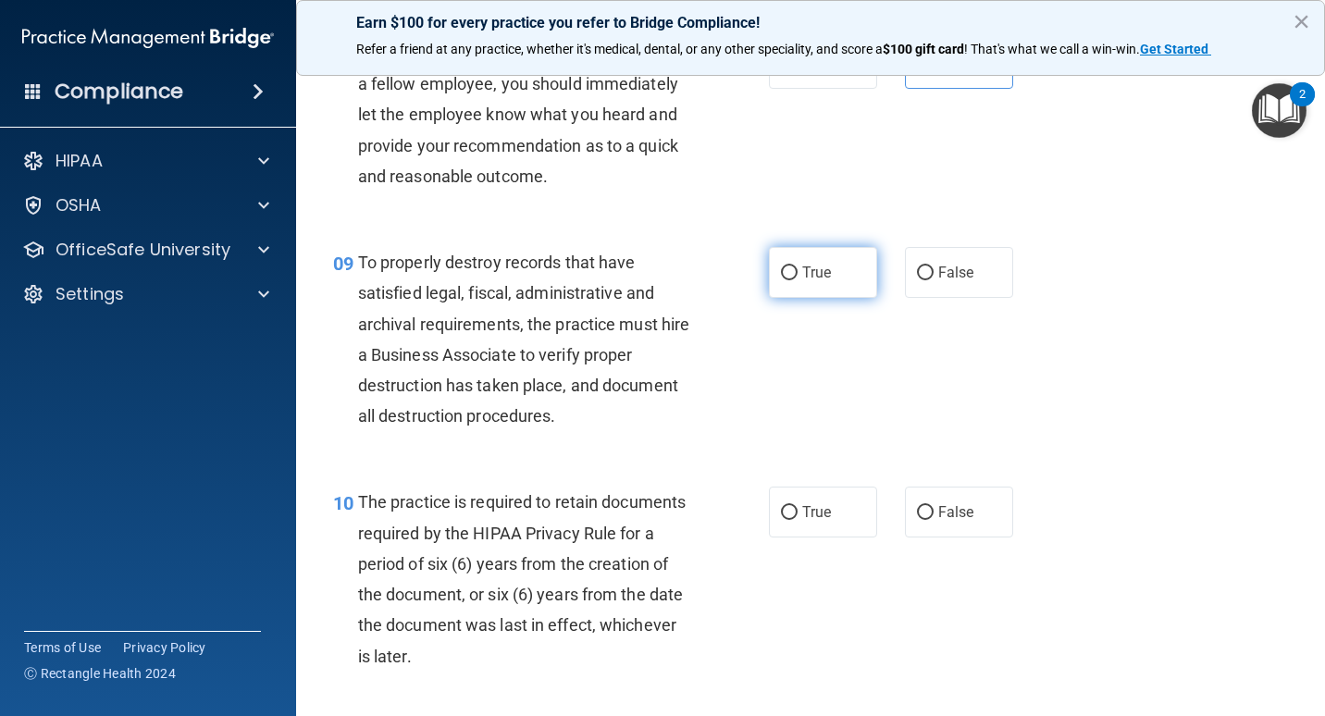
click at [803, 271] on span "True" at bounding box center [817, 273] width 29 height 18
click at [798, 271] on input "True" at bounding box center [789, 274] width 17 height 14
radio input "true"
click at [938, 285] on label "False" at bounding box center [959, 272] width 108 height 51
click at [934, 280] on input "False" at bounding box center [925, 274] width 17 height 14
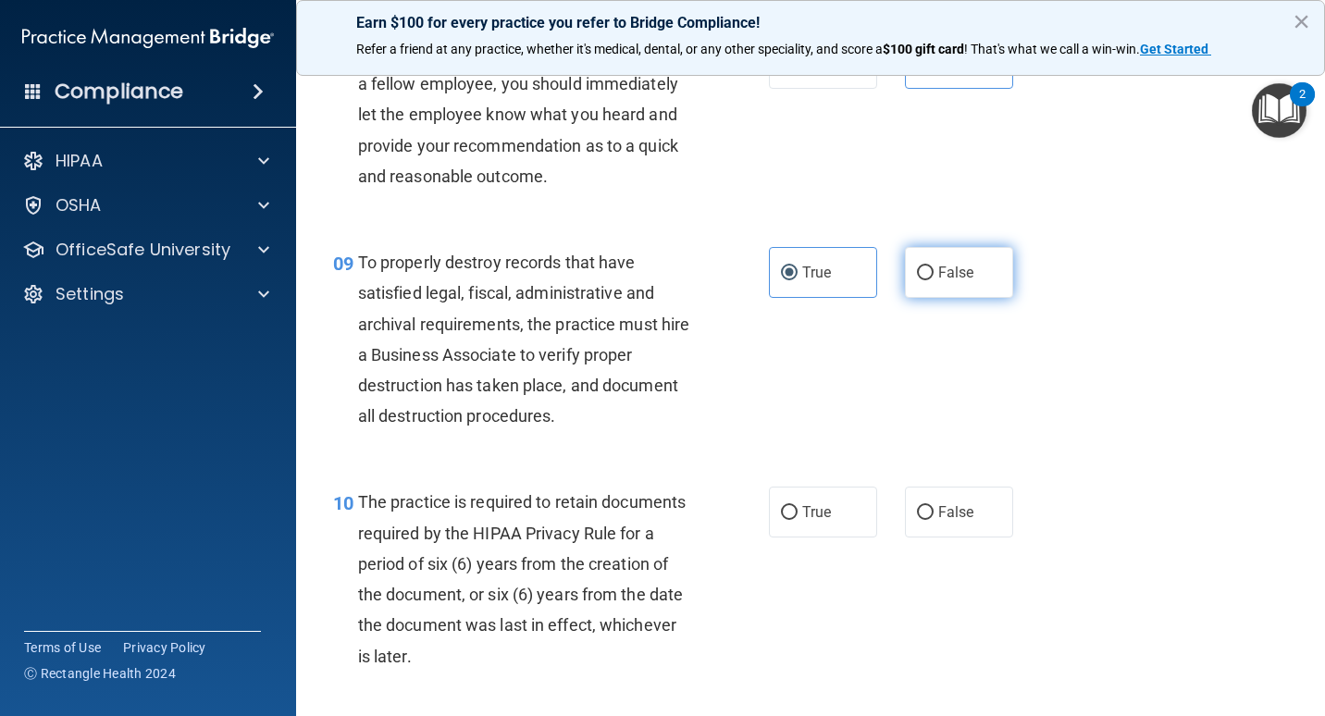
radio input "true"
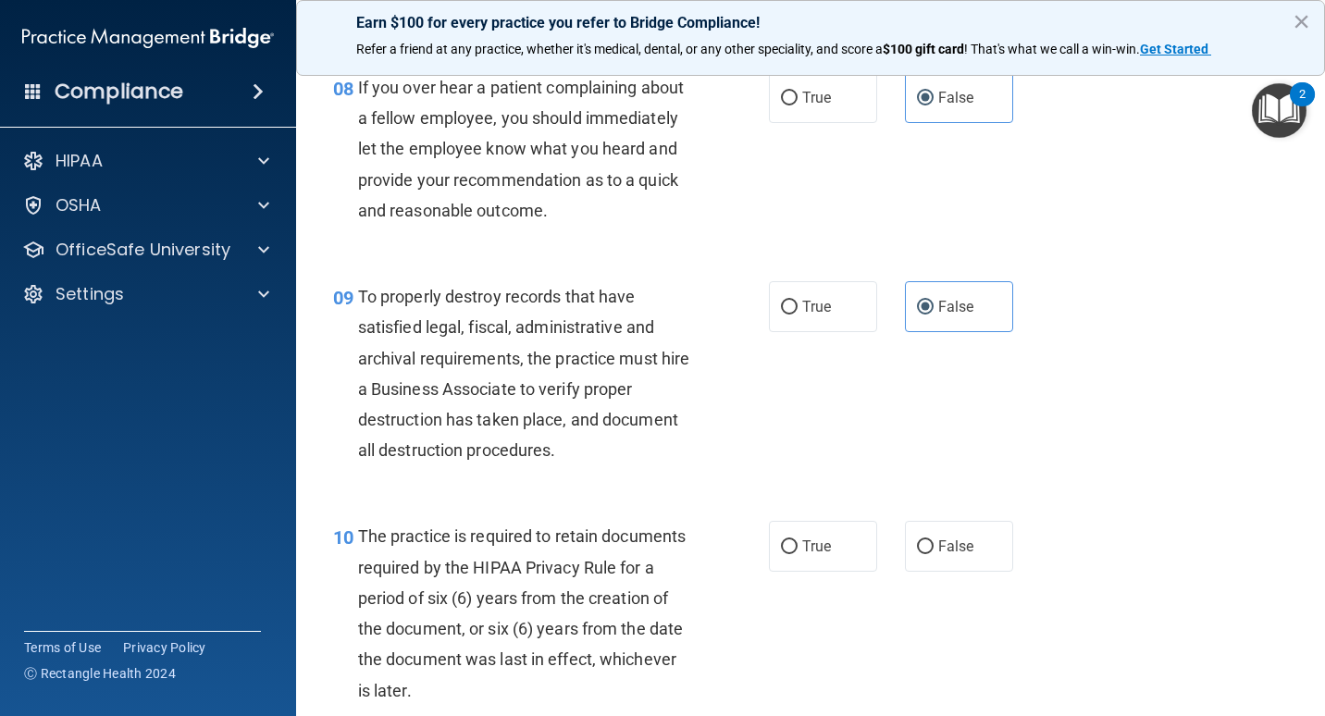
scroll to position [1481, 0]
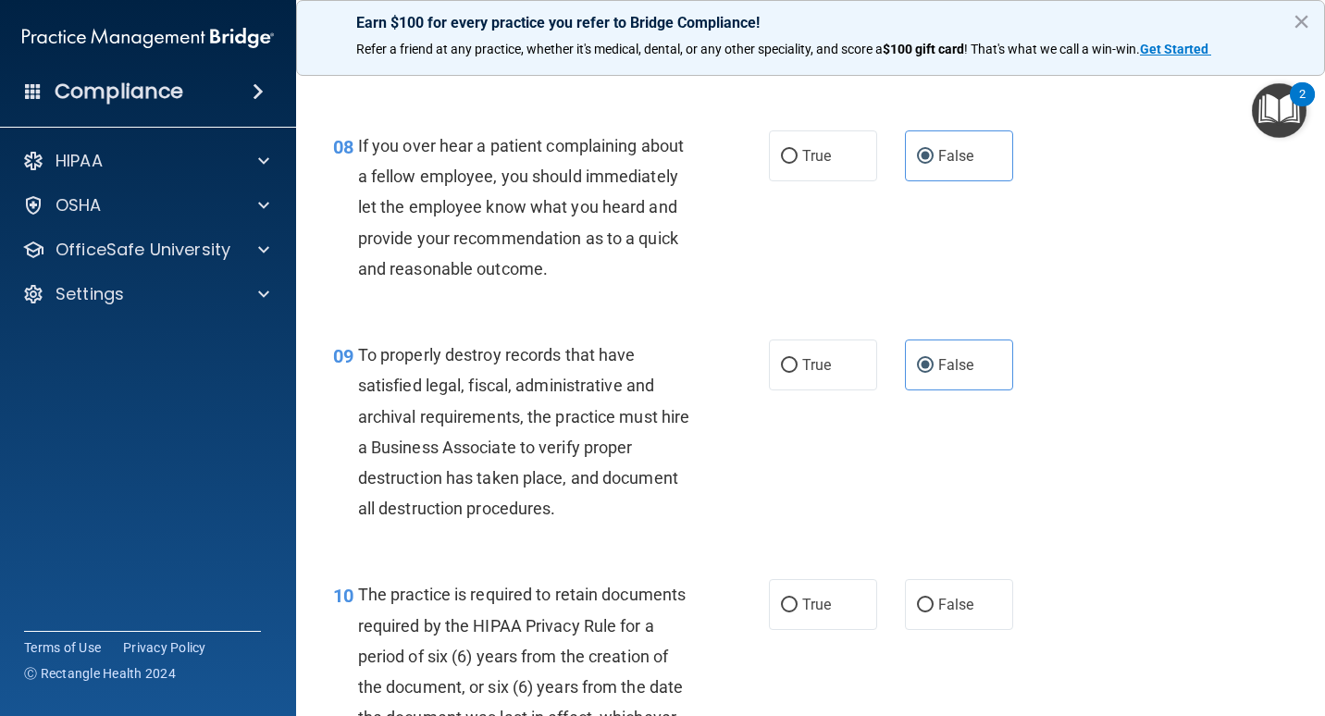
drag, startPoint x: 780, startPoint y: 349, endPoint x: 761, endPoint y: 335, distance: 23.9
click at [781, 349] on label "True" at bounding box center [823, 365] width 108 height 51
click at [781, 359] on input "True" at bounding box center [789, 366] width 17 height 14
radio input "true"
radio input "false"
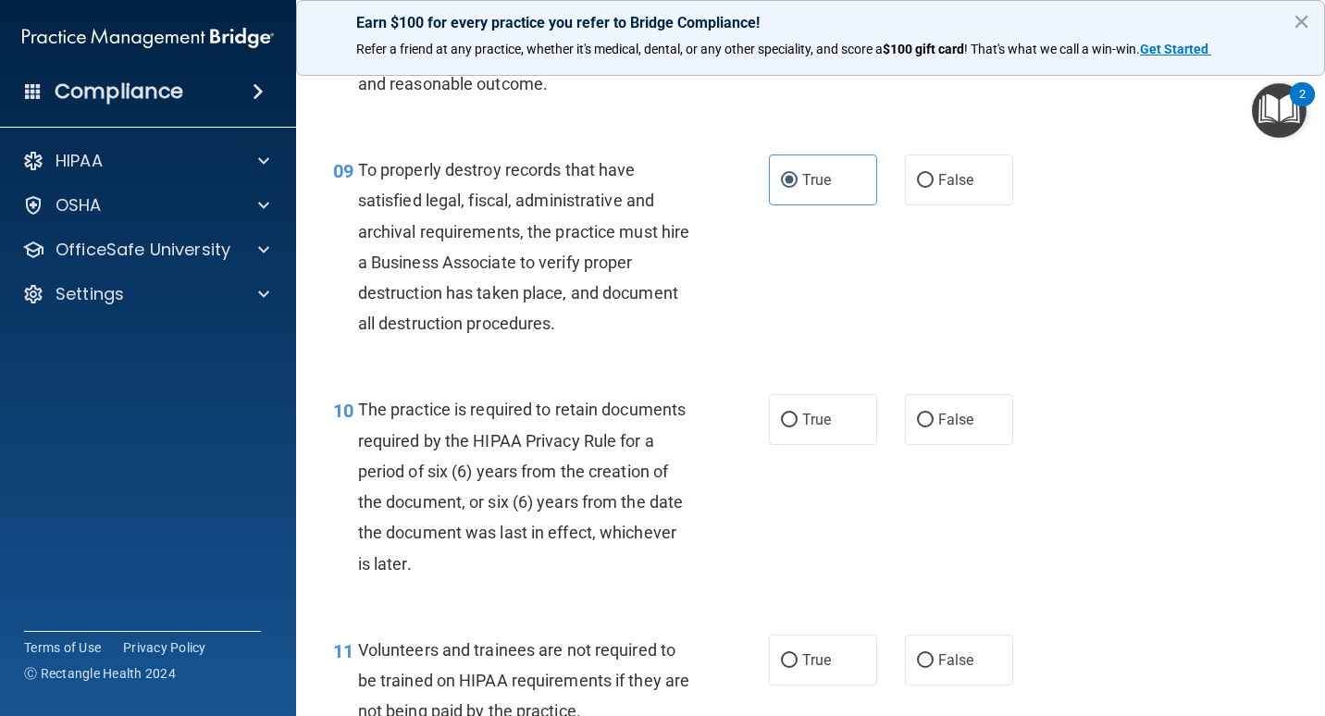
scroll to position [1759, 0]
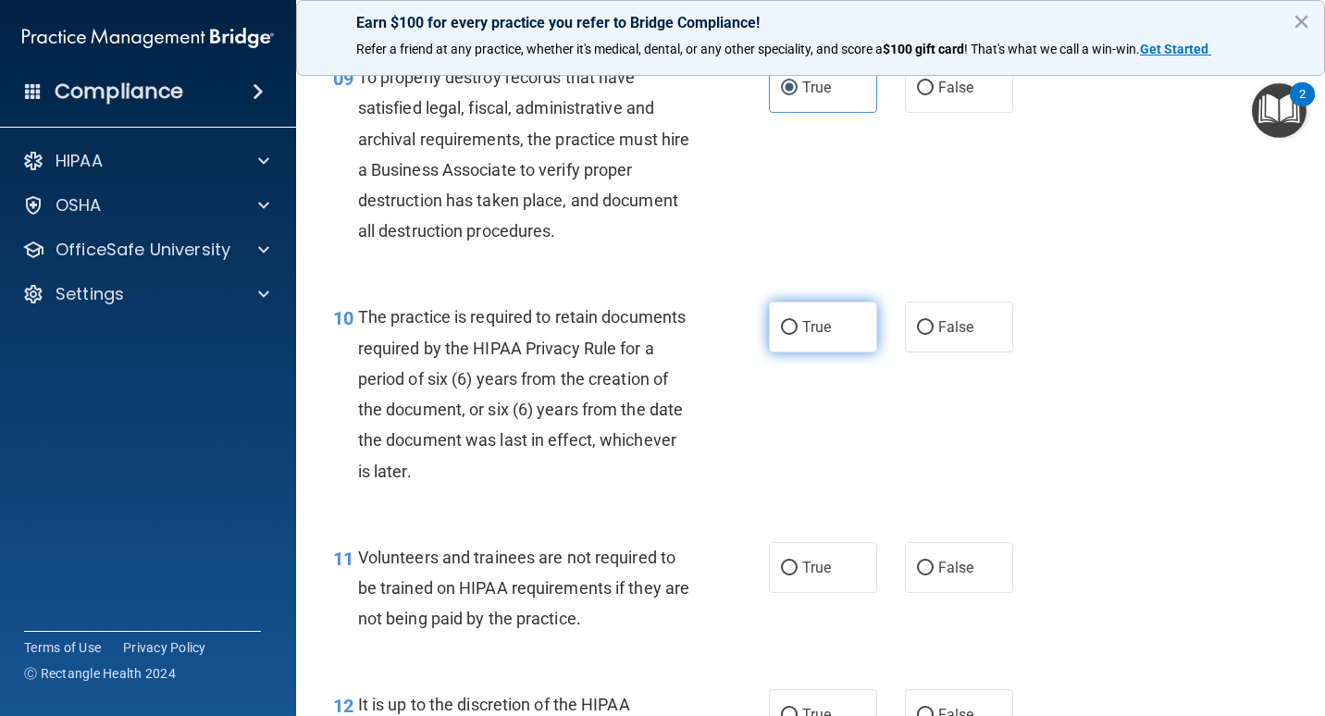
click at [807, 344] on label "True" at bounding box center [823, 327] width 108 height 51
click at [798, 335] on input "True" at bounding box center [789, 328] width 17 height 14
radio input "true"
click at [968, 320] on label "False" at bounding box center [959, 327] width 108 height 51
click at [934, 321] on input "False" at bounding box center [925, 328] width 17 height 14
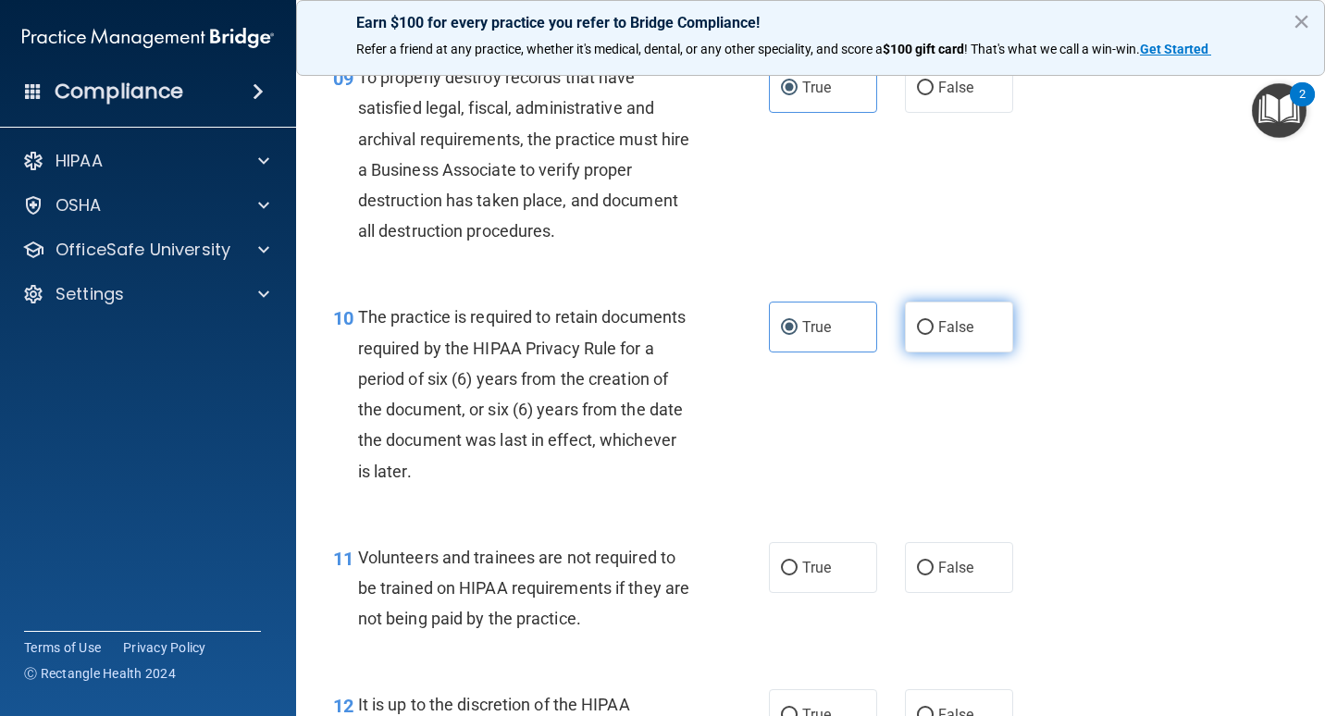
radio input "true"
radio input "false"
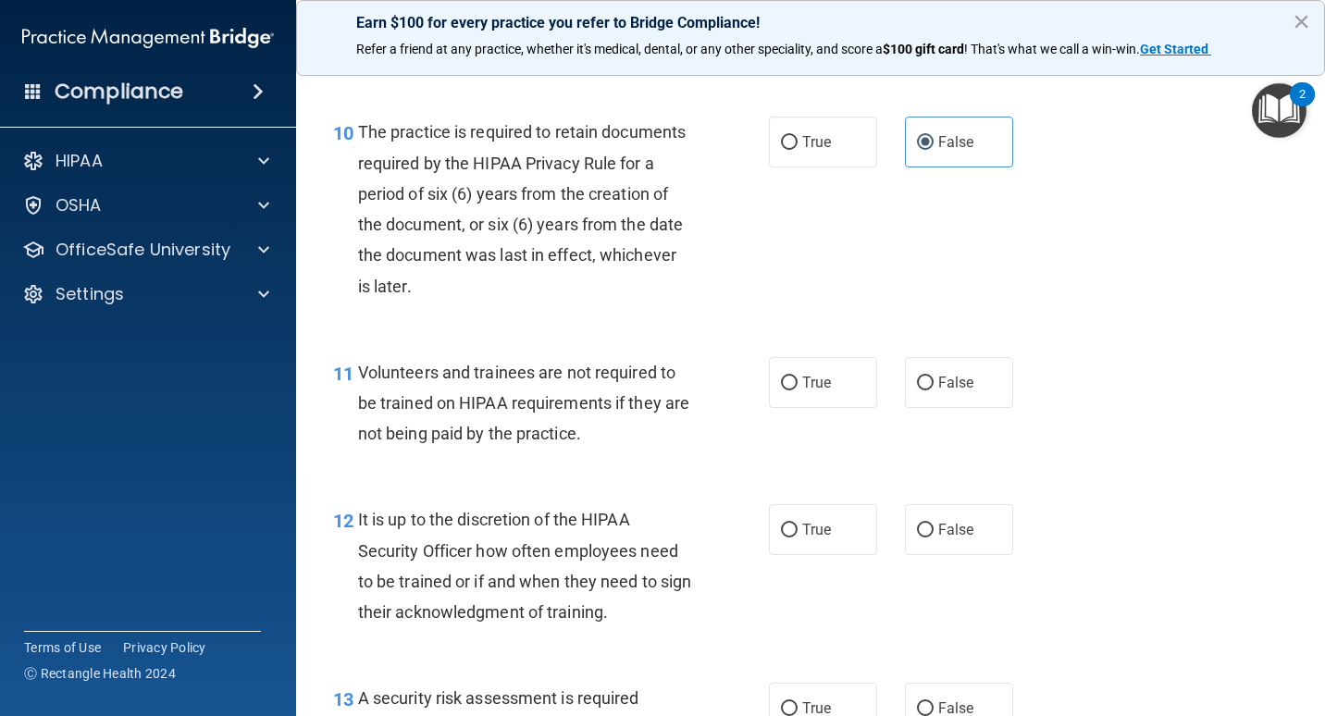
scroll to position [2036, 0]
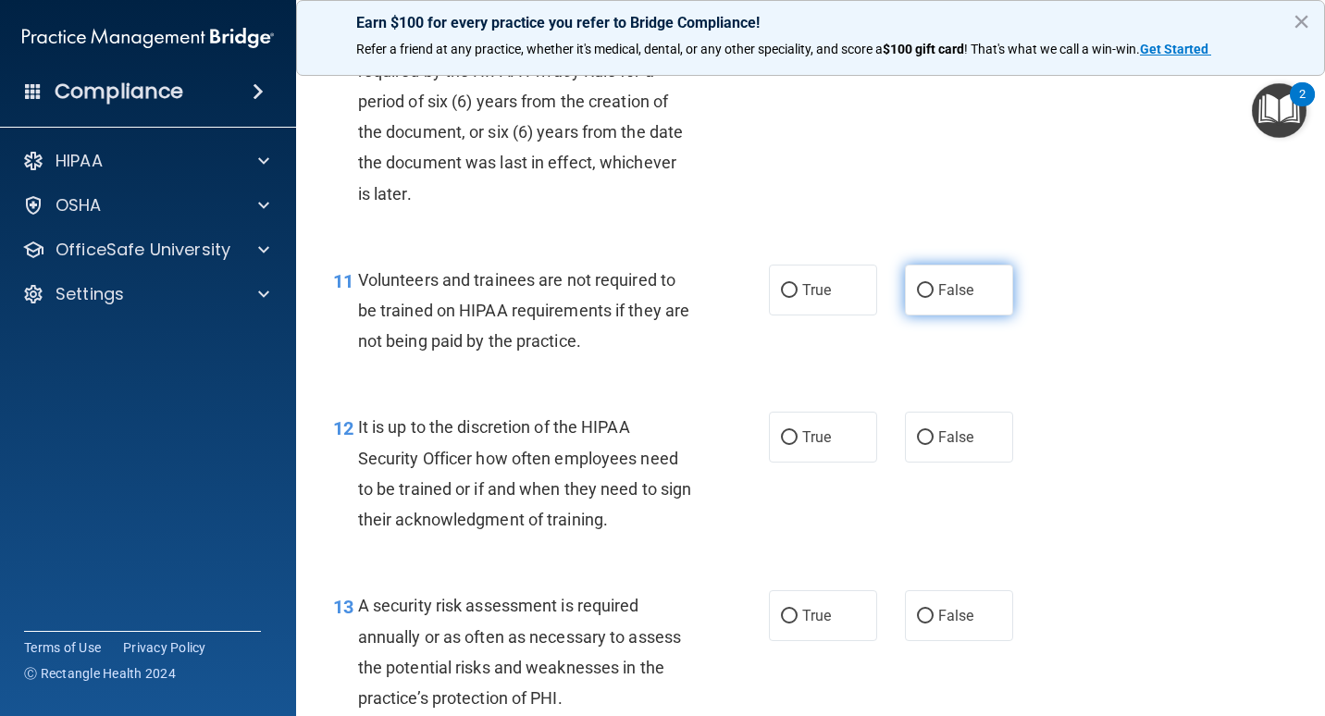
click at [974, 299] on label "False" at bounding box center [959, 290] width 108 height 51
click at [934, 298] on input "False" at bounding box center [925, 291] width 17 height 14
radio input "true"
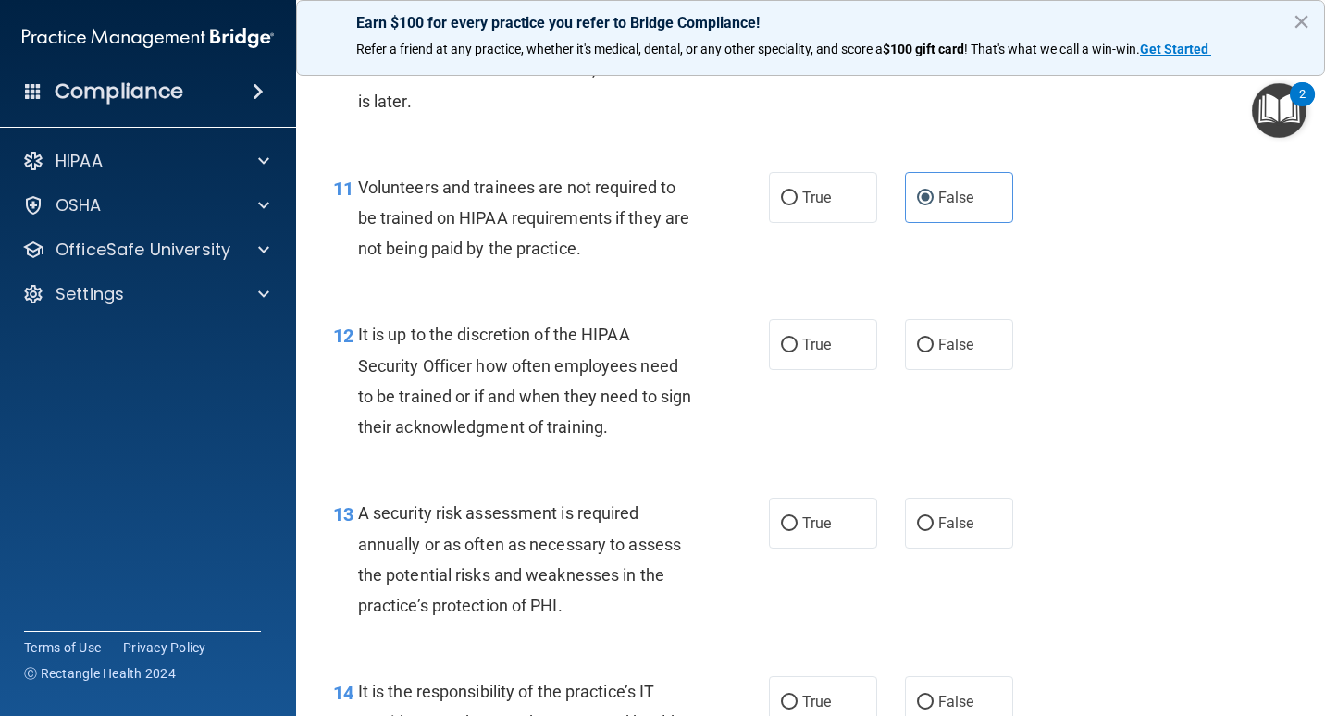
scroll to position [2221, 0]
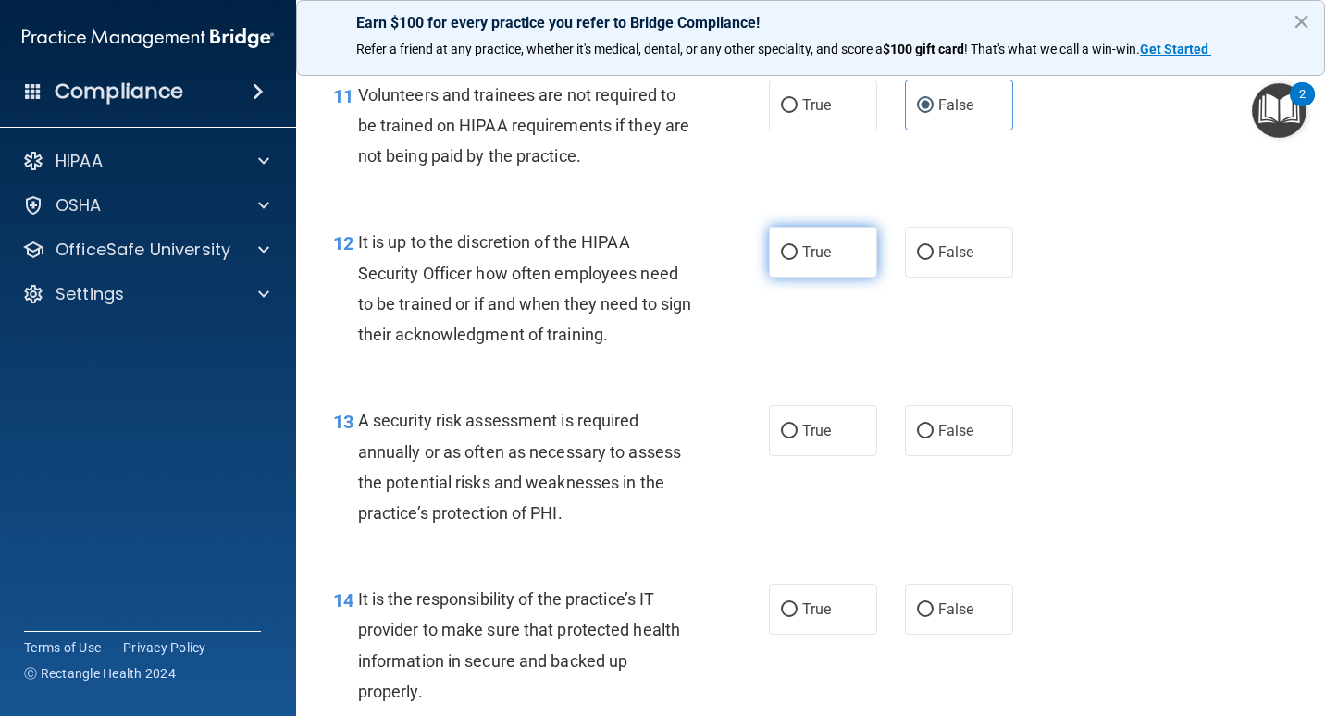
click at [781, 255] on input "True" at bounding box center [789, 253] width 17 height 14
radio input "true"
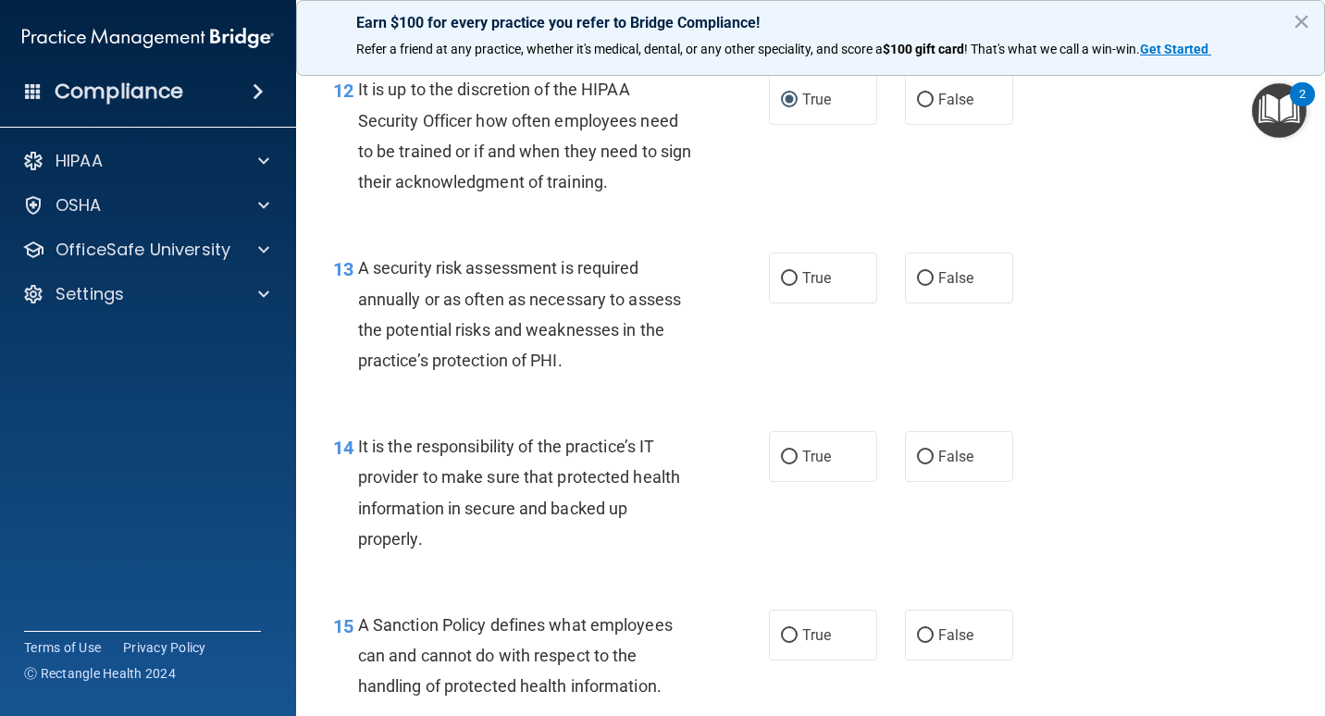
scroll to position [2407, 0]
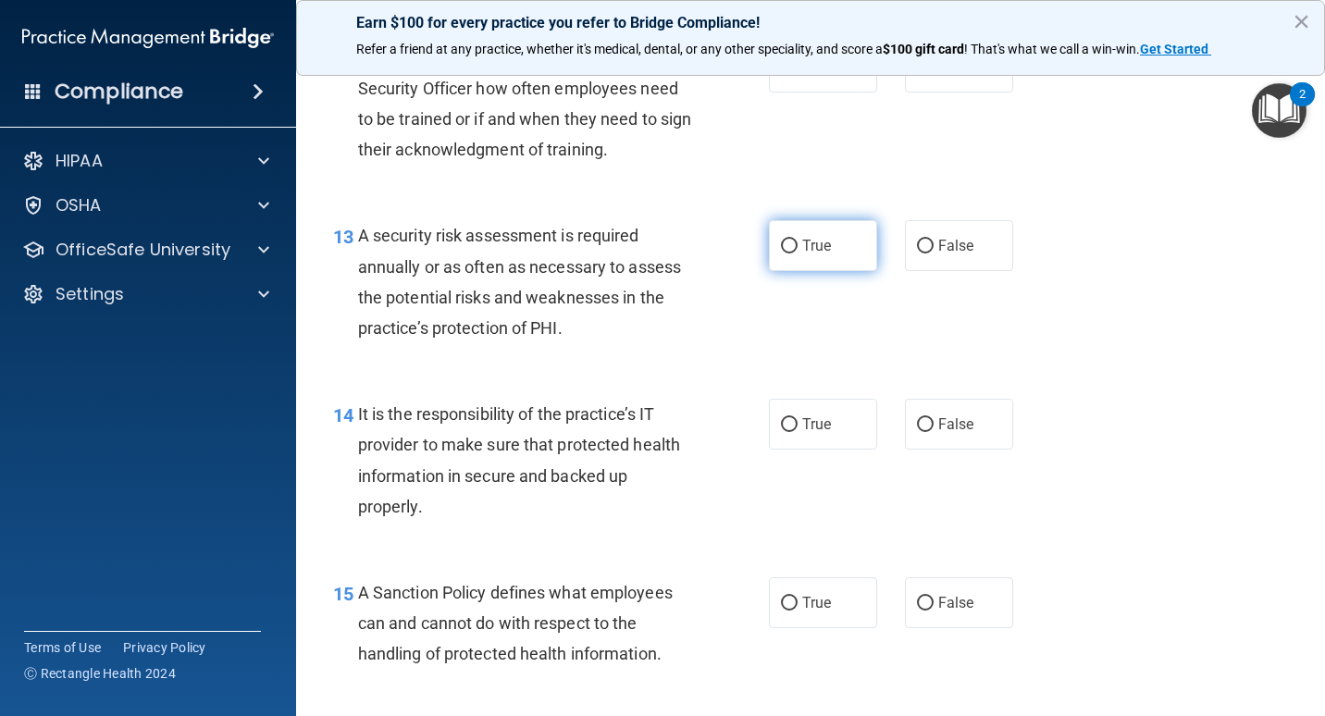
click at [815, 256] on label "True" at bounding box center [823, 245] width 108 height 51
click at [798, 254] on input "True" at bounding box center [789, 247] width 17 height 14
radio input "true"
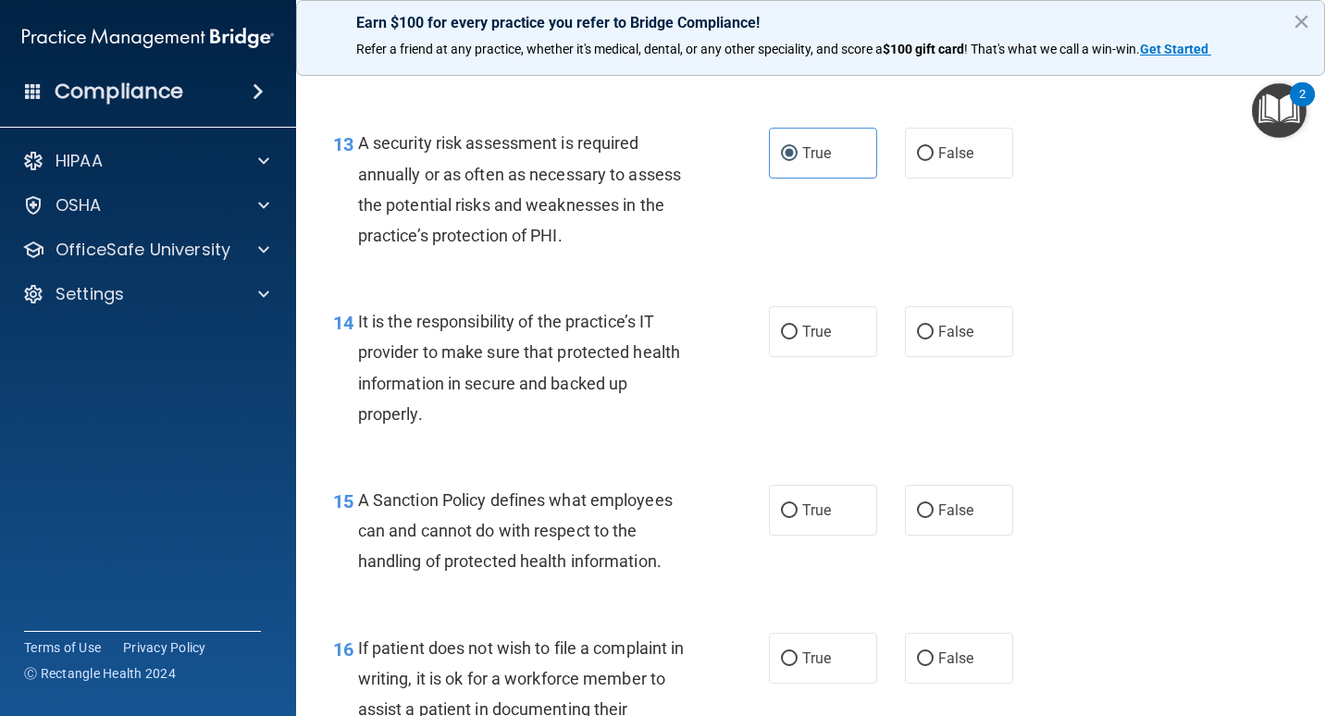
scroll to position [2592, 0]
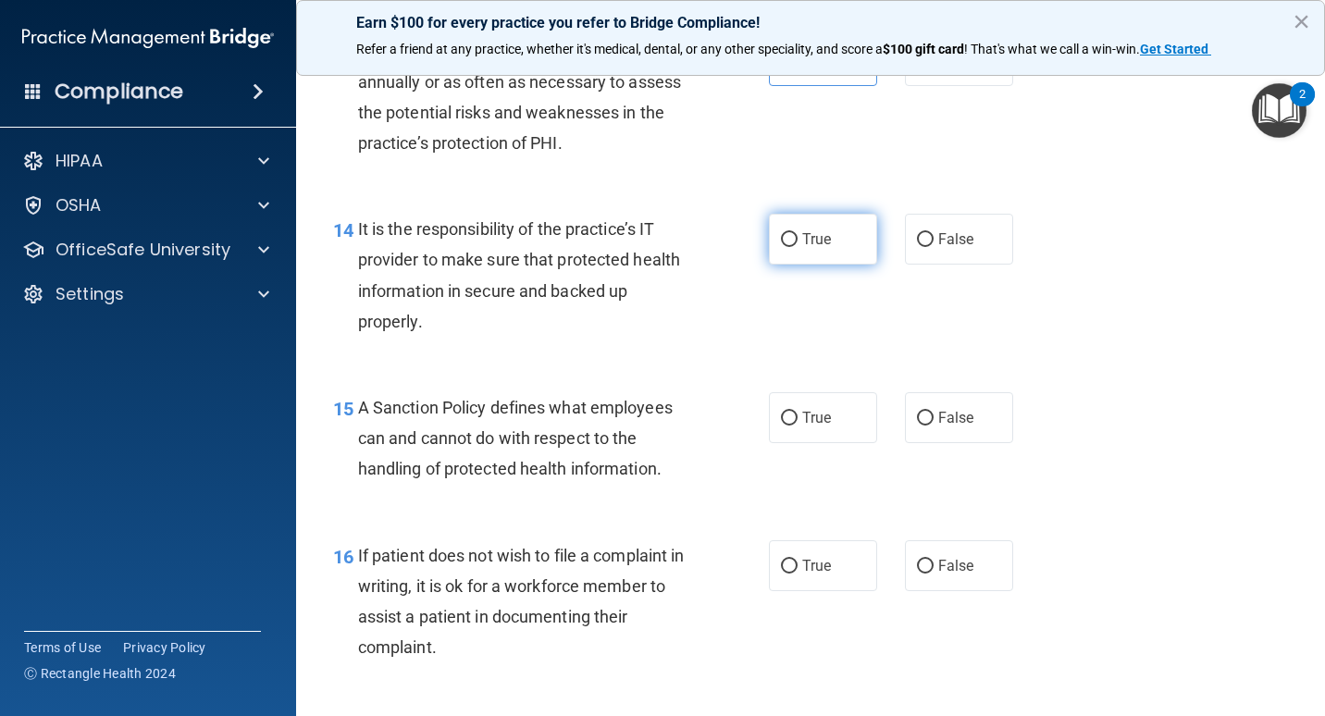
click at [803, 230] on span "True" at bounding box center [817, 239] width 29 height 18
click at [798, 233] on input "True" at bounding box center [789, 240] width 17 height 14
radio input "true"
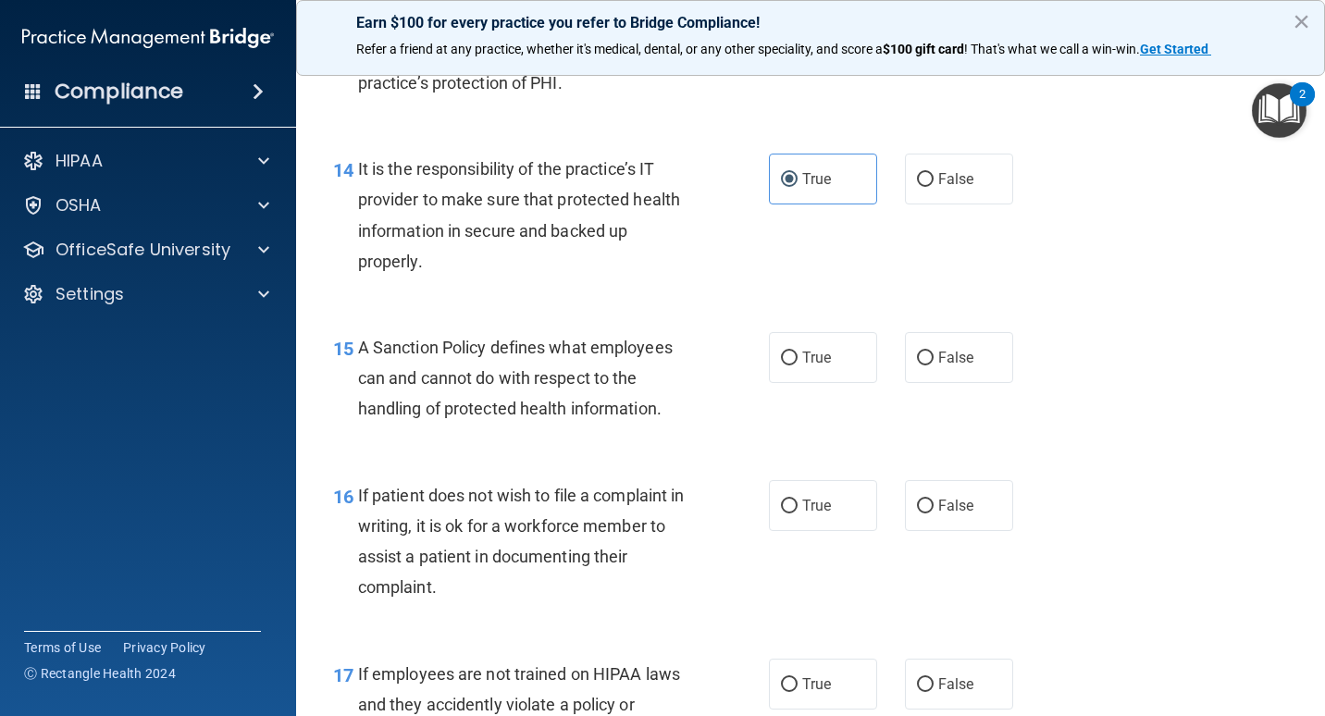
scroll to position [2684, 0]
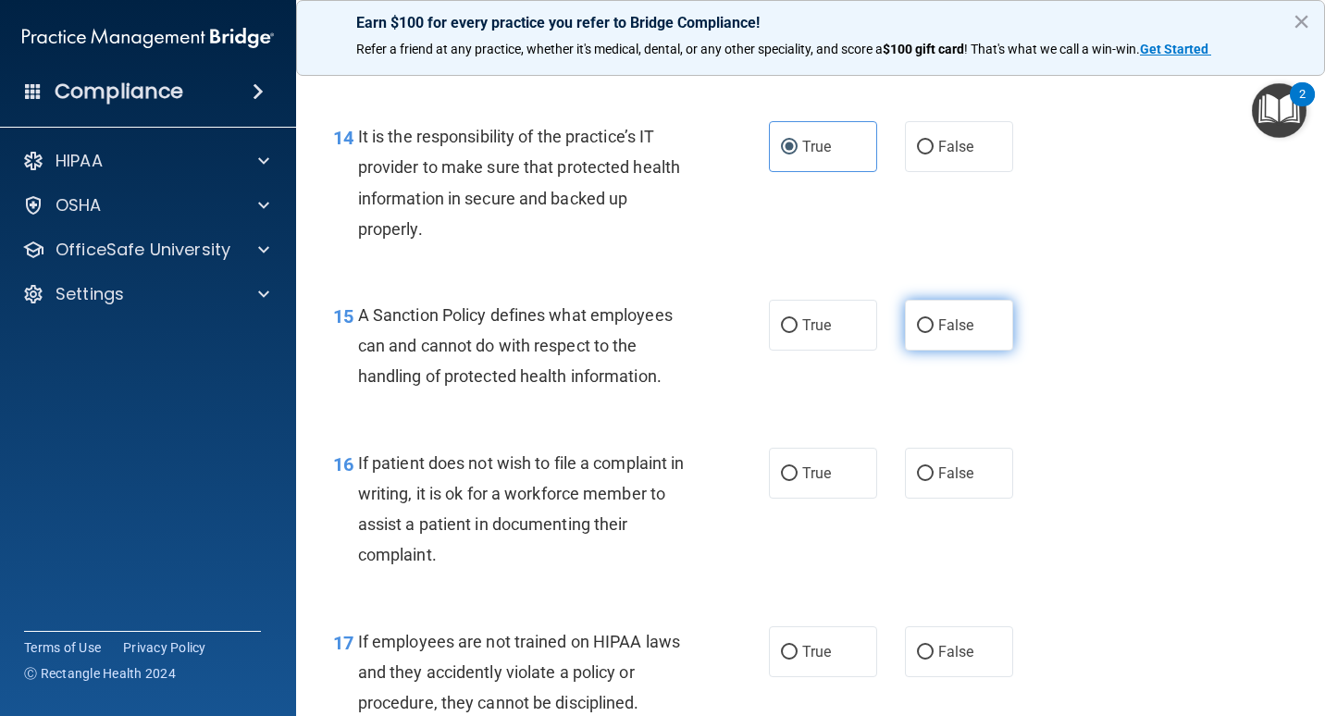
click at [962, 328] on span "False" at bounding box center [957, 326] width 36 height 18
click at [934, 328] on input "False" at bounding box center [925, 326] width 17 height 14
radio input "true"
click at [815, 332] on span "True" at bounding box center [817, 326] width 29 height 18
click at [798, 332] on input "True" at bounding box center [789, 326] width 17 height 14
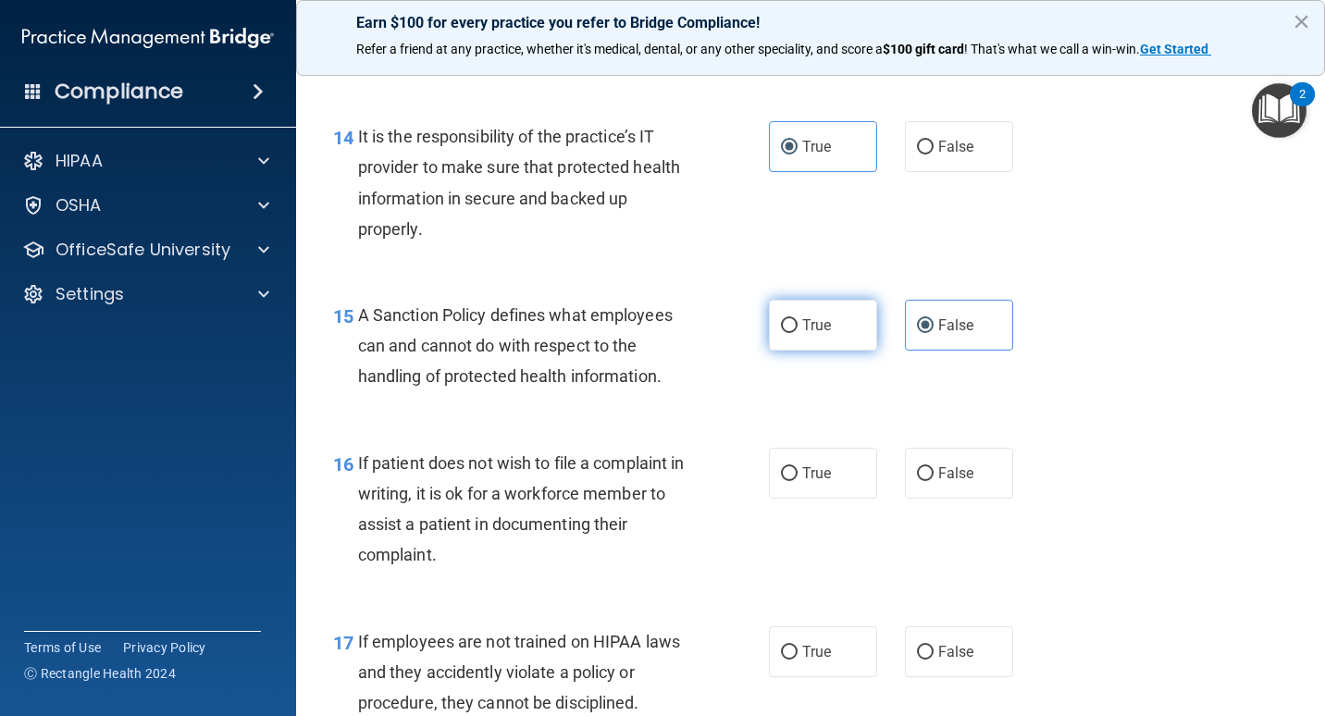
radio input "true"
click at [921, 338] on label "False" at bounding box center [959, 325] width 108 height 51
click at [921, 333] on input "False" at bounding box center [925, 326] width 17 height 14
radio input "true"
radio input "false"
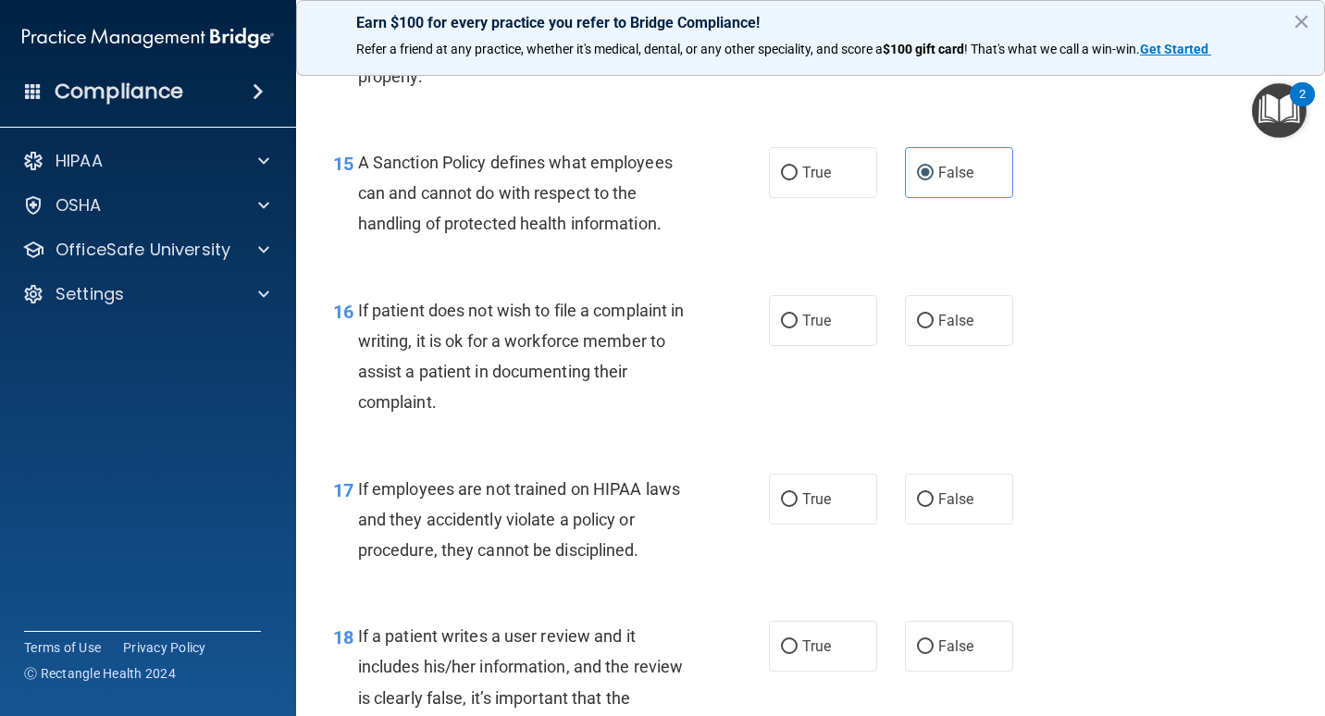
scroll to position [2869, 0]
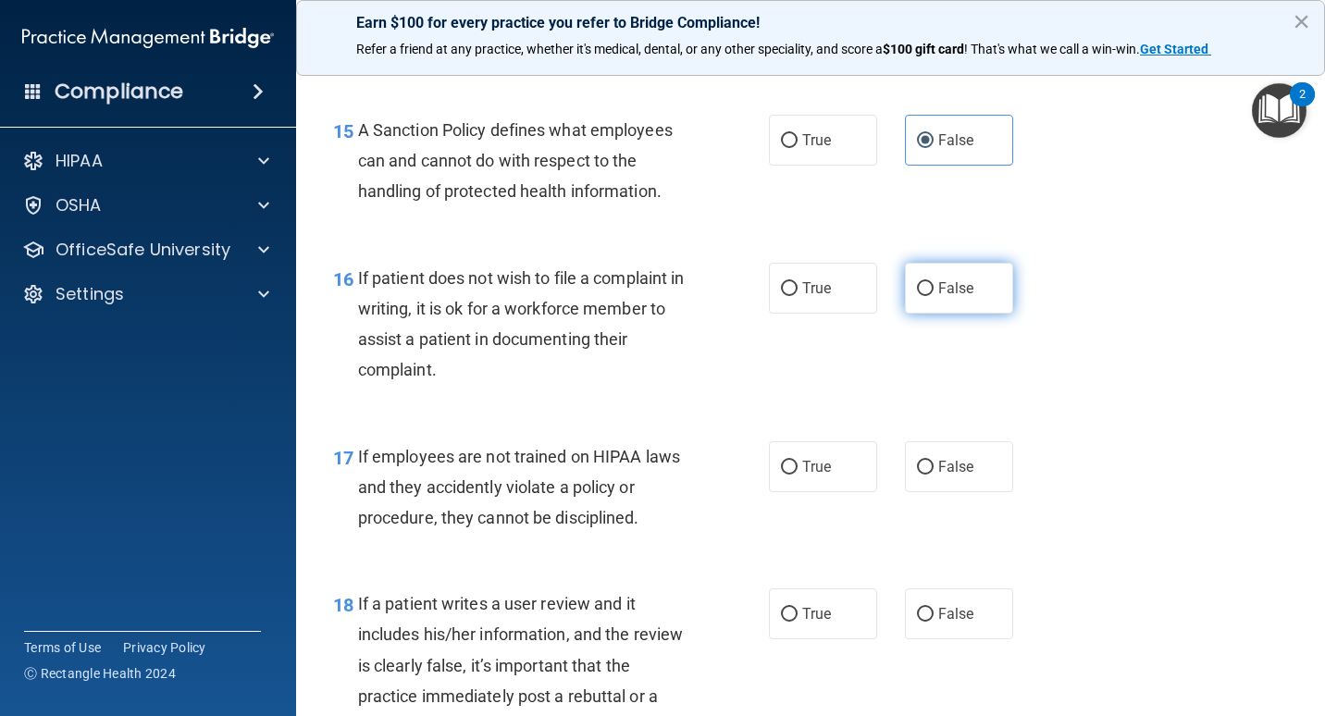
click at [962, 298] on label "False" at bounding box center [959, 288] width 108 height 51
click at [934, 296] on input "False" at bounding box center [925, 289] width 17 height 14
radio input "true"
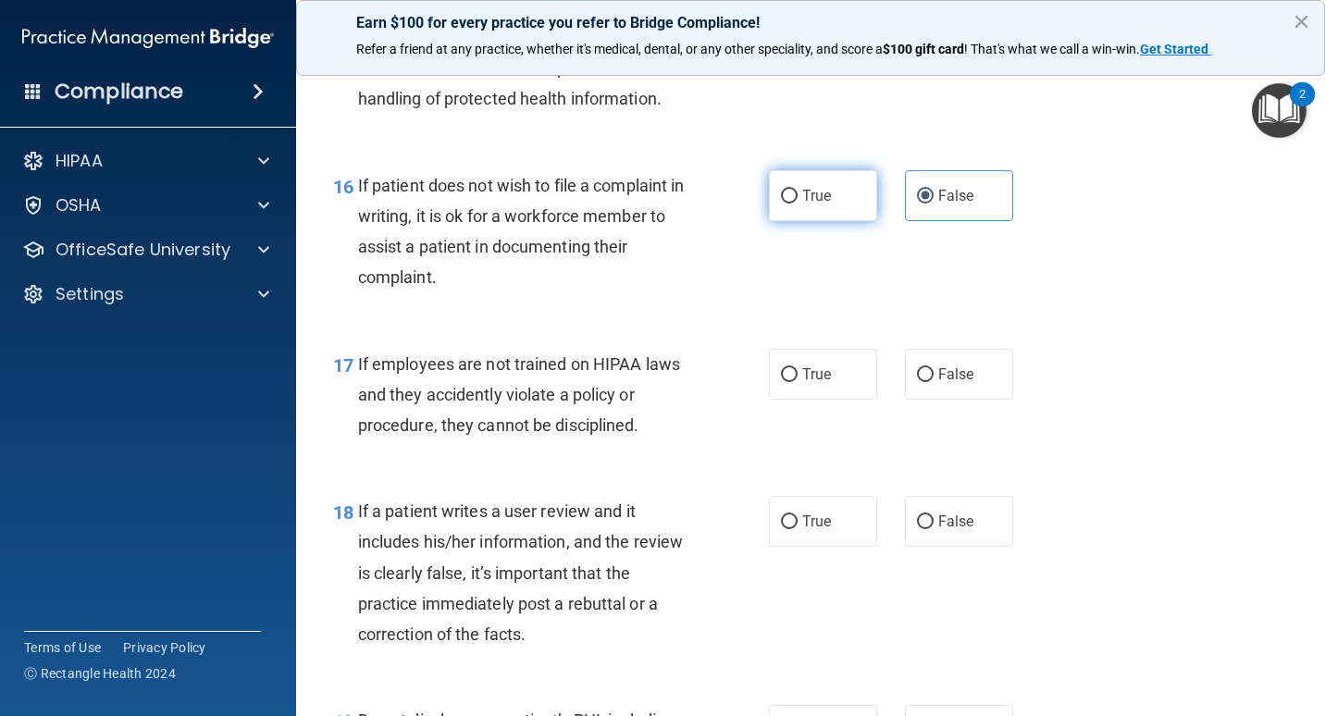
click at [797, 214] on label "True" at bounding box center [823, 195] width 108 height 51
click at [797, 204] on input "True" at bounding box center [789, 197] width 17 height 14
radio input "true"
click at [915, 215] on label "False" at bounding box center [959, 195] width 108 height 51
click at [917, 204] on input "False" at bounding box center [925, 197] width 17 height 14
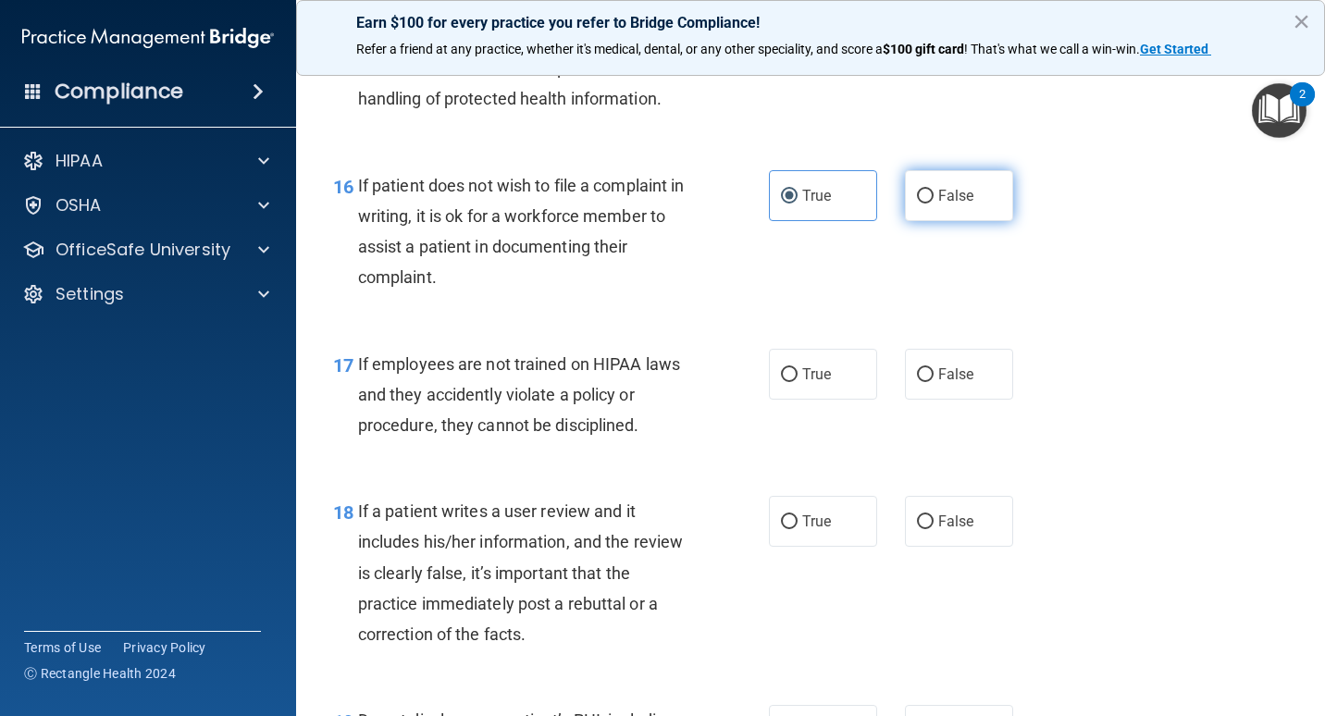
radio input "true"
radio input "false"
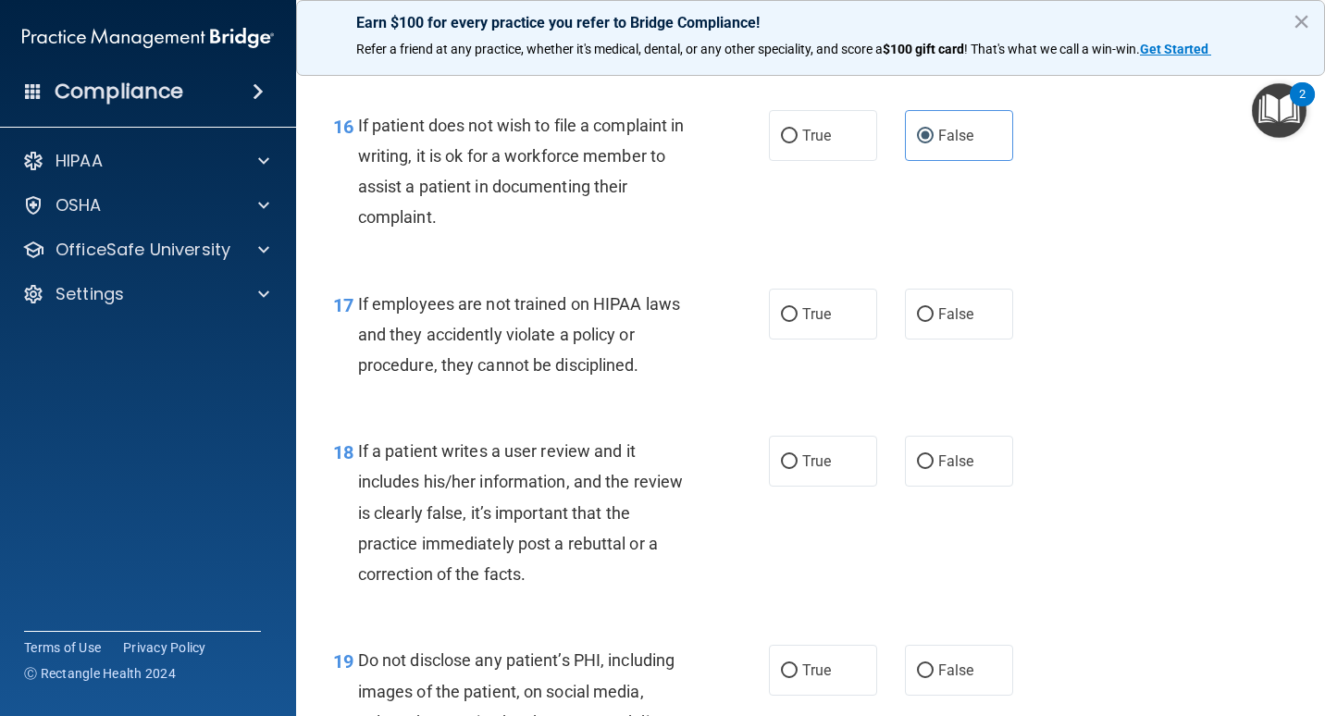
scroll to position [3055, 0]
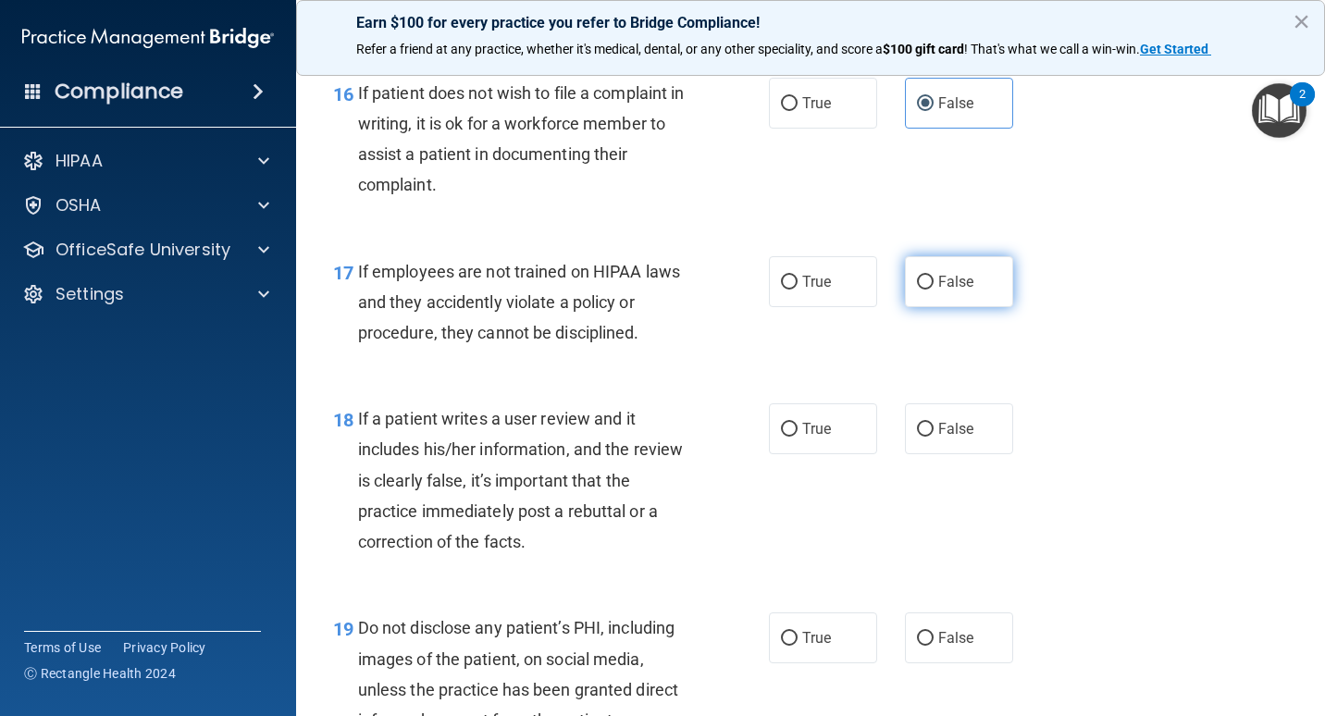
click at [939, 287] on span "False" at bounding box center [957, 282] width 36 height 18
click at [934, 287] on input "False" at bounding box center [925, 283] width 17 height 14
radio input "true"
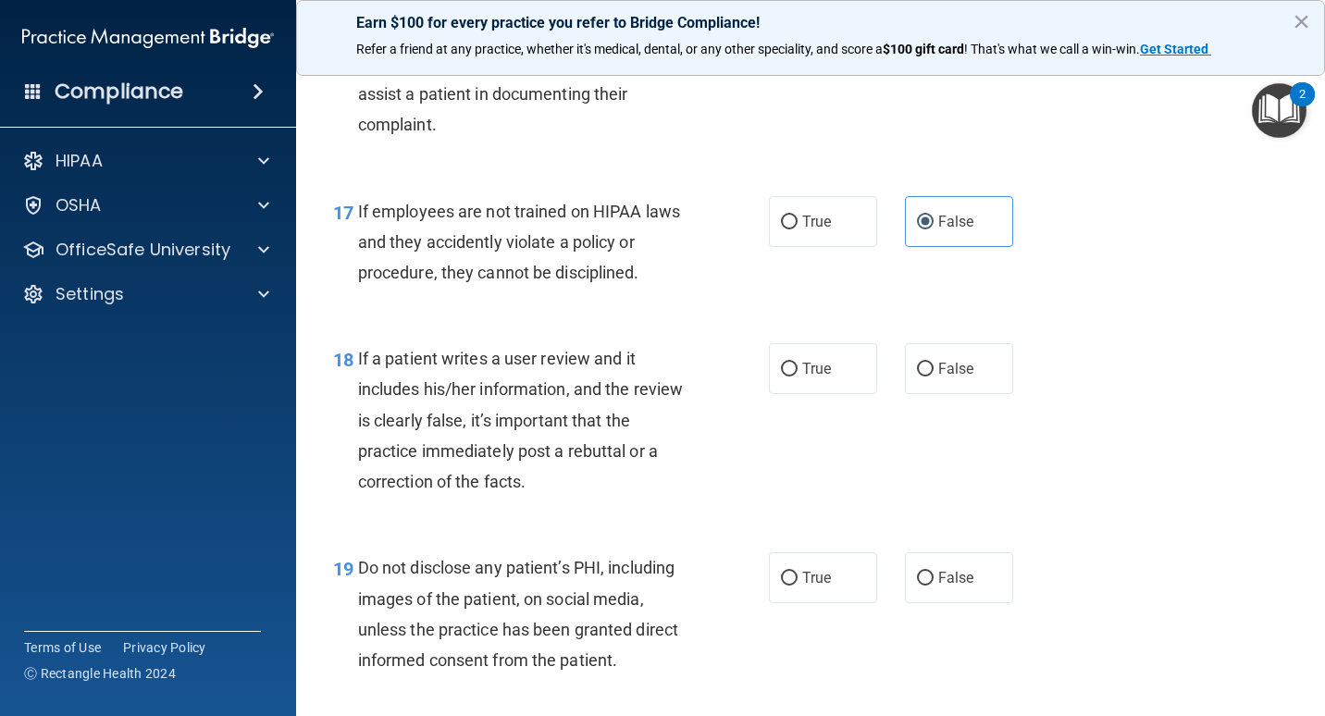
scroll to position [3147, 0]
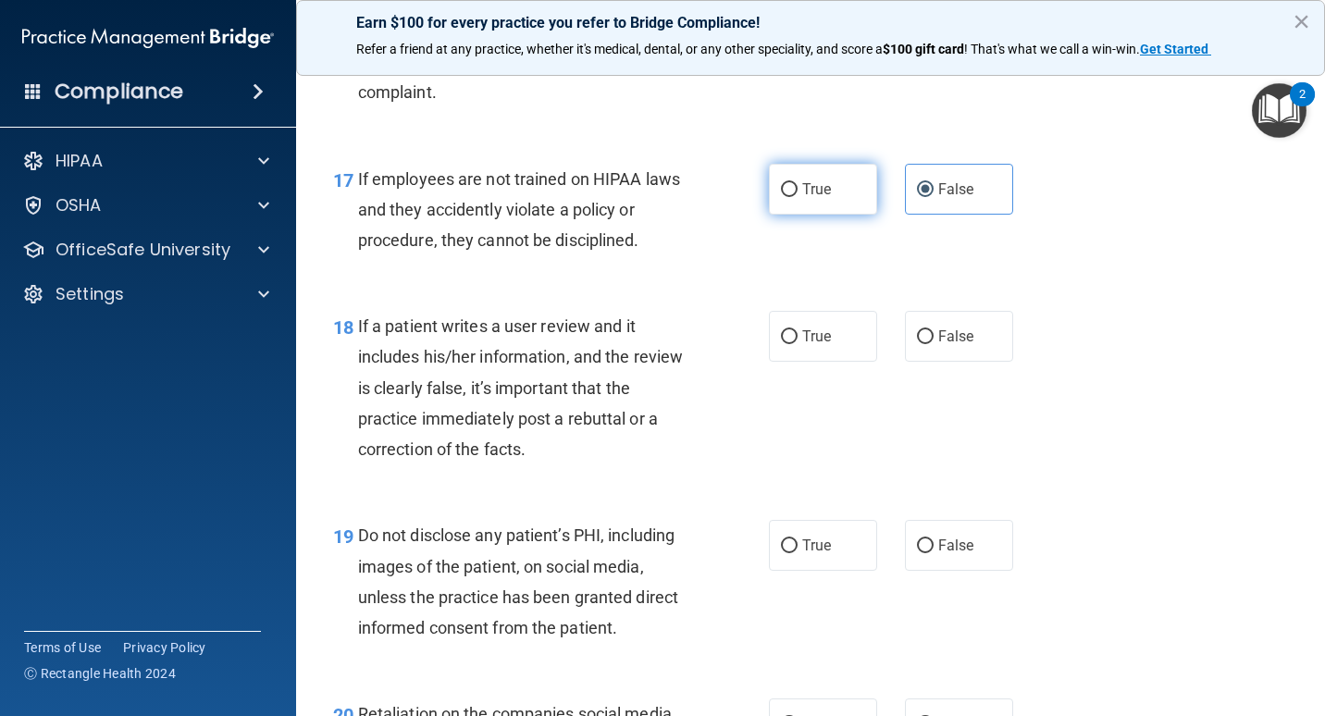
click at [805, 204] on label "True" at bounding box center [823, 189] width 108 height 51
click at [798, 197] on input "True" at bounding box center [789, 190] width 17 height 14
radio input "true"
click at [937, 203] on label "False" at bounding box center [959, 189] width 108 height 51
click at [934, 197] on input "False" at bounding box center [925, 190] width 17 height 14
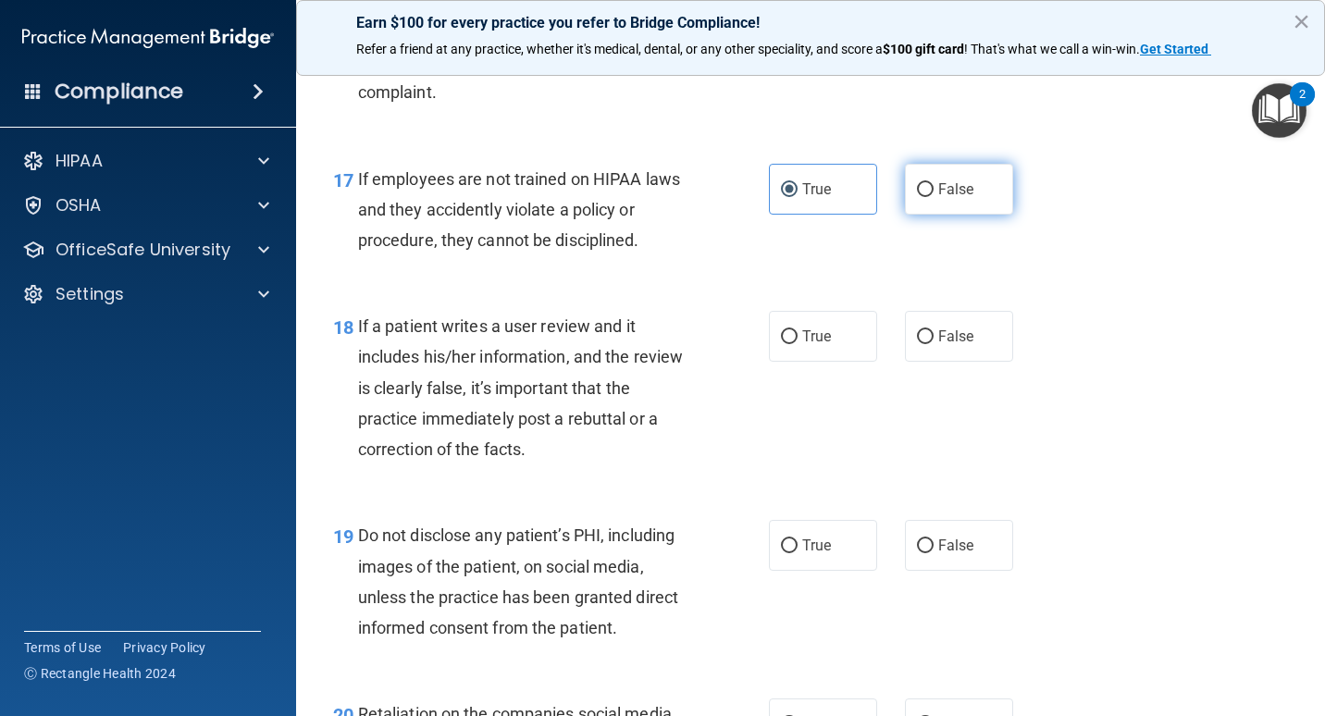
radio input "true"
click at [814, 197] on span "True" at bounding box center [817, 189] width 29 height 18
click at [798, 197] on input "True" at bounding box center [789, 190] width 17 height 14
radio input "true"
radio input "false"
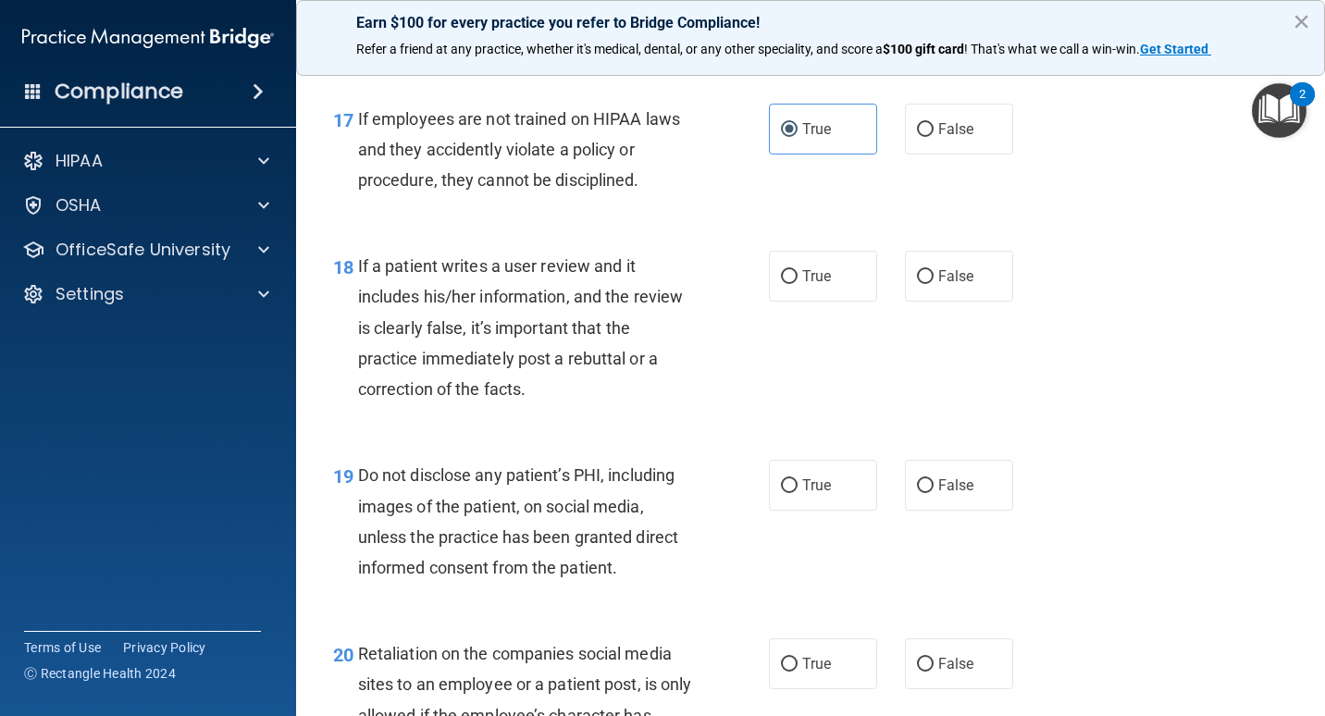
scroll to position [3240, 0]
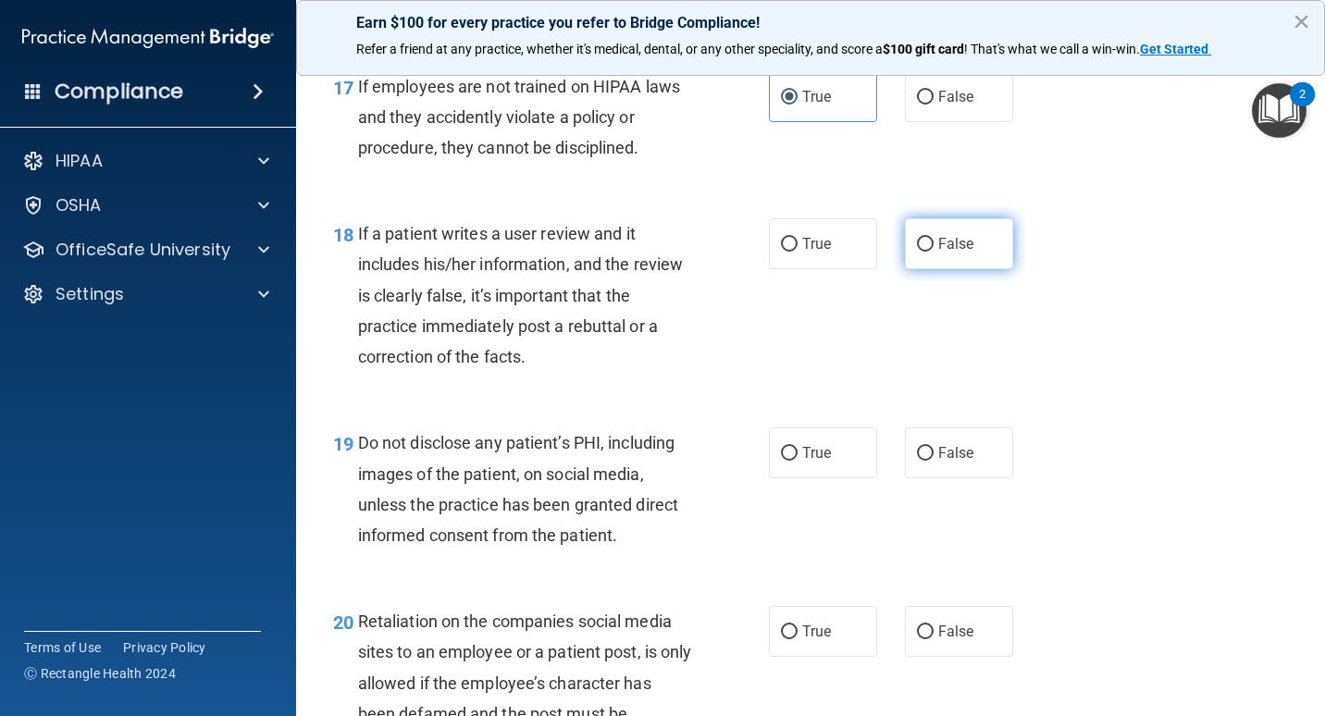
click at [920, 251] on input "False" at bounding box center [925, 245] width 17 height 14
radio input "true"
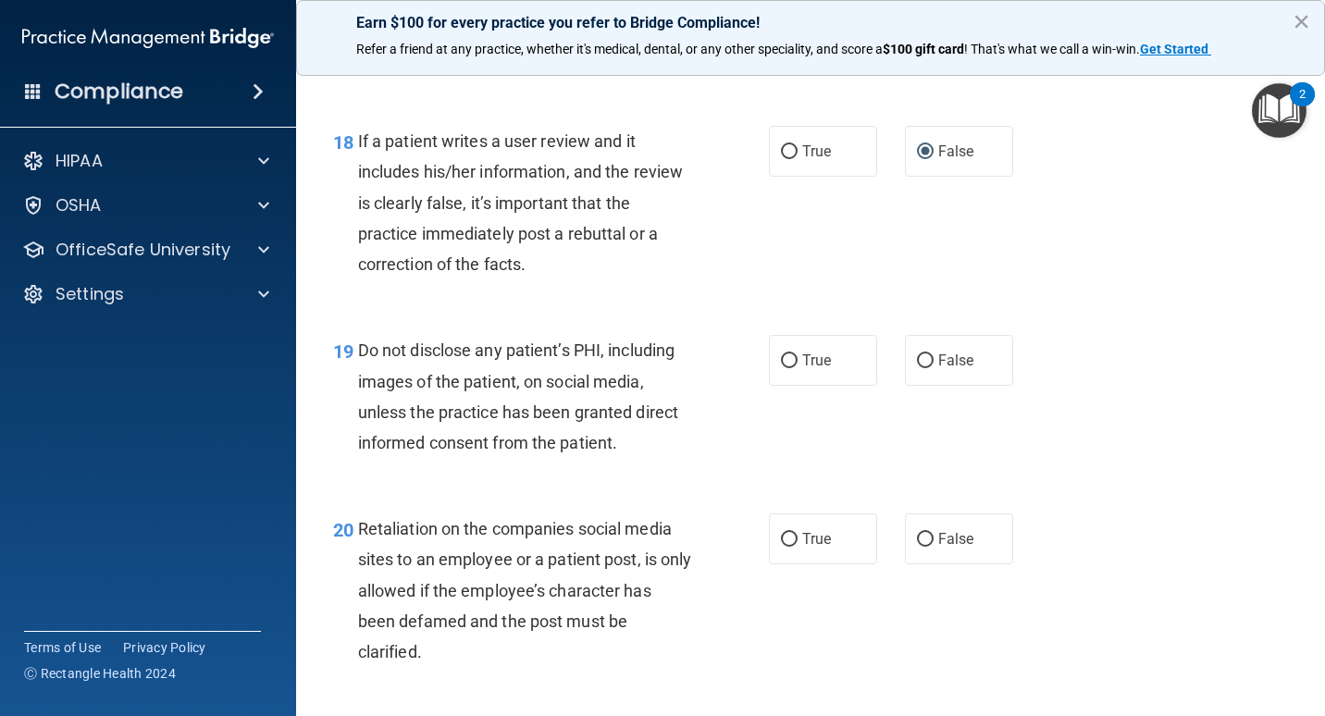
scroll to position [3425, 0]
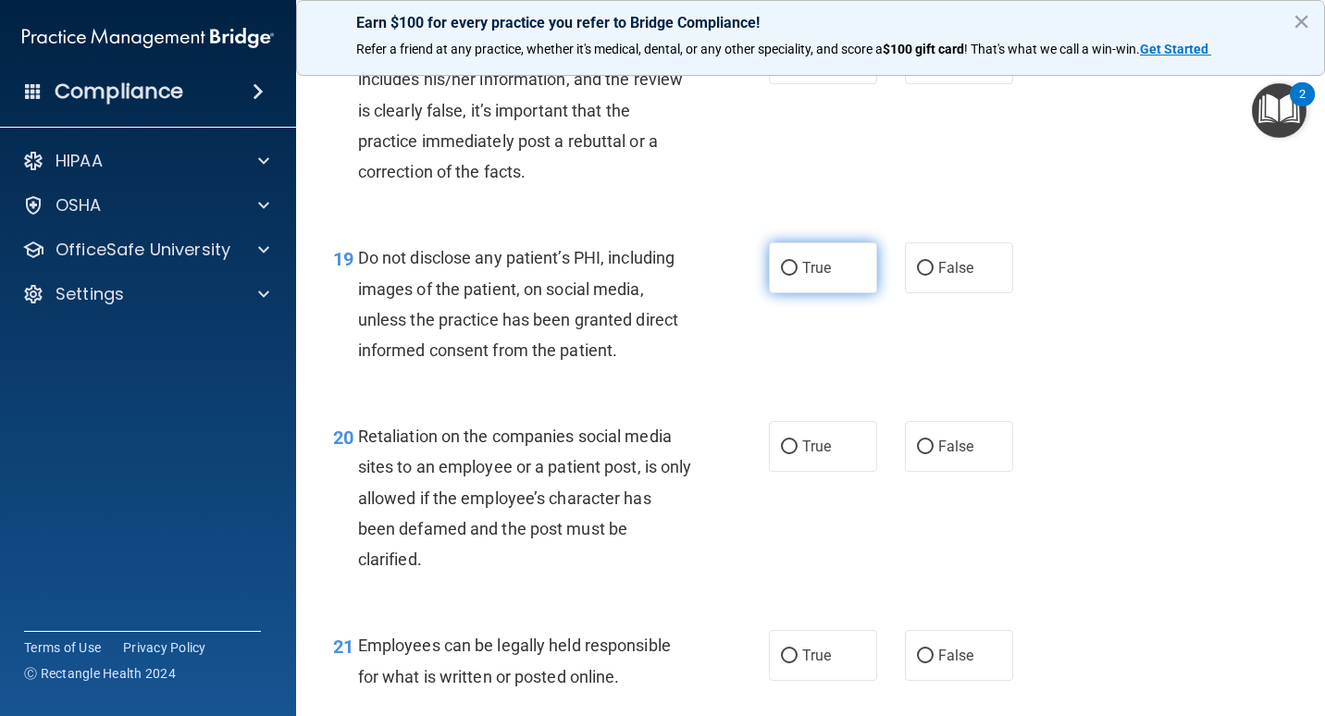
click at [828, 267] on label "True" at bounding box center [823, 268] width 108 height 51
click at [798, 267] on input "True" at bounding box center [789, 269] width 17 height 14
radio input "true"
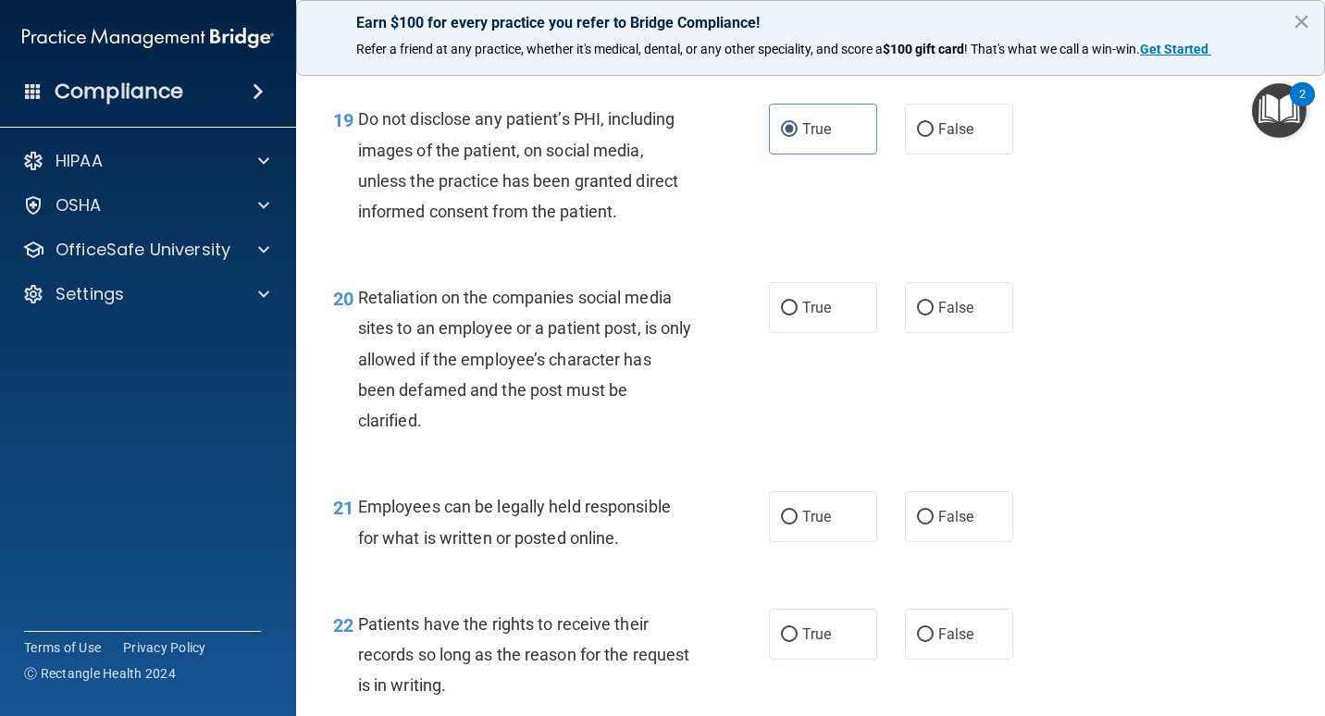
scroll to position [3610, 0]
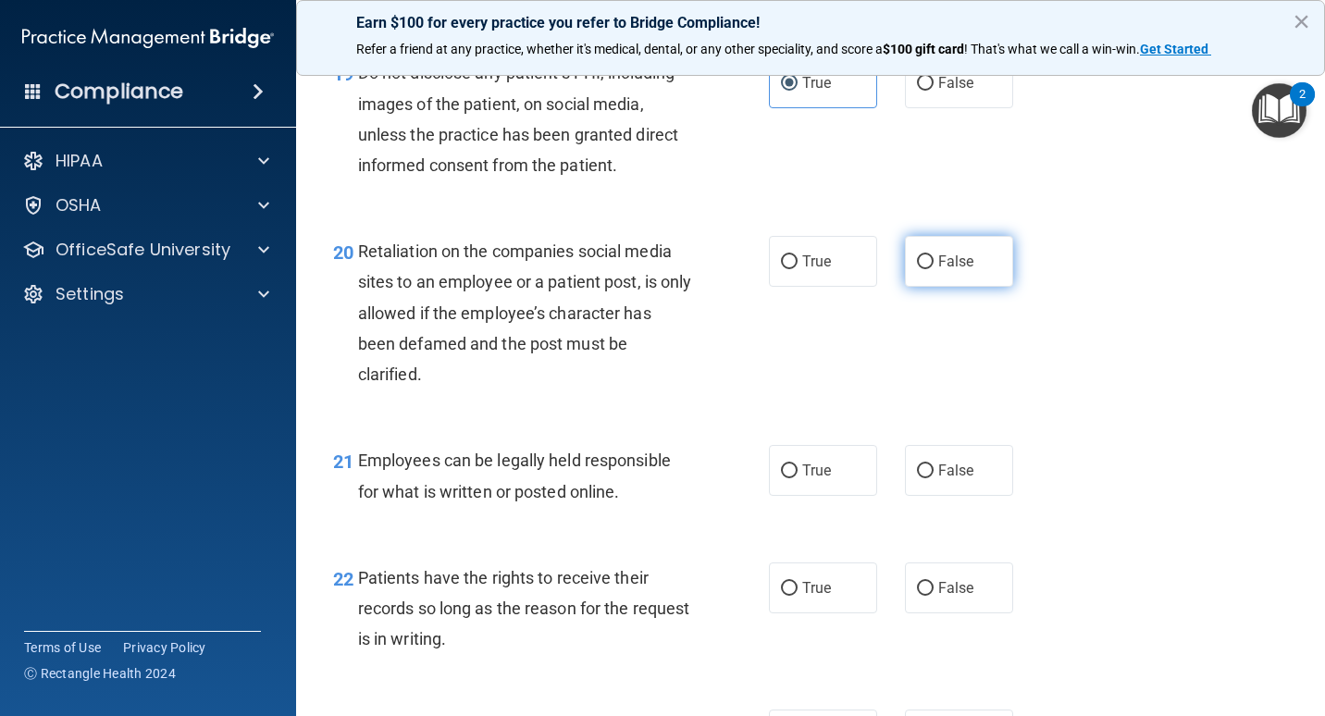
click at [986, 272] on label "False" at bounding box center [959, 261] width 108 height 51
click at [934, 269] on input "False" at bounding box center [925, 262] width 17 height 14
radio input "true"
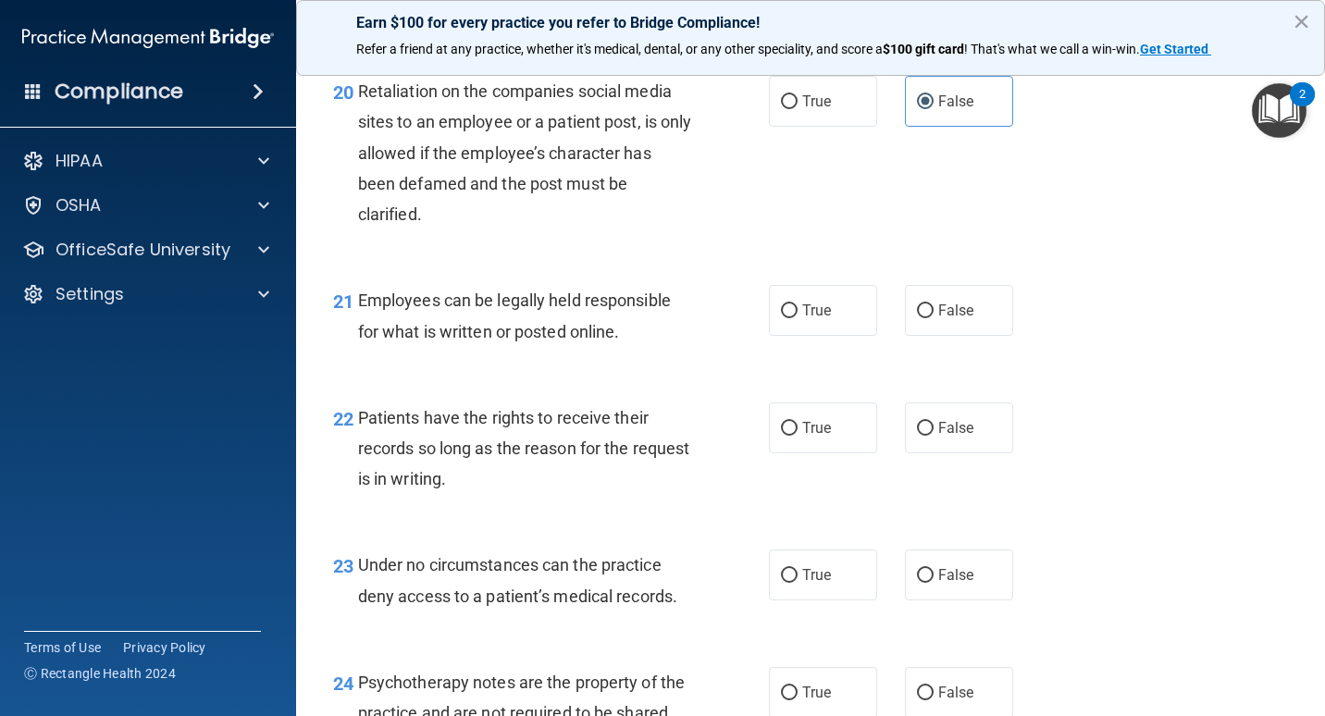
scroll to position [3795, 0]
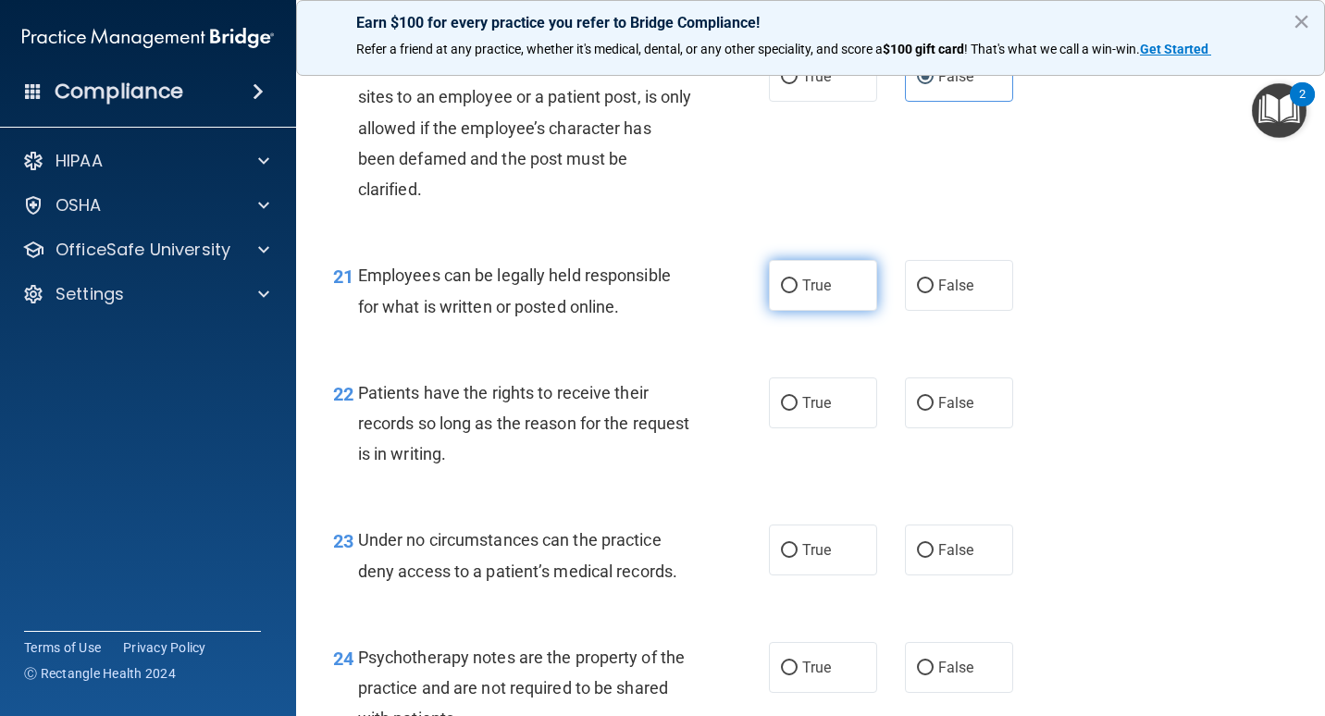
click at [834, 292] on label "True" at bounding box center [823, 285] width 108 height 51
click at [798, 292] on input "True" at bounding box center [789, 287] width 17 height 14
radio input "true"
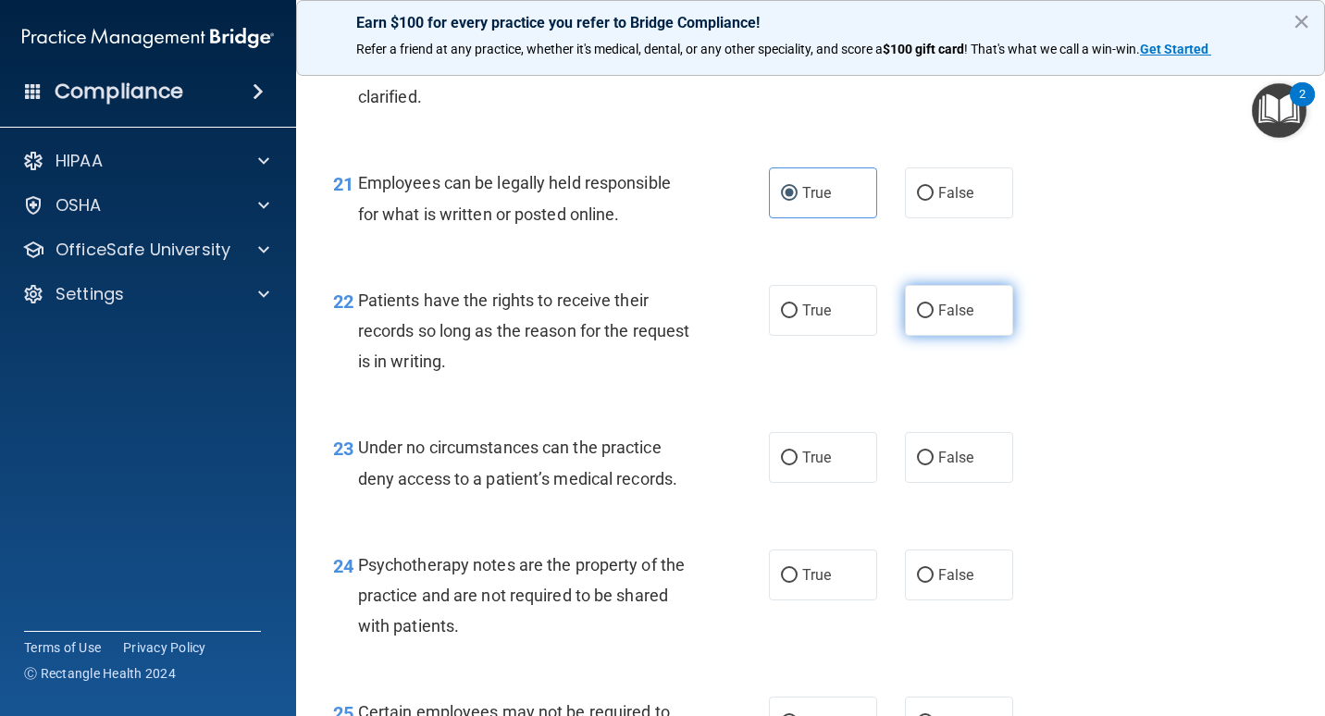
click at [955, 320] on label "False" at bounding box center [959, 310] width 108 height 51
click at [934, 318] on input "False" at bounding box center [925, 312] width 17 height 14
radio input "true"
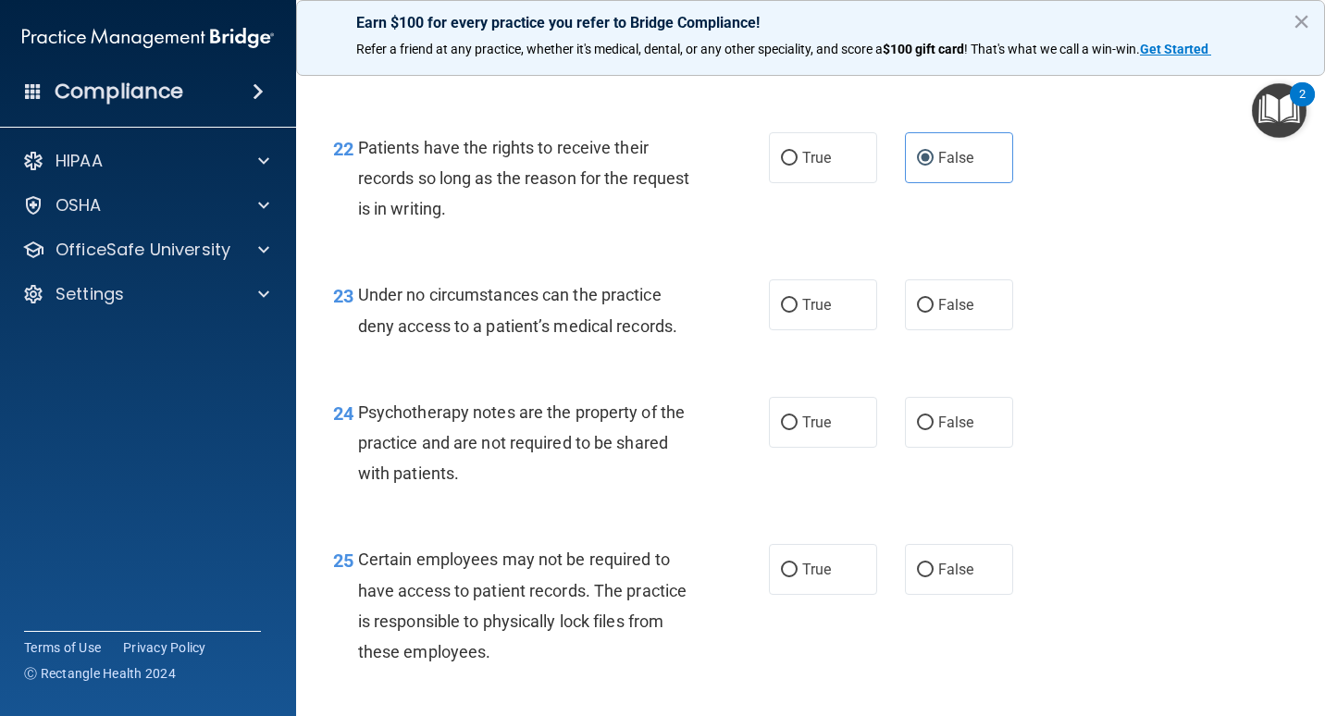
scroll to position [4073, 0]
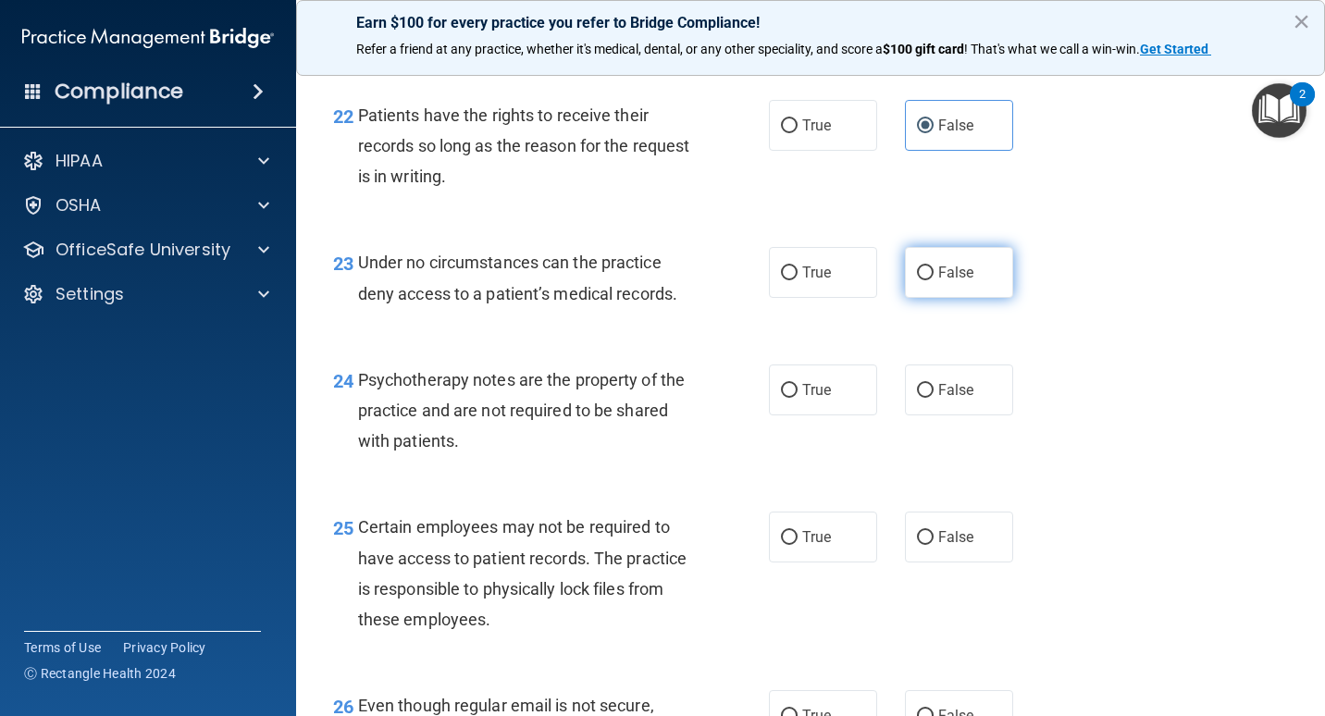
click at [945, 295] on label "False" at bounding box center [959, 272] width 108 height 51
click at [934, 280] on input "False" at bounding box center [925, 274] width 17 height 14
radio input "true"
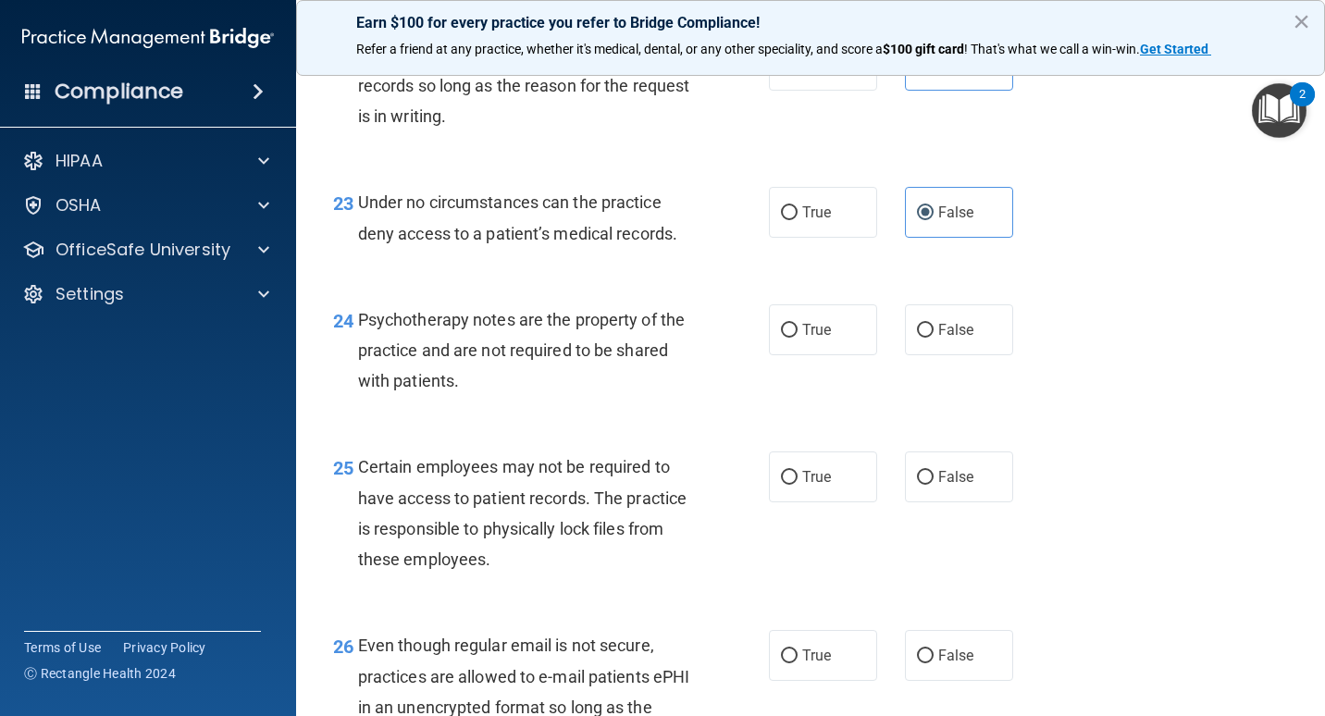
scroll to position [4165, 0]
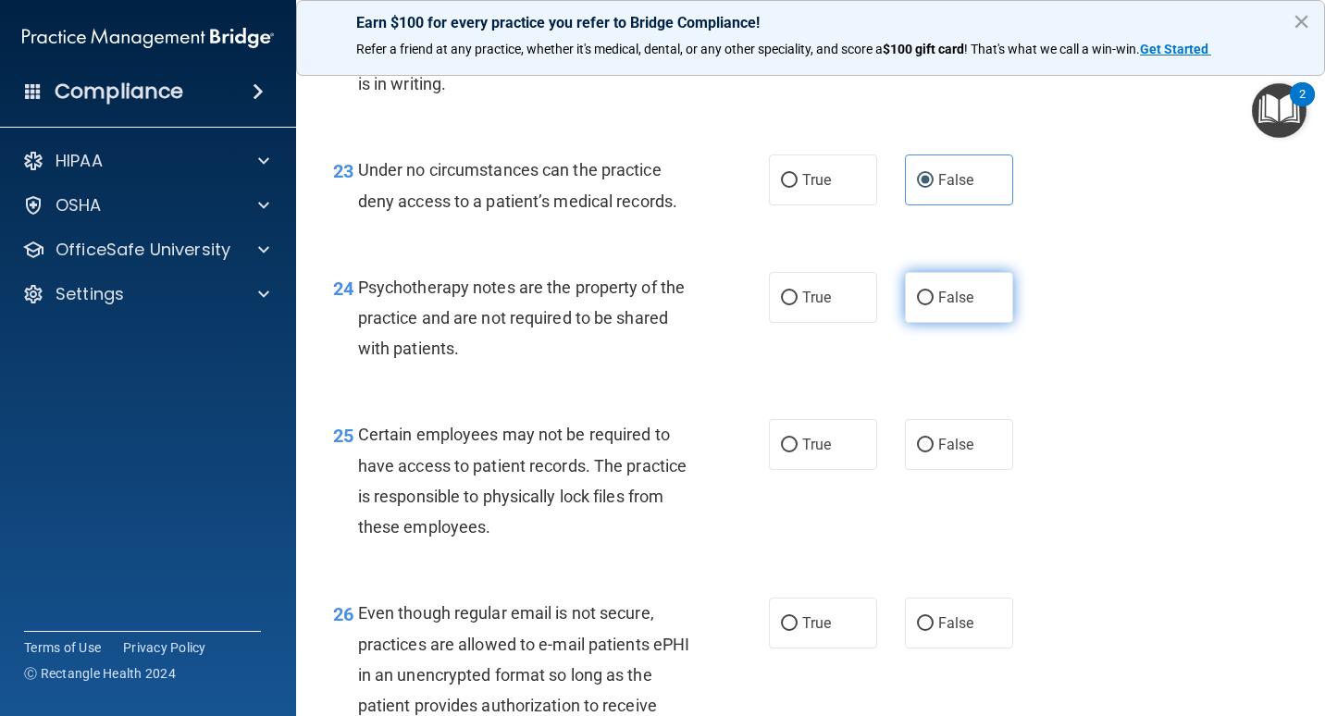
click at [939, 296] on span "False" at bounding box center [957, 298] width 36 height 18
click at [934, 296] on input "False" at bounding box center [925, 299] width 17 height 14
radio input "true"
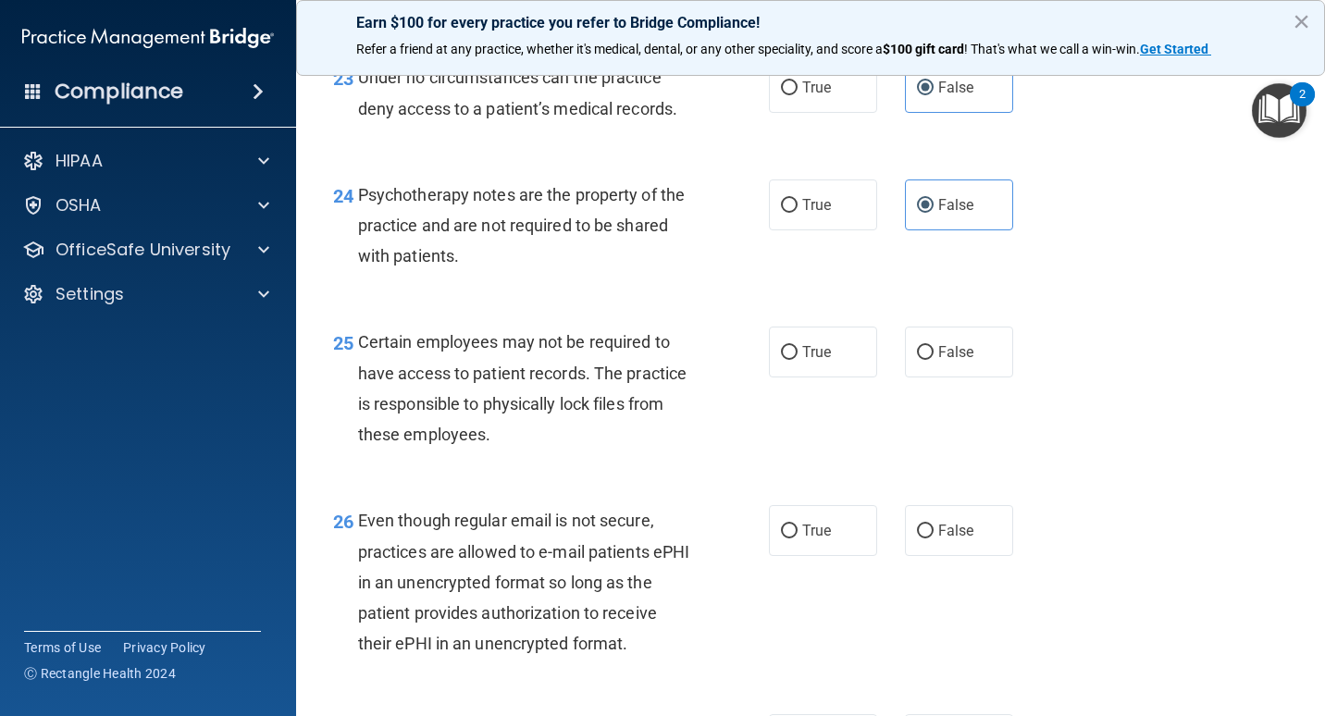
scroll to position [4350, 0]
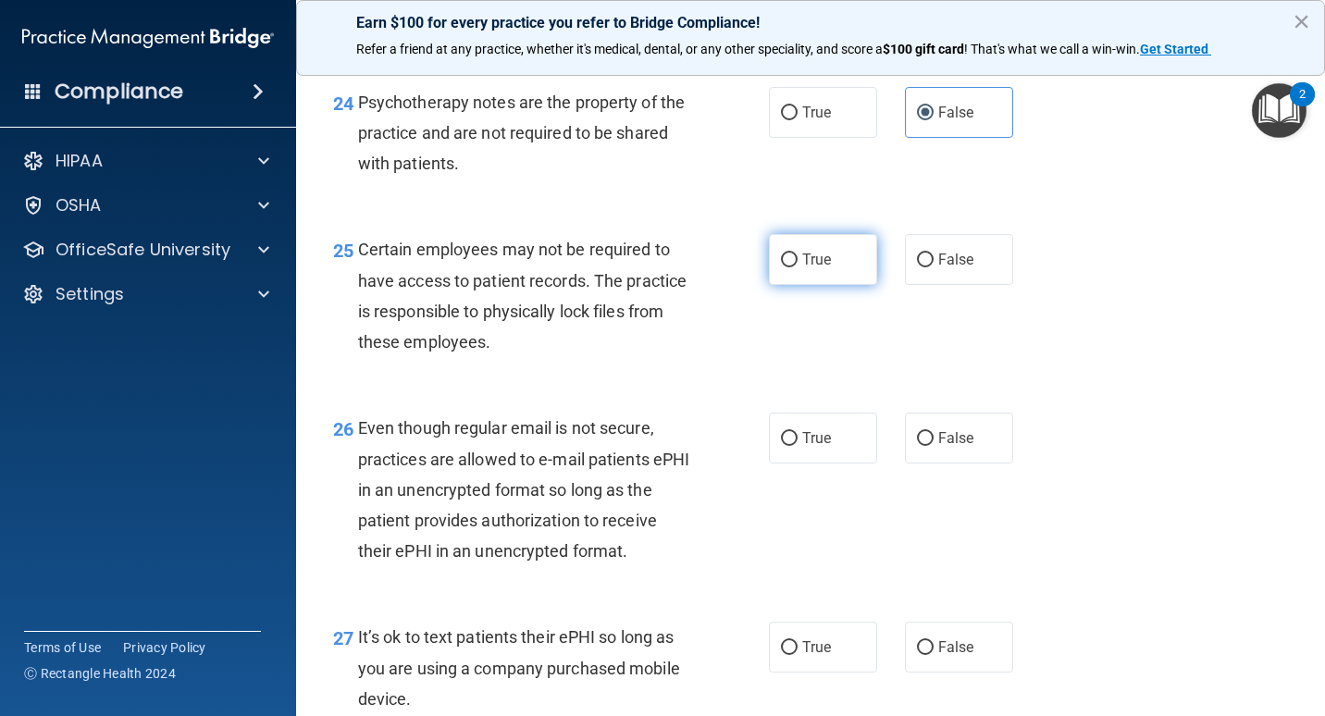
click at [806, 266] on span "True" at bounding box center [817, 260] width 29 height 18
click at [798, 266] on input "True" at bounding box center [789, 261] width 17 height 14
radio input "true"
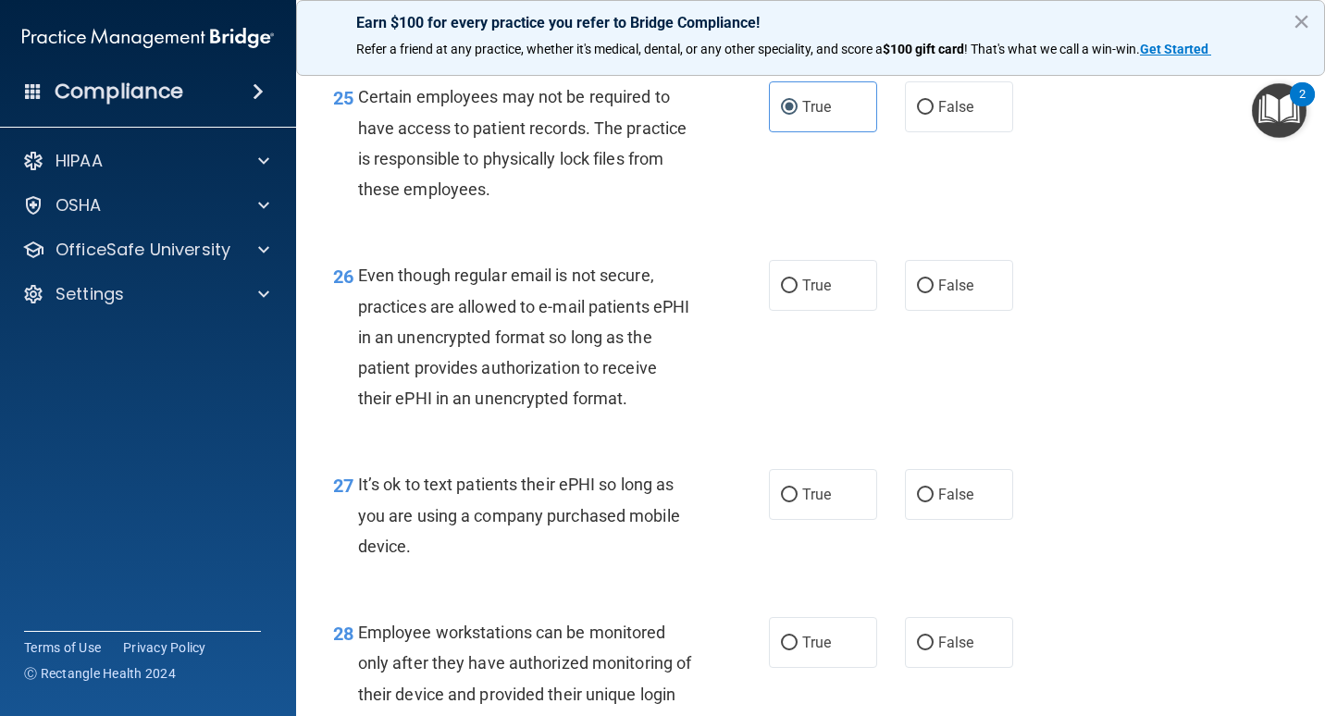
scroll to position [4535, 0]
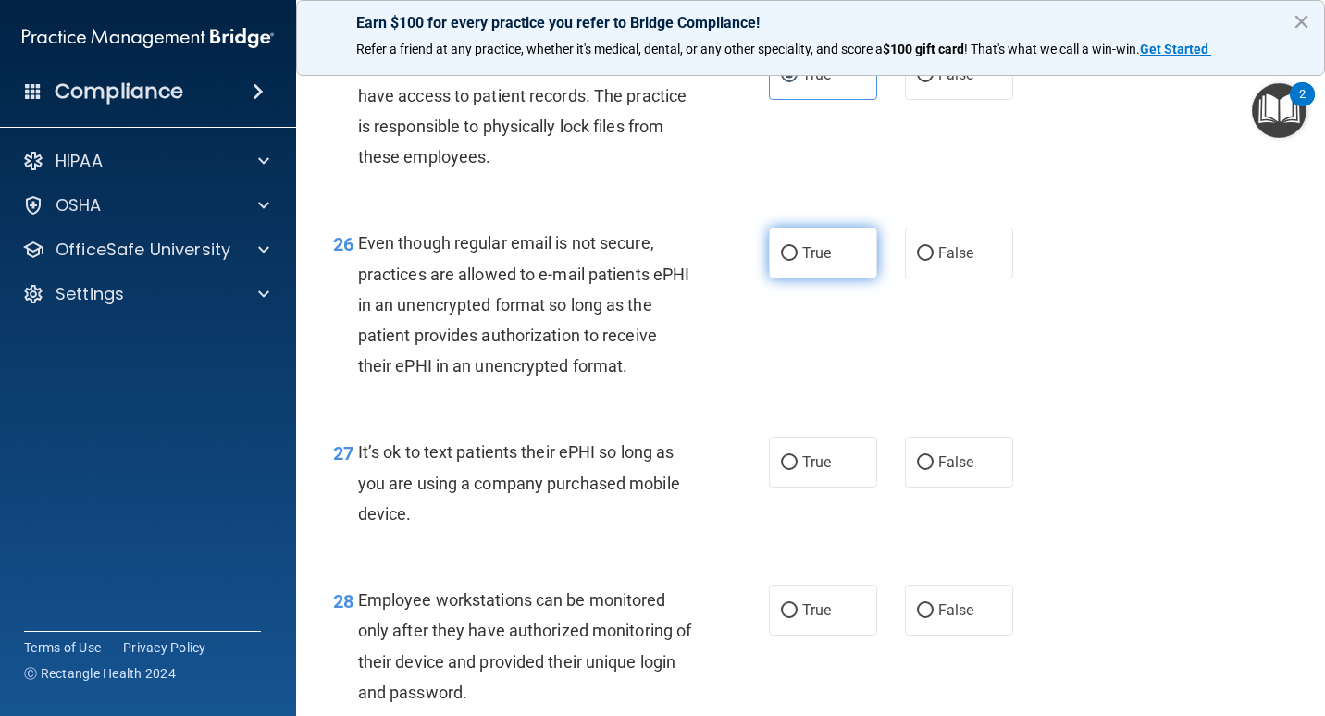
click at [791, 256] on label "True" at bounding box center [823, 253] width 108 height 51
click at [791, 256] on input "True" at bounding box center [789, 254] width 17 height 14
radio input "true"
click at [920, 254] on input "False" at bounding box center [925, 254] width 17 height 14
radio input "true"
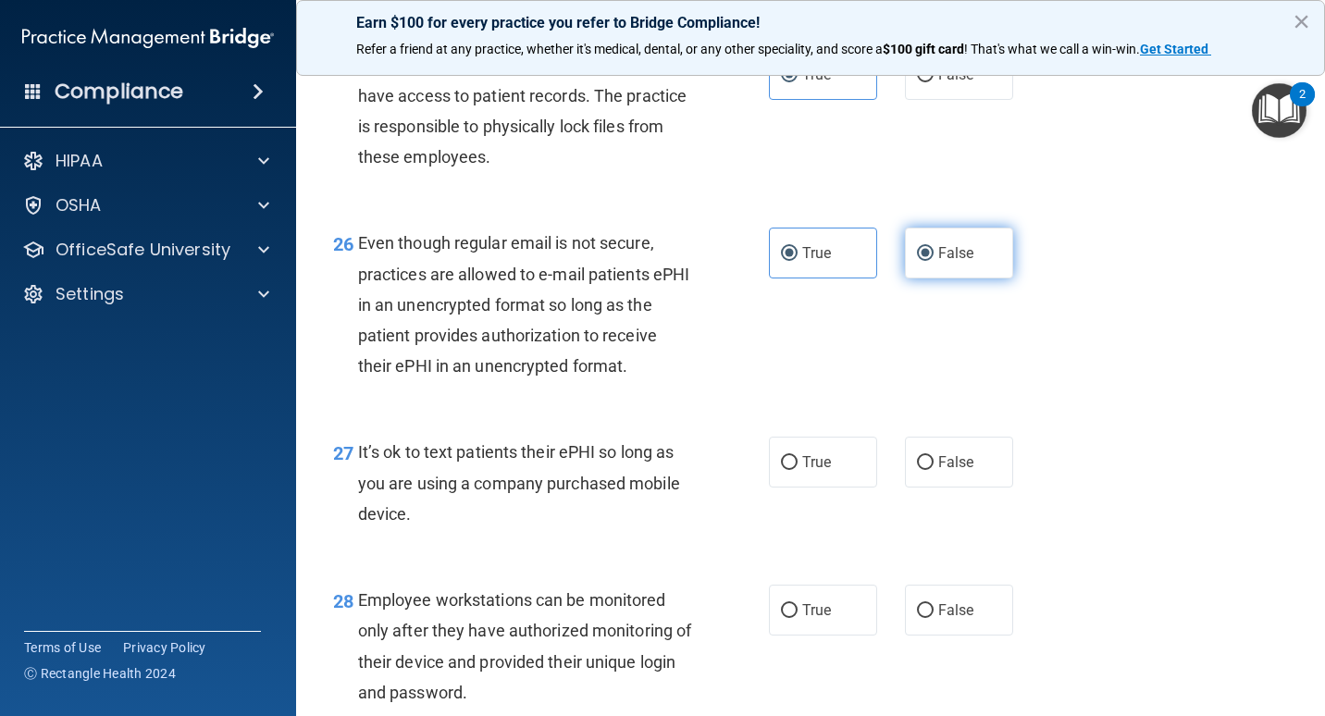
radio input "false"
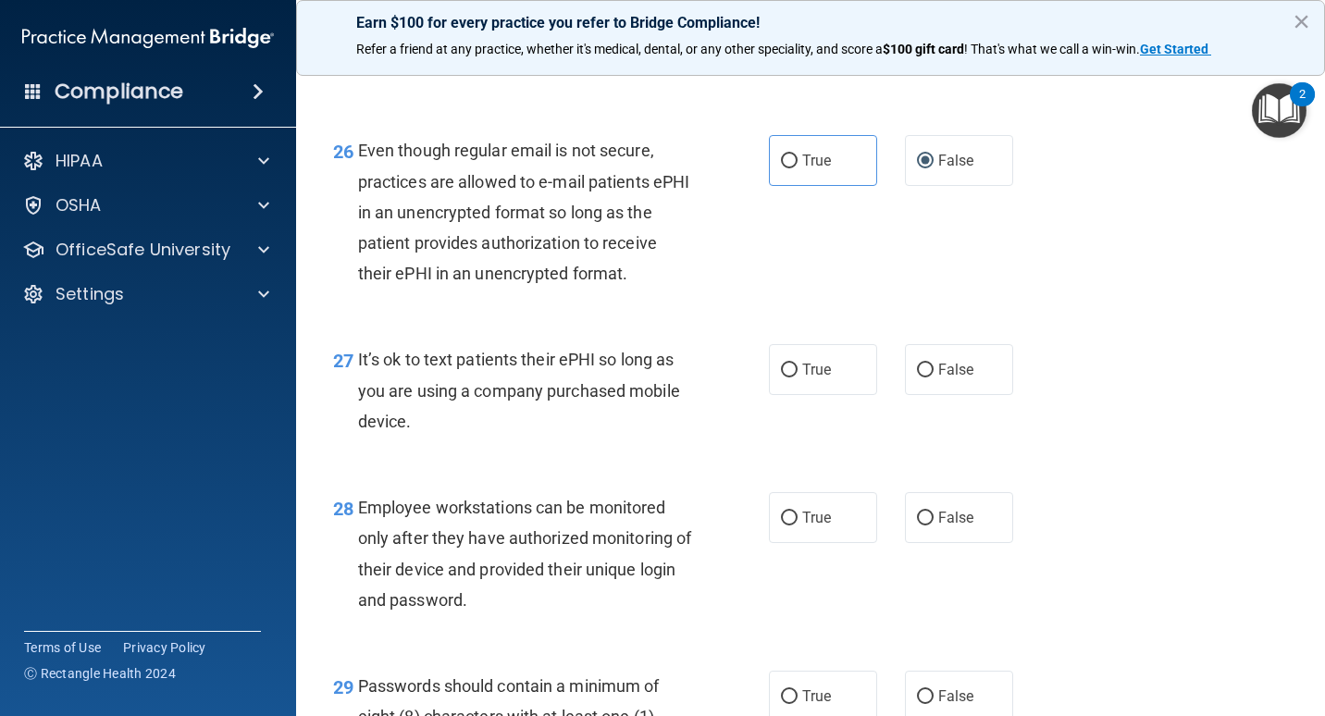
scroll to position [4721, 0]
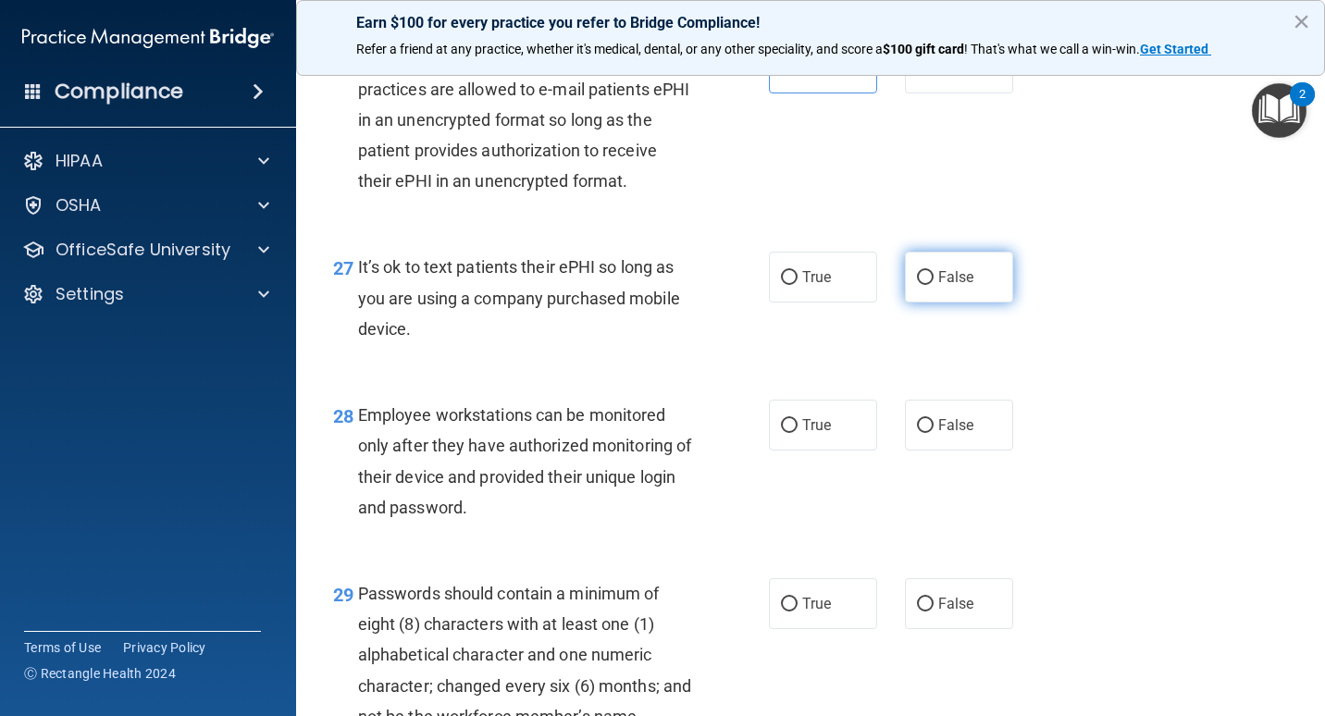
click at [957, 281] on span "False" at bounding box center [957, 277] width 36 height 18
click at [934, 281] on input "False" at bounding box center [925, 278] width 17 height 14
radio input "true"
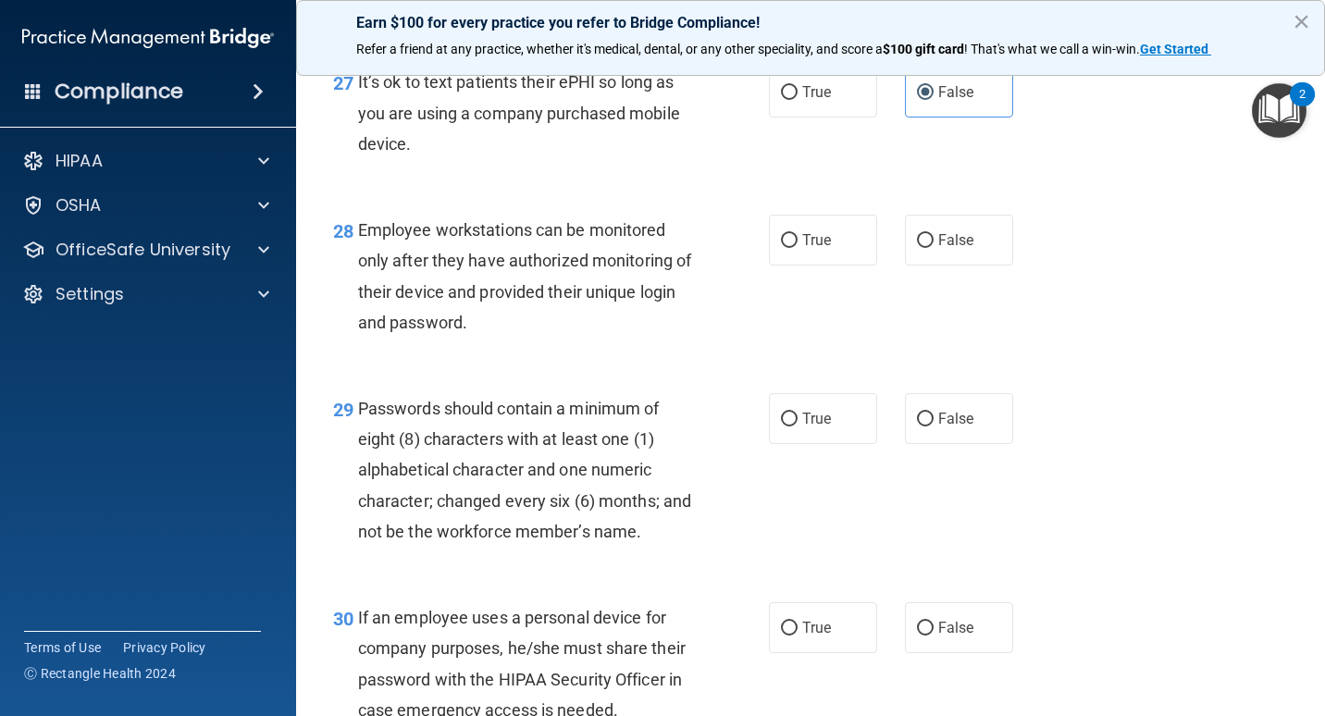
scroll to position [4998, 0]
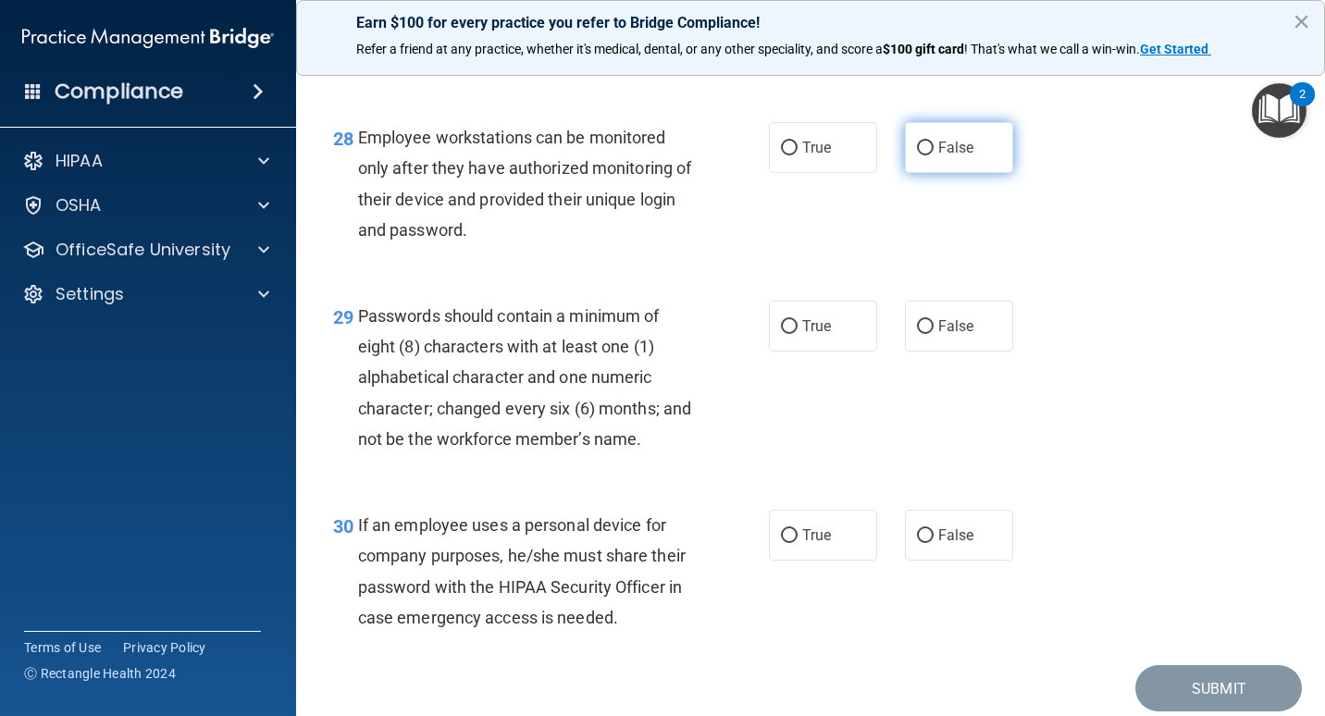
click at [917, 151] on input "False" at bounding box center [925, 149] width 17 height 14
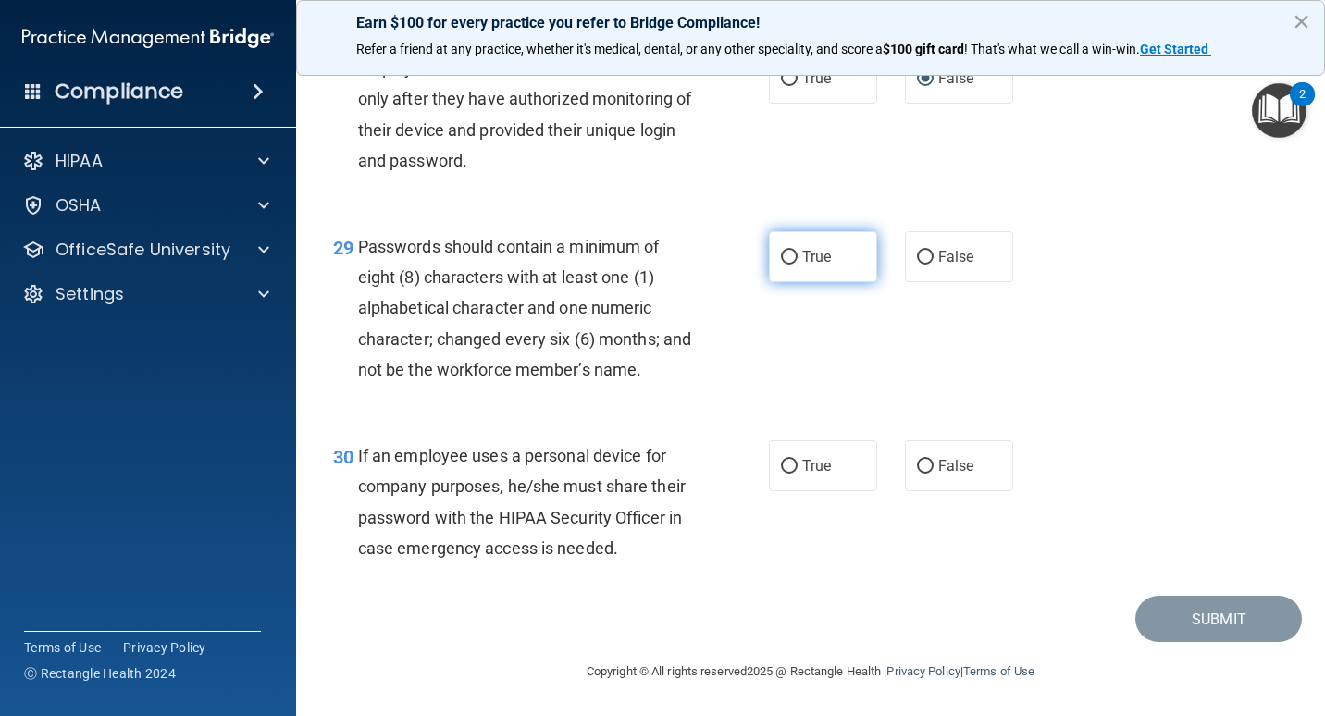
click at [785, 251] on input "True" at bounding box center [789, 258] width 17 height 14
click at [817, 457] on span "True" at bounding box center [817, 466] width 29 height 18
click at [798, 460] on input "True" at bounding box center [789, 467] width 17 height 14
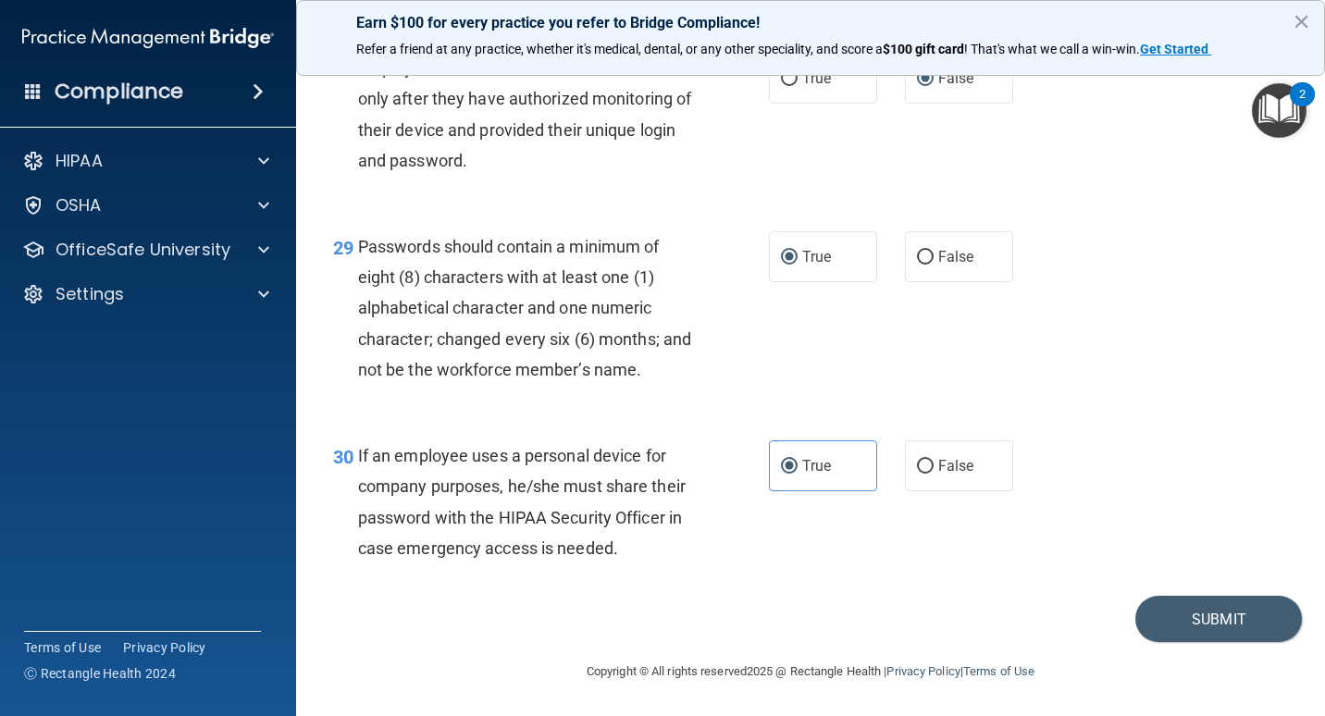
click at [891, 441] on div "True False" at bounding box center [899, 466] width 260 height 51
click at [917, 460] on input "False" at bounding box center [925, 467] width 17 height 14
click at [1160, 635] on button "Submit" at bounding box center [1219, 619] width 167 height 47
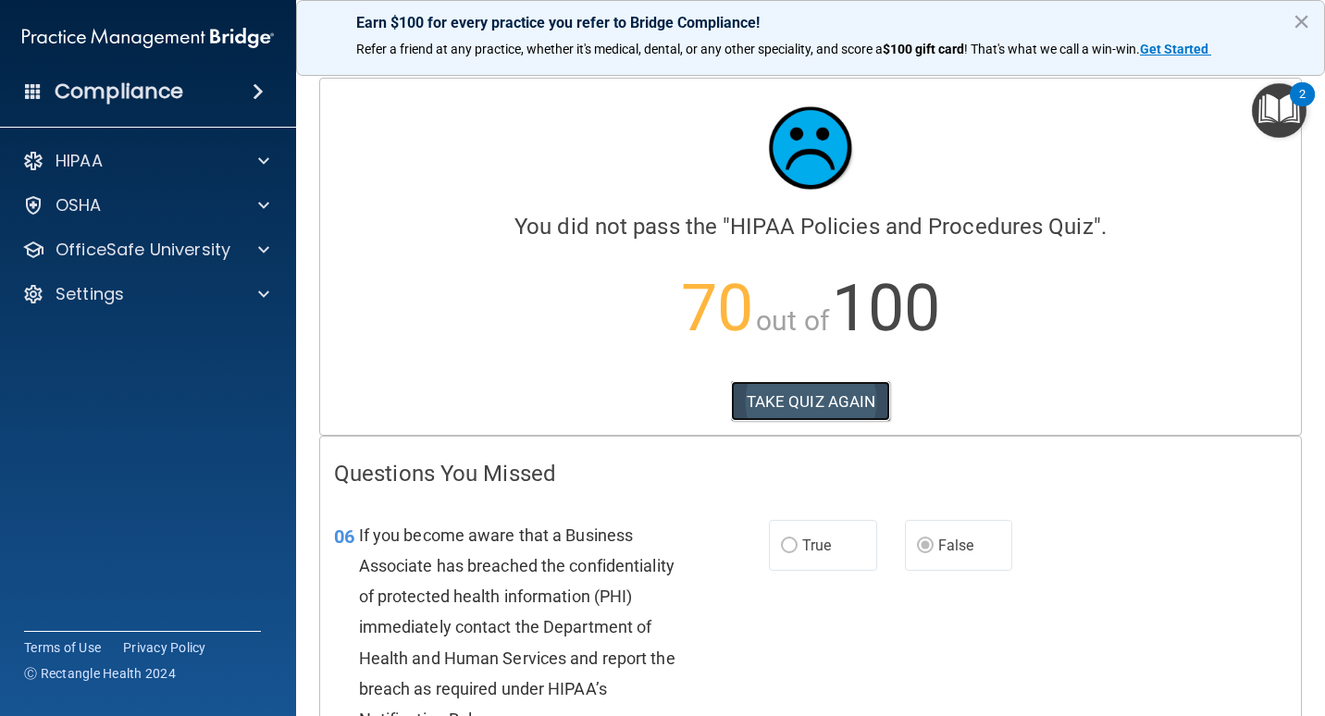
click at [799, 391] on button "TAKE QUIZ AGAIN" at bounding box center [811, 401] width 160 height 41
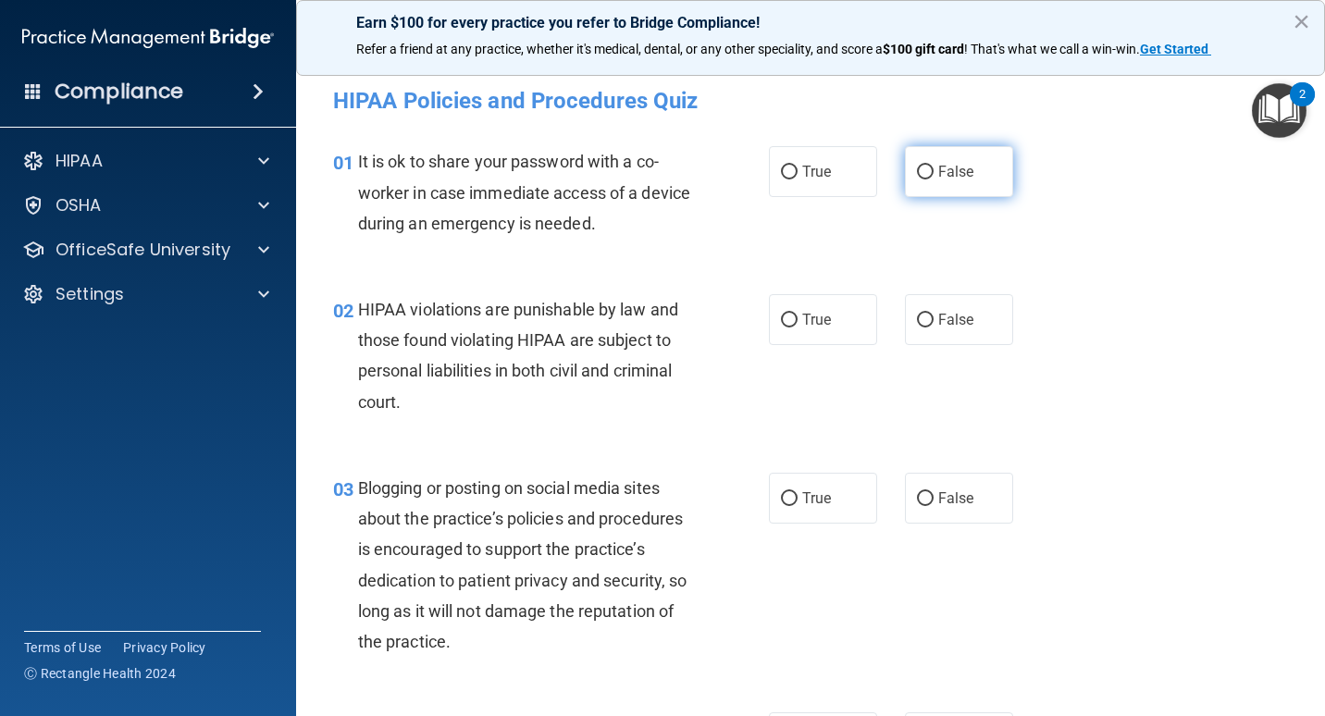
click at [939, 168] on span "False" at bounding box center [957, 172] width 36 height 18
click at [934, 168] on input "False" at bounding box center [925, 173] width 17 height 14
click at [823, 321] on span "True" at bounding box center [817, 320] width 29 height 18
click at [798, 321] on input "True" at bounding box center [789, 321] width 17 height 14
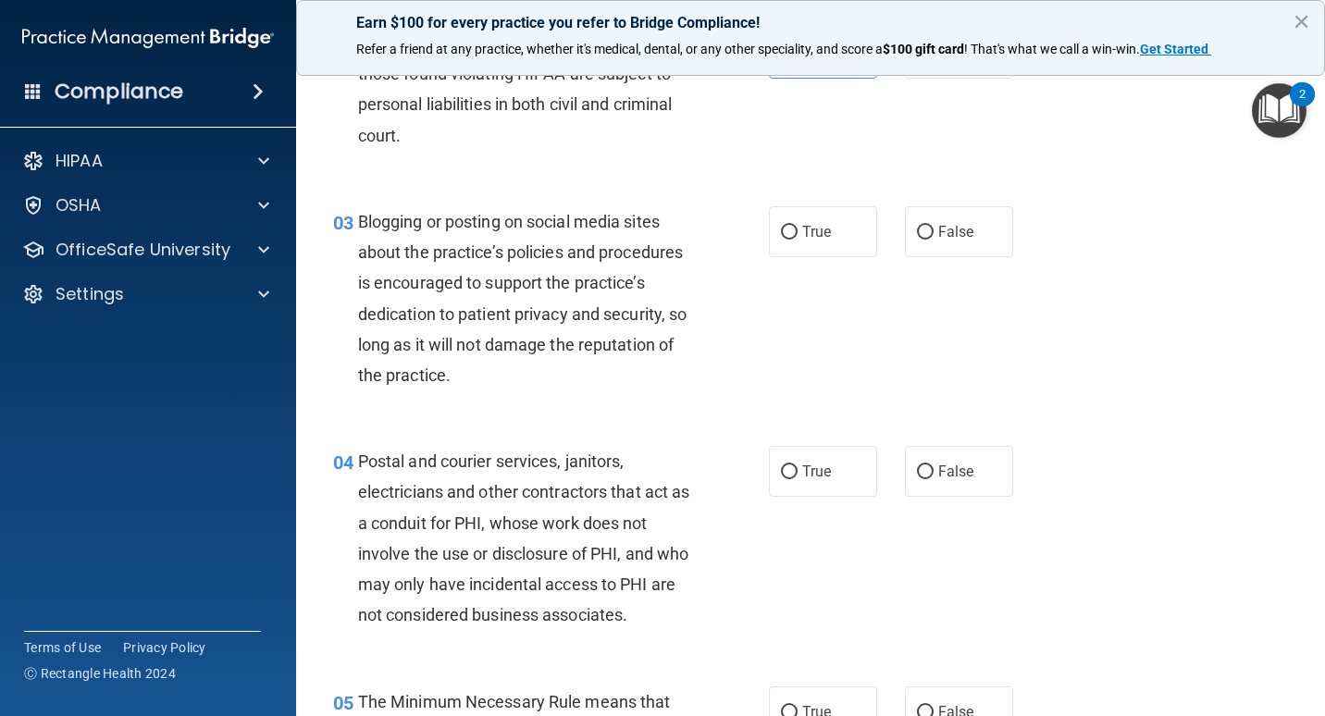
scroll to position [278, 0]
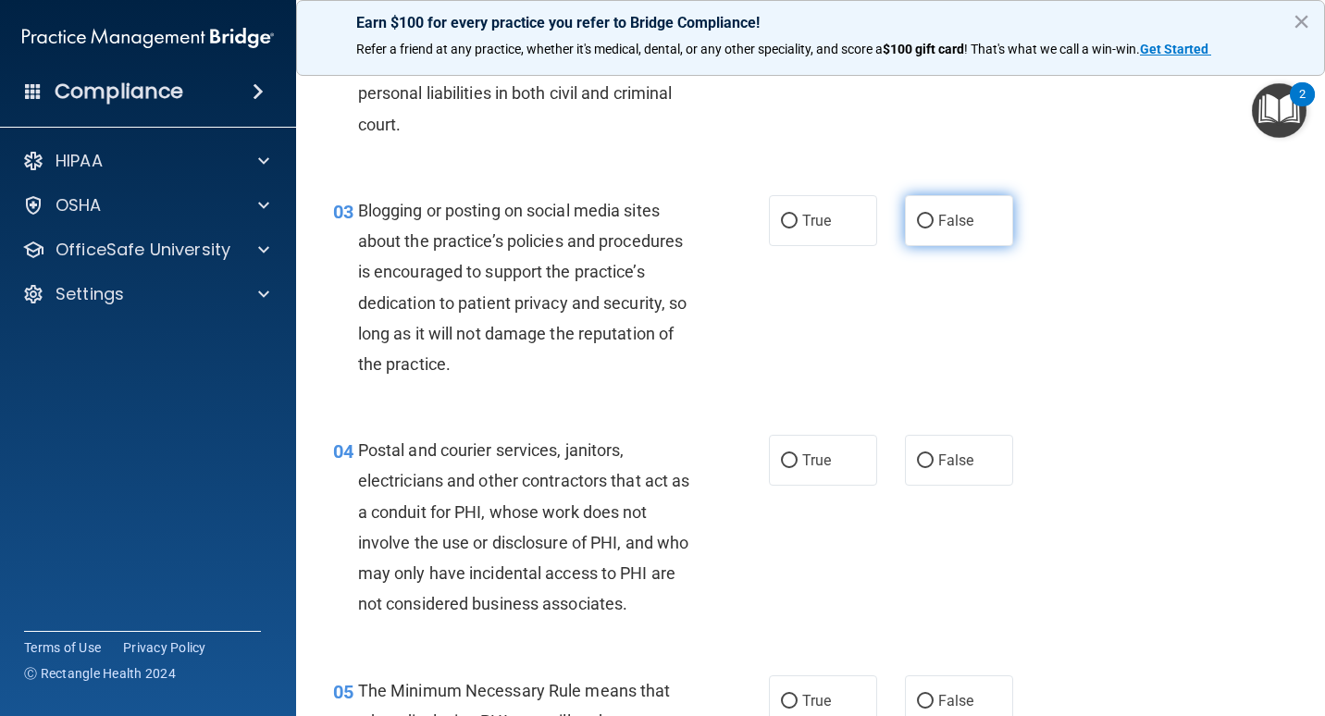
click at [939, 223] on span "False" at bounding box center [957, 221] width 36 height 18
click at [934, 223] on input "False" at bounding box center [925, 222] width 17 height 14
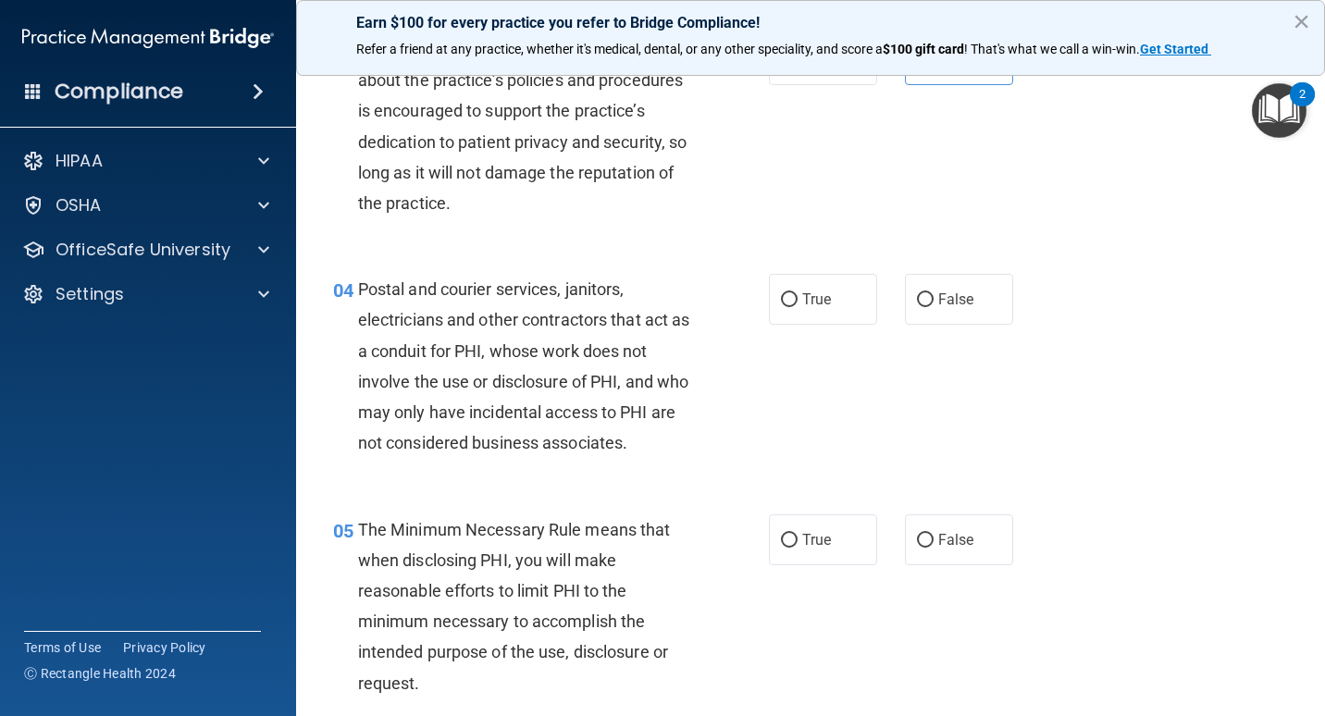
scroll to position [463, 0]
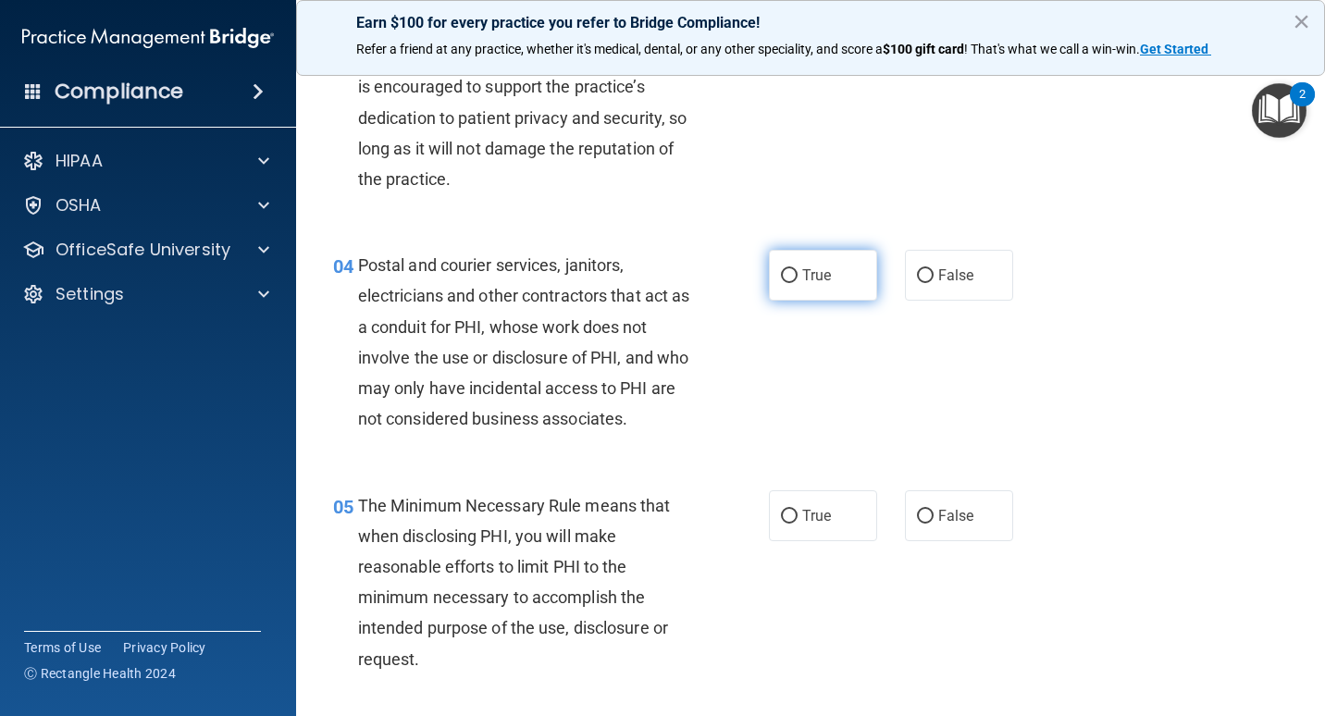
click at [774, 268] on label "True" at bounding box center [823, 275] width 108 height 51
click at [781, 269] on input "True" at bounding box center [789, 276] width 17 height 14
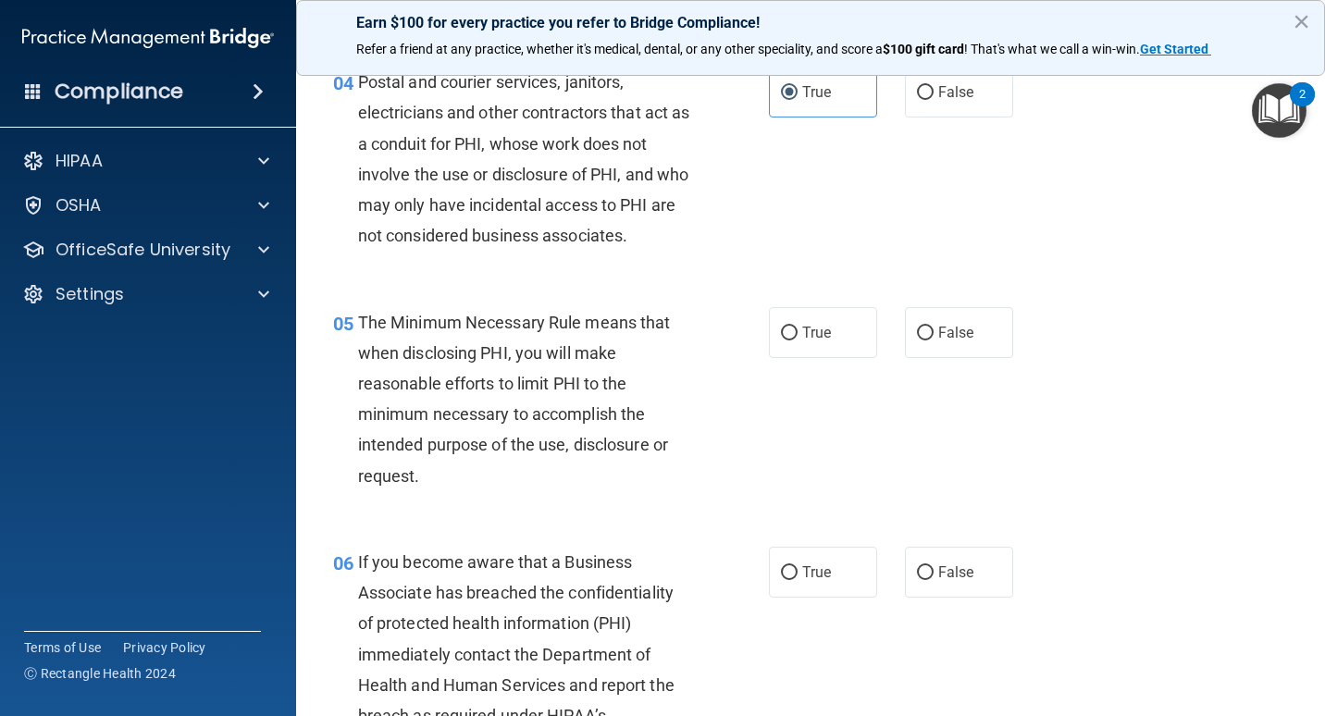
scroll to position [648, 0]
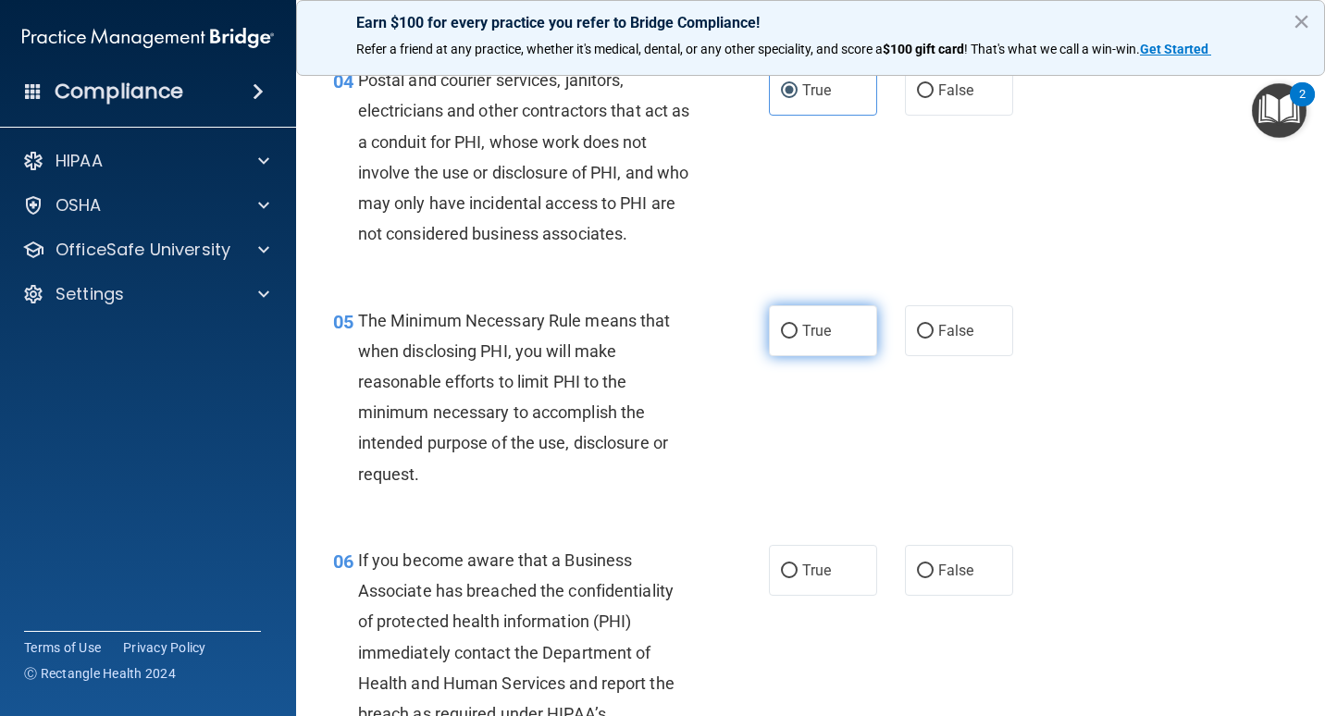
click at [835, 330] on label "True" at bounding box center [823, 330] width 108 height 51
click at [798, 330] on input "True" at bounding box center [789, 332] width 17 height 14
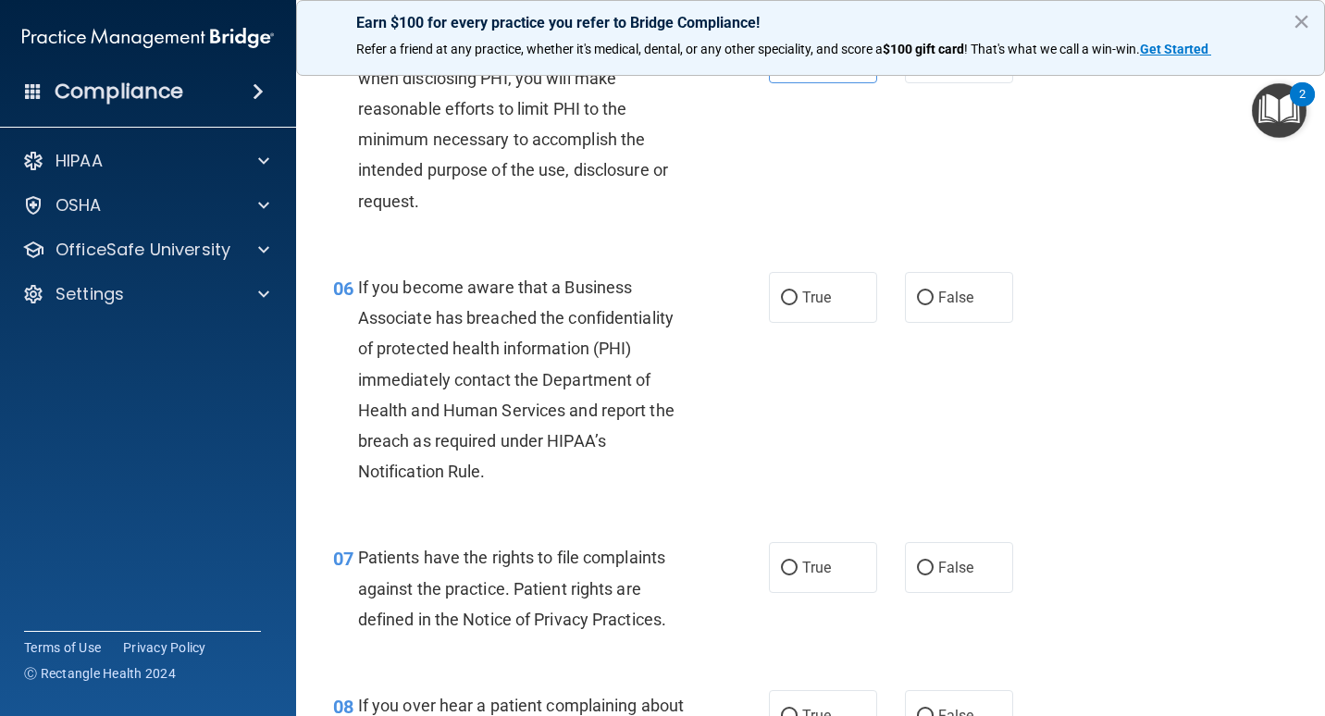
scroll to position [926, 0]
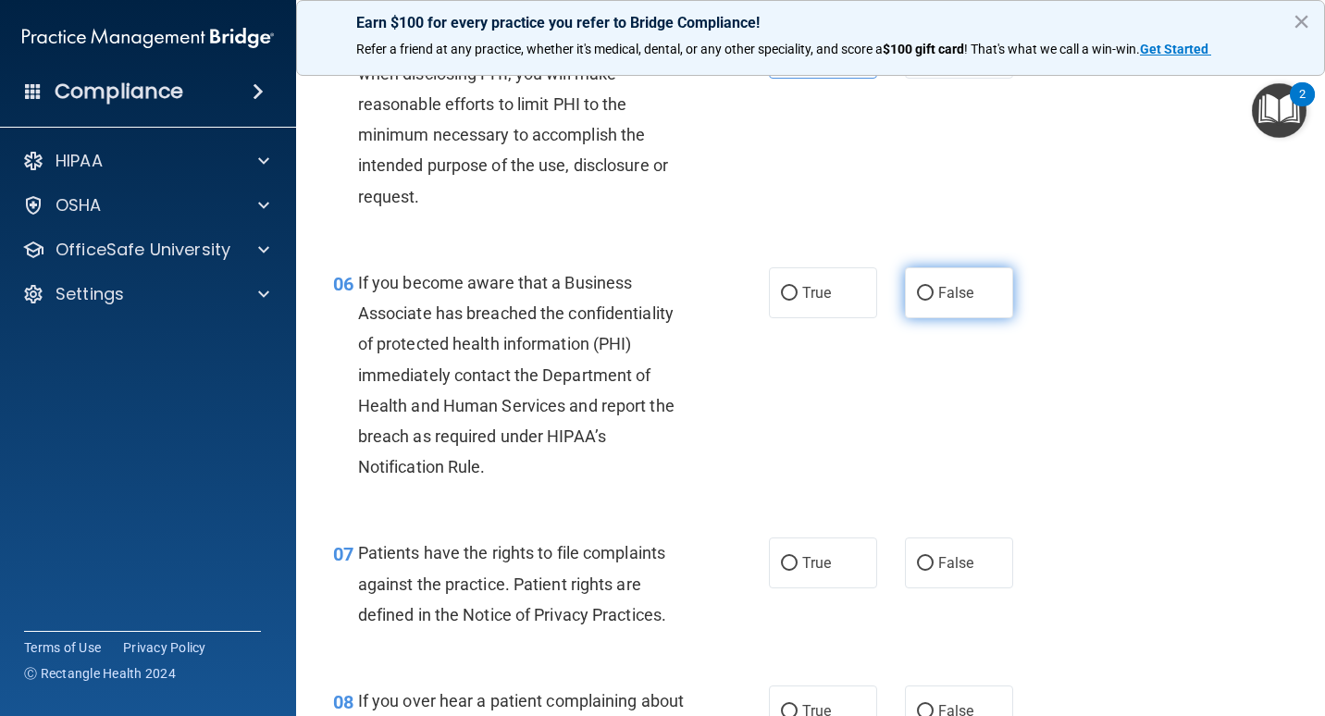
click at [928, 284] on label "False" at bounding box center [959, 293] width 108 height 51
click at [928, 287] on input "False" at bounding box center [925, 294] width 17 height 14
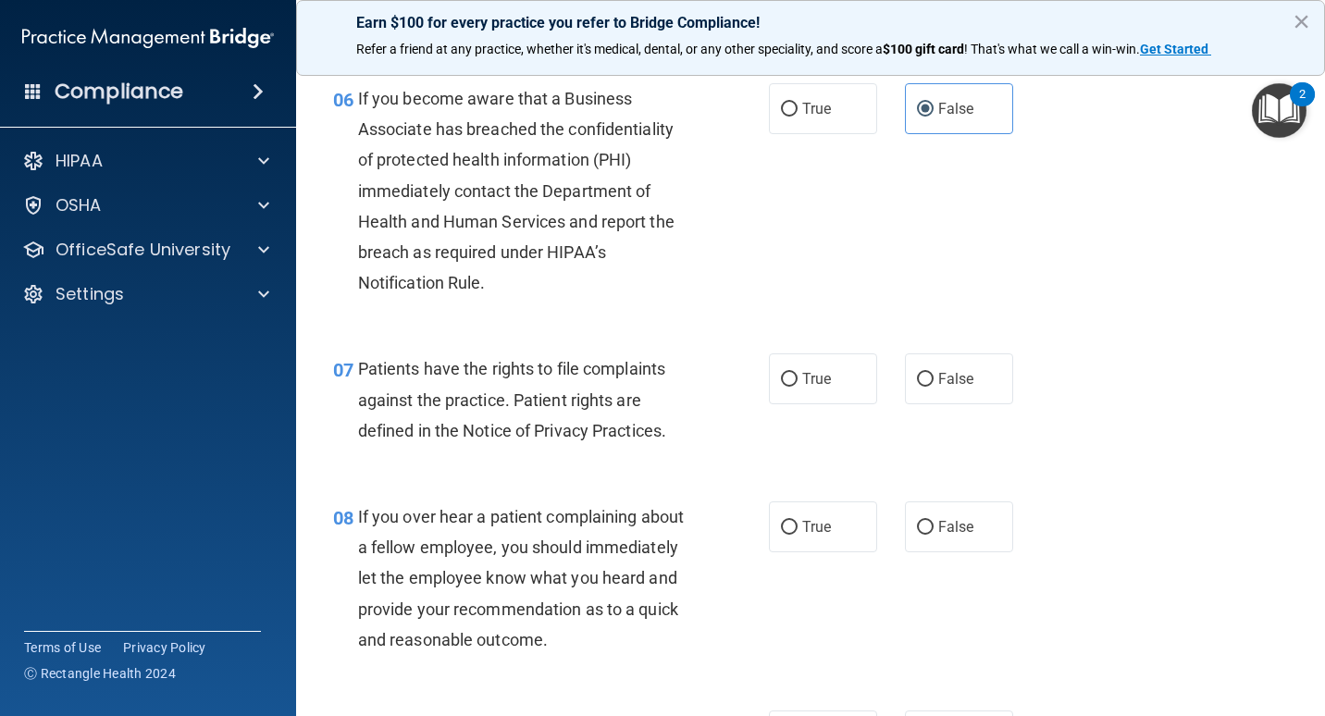
scroll to position [1111, 0]
click at [782, 372] on input "True" at bounding box center [789, 379] width 17 height 14
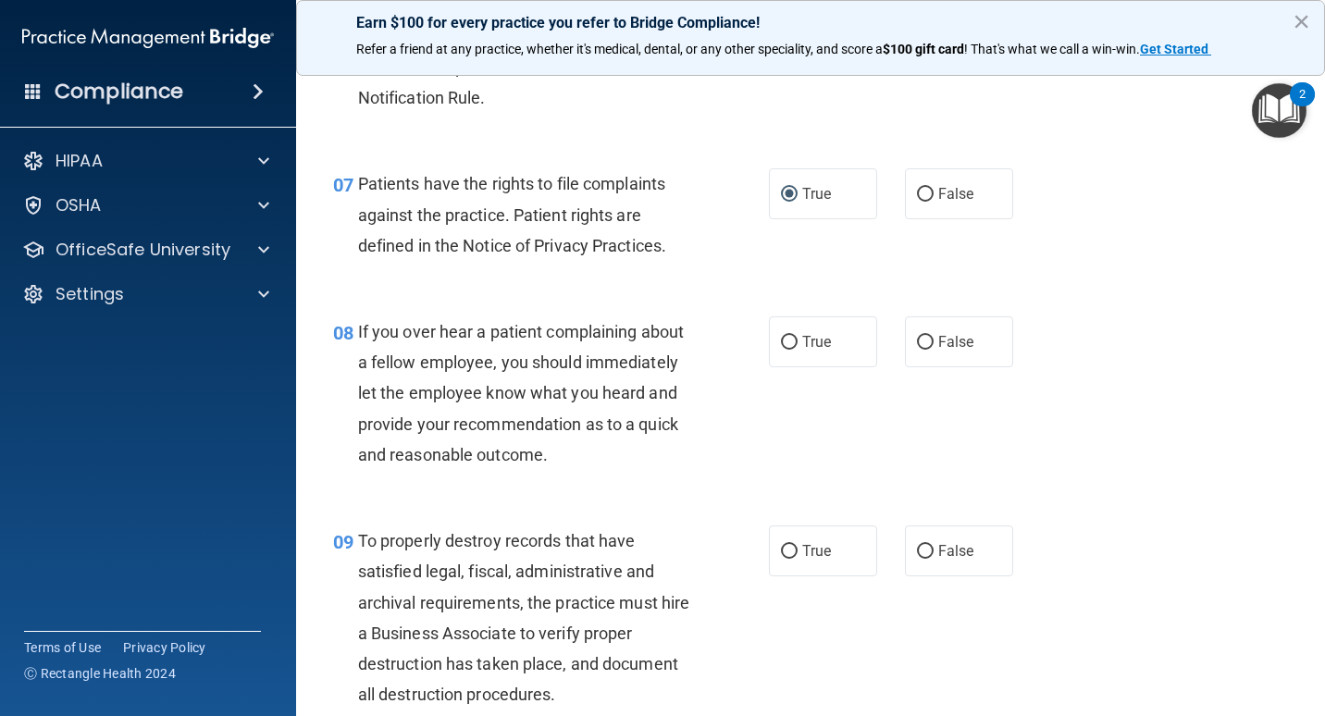
scroll to position [1296, 0]
click at [939, 332] on span "False" at bounding box center [957, 341] width 36 height 18
click at [934, 335] on input "False" at bounding box center [925, 342] width 17 height 14
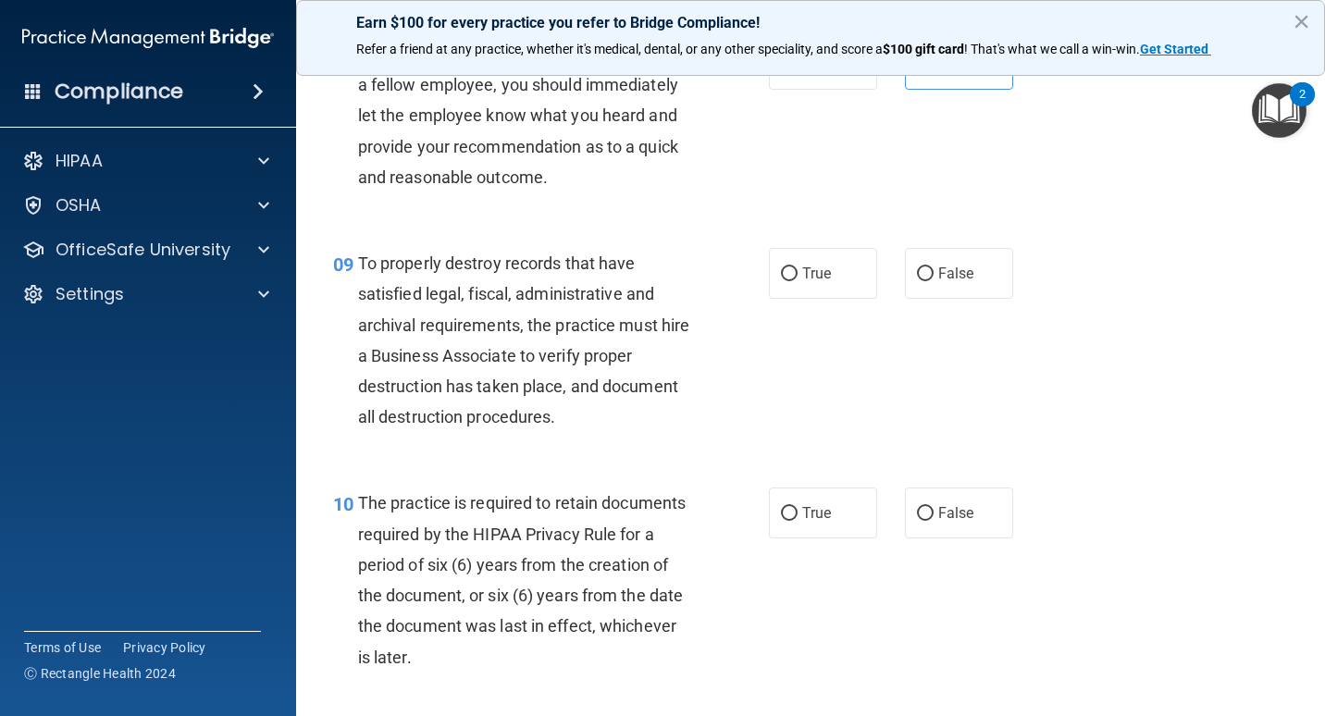
scroll to position [1666, 0]
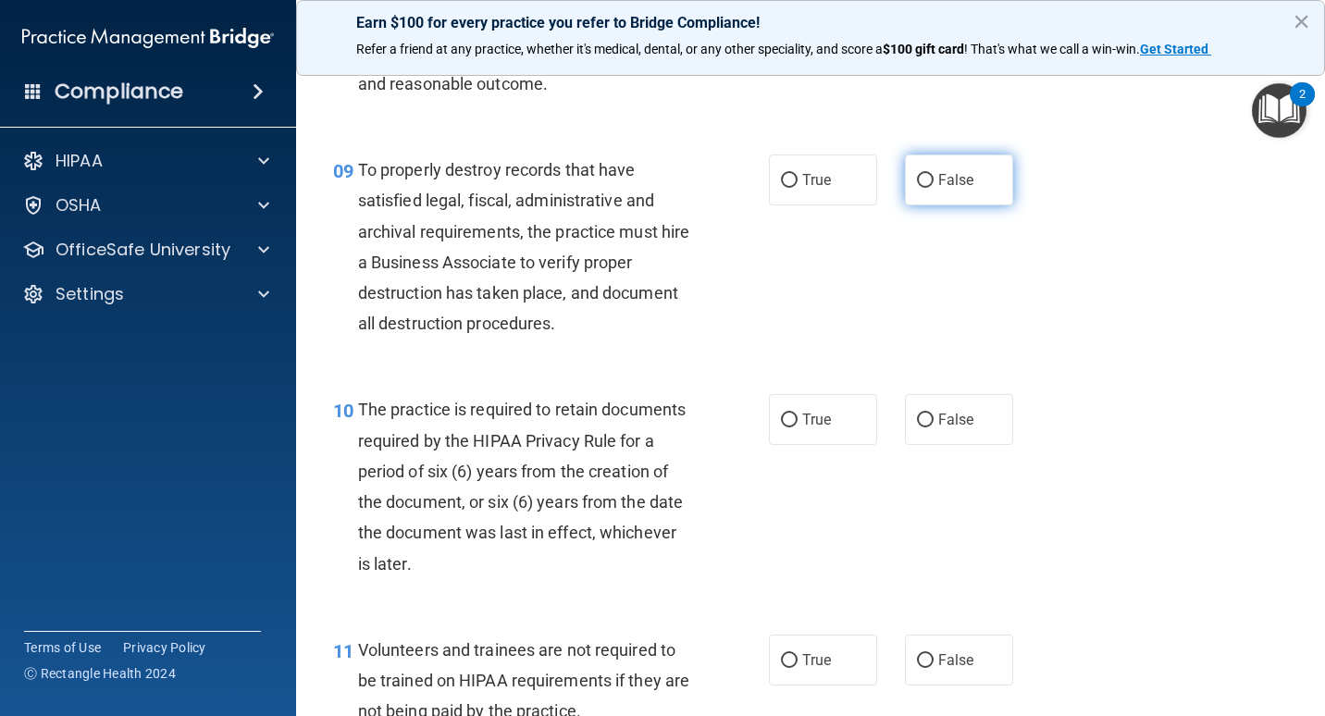
click at [968, 180] on label "False" at bounding box center [959, 180] width 108 height 51
click at [934, 180] on input "False" at bounding box center [925, 181] width 17 height 14
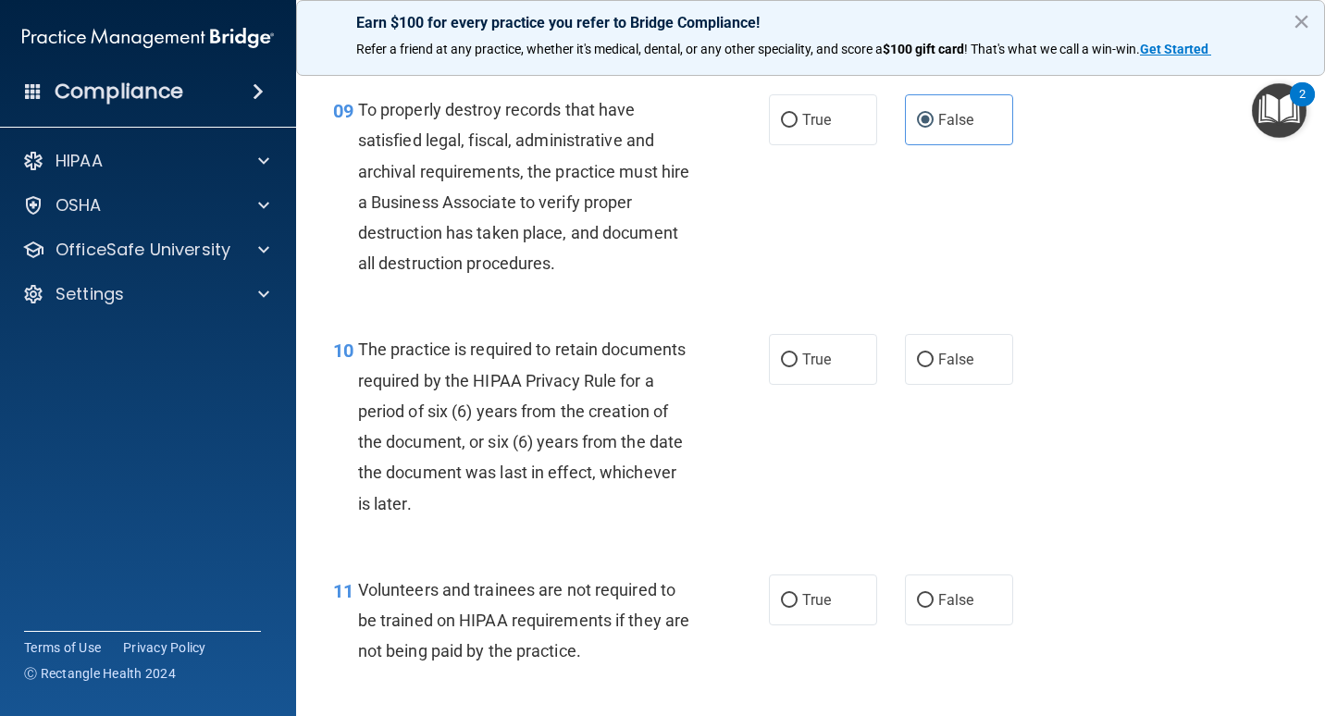
scroll to position [1759, 0]
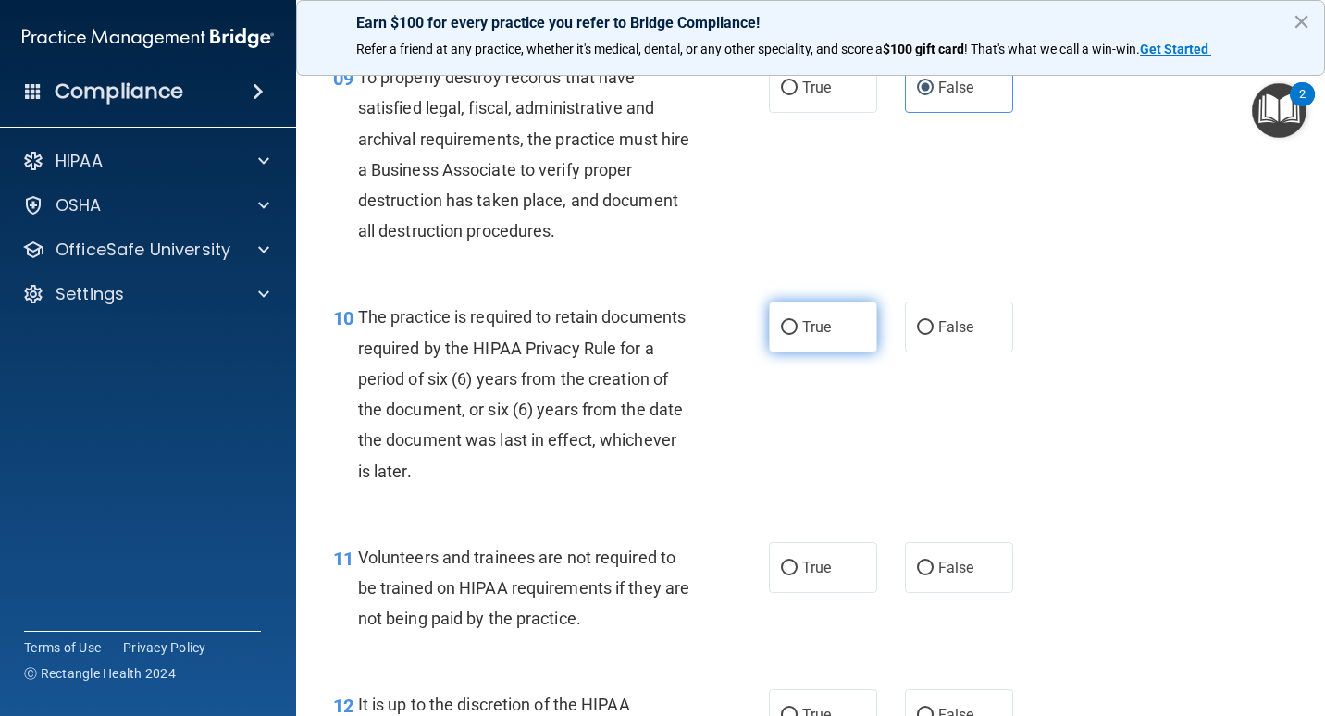
click at [803, 322] on span "True" at bounding box center [817, 327] width 29 height 18
click at [798, 322] on input "True" at bounding box center [789, 328] width 17 height 14
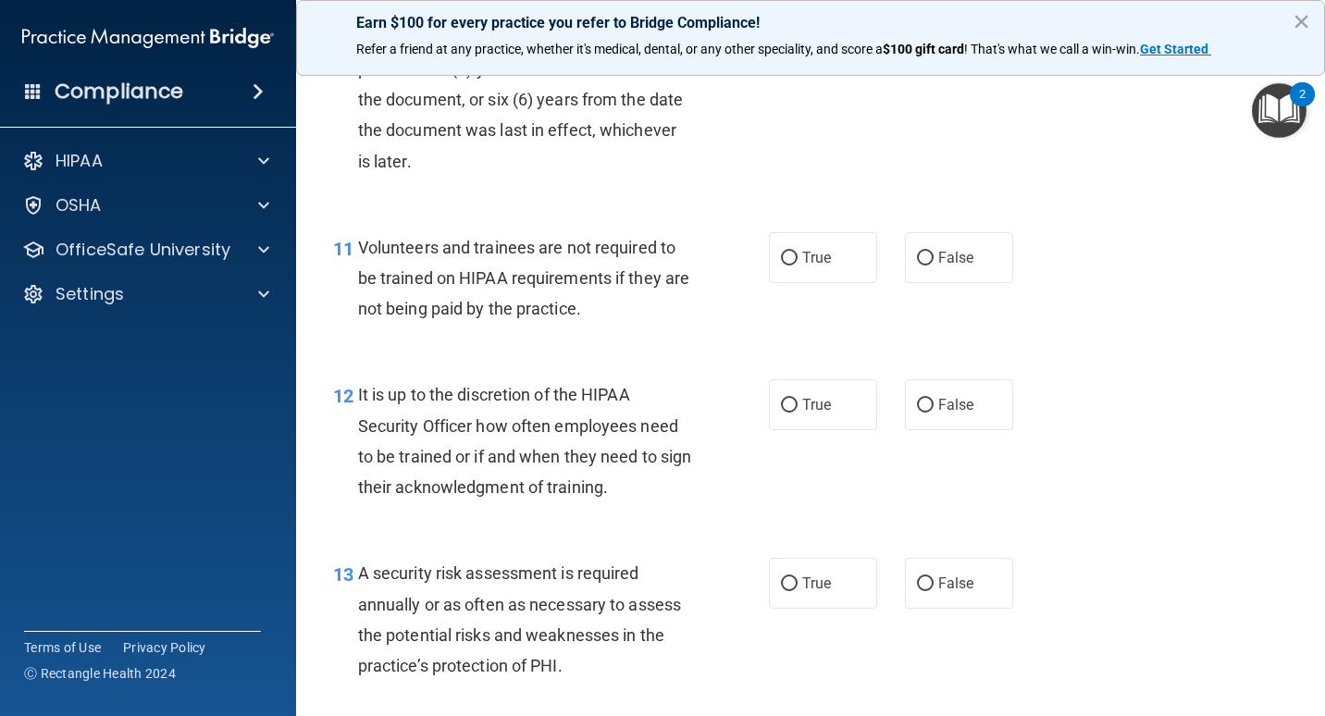
scroll to position [2036, 0]
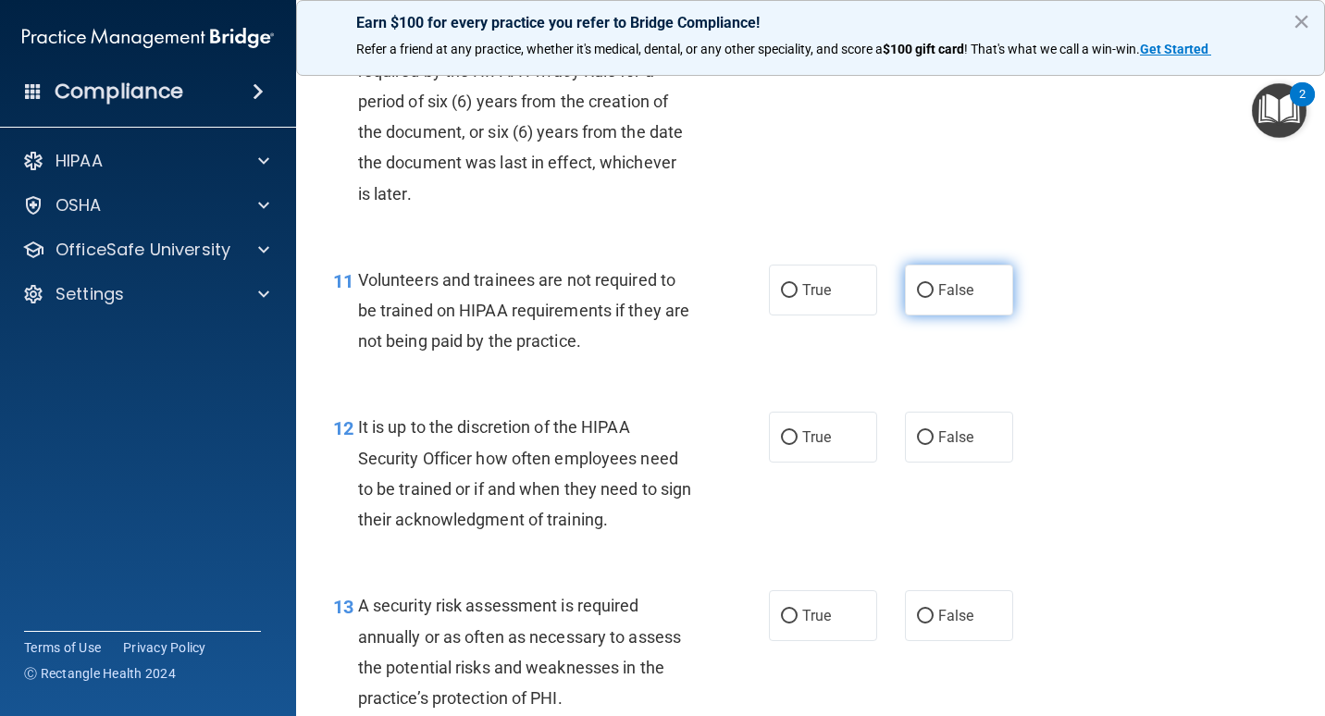
drag, startPoint x: 912, startPoint y: 302, endPoint x: 896, endPoint y: 303, distance: 15.8
click at [913, 303] on label "False" at bounding box center [959, 290] width 108 height 51
click at [917, 298] on input "False" at bounding box center [925, 291] width 17 height 14
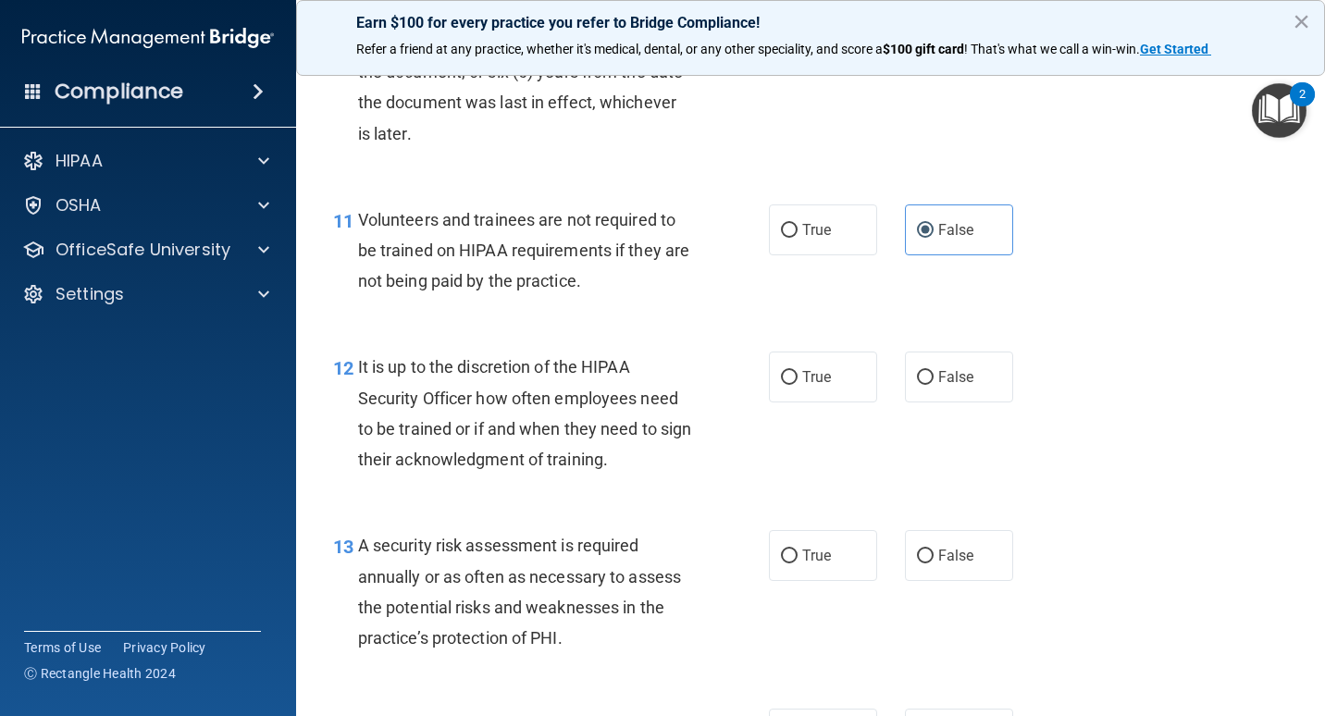
scroll to position [2129, 0]
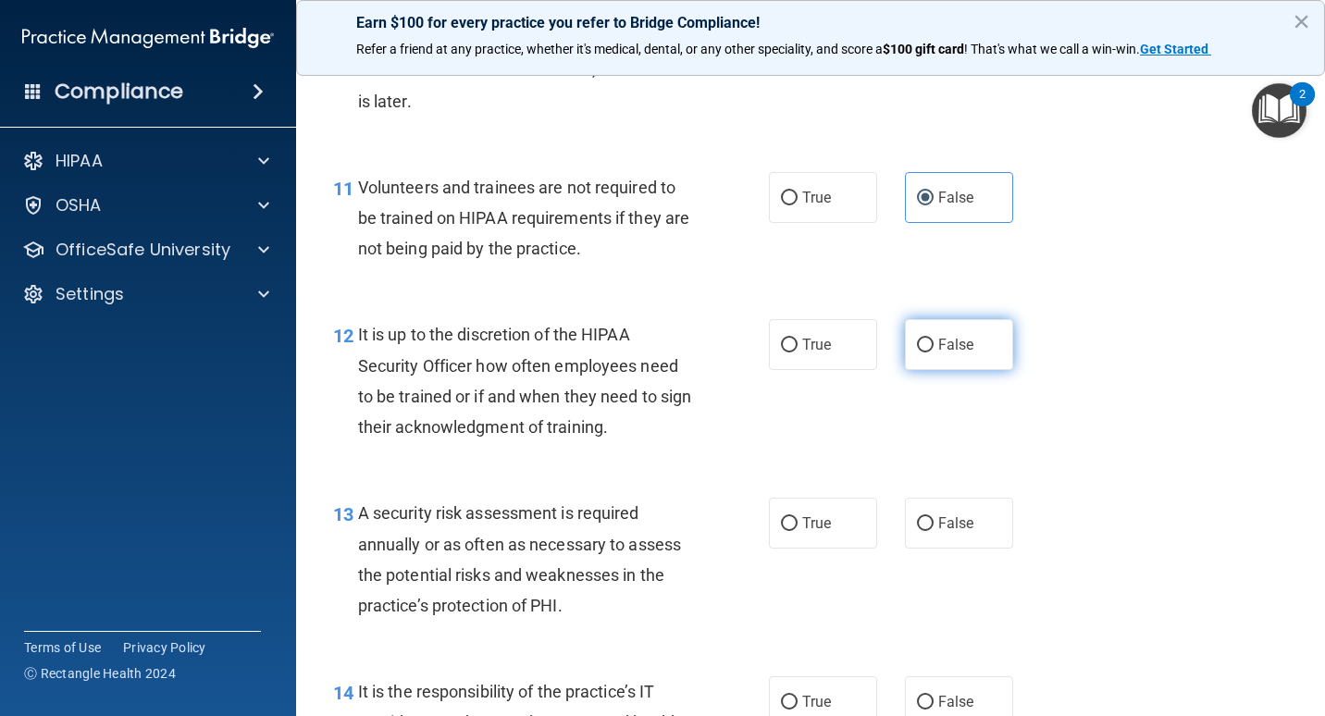
click at [924, 340] on input "False" at bounding box center [925, 346] width 17 height 14
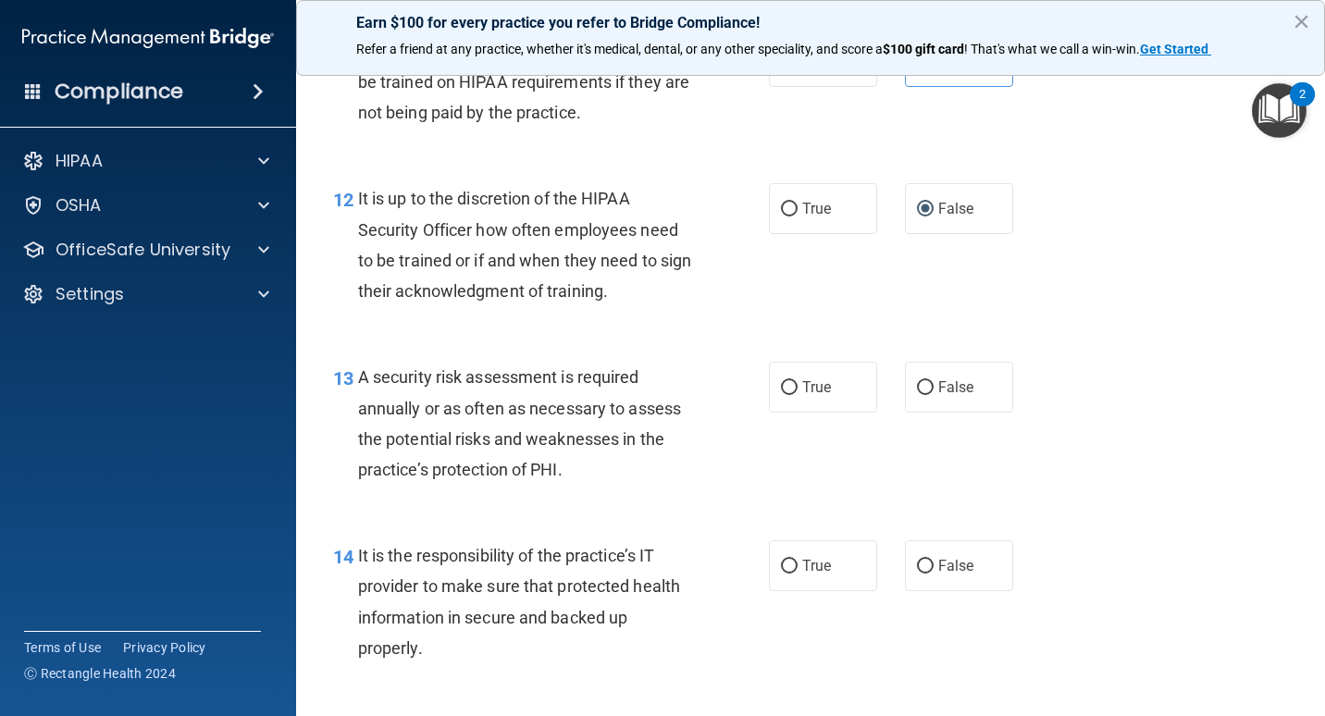
scroll to position [2314, 0]
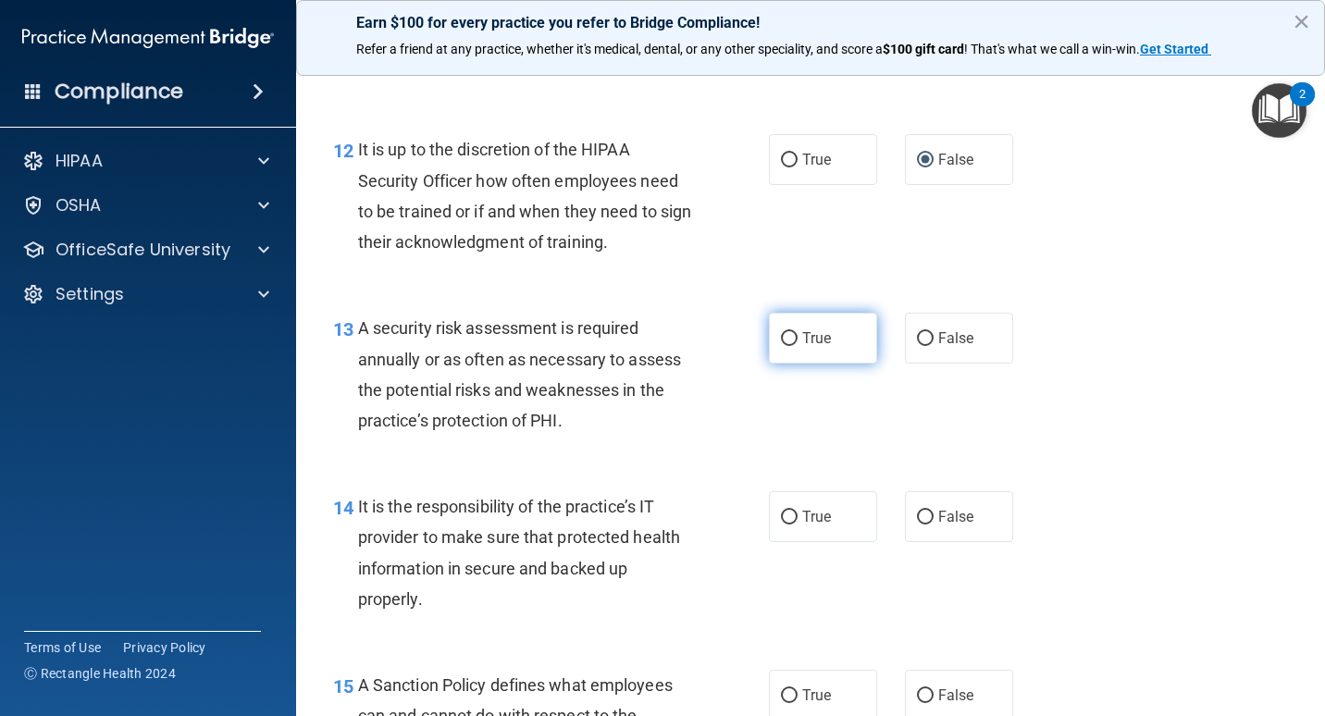
click at [814, 344] on span "True" at bounding box center [817, 339] width 29 height 18
click at [798, 344] on input "True" at bounding box center [789, 339] width 17 height 14
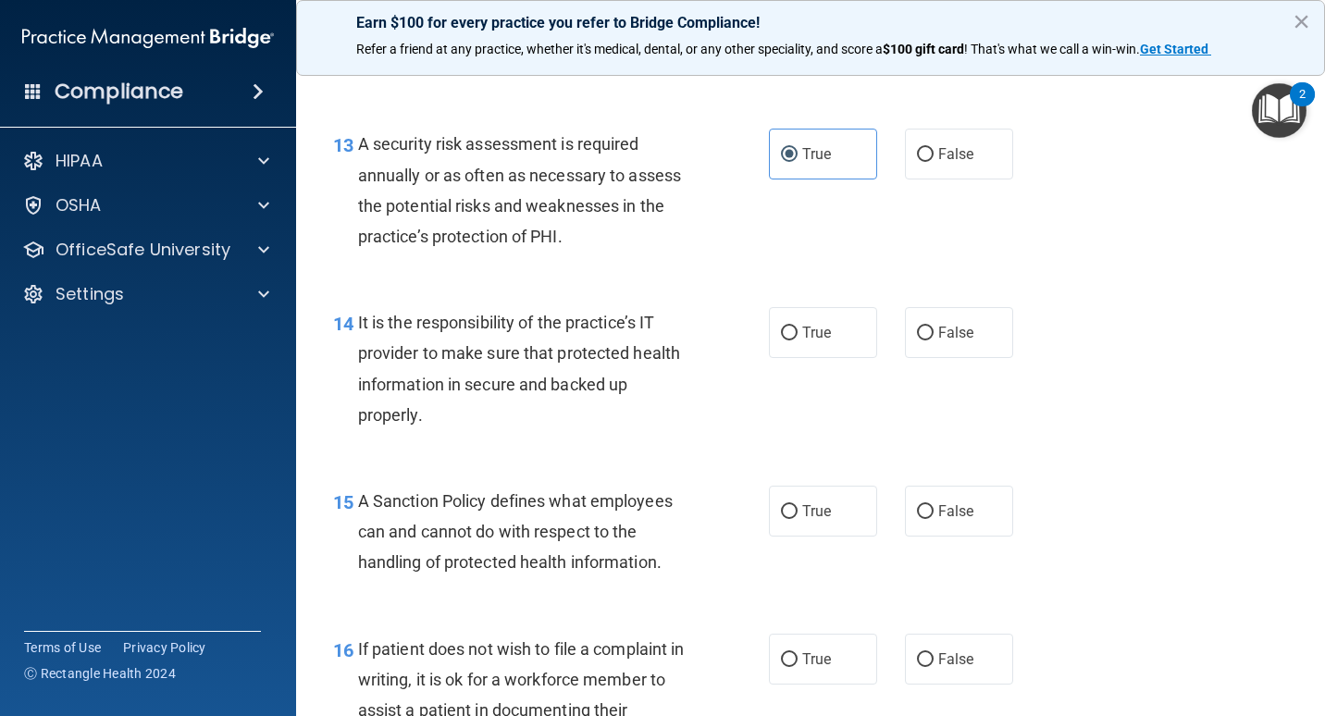
scroll to position [2499, 0]
click at [918, 329] on input "False" at bounding box center [925, 333] width 17 height 14
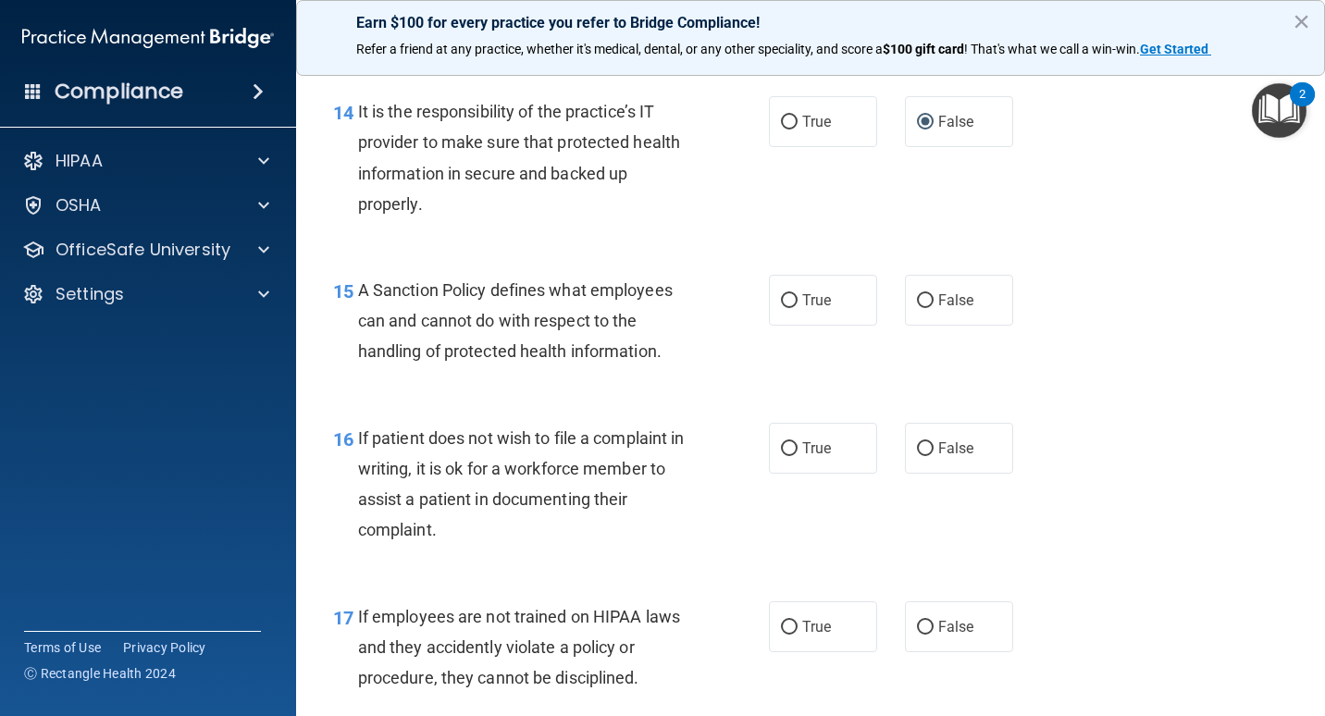
scroll to position [2777, 0]
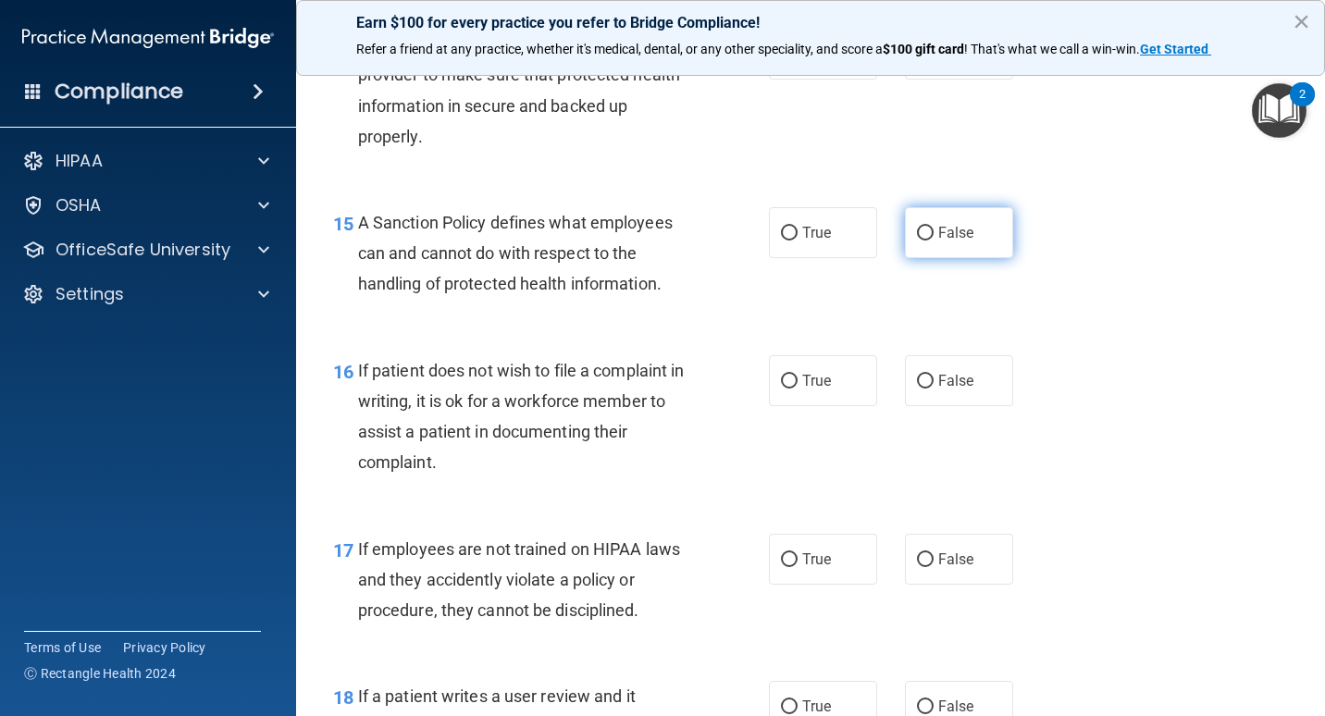
click at [917, 240] on input "False" at bounding box center [925, 234] width 17 height 14
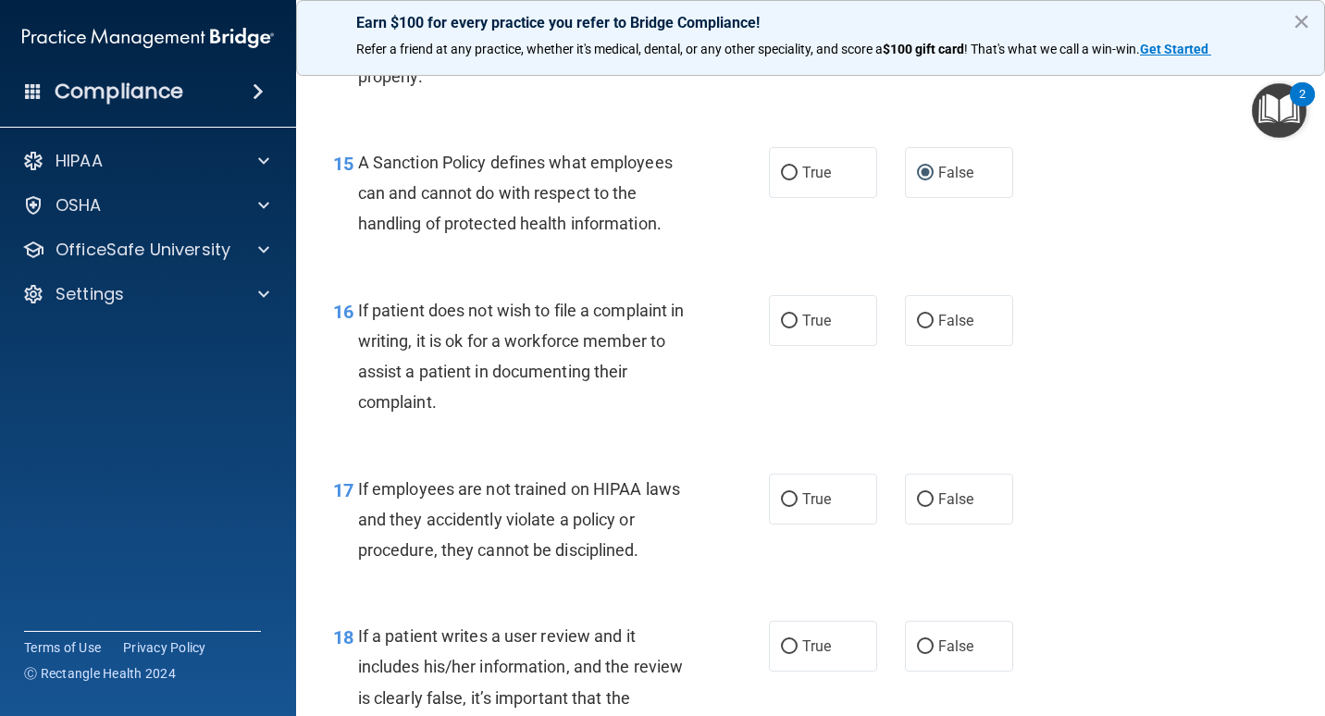
scroll to position [2869, 0]
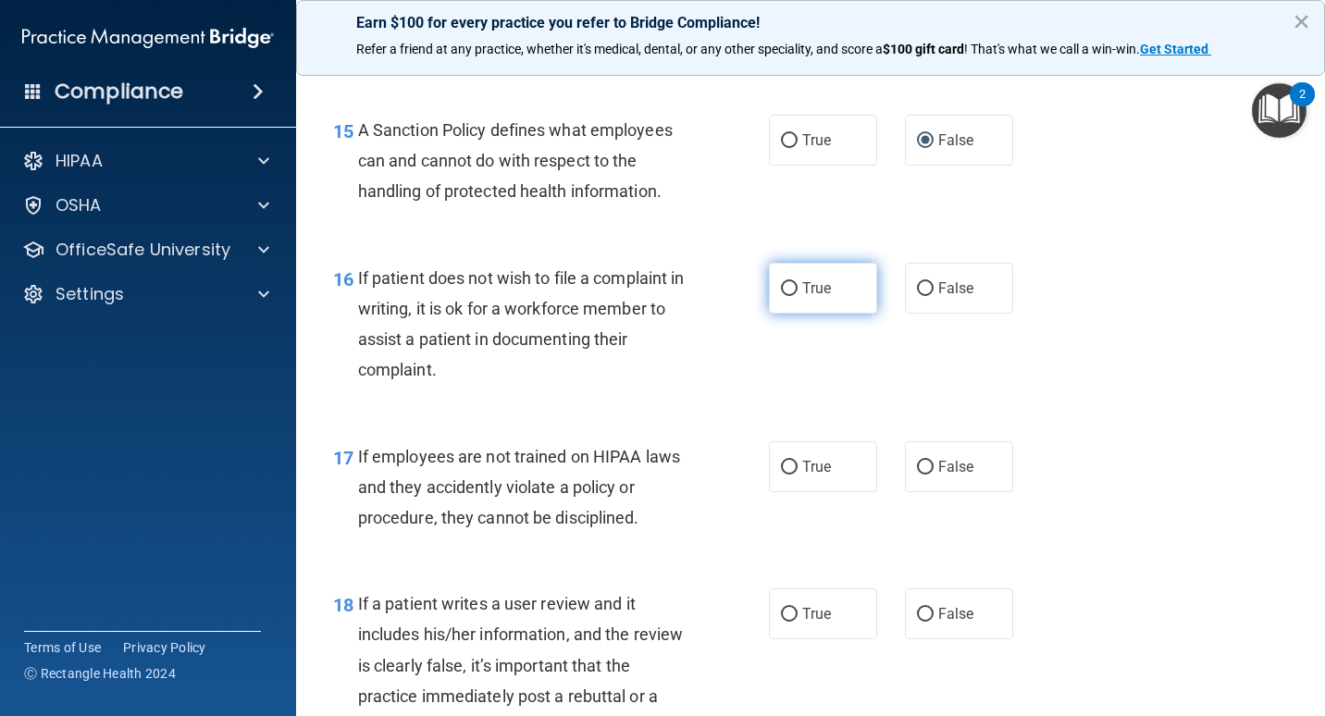
click at [790, 292] on input "True" at bounding box center [789, 289] width 17 height 14
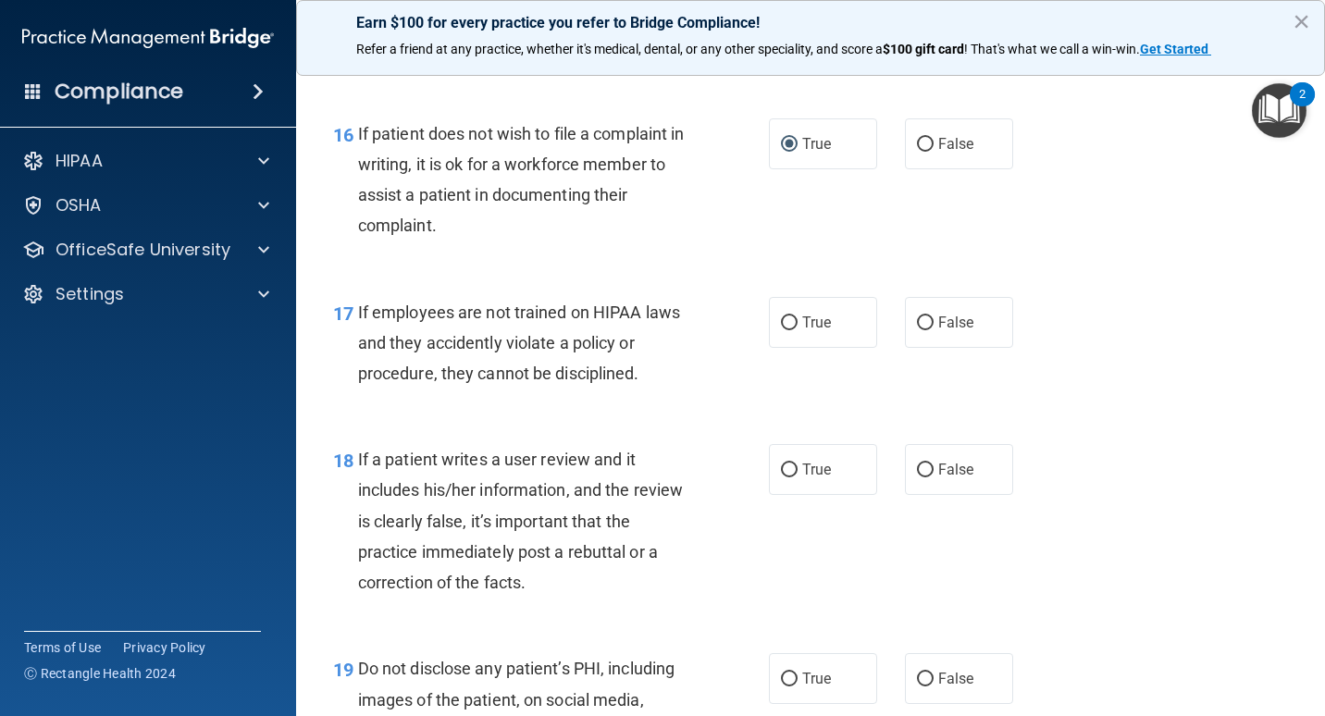
scroll to position [3055, 0]
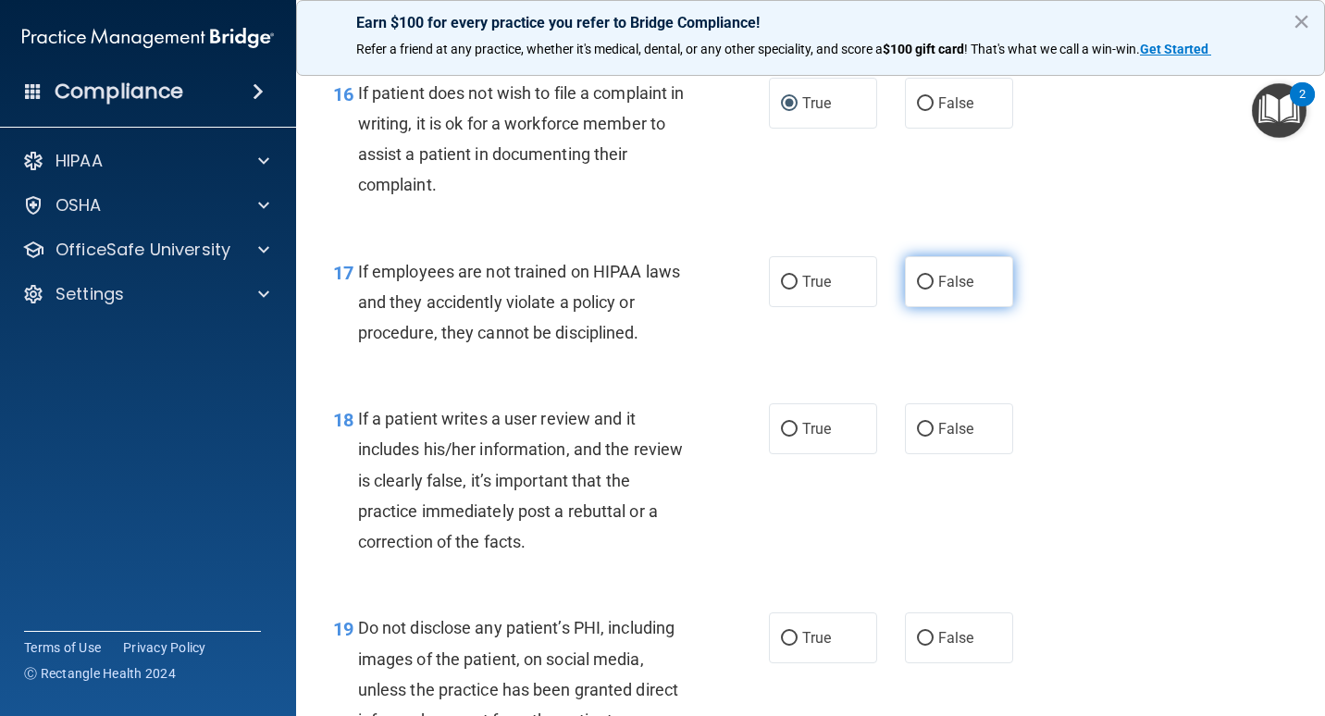
click at [951, 286] on span "False" at bounding box center [957, 282] width 36 height 18
click at [934, 286] on input "False" at bounding box center [925, 283] width 17 height 14
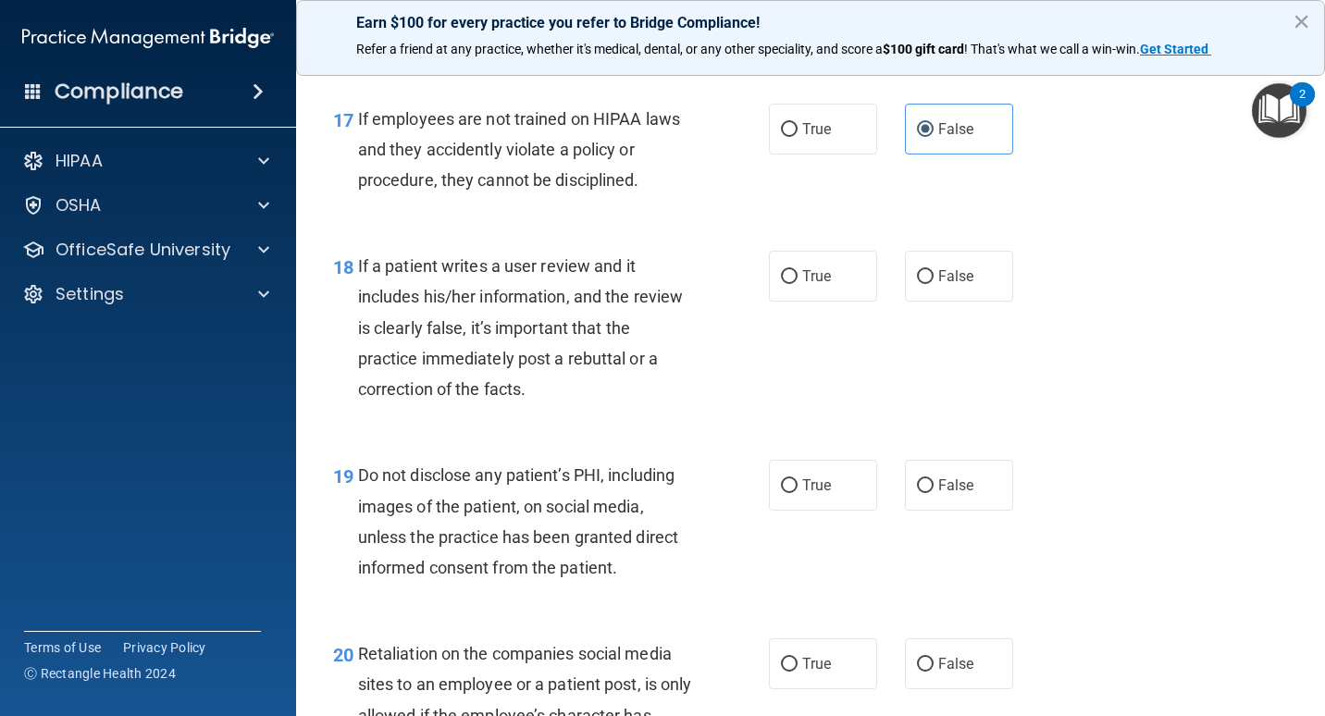
scroll to position [3240, 0]
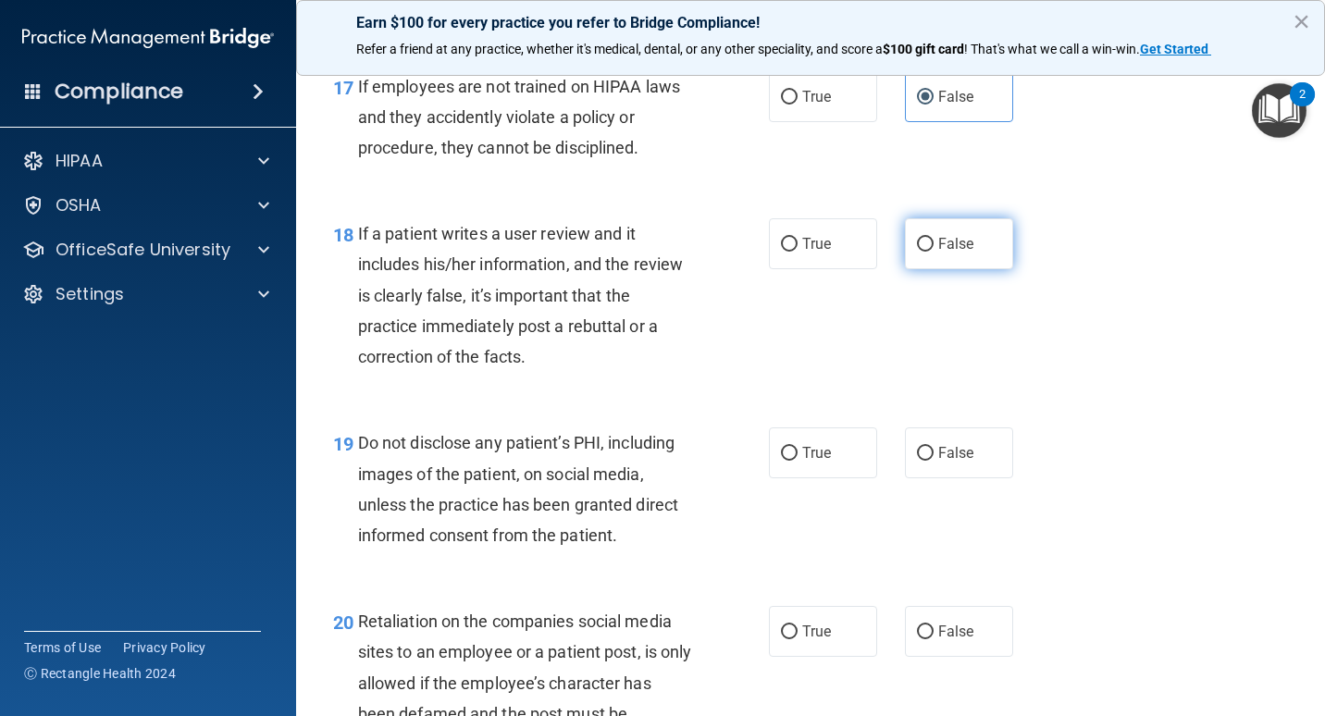
click at [951, 251] on span "False" at bounding box center [957, 244] width 36 height 18
click at [934, 251] on input "False" at bounding box center [925, 245] width 17 height 14
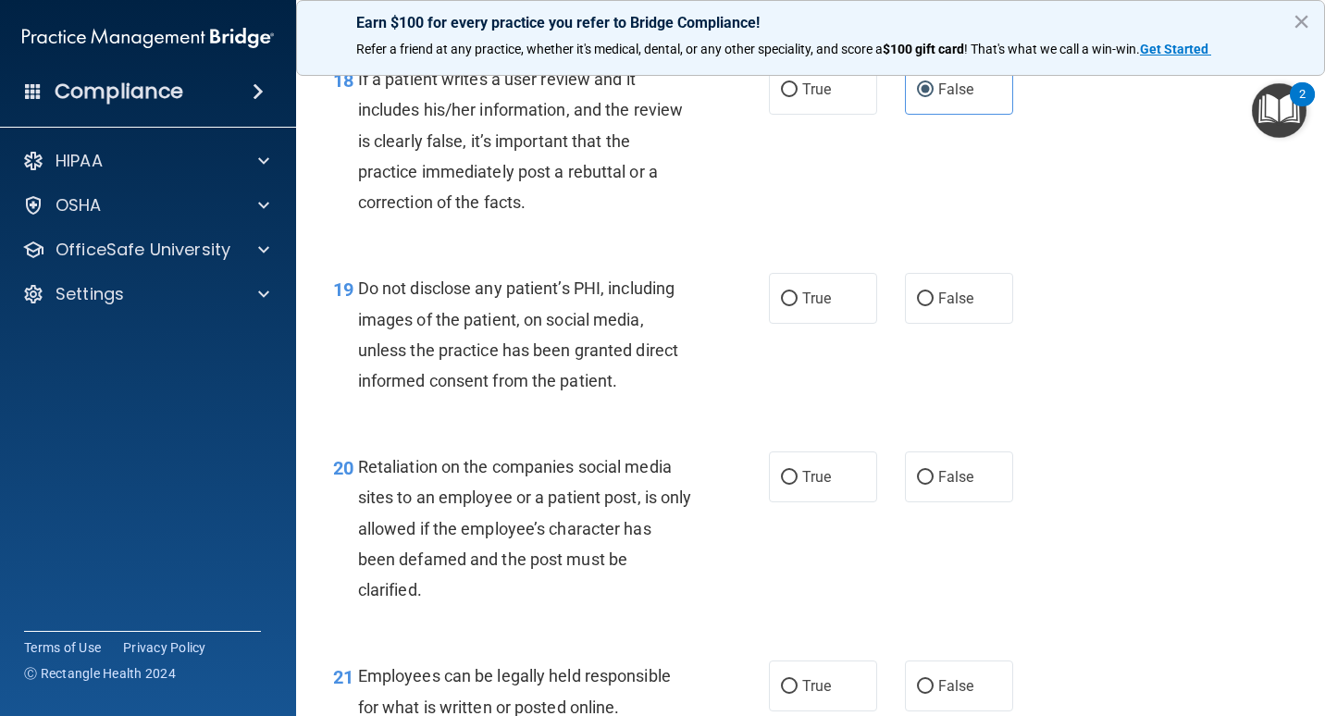
scroll to position [3517, 0]
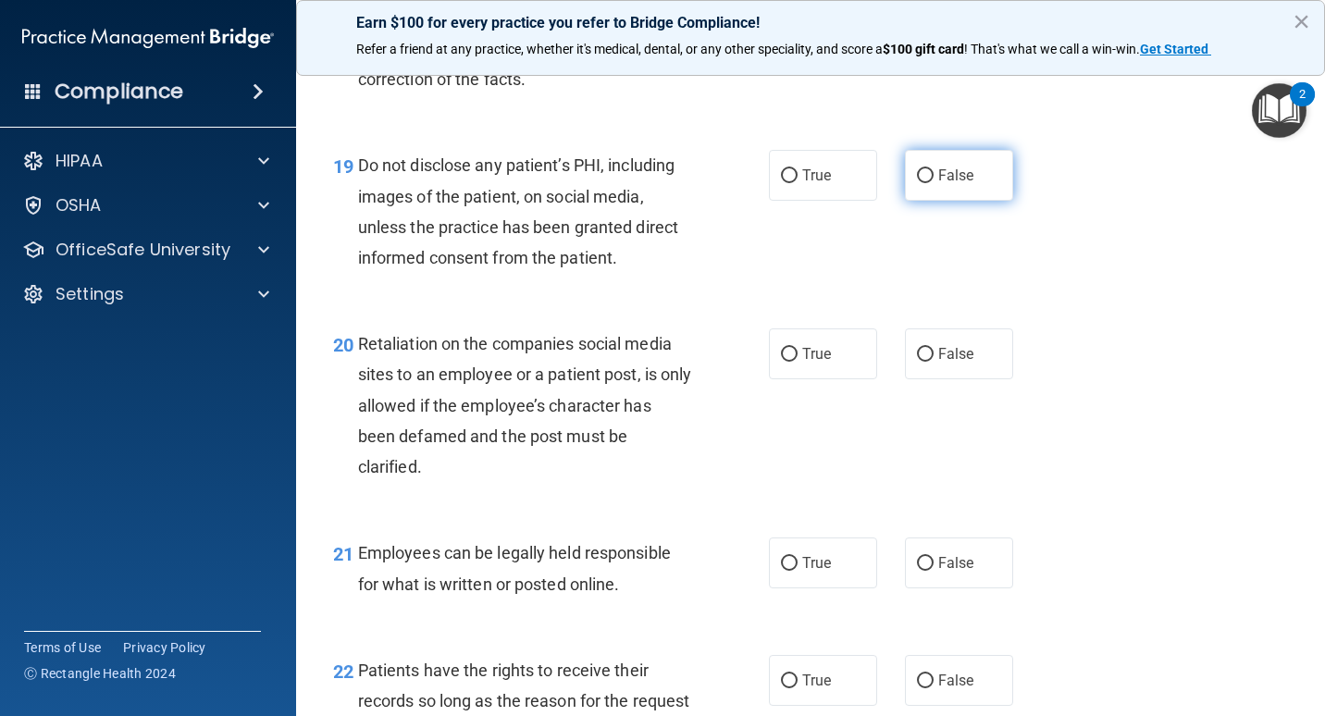
click at [917, 173] on input "False" at bounding box center [925, 176] width 17 height 14
click at [807, 179] on span "True" at bounding box center [817, 176] width 29 height 18
click at [798, 179] on input "True" at bounding box center [789, 176] width 17 height 14
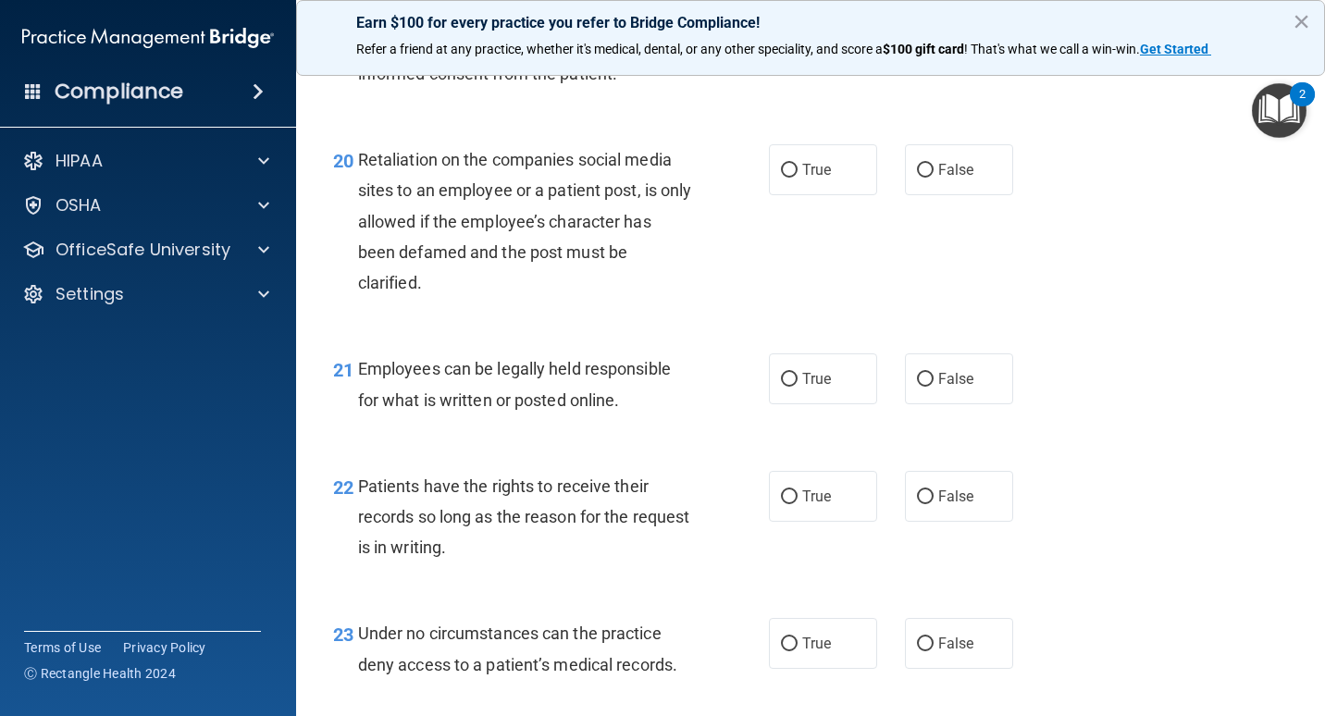
scroll to position [3702, 0]
click at [978, 174] on label "False" at bounding box center [959, 168] width 108 height 51
click at [934, 174] on input "False" at bounding box center [925, 170] width 17 height 14
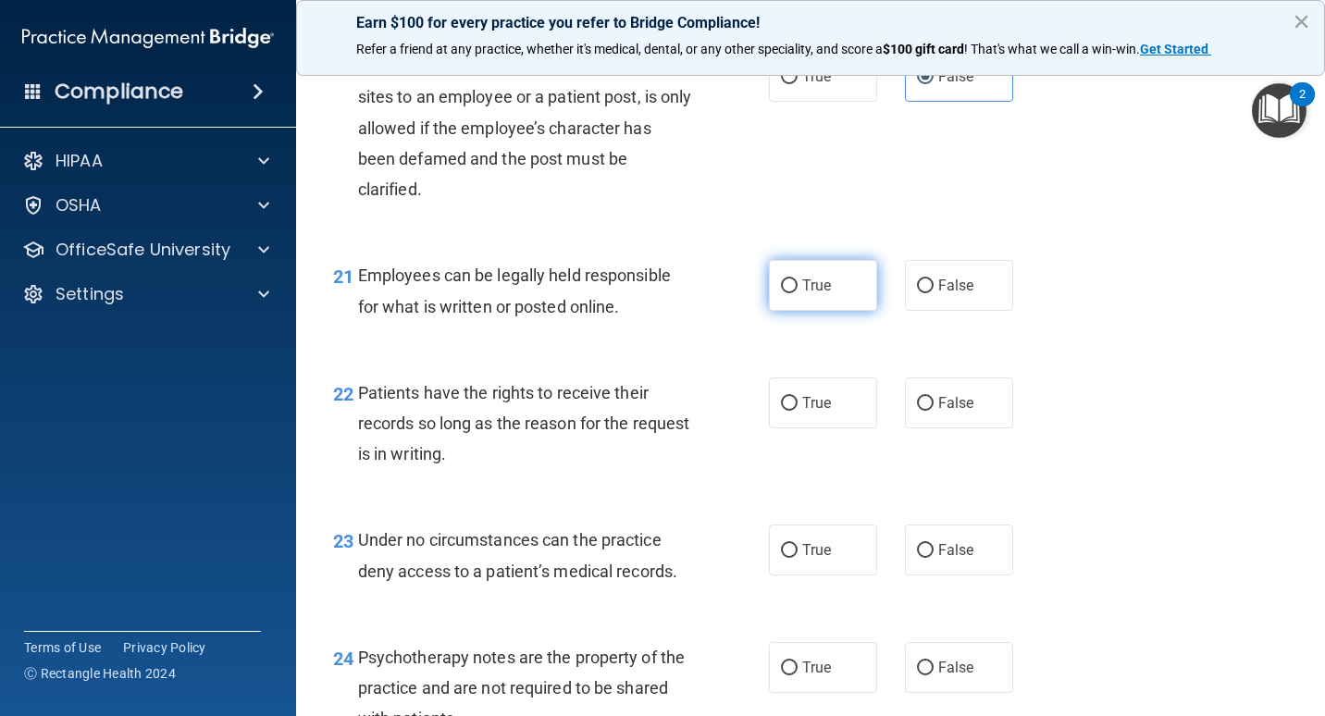
click at [781, 280] on input "True" at bounding box center [789, 287] width 17 height 14
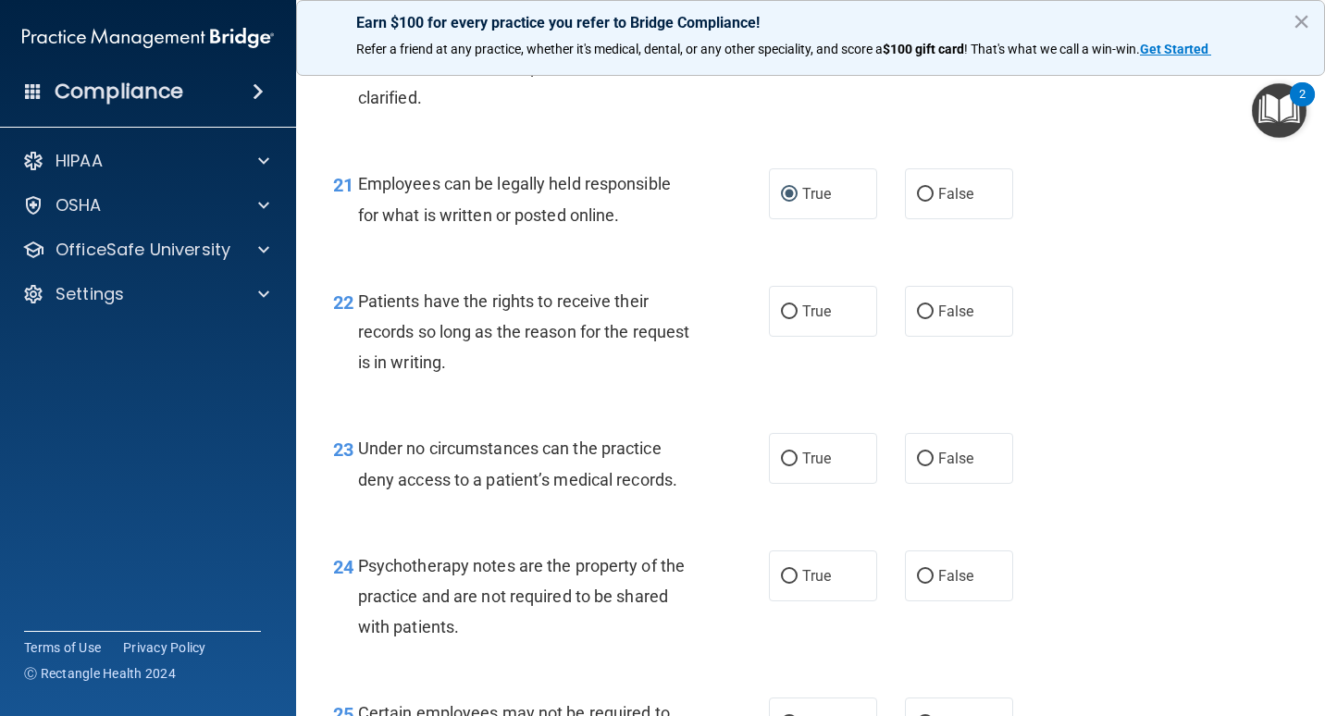
scroll to position [3980, 0]
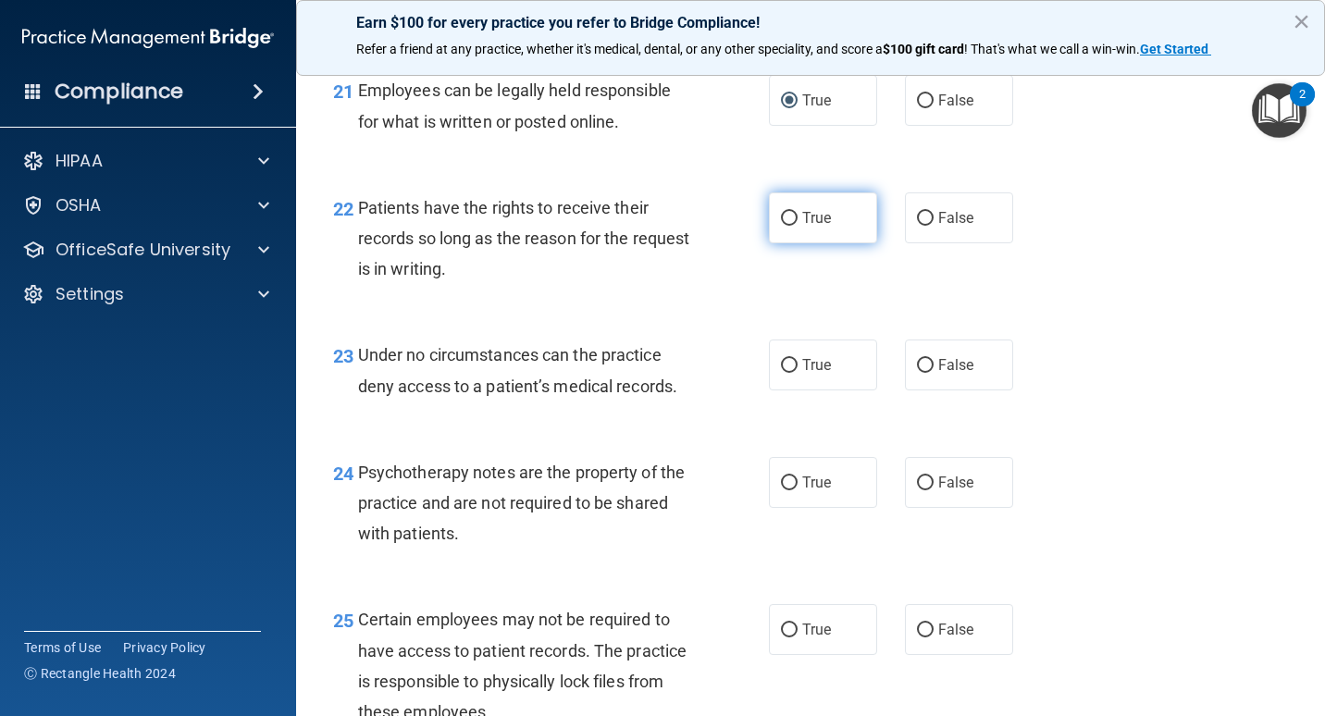
click at [772, 211] on label "True" at bounding box center [823, 218] width 108 height 51
click at [781, 212] on input "True" at bounding box center [789, 219] width 17 height 14
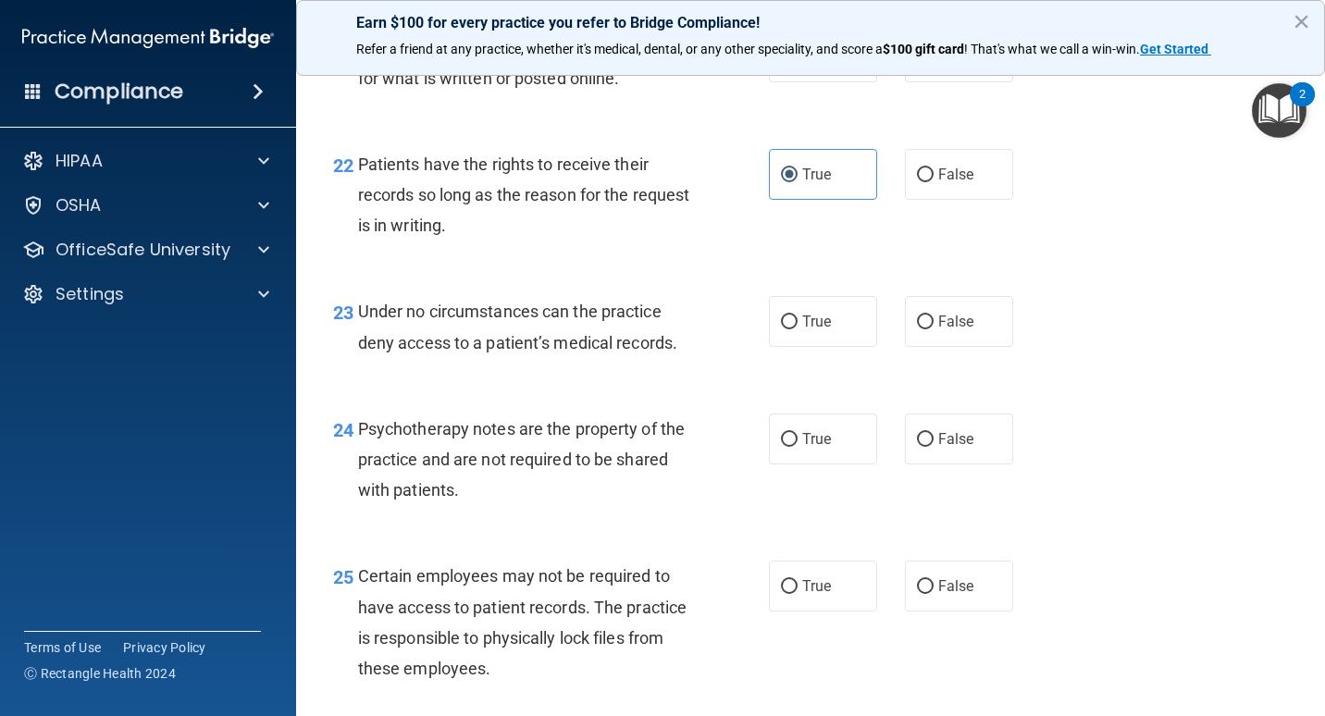
scroll to position [4073, 0]
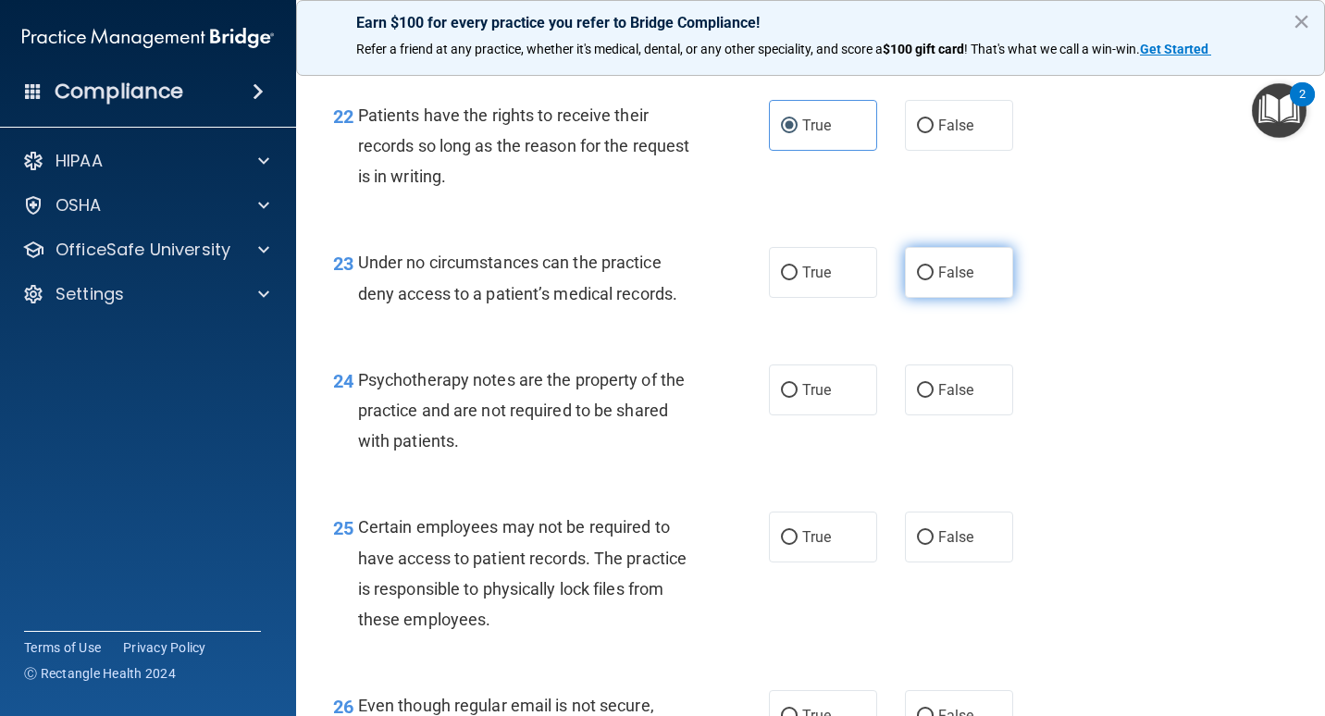
click at [921, 288] on label "False" at bounding box center [959, 272] width 108 height 51
click at [921, 280] on input "False" at bounding box center [925, 274] width 17 height 14
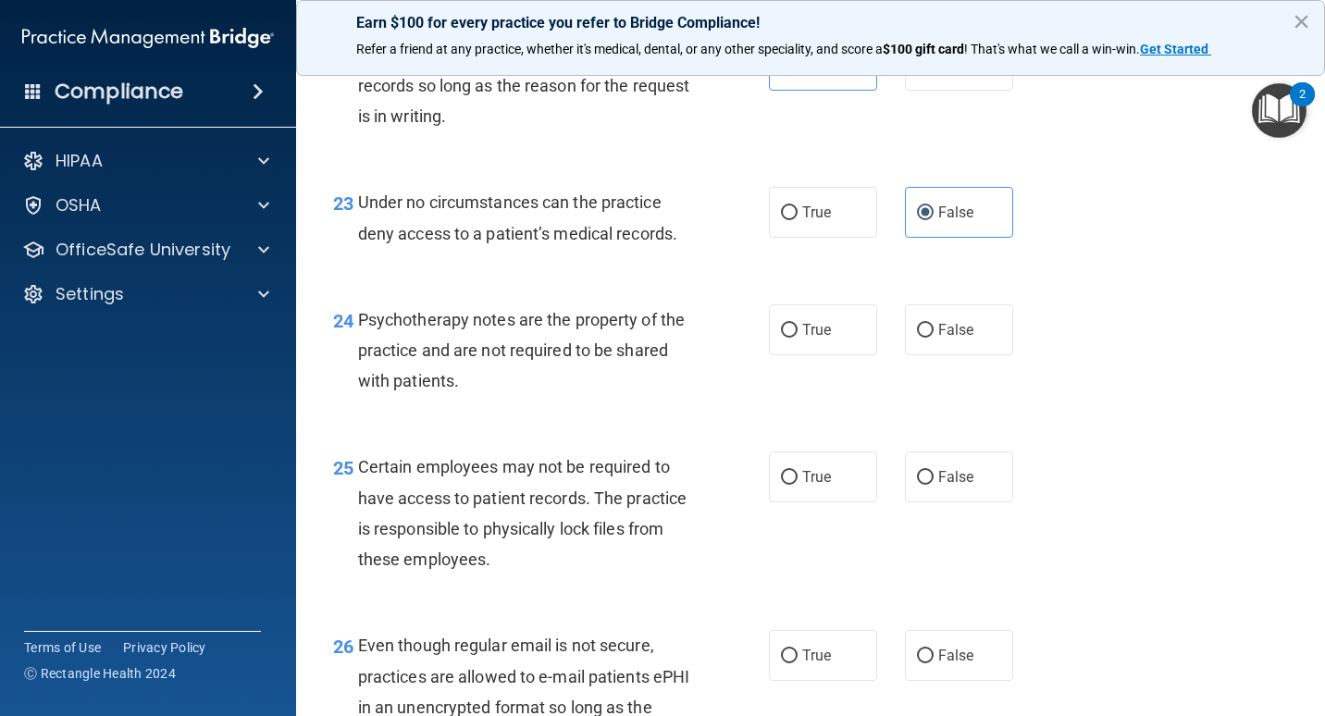
scroll to position [4165, 0]
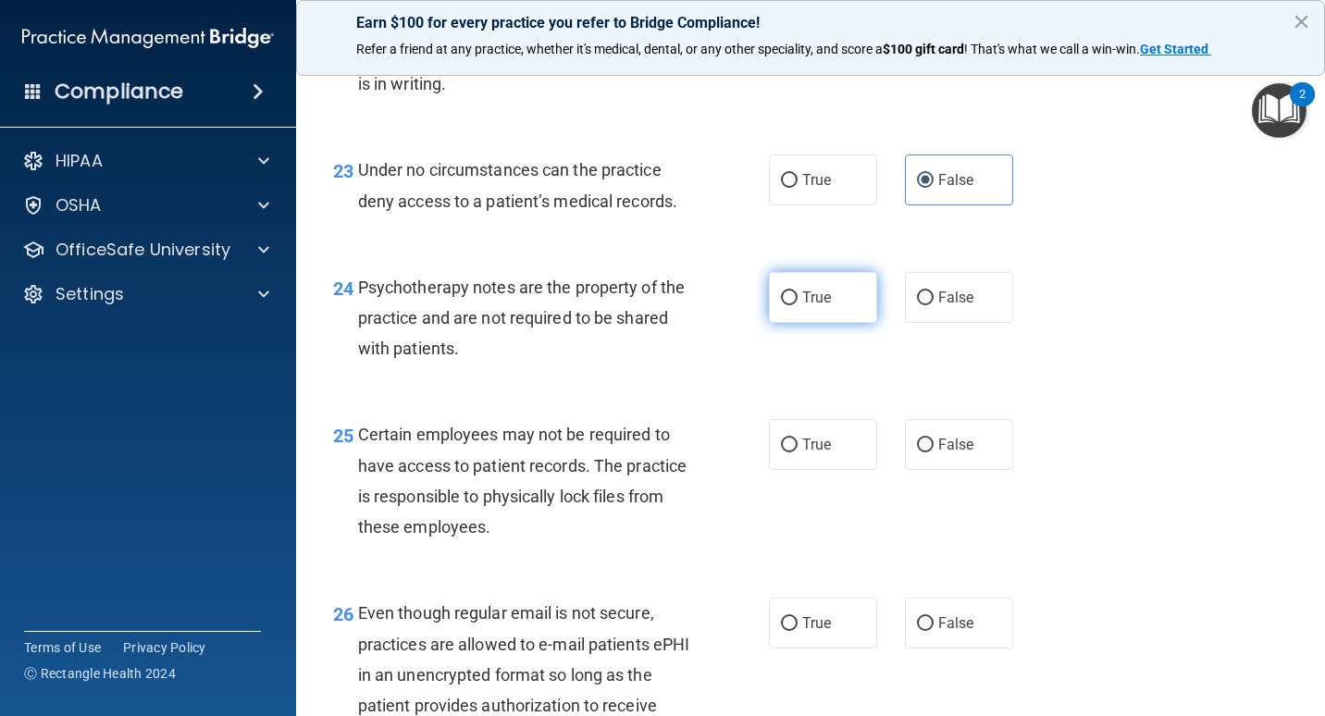
click at [822, 289] on span "True" at bounding box center [817, 298] width 29 height 18
click at [798, 292] on input "True" at bounding box center [789, 299] width 17 height 14
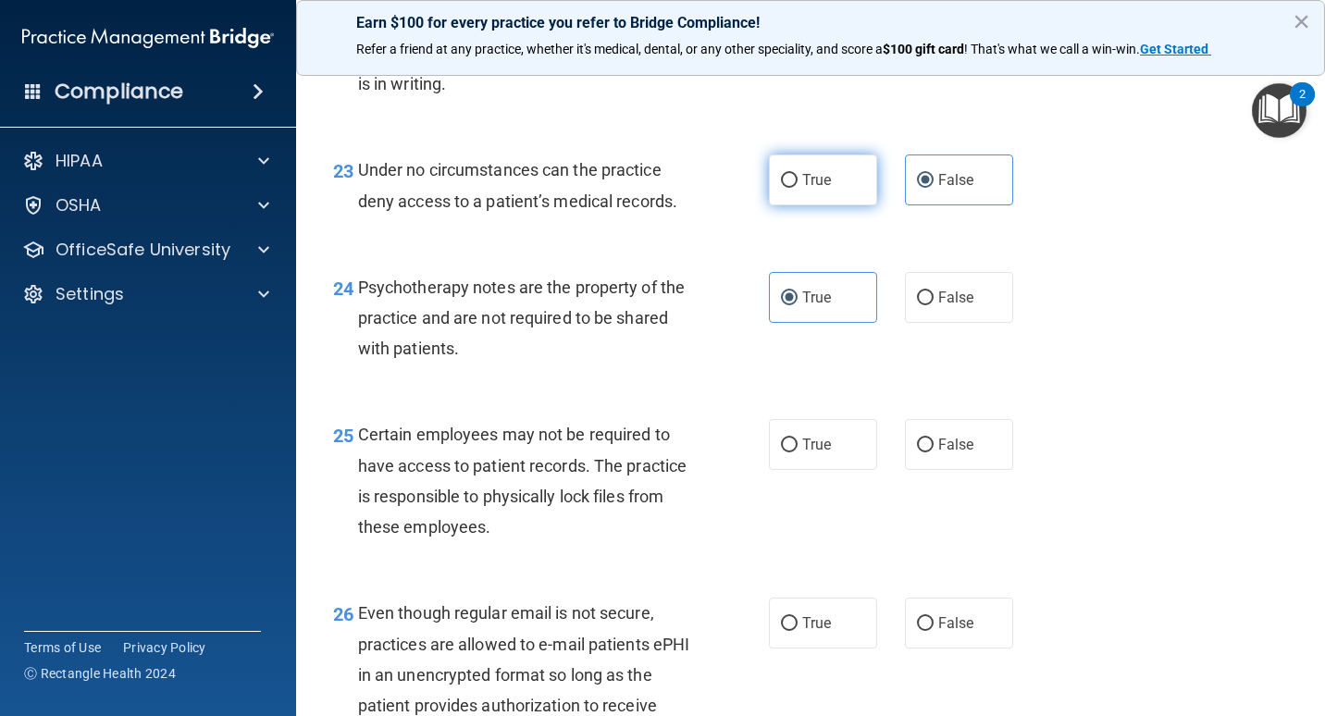
click at [815, 182] on span "True" at bounding box center [817, 180] width 29 height 18
click at [798, 182] on input "True" at bounding box center [789, 181] width 17 height 14
click at [952, 183] on span "False" at bounding box center [957, 180] width 36 height 18
click at [934, 183] on input "False" at bounding box center [925, 181] width 17 height 14
click at [817, 190] on label "True" at bounding box center [823, 180] width 108 height 51
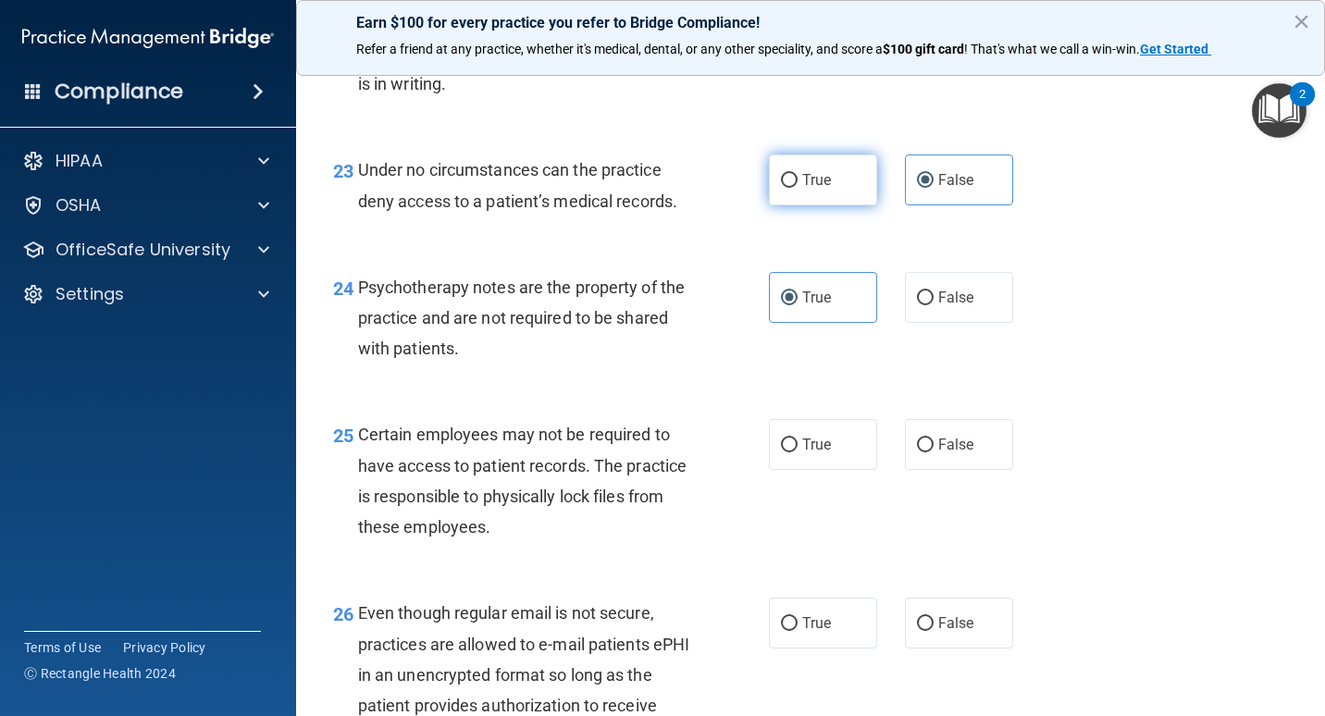
click at [798, 188] on input "True" at bounding box center [789, 181] width 17 height 14
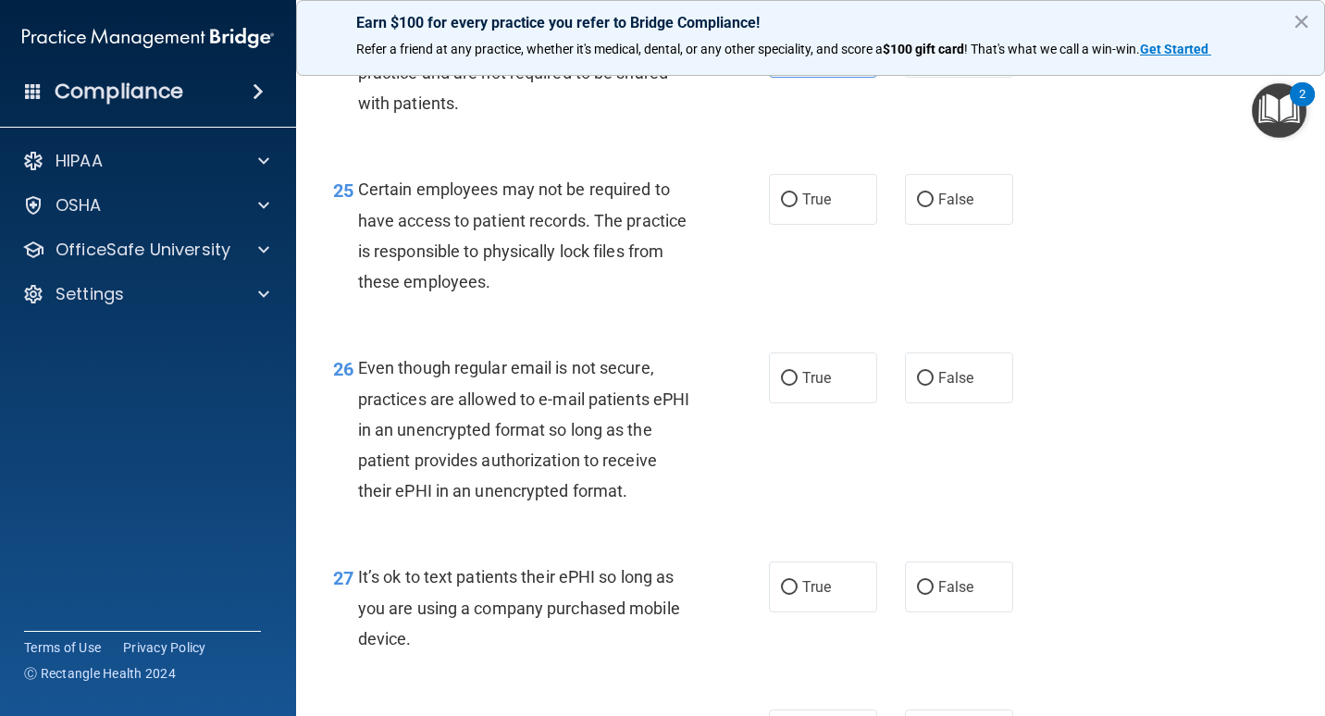
scroll to position [4443, 0]
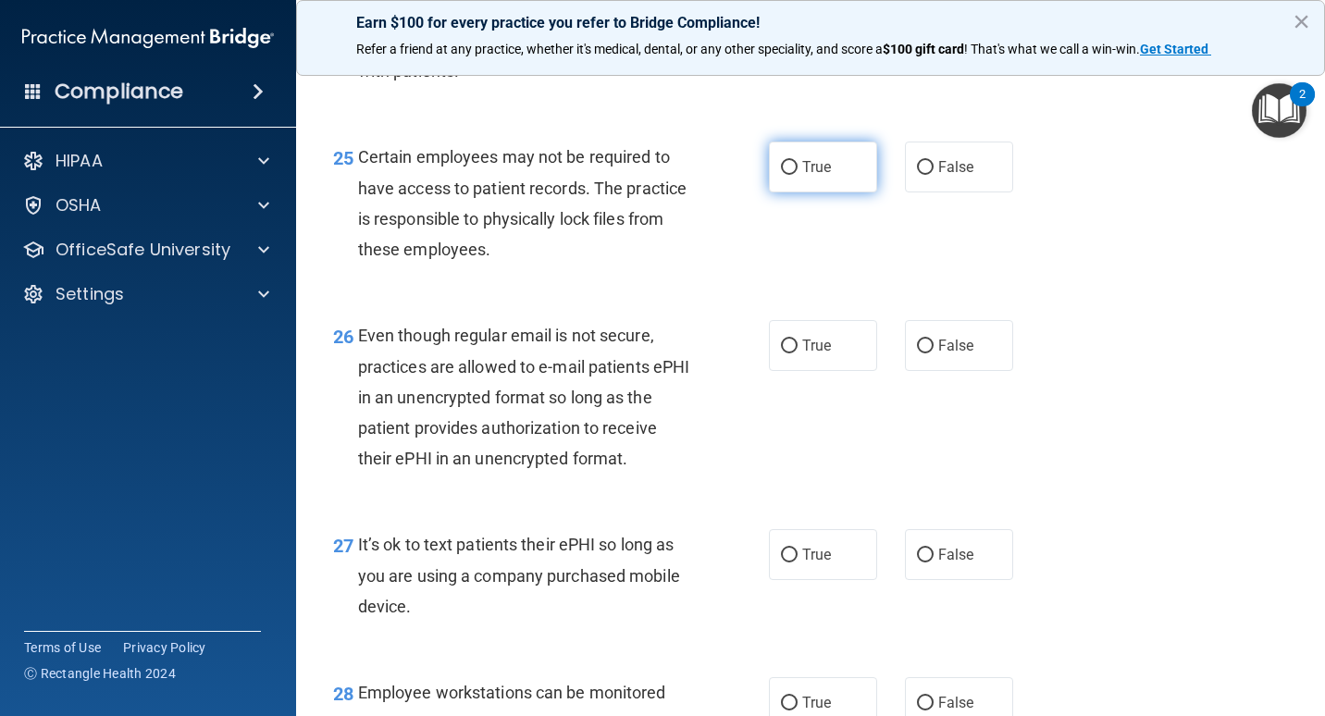
click at [851, 173] on label "True" at bounding box center [823, 167] width 108 height 51
click at [798, 173] on input "True" at bounding box center [789, 168] width 17 height 14
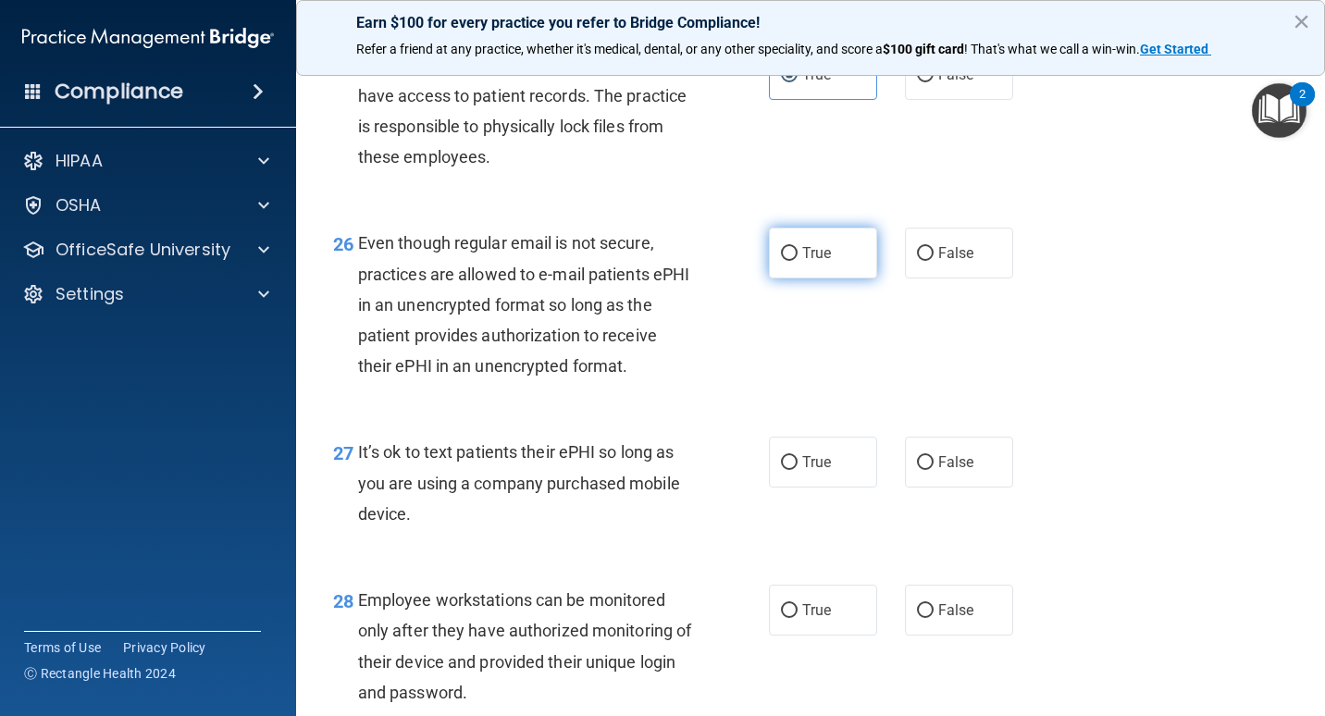
click at [829, 240] on label "True" at bounding box center [823, 253] width 108 height 51
click at [798, 247] on input "True" at bounding box center [789, 254] width 17 height 14
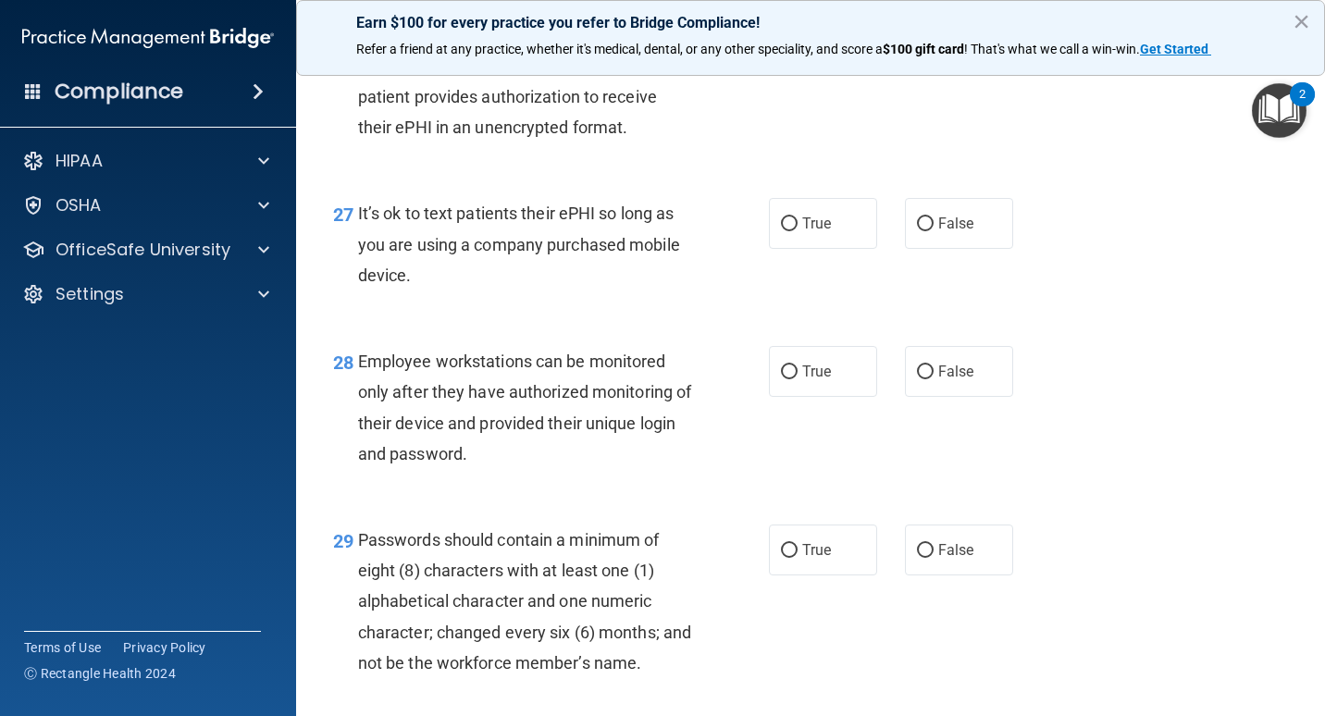
scroll to position [4813, 0]
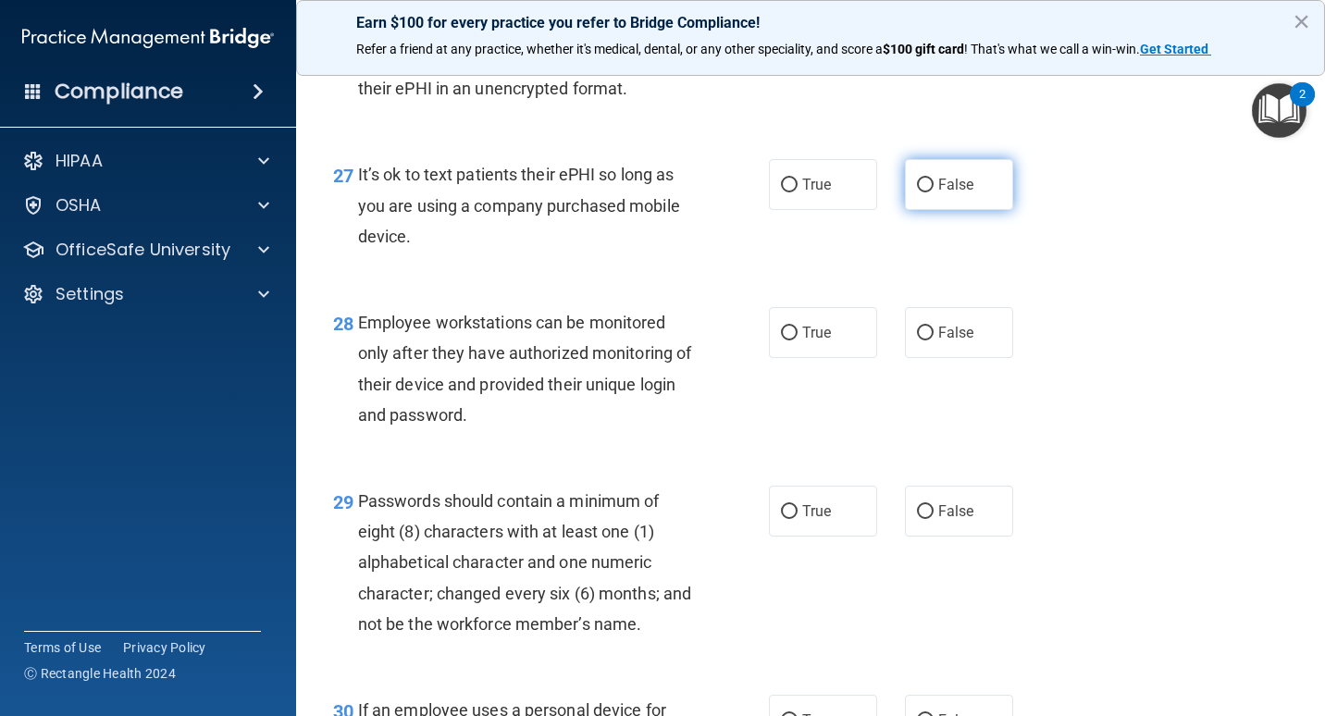
click at [917, 186] on input "False" at bounding box center [925, 186] width 17 height 14
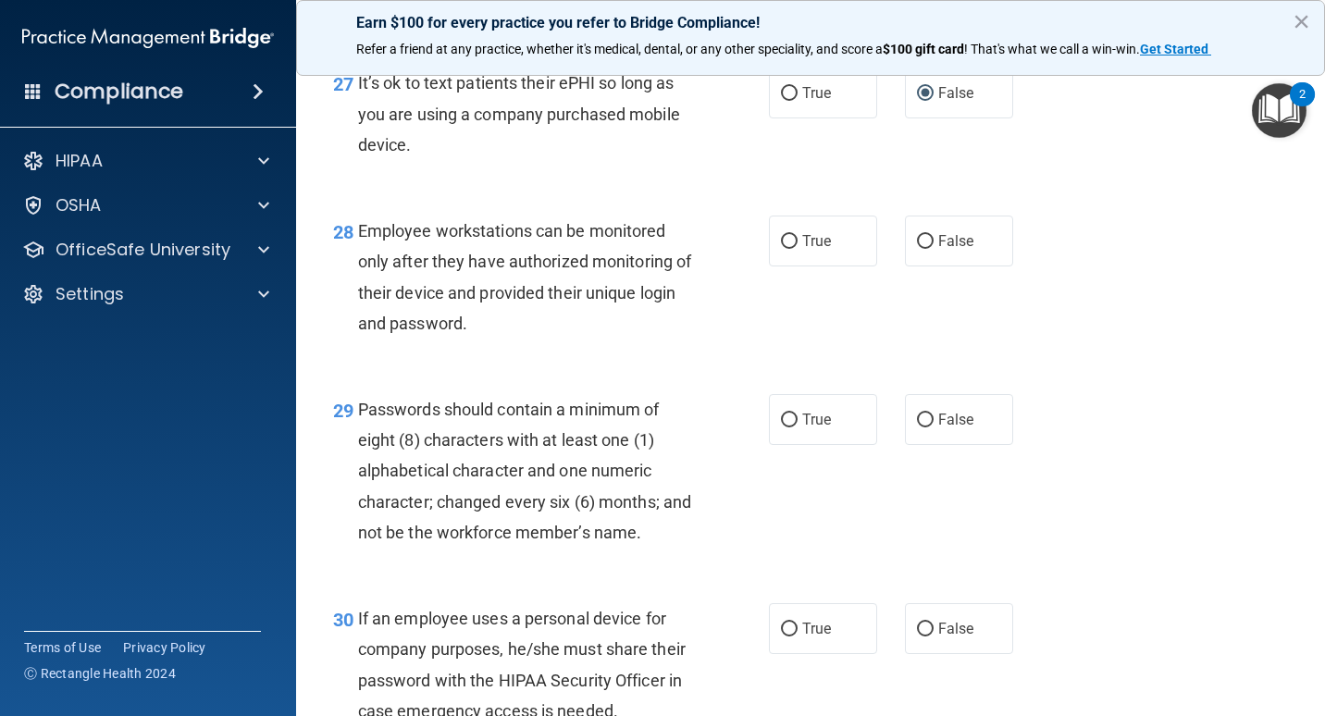
scroll to position [4906, 0]
click at [958, 252] on label "False" at bounding box center [959, 240] width 108 height 51
click at [934, 248] on input "False" at bounding box center [925, 241] width 17 height 14
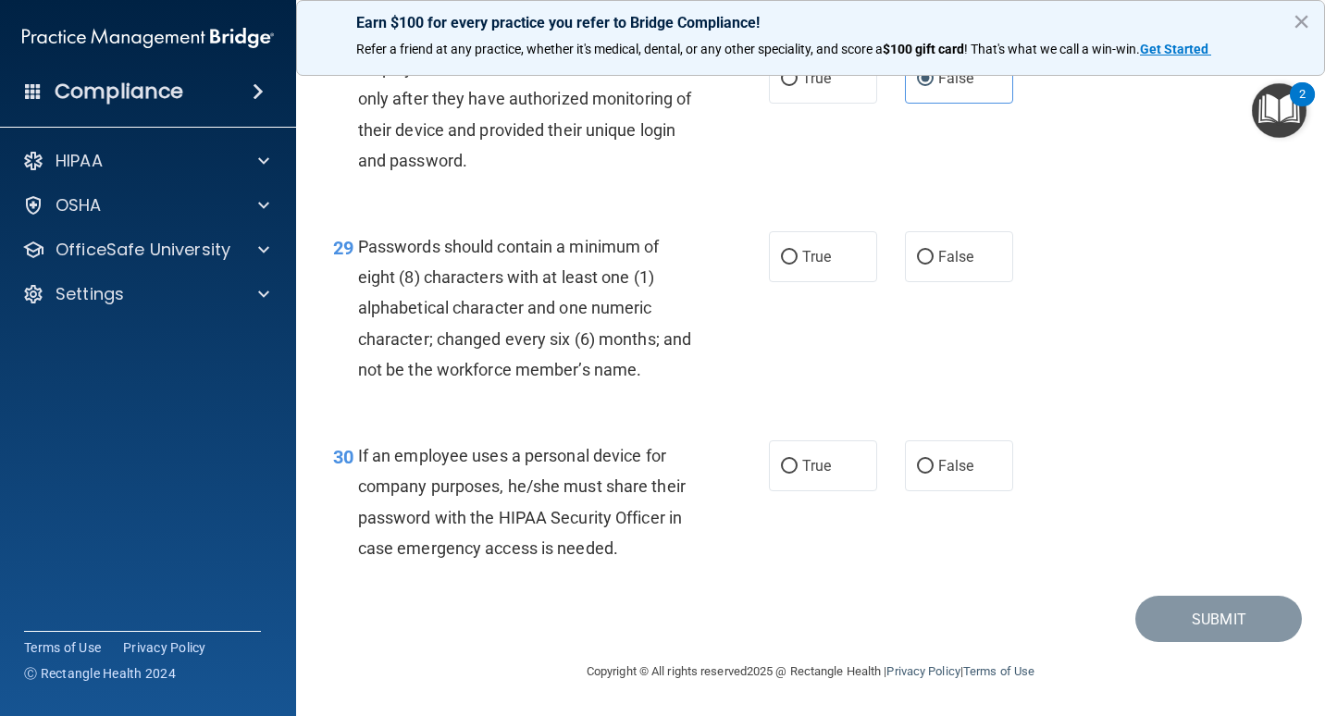
scroll to position [5091, 0]
click at [803, 248] on span "True" at bounding box center [817, 257] width 29 height 18
click at [798, 251] on input "True" at bounding box center [789, 258] width 17 height 14
click at [923, 460] on input "False" at bounding box center [925, 467] width 17 height 14
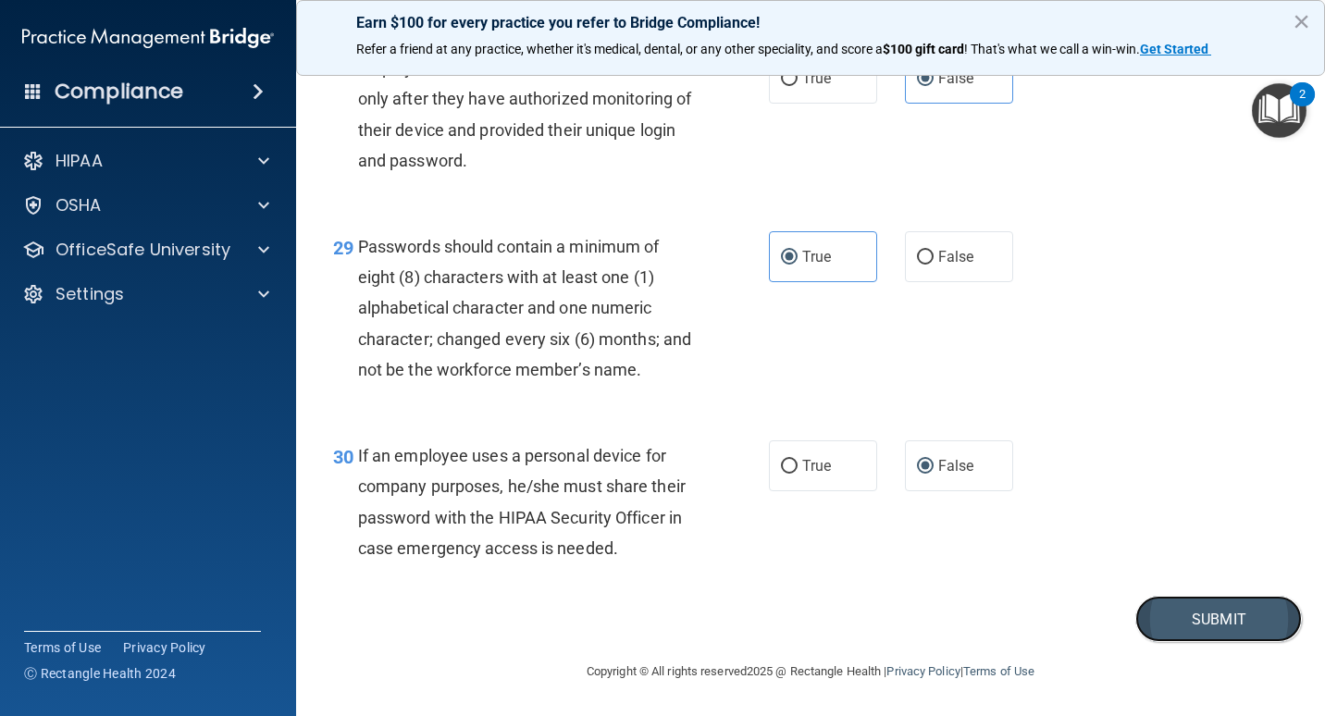
click at [1200, 630] on button "Submit" at bounding box center [1219, 619] width 167 height 47
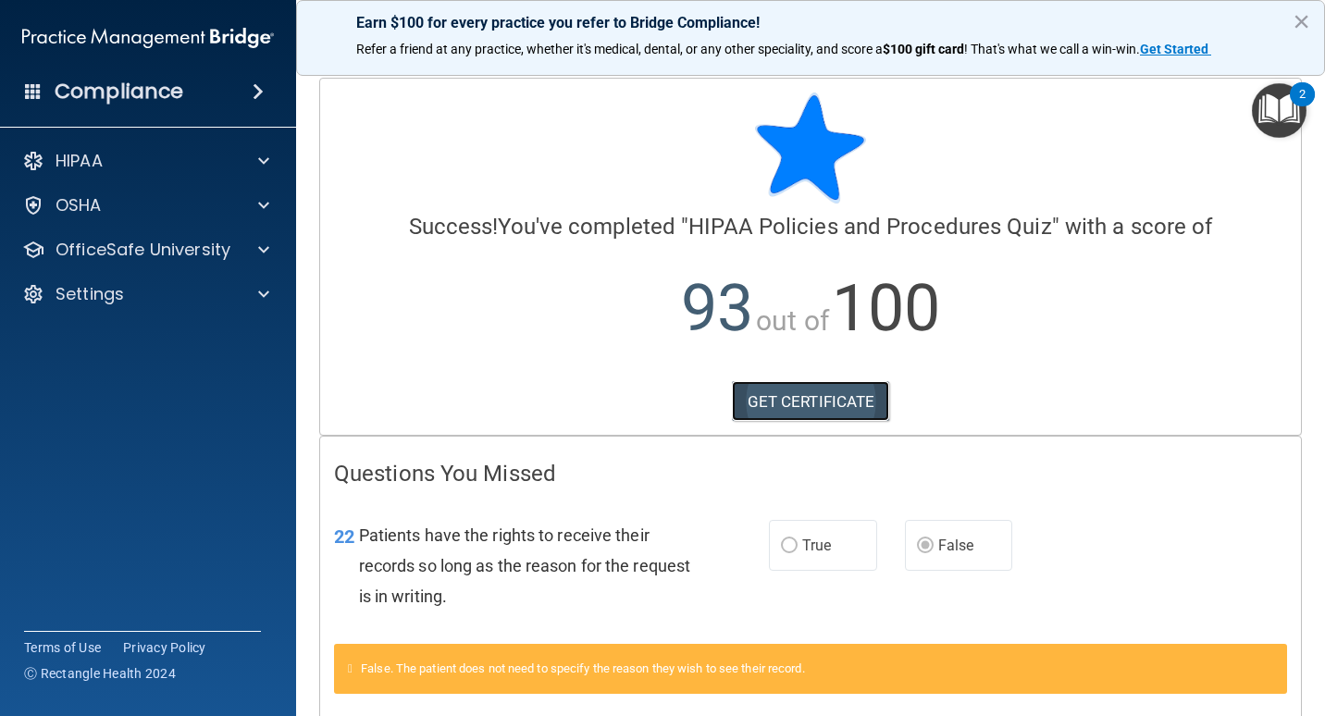
click at [799, 404] on link "GET CERTIFICATE" at bounding box center [811, 401] width 158 height 41
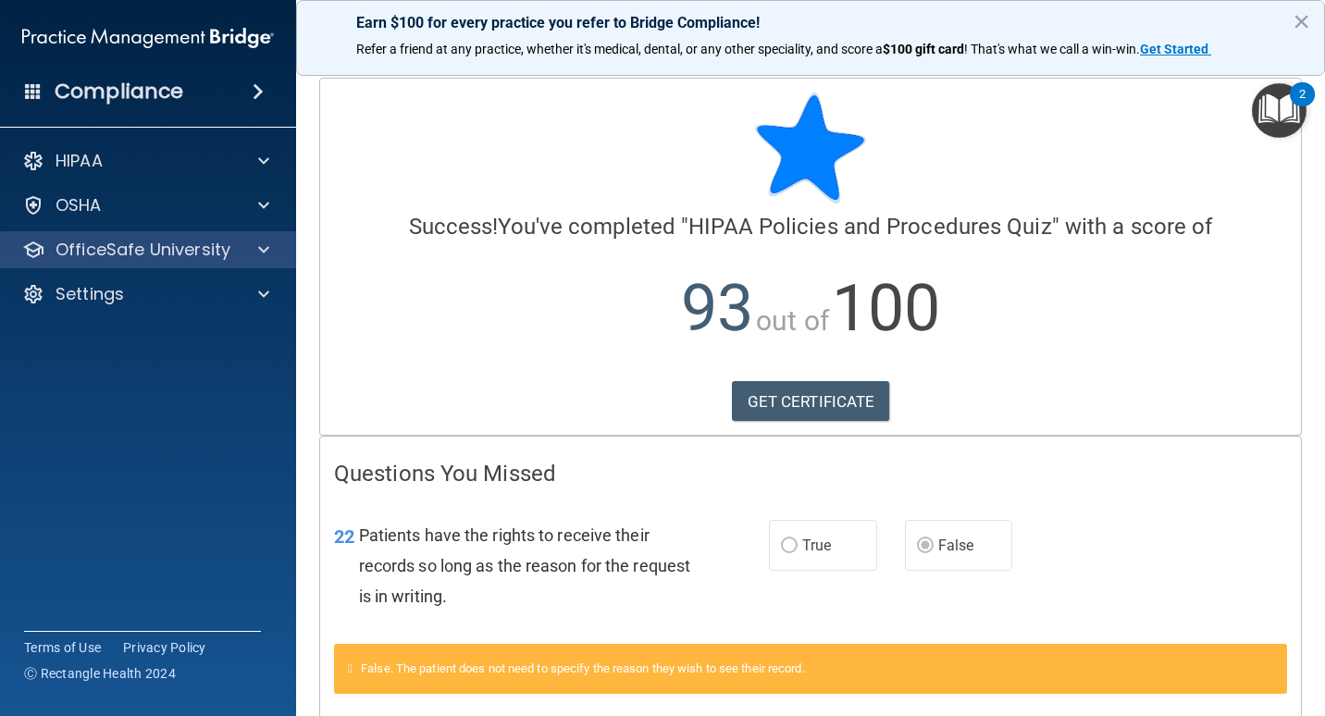
click at [270, 236] on div "OfficeSafe University" at bounding box center [148, 249] width 297 height 37
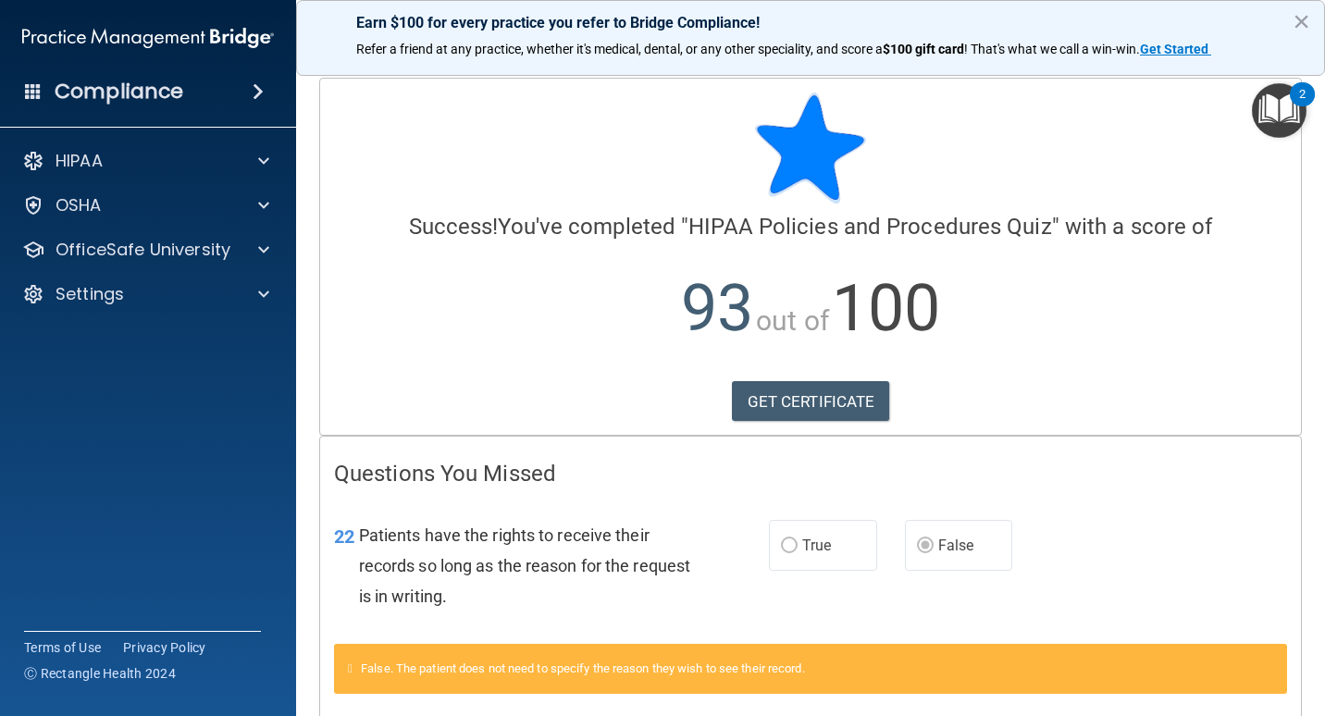
click at [259, 230] on div "HIPAA Documents and Policies Report an Incident Business Associates Emergency P…" at bounding box center [148, 231] width 297 height 193
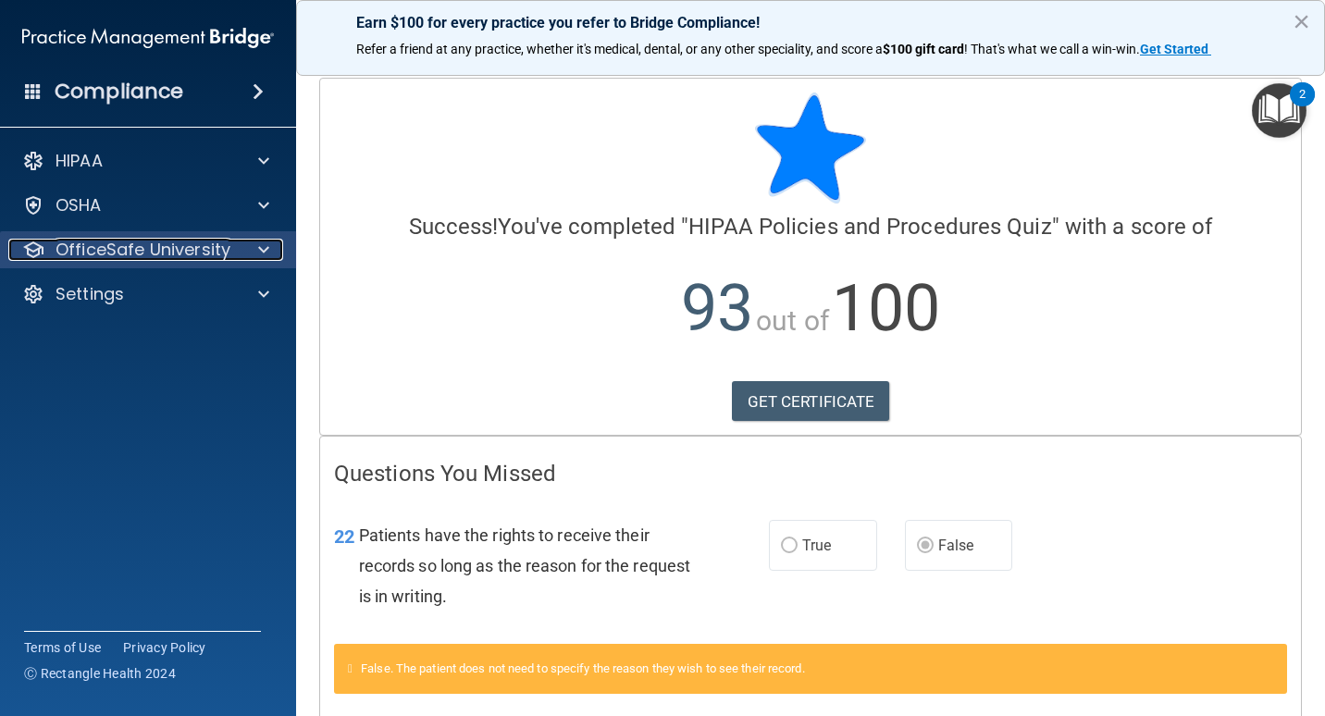
click at [268, 251] on span at bounding box center [263, 250] width 11 height 22
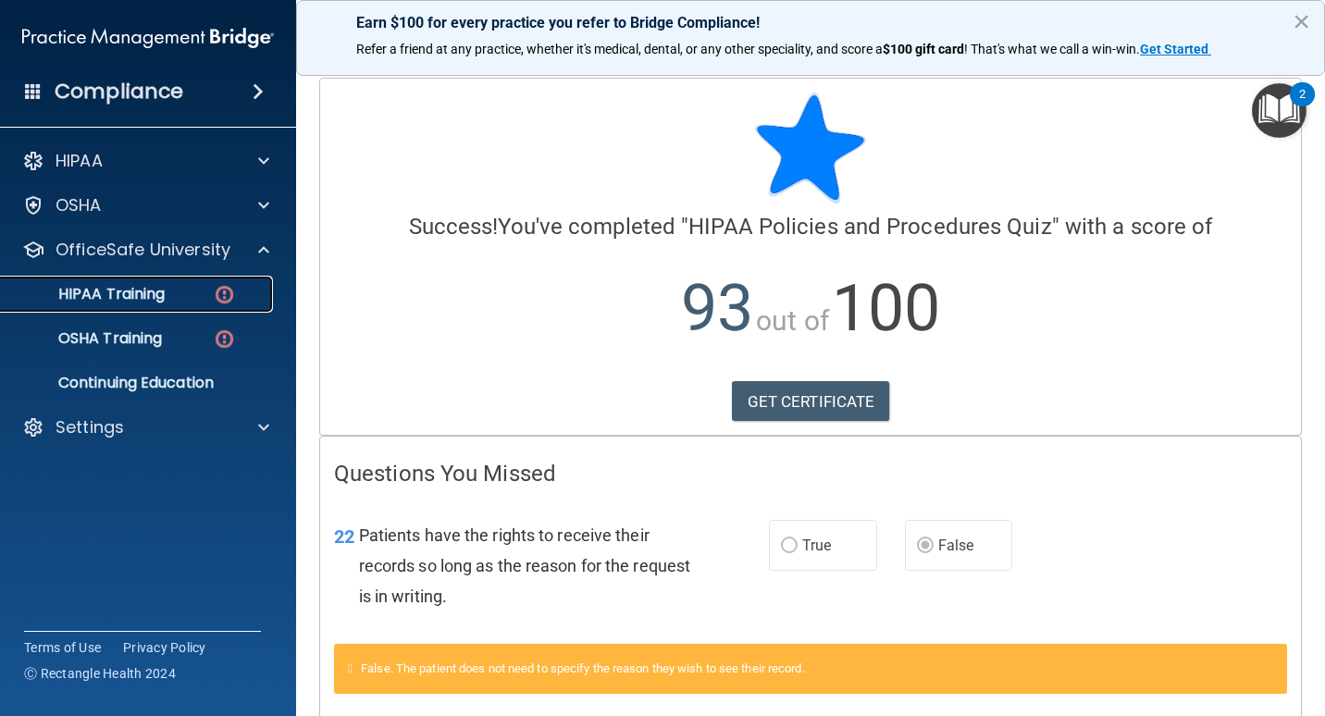
click at [138, 285] on p "HIPAA Training" at bounding box center [88, 294] width 153 height 19
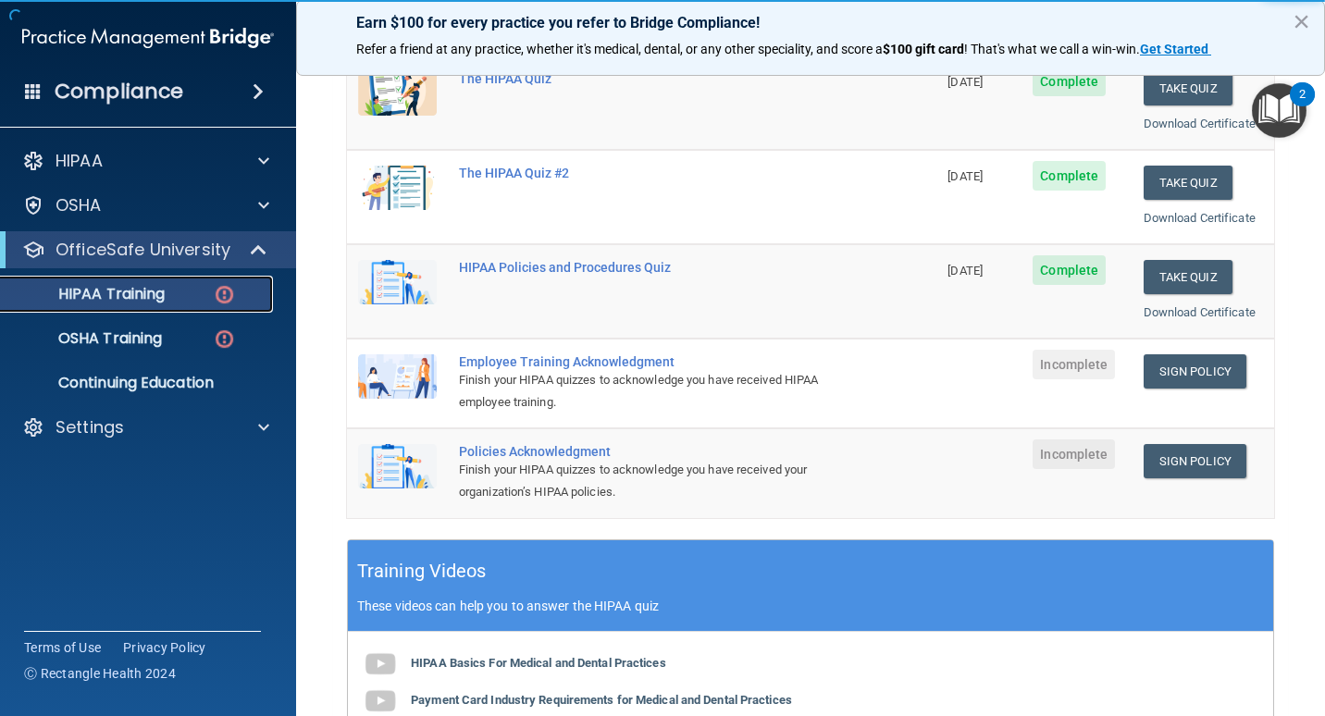
scroll to position [278, 0]
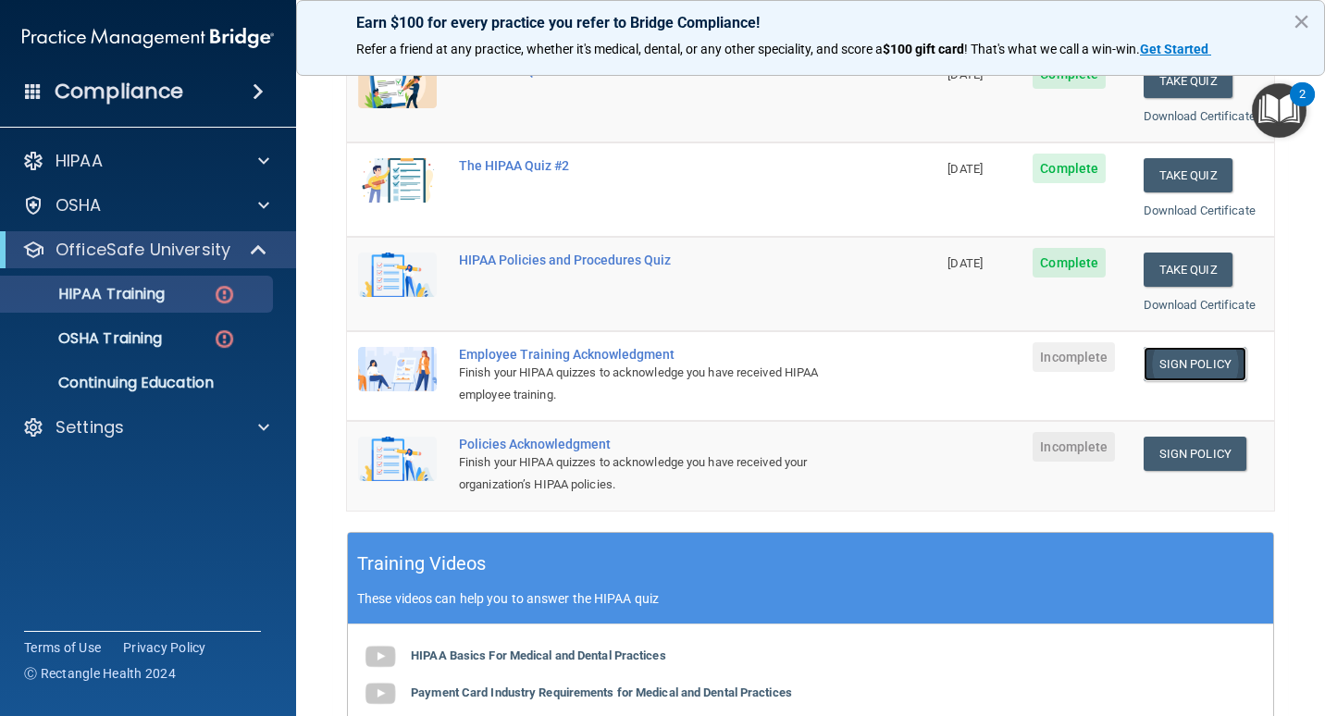
click at [1189, 369] on link "Sign Policy" at bounding box center [1195, 364] width 103 height 34
click at [155, 298] on p "HIPAA Training" at bounding box center [88, 294] width 153 height 19
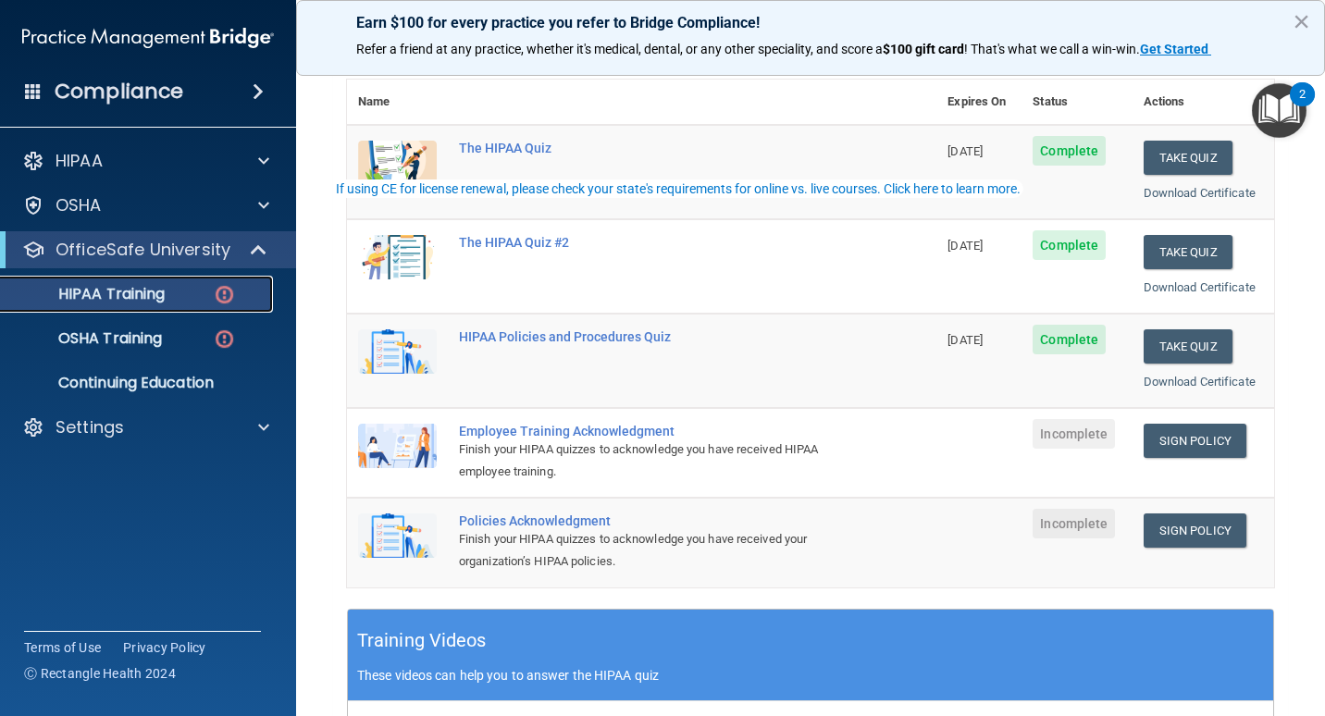
scroll to position [370, 0]
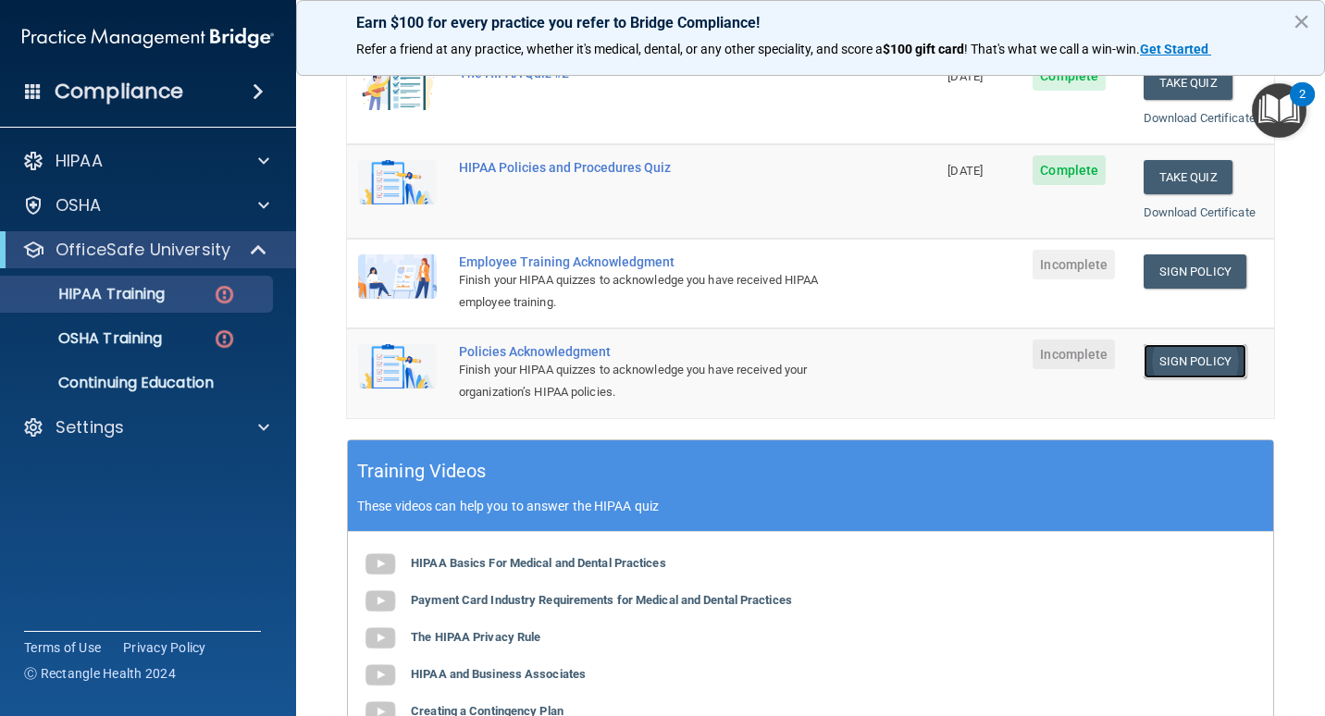
click at [1182, 372] on link "Sign Policy" at bounding box center [1195, 361] width 103 height 34
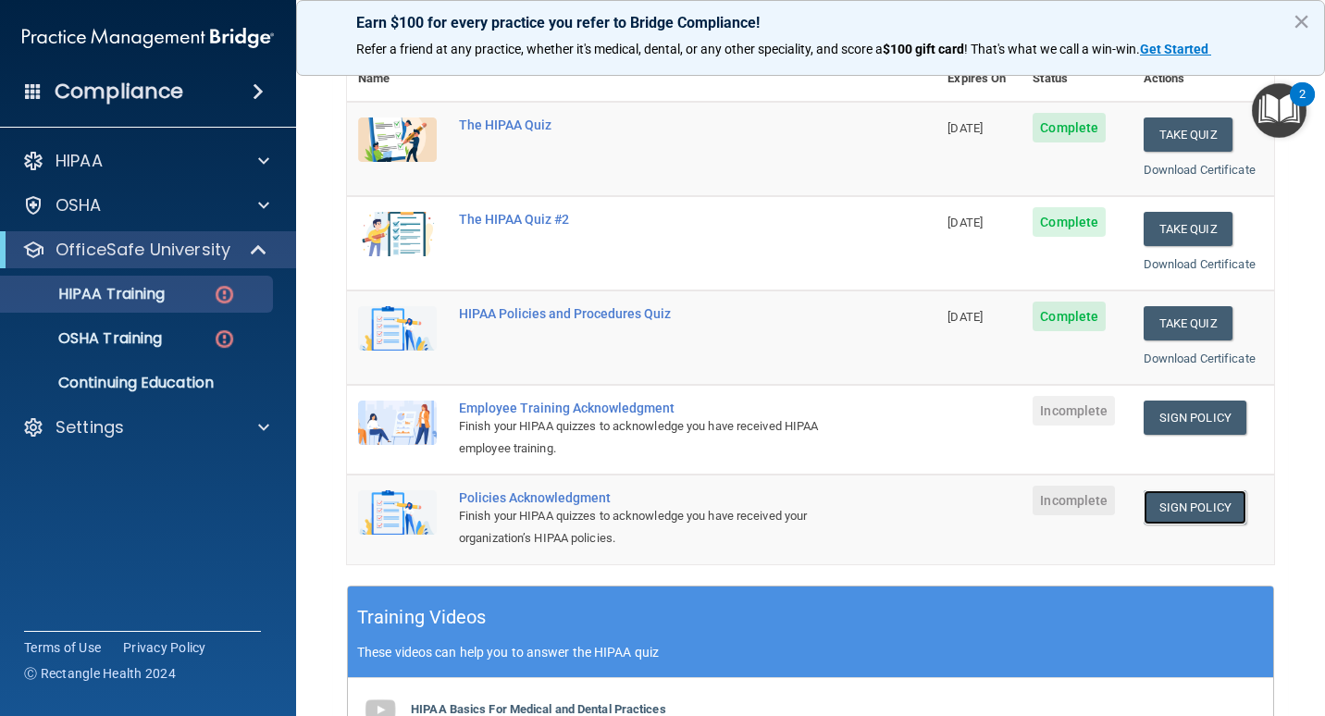
scroll to position [0, 0]
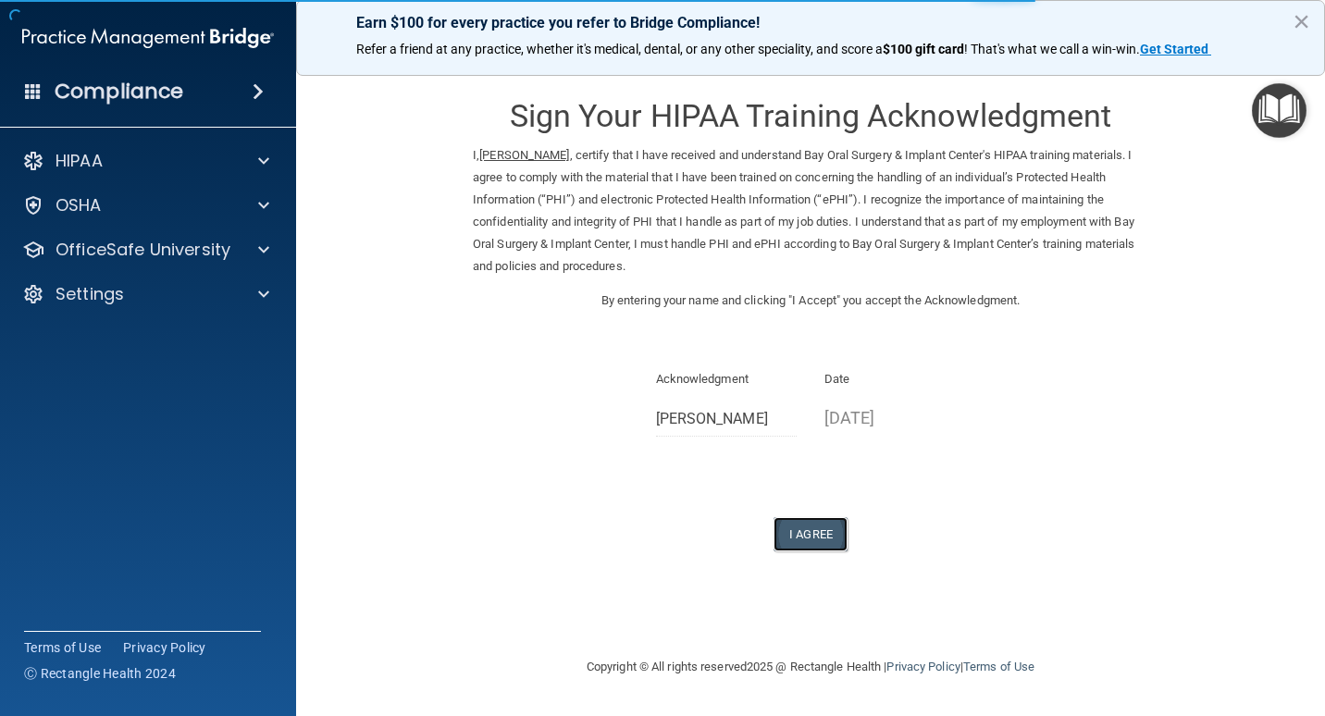
click at [828, 536] on button "I Agree" at bounding box center [811, 534] width 74 height 34
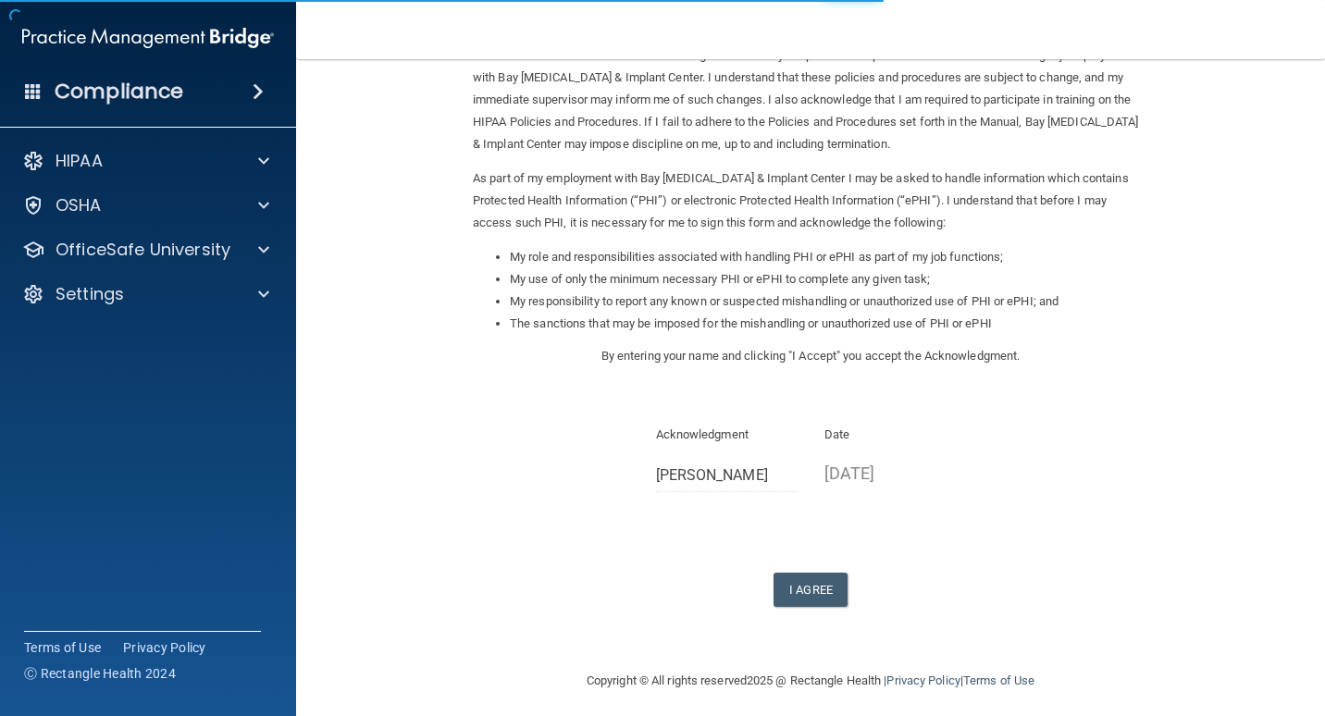
scroll to position [131, 0]
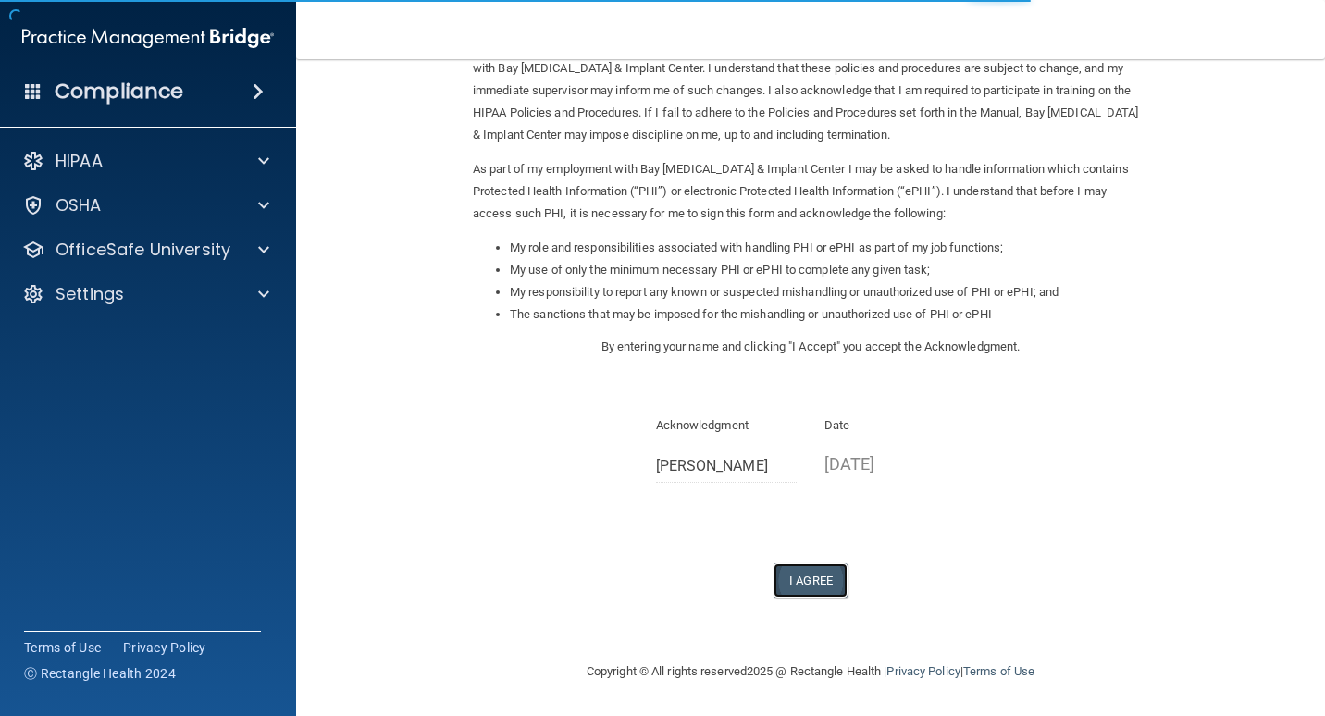
click at [800, 579] on button "I Agree" at bounding box center [811, 581] width 74 height 34
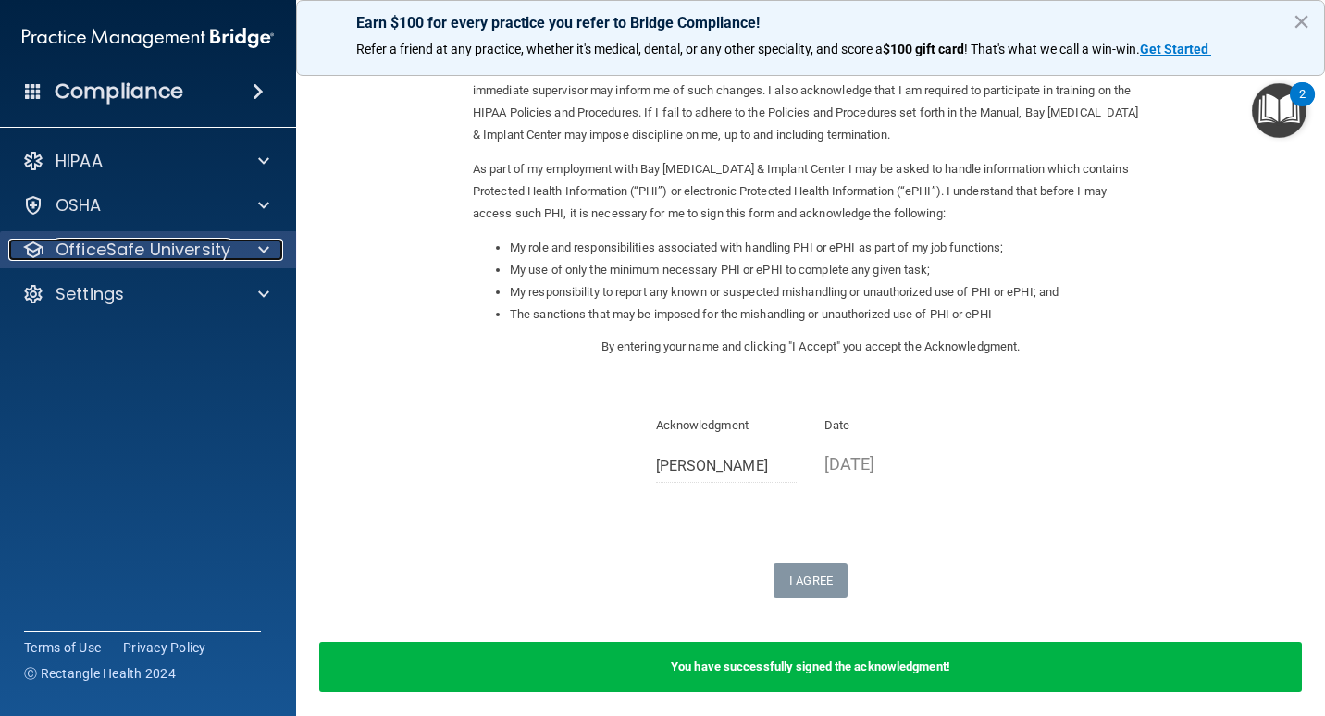
click at [159, 252] on p "OfficeSafe University" at bounding box center [143, 250] width 175 height 22
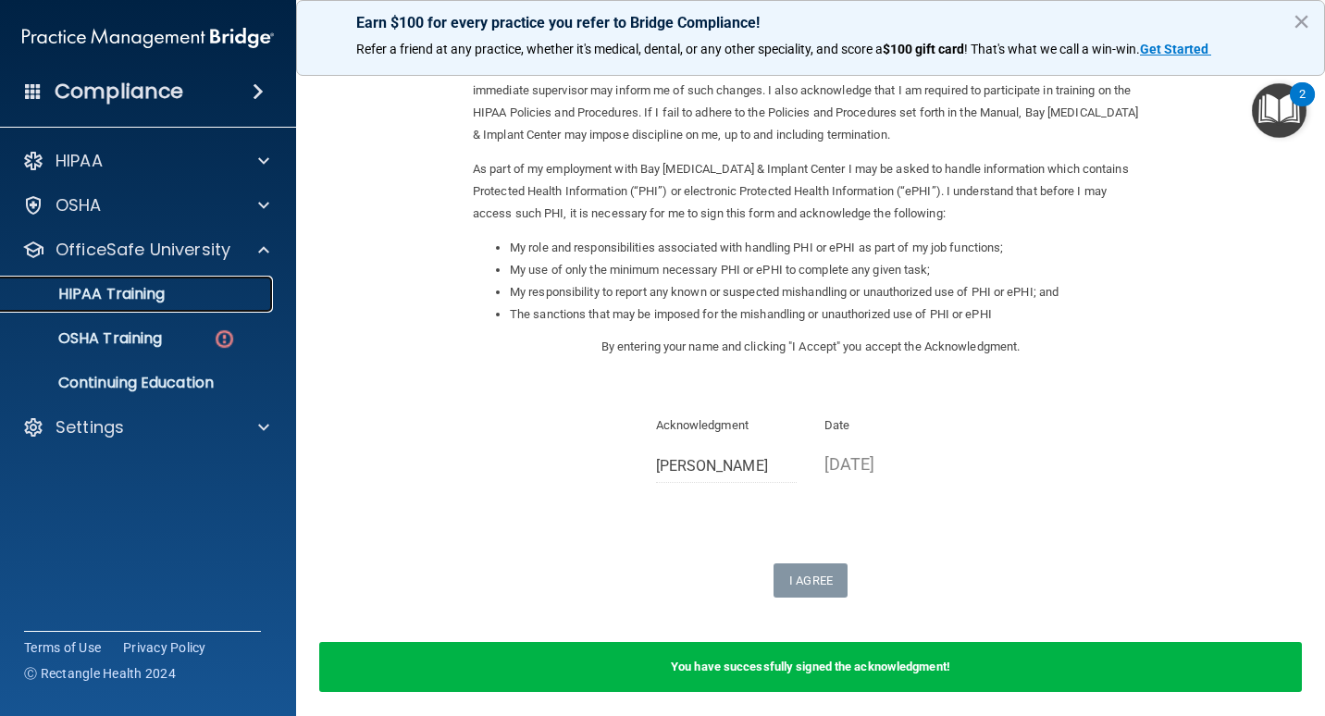
click at [138, 292] on p "HIPAA Training" at bounding box center [88, 294] width 153 height 19
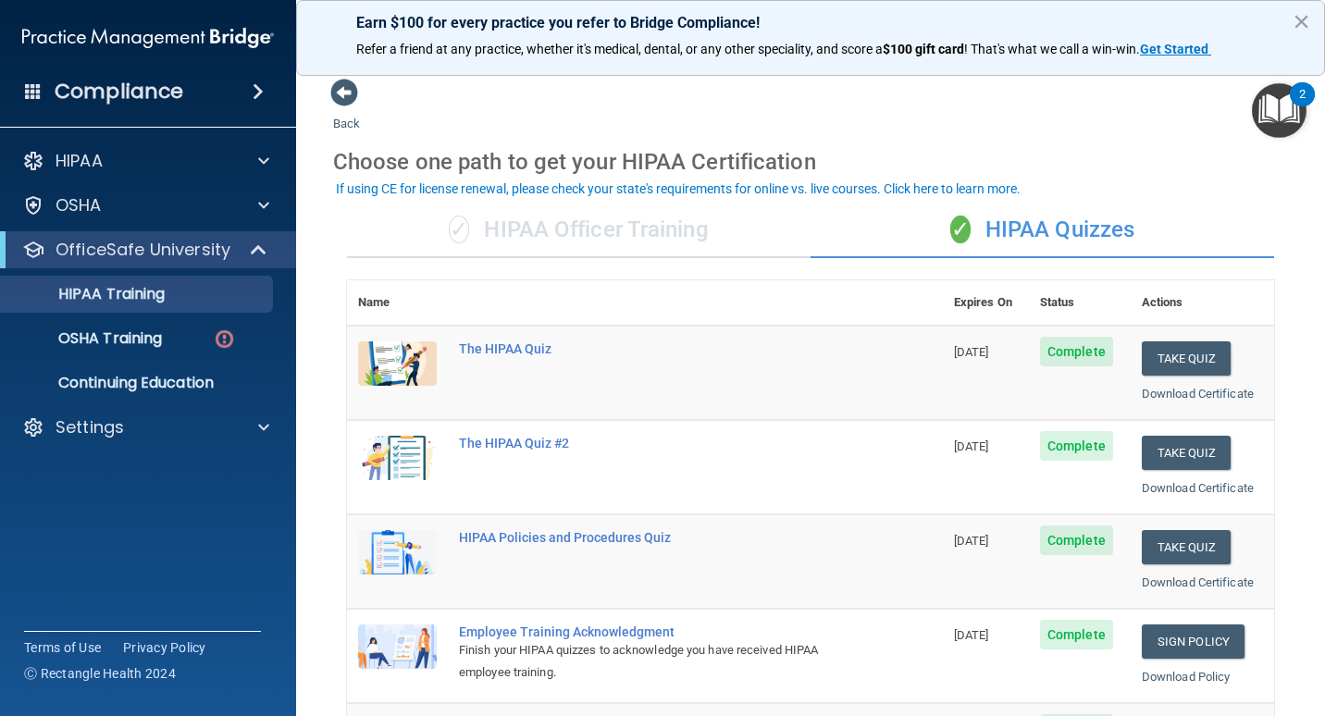
click at [551, 225] on div "✓ HIPAA Officer Training" at bounding box center [579, 231] width 464 height 56
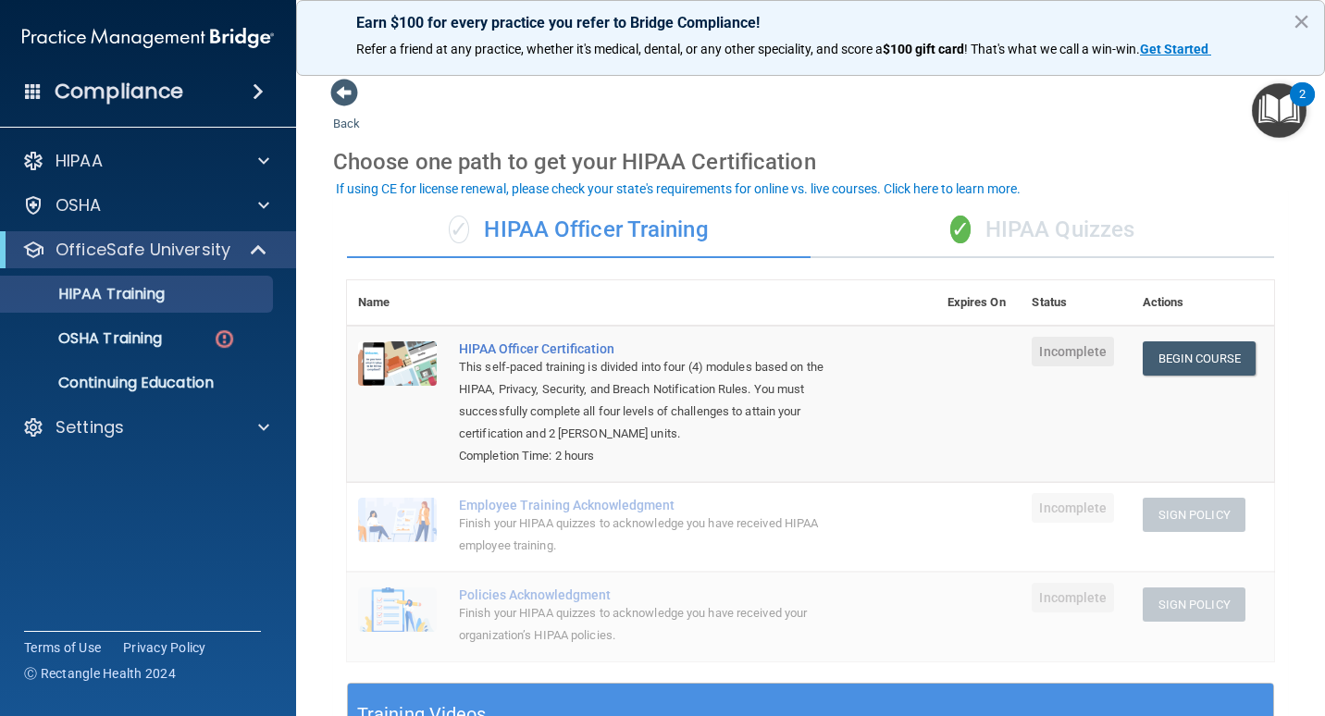
click at [1008, 218] on div "✓ HIPAA Quizzes" at bounding box center [1043, 231] width 464 height 56
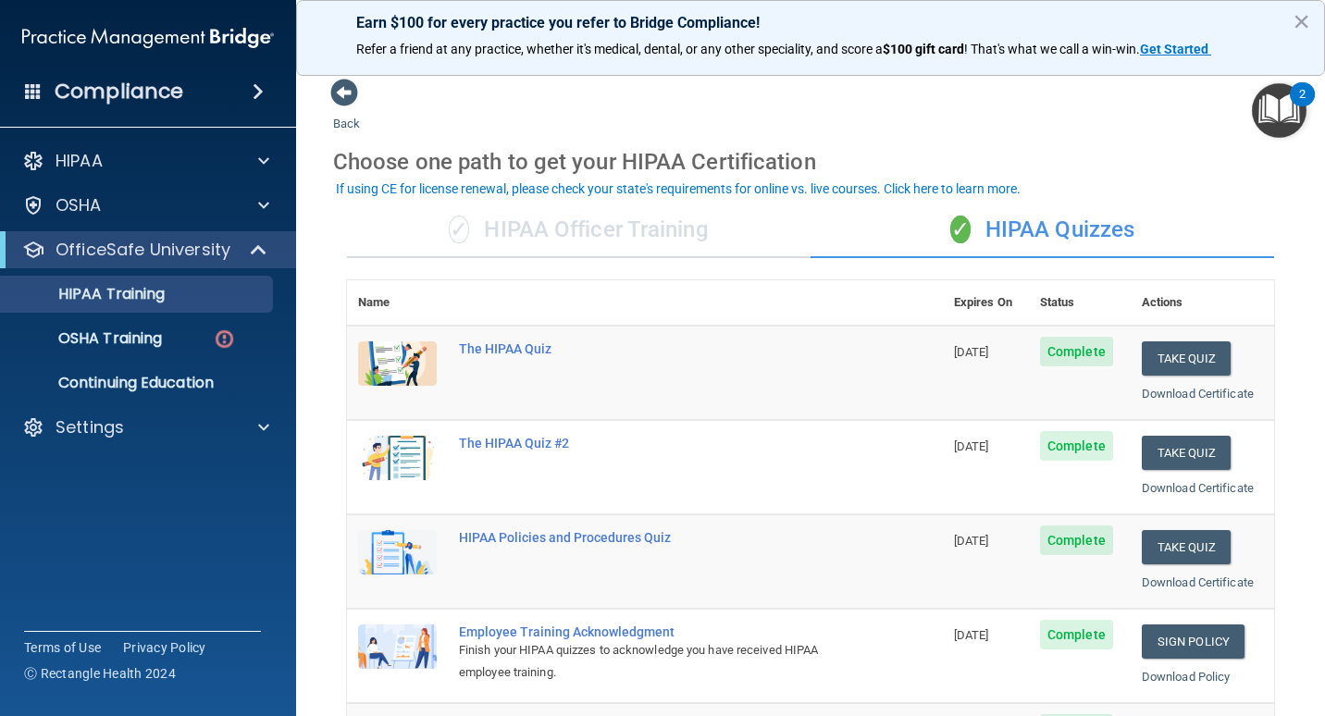
click at [643, 222] on div "✓ HIPAA Officer Training" at bounding box center [579, 231] width 464 height 56
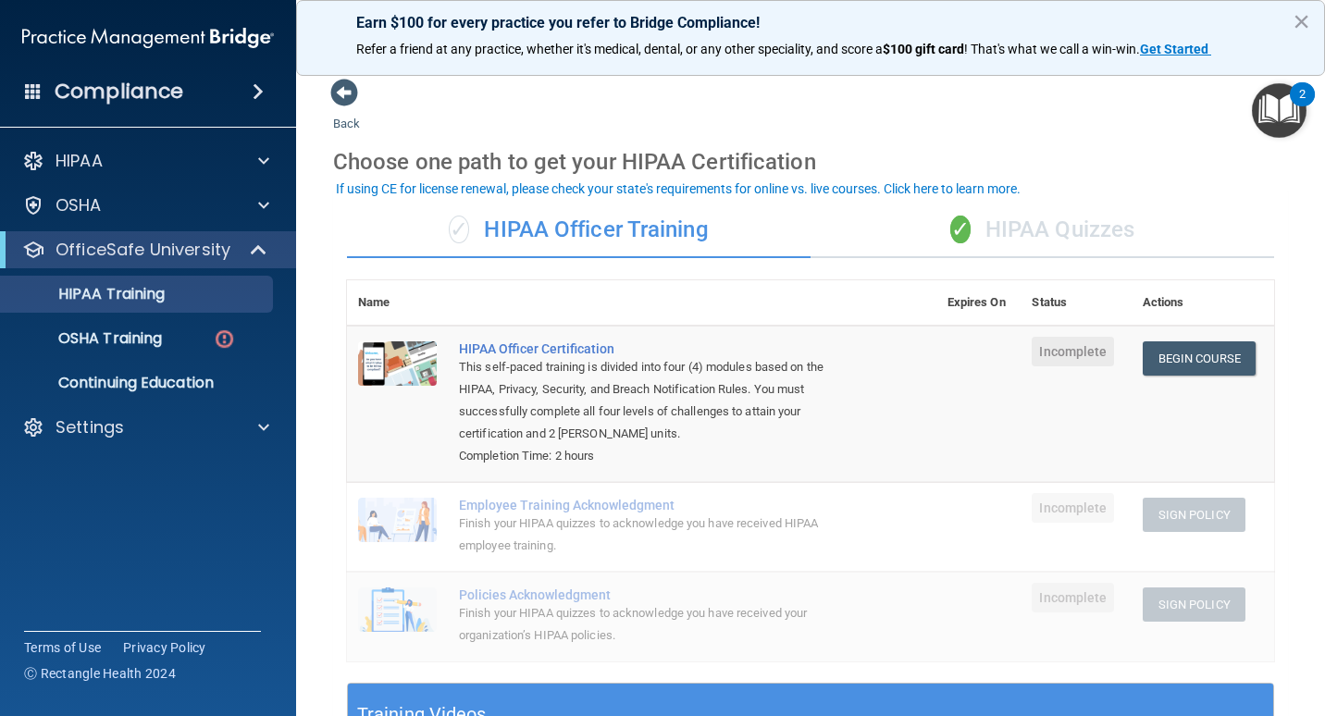
click at [997, 221] on div "✓ HIPAA Quizzes" at bounding box center [1043, 231] width 464 height 56
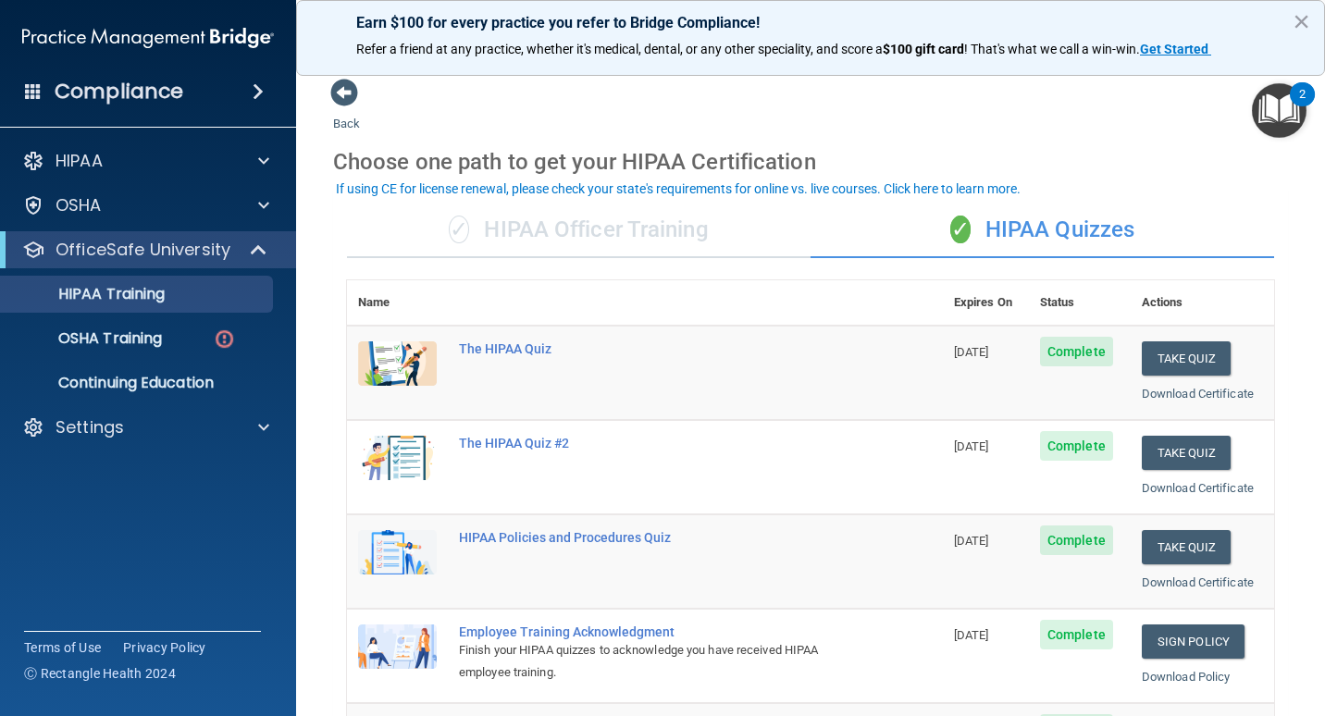
click at [569, 231] on div "✓ HIPAA Officer Training" at bounding box center [579, 231] width 464 height 56
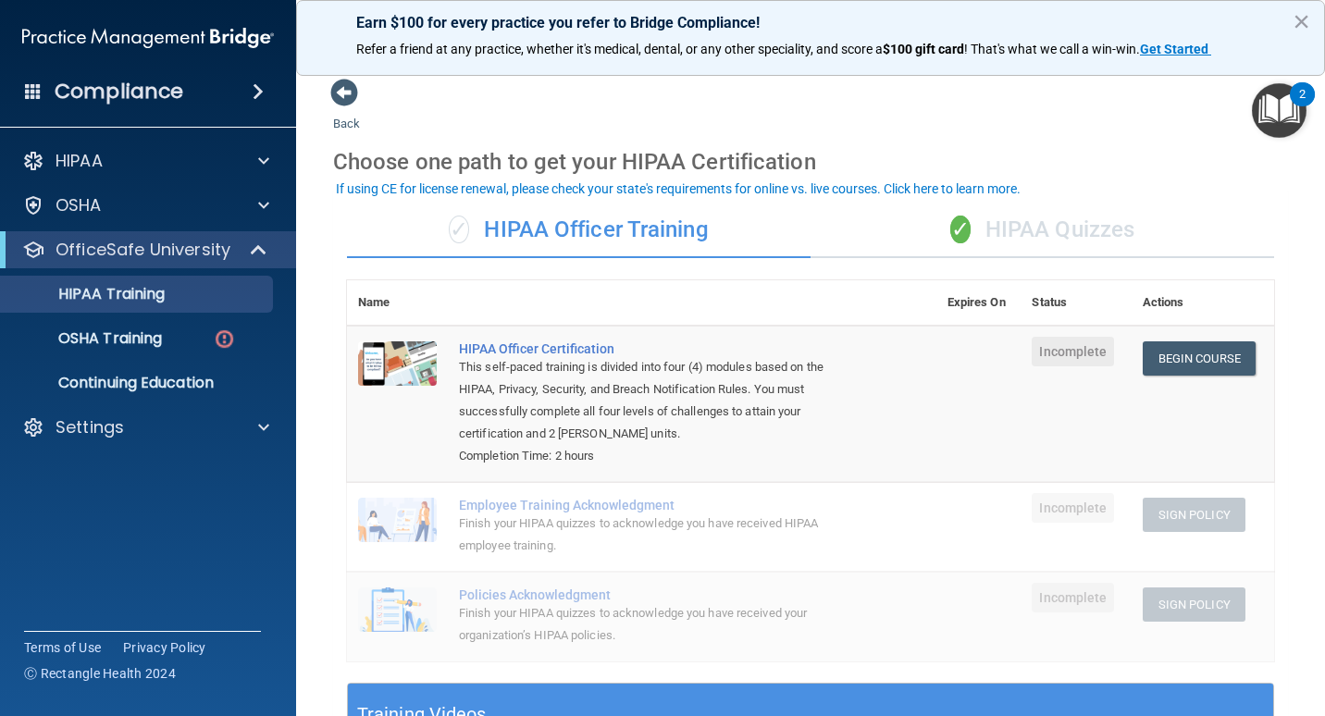
click at [1006, 238] on div "✓ HIPAA Quizzes" at bounding box center [1043, 231] width 464 height 56
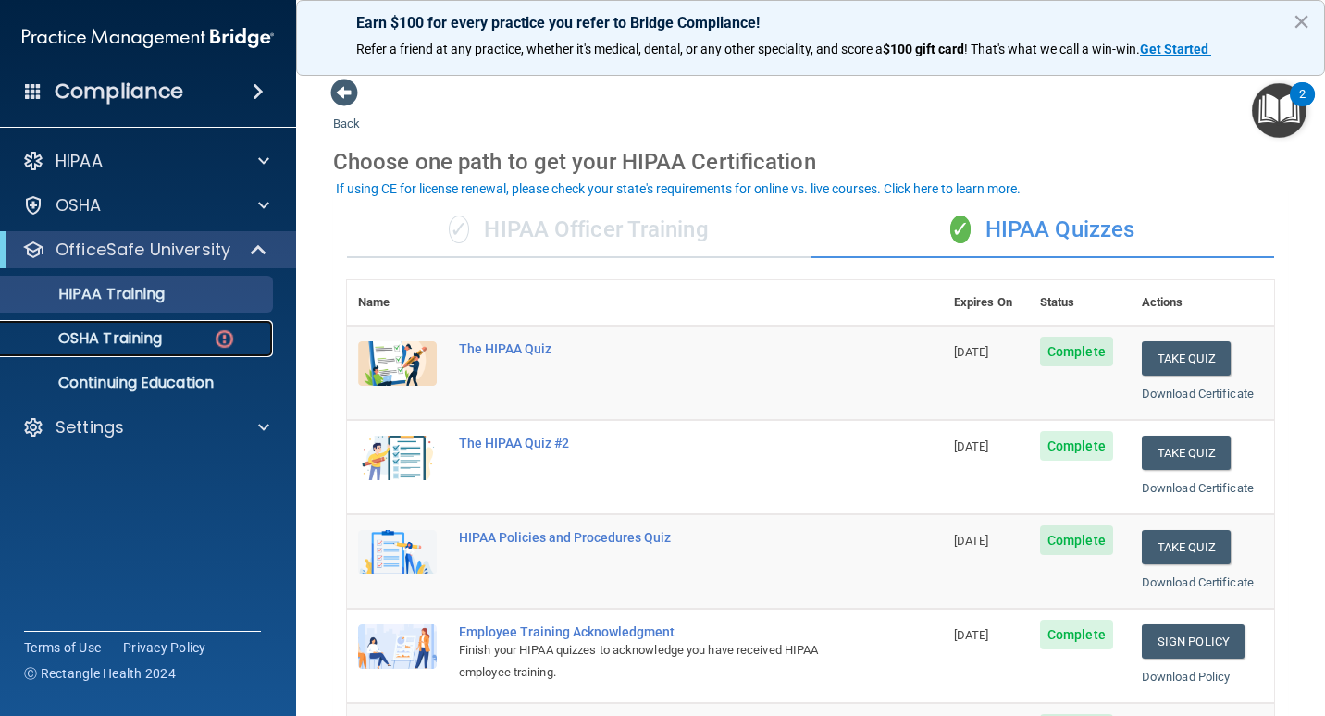
click at [165, 337] on div "OSHA Training" at bounding box center [138, 339] width 253 height 19
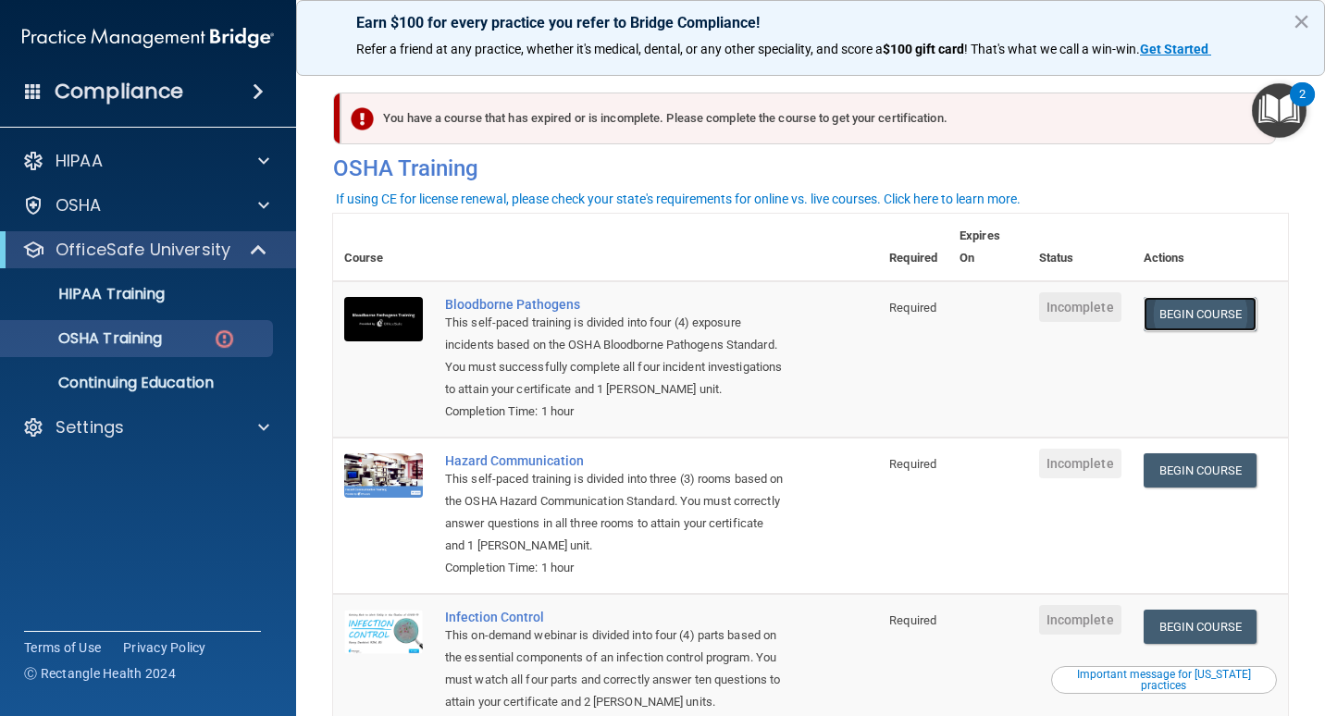
click at [1215, 324] on link "Begin Course" at bounding box center [1200, 314] width 113 height 34
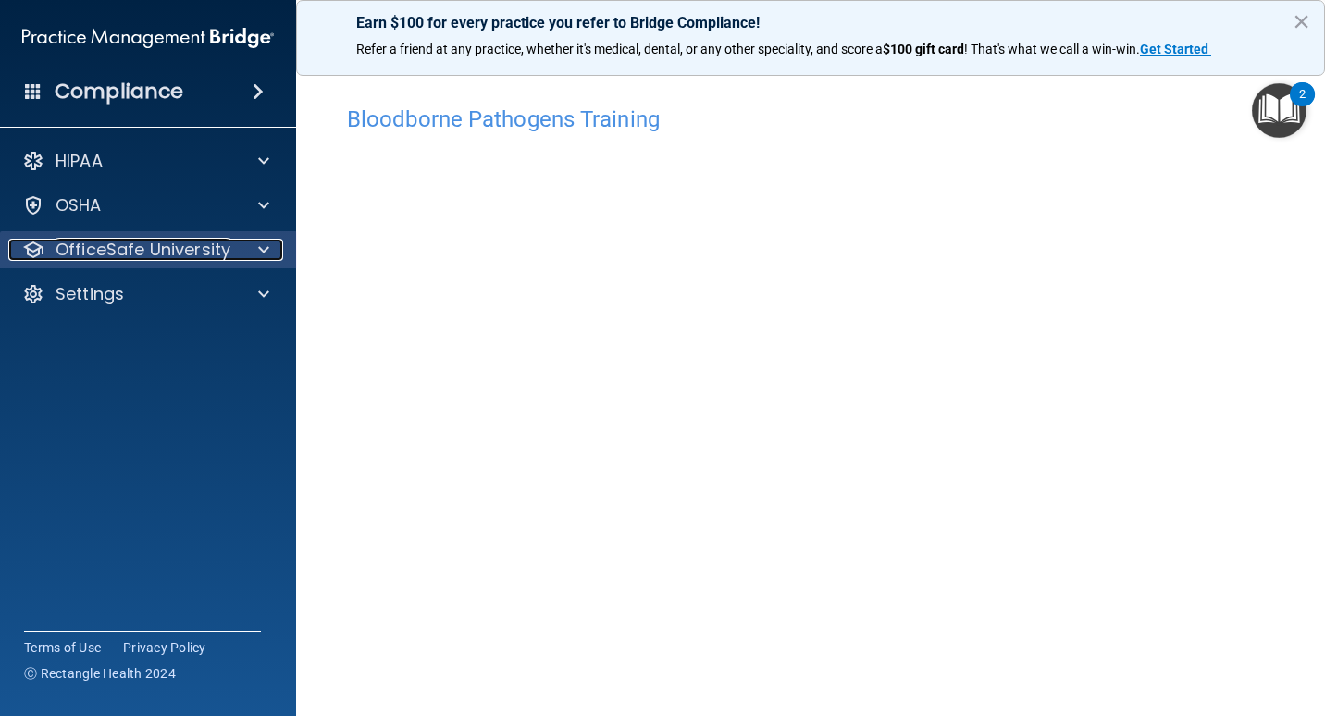
click at [230, 240] on div "OfficeSafe University" at bounding box center [123, 250] width 230 height 22
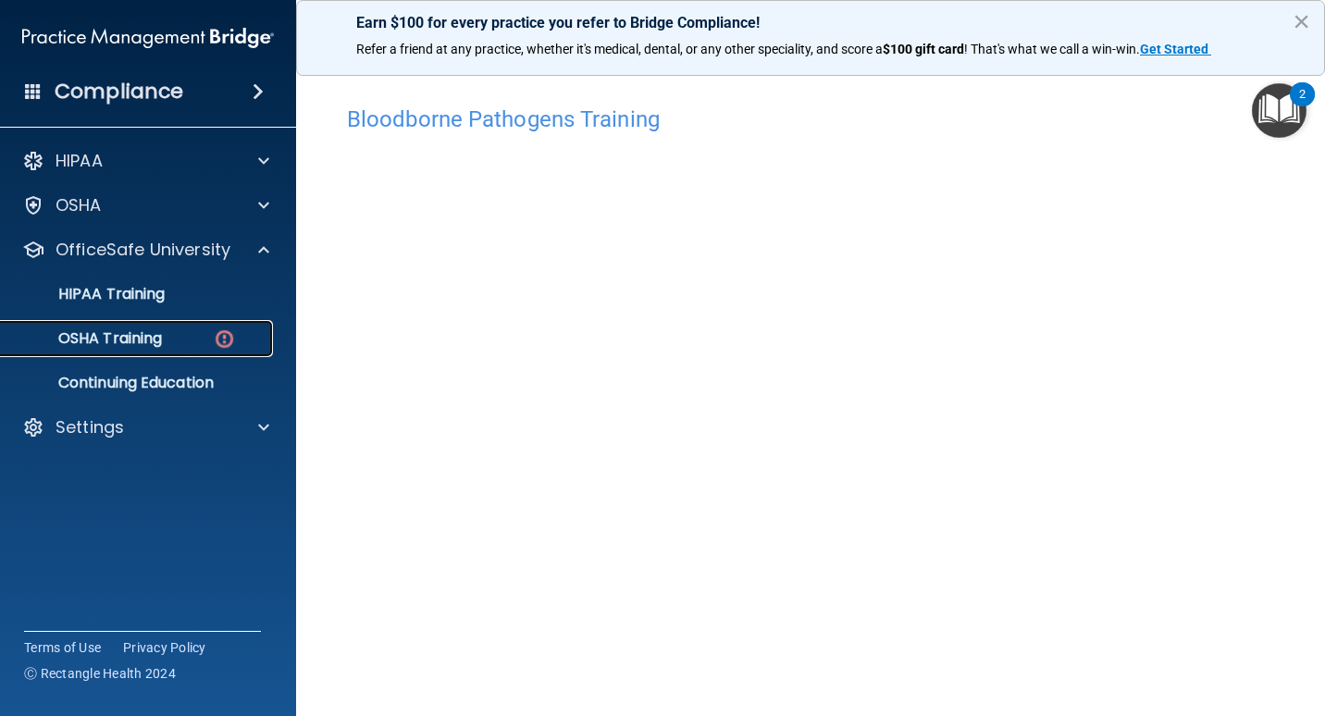
click at [136, 344] on p "OSHA Training" at bounding box center [87, 339] width 150 height 19
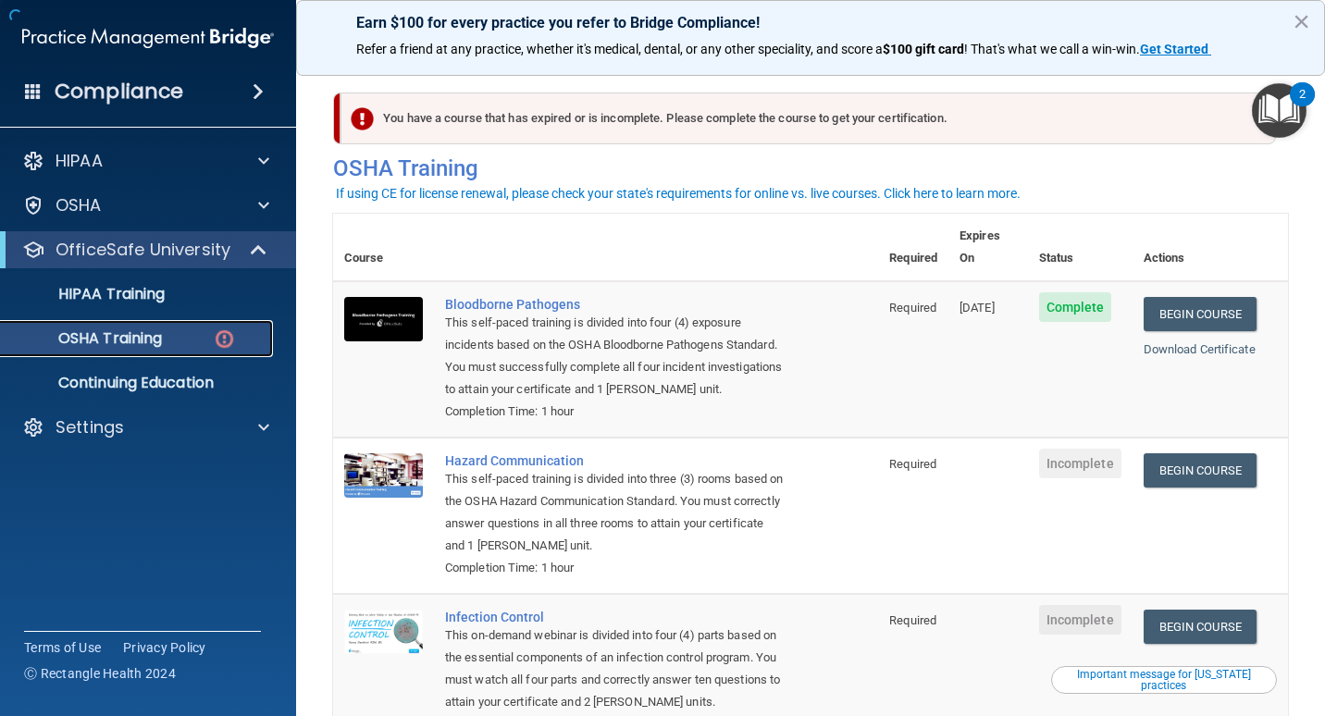
scroll to position [93, 0]
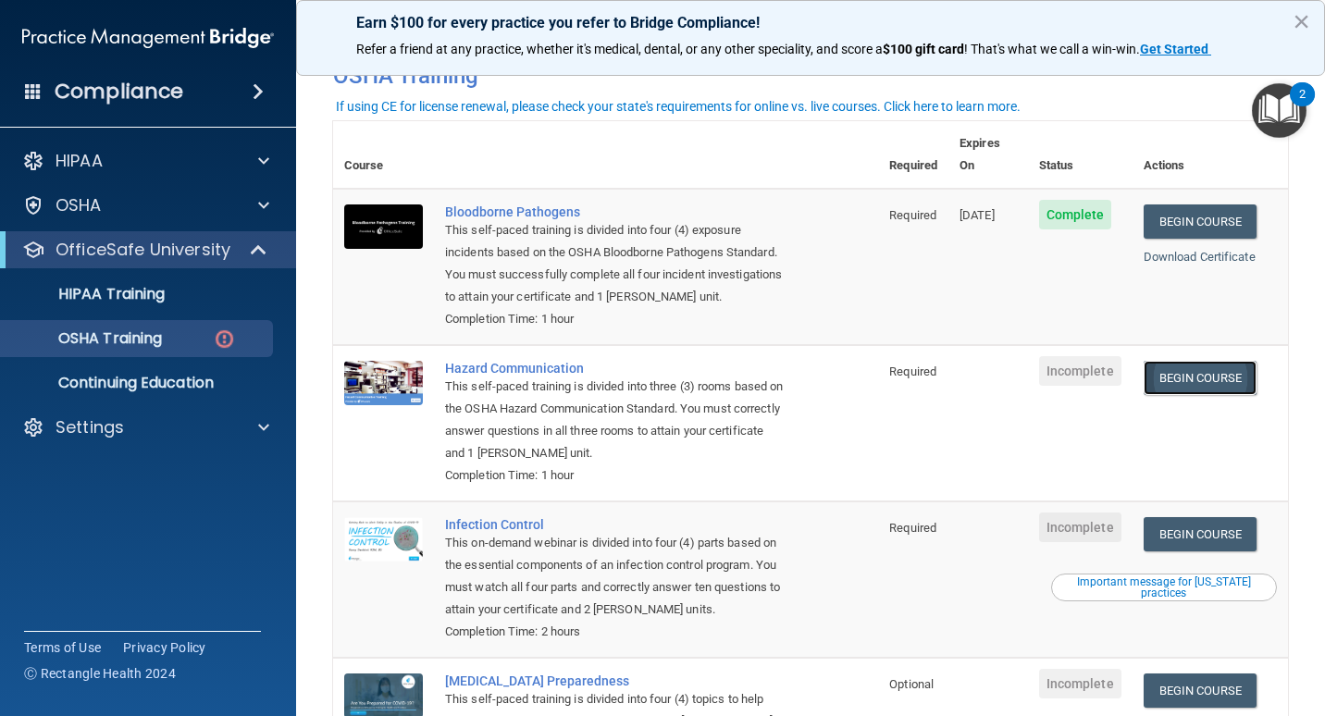
click at [1172, 364] on link "Begin Course" at bounding box center [1200, 378] width 113 height 34
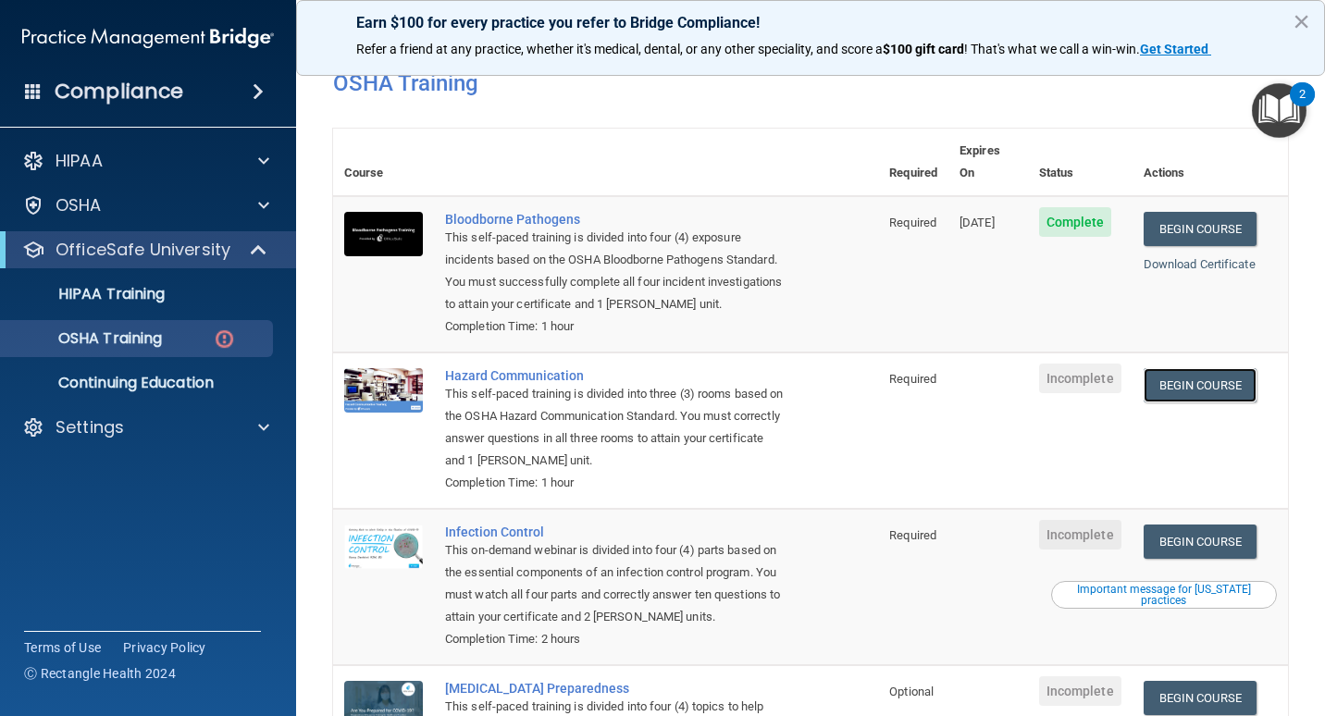
scroll to position [0, 0]
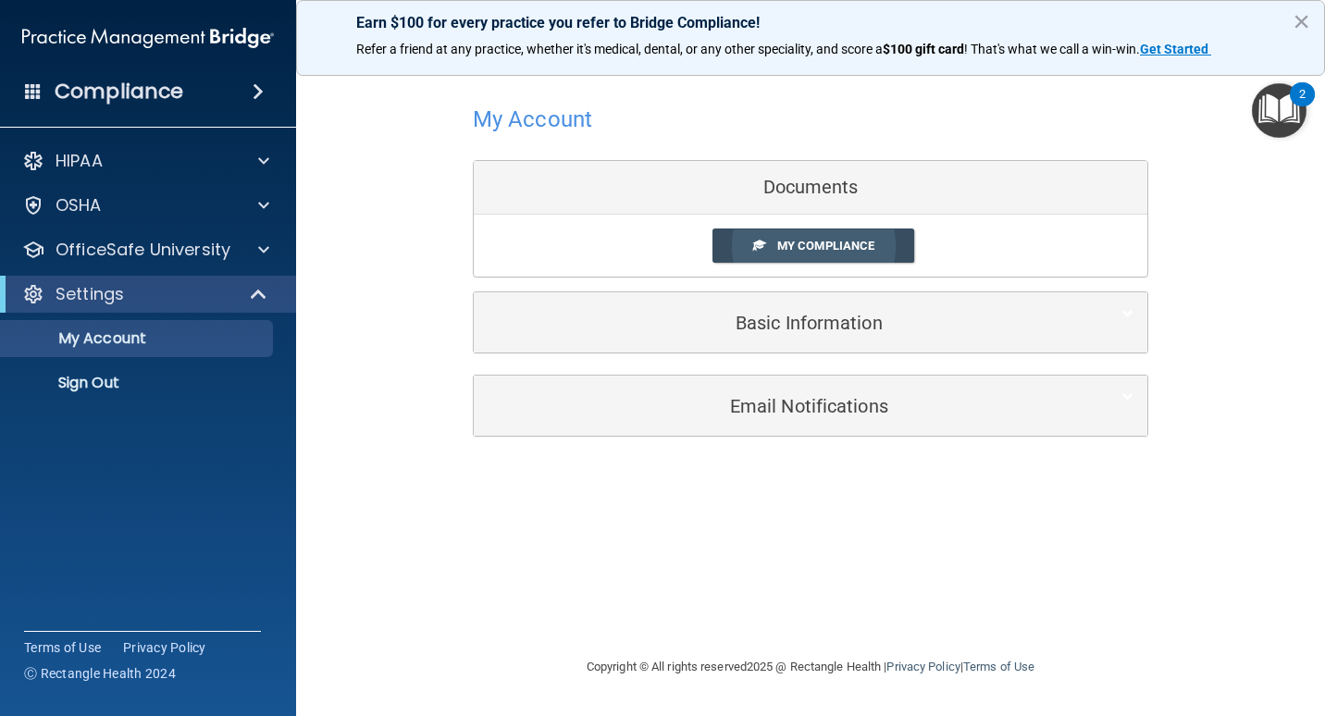
click at [766, 253] on link "My Compliance" at bounding box center [814, 246] width 203 height 34
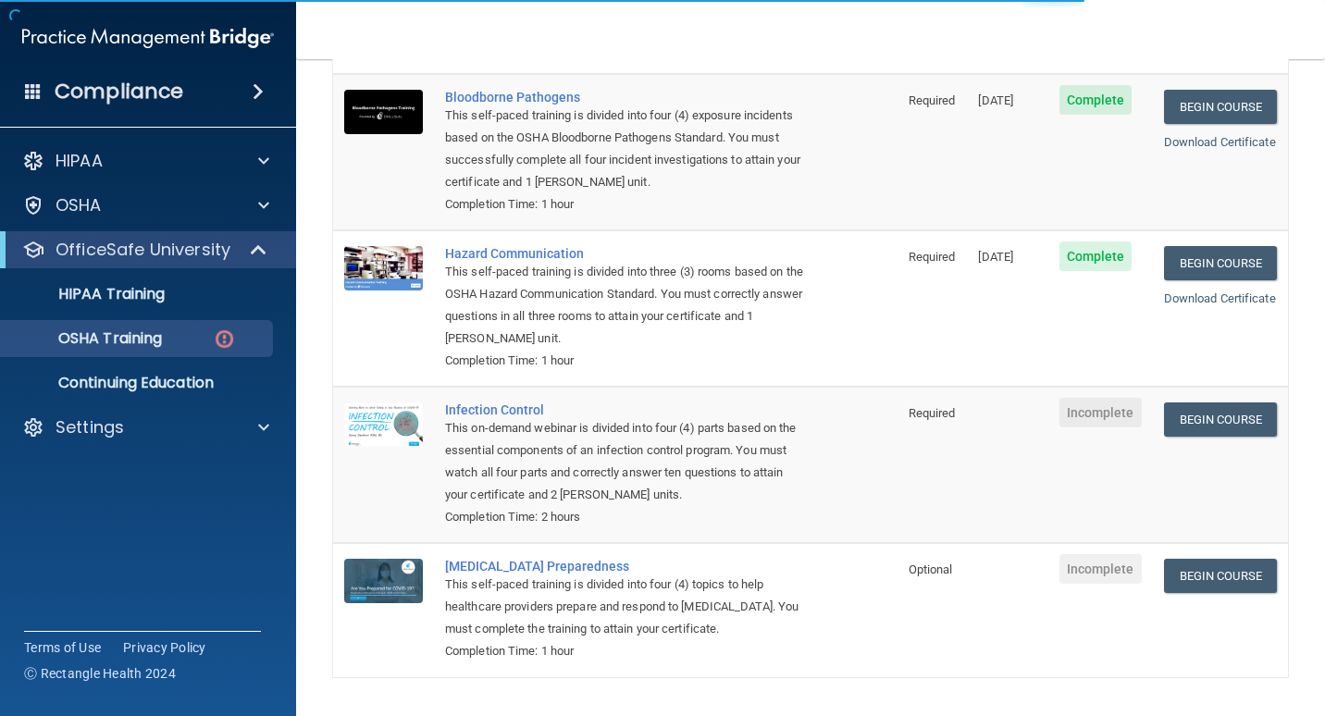
scroll to position [246, 0]
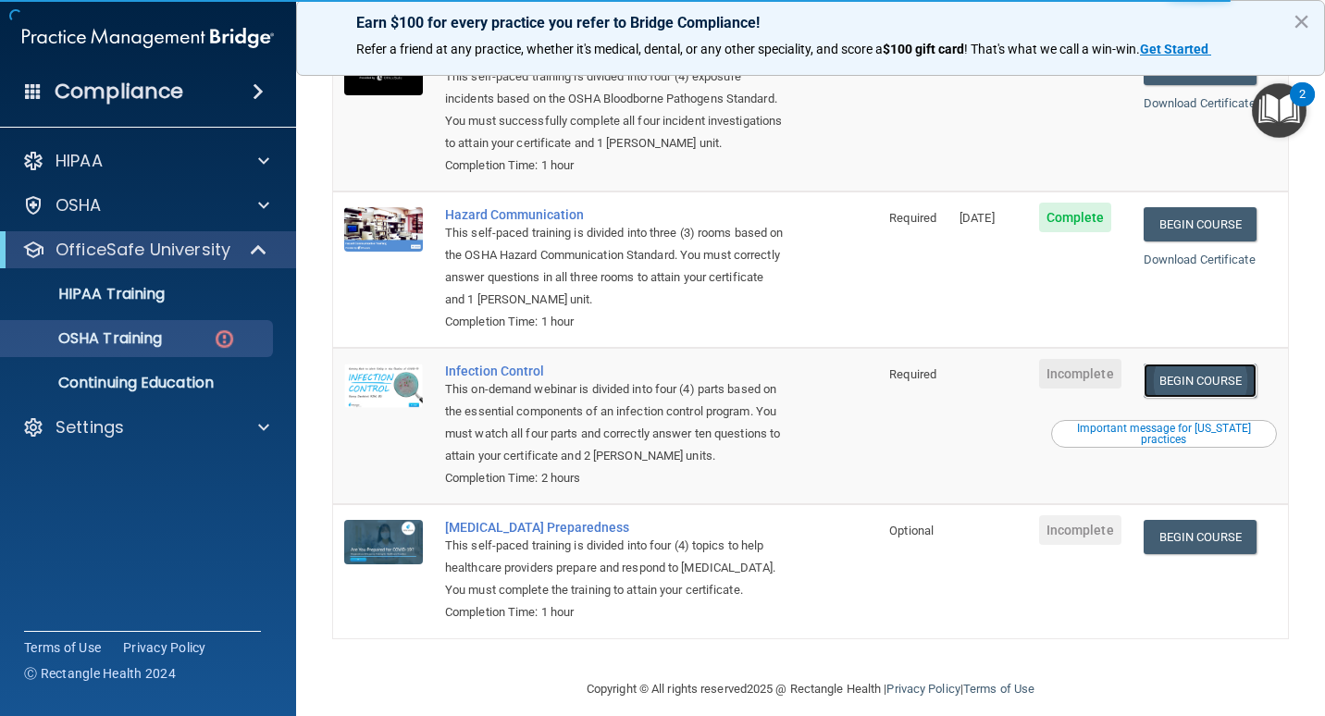
click at [1206, 366] on link "Begin Course" at bounding box center [1200, 381] width 113 height 34
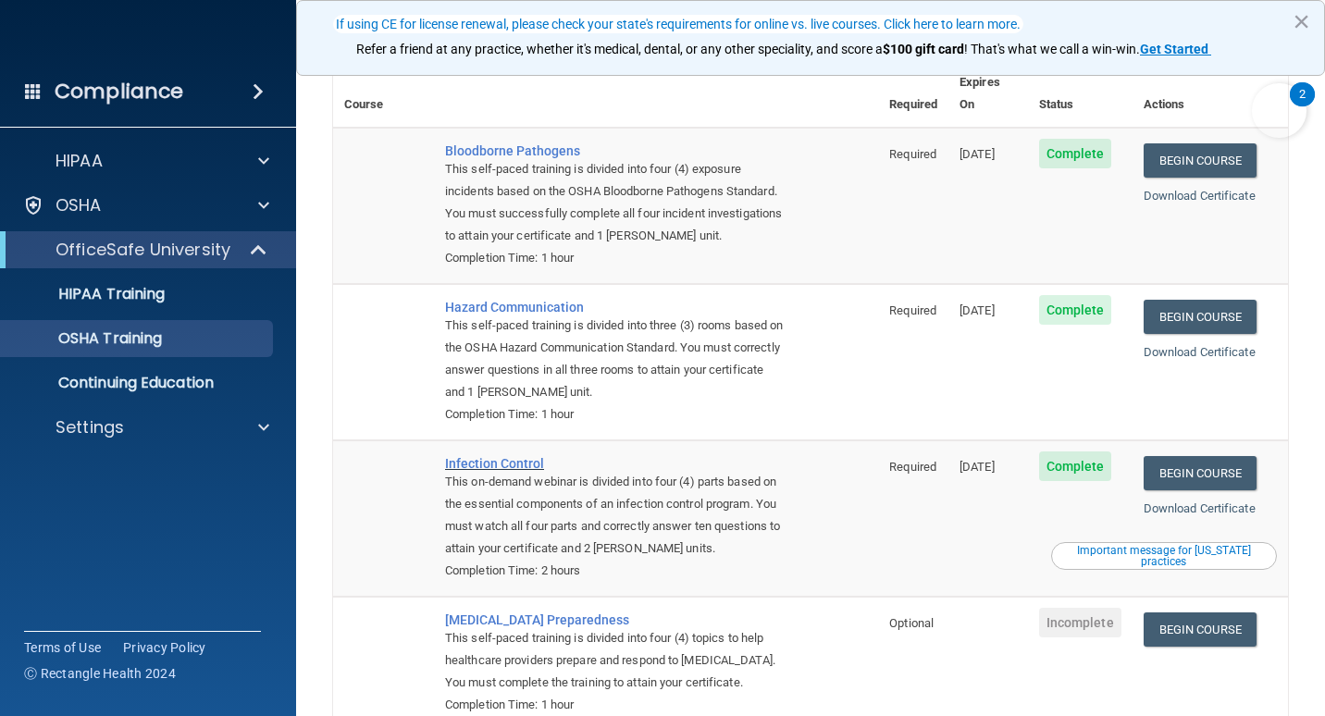
scroll to position [194, 0]
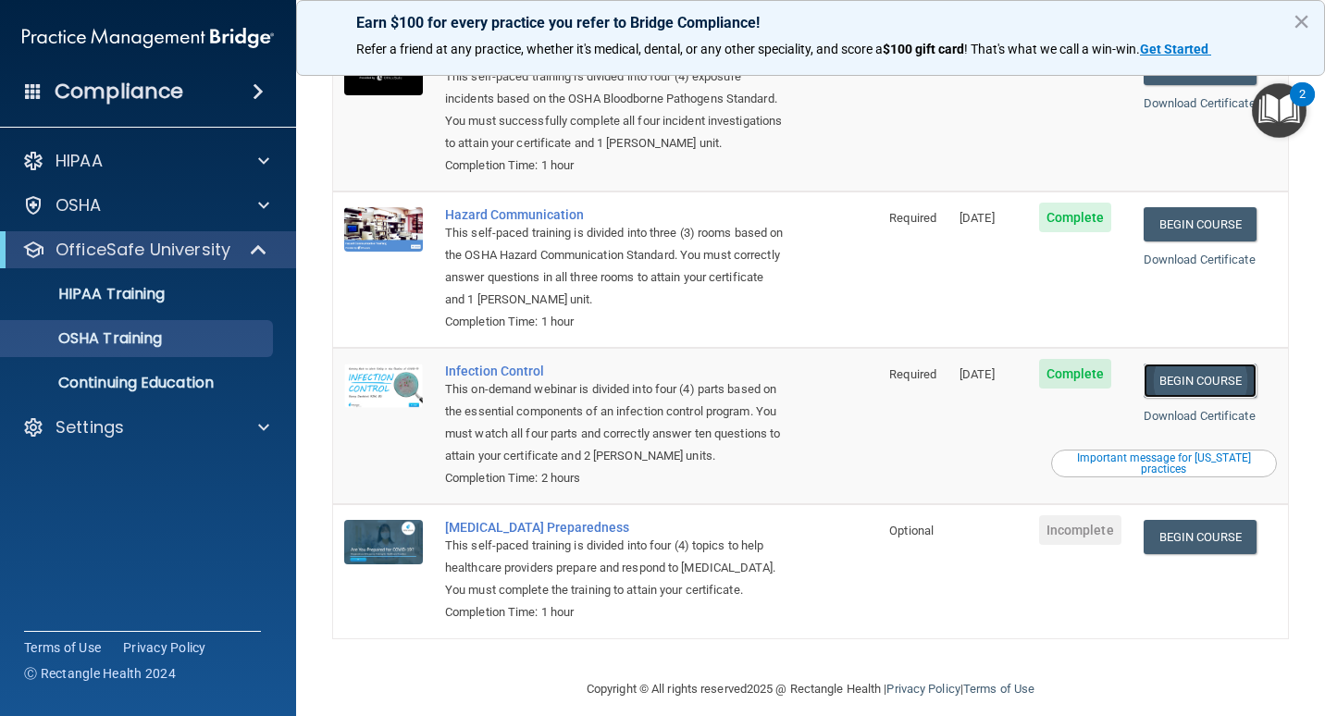
click at [1188, 364] on link "Begin Course" at bounding box center [1200, 381] width 113 height 34
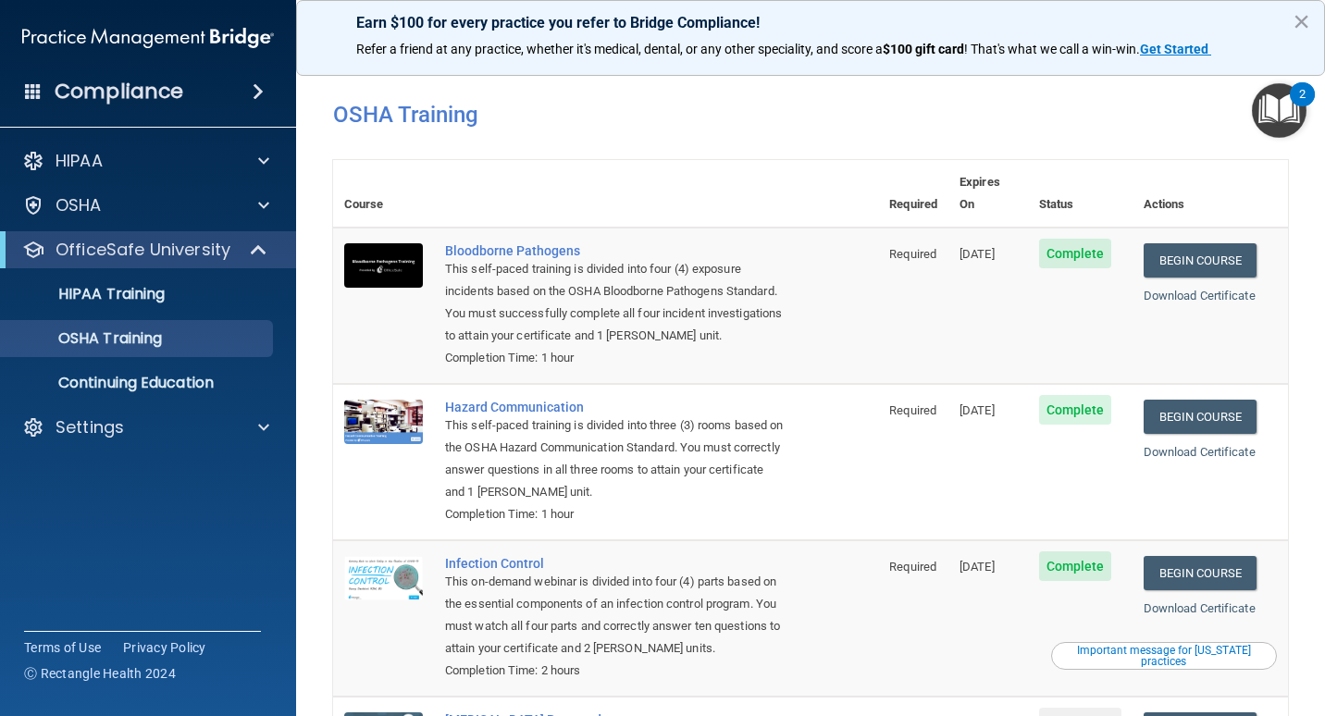
scroll to position [0, 0]
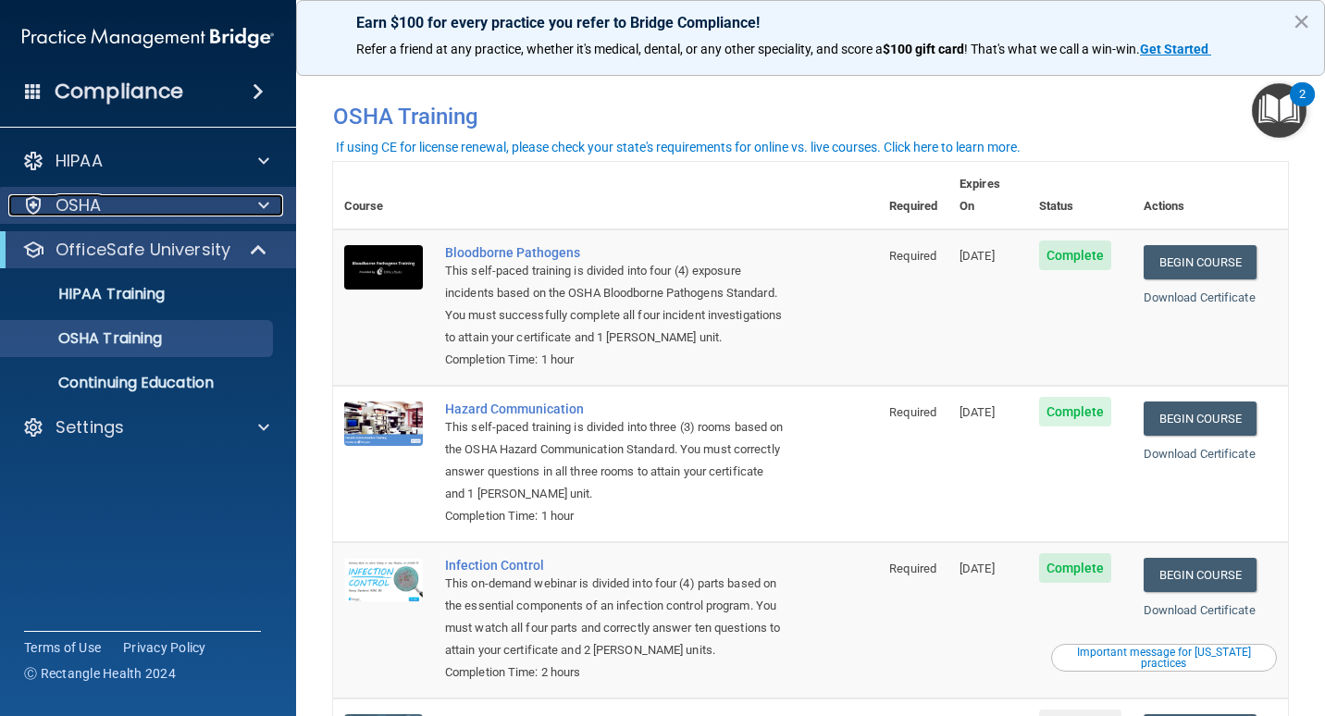
click at [270, 205] on div at bounding box center [261, 205] width 46 height 22
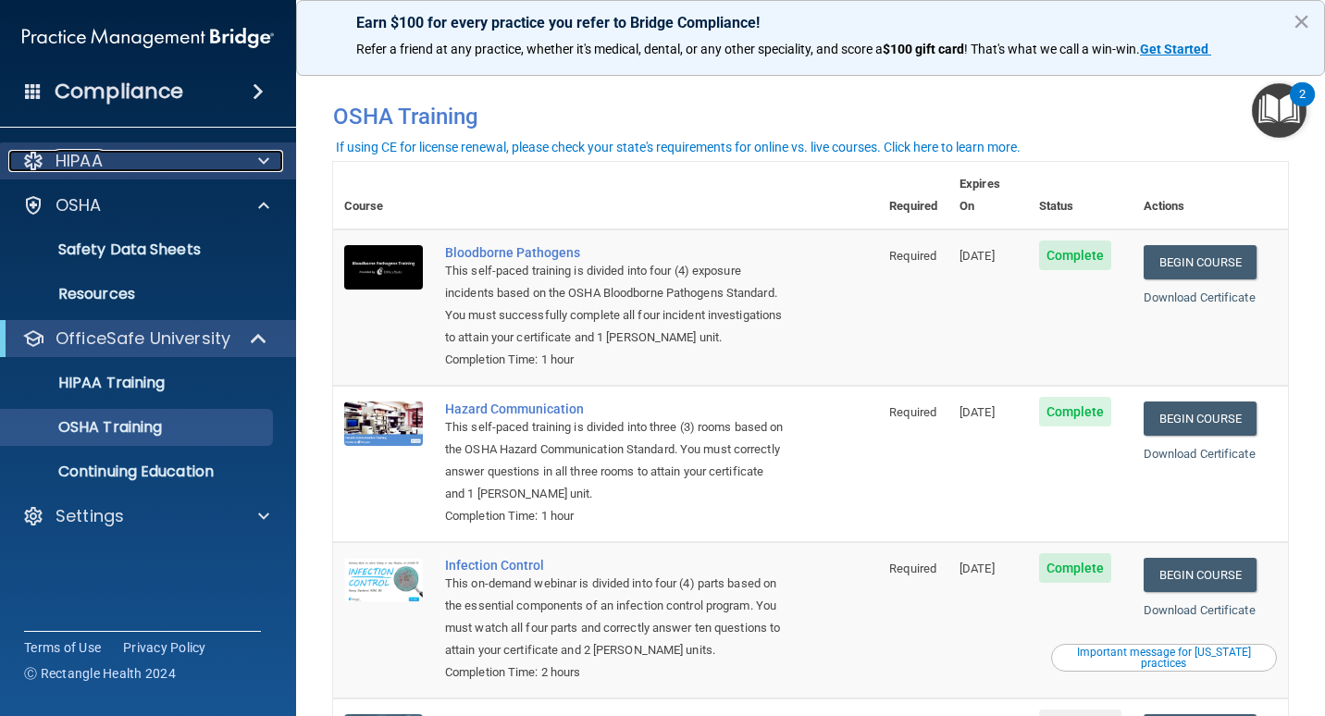
click at [255, 167] on div at bounding box center [261, 161] width 46 height 22
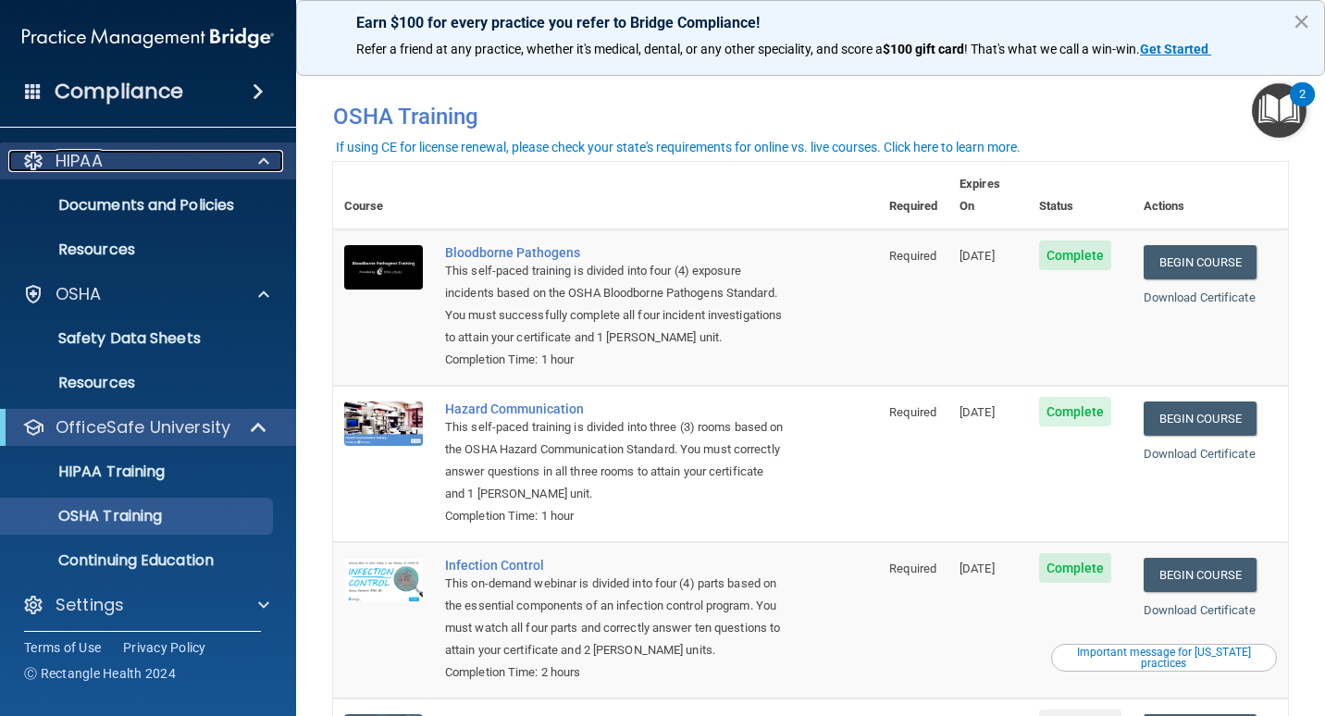
click at [255, 167] on div at bounding box center [261, 161] width 46 height 22
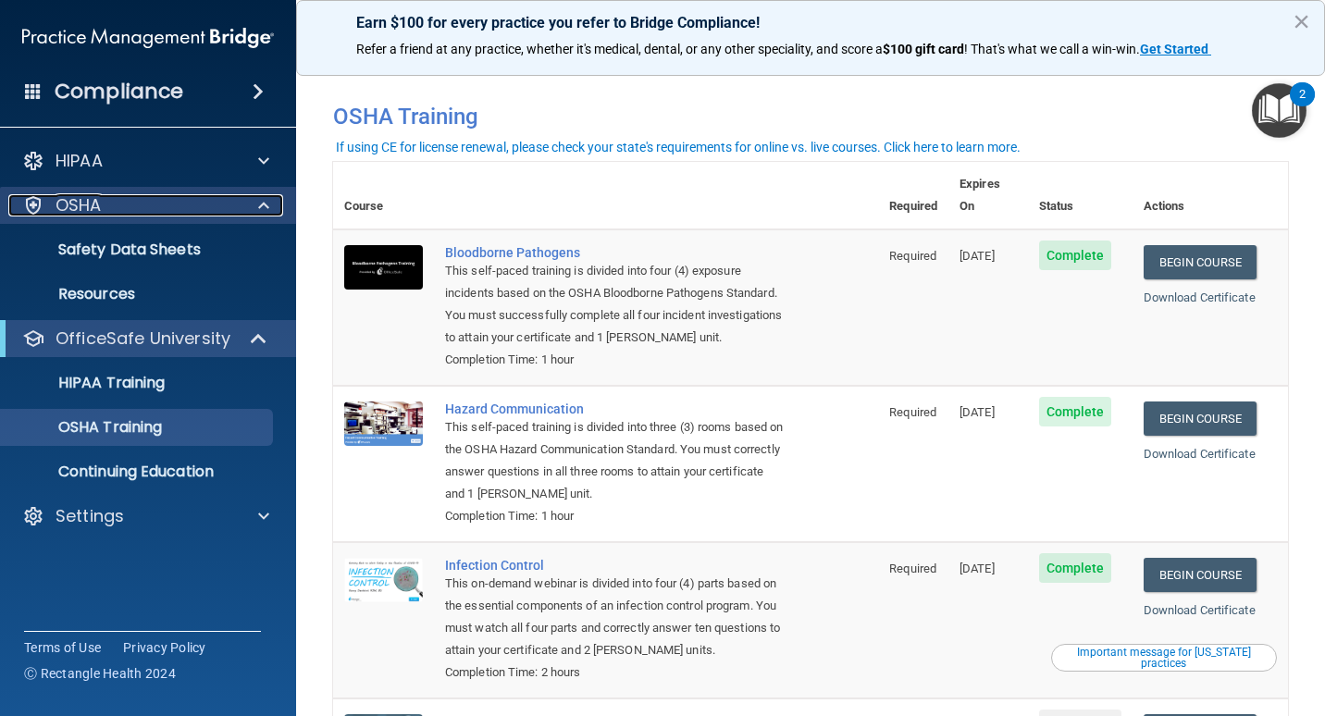
click at [262, 196] on span at bounding box center [263, 205] width 11 height 22
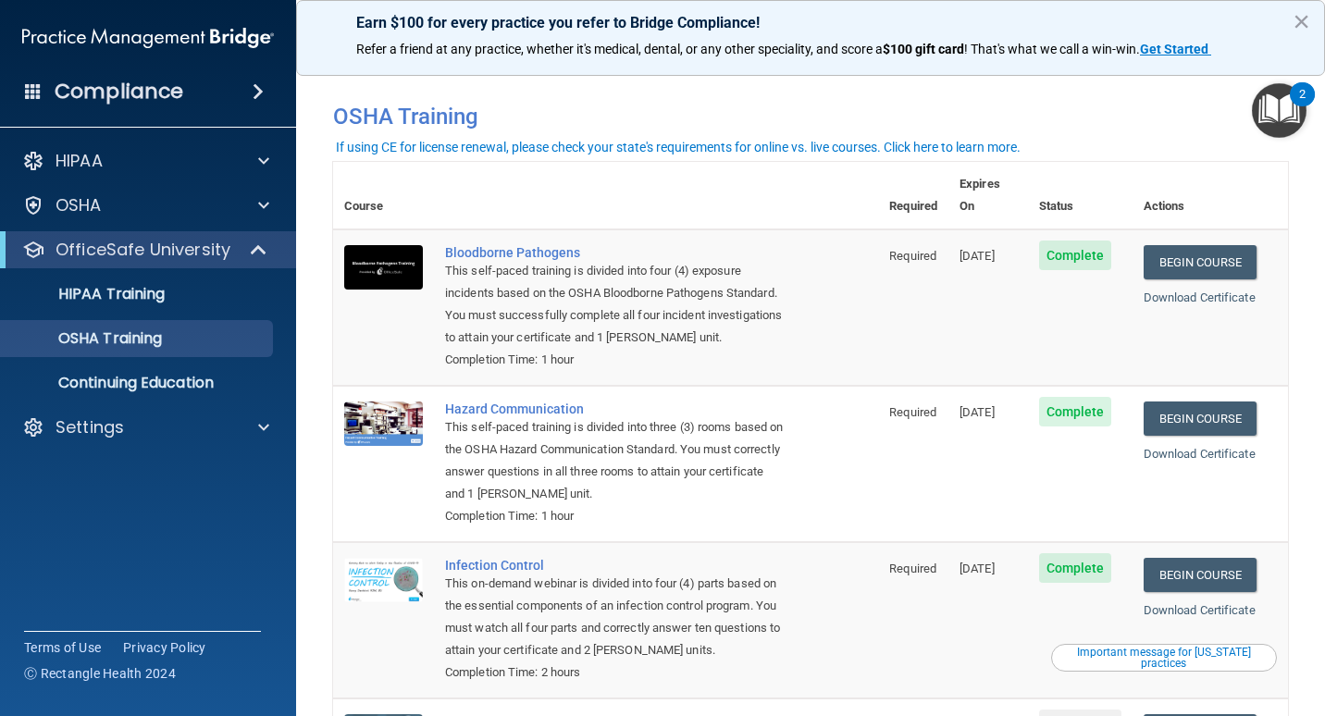
click at [31, 93] on span at bounding box center [33, 90] width 17 height 17
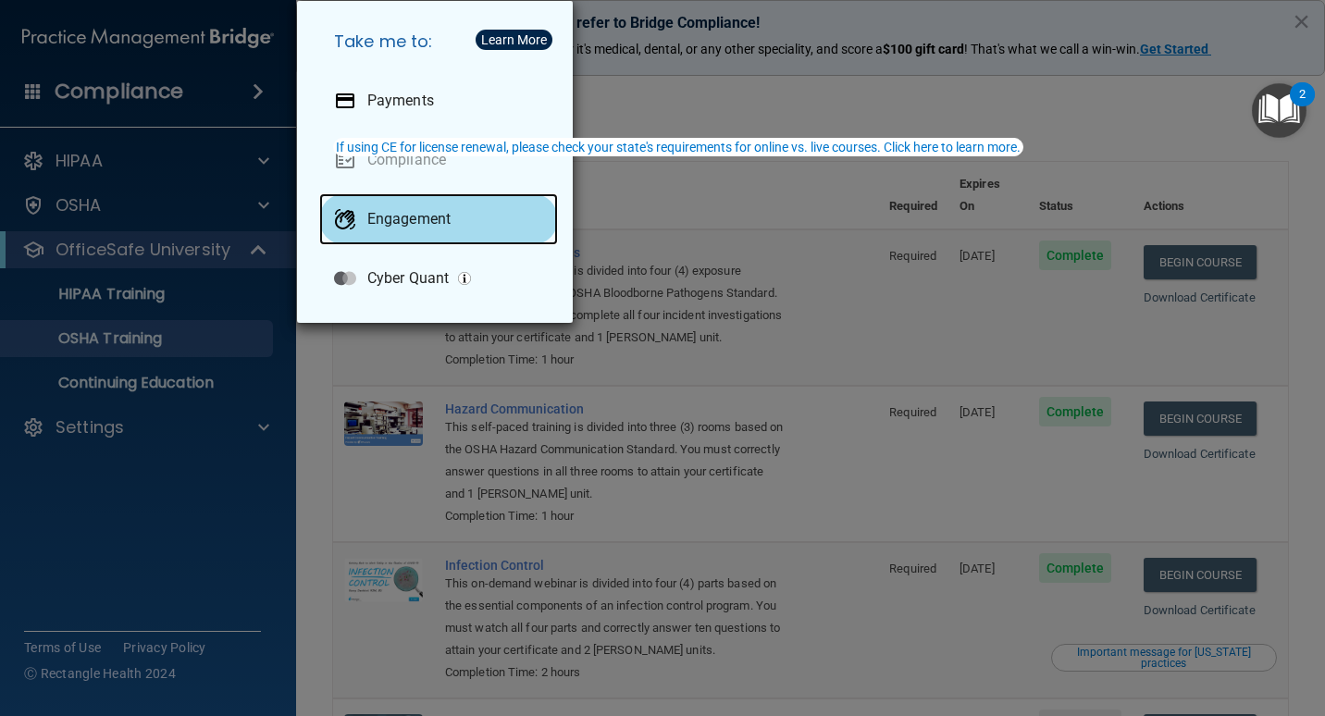
click at [430, 230] on div "Engagement" at bounding box center [438, 219] width 239 height 52
click at [715, 210] on div "Take me to: Payments Compliance Engagement Cyber Quant" at bounding box center [662, 358] width 1325 height 716
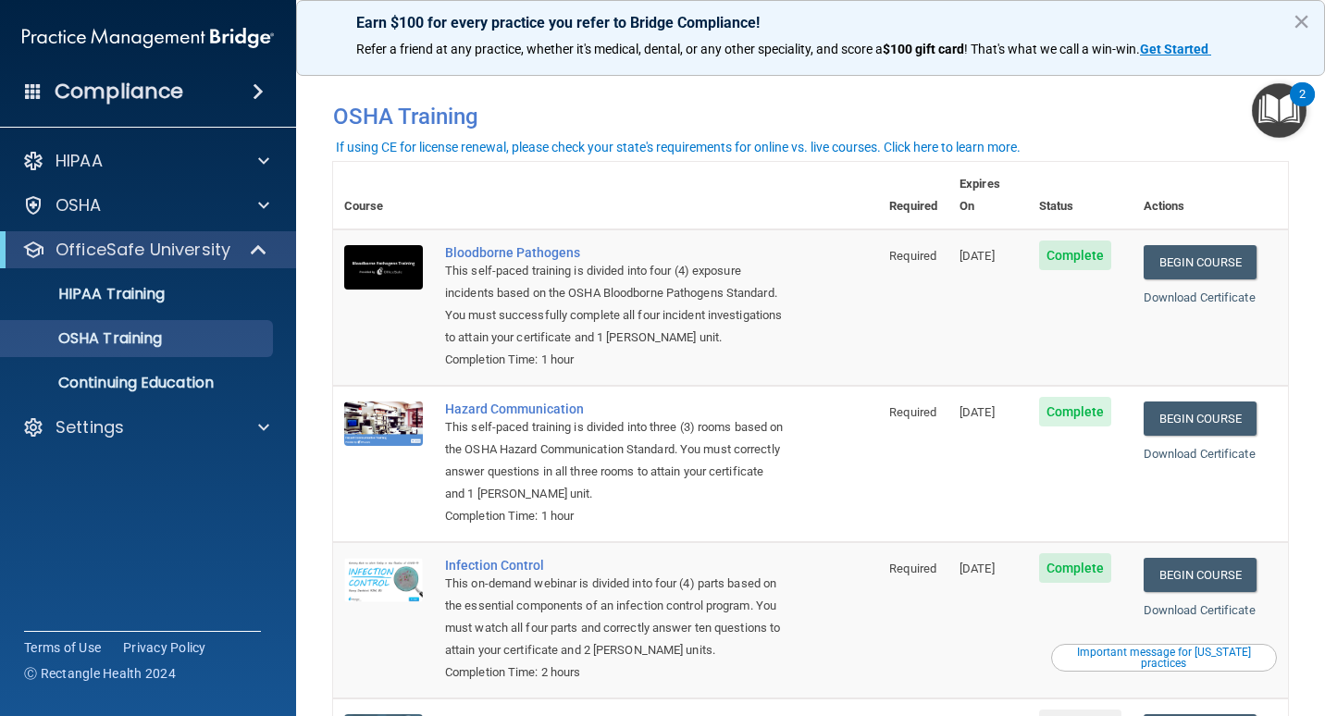
click at [1289, 96] on img "Open Resource Center, 2 new notifications" at bounding box center [1279, 110] width 55 height 55
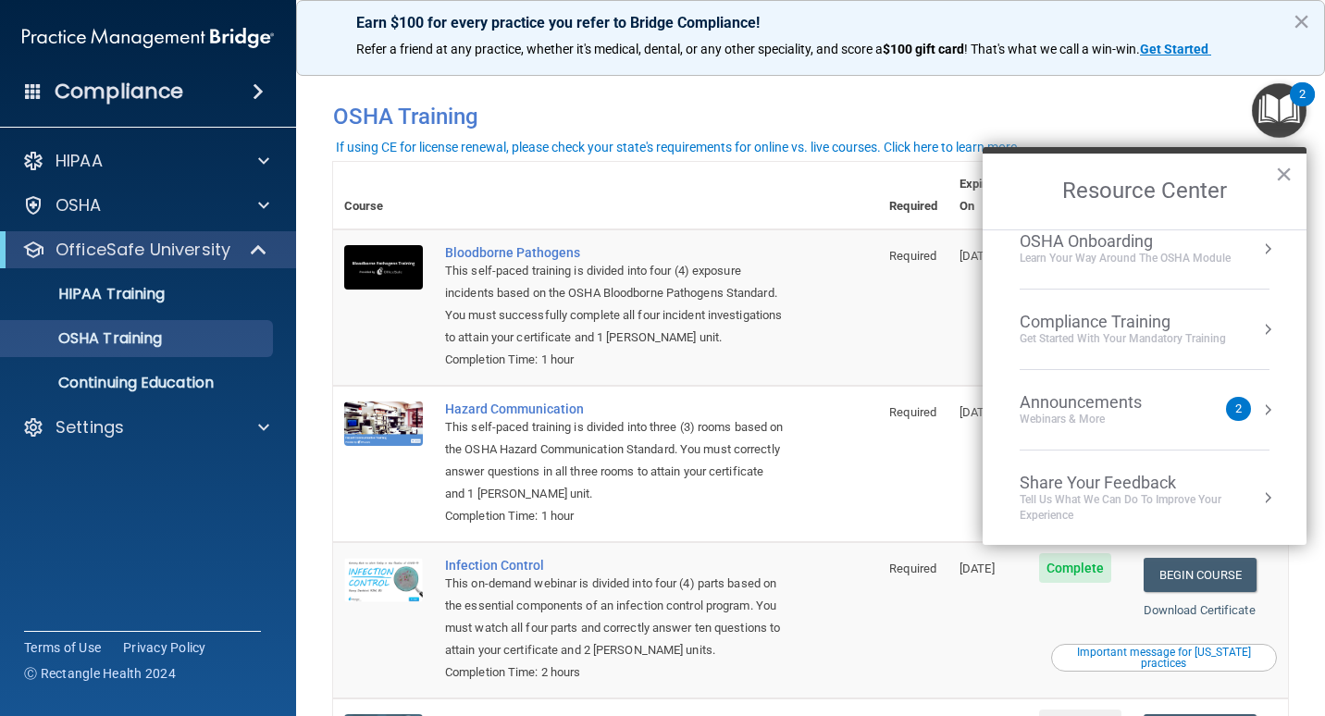
scroll to position [104, 0]
click at [1171, 412] on div "Webinars & More" at bounding box center [1099, 418] width 159 height 16
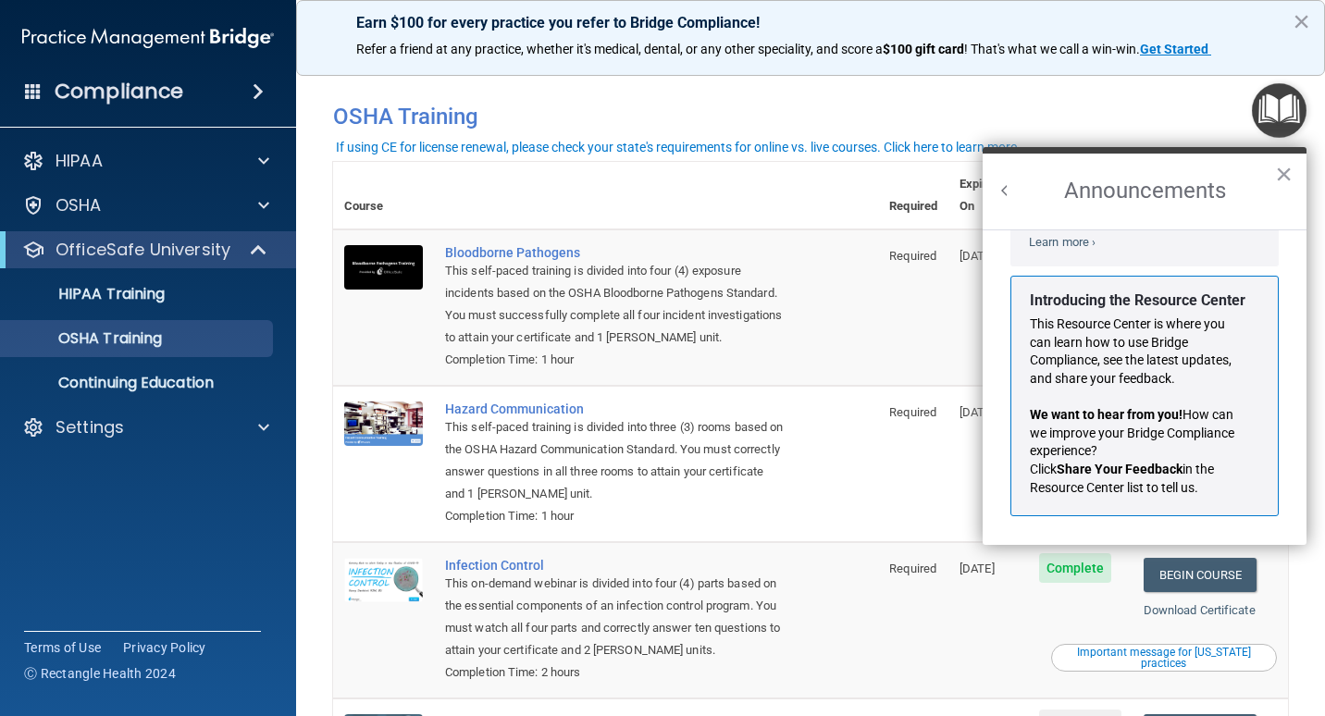
scroll to position [325, 0]
click at [1284, 173] on button "×" at bounding box center [1284, 174] width 18 height 30
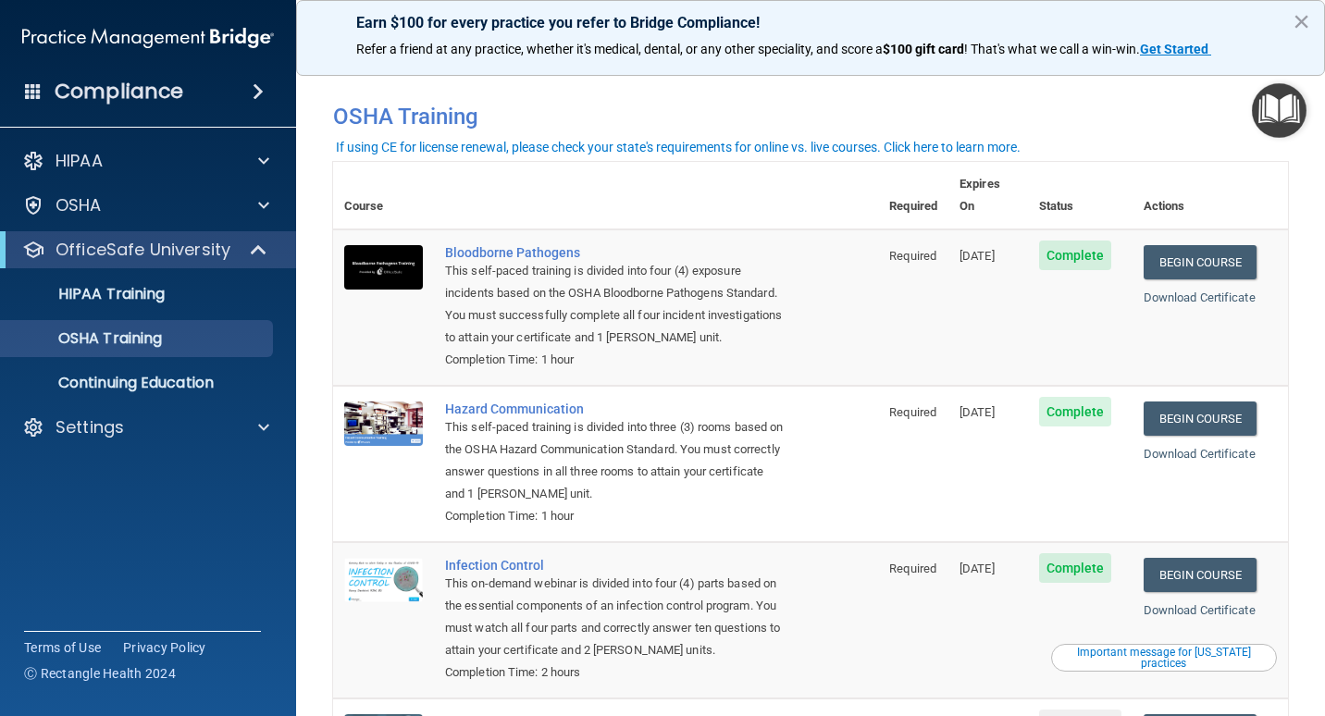
click at [1288, 331] on main "You have a course that has expired or is incomplete. Please complete the course…" at bounding box center [810, 387] width 1029 height 657
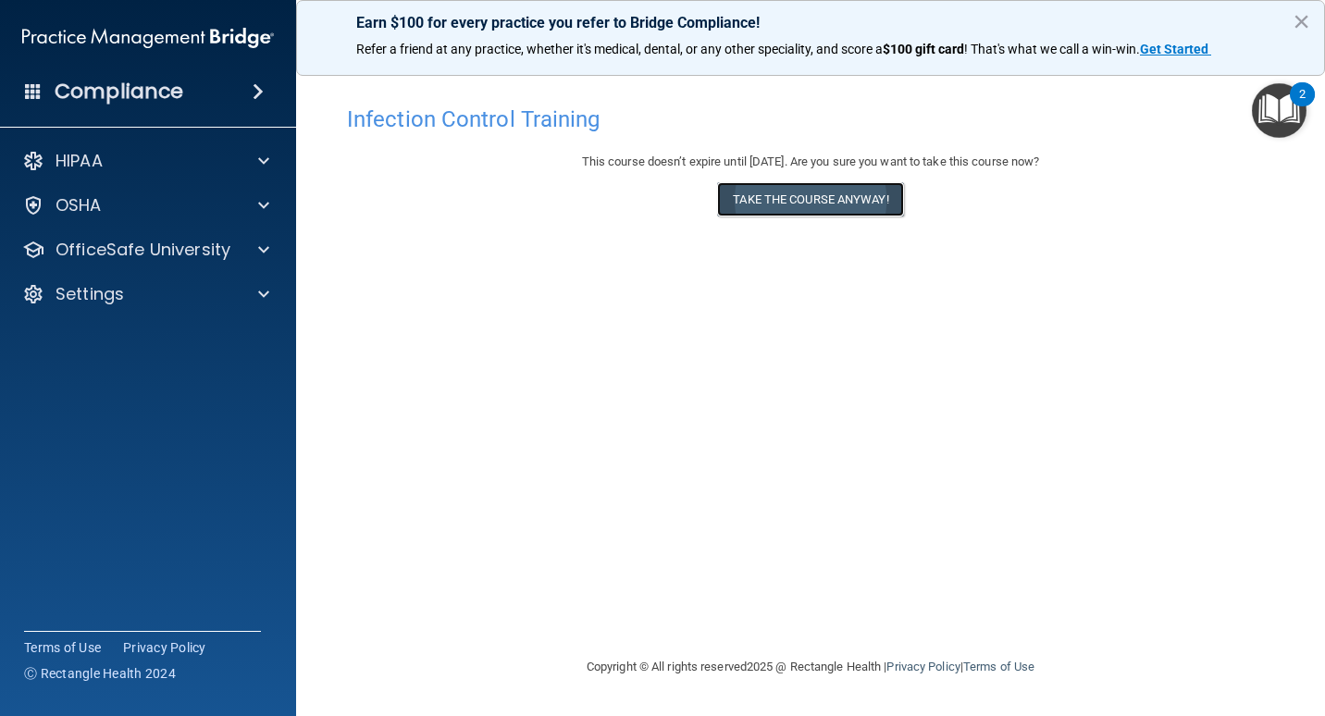
click at [803, 202] on button "Take the course anyway!" at bounding box center [810, 199] width 186 height 34
